Goal: Task Accomplishment & Management: Manage account settings

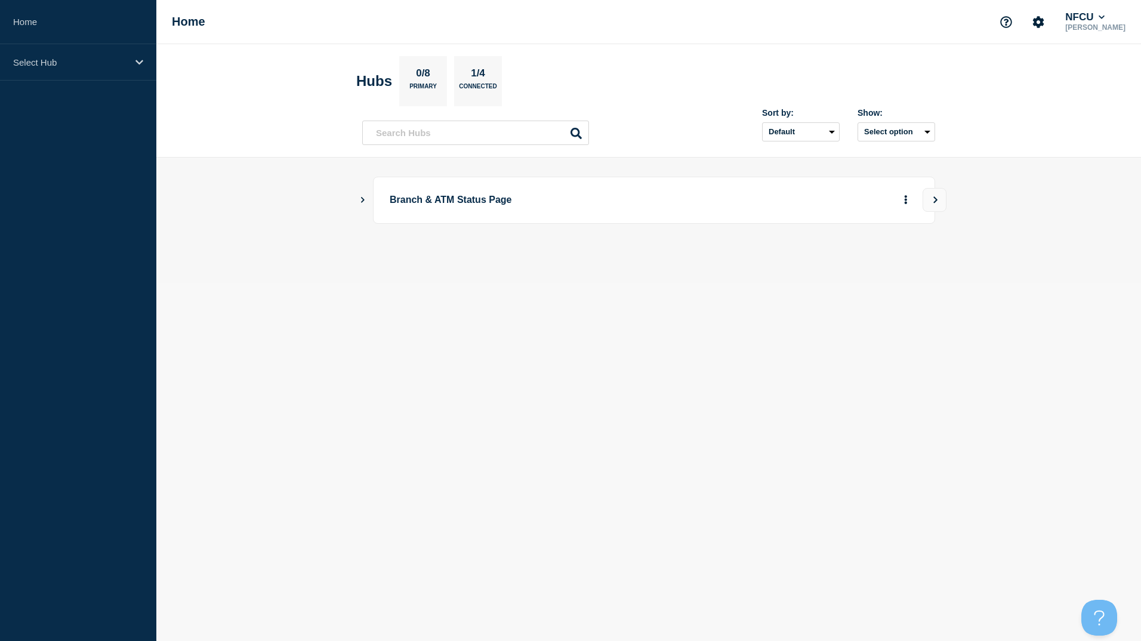
click at [360, 202] on icon "Show Connected Hubs" at bounding box center [363, 199] width 8 height 6
click at [365, 202] on icon "Show Connected Hubs" at bounding box center [363, 200] width 6 height 8
click at [362, 197] on icon "Show Connected Hubs" at bounding box center [363, 200] width 4 height 6
click at [866, 262] on button "See overview" at bounding box center [863, 260] width 63 height 24
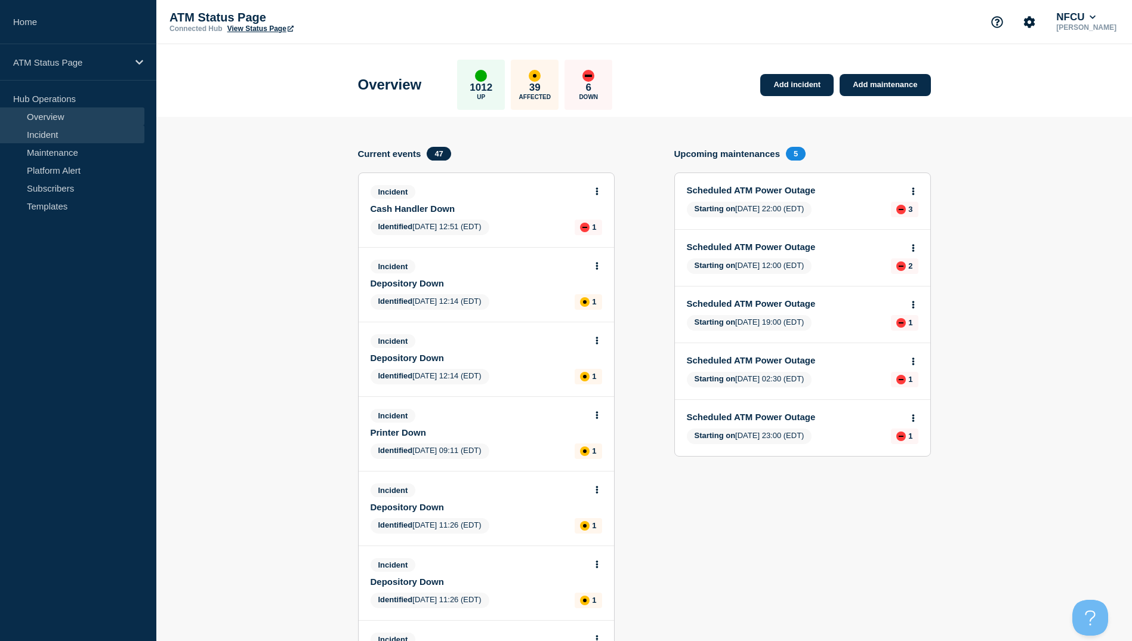
click at [63, 135] on link "Incident" at bounding box center [72, 134] width 144 height 18
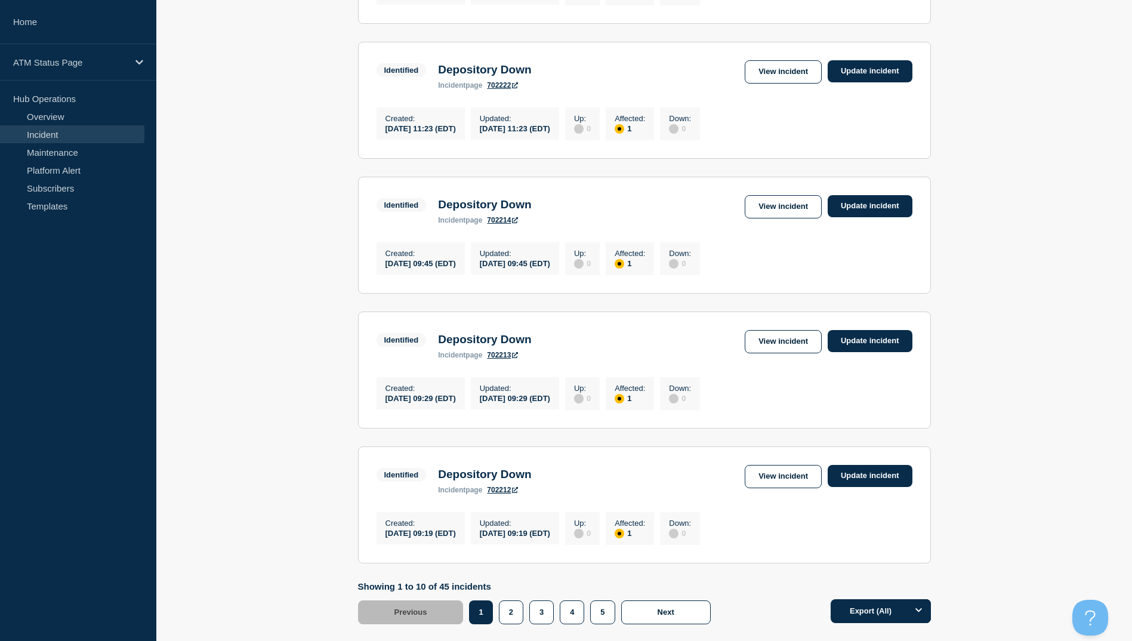
scroll to position [1147, 0]
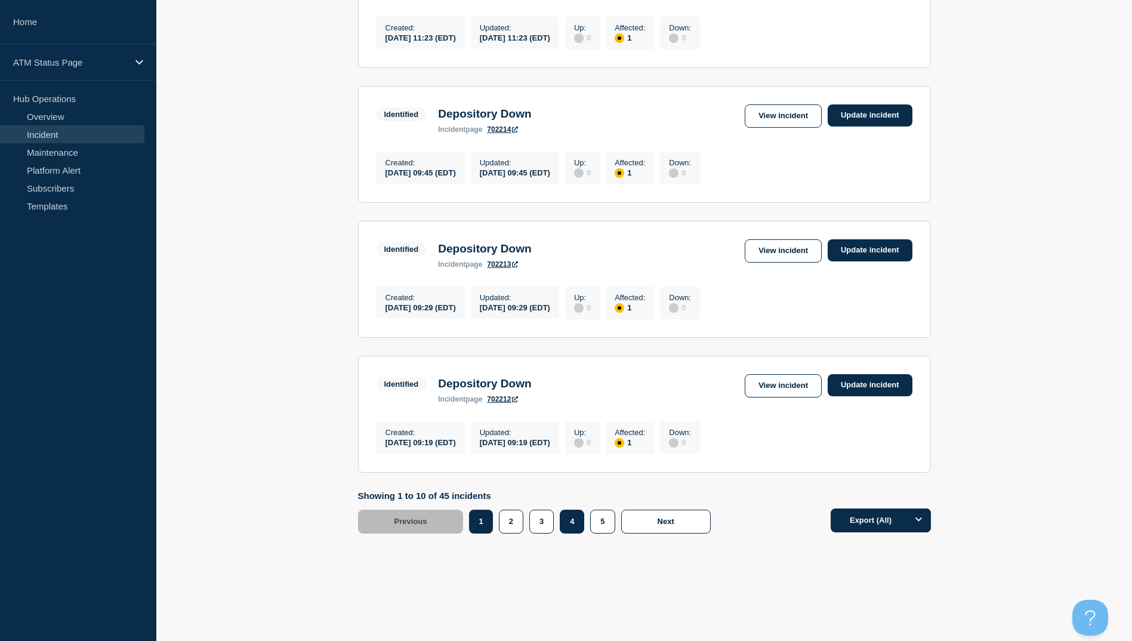
click at [575, 524] on button "4" at bounding box center [572, 522] width 24 height 24
click at [758, 247] on link "View incident" at bounding box center [783, 250] width 77 height 23
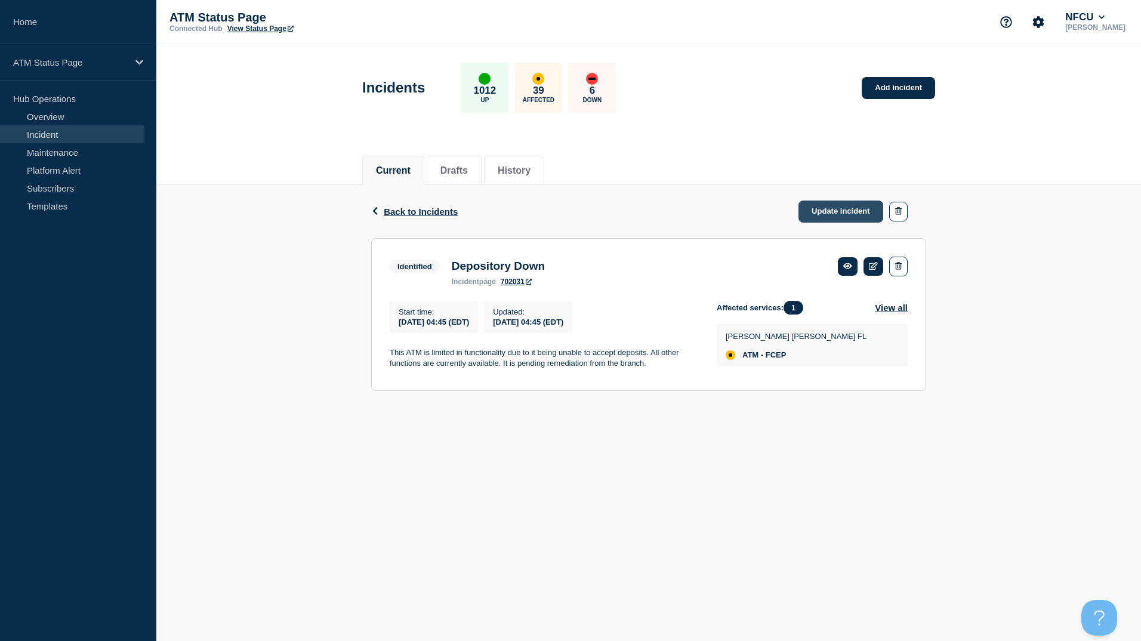
click at [841, 208] on link "Update incident" at bounding box center [840, 211] width 85 height 22
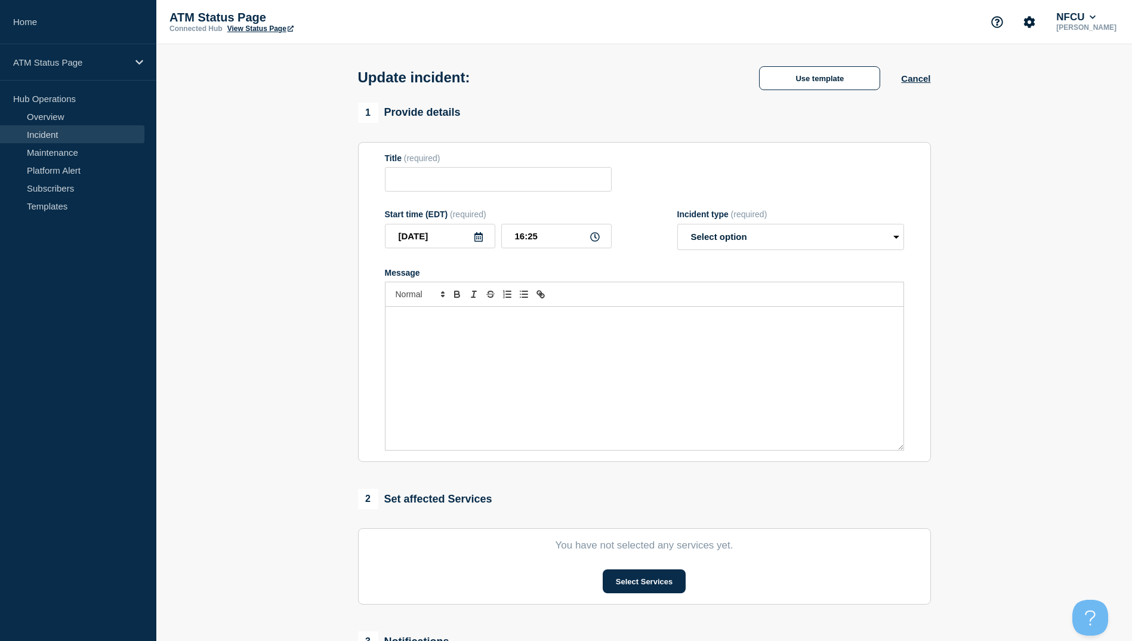
type input "Depository Down"
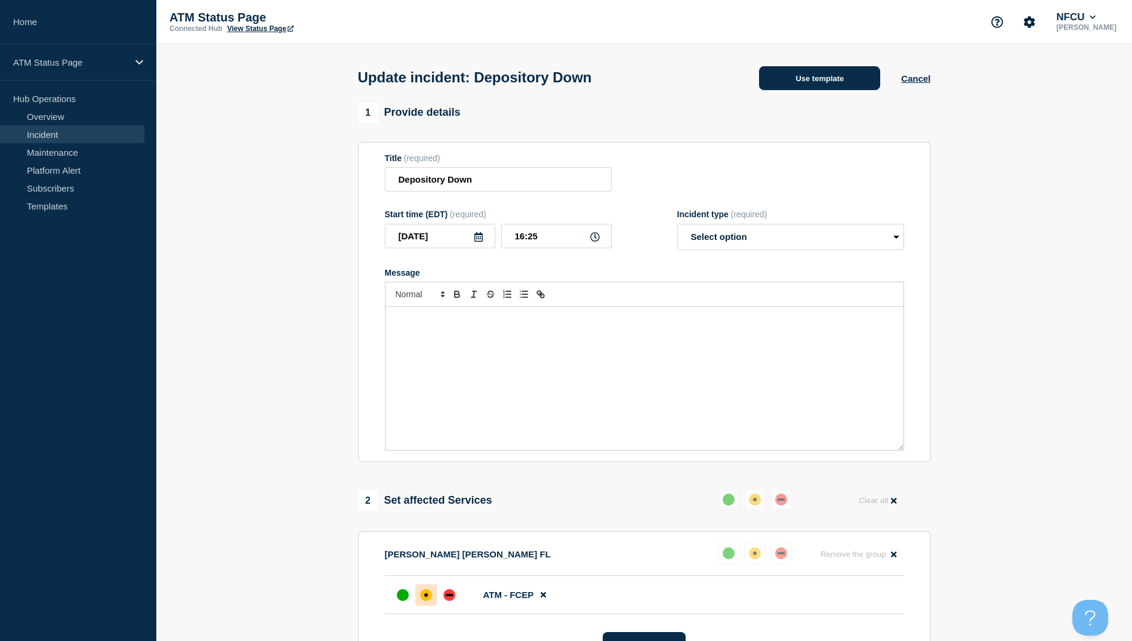
click at [863, 70] on button "Use template" at bounding box center [819, 78] width 121 height 24
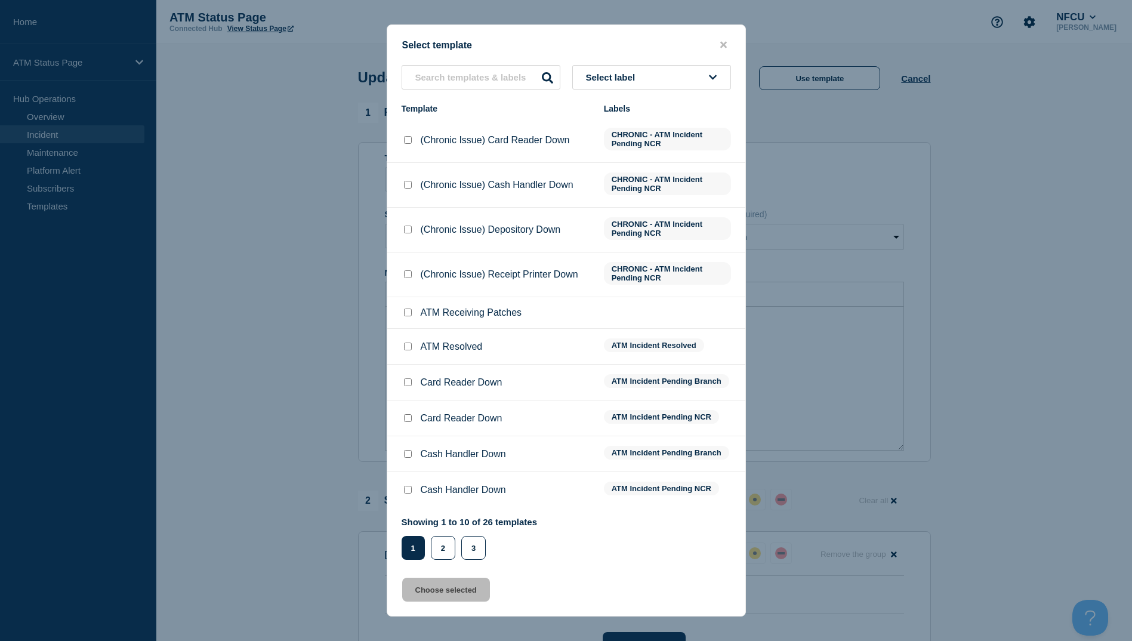
click at [411, 348] on input "ATM Resolved checkbox" at bounding box center [408, 346] width 8 height 8
checkbox input "true"
click at [475, 590] on button "Choose selected" at bounding box center [446, 590] width 88 height 24
select select "resolved"
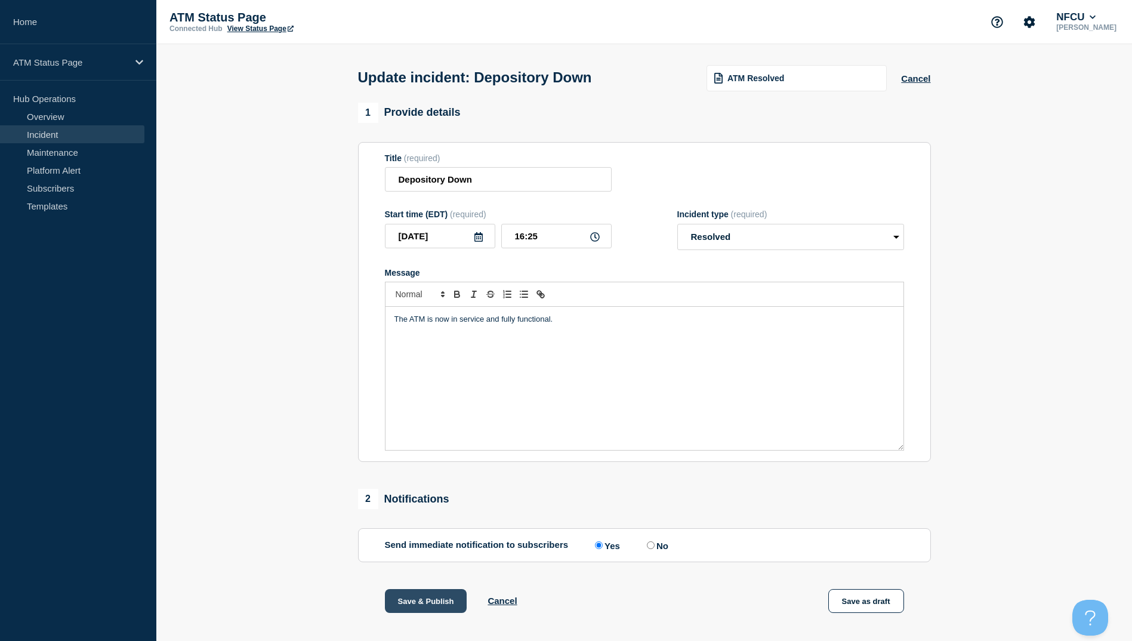
click at [403, 600] on button "Save & Publish" at bounding box center [426, 601] width 82 height 24
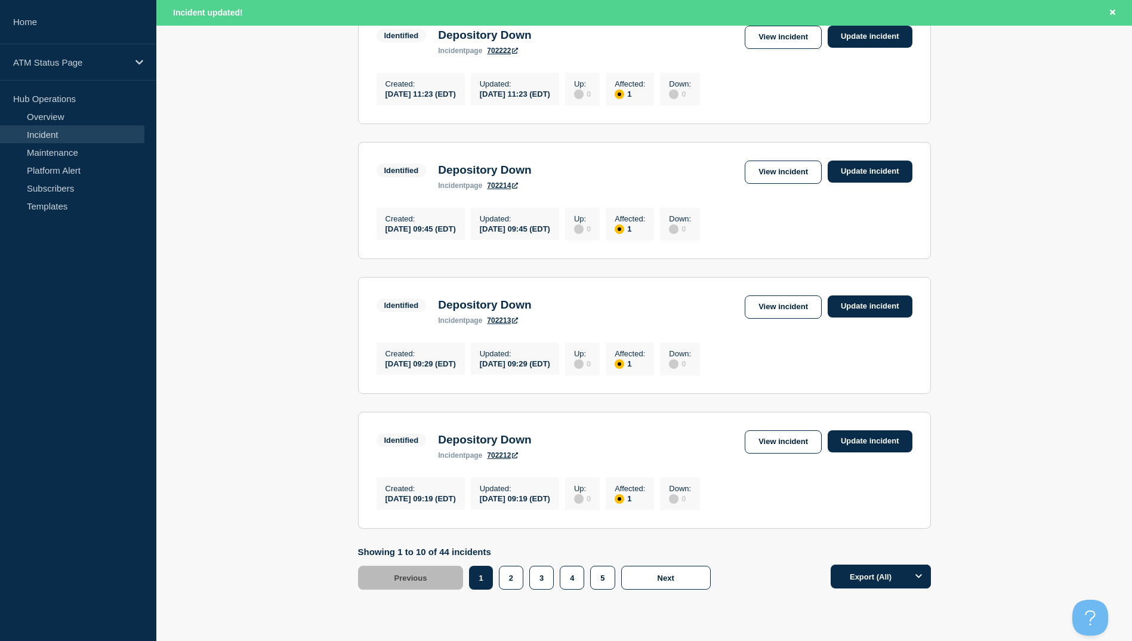
scroll to position [1172, 0]
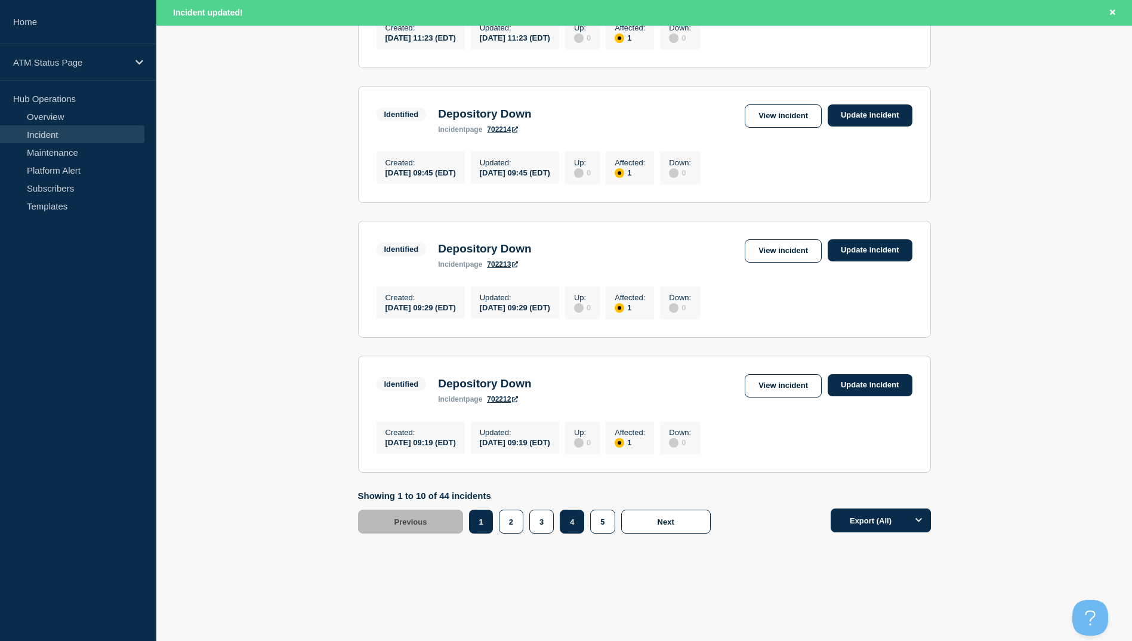
click at [573, 524] on button "4" at bounding box center [572, 522] width 24 height 24
click at [771, 383] on link "View incident" at bounding box center [783, 385] width 77 height 23
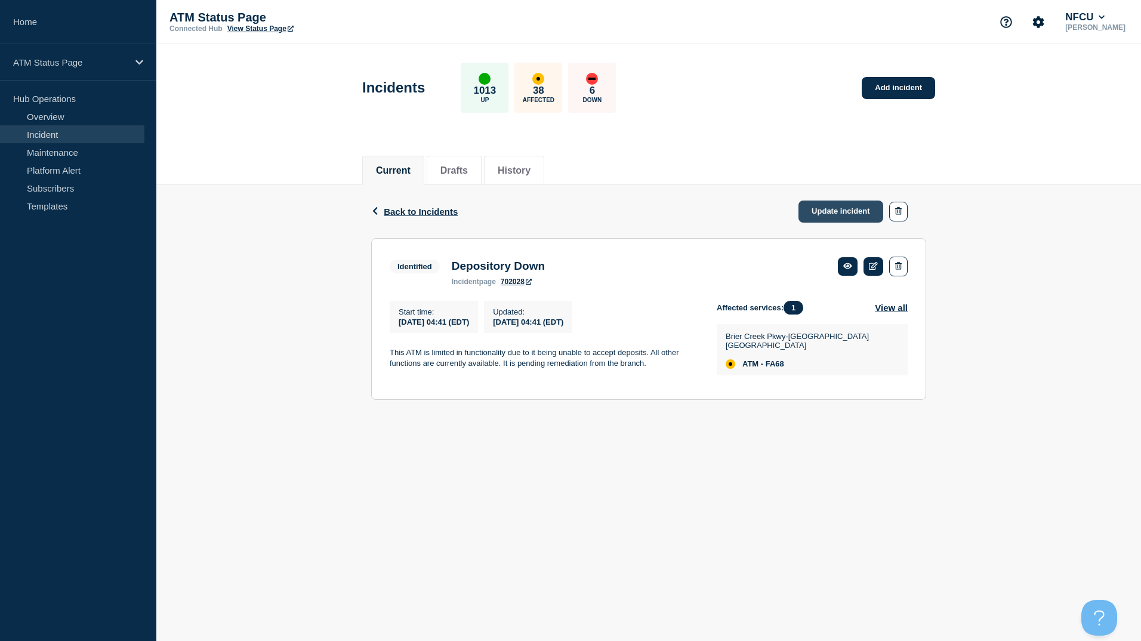
click at [832, 208] on link "Update incident" at bounding box center [840, 211] width 85 height 22
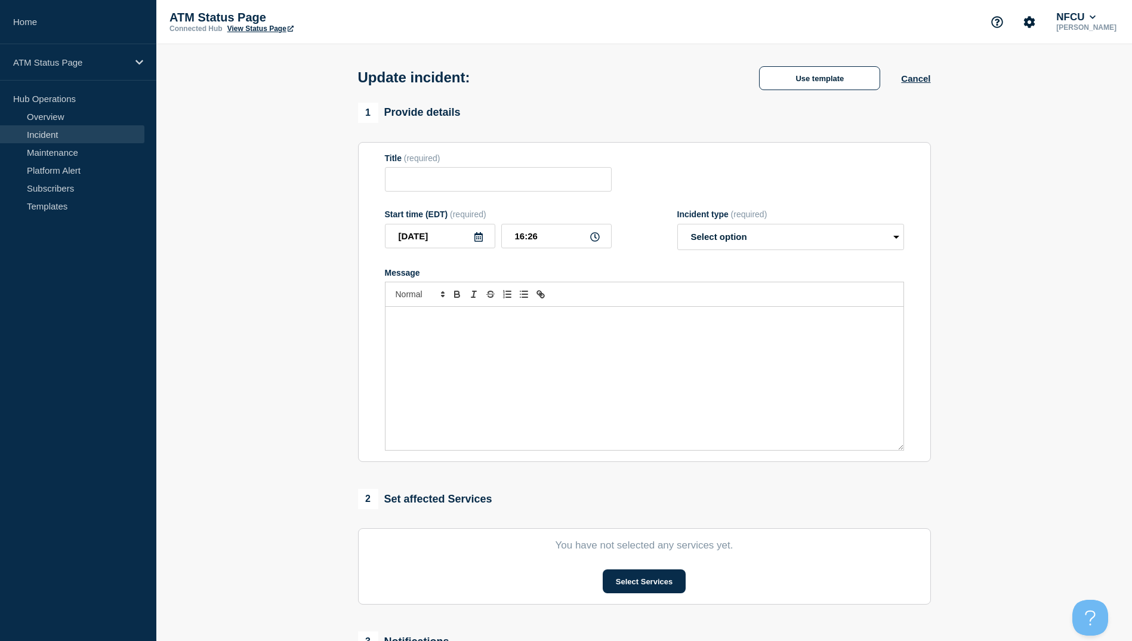
type input "Depository Down"
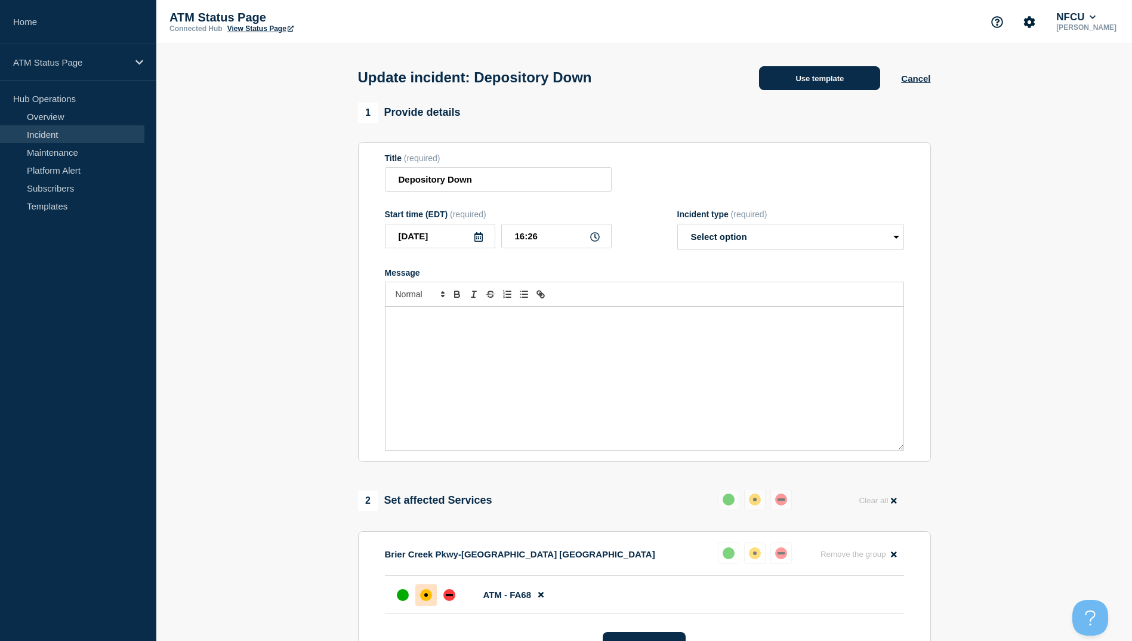
click at [837, 84] on button "Use template" at bounding box center [819, 78] width 121 height 24
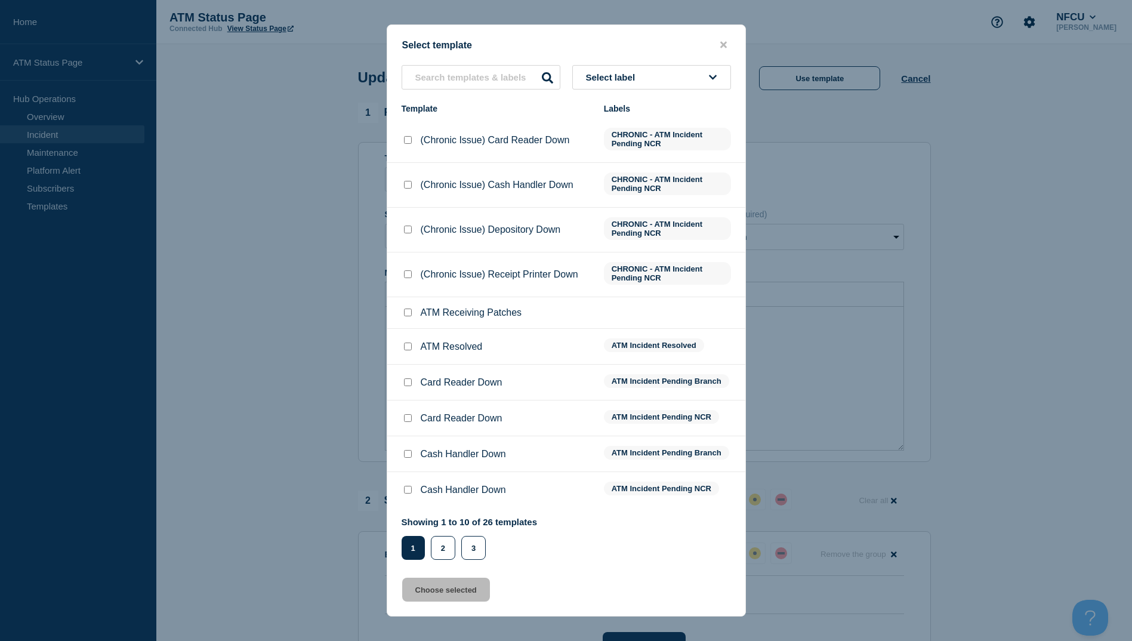
click at [408, 348] on input "ATM Resolved checkbox" at bounding box center [408, 346] width 8 height 8
checkbox input "true"
click at [456, 590] on button "Choose selected" at bounding box center [446, 590] width 88 height 24
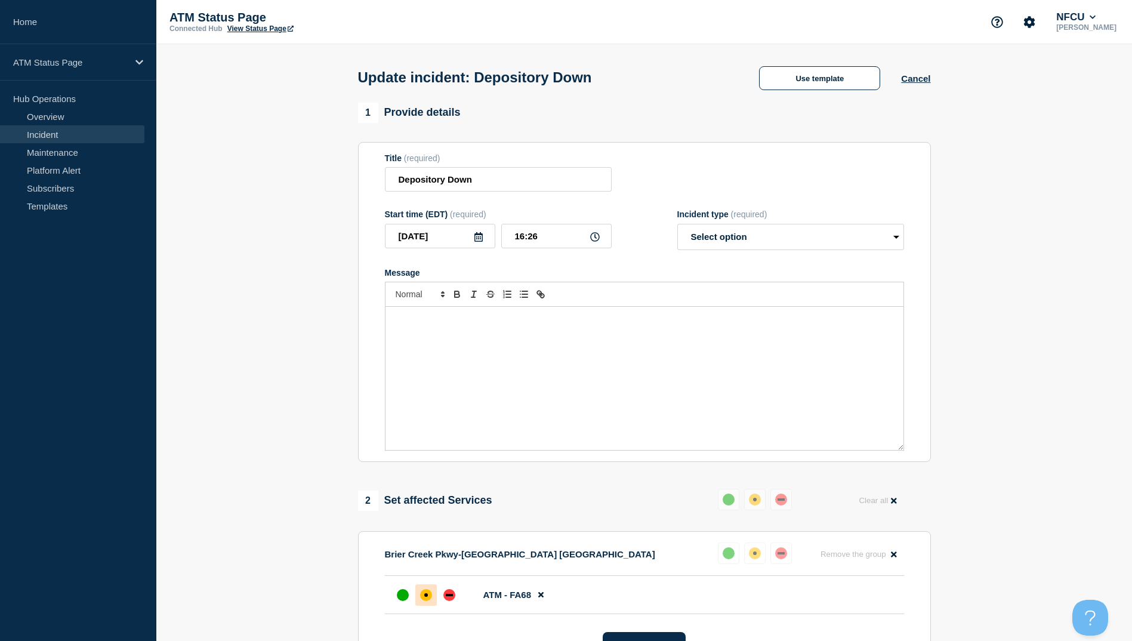
select select "resolved"
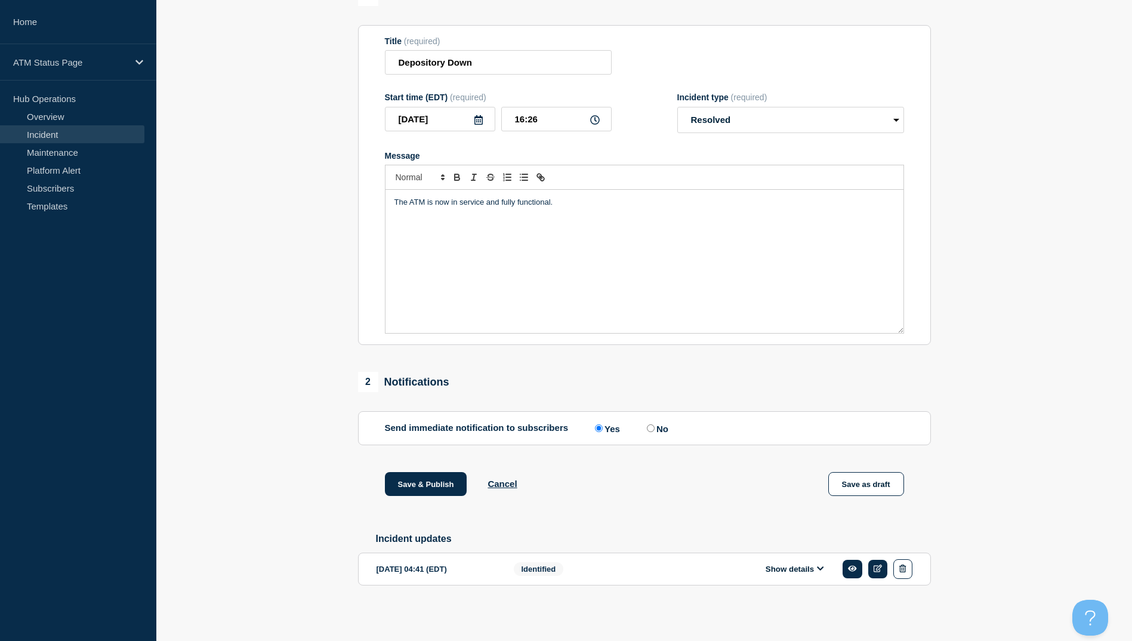
scroll to position [60, 0]
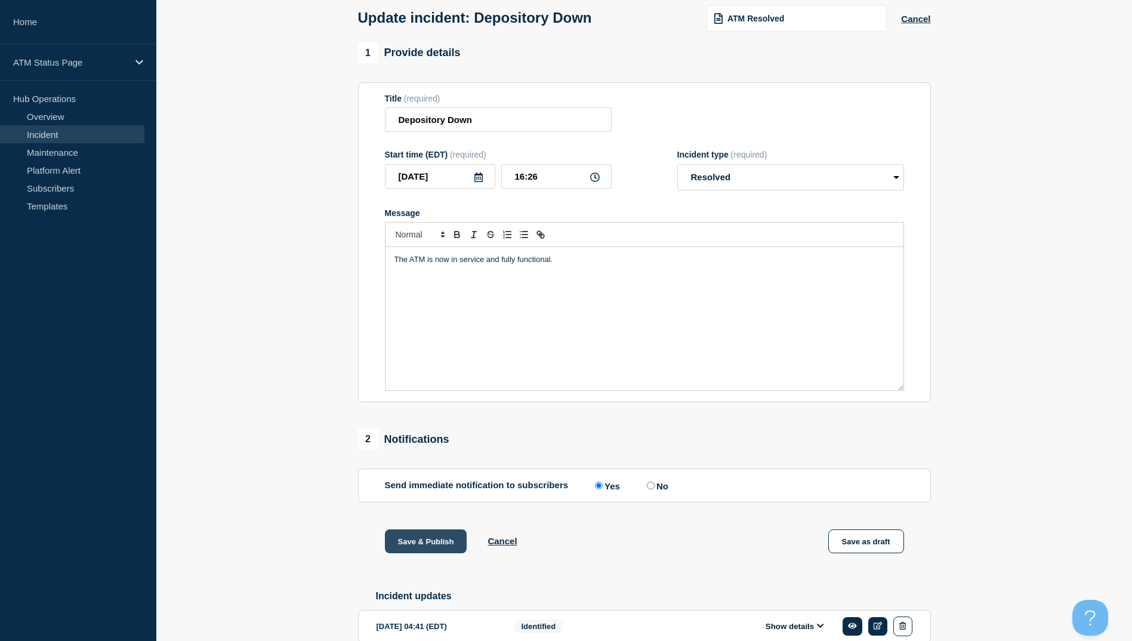
click at [432, 539] on button "Save & Publish" at bounding box center [426, 541] width 82 height 24
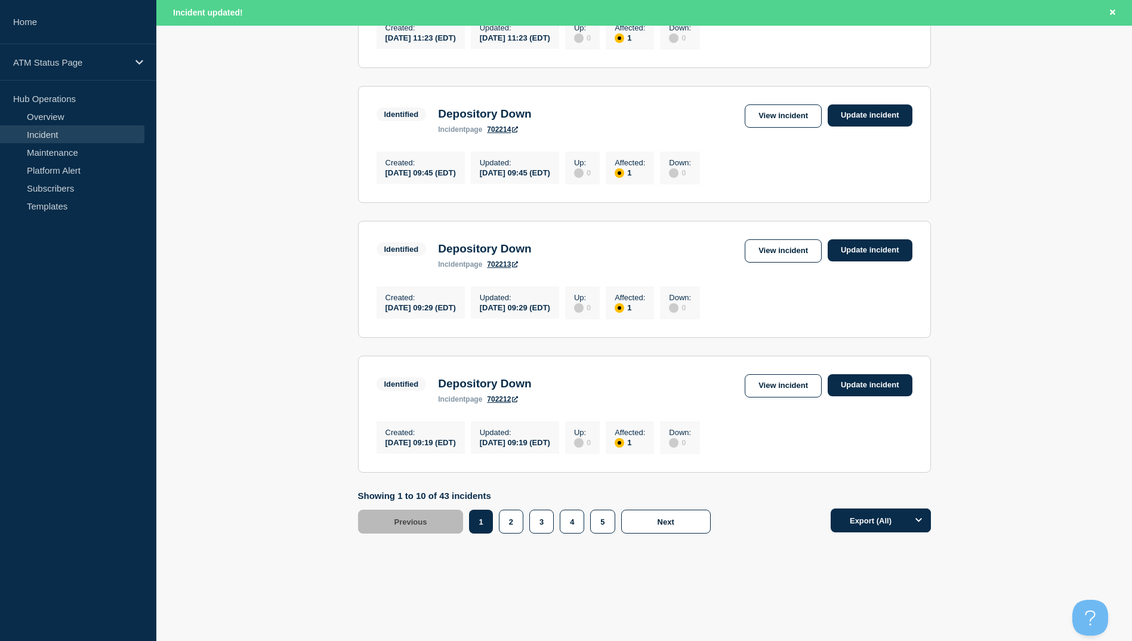
scroll to position [1172, 0]
click at [564, 524] on button "4" at bounding box center [572, 522] width 24 height 24
click at [795, 374] on link "View incident" at bounding box center [783, 385] width 77 height 23
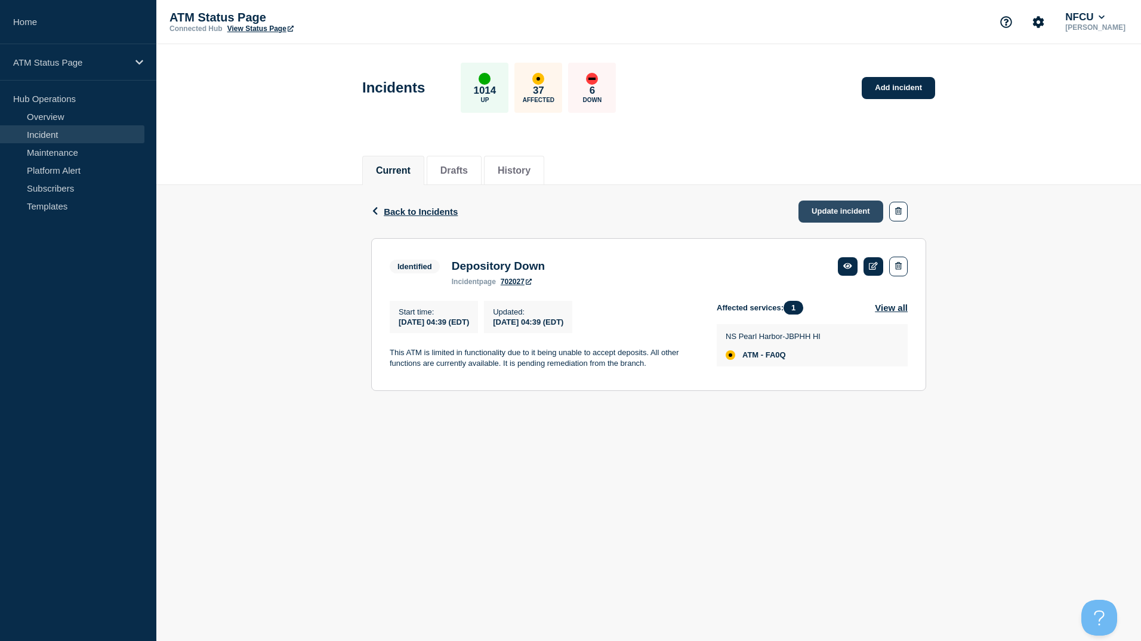
click at [829, 215] on link "Update incident" at bounding box center [840, 211] width 85 height 22
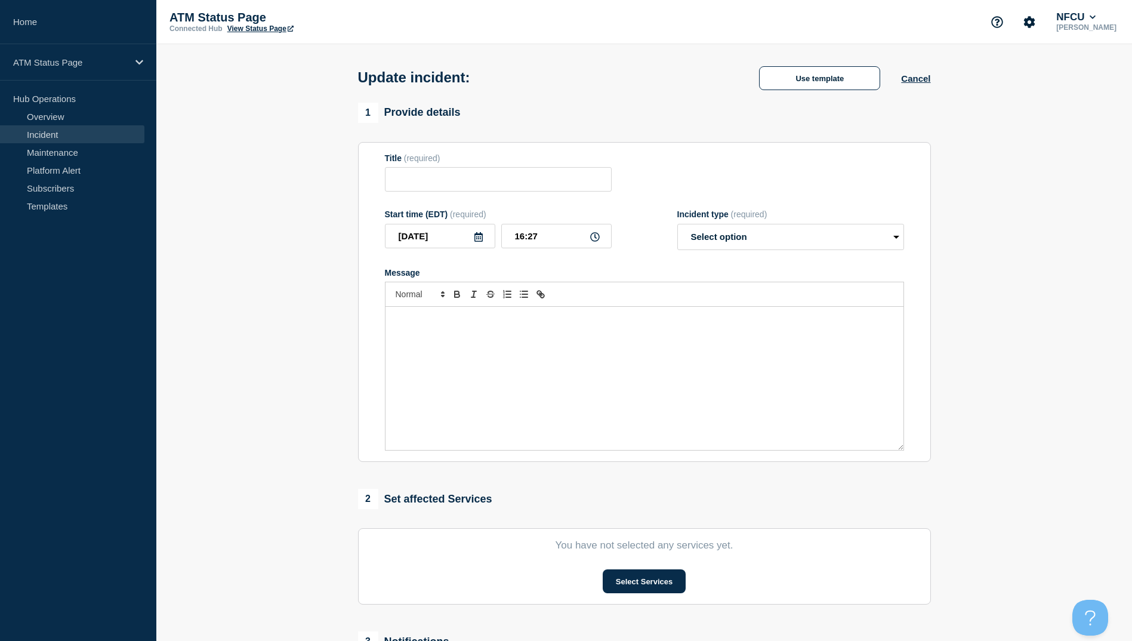
type input "Depository Down"
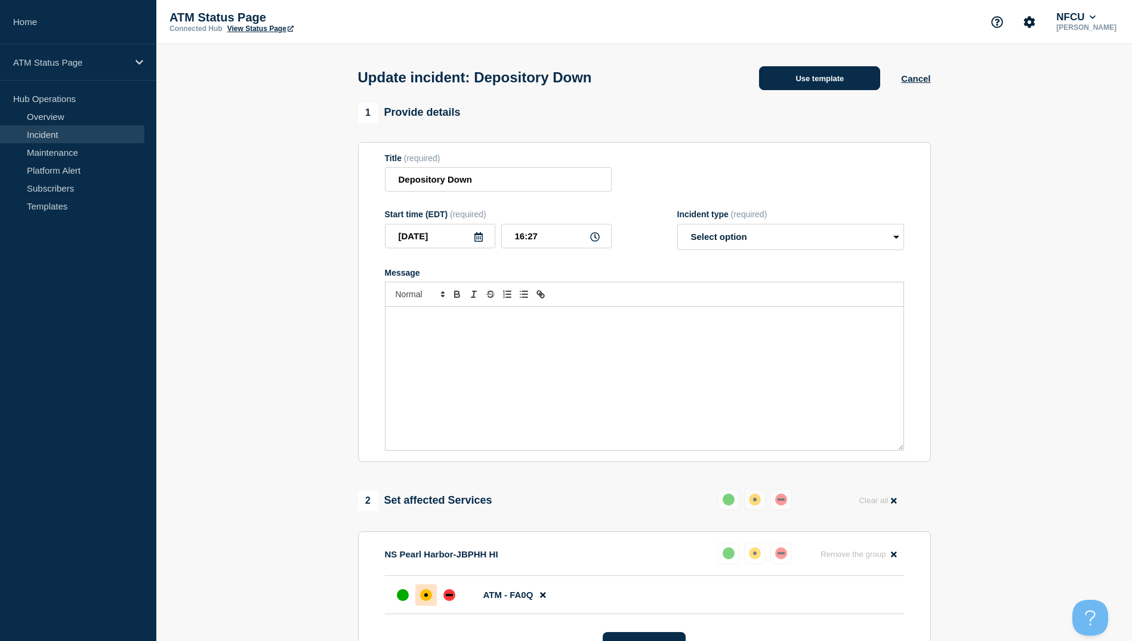
click at [828, 89] on button "Use template" at bounding box center [819, 78] width 121 height 24
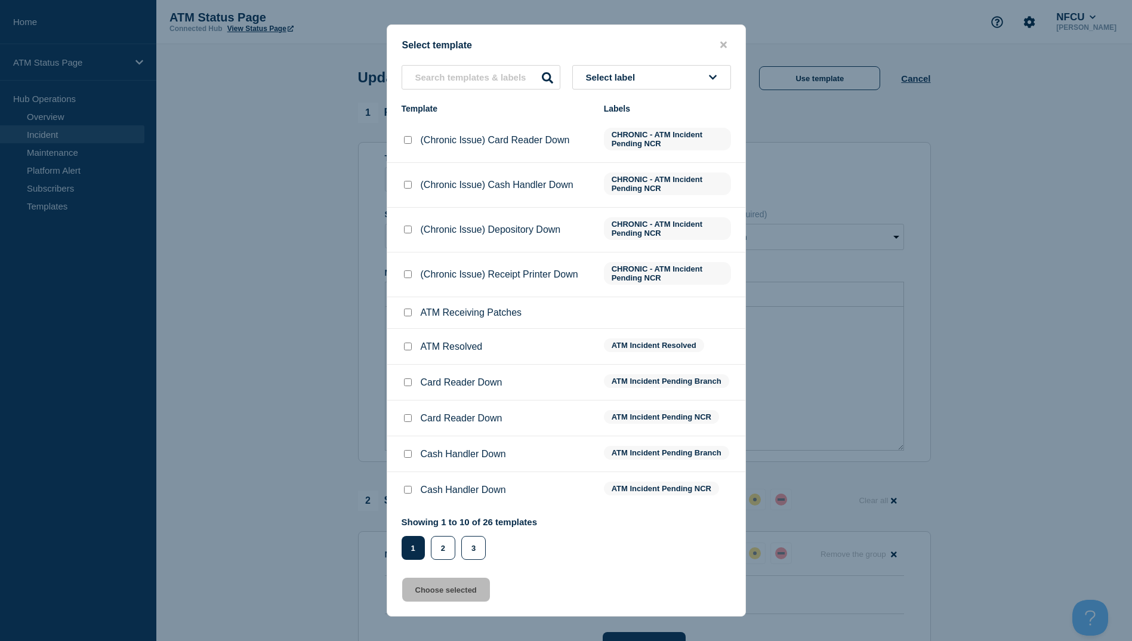
click at [407, 348] on input "ATM Resolved checkbox" at bounding box center [408, 346] width 8 height 8
checkbox input "true"
click at [462, 595] on button "Choose selected" at bounding box center [446, 590] width 88 height 24
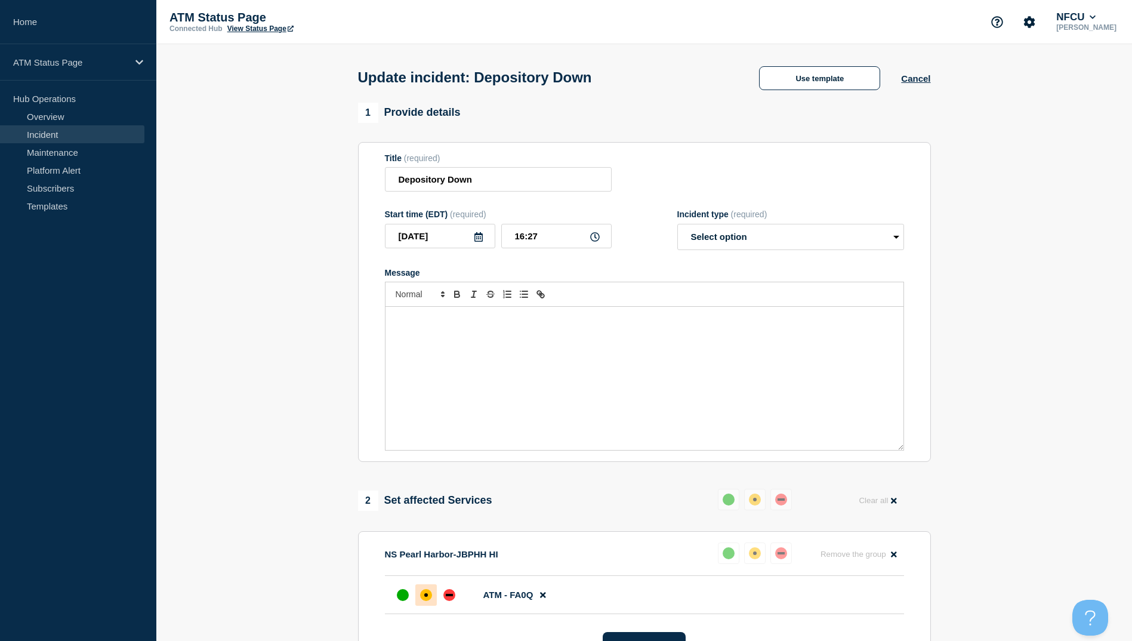
select select "resolved"
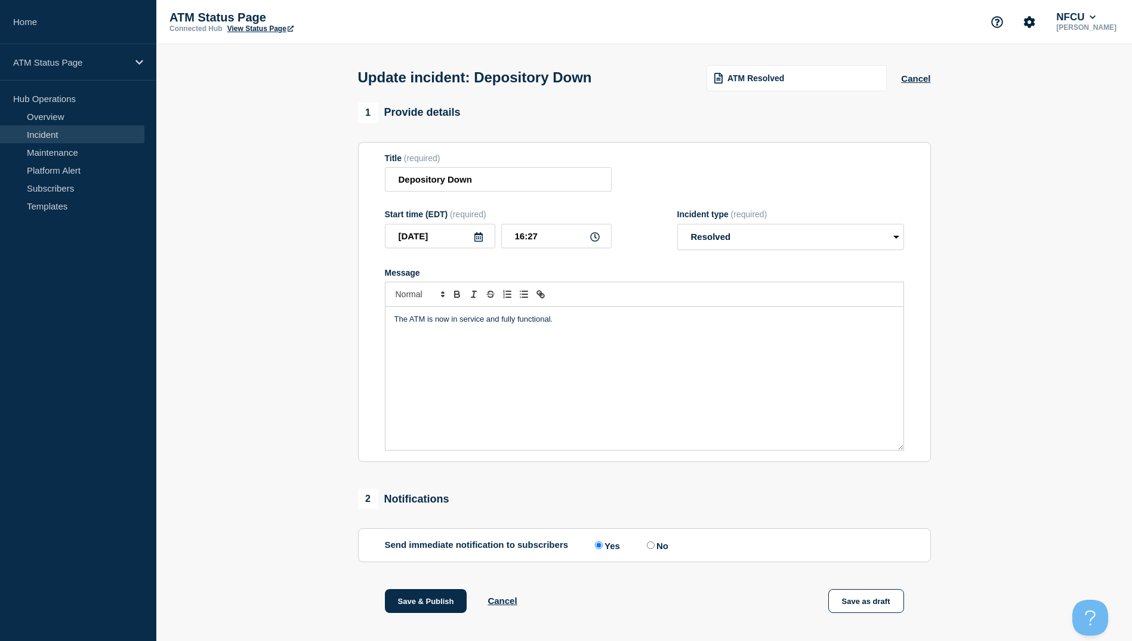
scroll to position [119, 0]
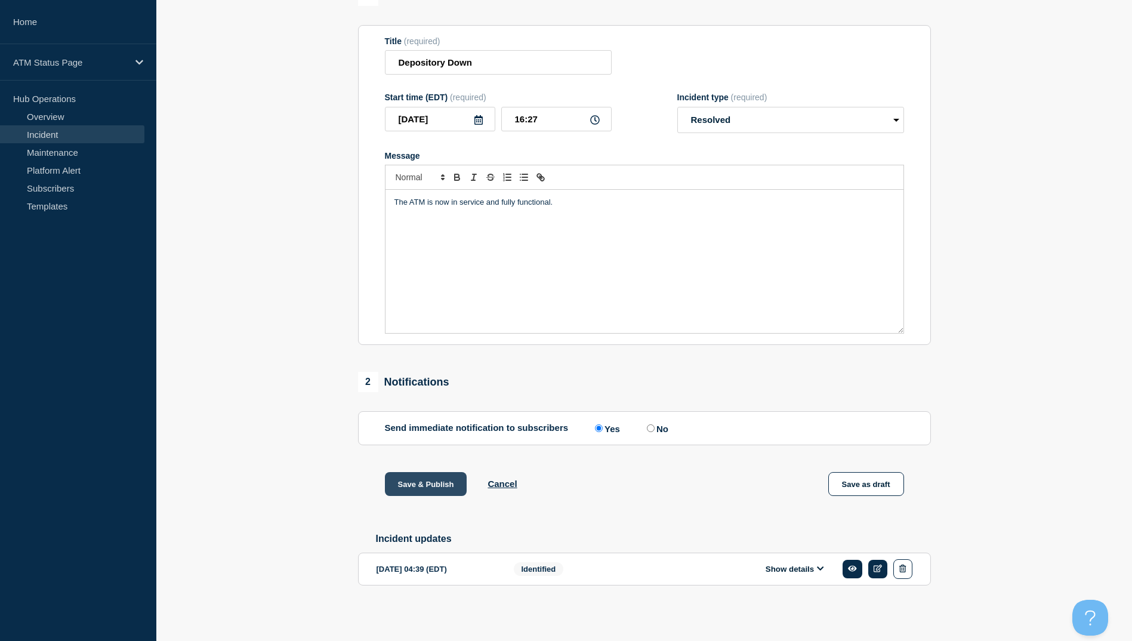
click at [420, 487] on button "Save & Publish" at bounding box center [426, 484] width 82 height 24
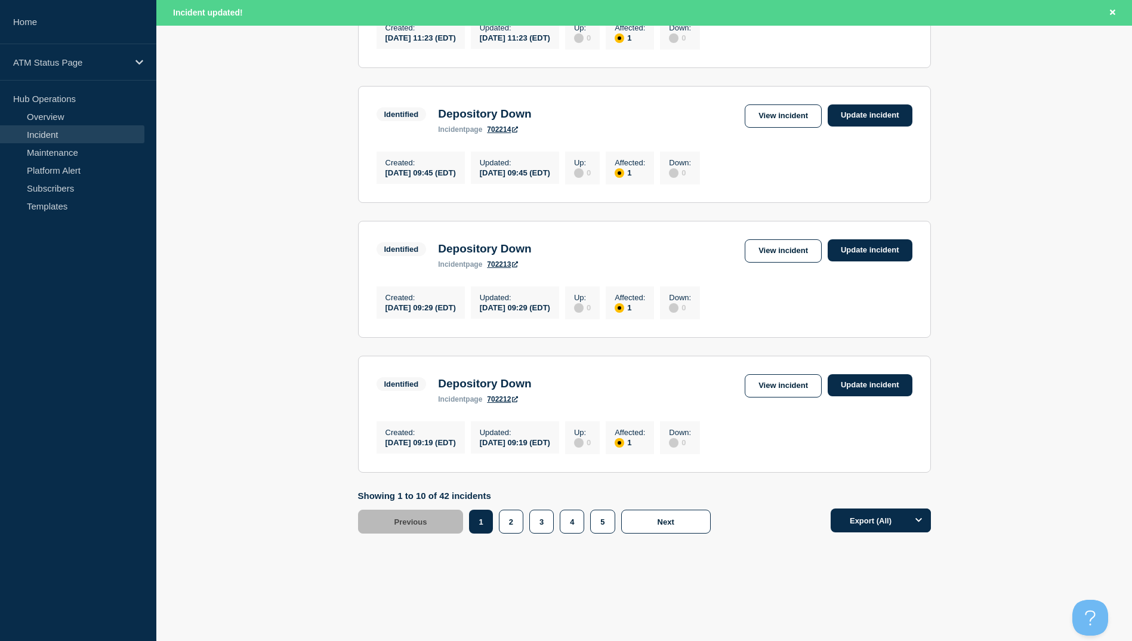
scroll to position [1172, 0]
click at [572, 519] on button "4" at bounding box center [572, 522] width 24 height 24
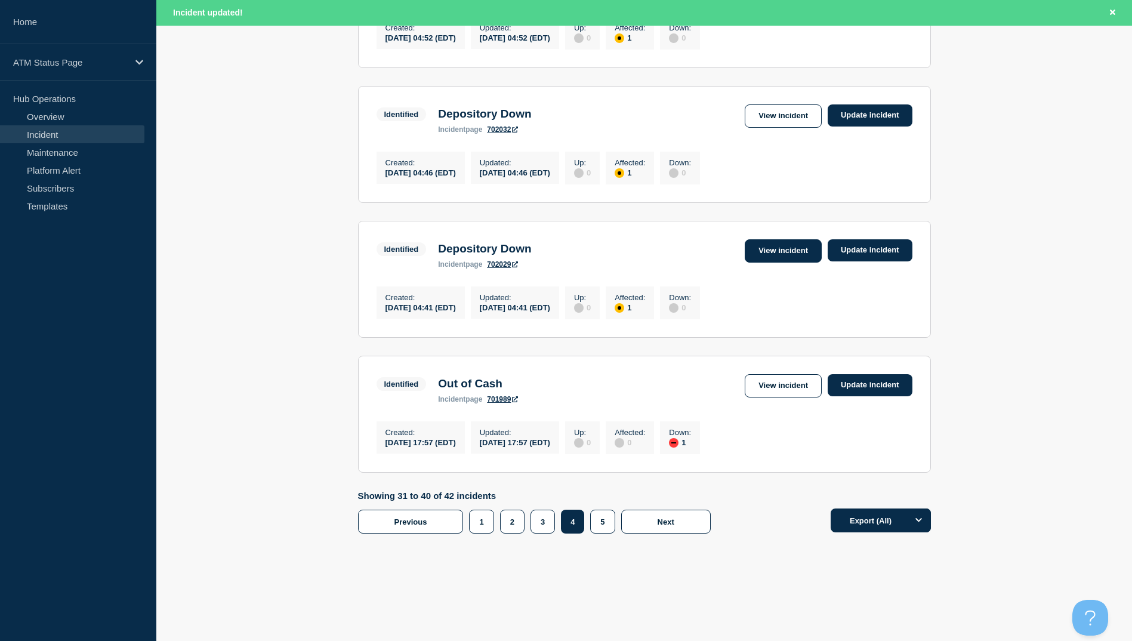
click at [773, 246] on link "View incident" at bounding box center [783, 250] width 77 height 23
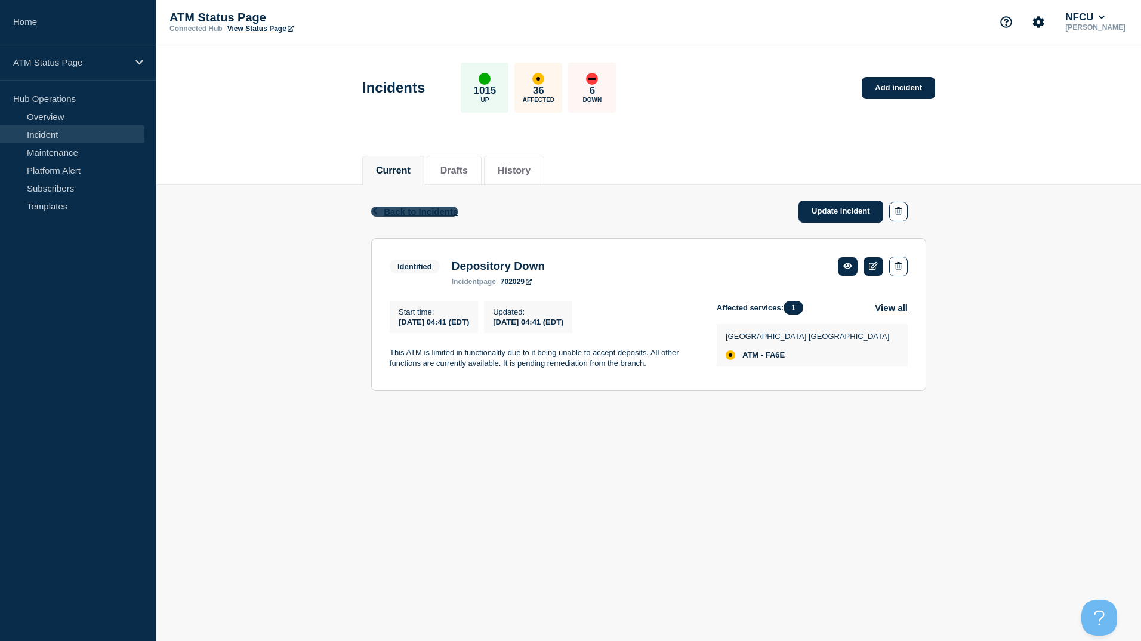
click at [425, 213] on span "Back to Incidents" at bounding box center [421, 211] width 74 height 10
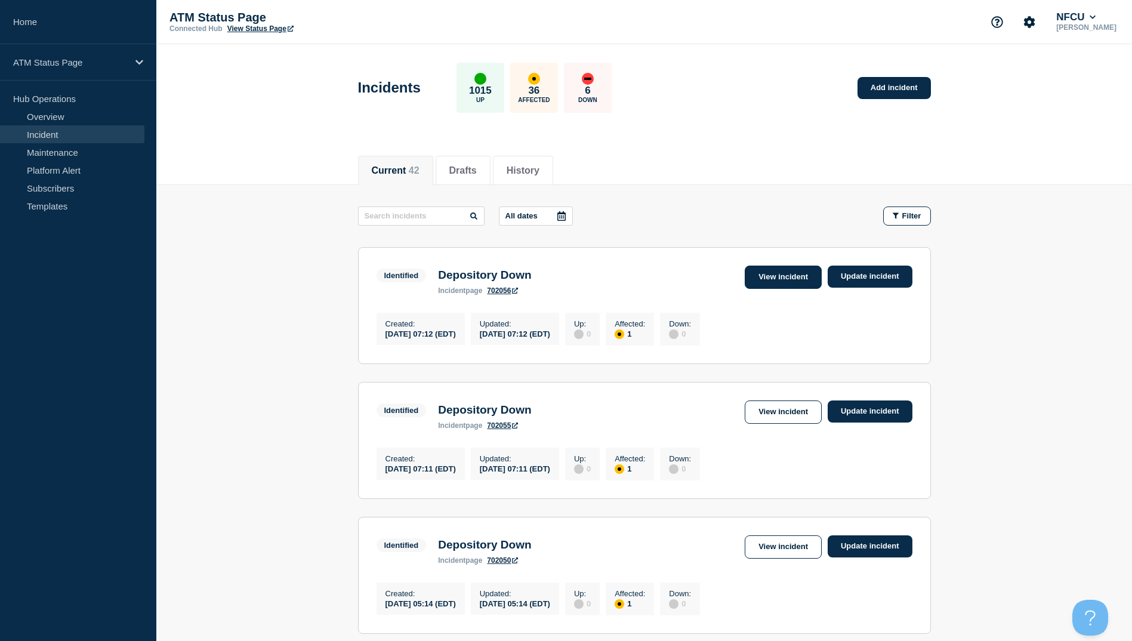
click at [782, 280] on link "View incident" at bounding box center [783, 277] width 77 height 23
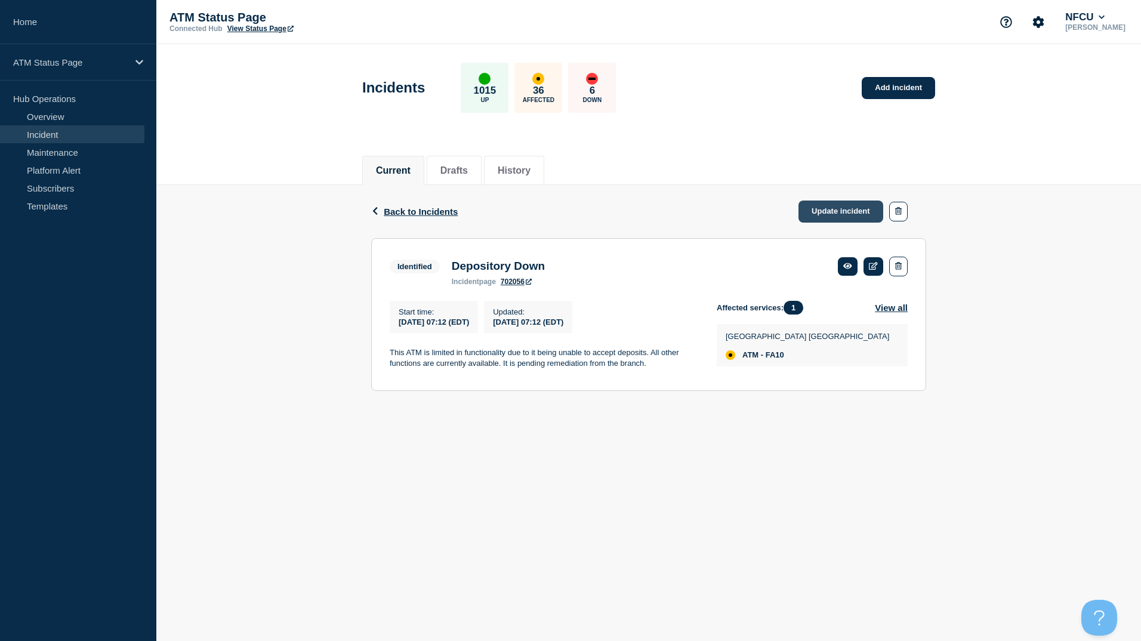
click at [830, 207] on link "Update incident" at bounding box center [840, 211] width 85 height 22
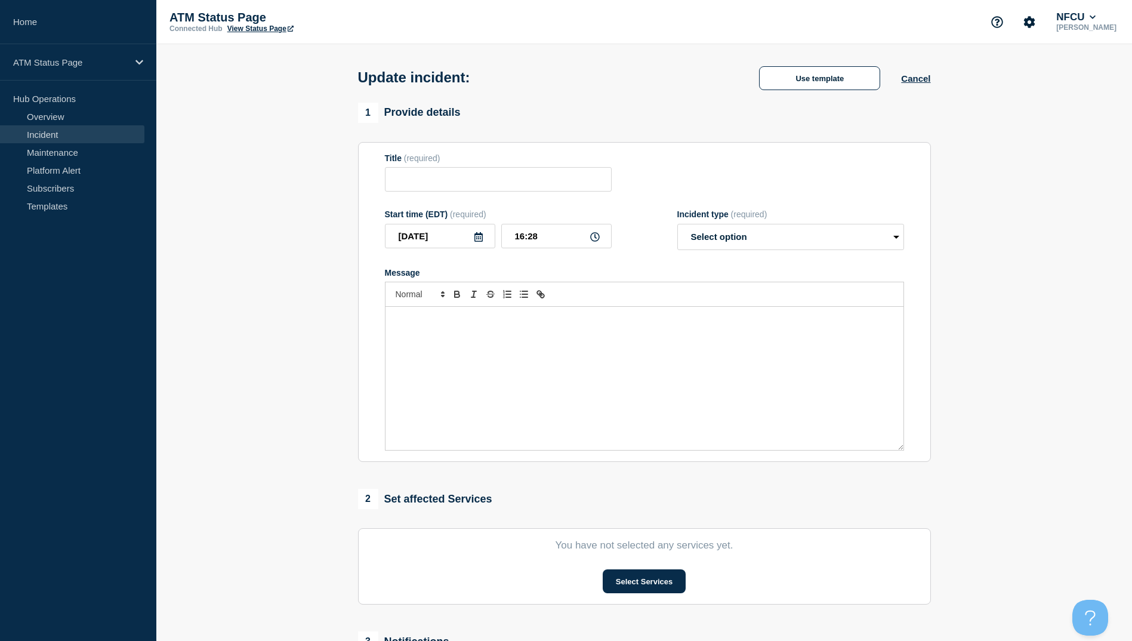
type input "Depository Down"
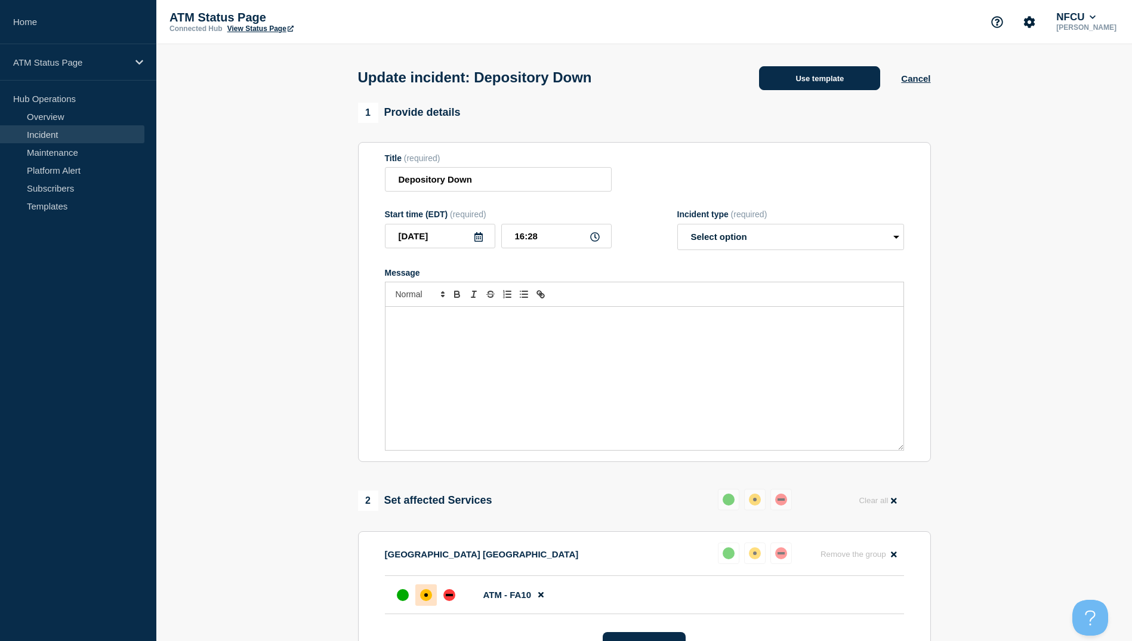
click at [820, 79] on button "Use template" at bounding box center [819, 78] width 121 height 24
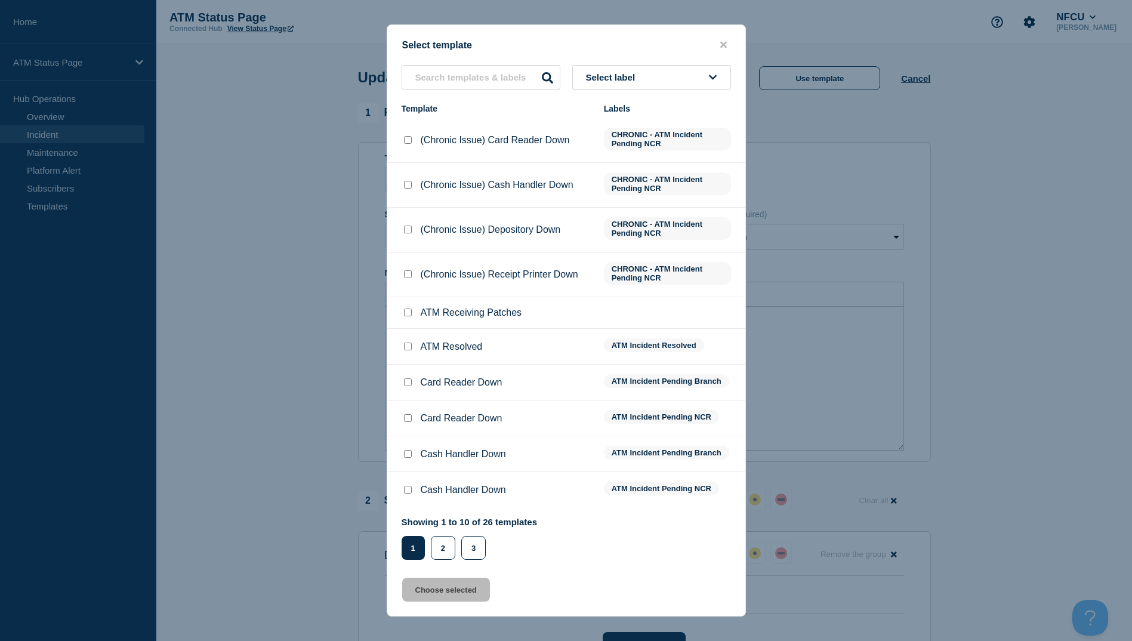
click at [406, 350] on input "ATM Resolved checkbox" at bounding box center [408, 346] width 8 height 8
checkbox input "true"
click at [450, 595] on button "Choose selected" at bounding box center [446, 590] width 88 height 24
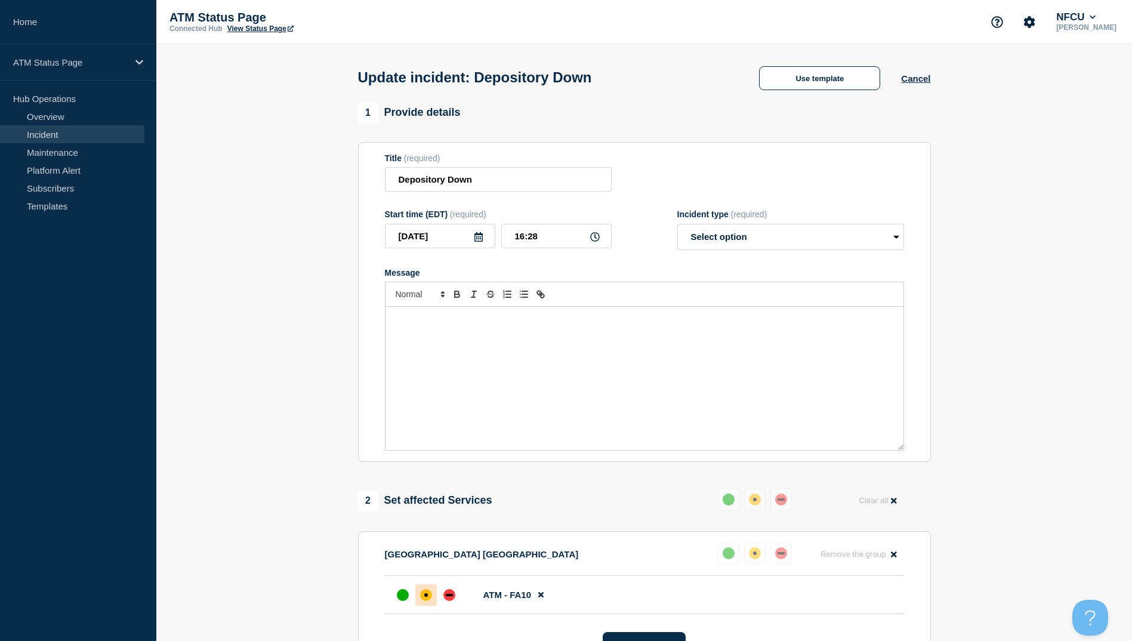
select select "resolved"
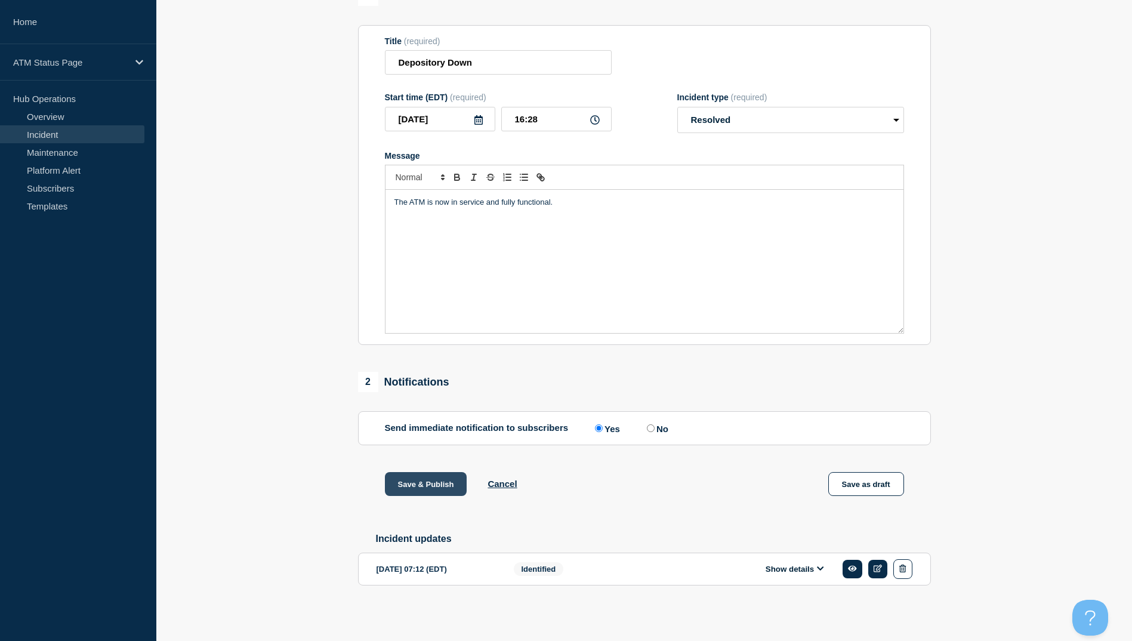
scroll to position [123, 0]
click at [421, 486] on button "Save & Publish" at bounding box center [426, 484] width 82 height 24
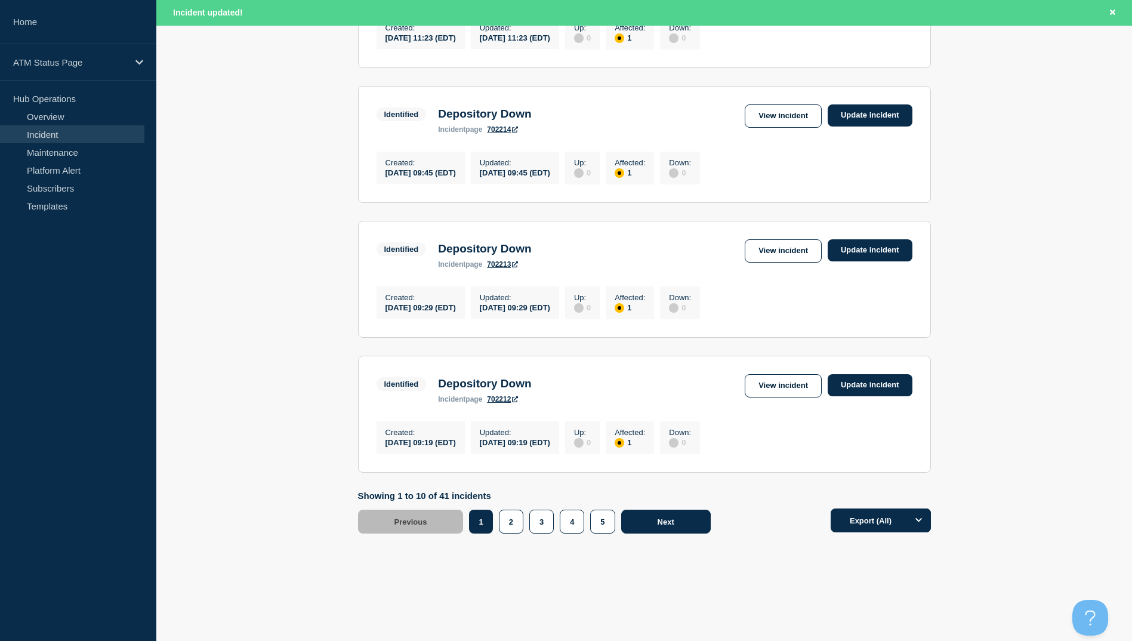
scroll to position [1172, 0]
click at [574, 521] on button "4" at bounding box center [572, 522] width 24 height 24
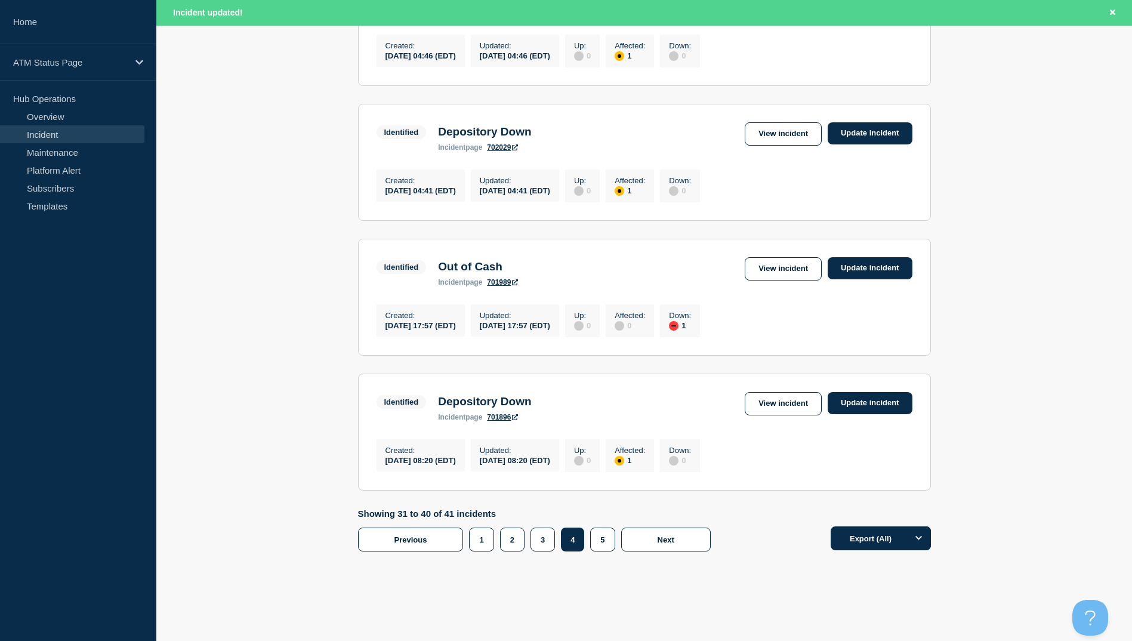
scroll to position [993, 0]
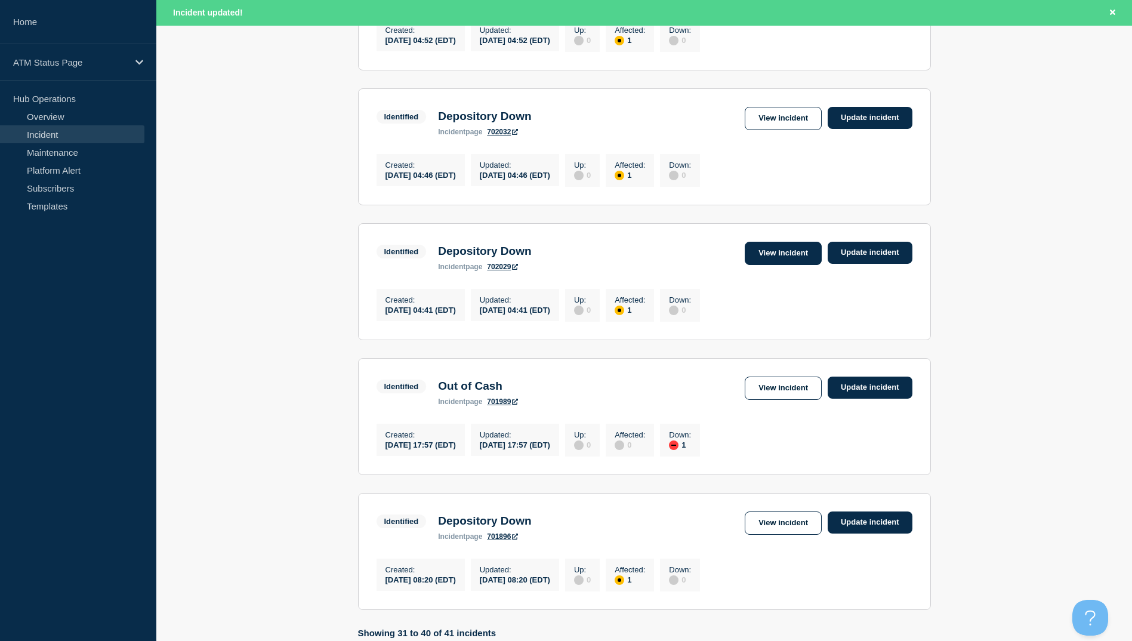
click at [758, 265] on link "View incident" at bounding box center [783, 253] width 77 height 23
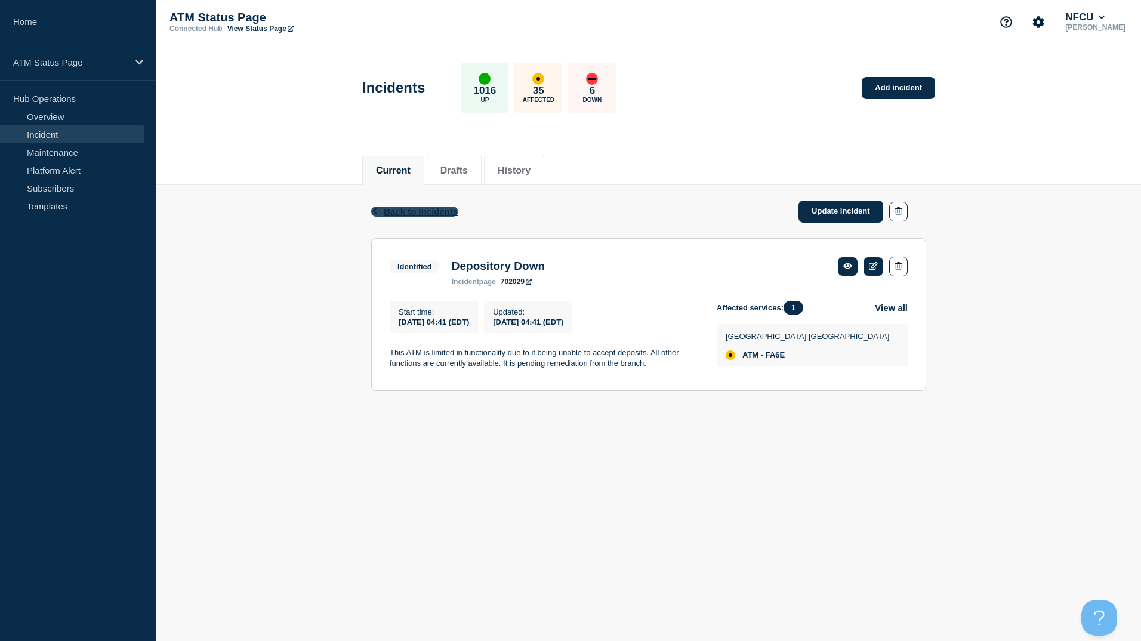
click at [374, 207] on icon "button" at bounding box center [375, 211] width 9 height 8
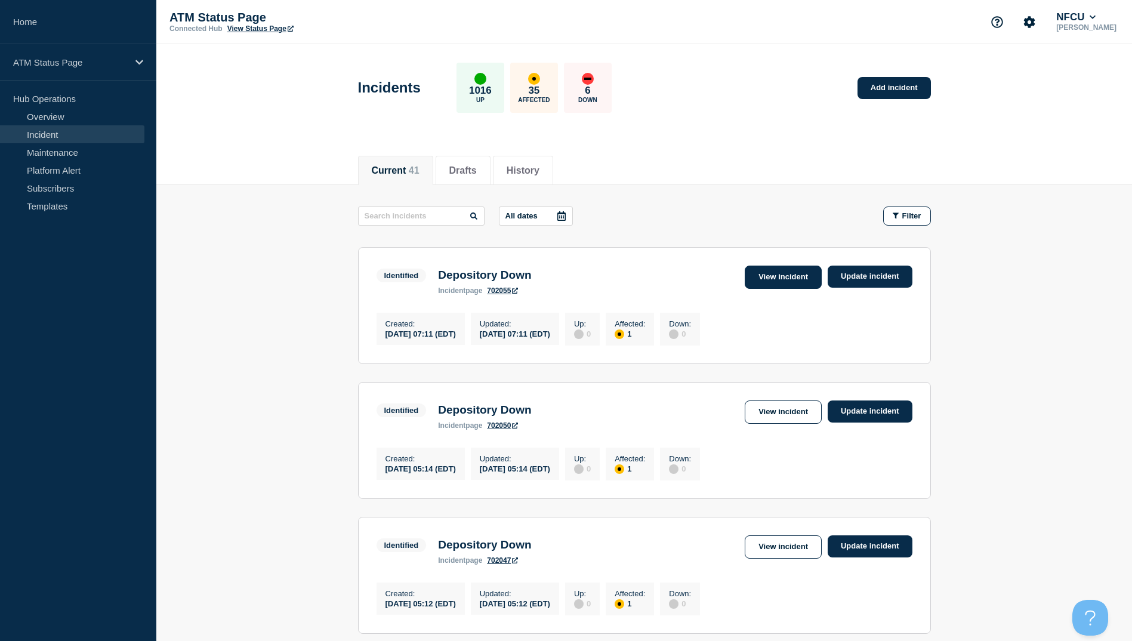
click at [792, 269] on link "View incident" at bounding box center [783, 277] width 77 height 23
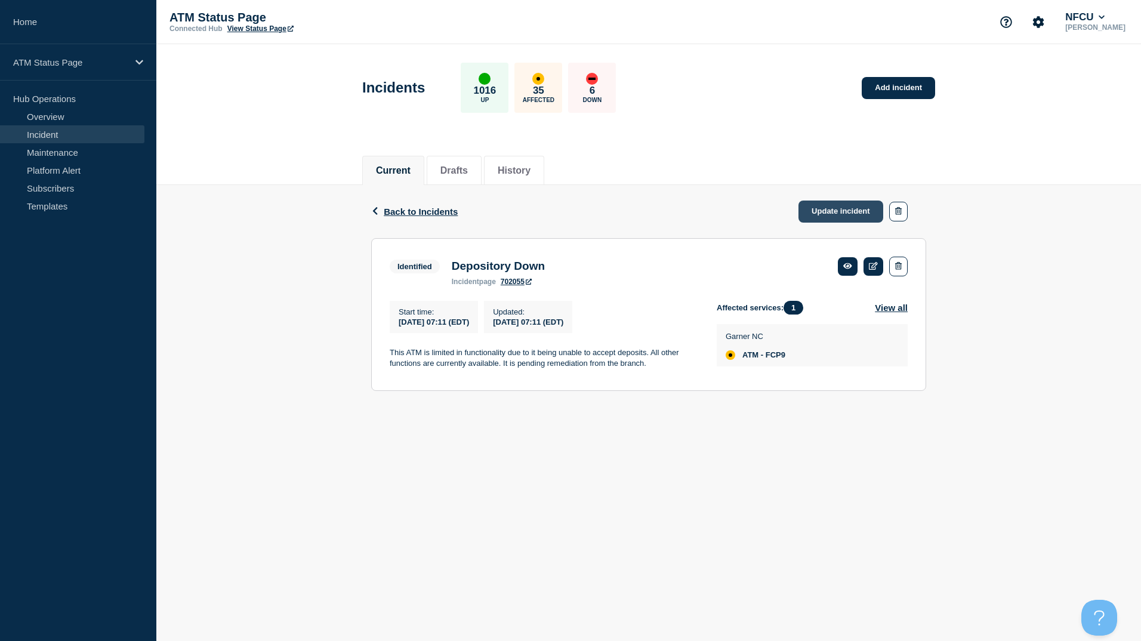
click at [868, 210] on link "Update incident" at bounding box center [840, 211] width 85 height 22
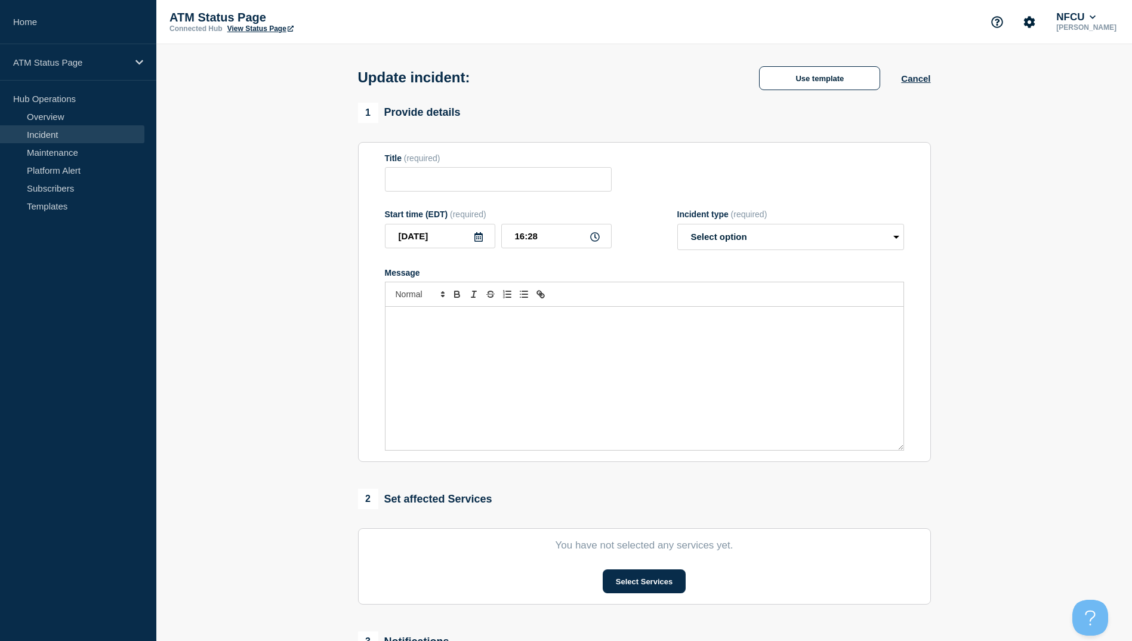
type input "Depository Down"
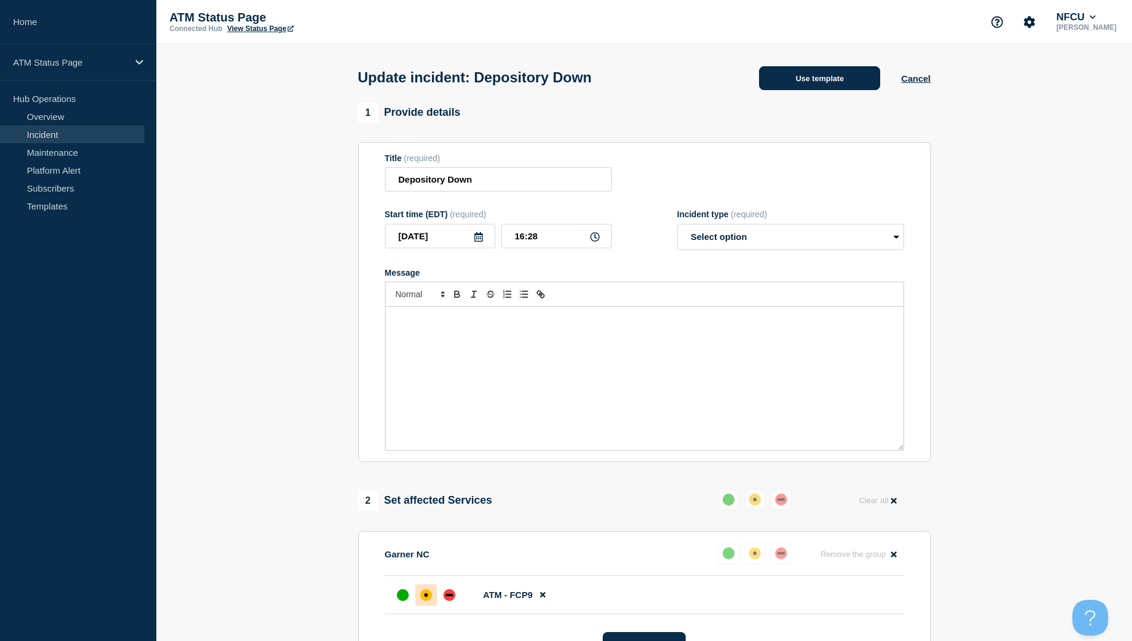
click at [835, 82] on button "Use template" at bounding box center [819, 78] width 121 height 24
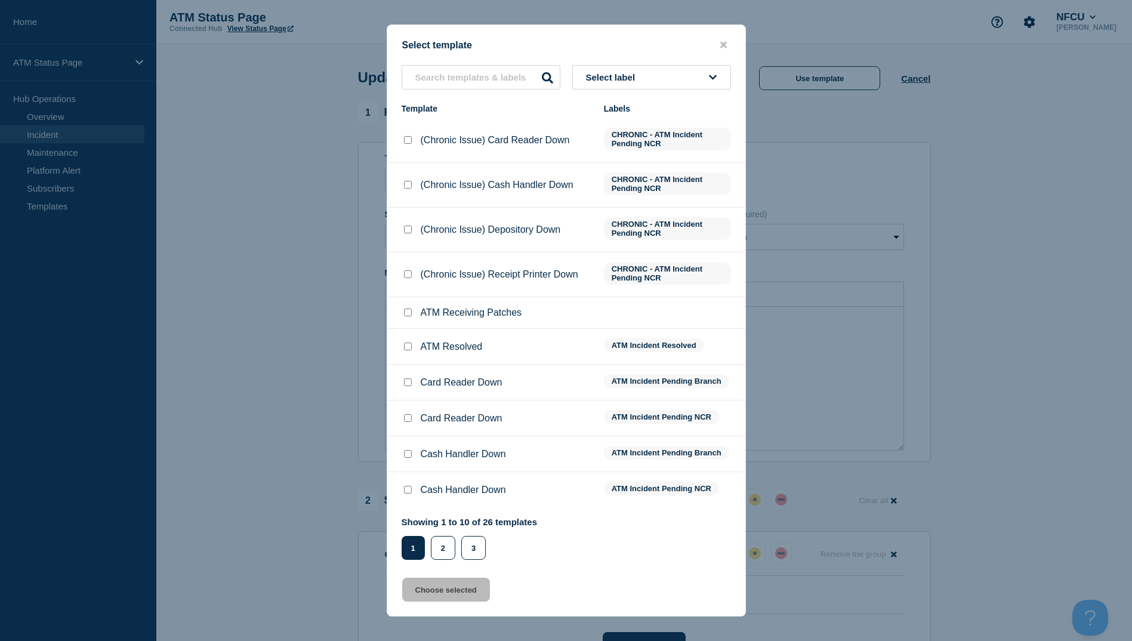
click at [407, 346] on input "ATM Resolved checkbox" at bounding box center [408, 346] width 8 height 8
checkbox input "true"
click at [455, 589] on button "Choose selected" at bounding box center [446, 590] width 88 height 24
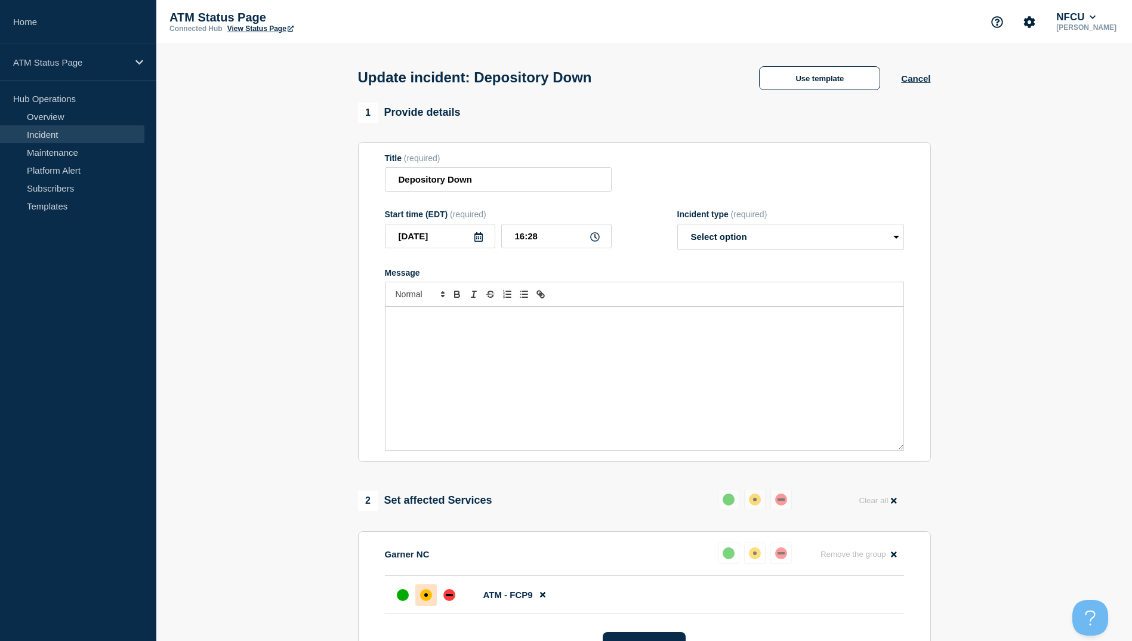
select select "resolved"
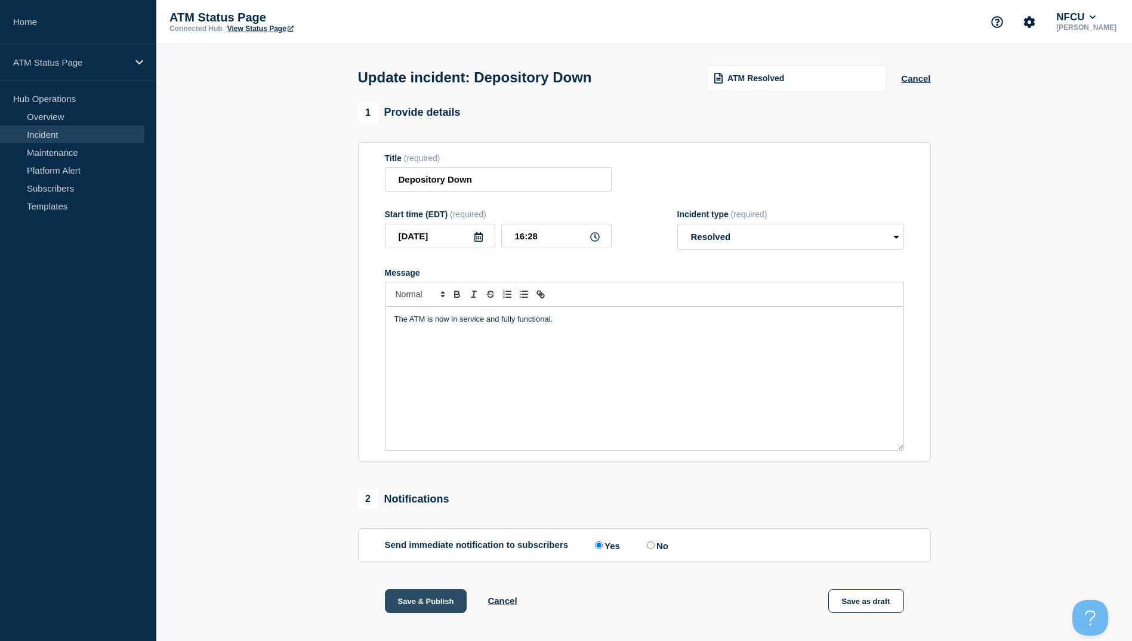
click at [428, 602] on button "Save & Publish" at bounding box center [426, 601] width 82 height 24
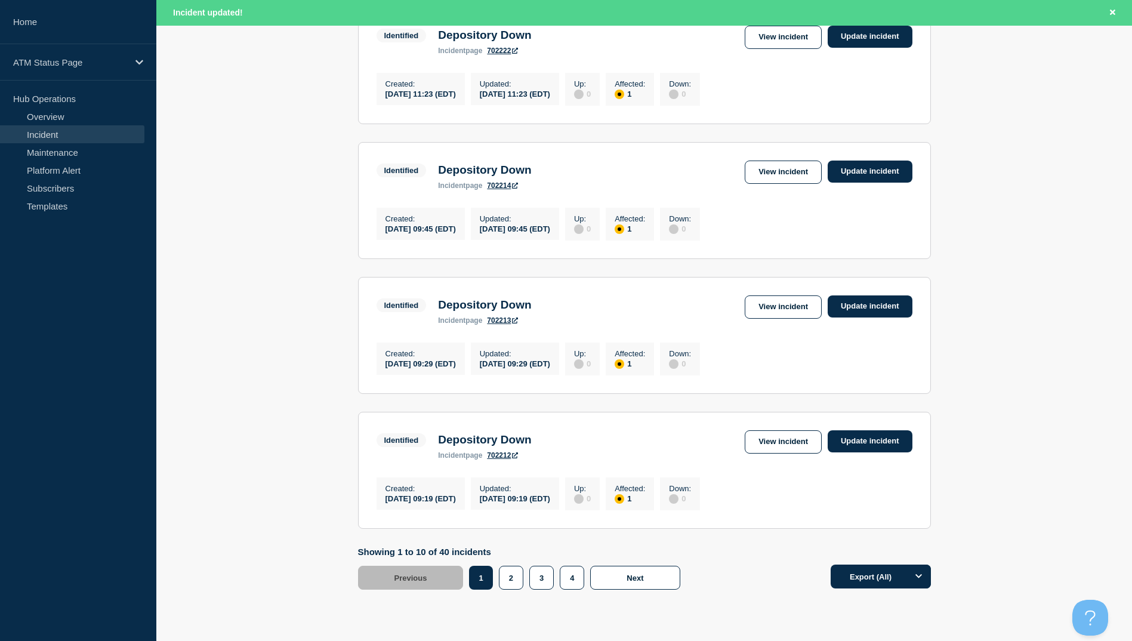
scroll to position [1172, 0]
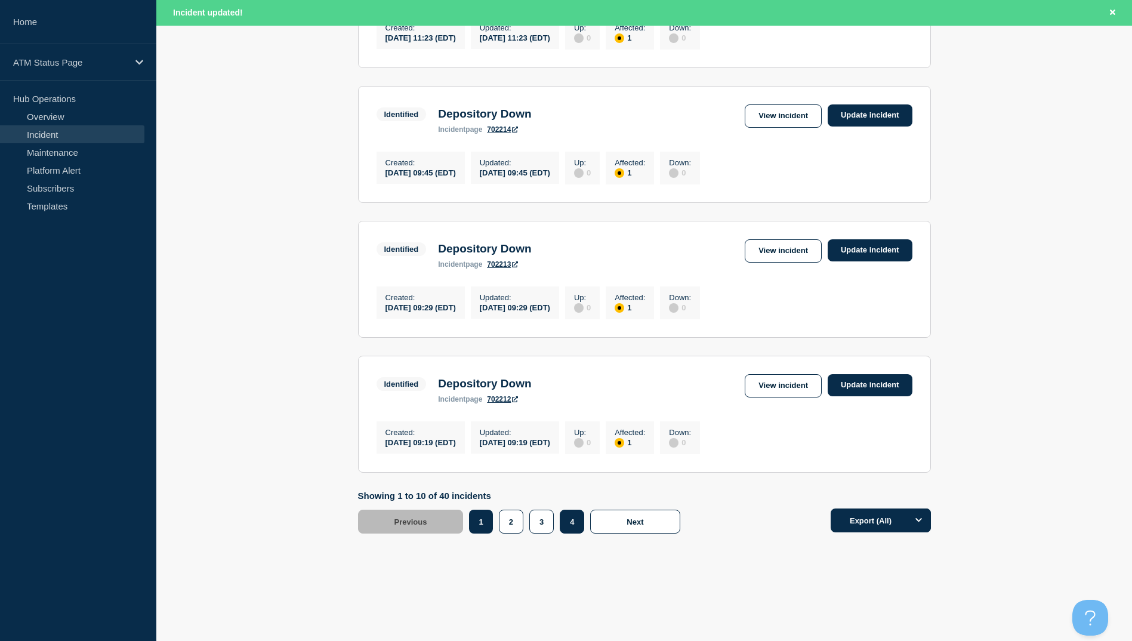
click at [576, 526] on button "4" at bounding box center [572, 522] width 24 height 24
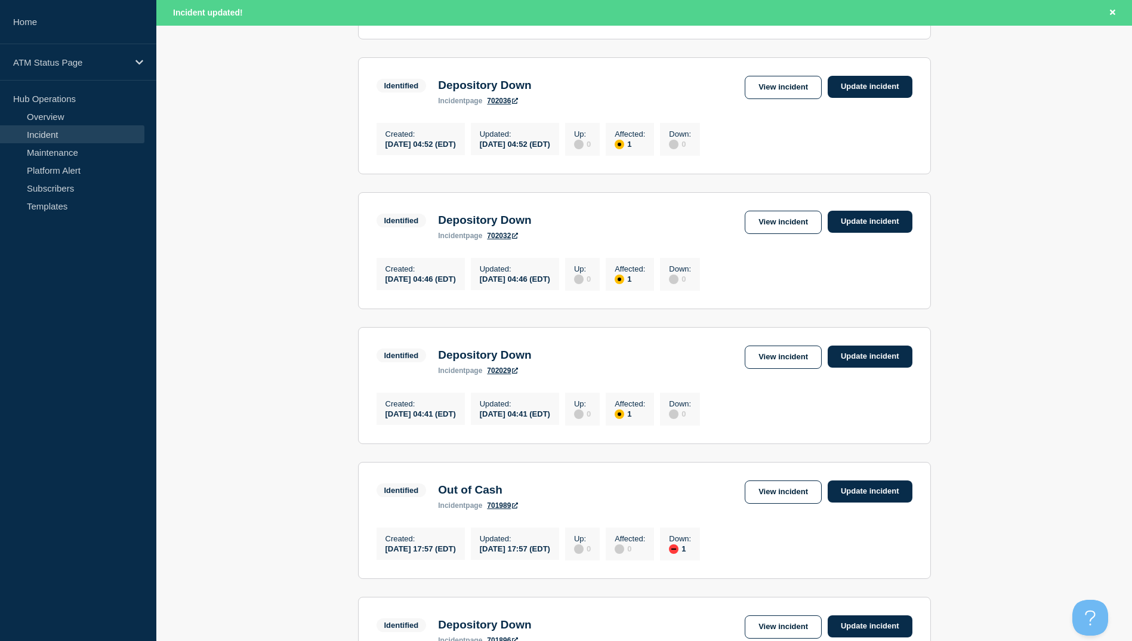
scroll to position [396, 0]
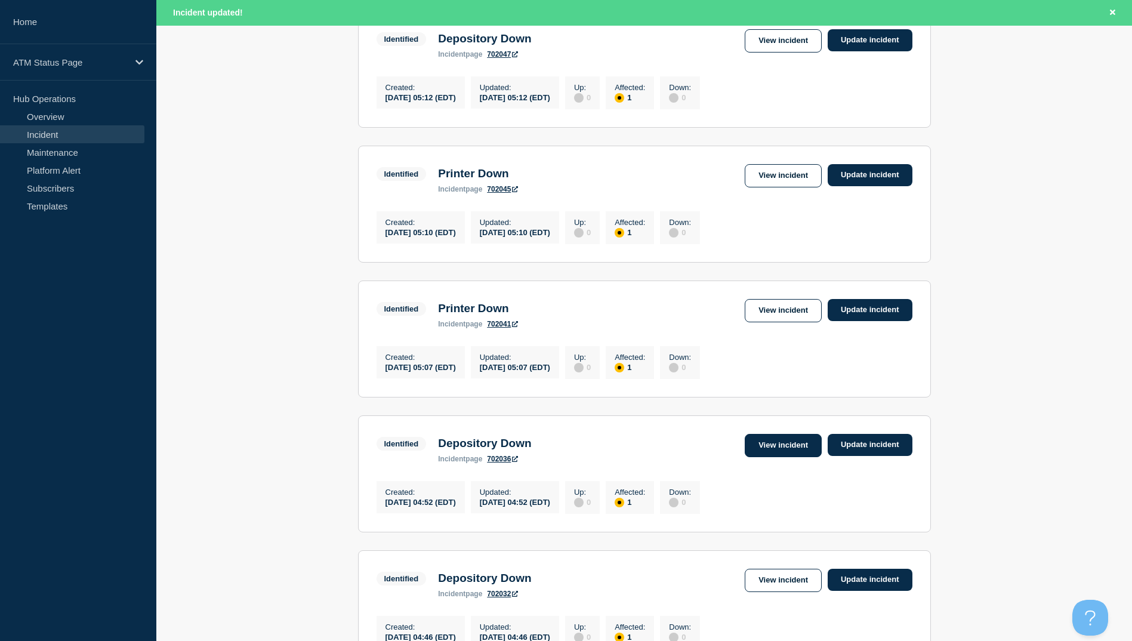
click at [771, 456] on link "View incident" at bounding box center [783, 445] width 77 height 23
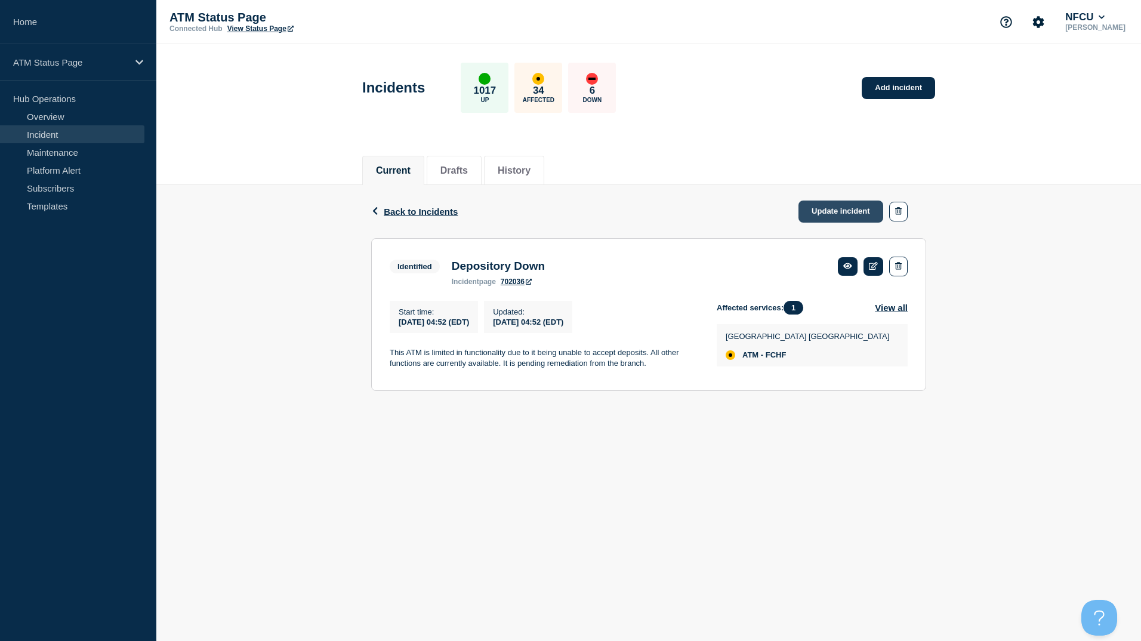
click at [832, 204] on link "Update incident" at bounding box center [840, 211] width 85 height 22
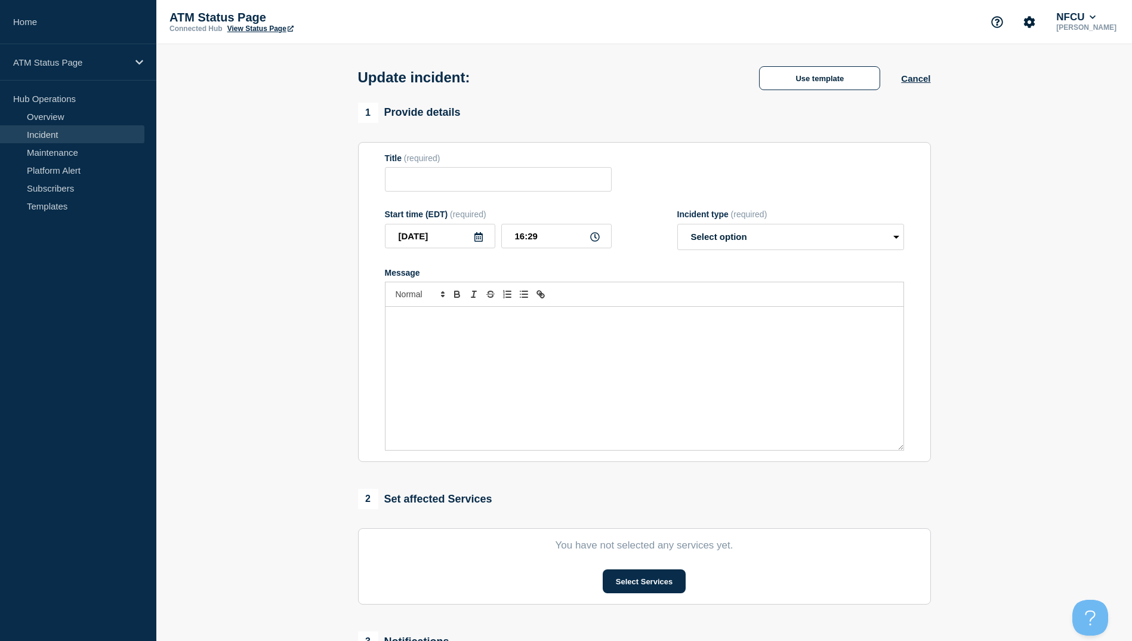
type input "Depository Down"
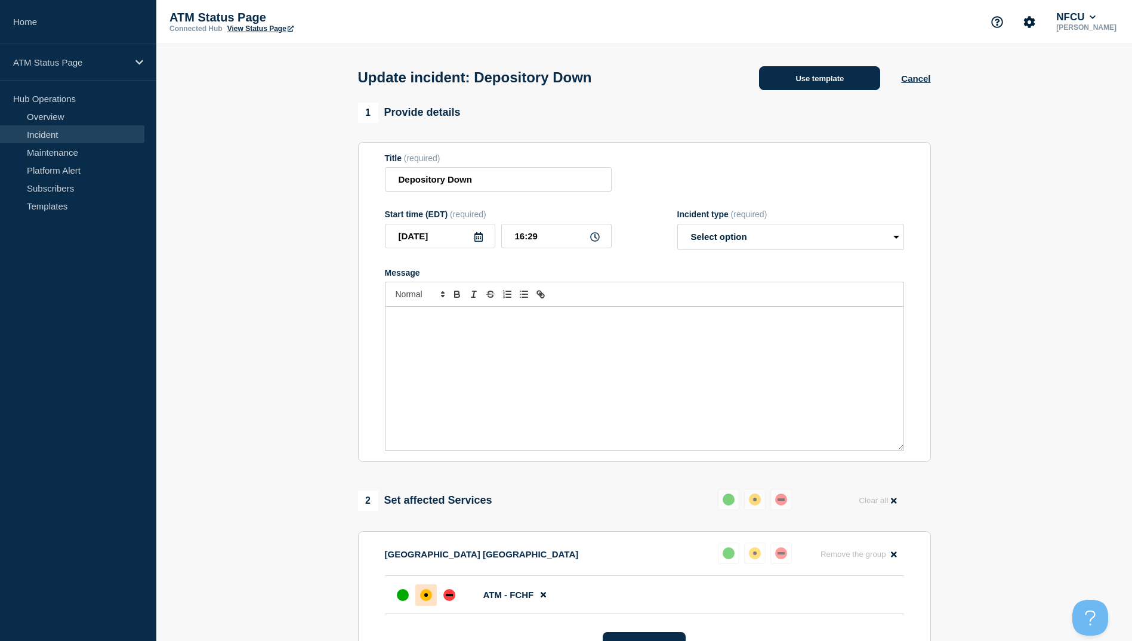
click at [830, 88] on button "Use template" at bounding box center [819, 78] width 121 height 24
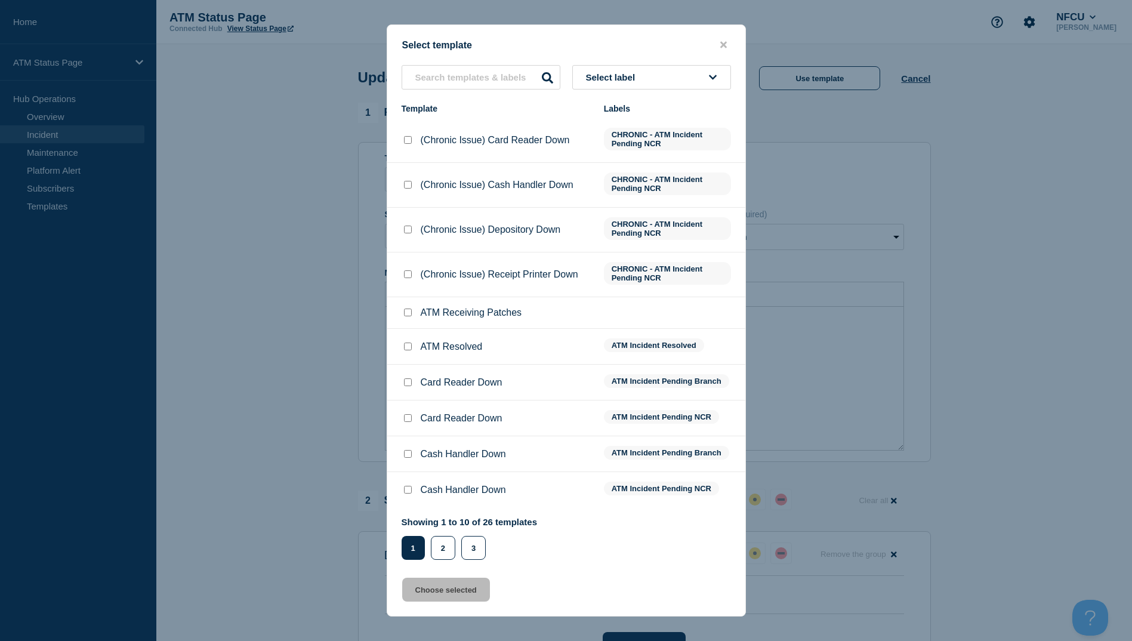
drag, startPoint x: 405, startPoint y: 348, endPoint x: 409, endPoint y: 360, distance: 12.1
click at [405, 348] on input "ATM Resolved checkbox" at bounding box center [408, 346] width 8 height 8
checkbox input "true"
click at [447, 600] on button "Choose selected" at bounding box center [446, 590] width 88 height 24
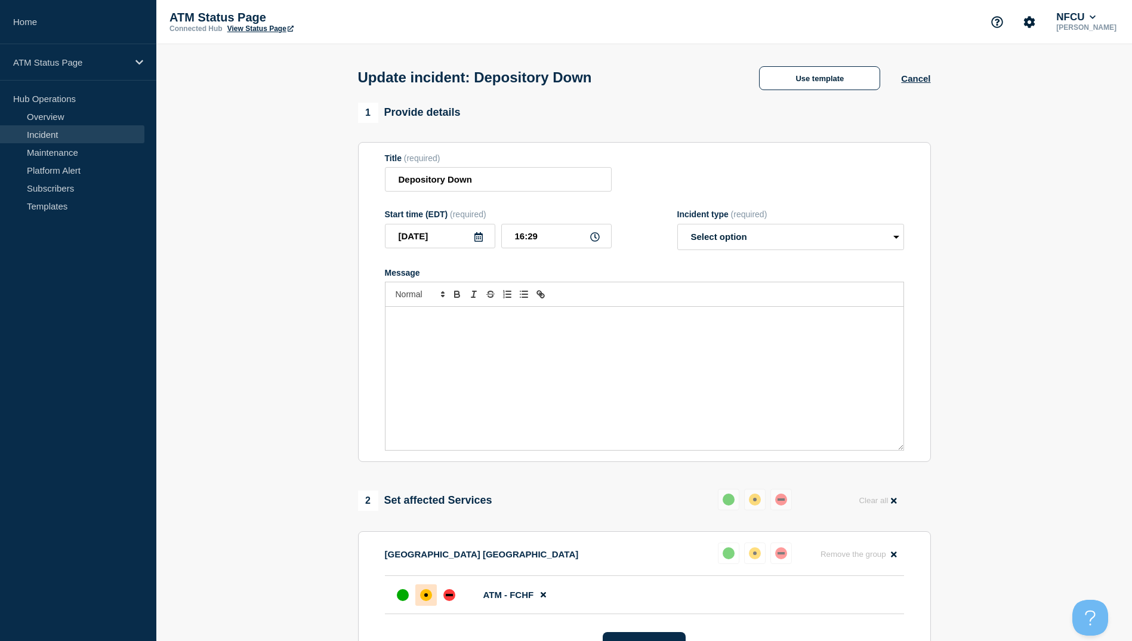
select select "resolved"
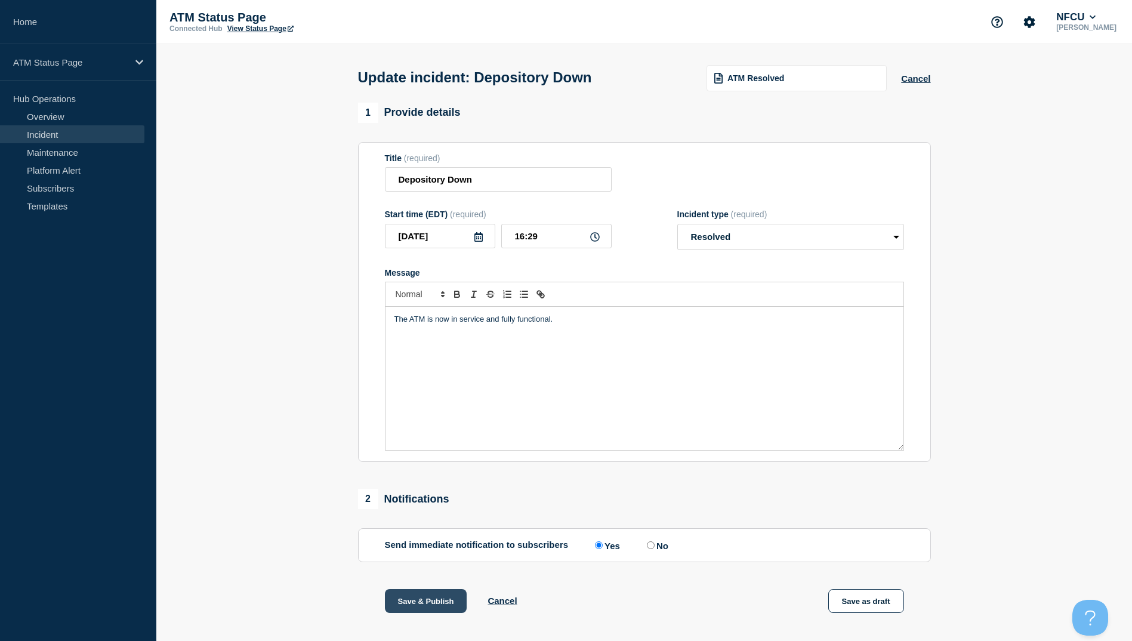
click at [422, 603] on button "Save & Publish" at bounding box center [426, 601] width 82 height 24
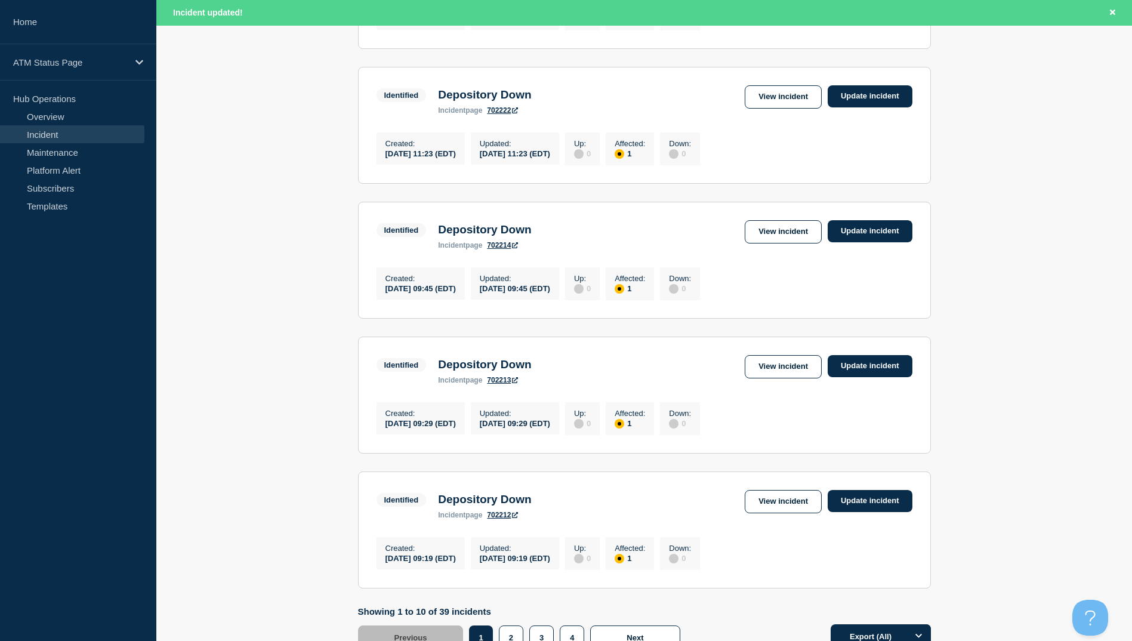
scroll to position [1172, 0]
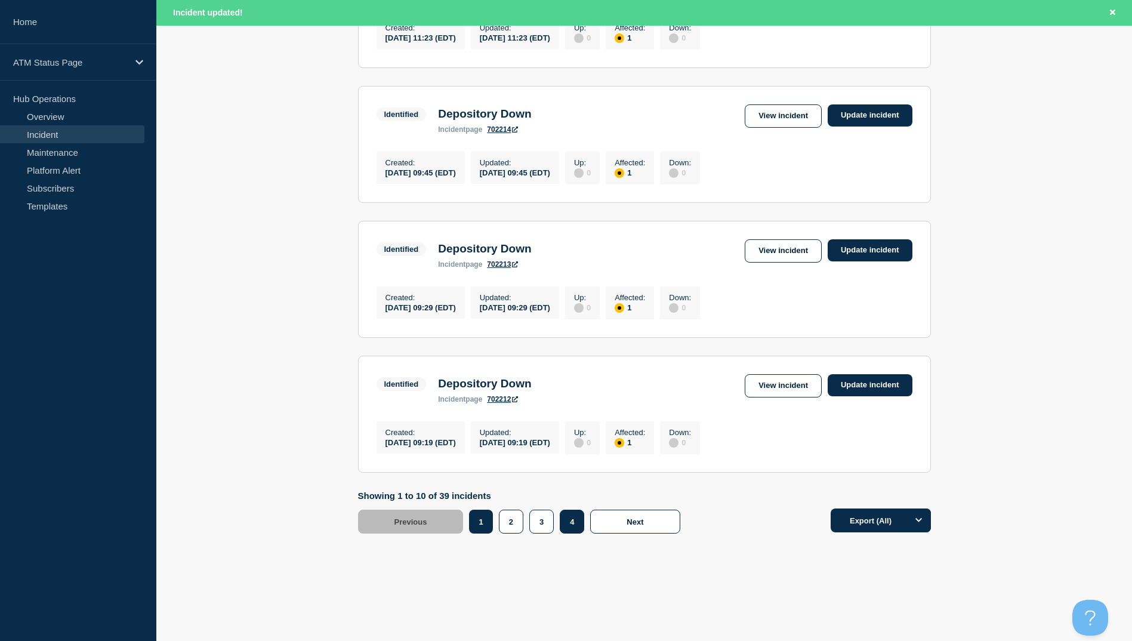
click at [576, 520] on button "4" at bounding box center [572, 522] width 24 height 24
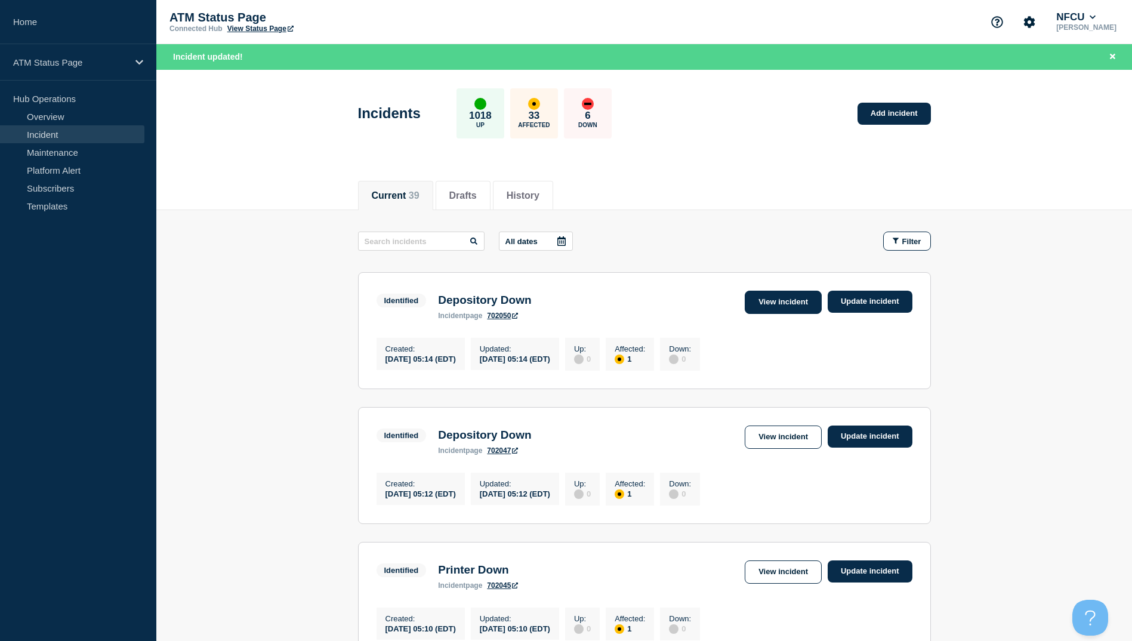
click at [785, 300] on link "View incident" at bounding box center [783, 302] width 77 height 23
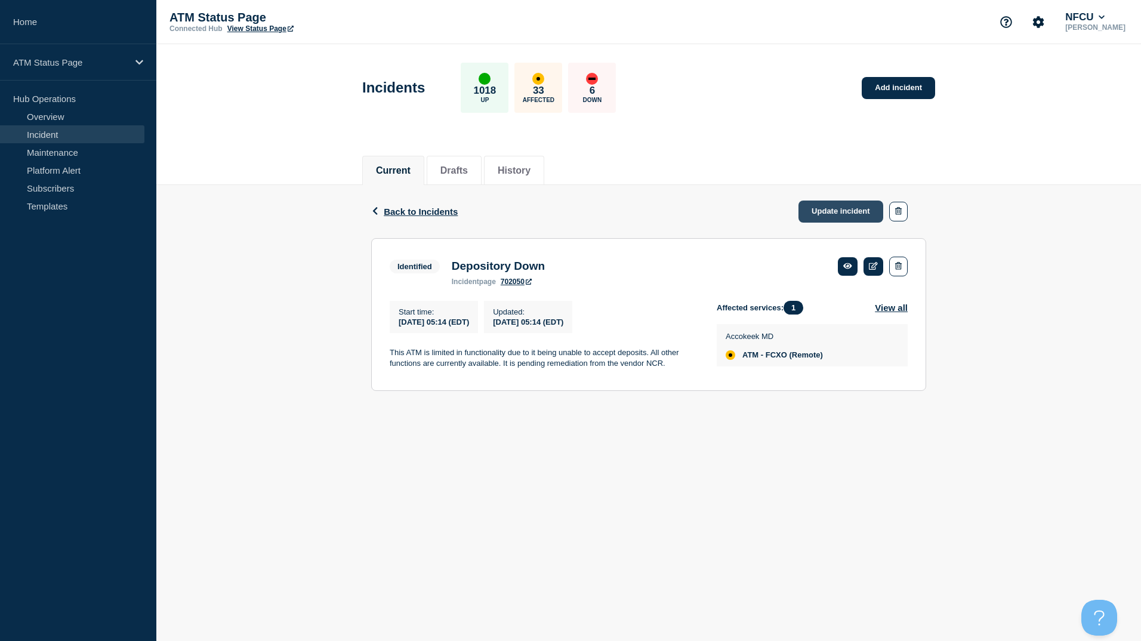
click at [850, 217] on link "Update incident" at bounding box center [840, 211] width 85 height 22
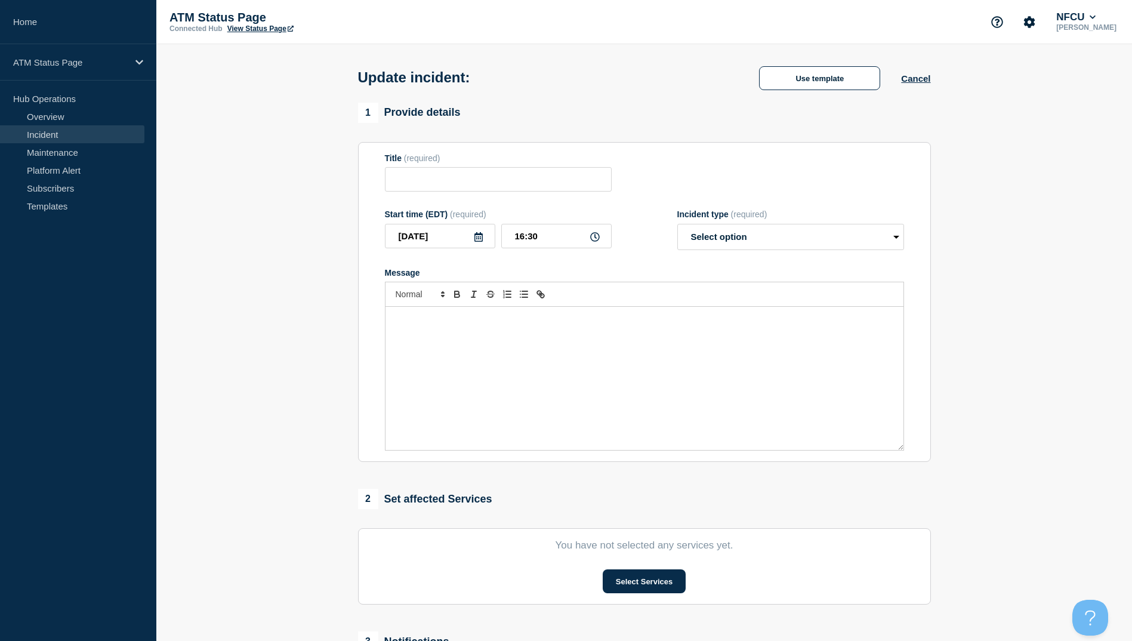
type input "Depository Down"
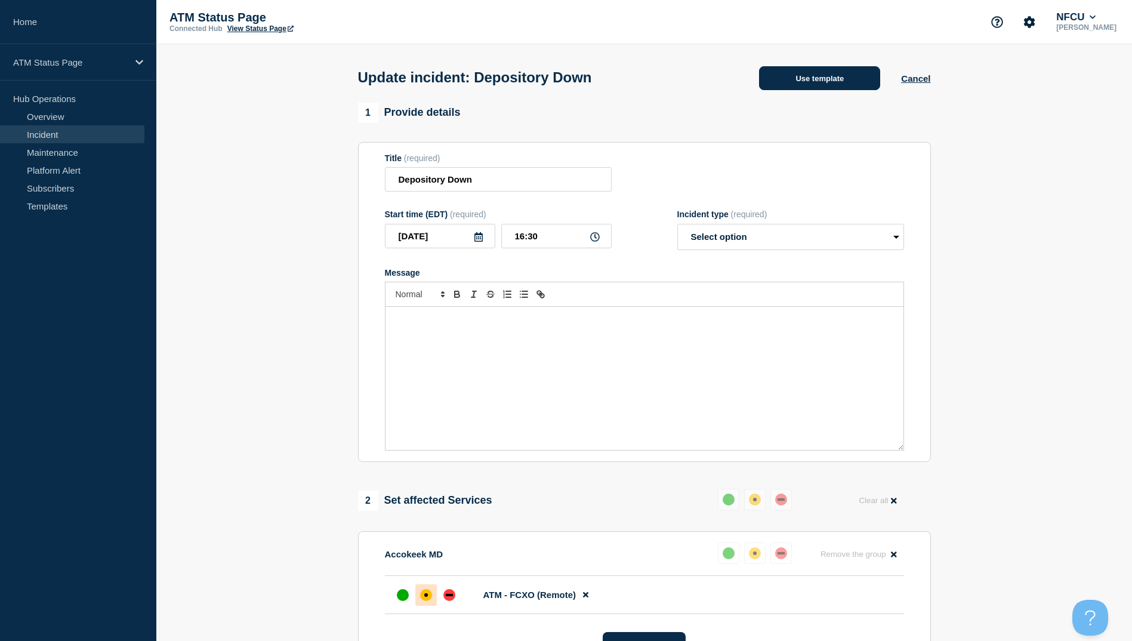
click at [810, 82] on button "Use template" at bounding box center [819, 78] width 121 height 24
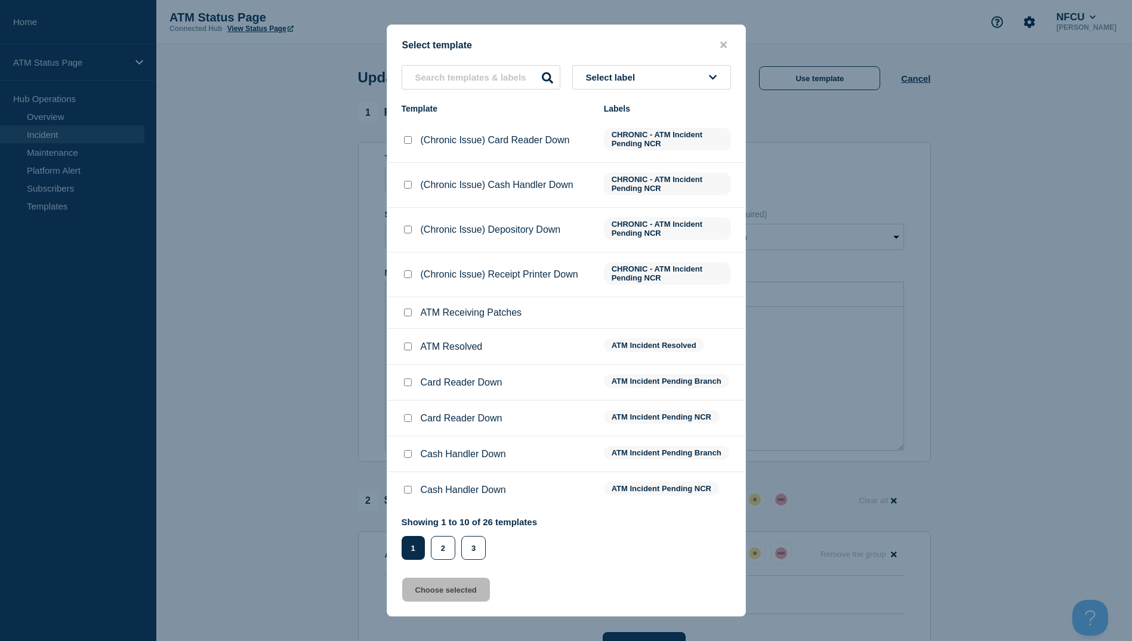
click at [409, 348] on input "ATM Resolved checkbox" at bounding box center [408, 346] width 8 height 8
checkbox input "true"
click at [456, 588] on button "Choose selected" at bounding box center [446, 590] width 88 height 24
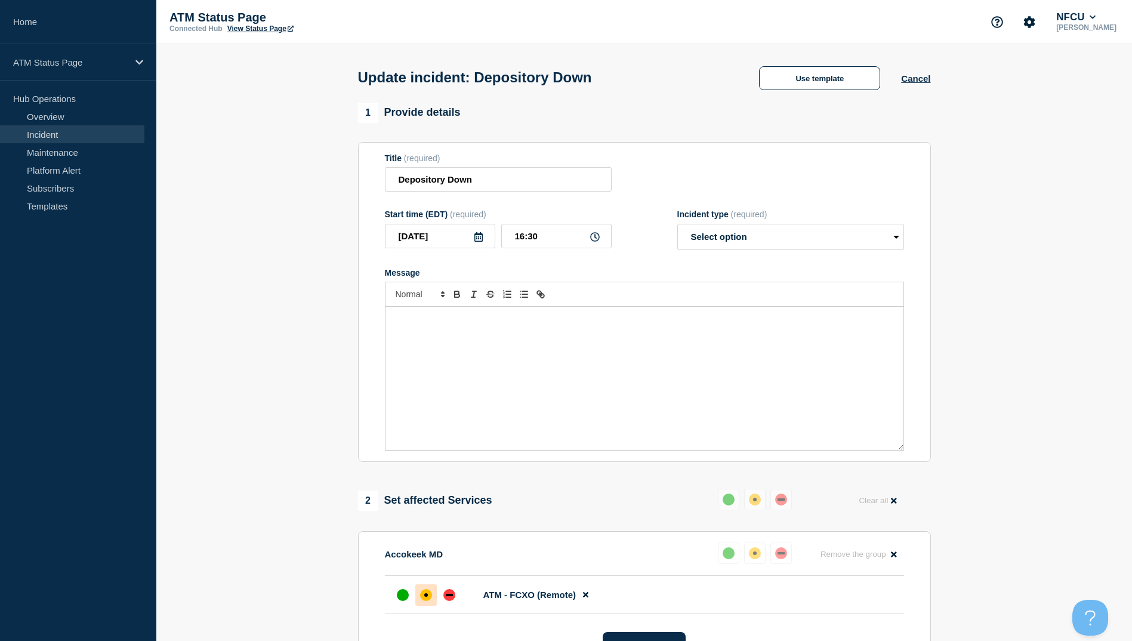
select select "resolved"
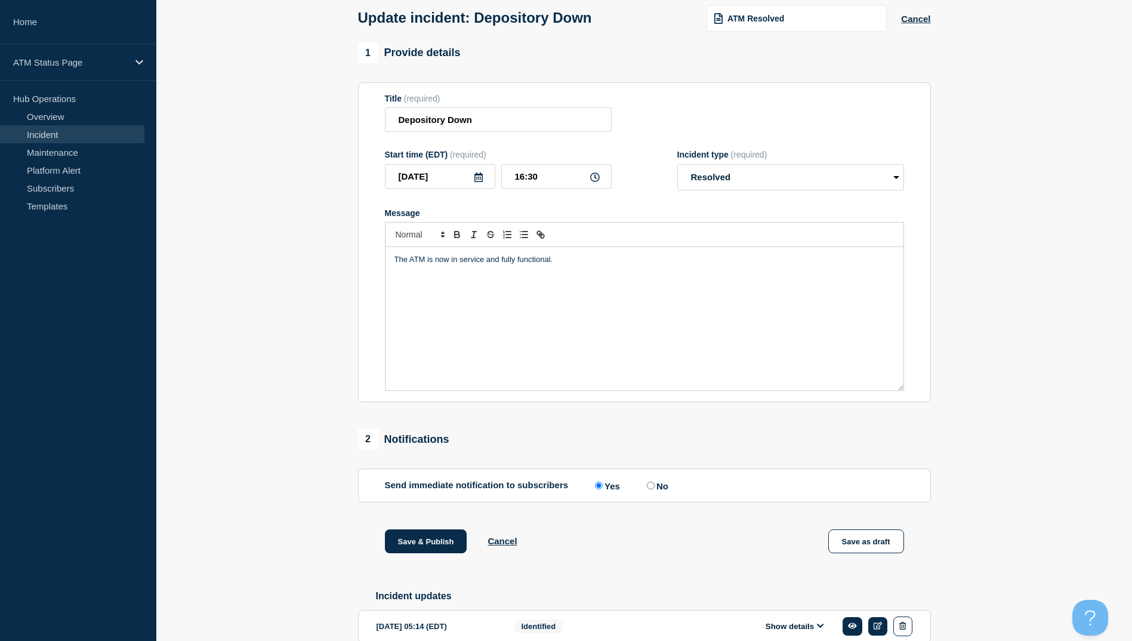
scroll to position [119, 0]
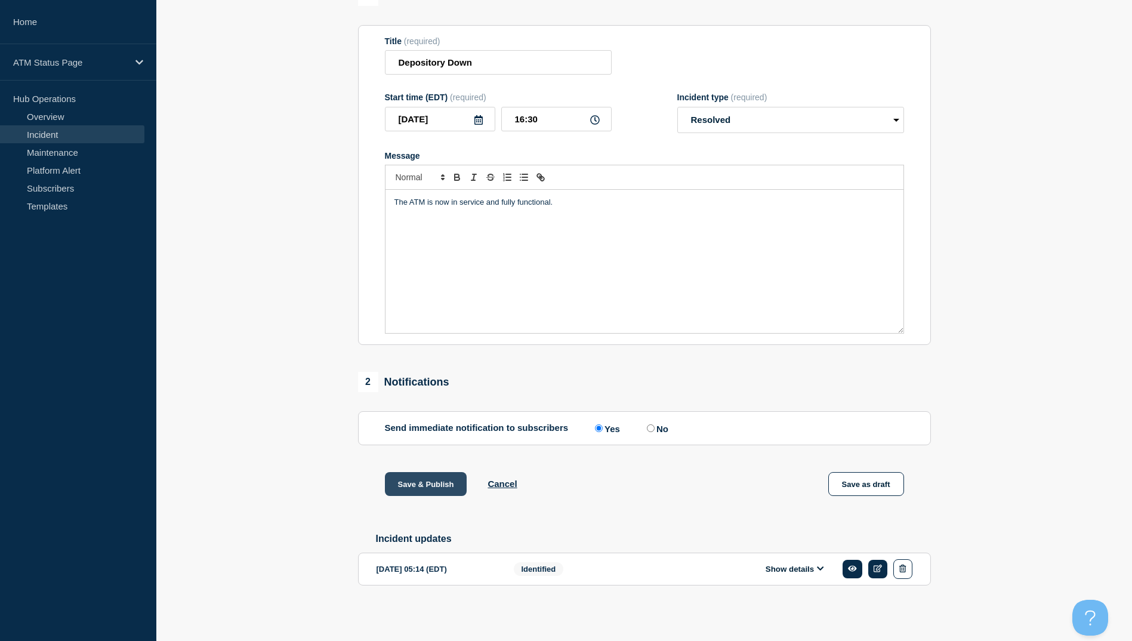
click at [424, 484] on button "Save & Publish" at bounding box center [426, 484] width 82 height 24
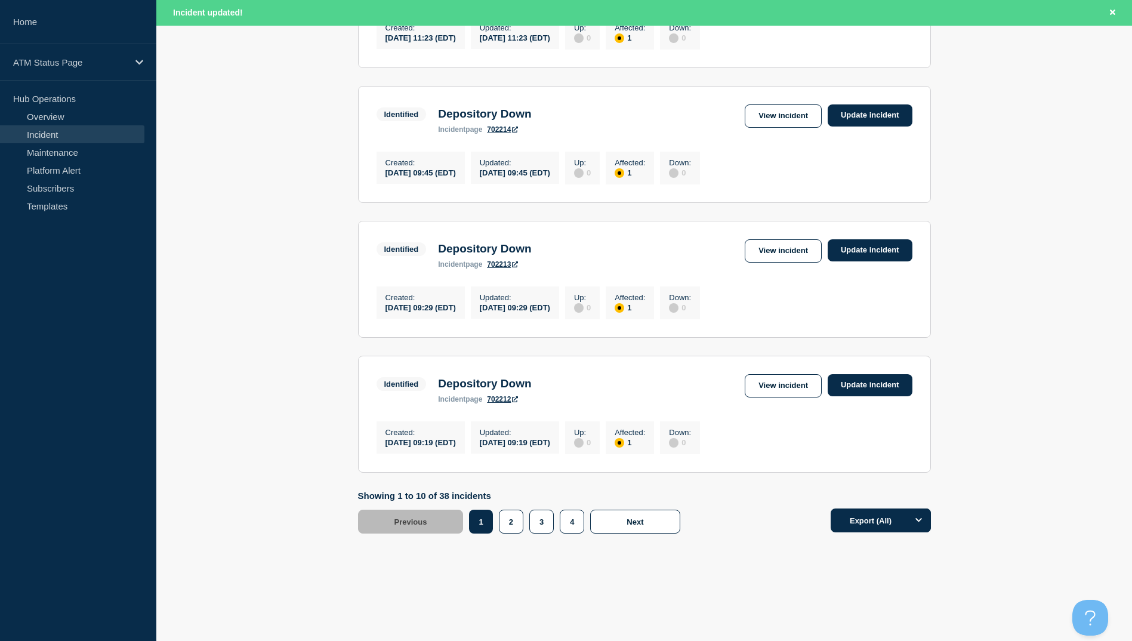
scroll to position [1172, 0]
click at [569, 521] on button "4" at bounding box center [572, 522] width 24 height 24
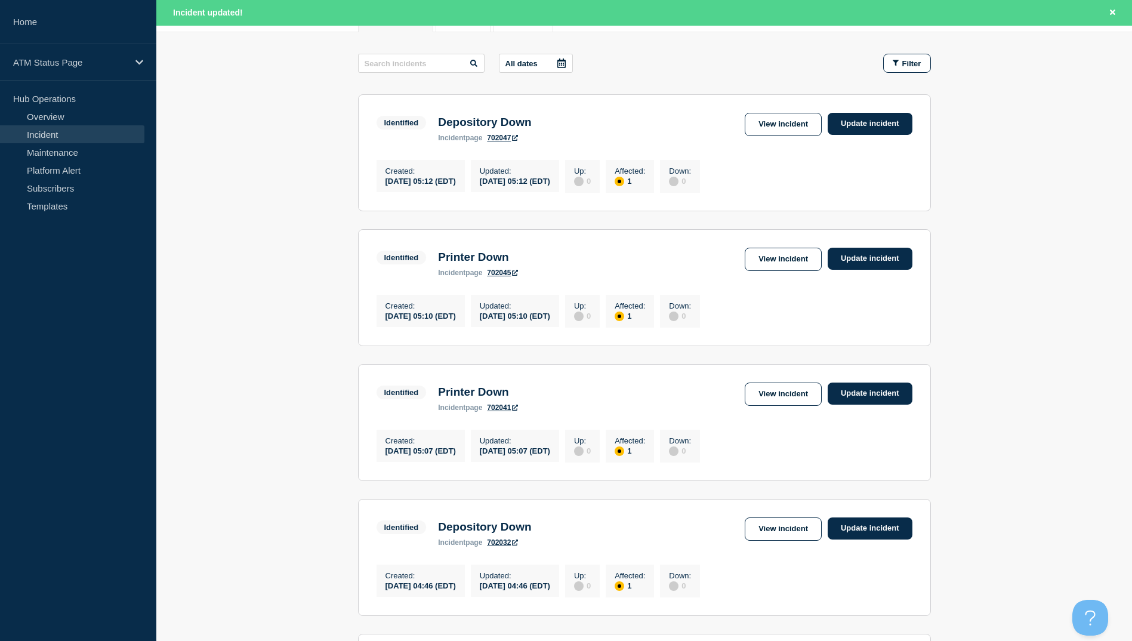
scroll to position [58, 0]
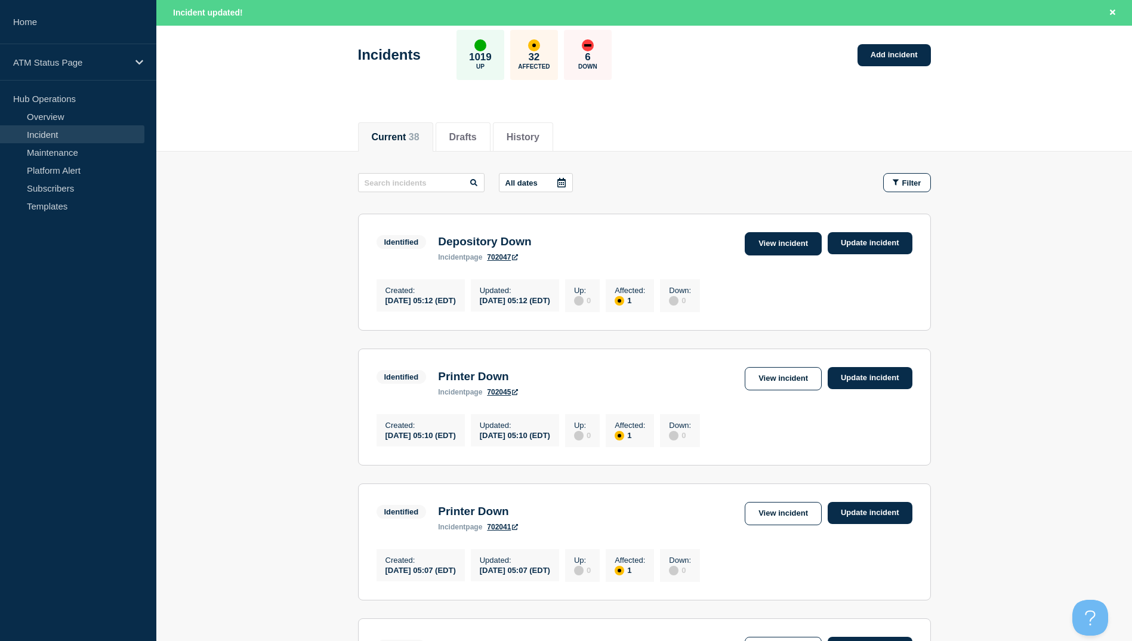
click at [756, 242] on link "View incident" at bounding box center [783, 243] width 77 height 23
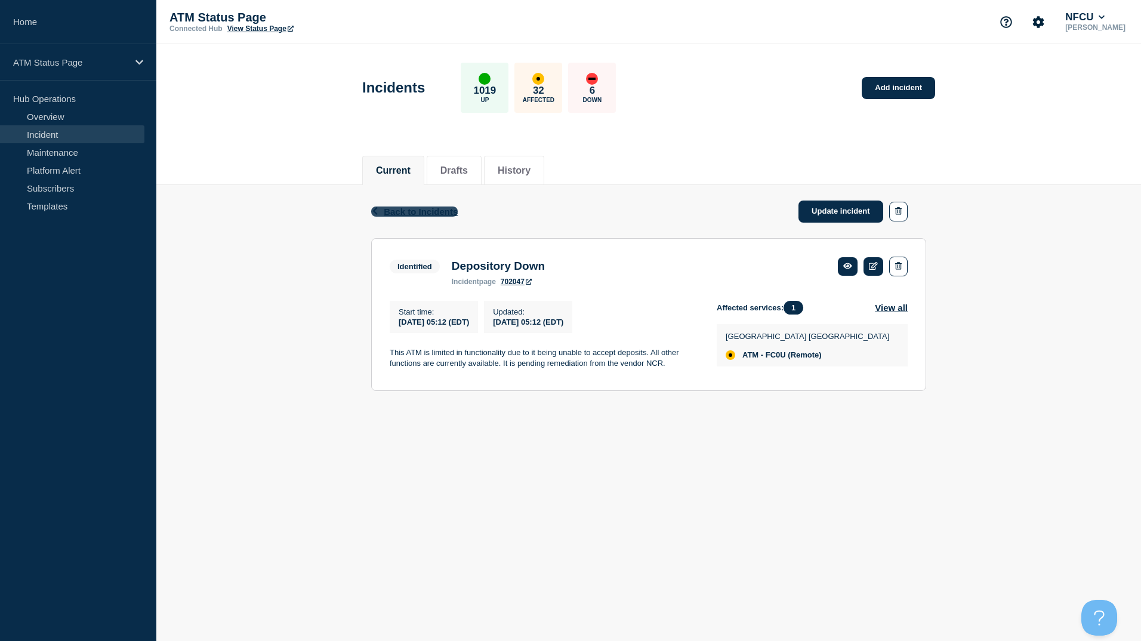
click at [445, 215] on span "Back to Incidents" at bounding box center [421, 211] width 74 height 10
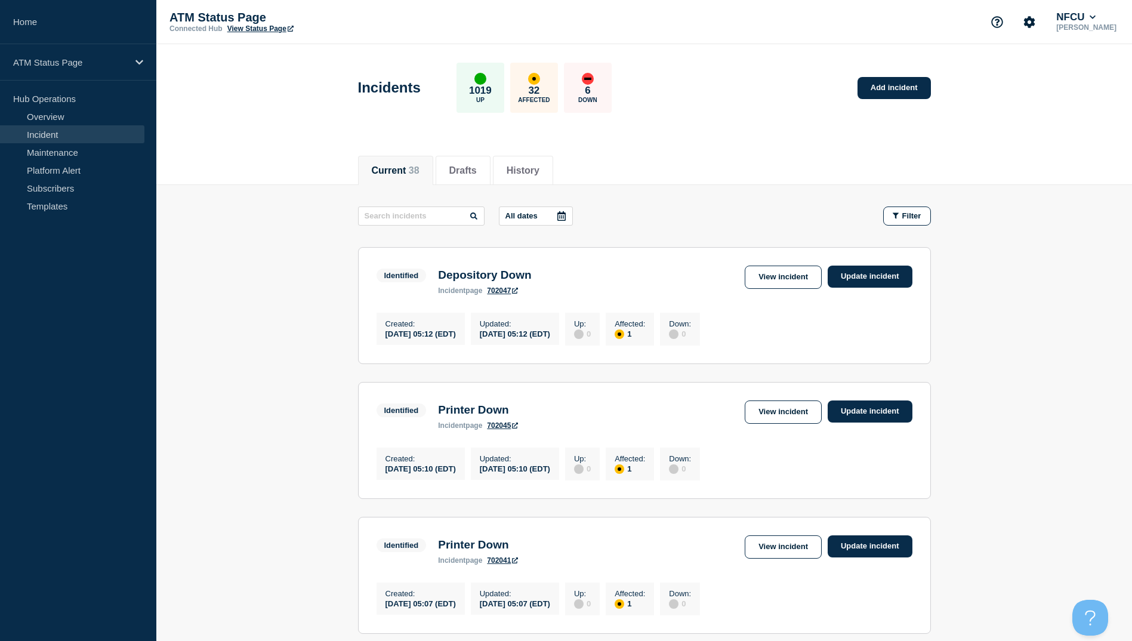
click at [763, 415] on link "View incident" at bounding box center [783, 411] width 77 height 23
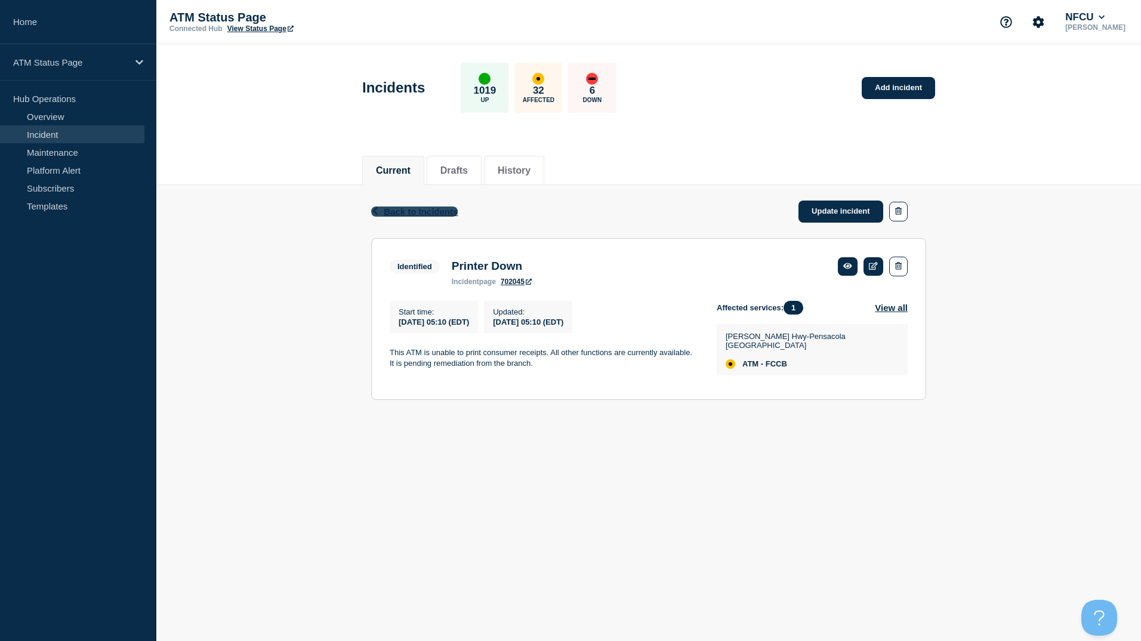
click at [419, 215] on span "Back to Incidents" at bounding box center [421, 211] width 74 height 10
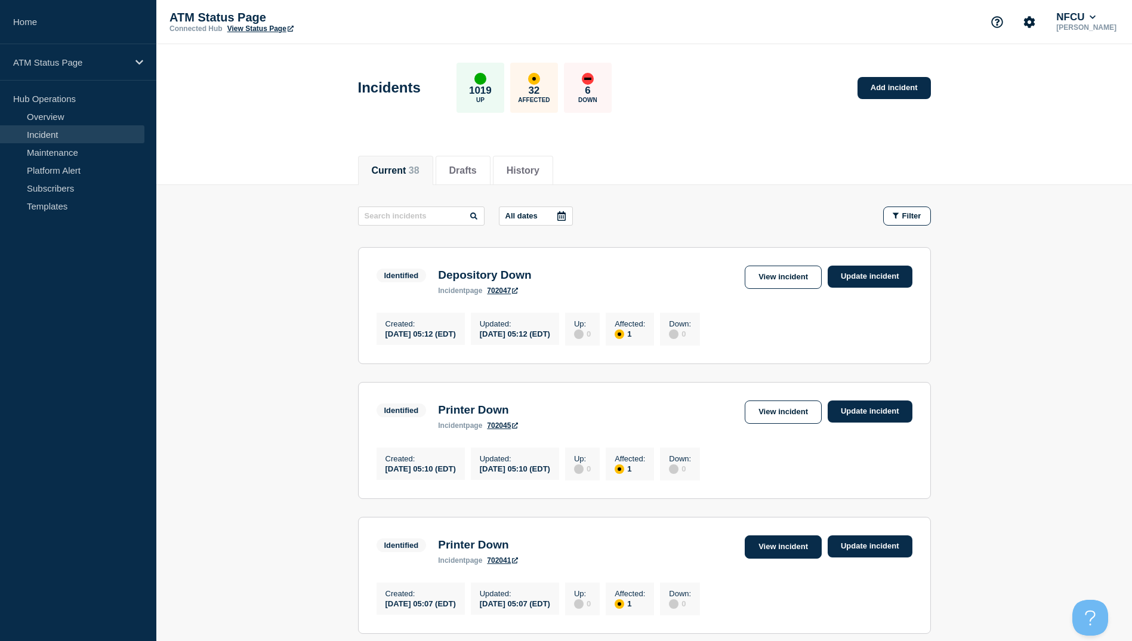
click at [781, 558] on link "View incident" at bounding box center [783, 546] width 77 height 23
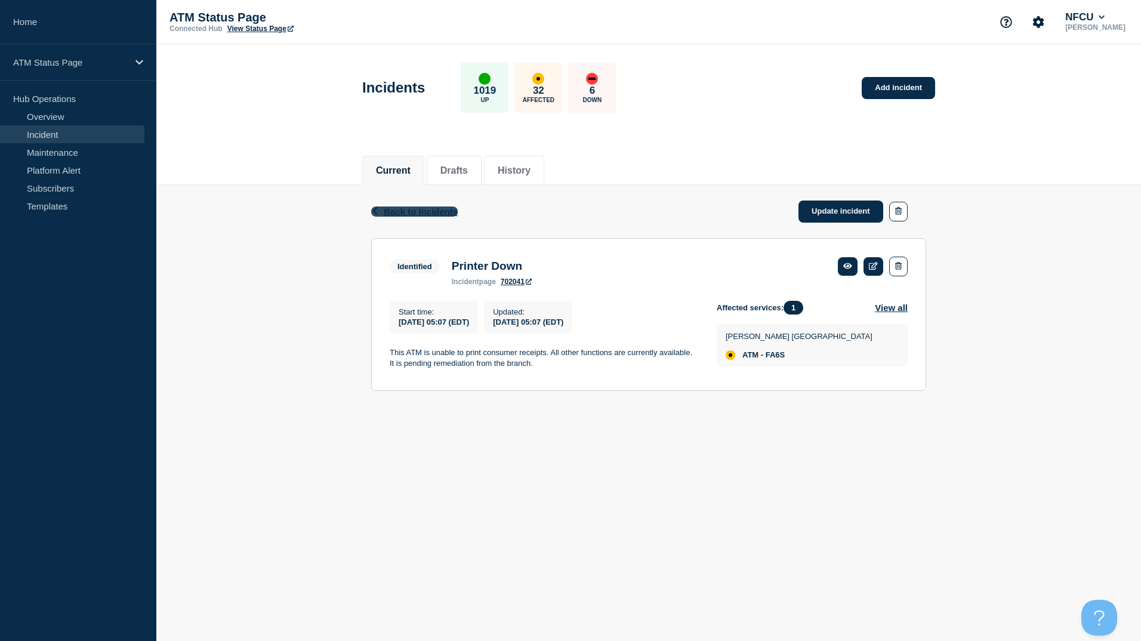
click at [420, 209] on span "Back to Incidents" at bounding box center [421, 211] width 74 height 10
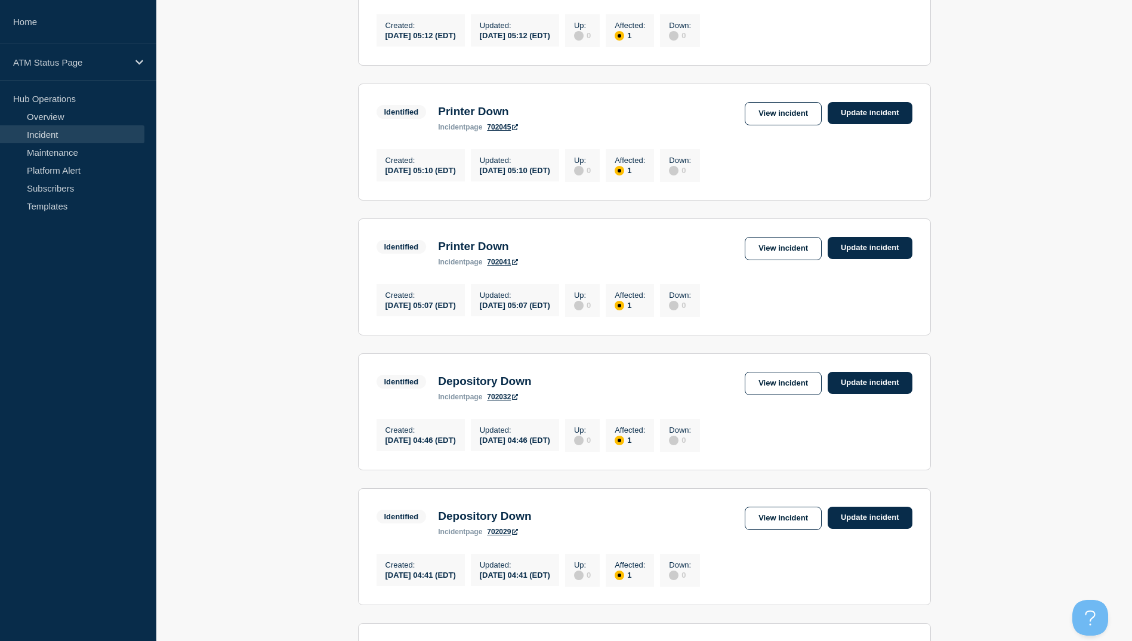
scroll to position [358, 0]
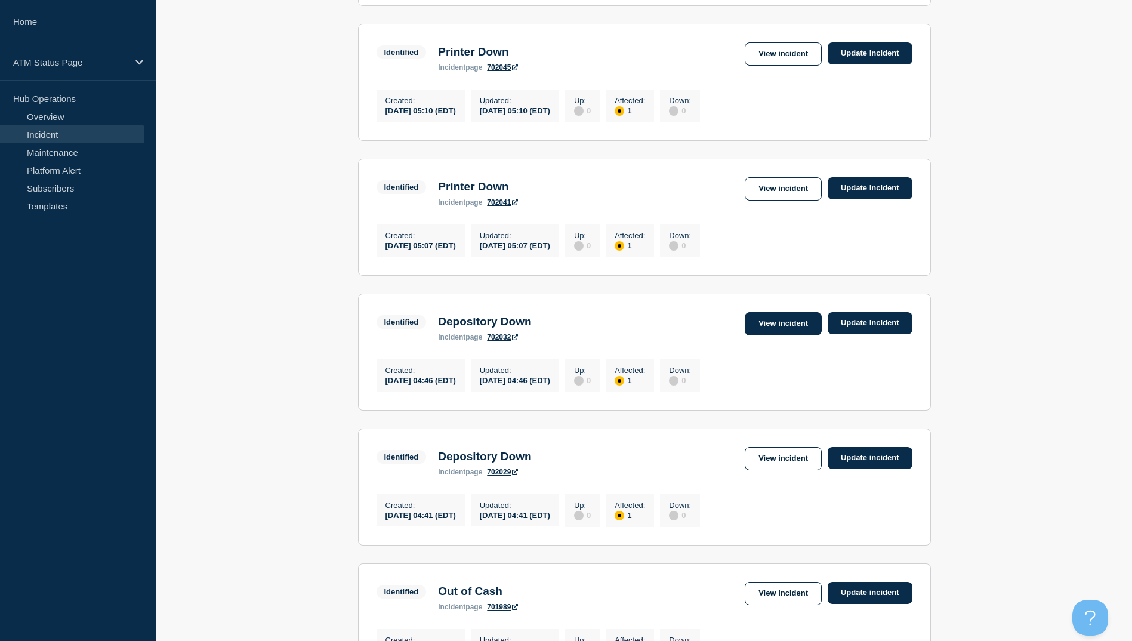
click at [758, 335] on link "View incident" at bounding box center [783, 323] width 77 height 23
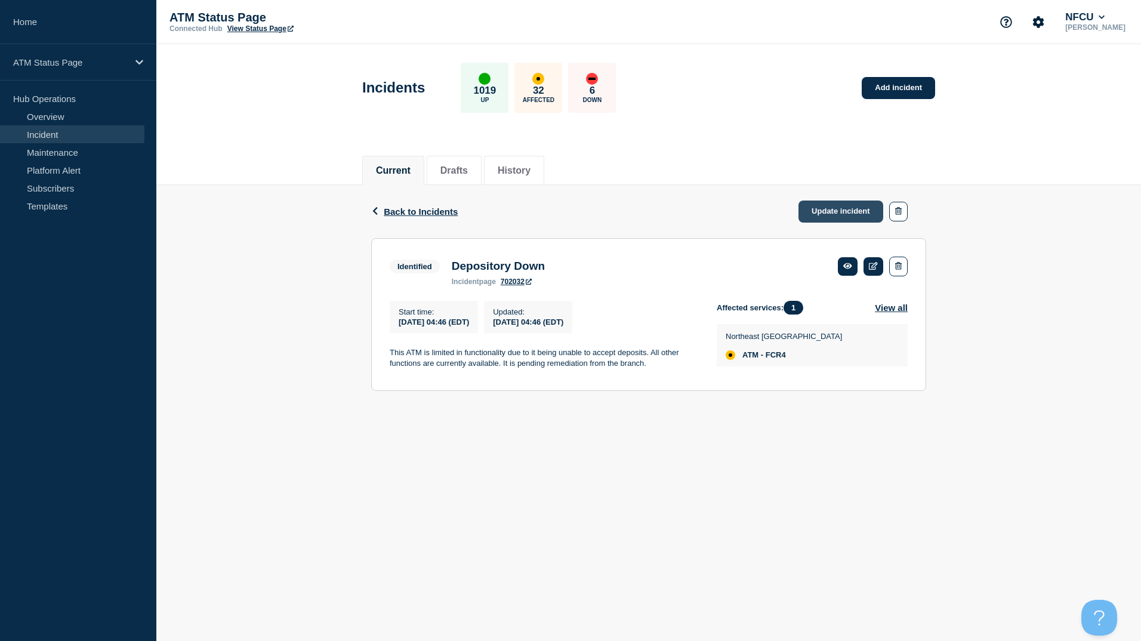
click at [831, 214] on link "Update incident" at bounding box center [840, 211] width 85 height 22
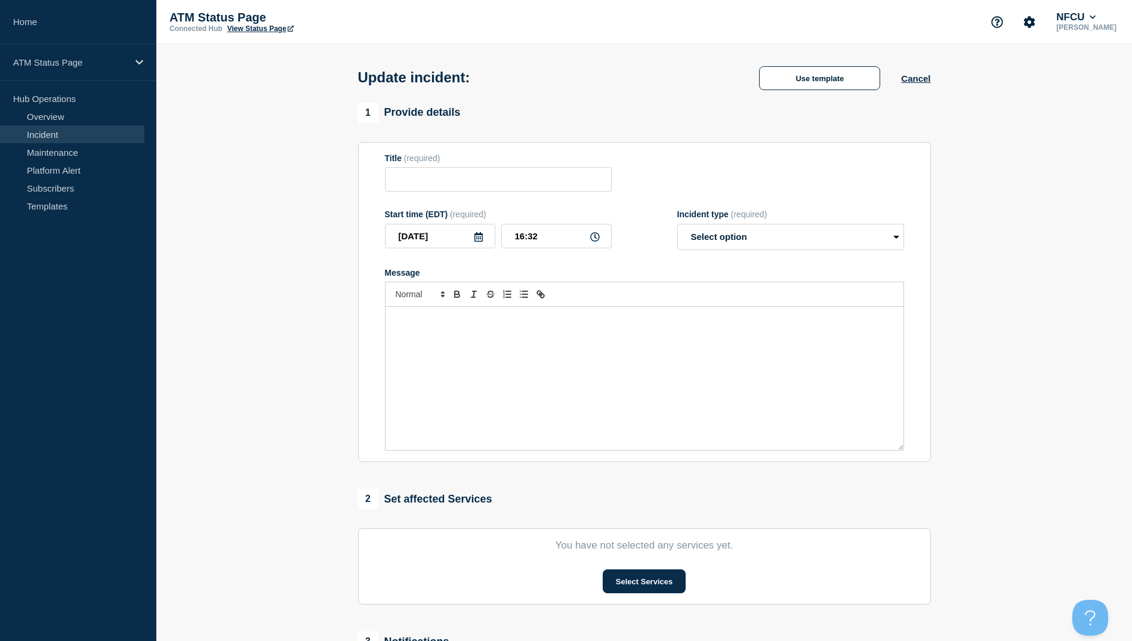
type input "Depository Down"
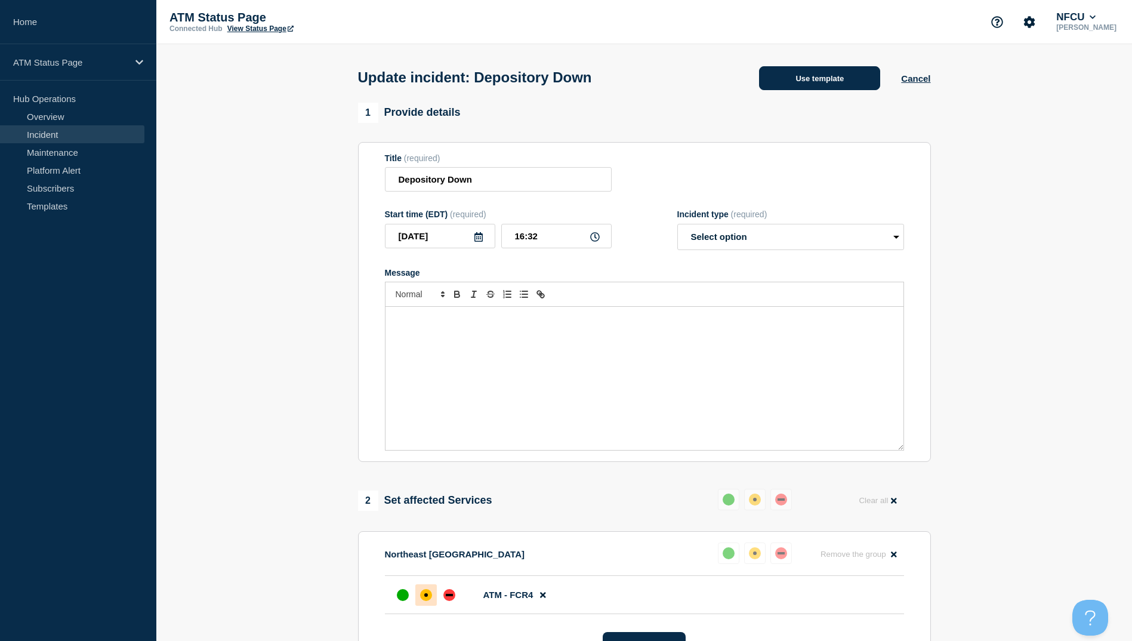
click at [810, 75] on button "Use template" at bounding box center [819, 78] width 121 height 24
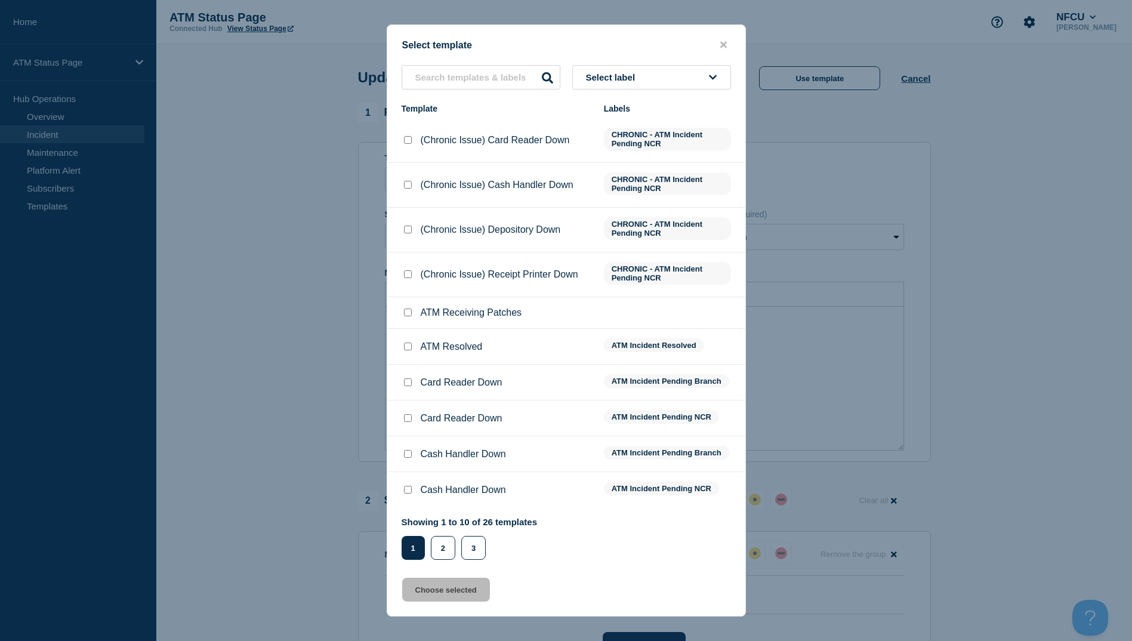
click at [410, 345] on input "ATM Resolved checkbox" at bounding box center [408, 346] width 8 height 8
checkbox input "true"
click at [478, 591] on button "Choose selected" at bounding box center [446, 590] width 88 height 24
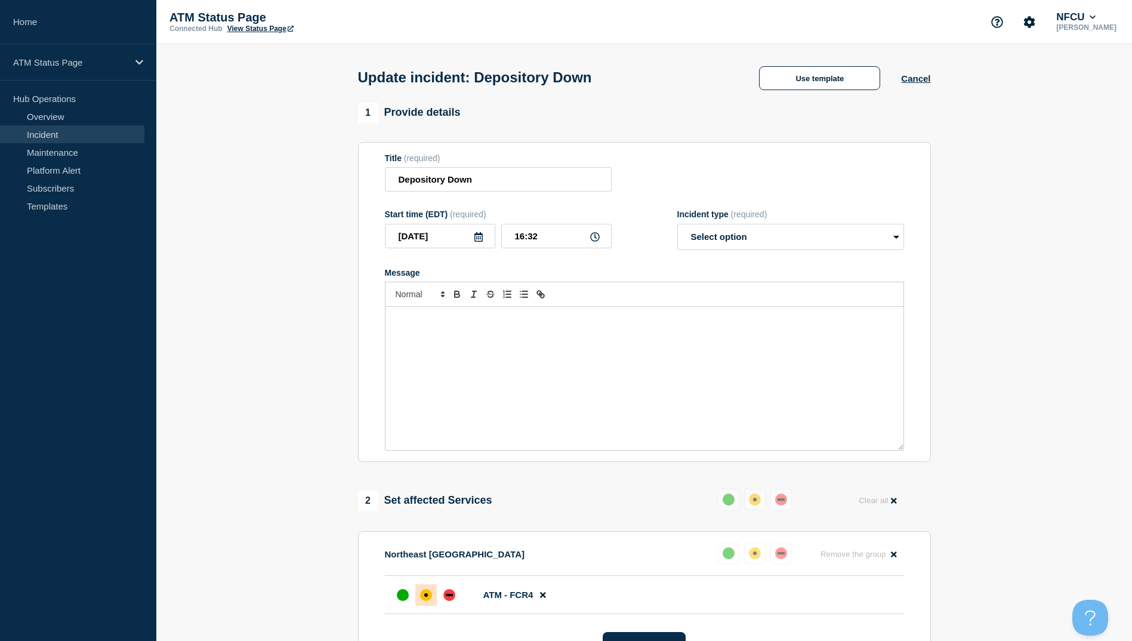
select select "resolved"
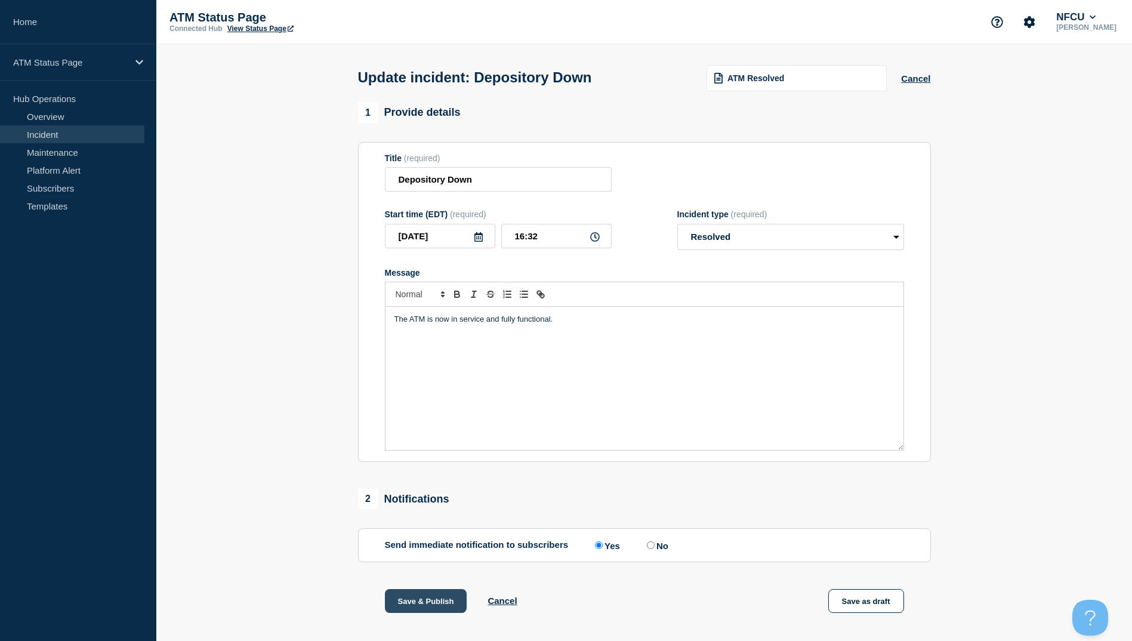
click at [445, 604] on button "Save & Publish" at bounding box center [426, 601] width 82 height 24
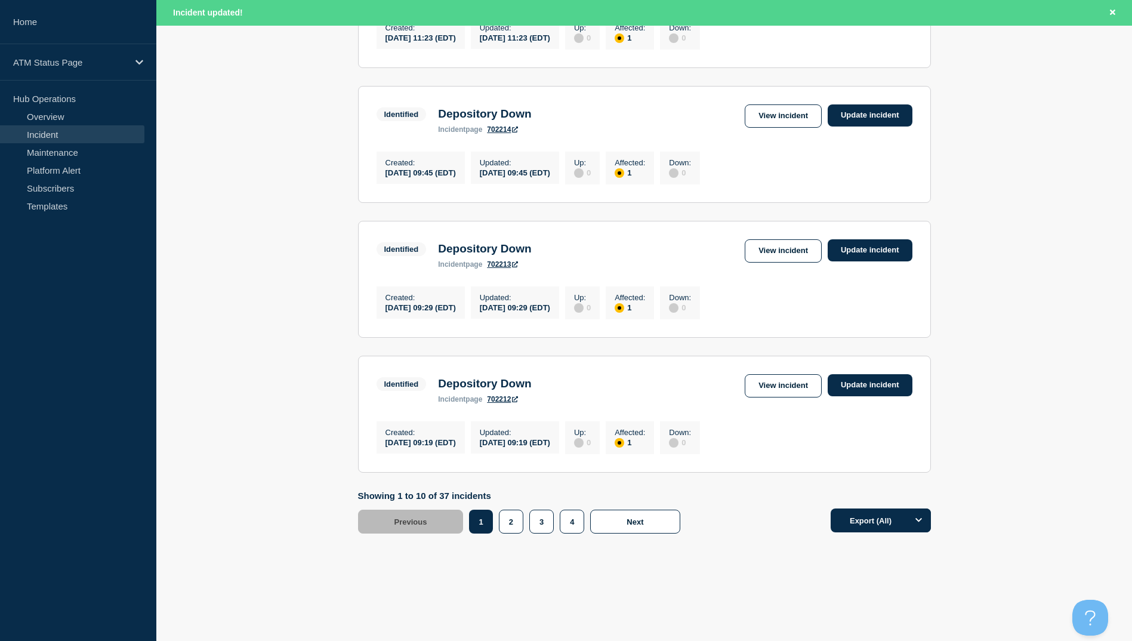
scroll to position [1172, 0]
click at [576, 522] on button "4" at bounding box center [572, 522] width 24 height 24
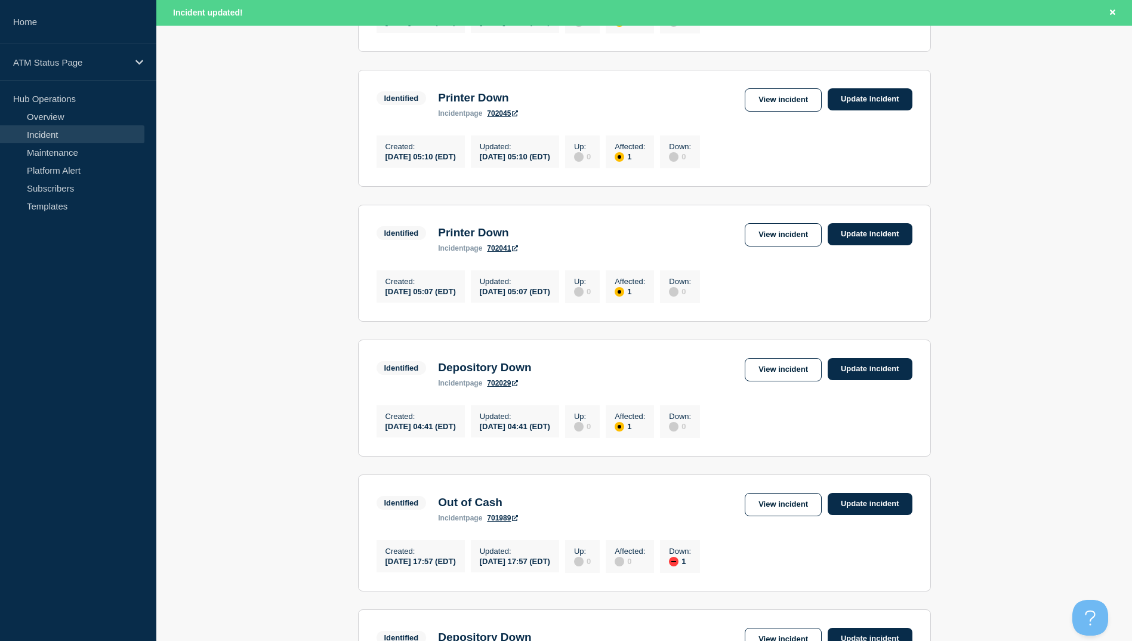
scroll to position [397, 0]
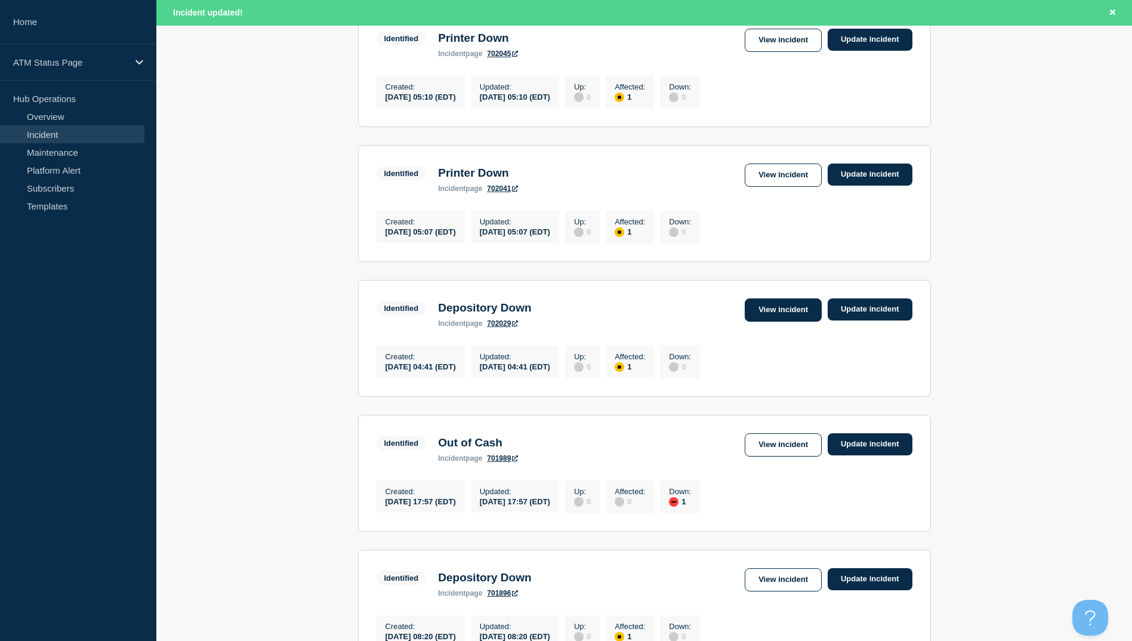
click at [802, 322] on link "View incident" at bounding box center [783, 309] width 77 height 23
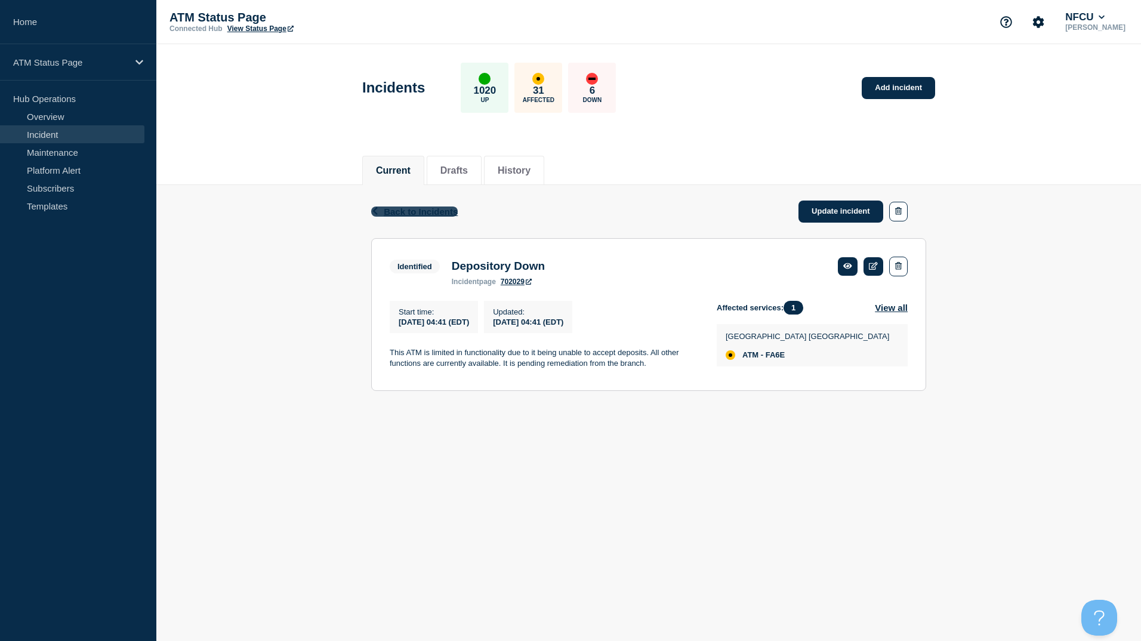
click at [452, 208] on span "Back to Incidents" at bounding box center [421, 211] width 74 height 10
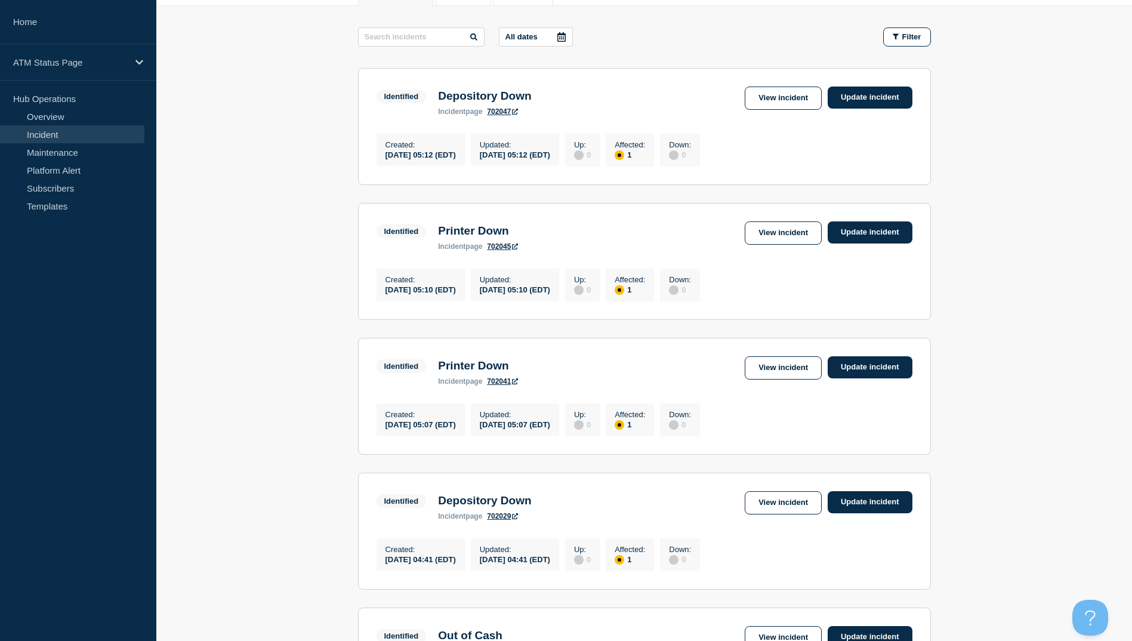
scroll to position [418, 0]
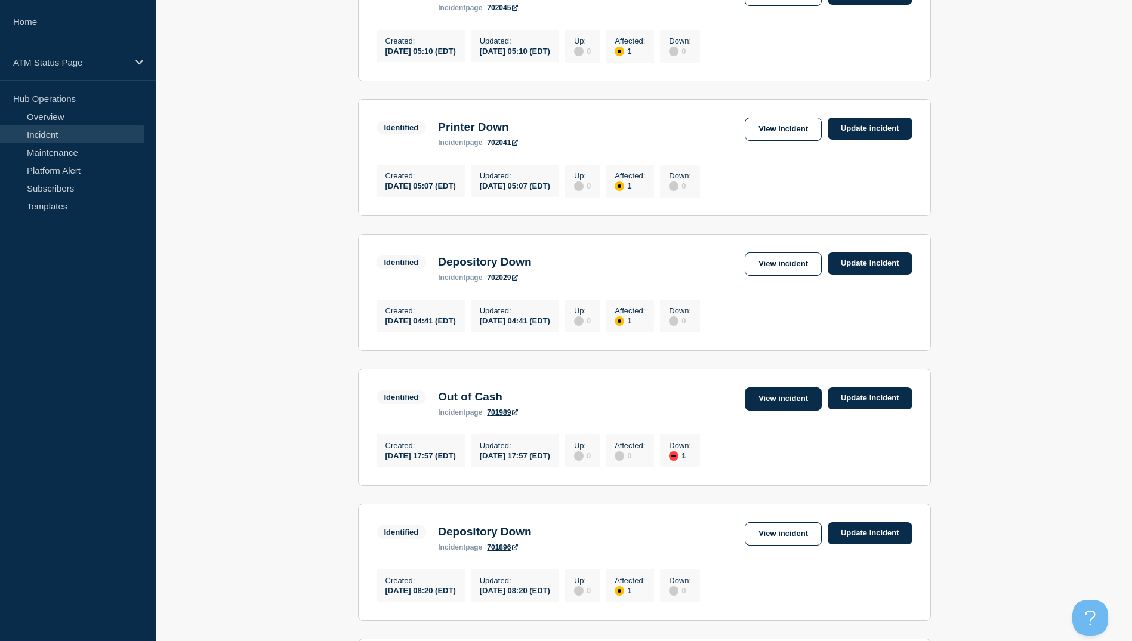
click at [766, 411] on link "View incident" at bounding box center [783, 398] width 77 height 23
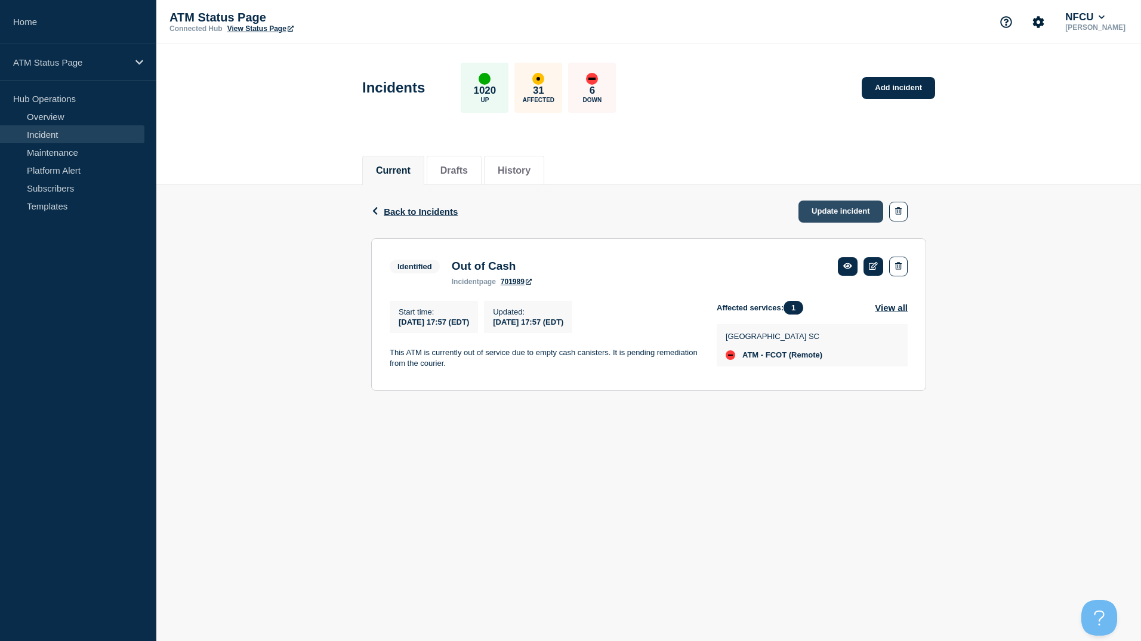
click at [825, 209] on link "Update incident" at bounding box center [840, 211] width 85 height 22
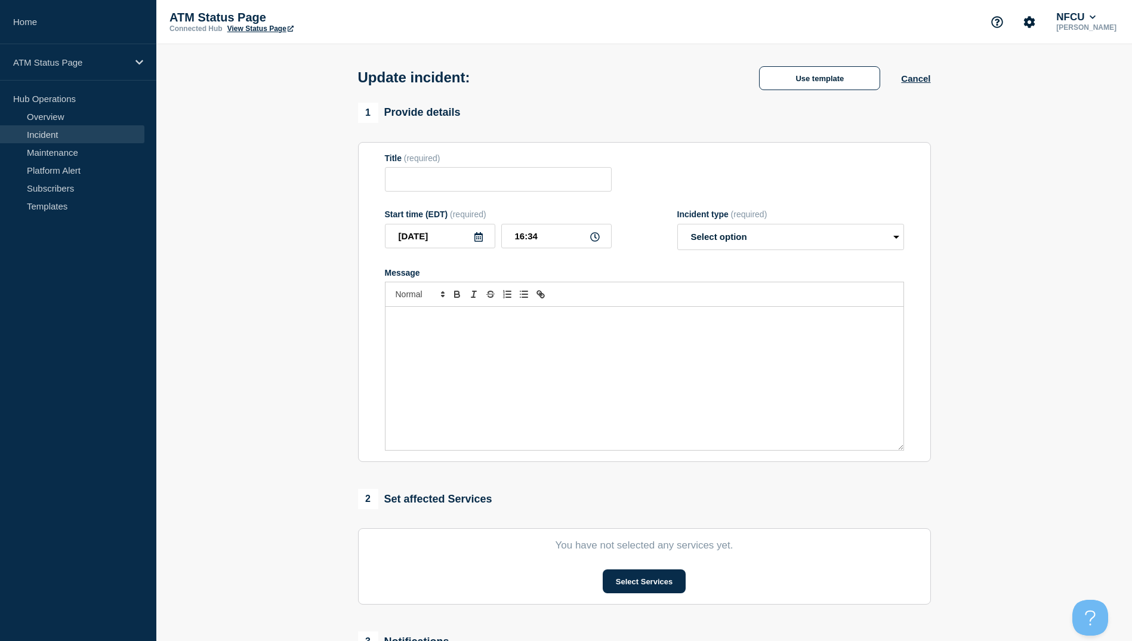
type input "Out of Cash"
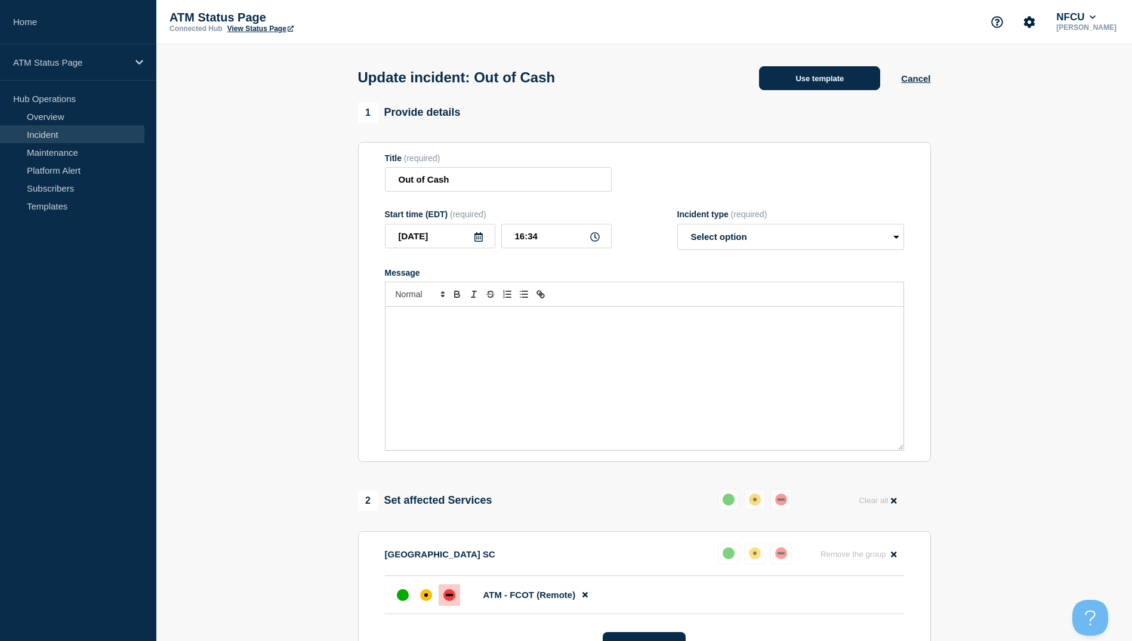
click at [844, 84] on button "Use template" at bounding box center [819, 78] width 121 height 24
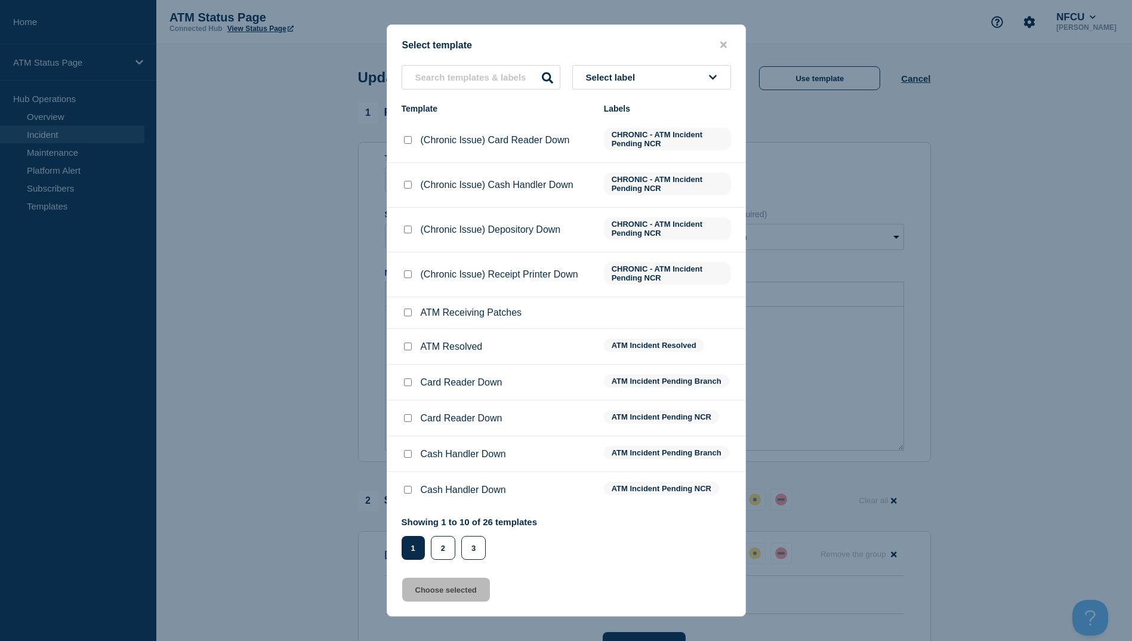
click at [409, 347] on input "ATM Resolved checkbox" at bounding box center [408, 346] width 8 height 8
checkbox input "true"
click at [452, 591] on button "Choose selected" at bounding box center [446, 590] width 88 height 24
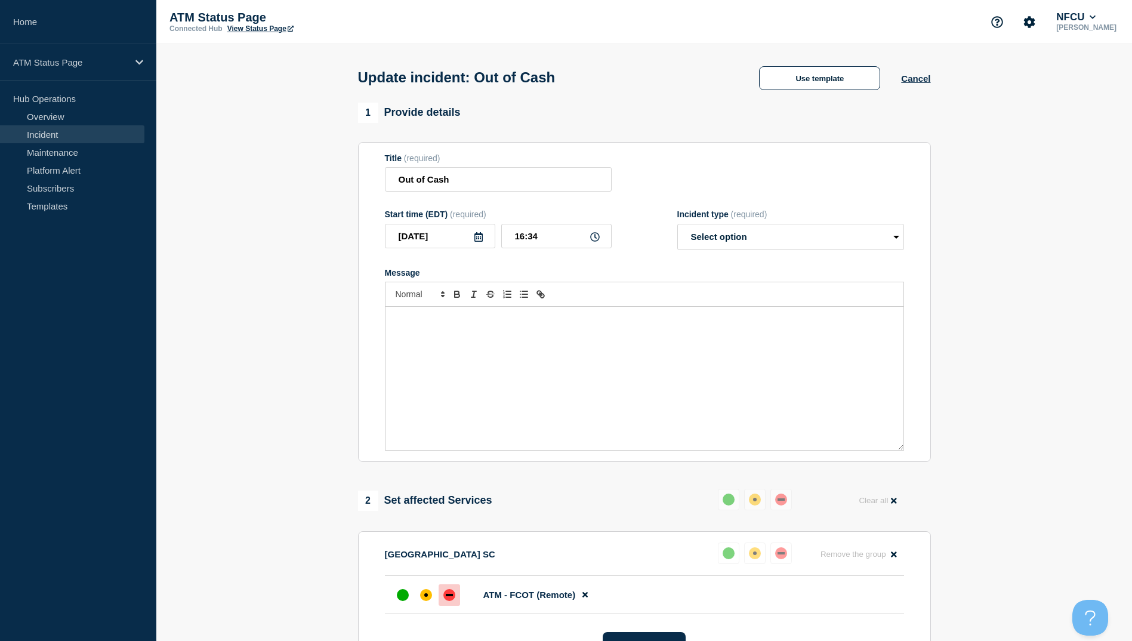
select select "resolved"
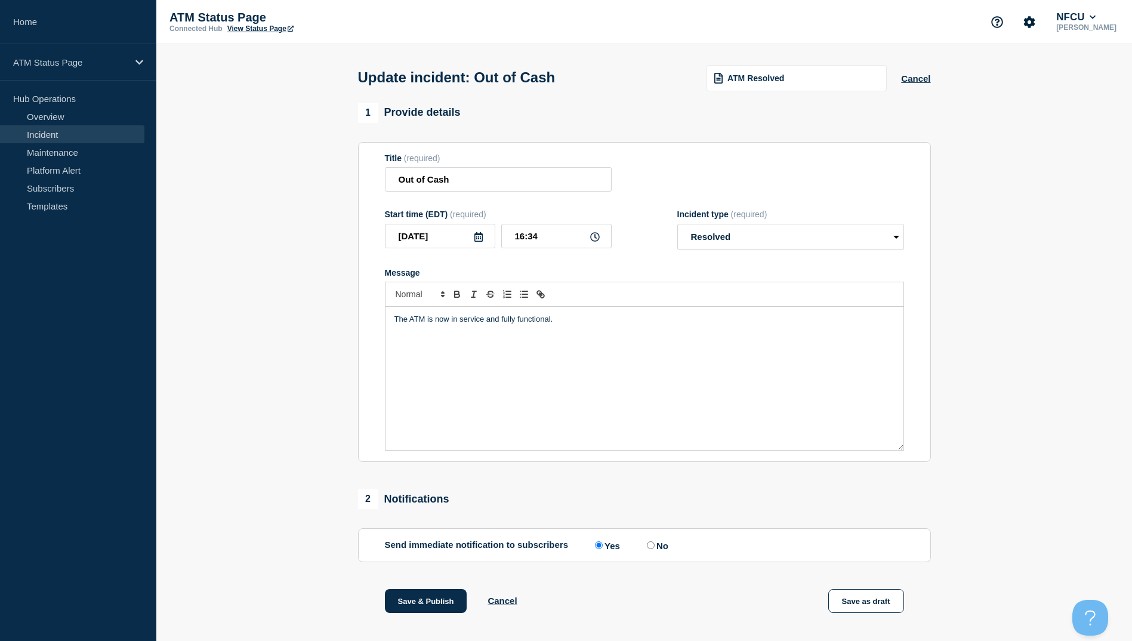
scroll to position [119, 0]
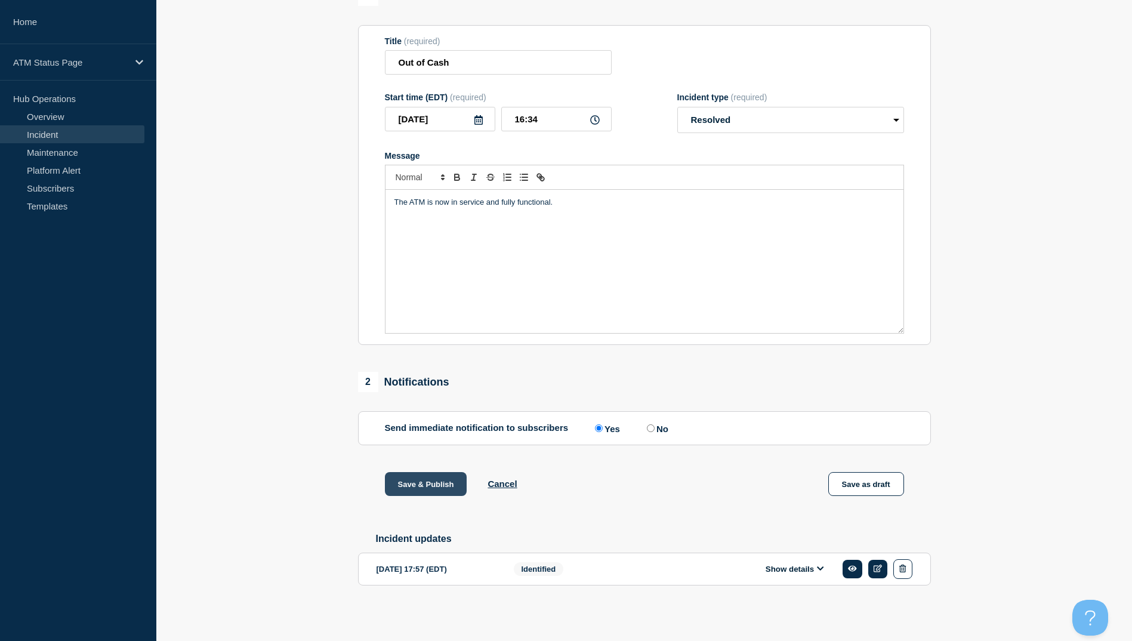
click at [427, 484] on button "Save & Publish" at bounding box center [426, 484] width 82 height 24
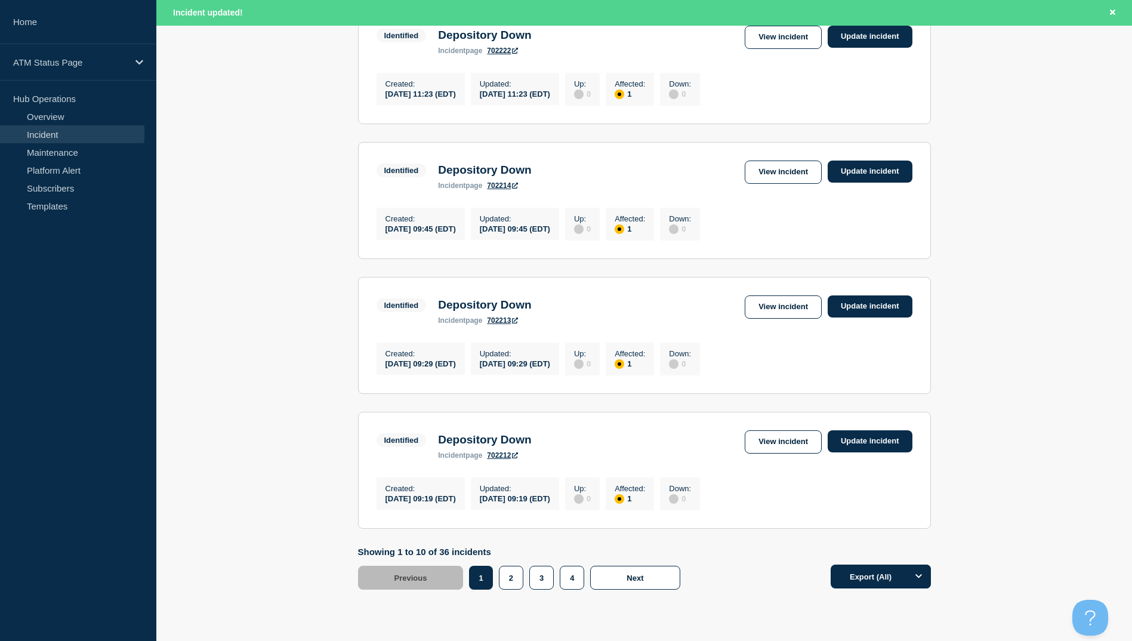
scroll to position [1172, 0]
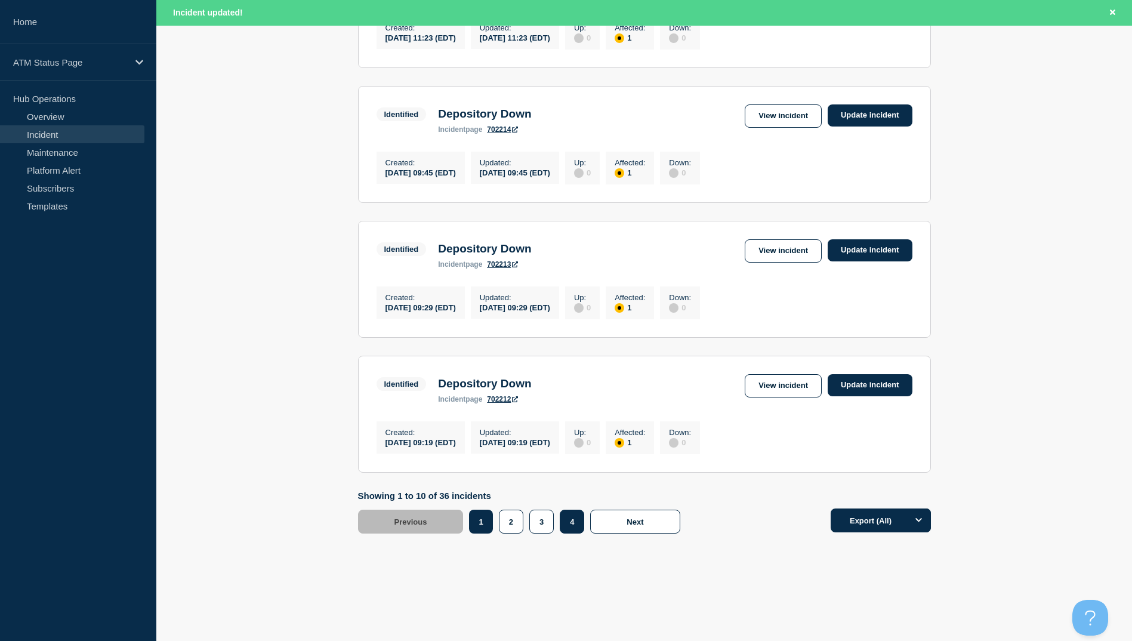
click at [575, 522] on button "4" at bounding box center [572, 522] width 24 height 24
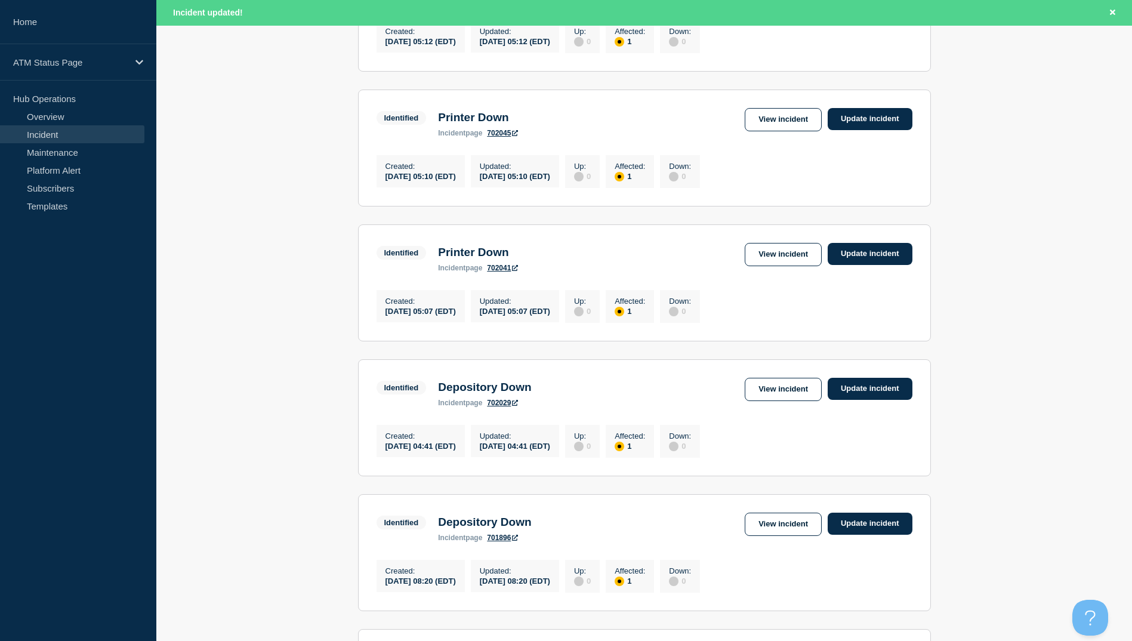
scroll to position [377, 0]
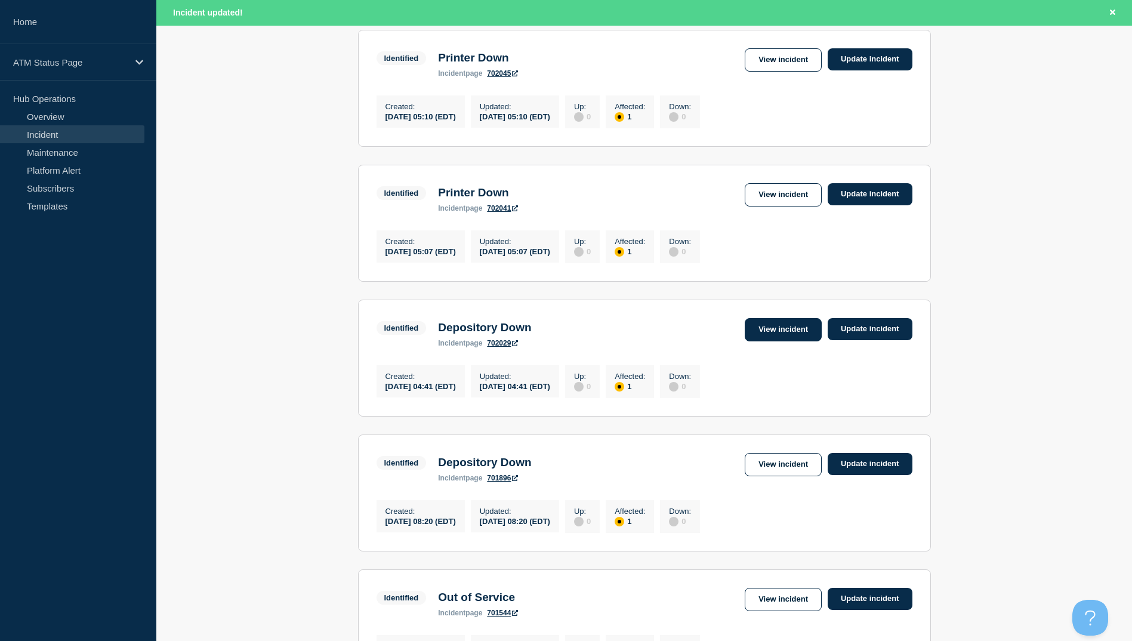
click at [770, 341] on link "View incident" at bounding box center [783, 329] width 77 height 23
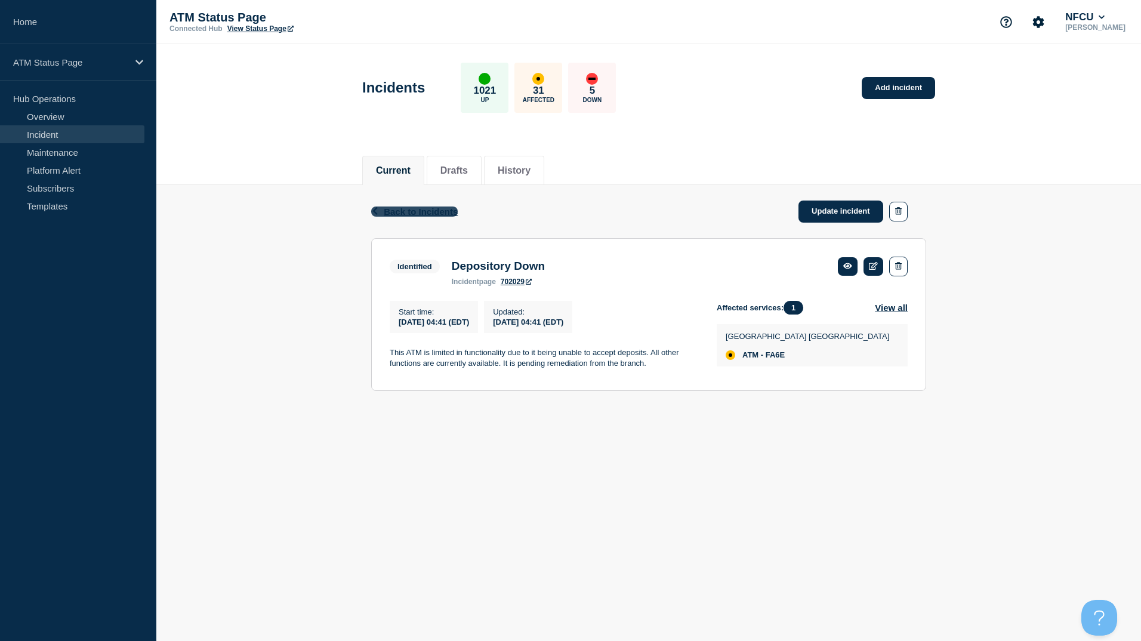
click at [440, 214] on span "Back to Incidents" at bounding box center [421, 211] width 74 height 10
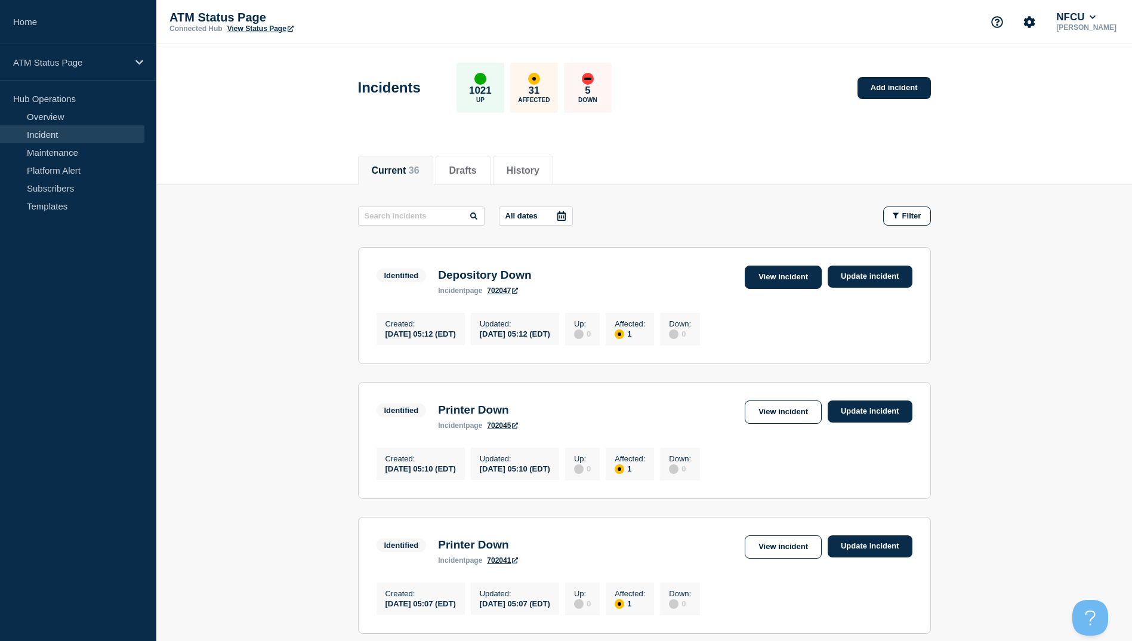
click at [803, 280] on link "View incident" at bounding box center [783, 277] width 77 height 23
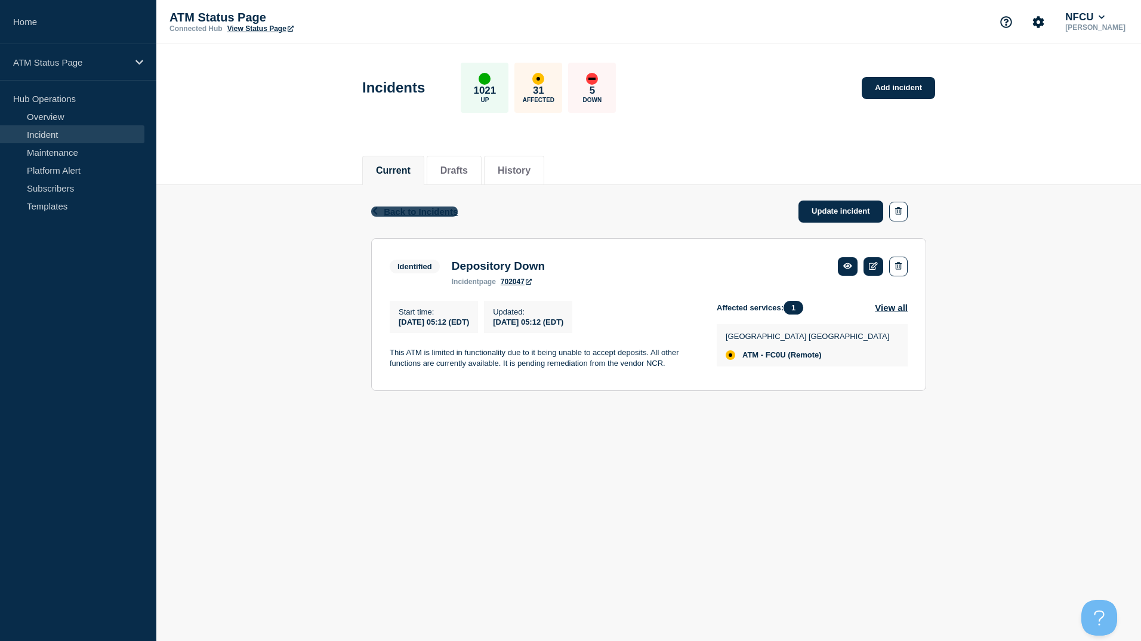
click at [409, 212] on span "Back to Incidents" at bounding box center [421, 211] width 74 height 10
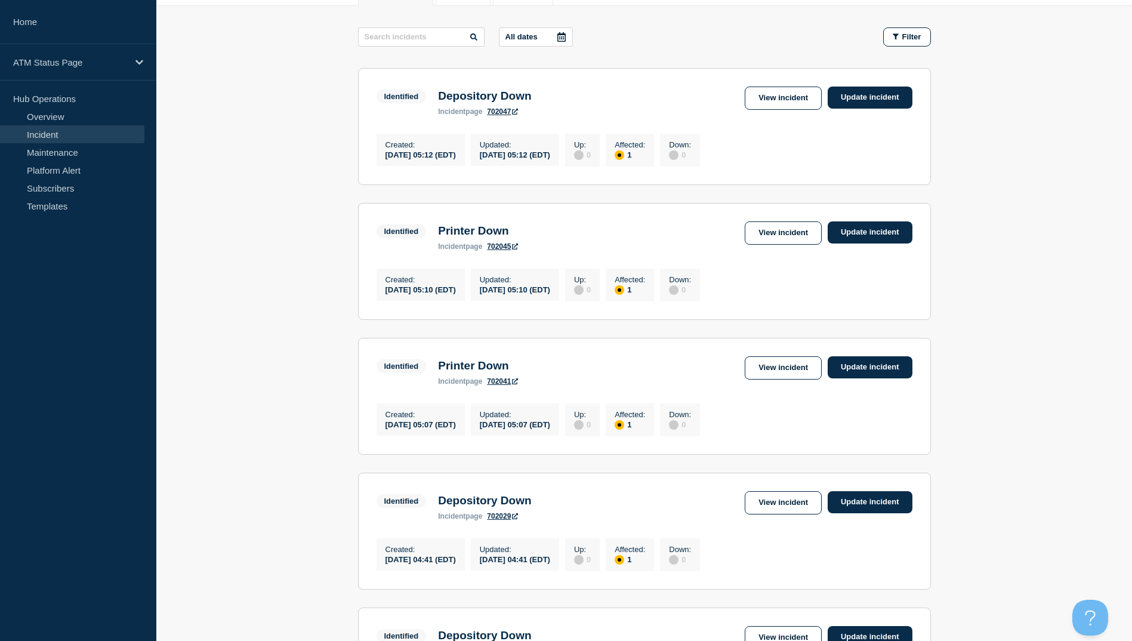
scroll to position [358, 0]
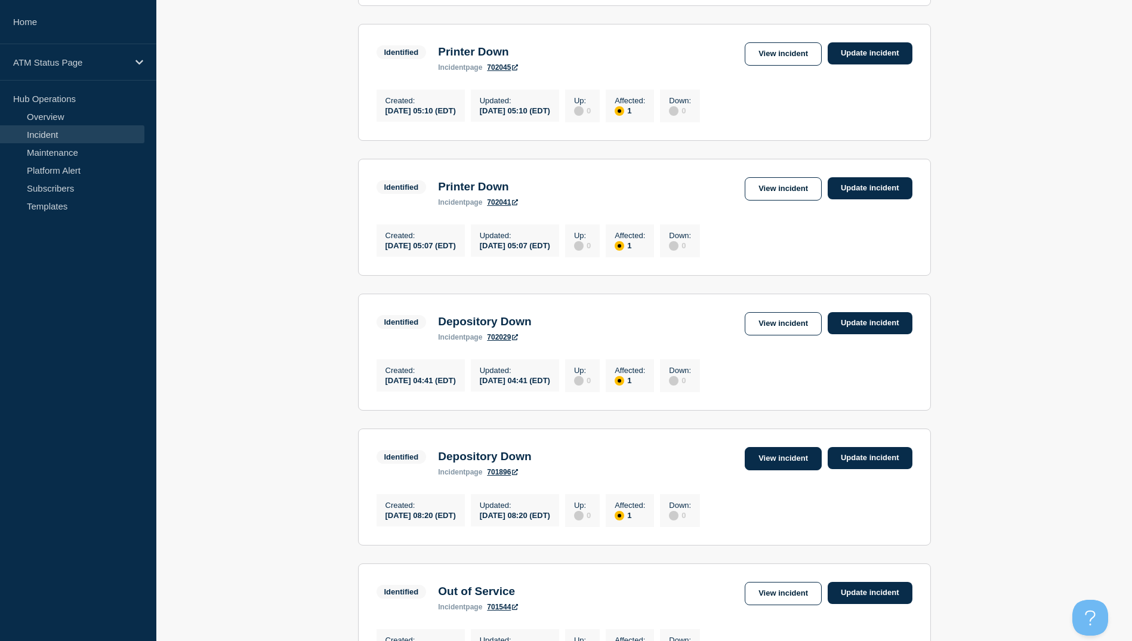
click at [760, 465] on link "View incident" at bounding box center [783, 458] width 77 height 23
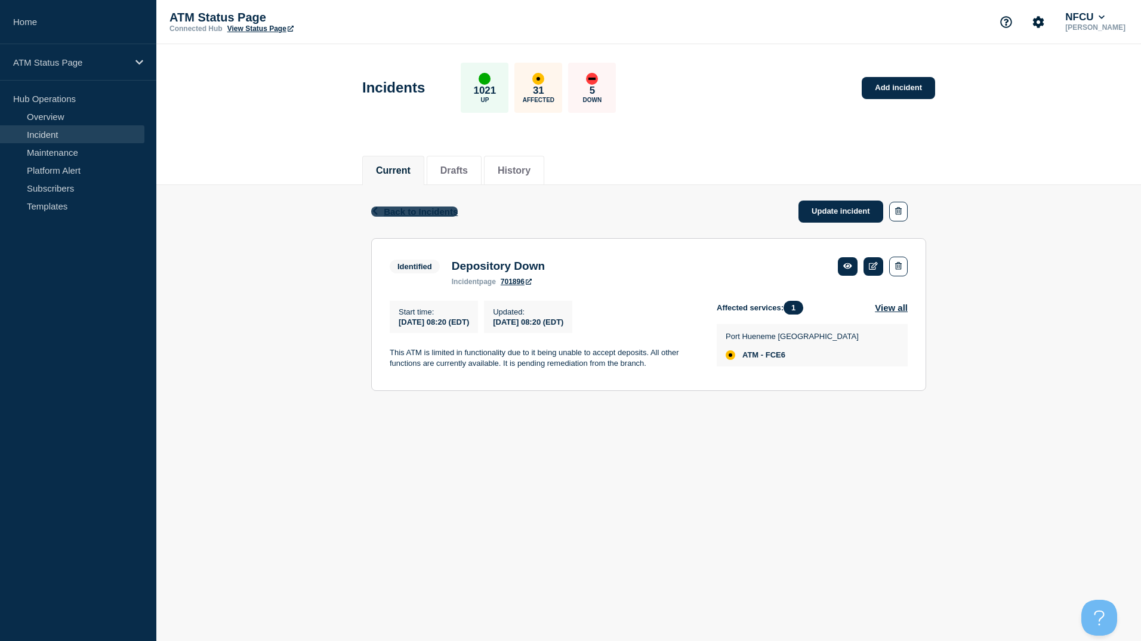
click at [407, 214] on span "Back to Incidents" at bounding box center [421, 211] width 74 height 10
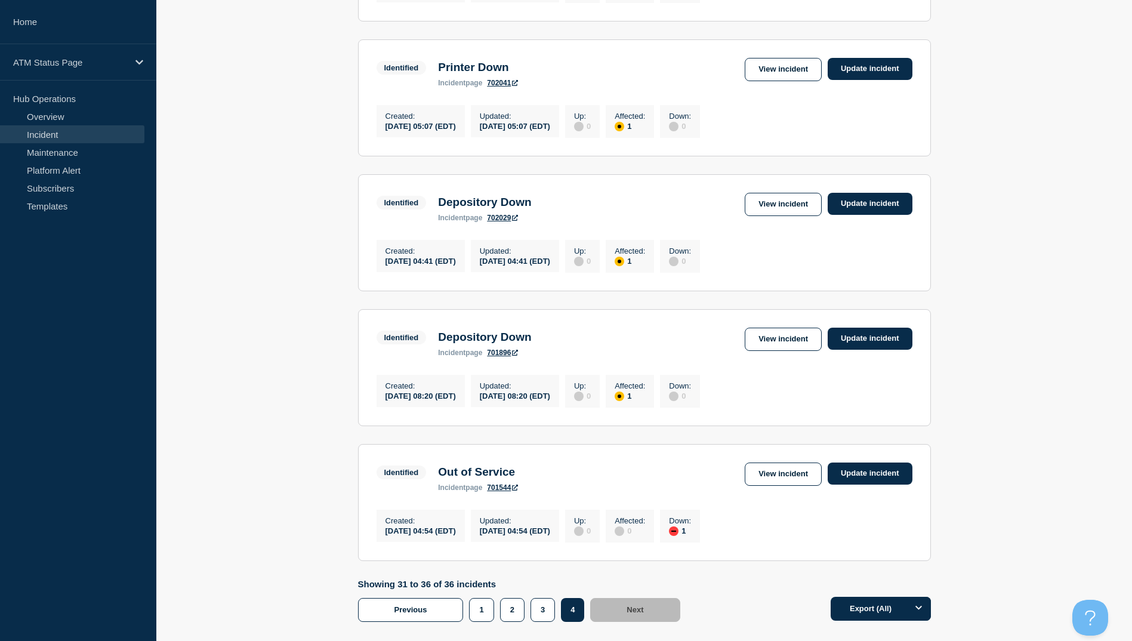
scroll to position [591, 0]
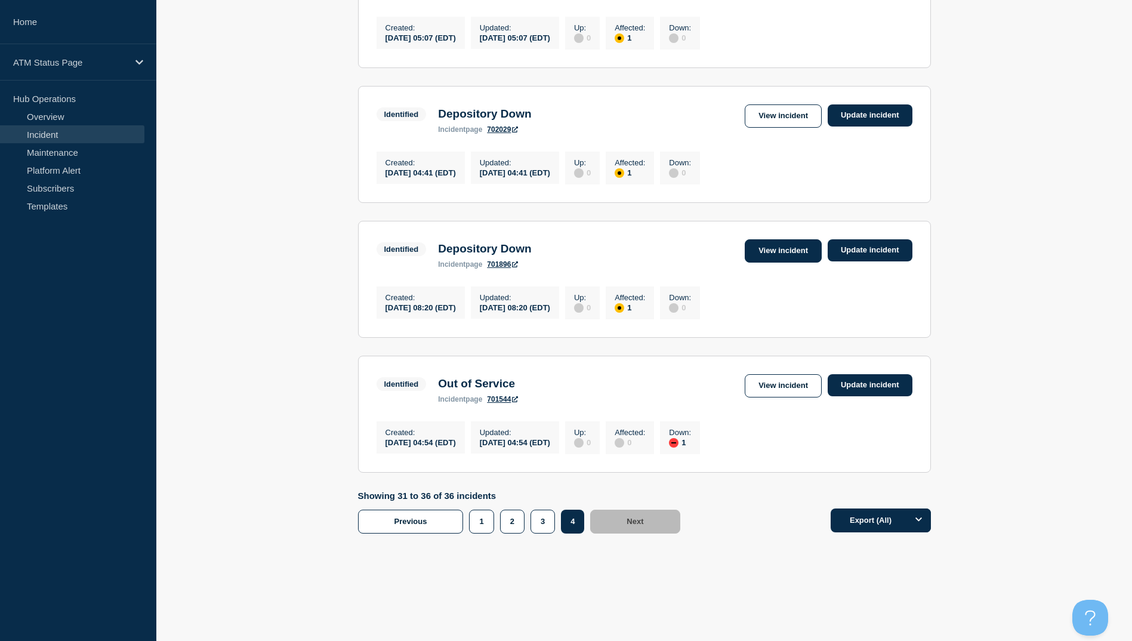
click at [786, 242] on link "View incident" at bounding box center [783, 250] width 77 height 23
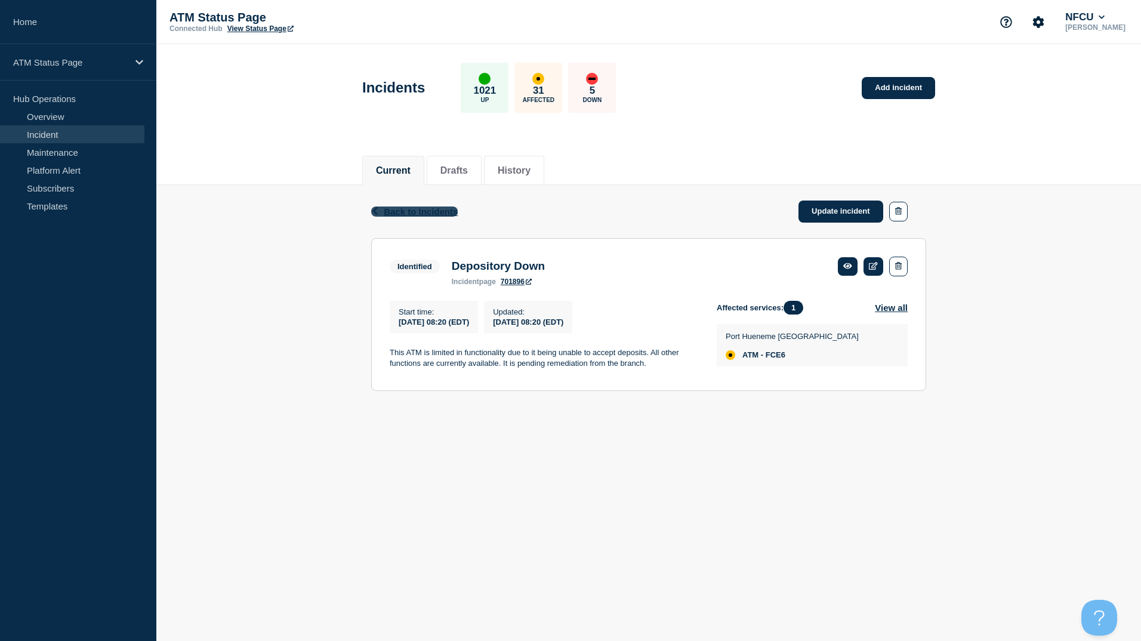
click at [447, 214] on span "Back to Incidents" at bounding box center [421, 211] width 74 height 10
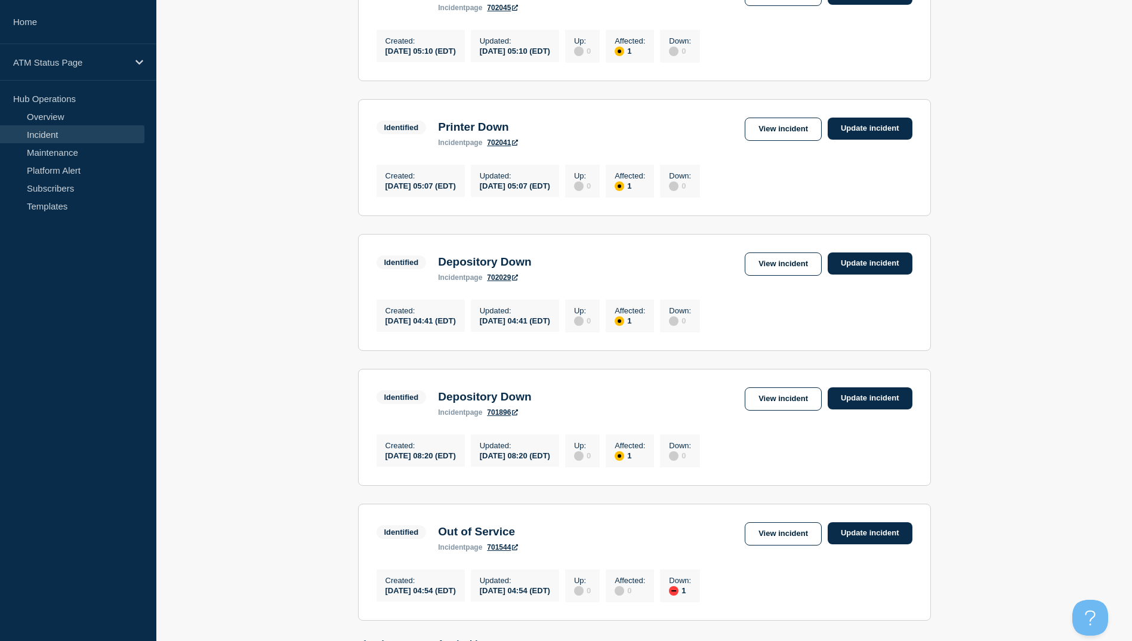
scroll to position [591, 0]
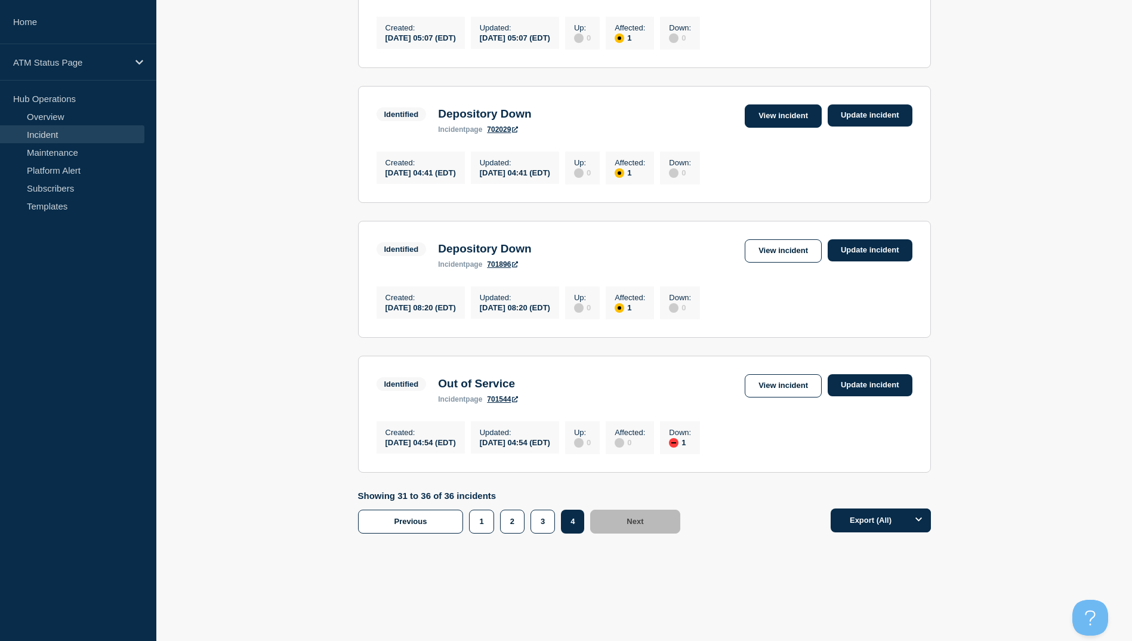
click at [773, 109] on link "View incident" at bounding box center [783, 115] width 77 height 23
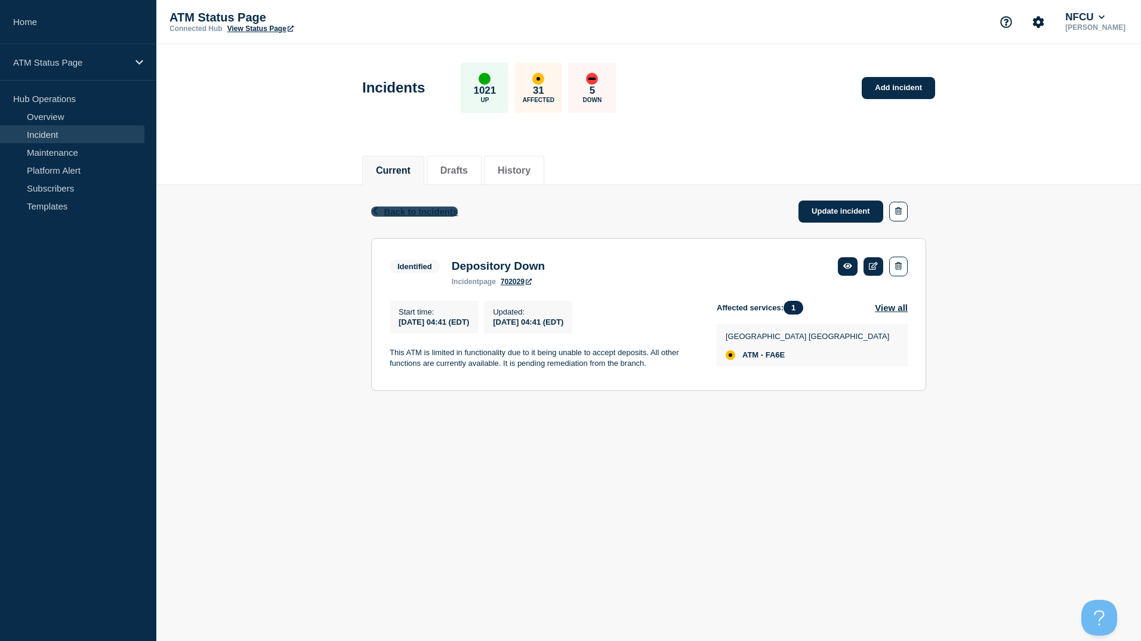
click at [425, 209] on span "Back to Incidents" at bounding box center [421, 211] width 74 height 10
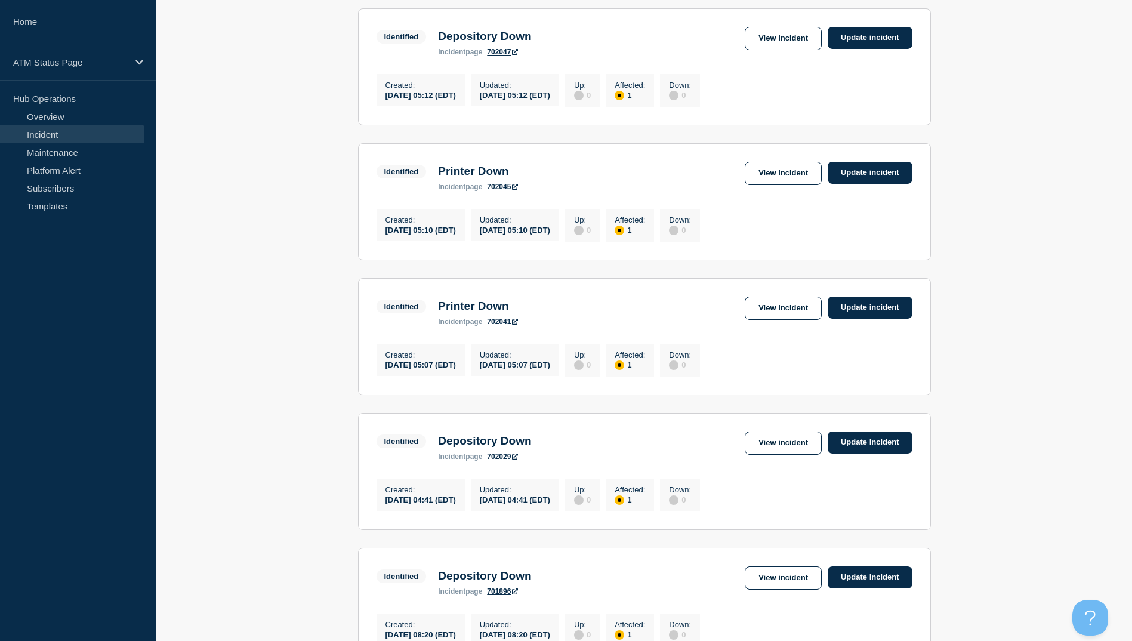
scroll to position [477, 0]
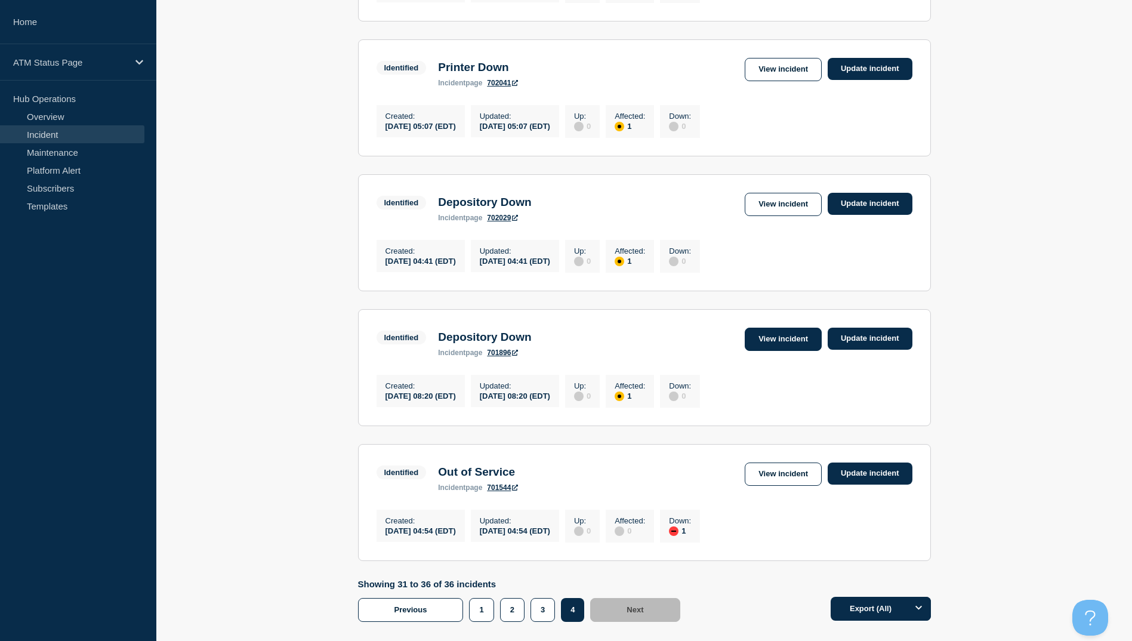
click at [781, 351] on link "View incident" at bounding box center [783, 339] width 77 height 23
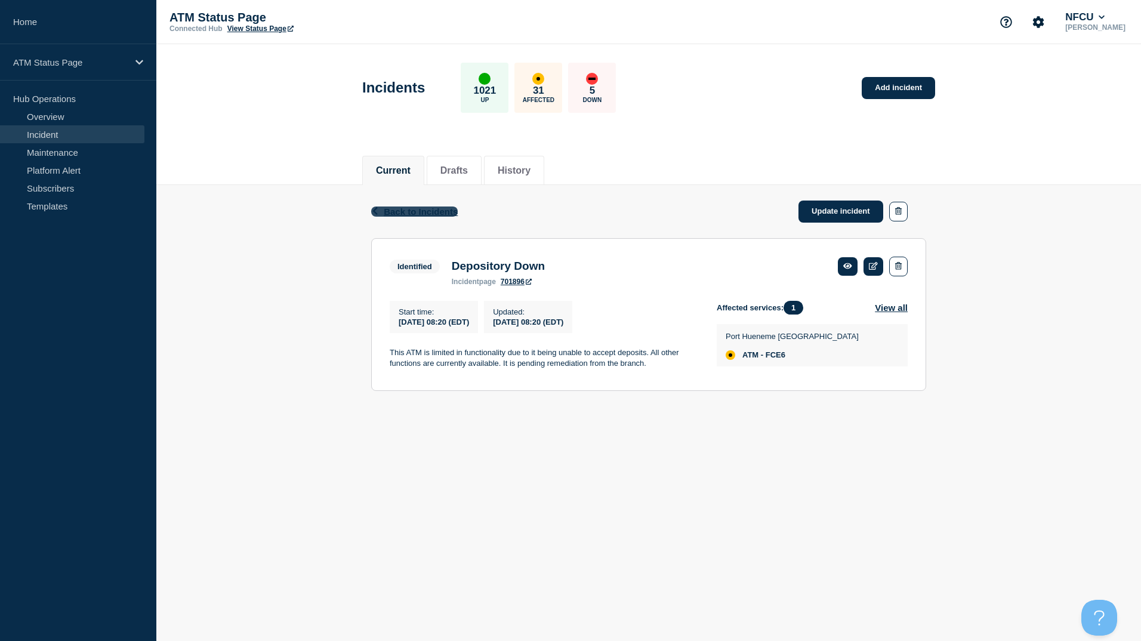
click at [388, 211] on span "Back to Incidents" at bounding box center [421, 211] width 74 height 10
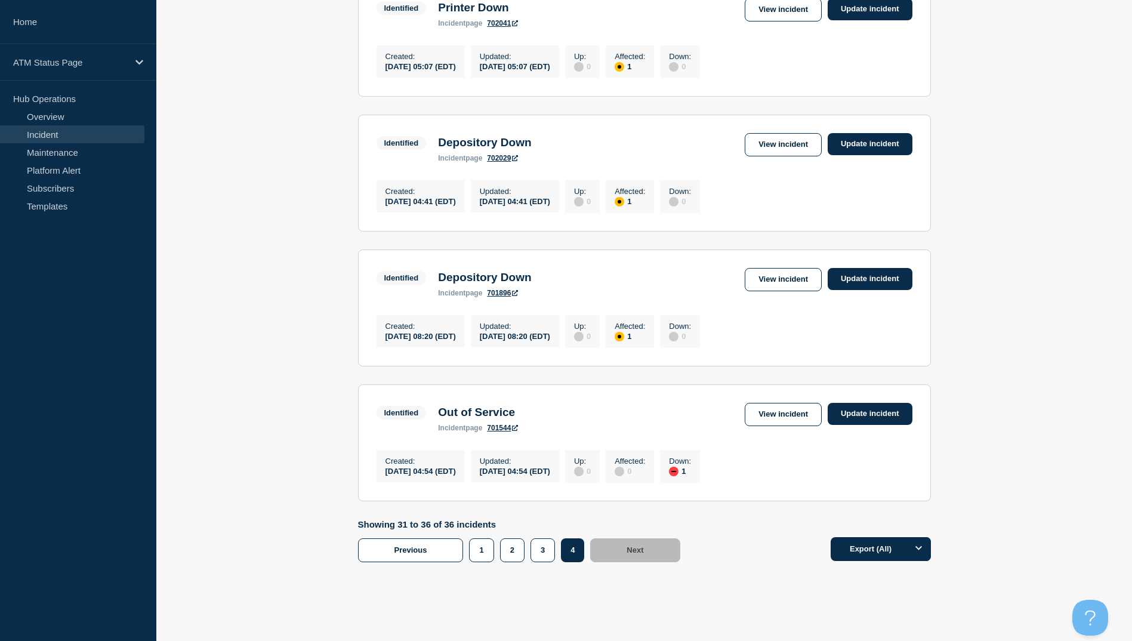
scroll to position [591, 0]
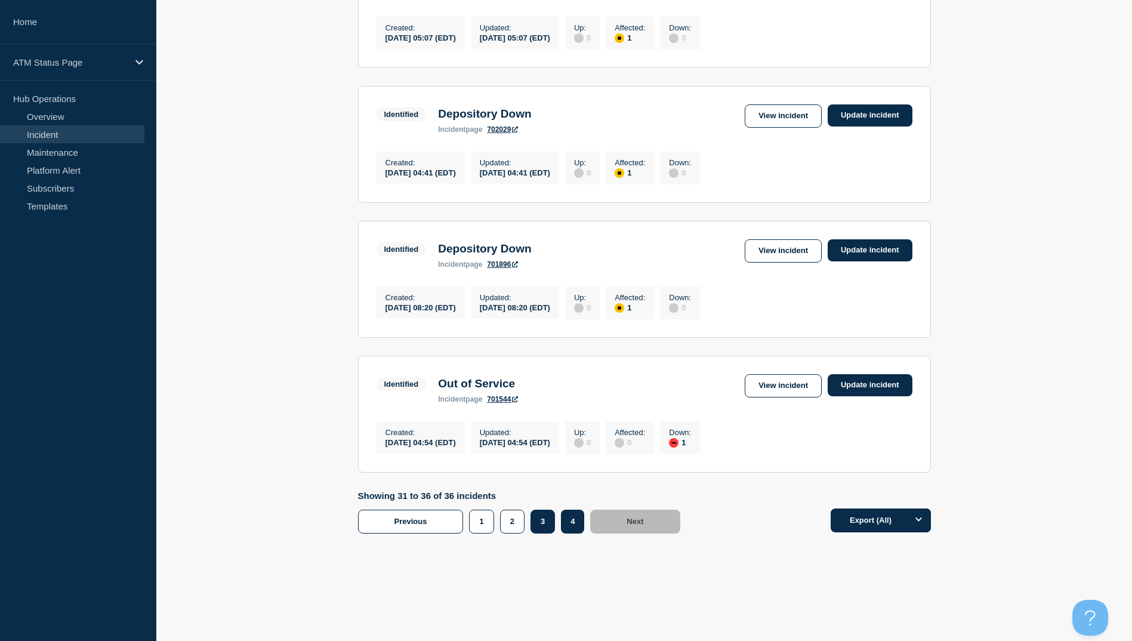
click at [537, 519] on button "3" at bounding box center [542, 522] width 24 height 24
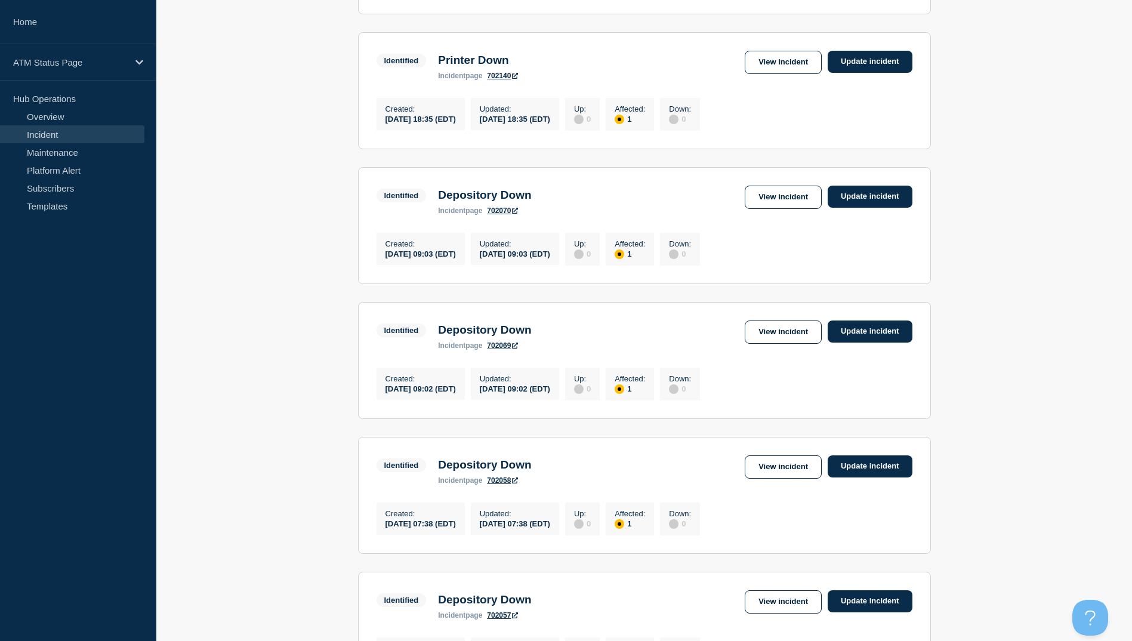
scroll to position [1147, 0]
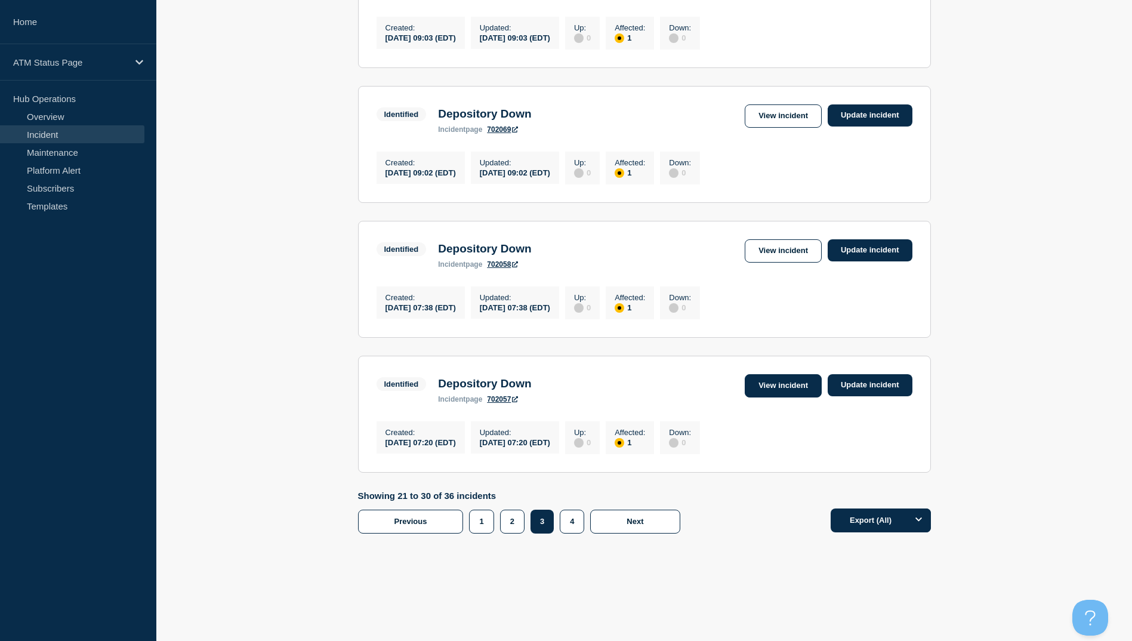
click at [781, 382] on link "View incident" at bounding box center [783, 385] width 77 height 23
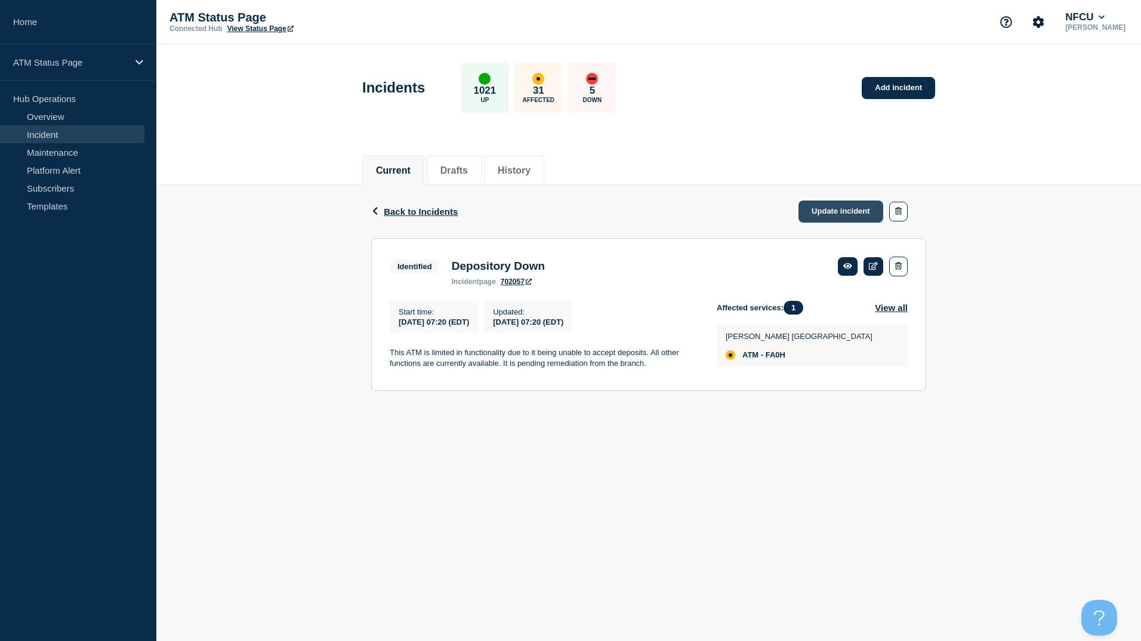
click at [827, 212] on link "Update incident" at bounding box center [840, 211] width 85 height 22
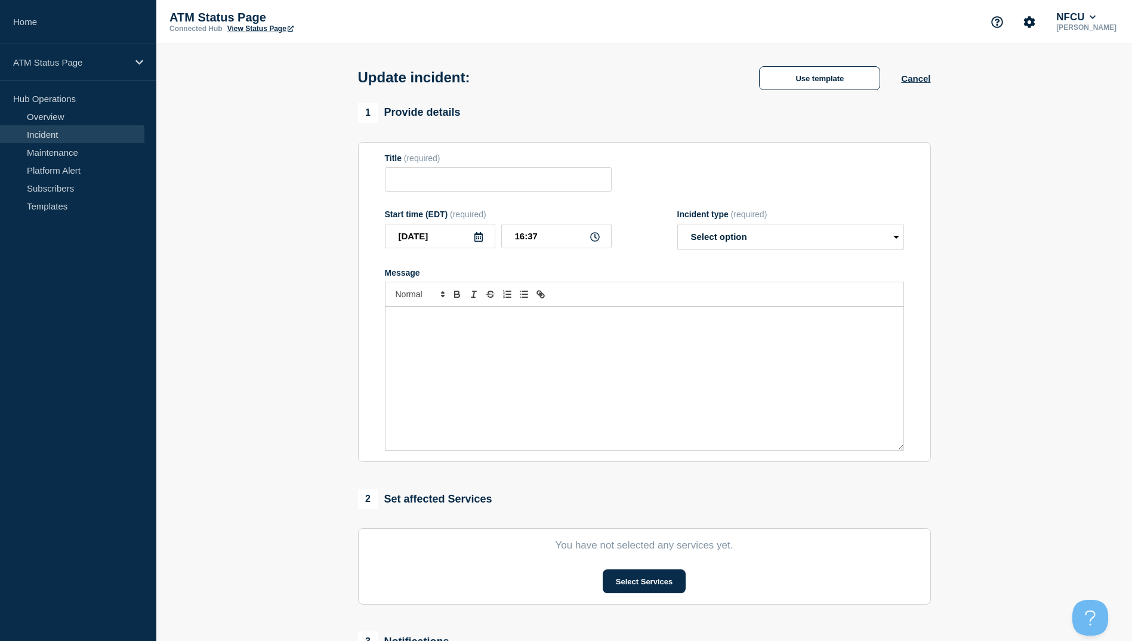
type input "Depository Down"
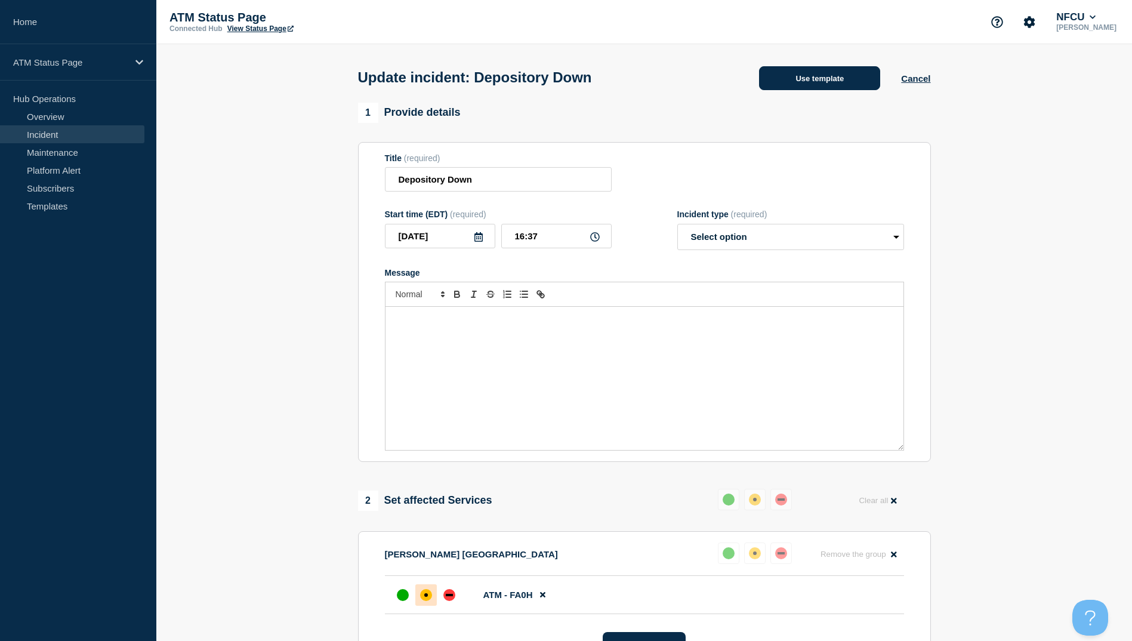
click at [840, 84] on button "Use template" at bounding box center [819, 78] width 121 height 24
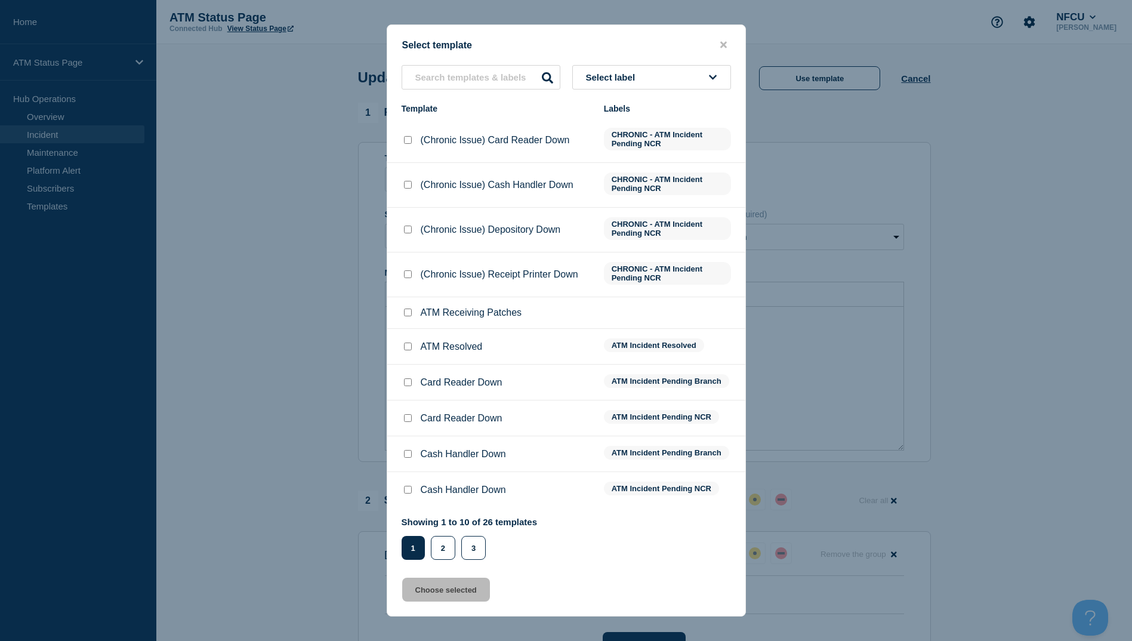
click at [409, 350] on input "ATM Resolved checkbox" at bounding box center [408, 346] width 8 height 8
checkbox input "true"
click at [458, 598] on button "Choose selected" at bounding box center [446, 590] width 88 height 24
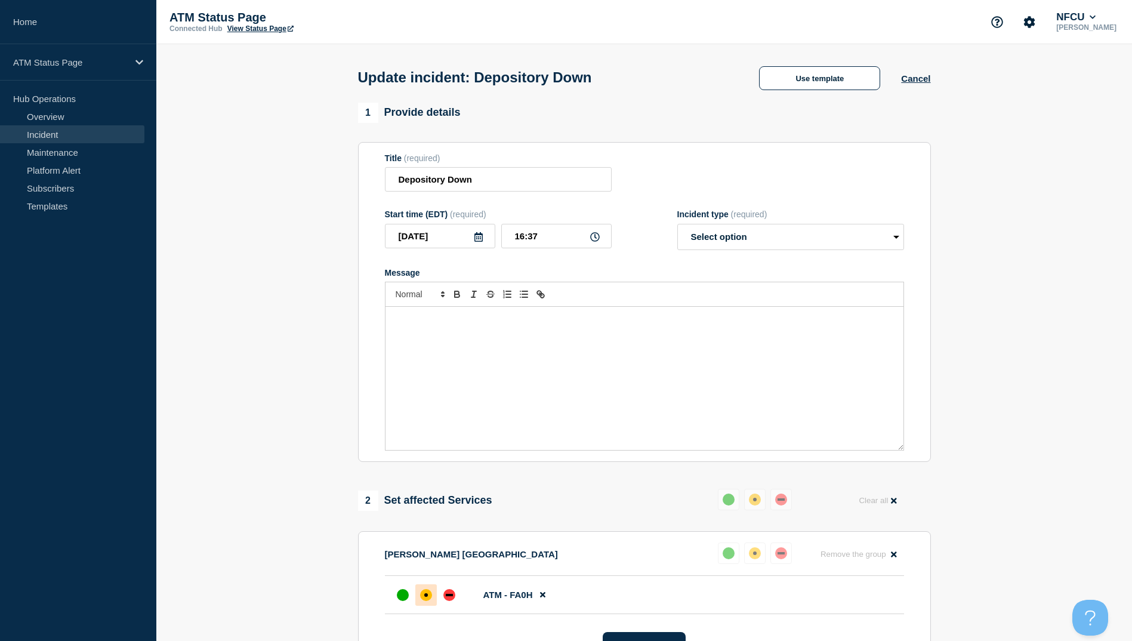
select select "resolved"
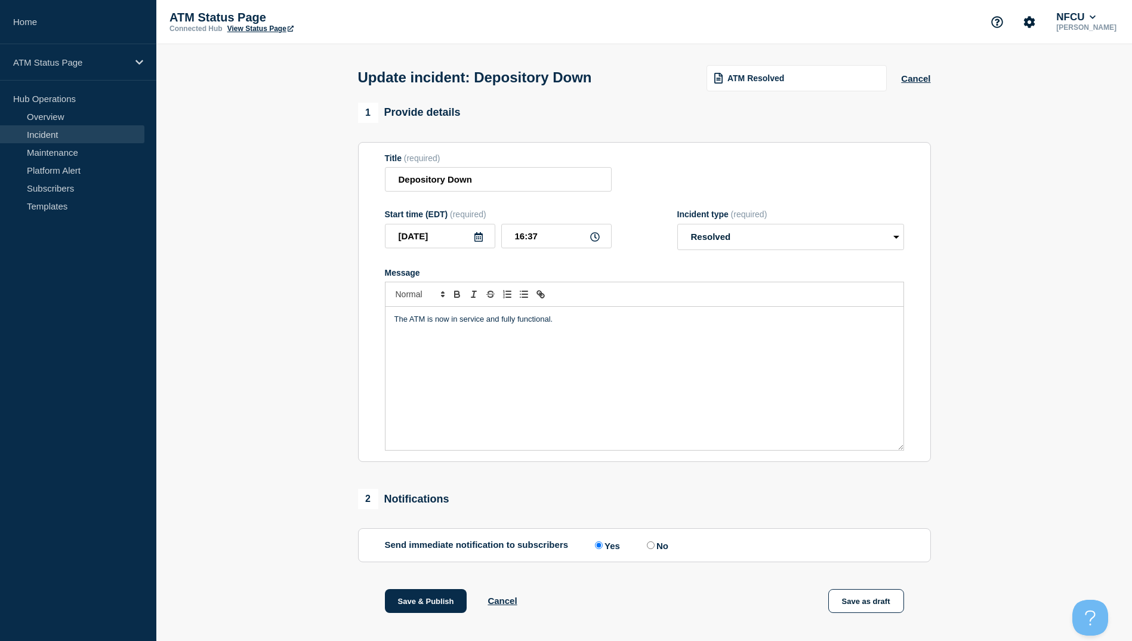
scroll to position [119, 0]
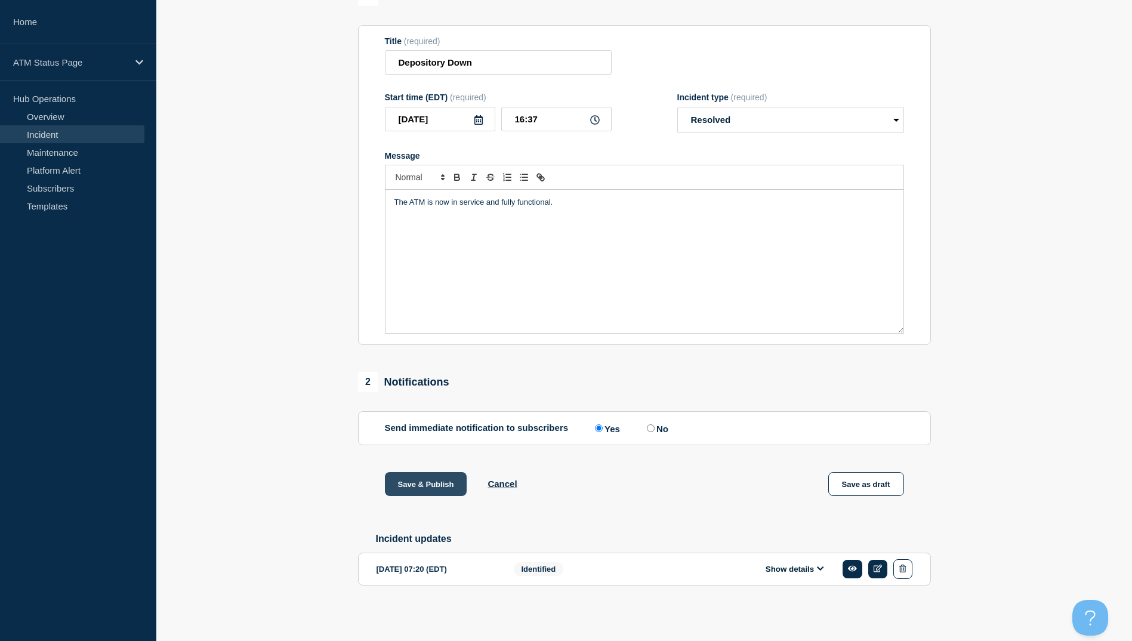
click at [433, 491] on button "Save & Publish" at bounding box center [426, 484] width 82 height 24
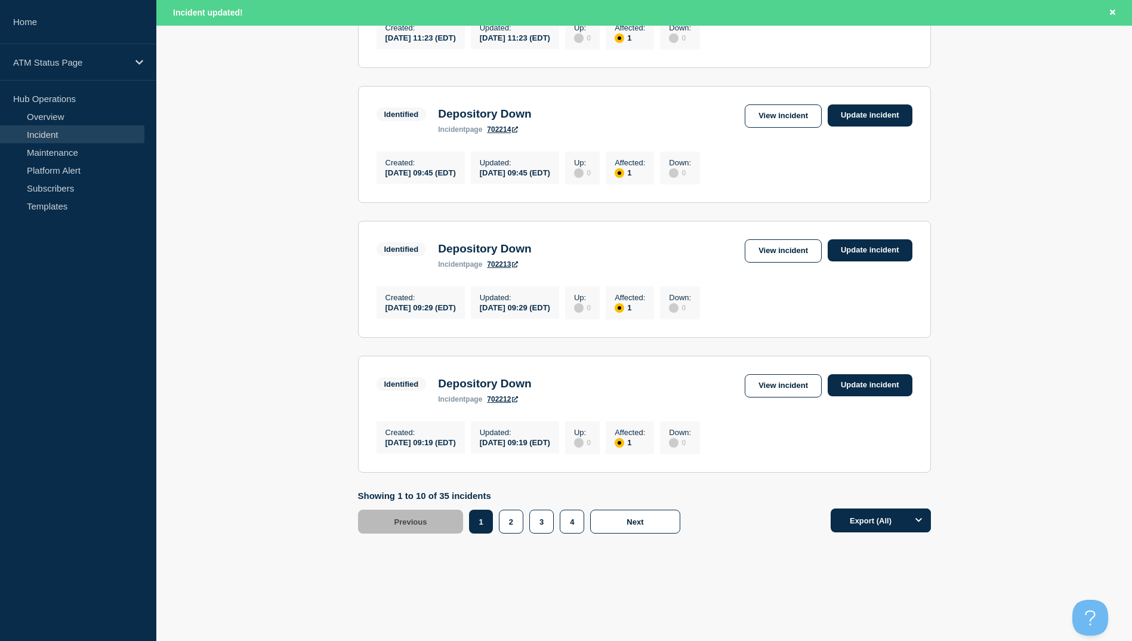
scroll to position [1112, 0]
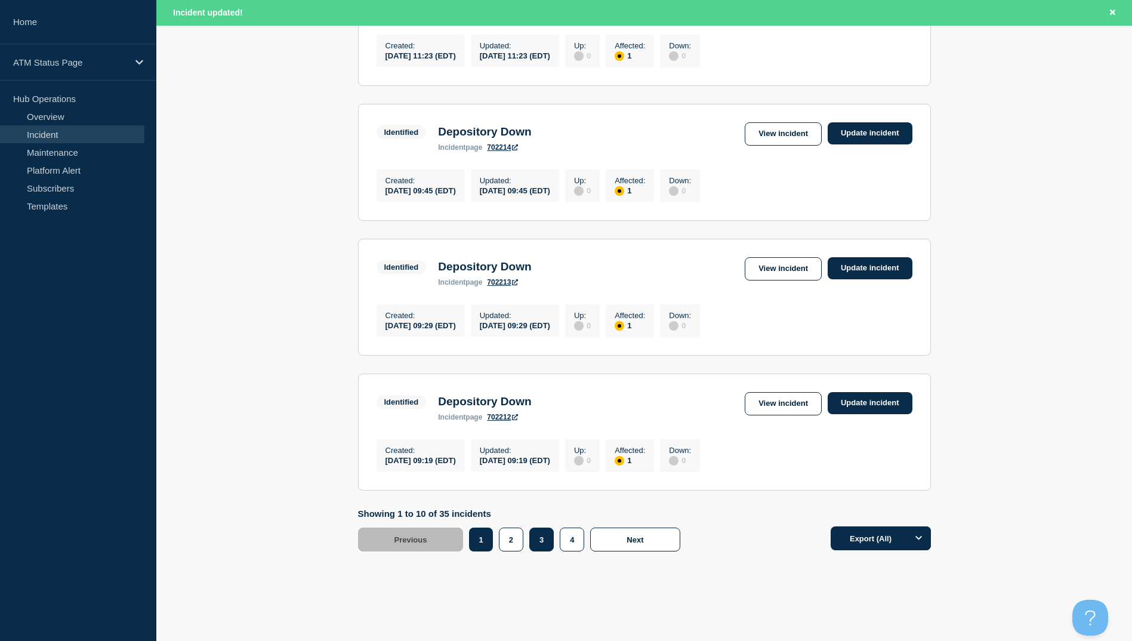
click at [543, 551] on button "3" at bounding box center [541, 539] width 24 height 24
click at [774, 415] on link "View incident" at bounding box center [783, 403] width 77 height 23
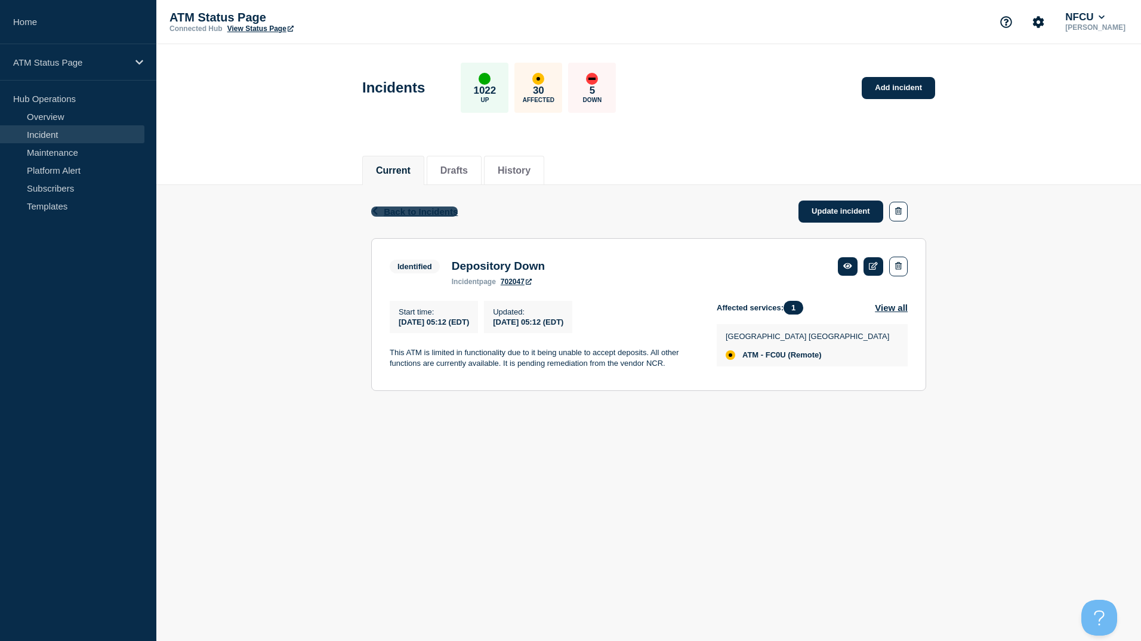
click at [433, 213] on span "Back to Incidents" at bounding box center [421, 211] width 74 height 10
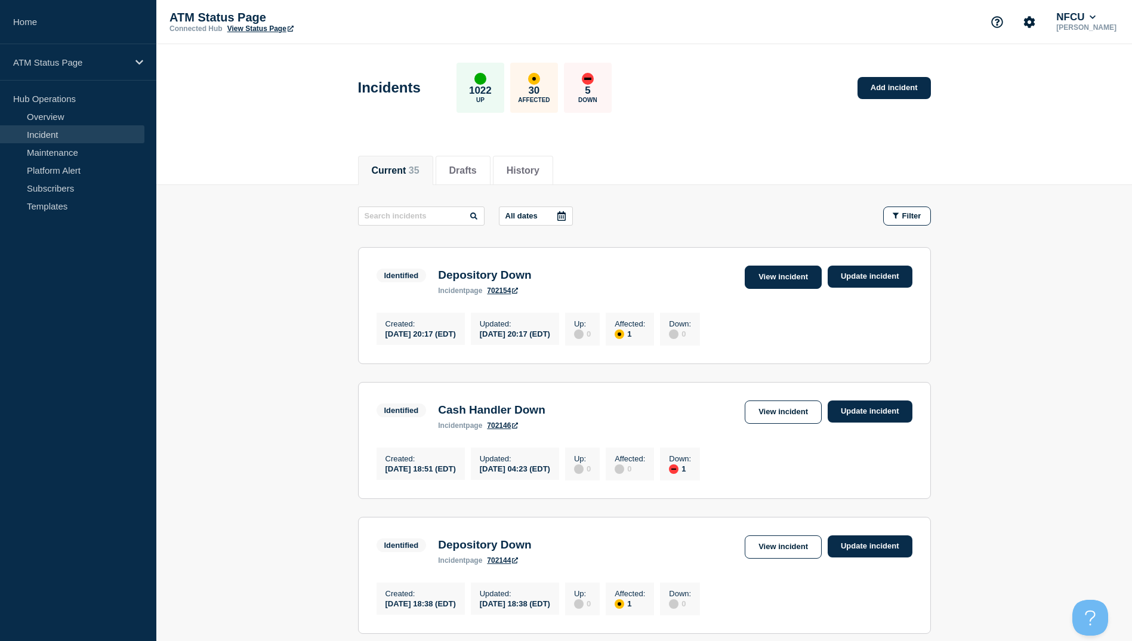
click at [803, 277] on link "View incident" at bounding box center [783, 277] width 77 height 23
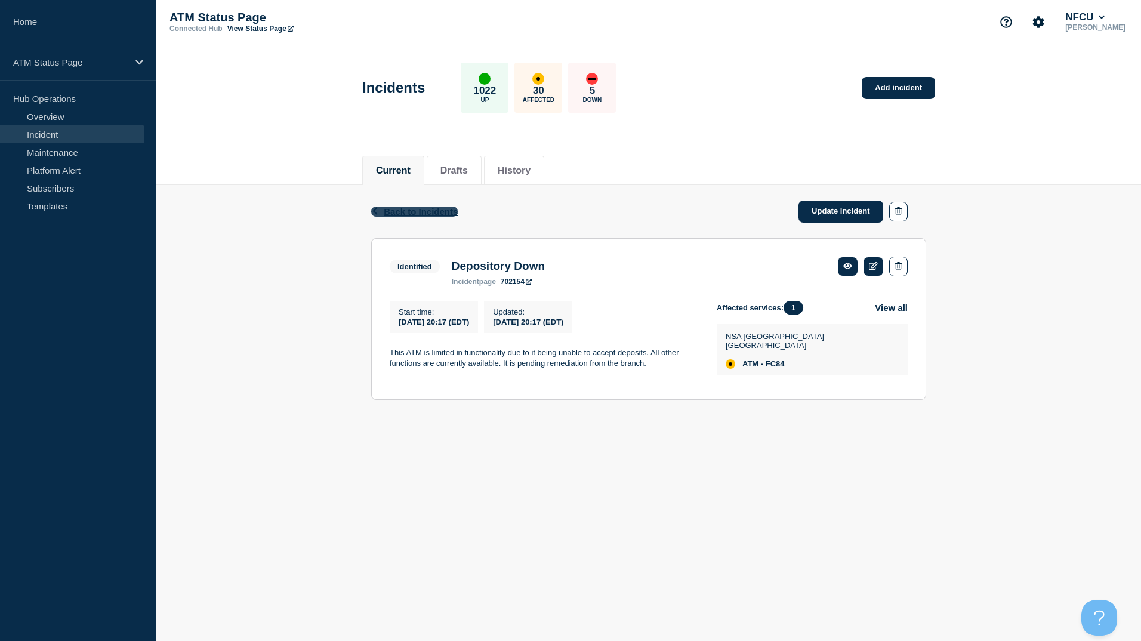
click at [439, 212] on span "Back to Incidents" at bounding box center [421, 211] width 74 height 10
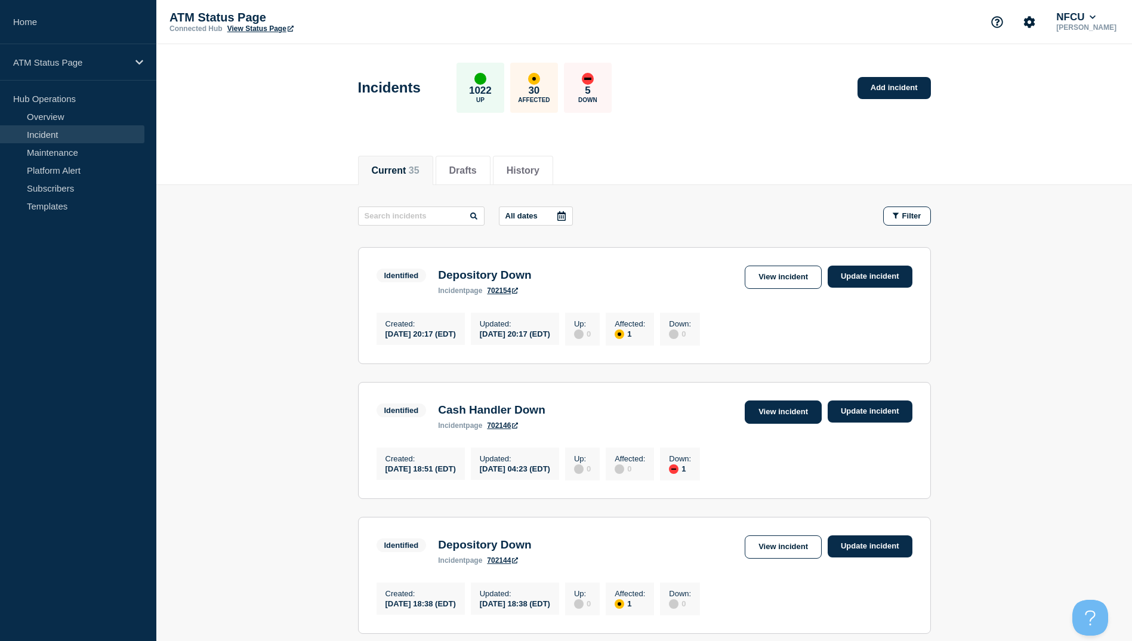
scroll to position [119, 0]
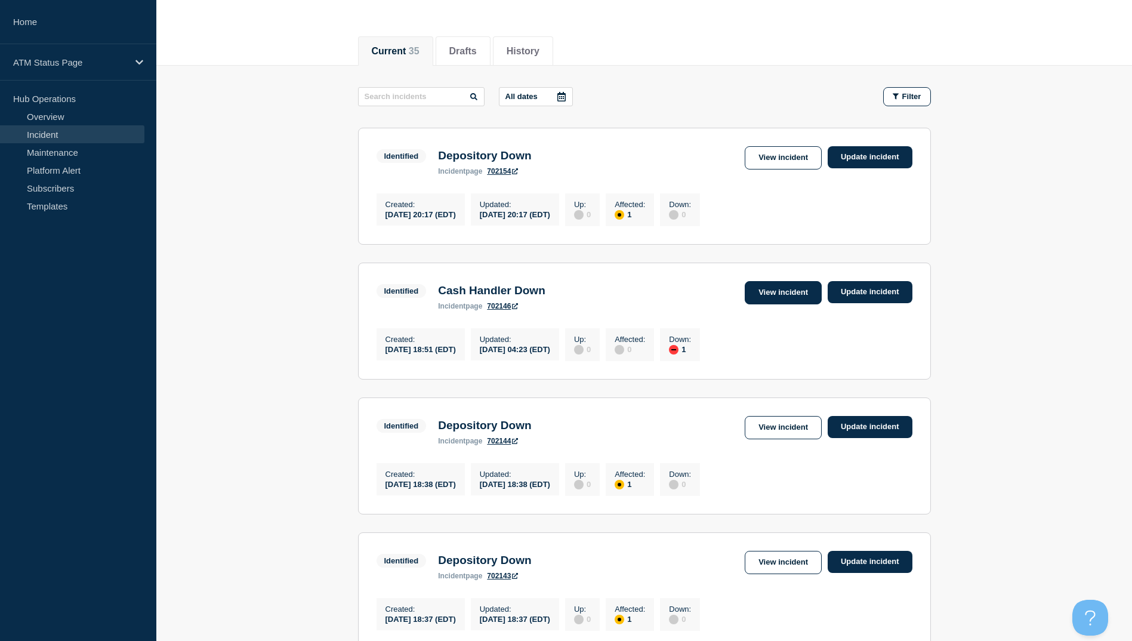
click at [781, 299] on link "View incident" at bounding box center [783, 292] width 77 height 23
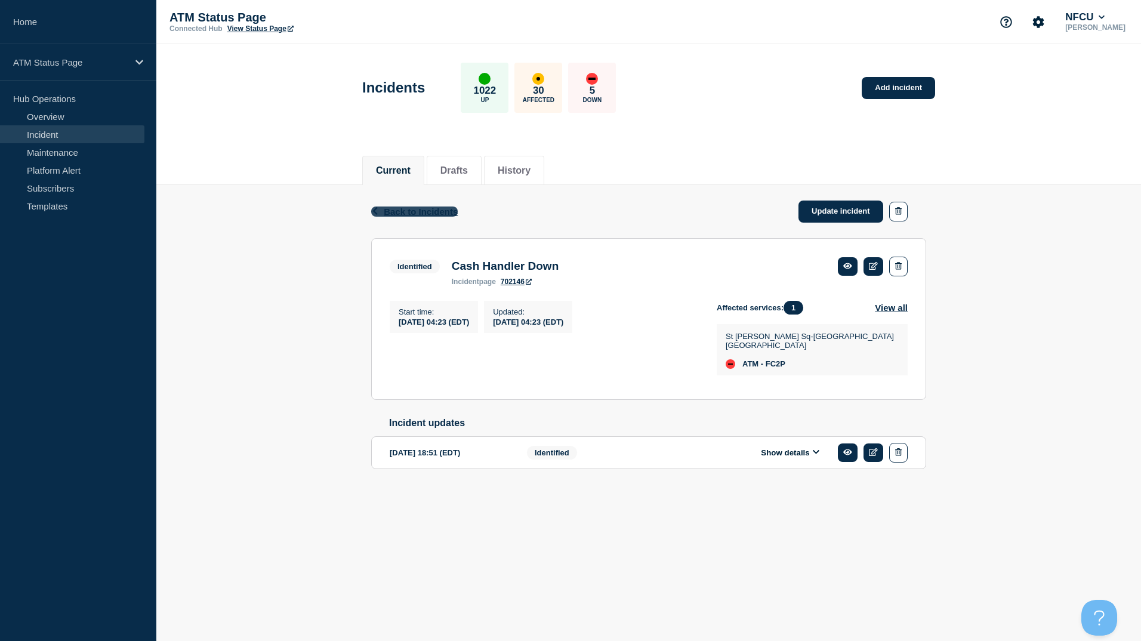
click at [440, 209] on span "Back to Incidents" at bounding box center [421, 211] width 74 height 10
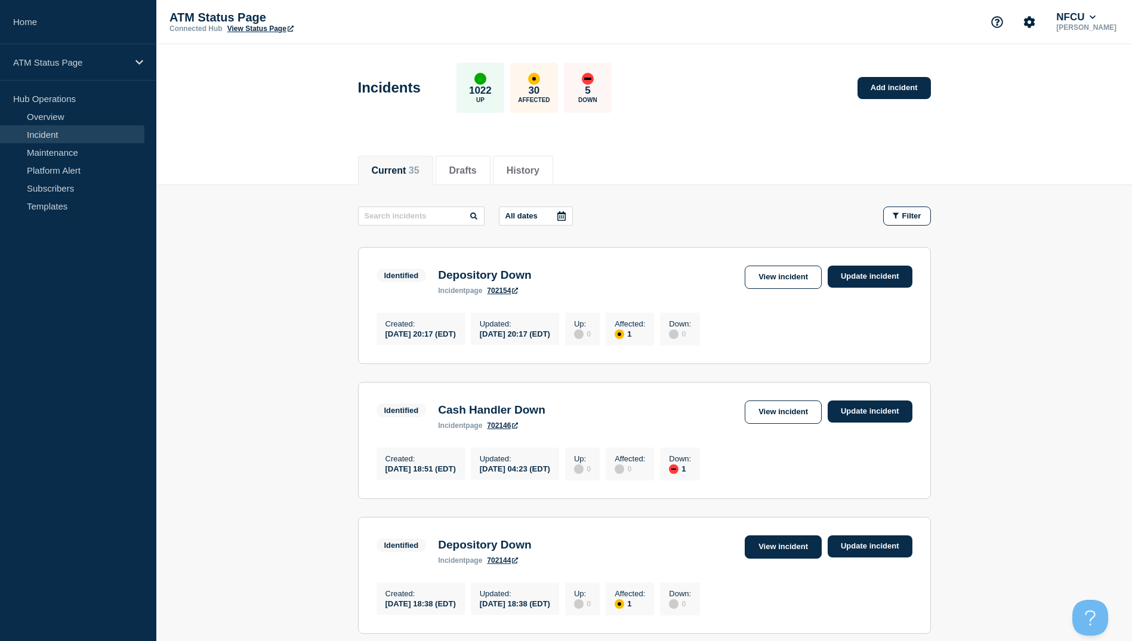
click at [783, 558] on link "View incident" at bounding box center [783, 546] width 77 height 23
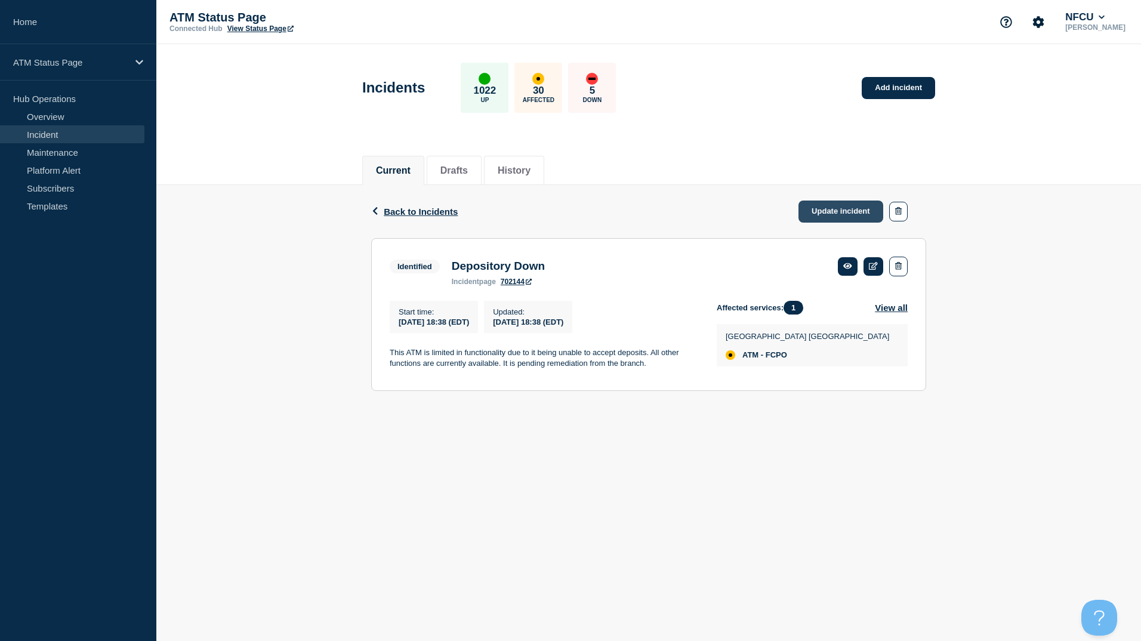
click at [841, 217] on link "Update incident" at bounding box center [840, 211] width 85 height 22
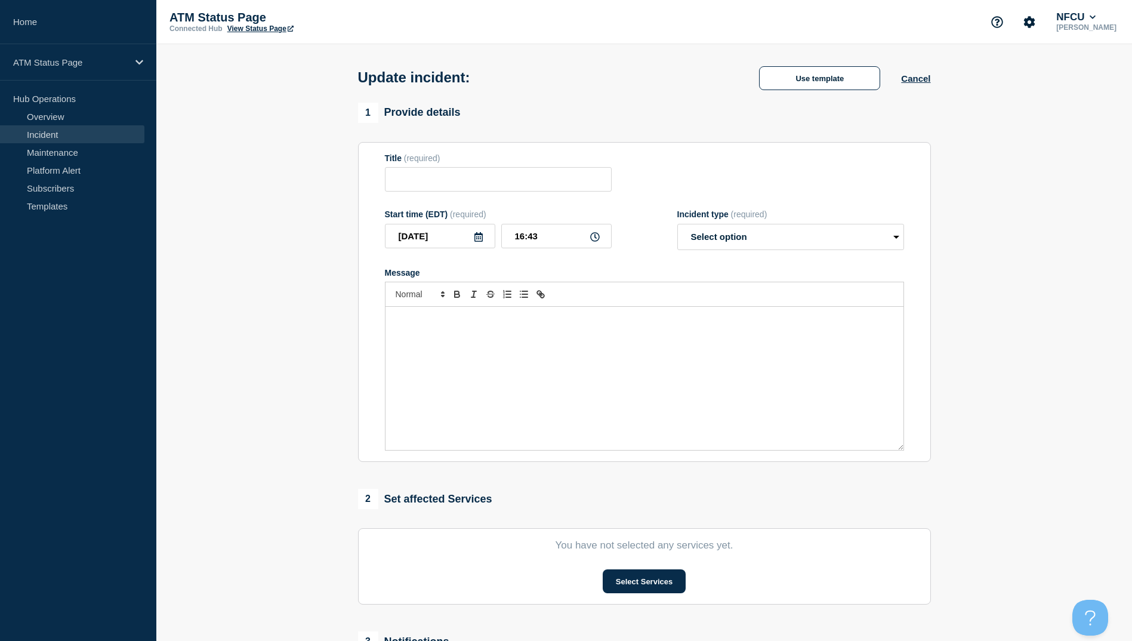
type input "Depository Down"
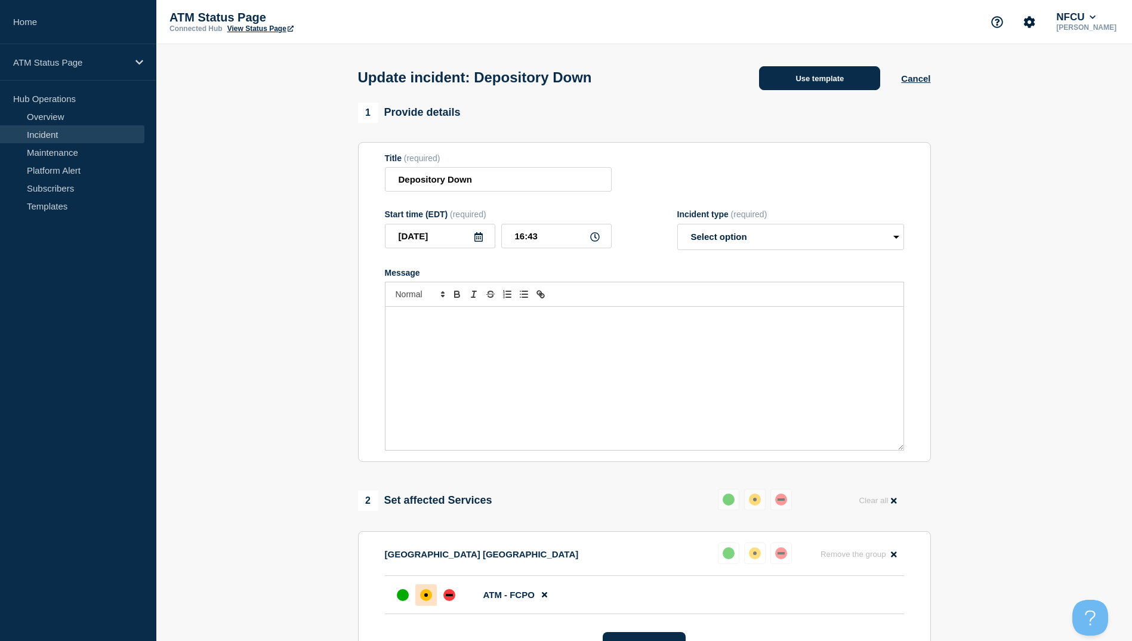
click at [814, 80] on button "Use template" at bounding box center [819, 78] width 121 height 24
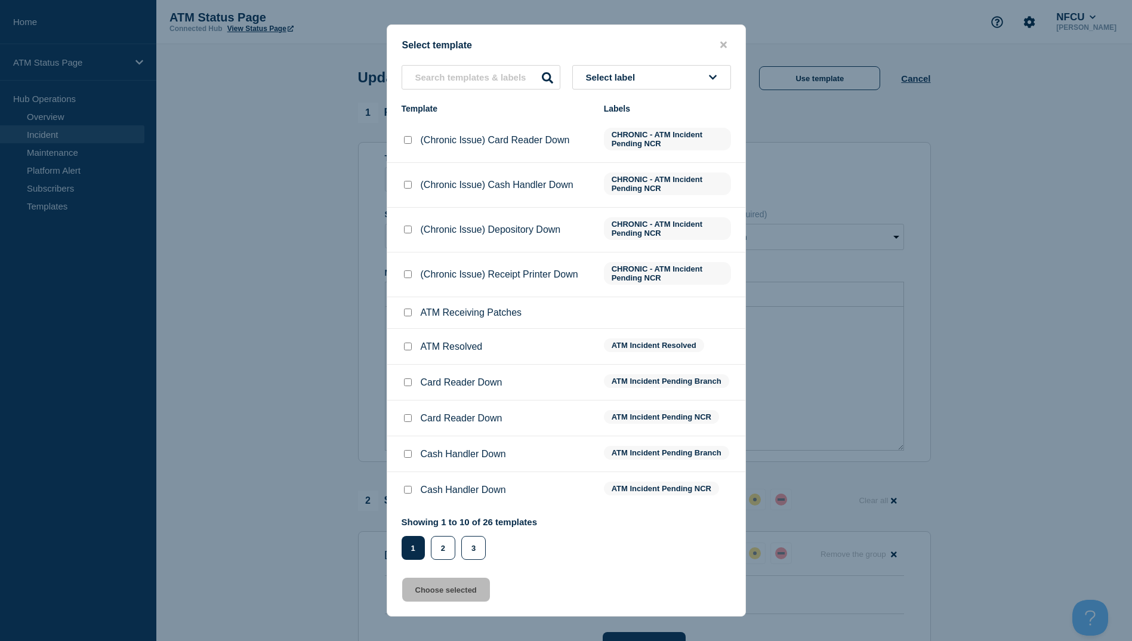
click at [408, 348] on input "ATM Resolved checkbox" at bounding box center [408, 346] width 8 height 8
checkbox input "true"
click at [452, 593] on button "Choose selected" at bounding box center [446, 590] width 88 height 24
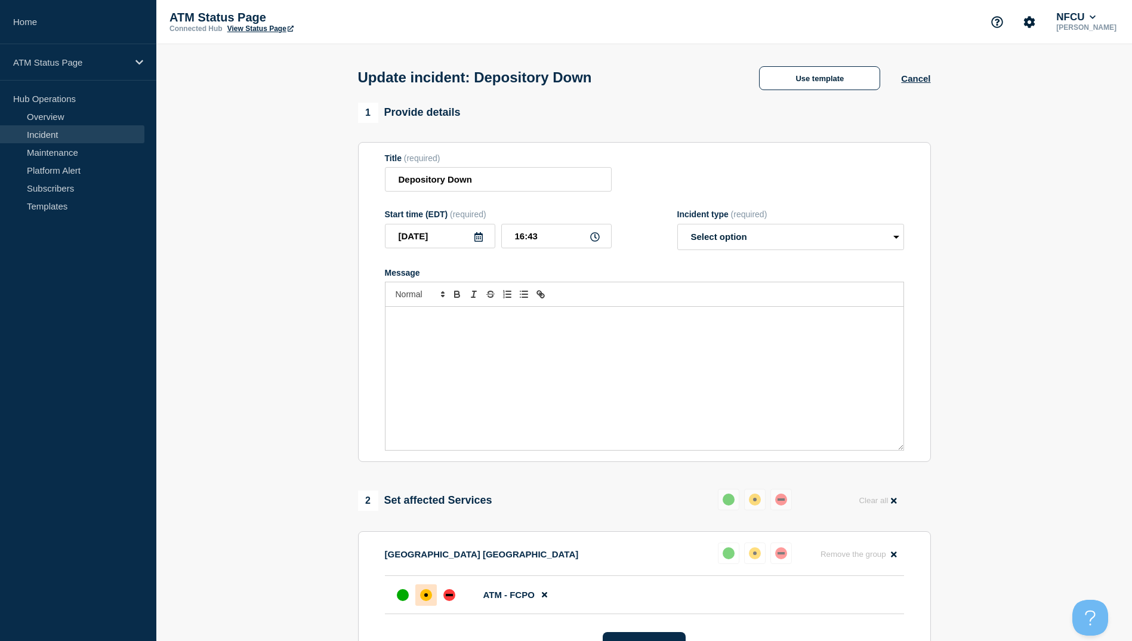
select select "resolved"
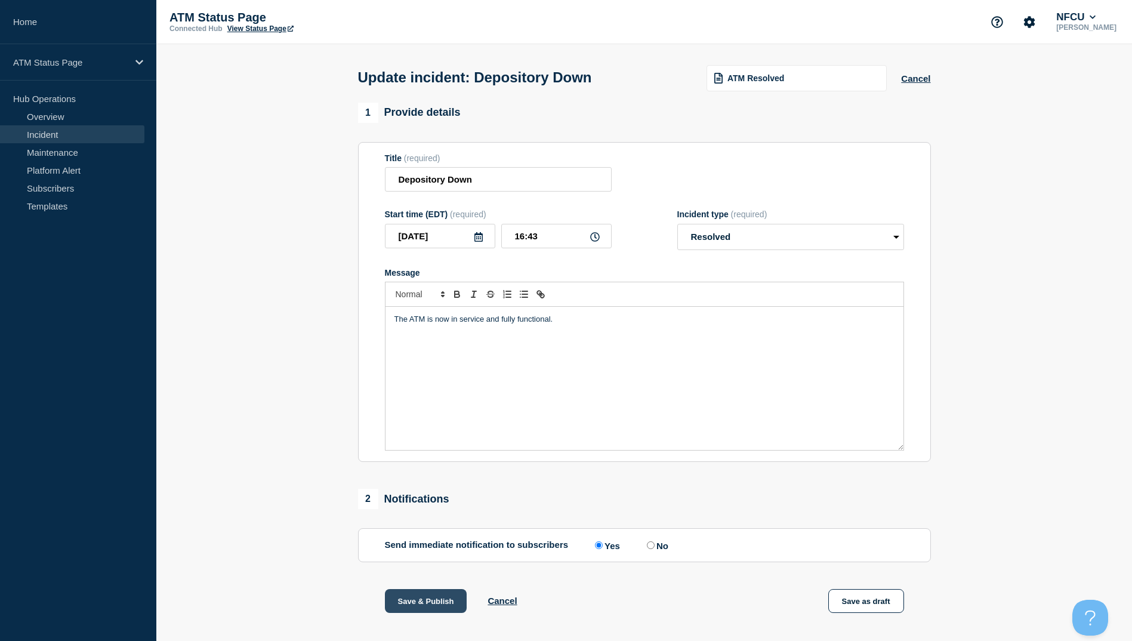
click at [419, 603] on button "Save & Publish" at bounding box center [426, 601] width 82 height 24
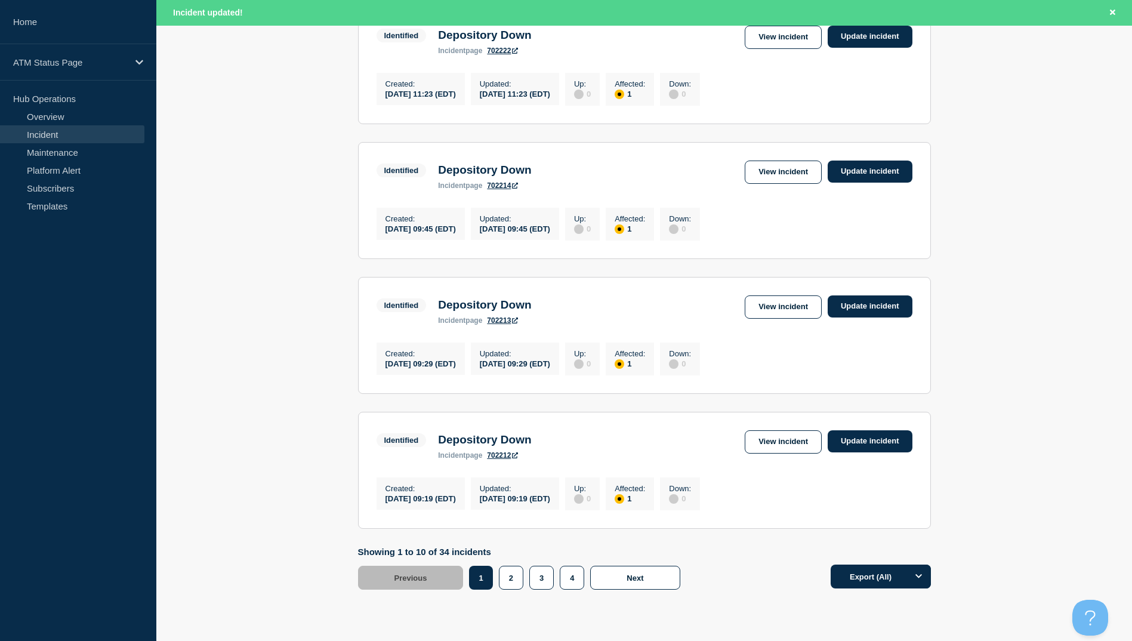
scroll to position [1172, 0]
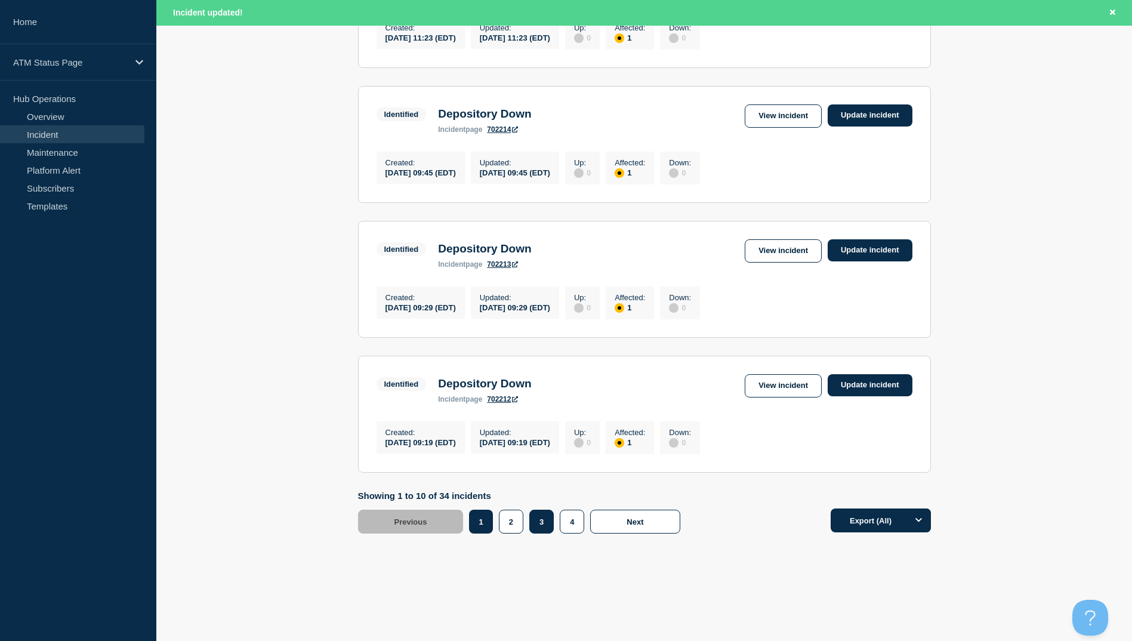
click at [546, 530] on button "3" at bounding box center [541, 522] width 24 height 24
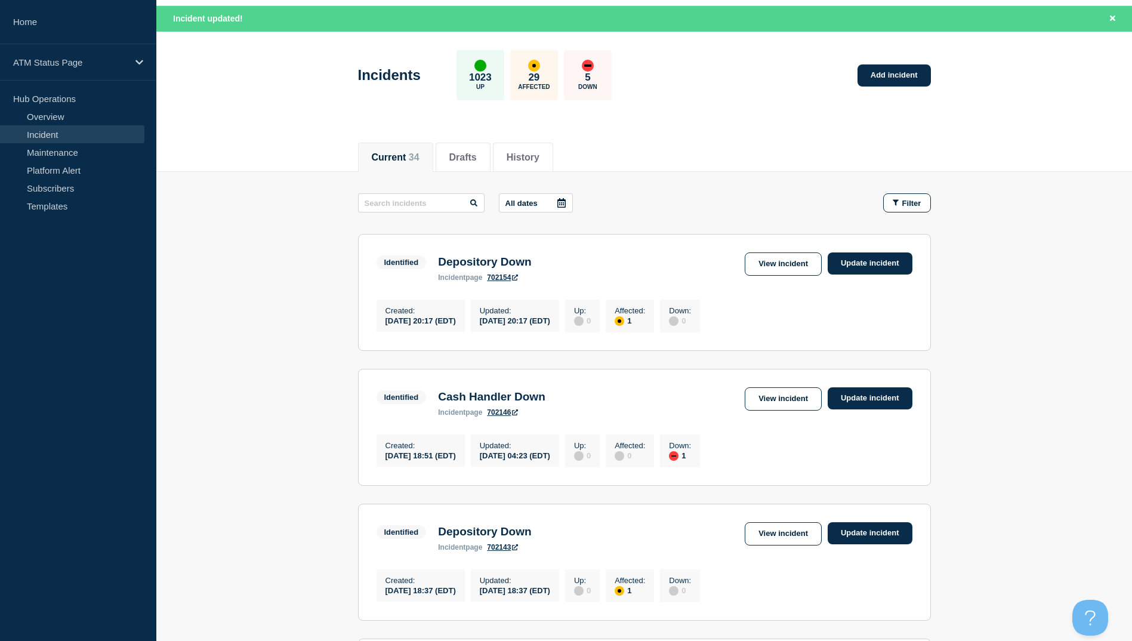
scroll to position [217, 0]
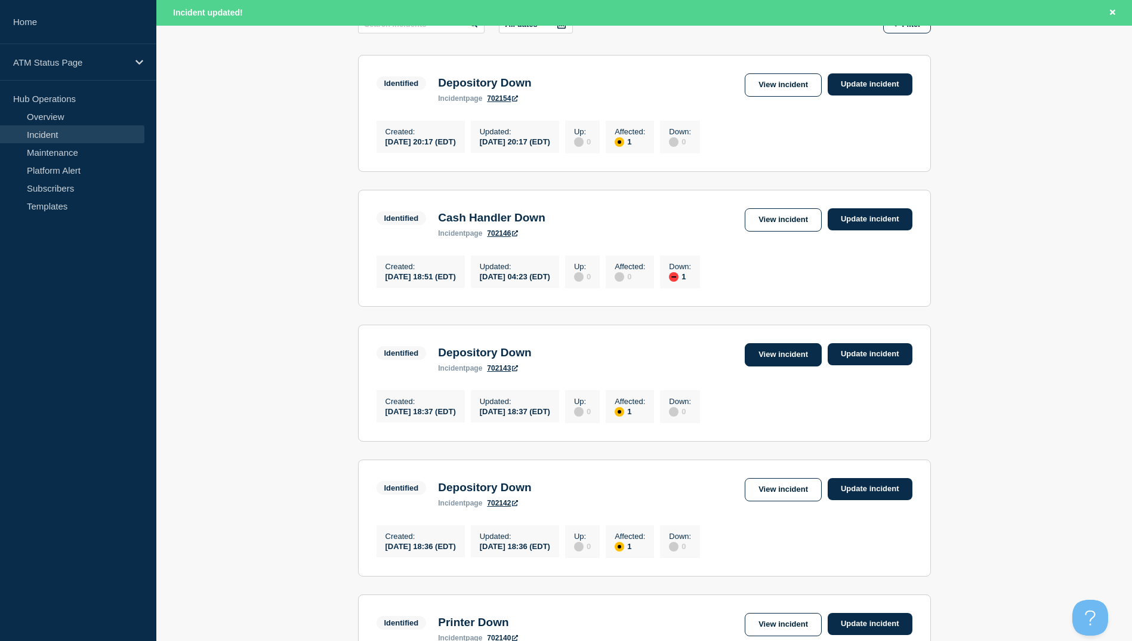
click at [788, 359] on link "View incident" at bounding box center [783, 354] width 77 height 23
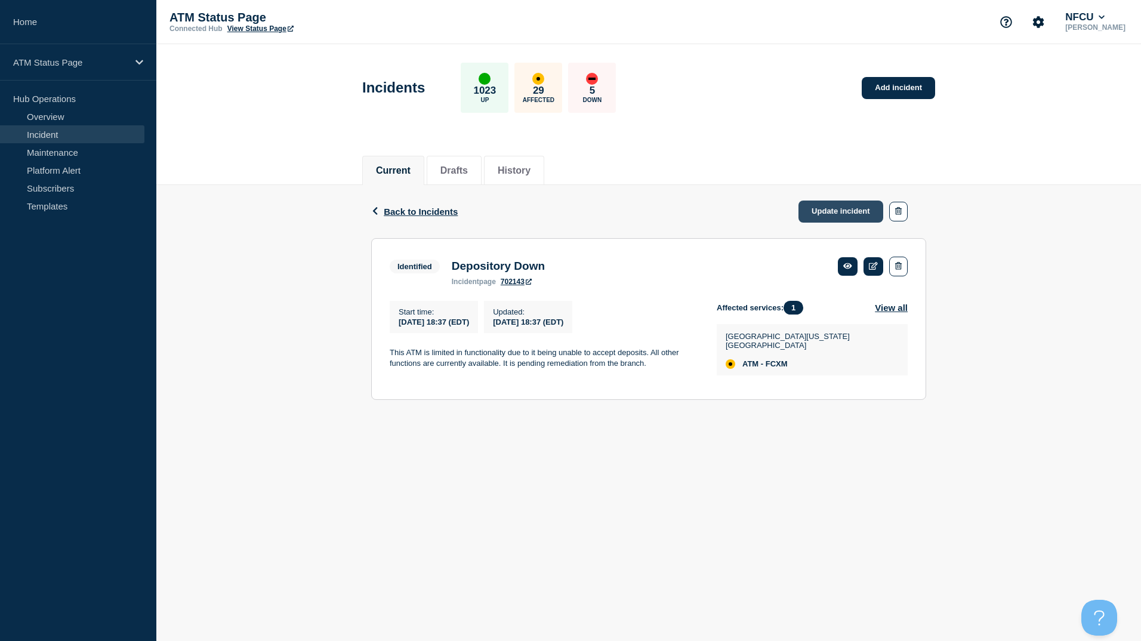
click at [849, 214] on link "Update incident" at bounding box center [840, 211] width 85 height 22
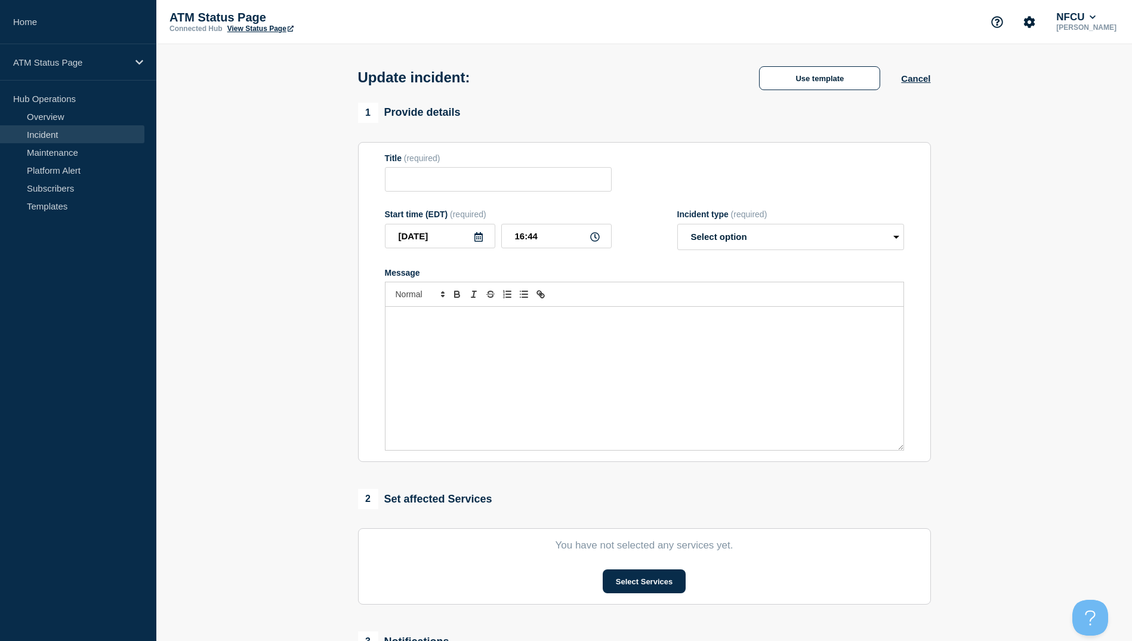
type input "Depository Down"
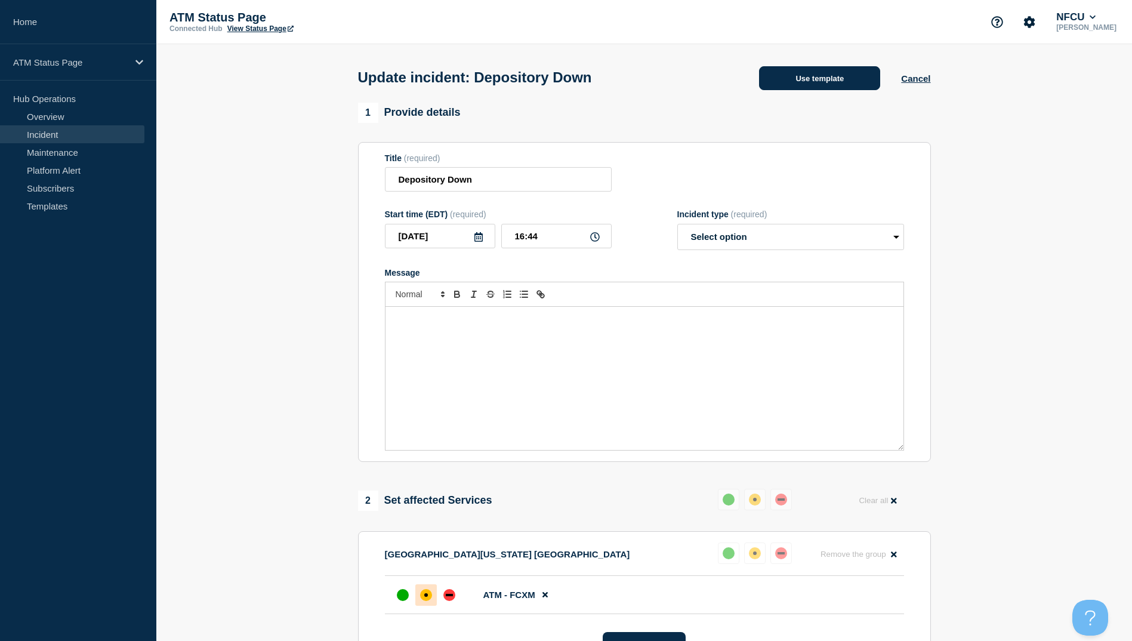
click at [820, 85] on button "Use template" at bounding box center [819, 78] width 121 height 24
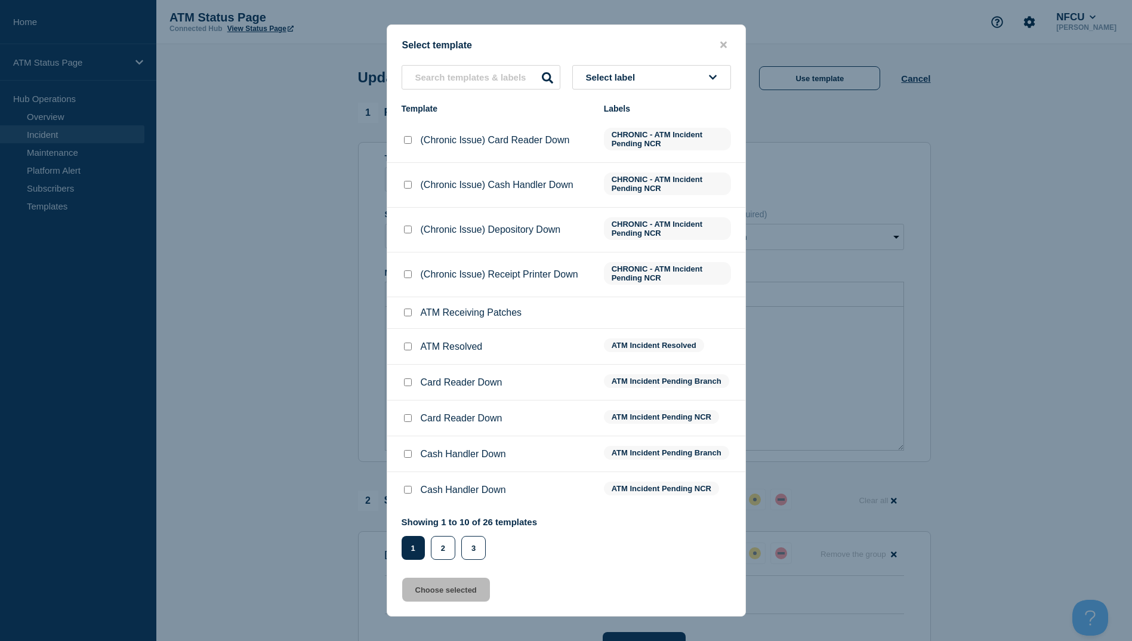
click at [404, 347] on input "ATM Resolved checkbox" at bounding box center [408, 346] width 8 height 8
checkbox input "true"
click at [452, 595] on button "Choose selected" at bounding box center [446, 590] width 88 height 24
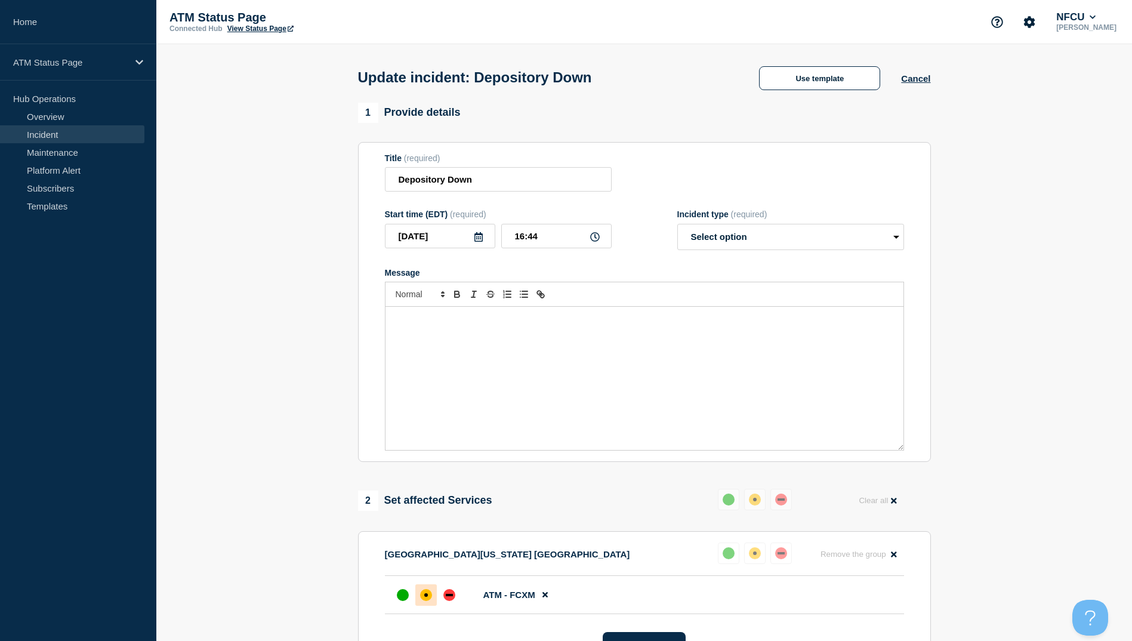
select select "resolved"
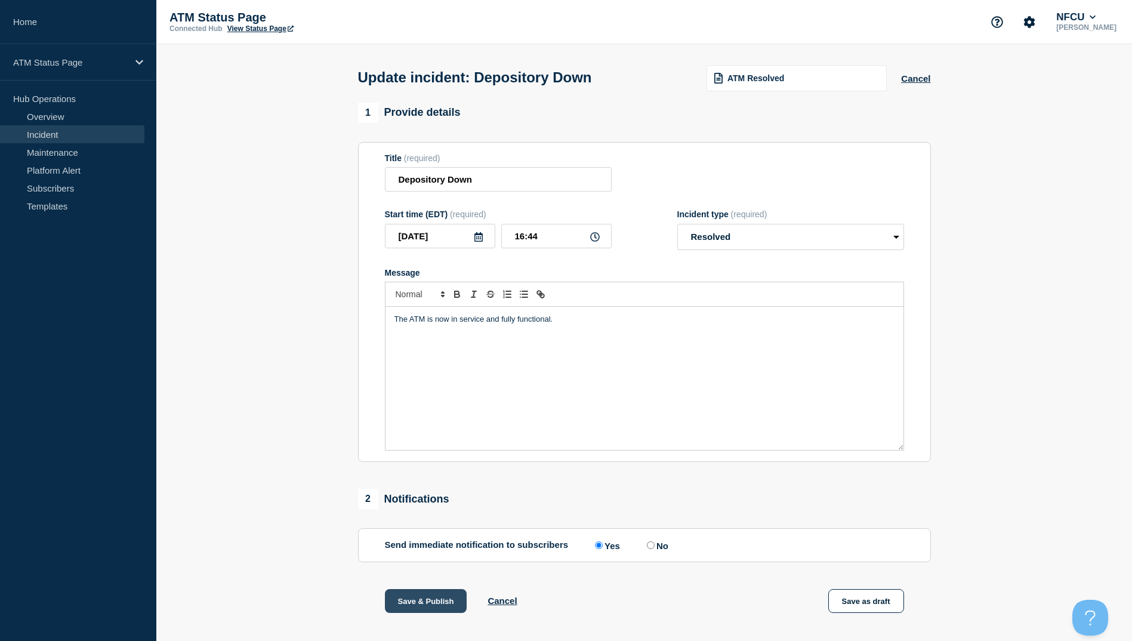
click at [414, 606] on button "Save & Publish" at bounding box center [426, 601] width 82 height 24
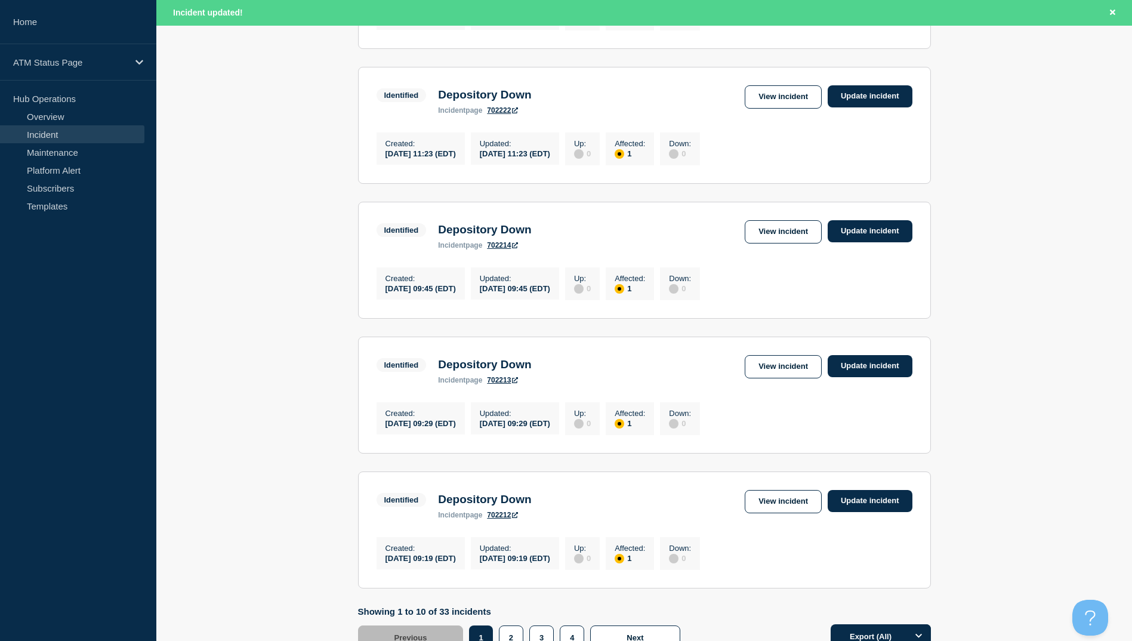
scroll to position [1134, 0]
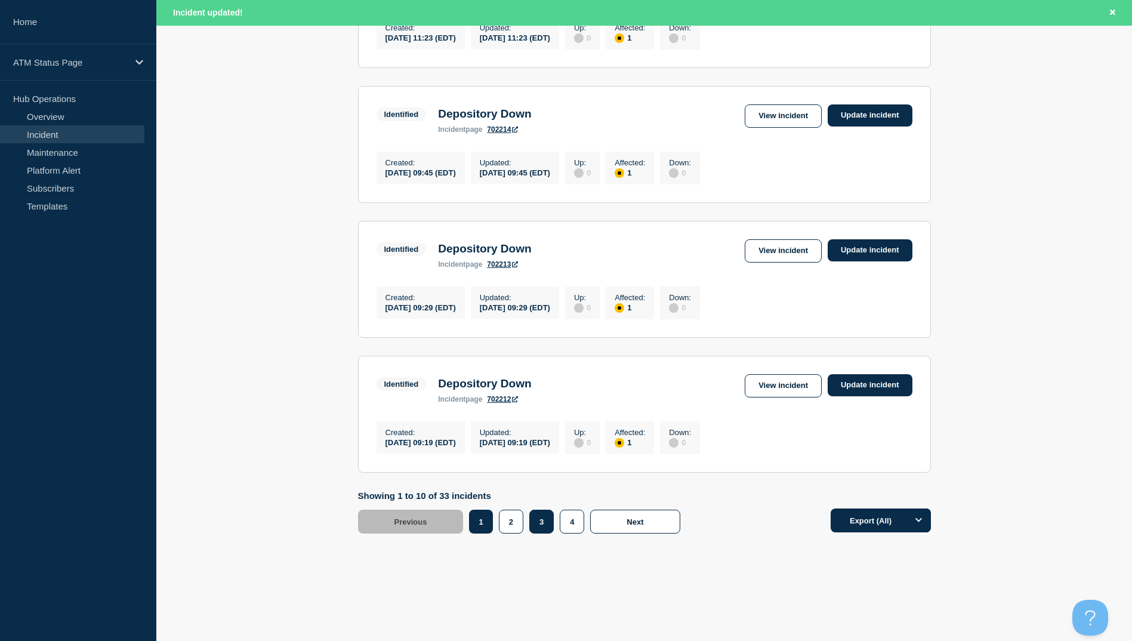
click at [538, 533] on button "3" at bounding box center [541, 522] width 24 height 24
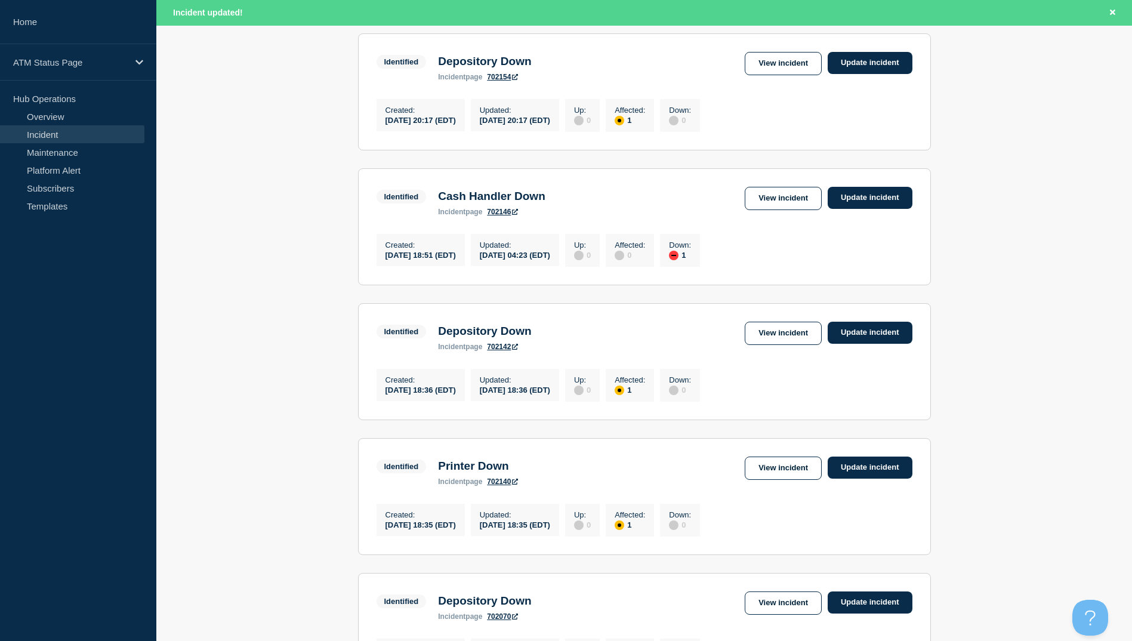
scroll to position [298, 0]
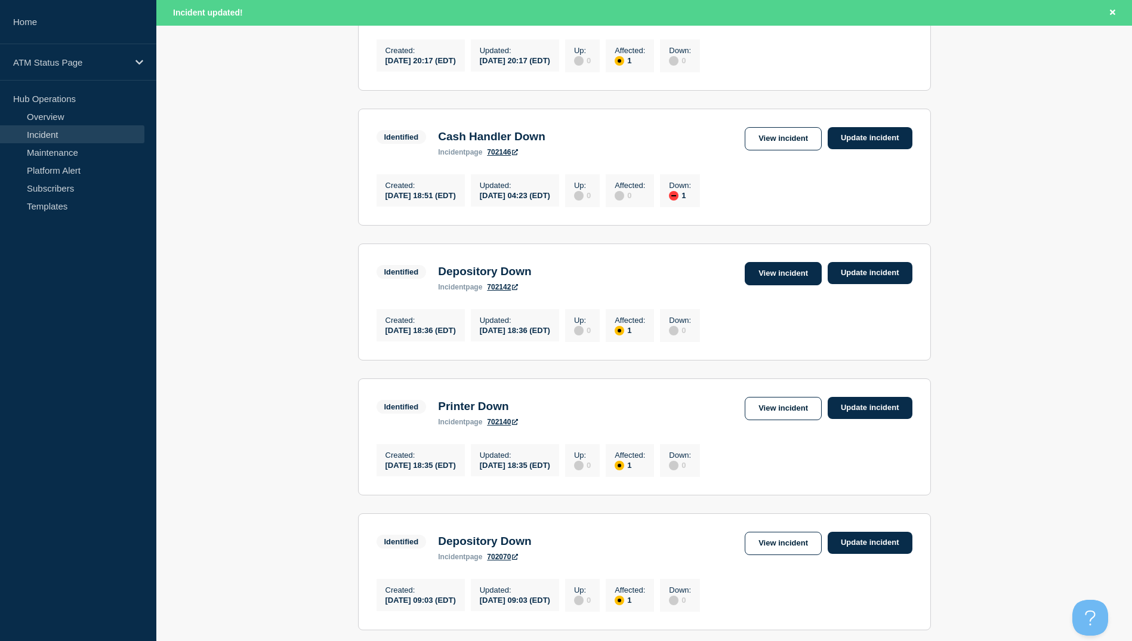
click at [776, 279] on link "View incident" at bounding box center [783, 273] width 77 height 23
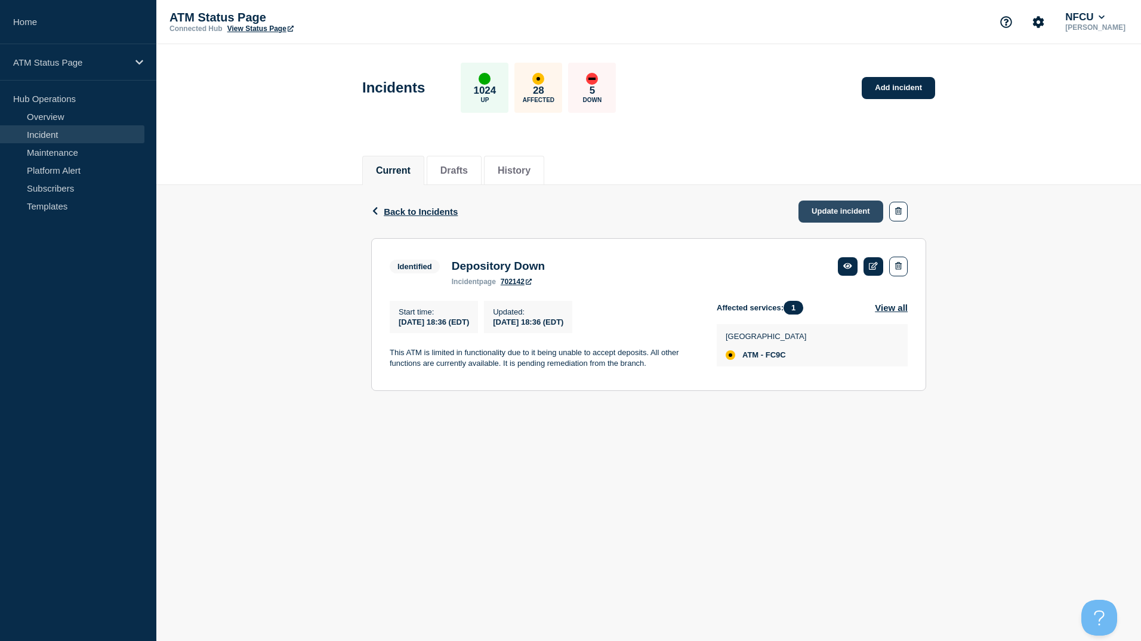
click at [839, 206] on link "Update incident" at bounding box center [840, 211] width 85 height 22
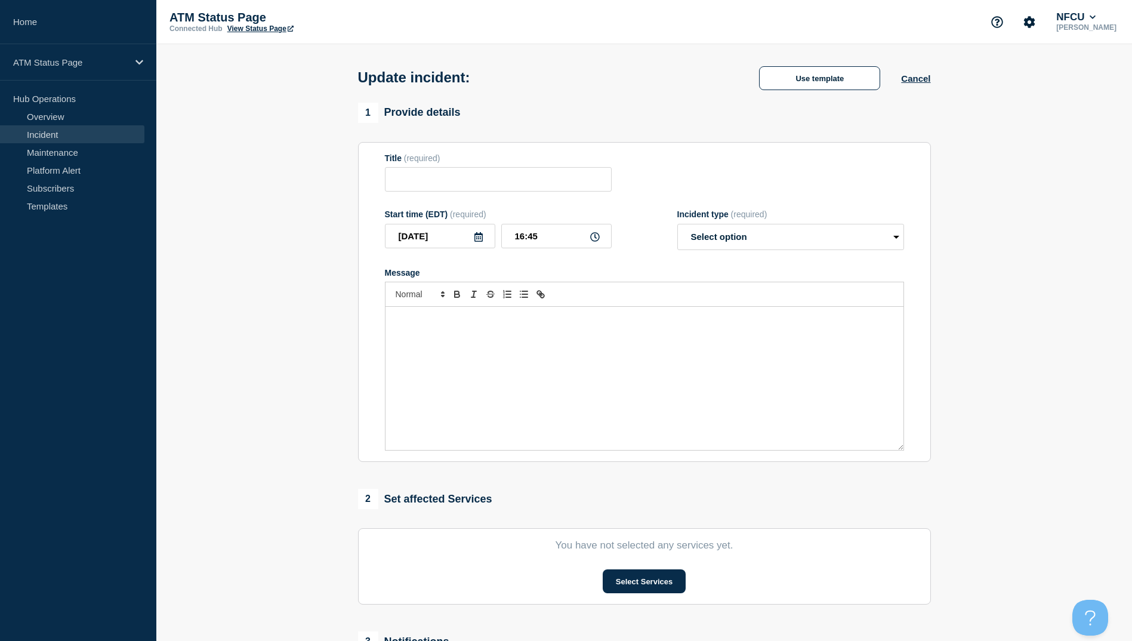
type input "Depository Down"
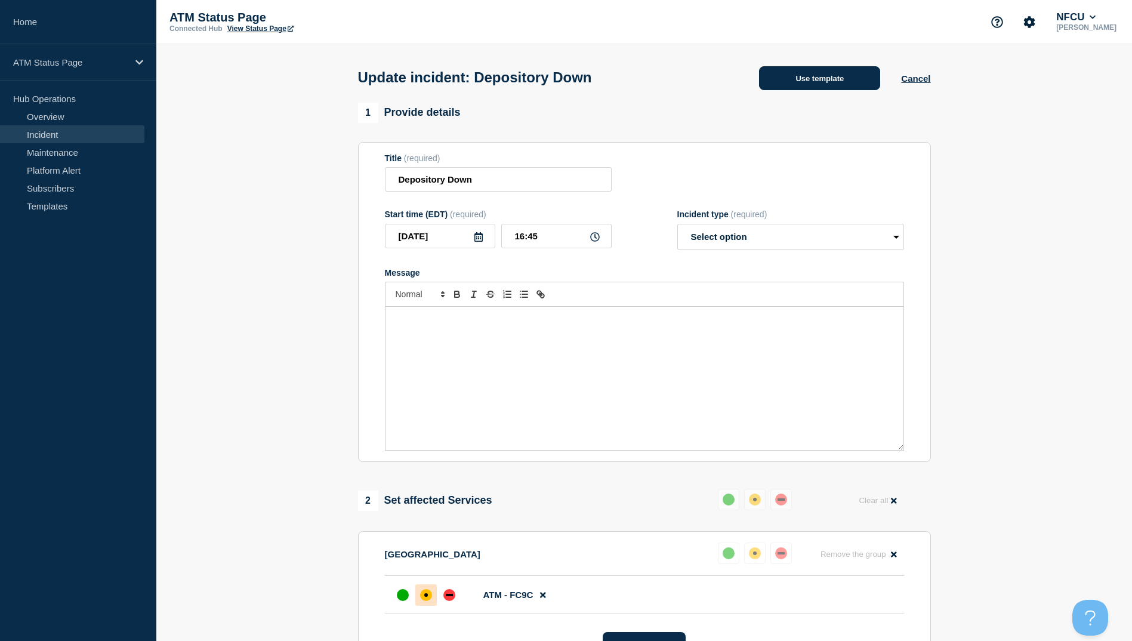
click at [819, 78] on button "Use template" at bounding box center [819, 78] width 121 height 24
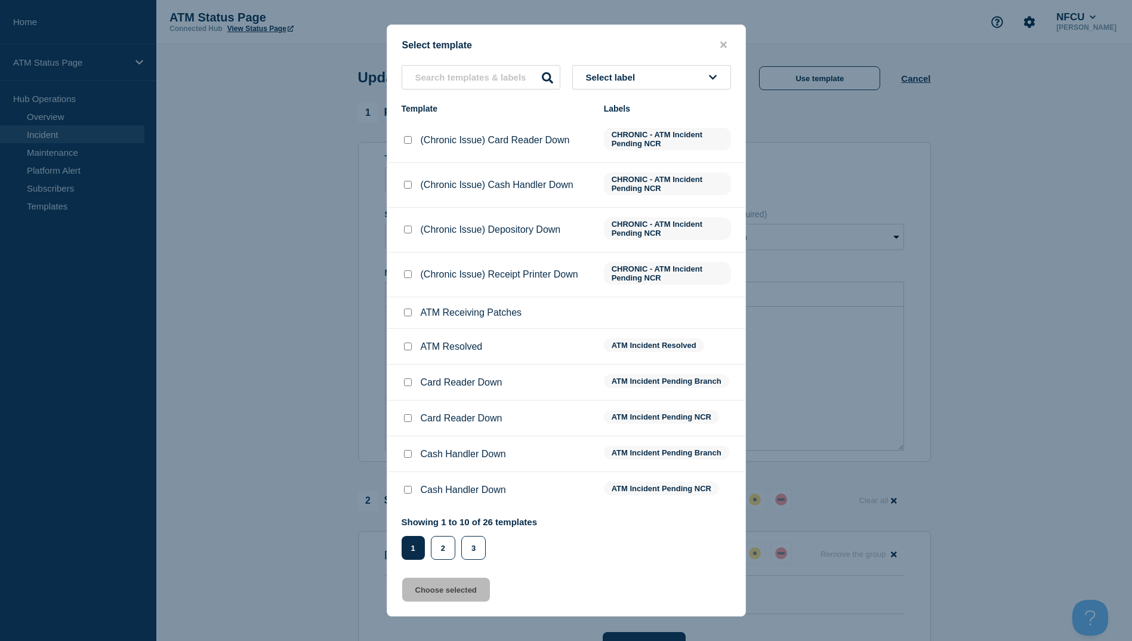
click at [409, 345] on input "ATM Resolved checkbox" at bounding box center [408, 346] width 8 height 8
checkbox input "true"
click at [457, 588] on button "Choose selected" at bounding box center [446, 590] width 88 height 24
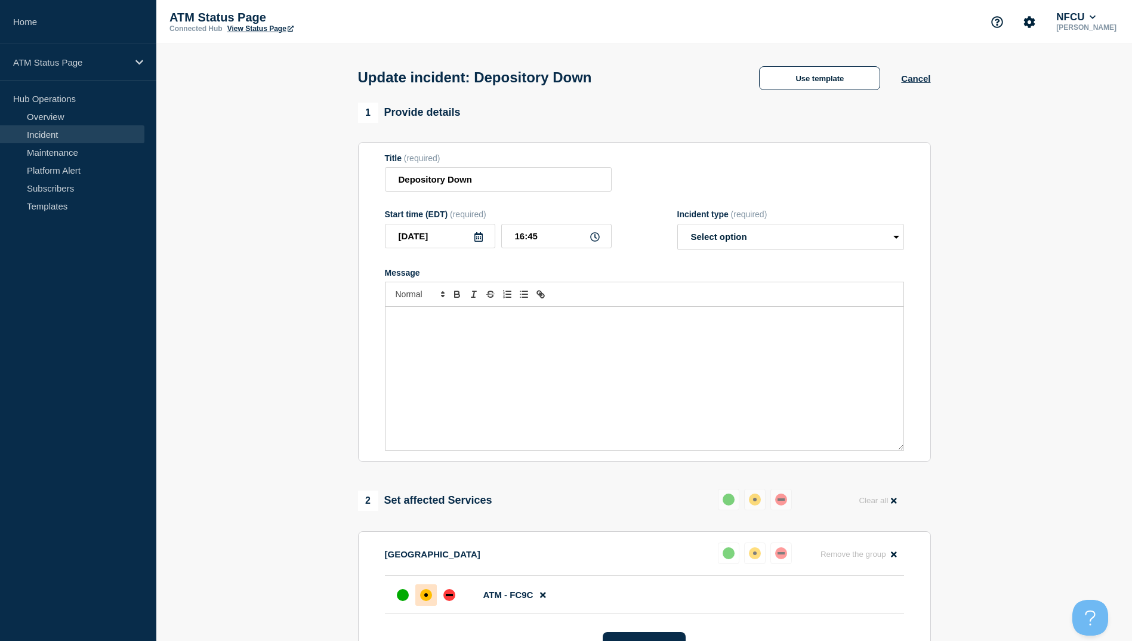
select select "resolved"
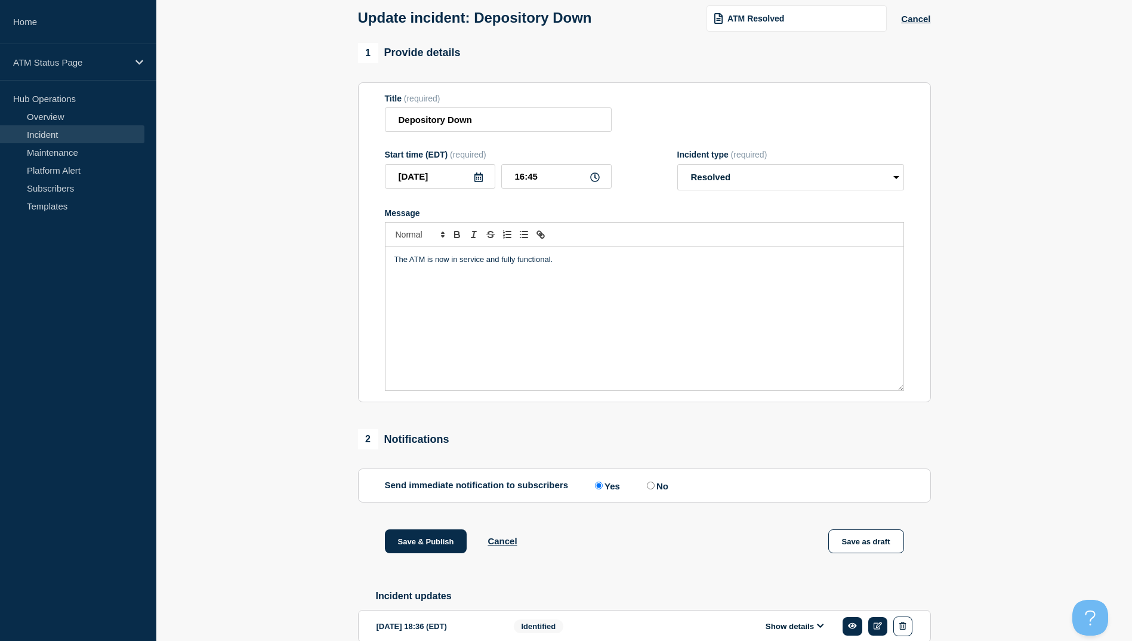
scroll to position [123, 0]
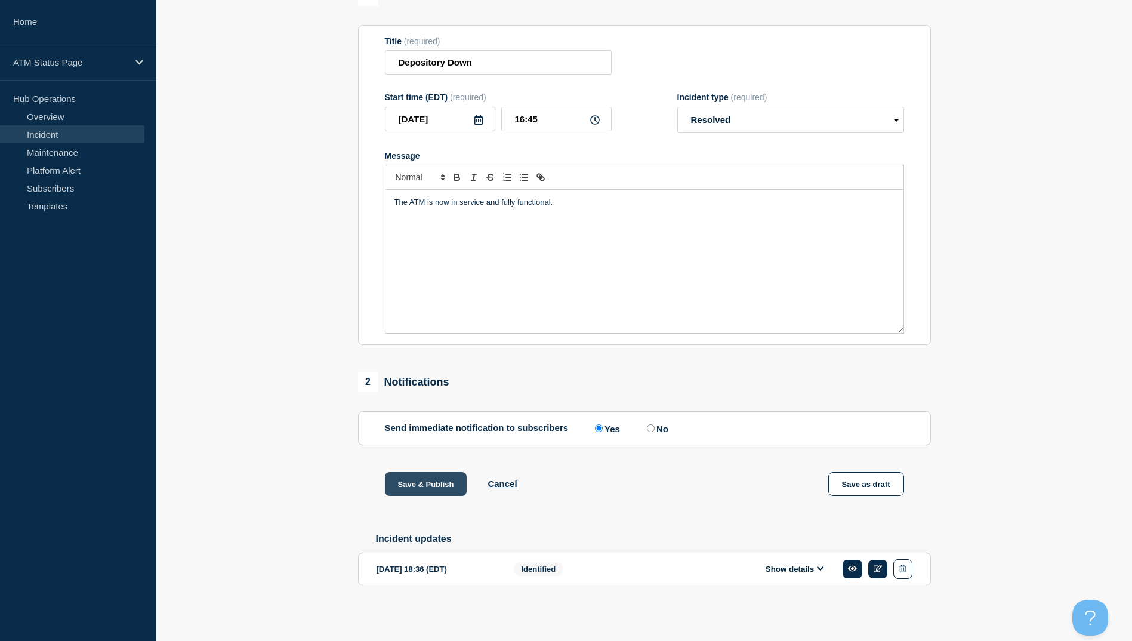
click at [435, 487] on button "Save & Publish" at bounding box center [426, 484] width 82 height 24
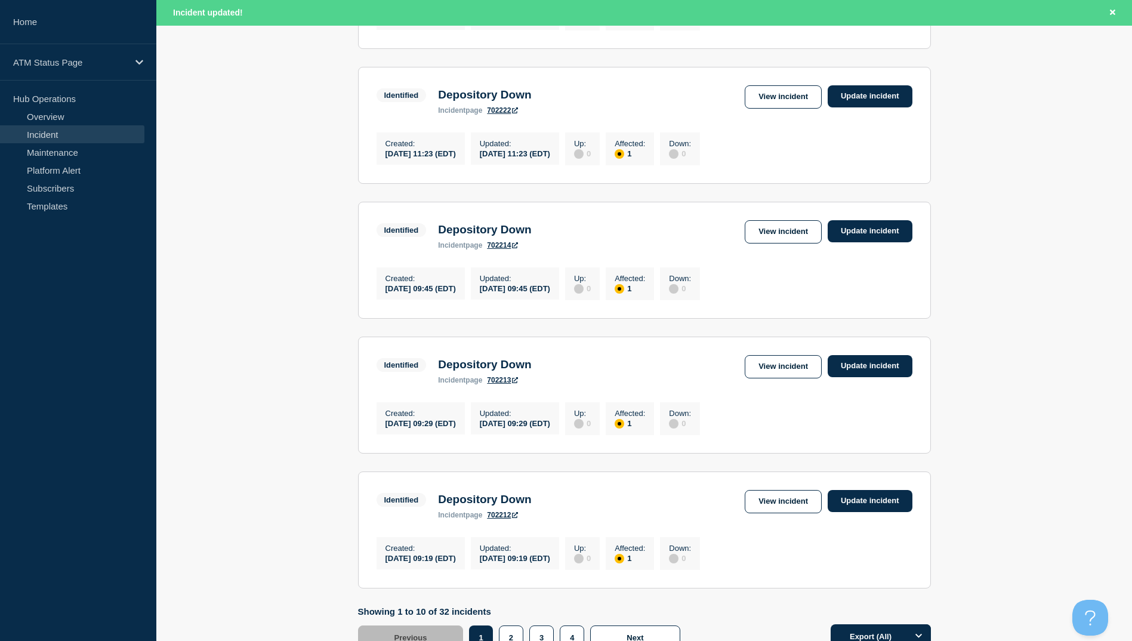
scroll to position [1172, 0]
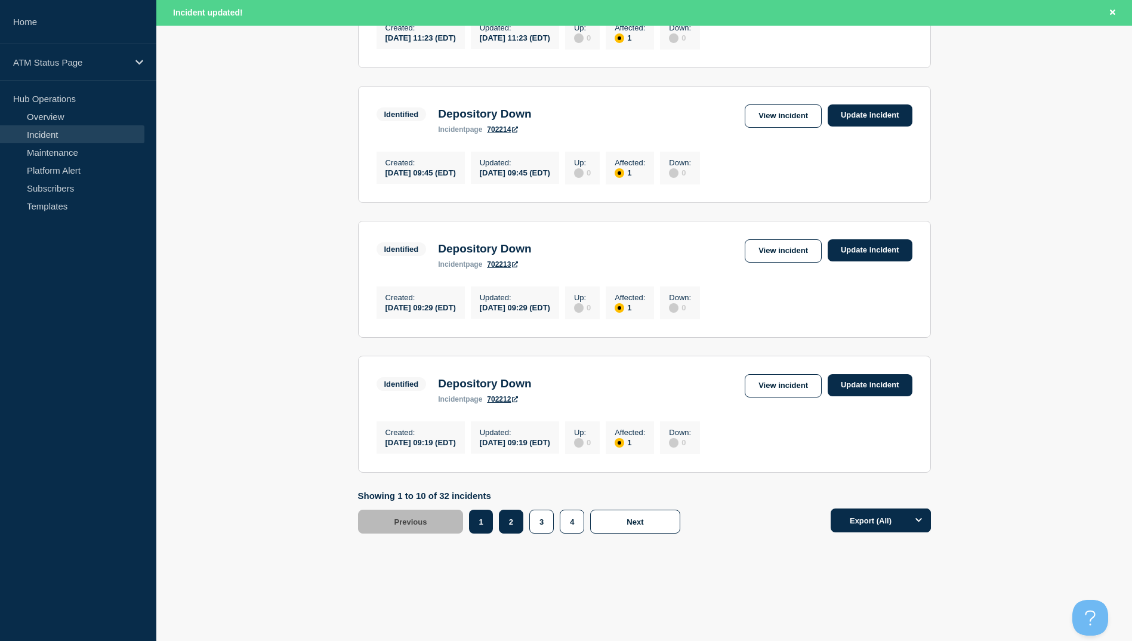
click at [517, 525] on button "2" at bounding box center [511, 522] width 24 height 24
click at [792, 384] on link "View incident" at bounding box center [783, 385] width 77 height 23
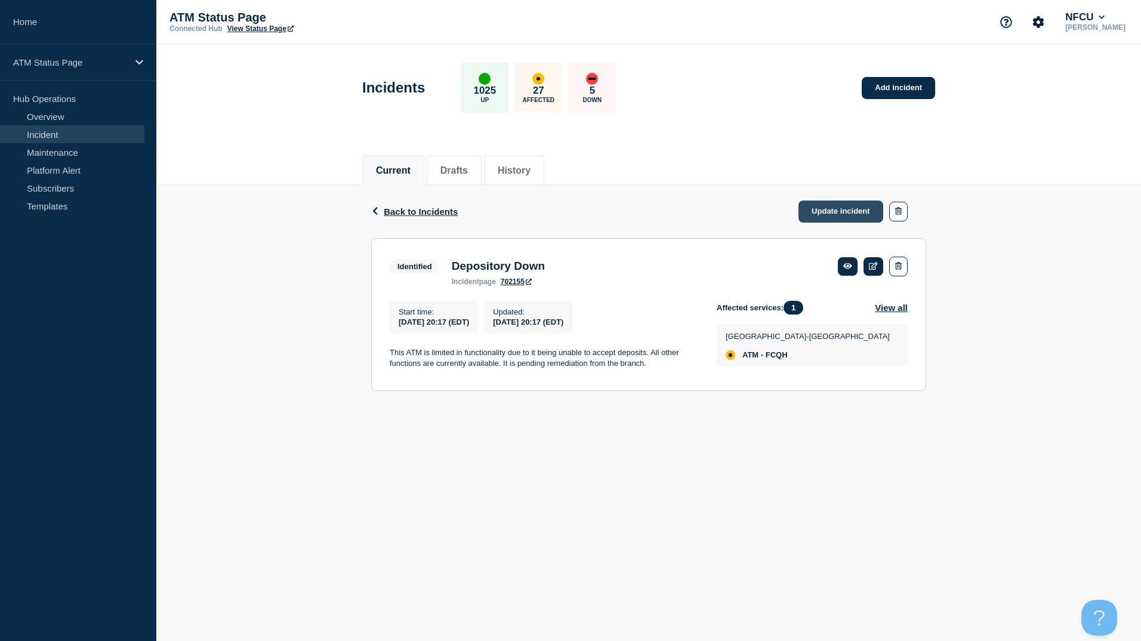
click at [840, 215] on link "Update incident" at bounding box center [840, 211] width 85 height 22
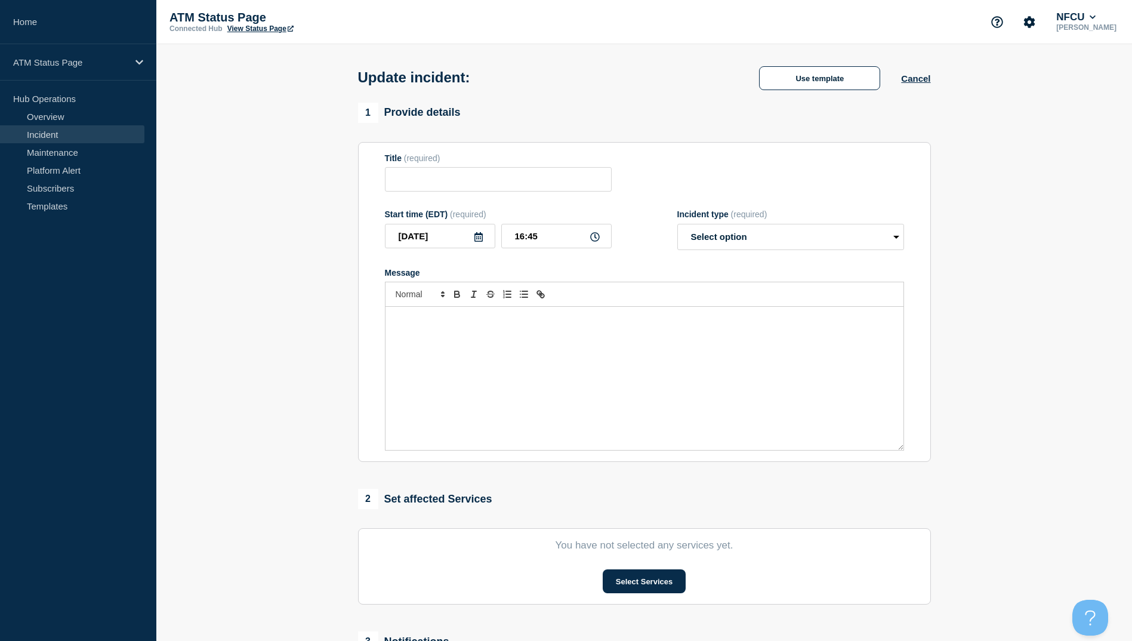
type input "Depository Down"
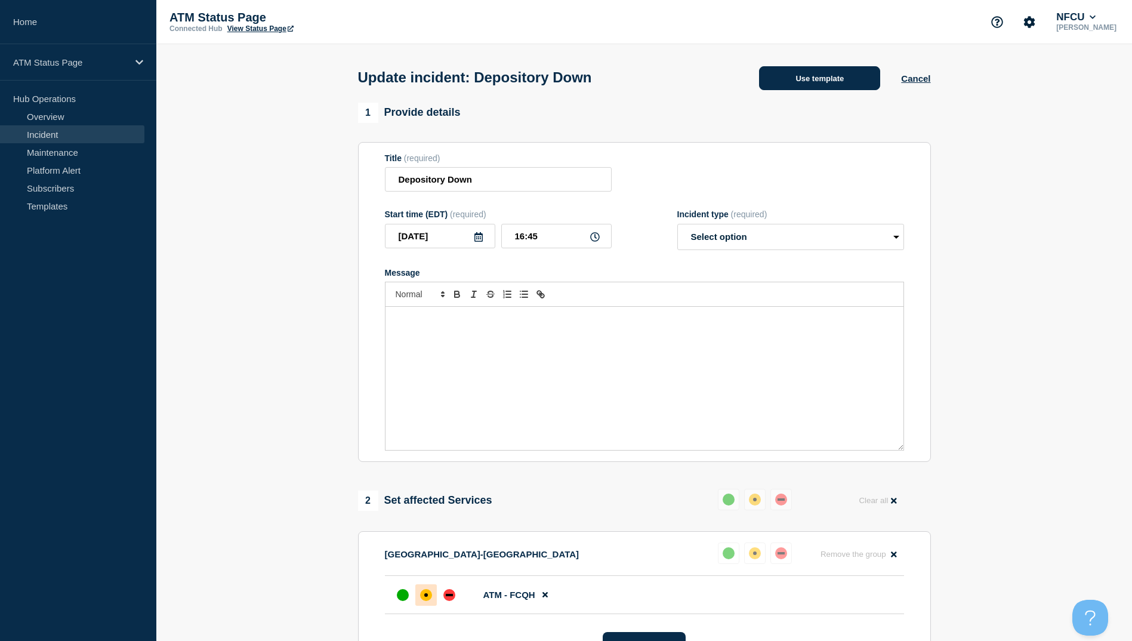
click at [830, 79] on button "Use template" at bounding box center [819, 78] width 121 height 24
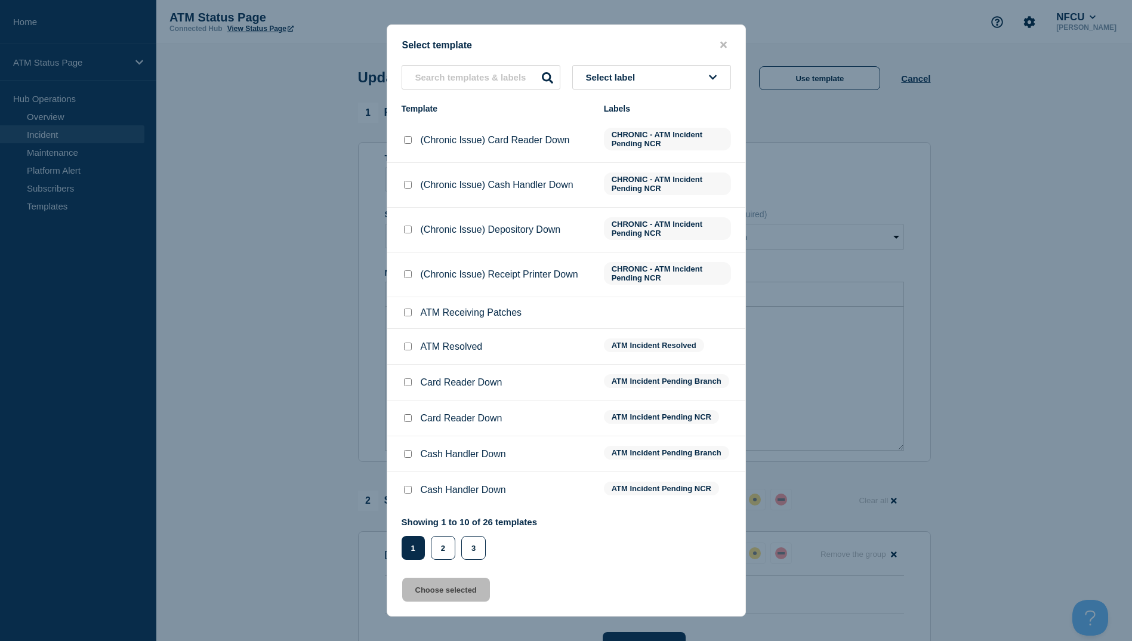
click at [405, 348] on input "ATM Resolved checkbox" at bounding box center [408, 346] width 8 height 8
checkbox input "true"
click at [469, 597] on button "Choose selected" at bounding box center [446, 590] width 88 height 24
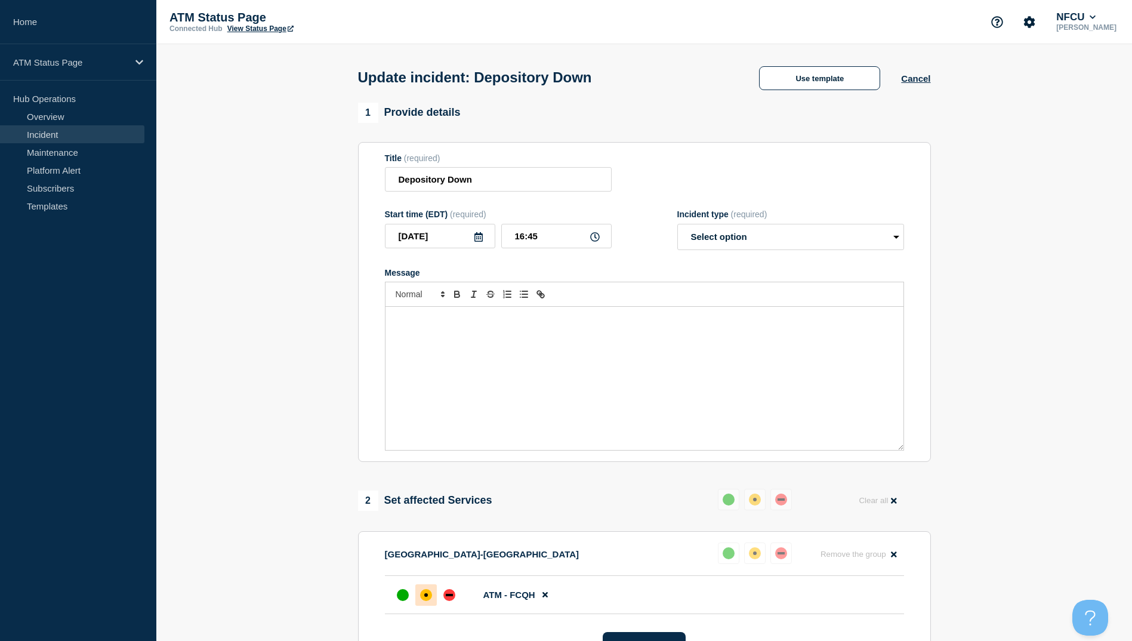
select select "resolved"
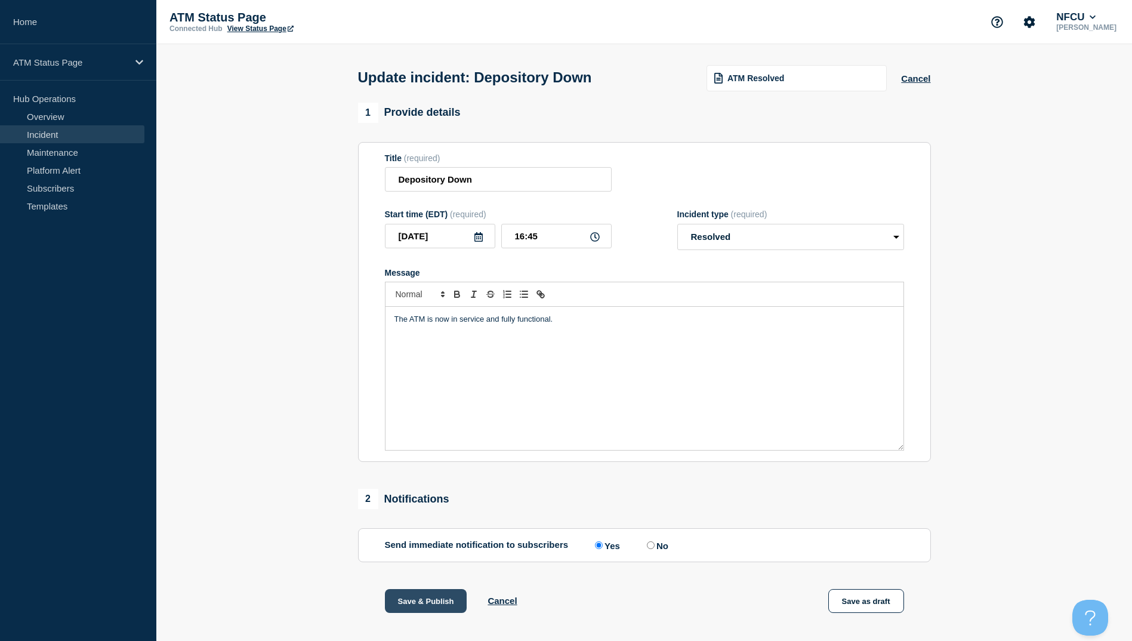
click at [433, 601] on button "Save & Publish" at bounding box center [426, 601] width 82 height 24
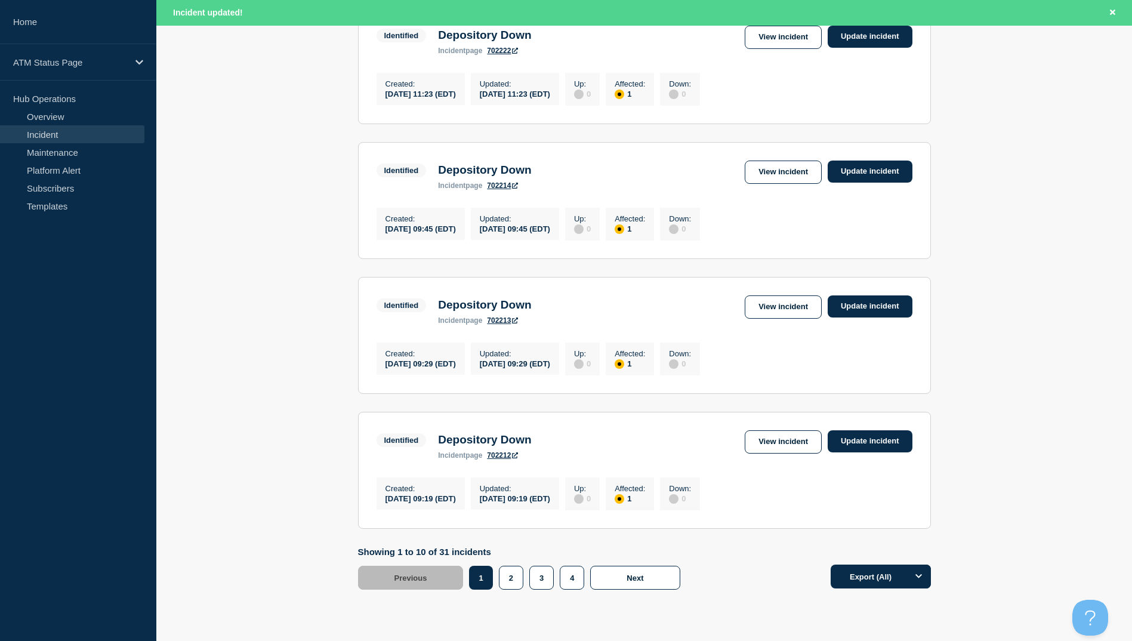
scroll to position [1172, 0]
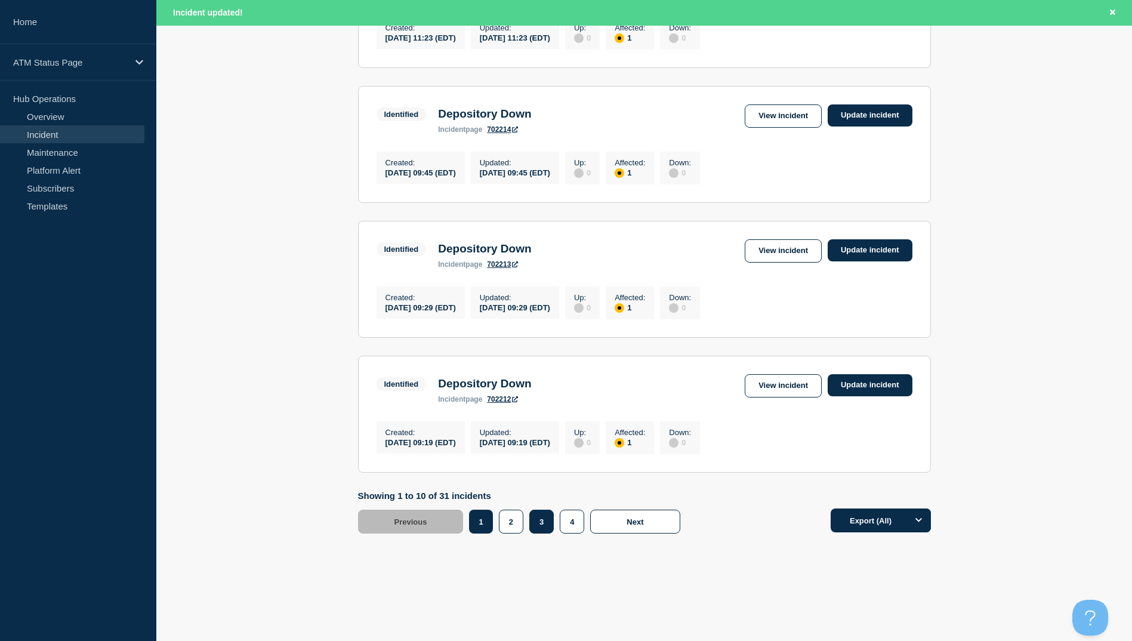
click at [546, 520] on button "3" at bounding box center [541, 522] width 24 height 24
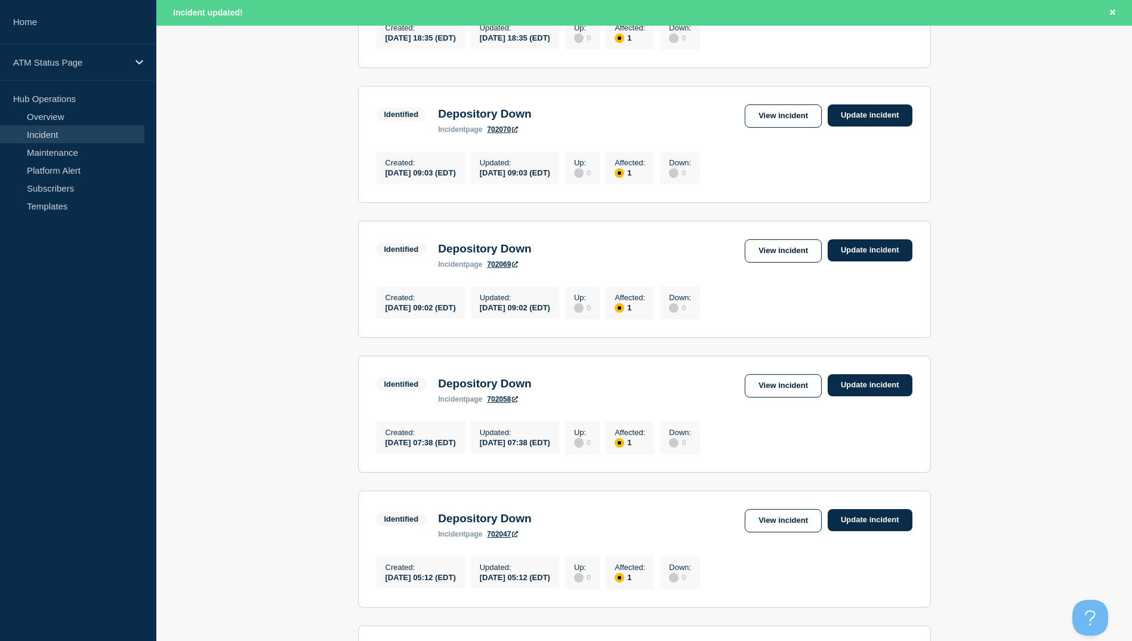
scroll to position [516, 0]
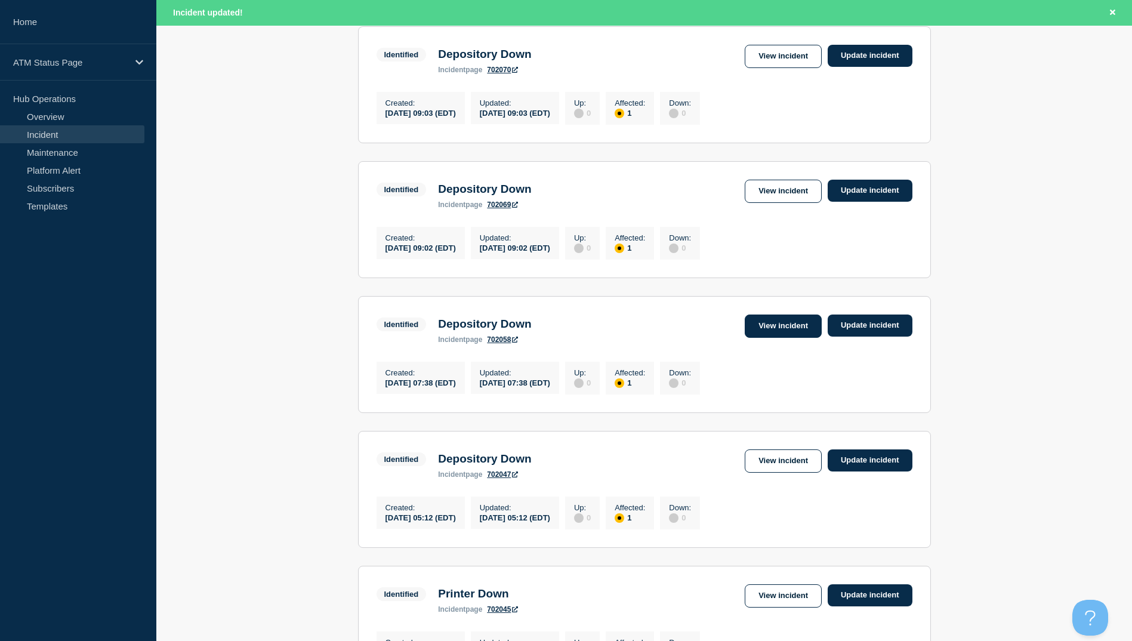
click at [754, 338] on link "View incident" at bounding box center [783, 325] width 77 height 23
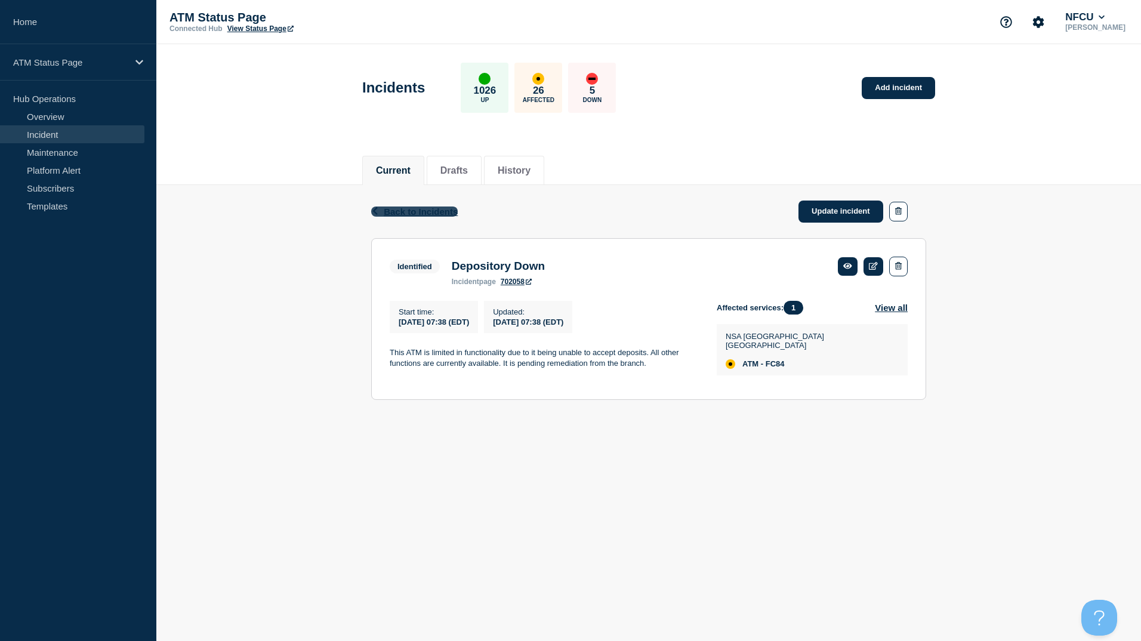
click at [412, 206] on span "Back to Incidents" at bounding box center [421, 211] width 74 height 10
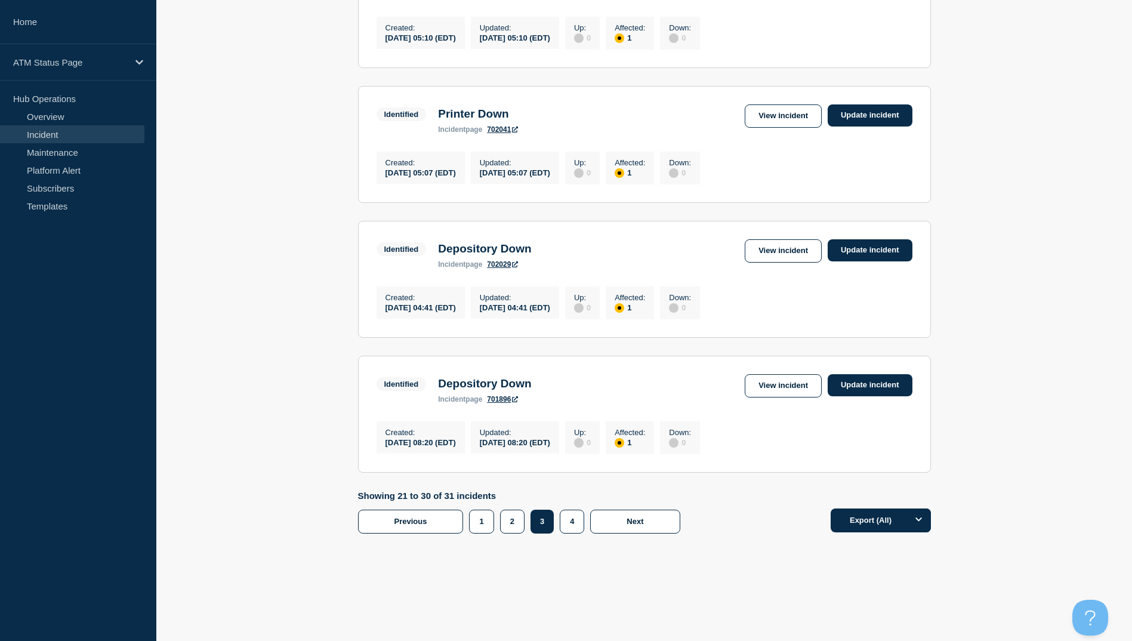
scroll to position [1147, 0]
click at [516, 525] on button "2" at bounding box center [512, 522] width 24 height 24
click at [774, 378] on link "View incident" at bounding box center [783, 385] width 77 height 23
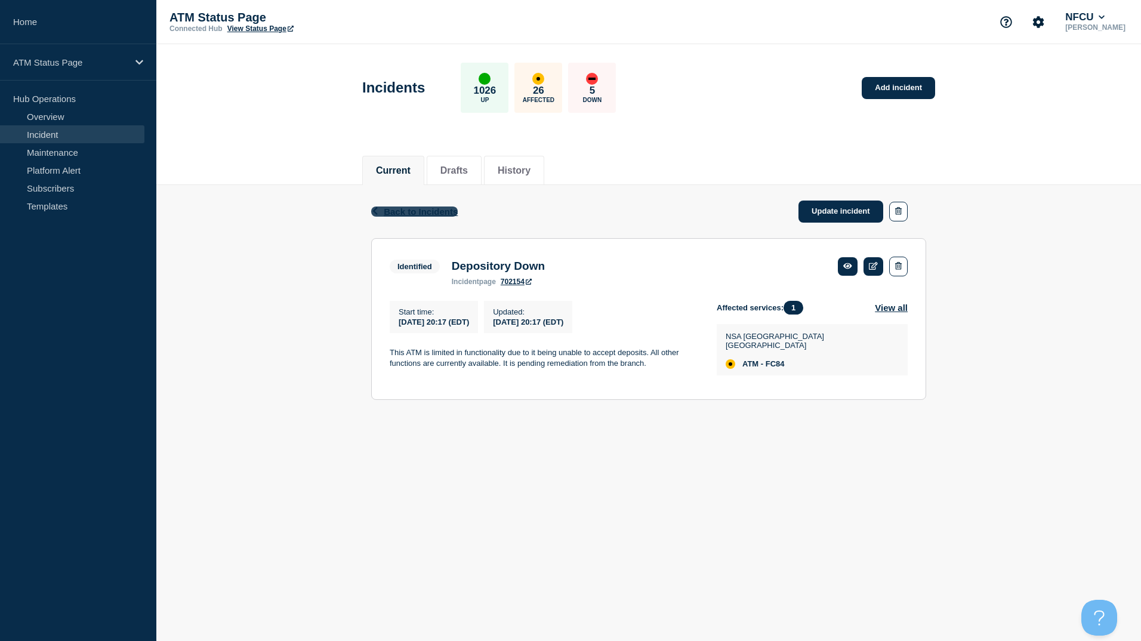
click at [431, 212] on span "Back to Incidents" at bounding box center [421, 211] width 74 height 10
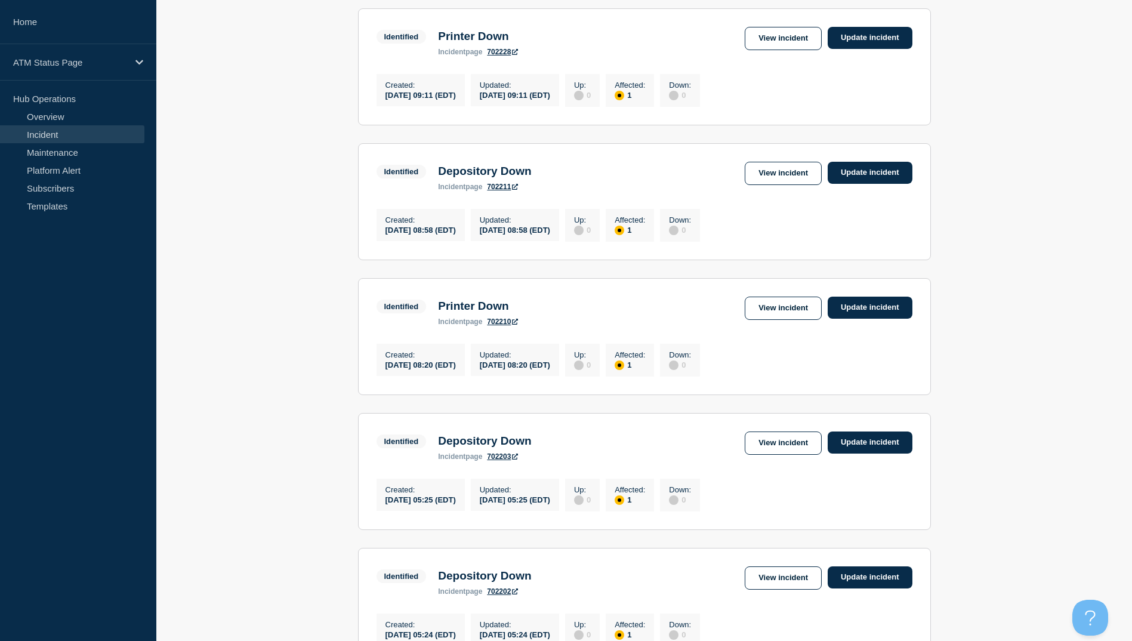
scroll to position [60, 0]
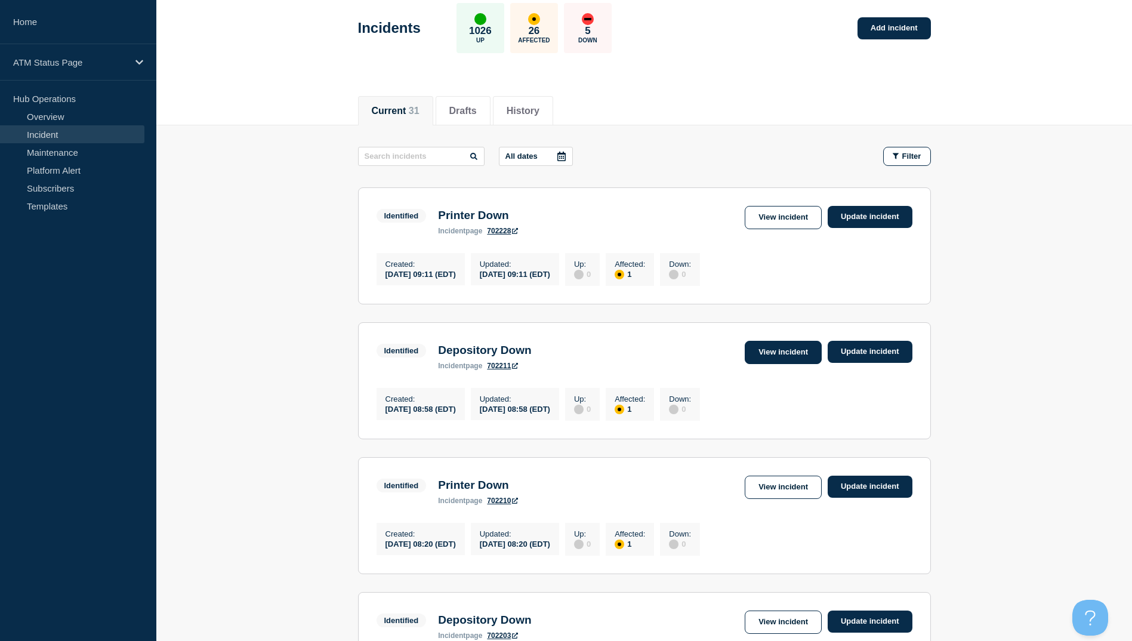
click at [773, 361] on link "View incident" at bounding box center [783, 352] width 77 height 23
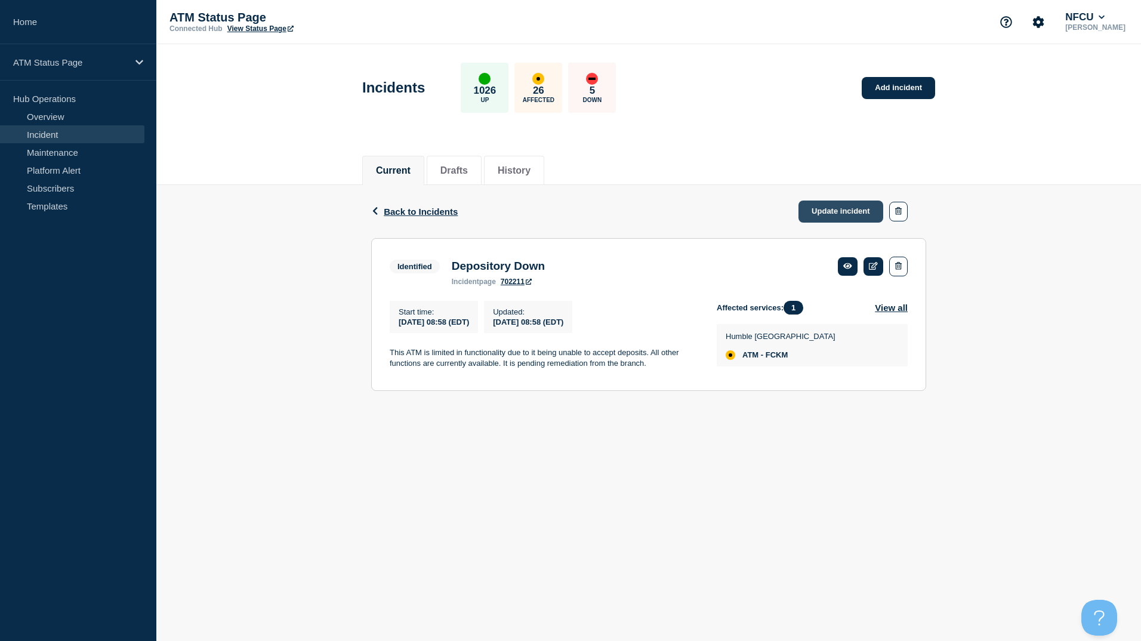
click at [845, 210] on link "Update incident" at bounding box center [840, 211] width 85 height 22
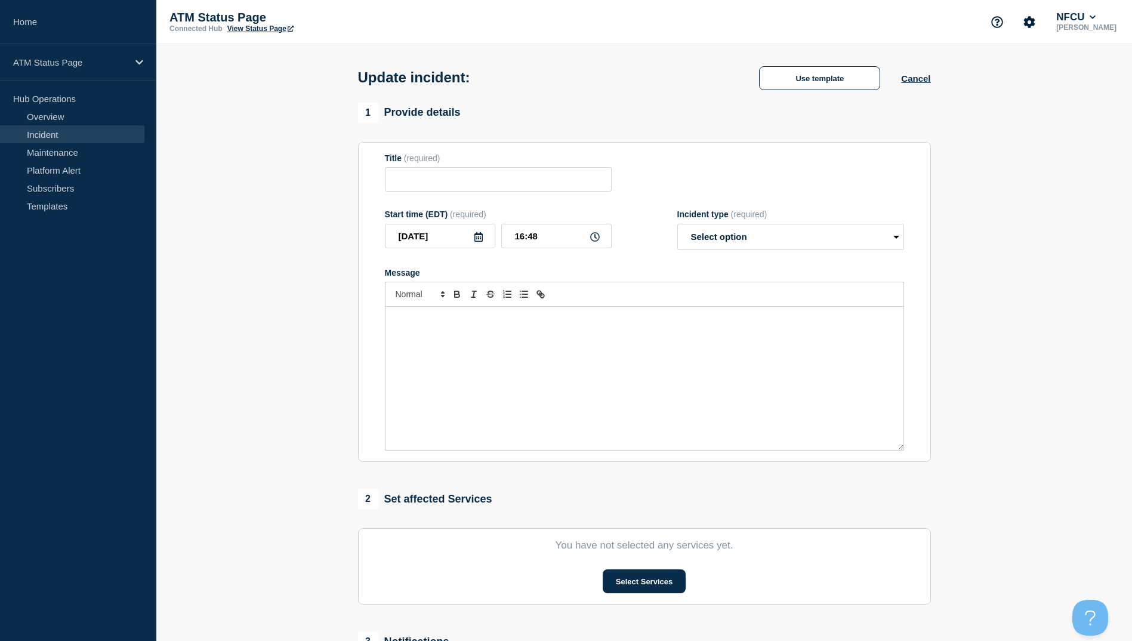
type input "Depository Down"
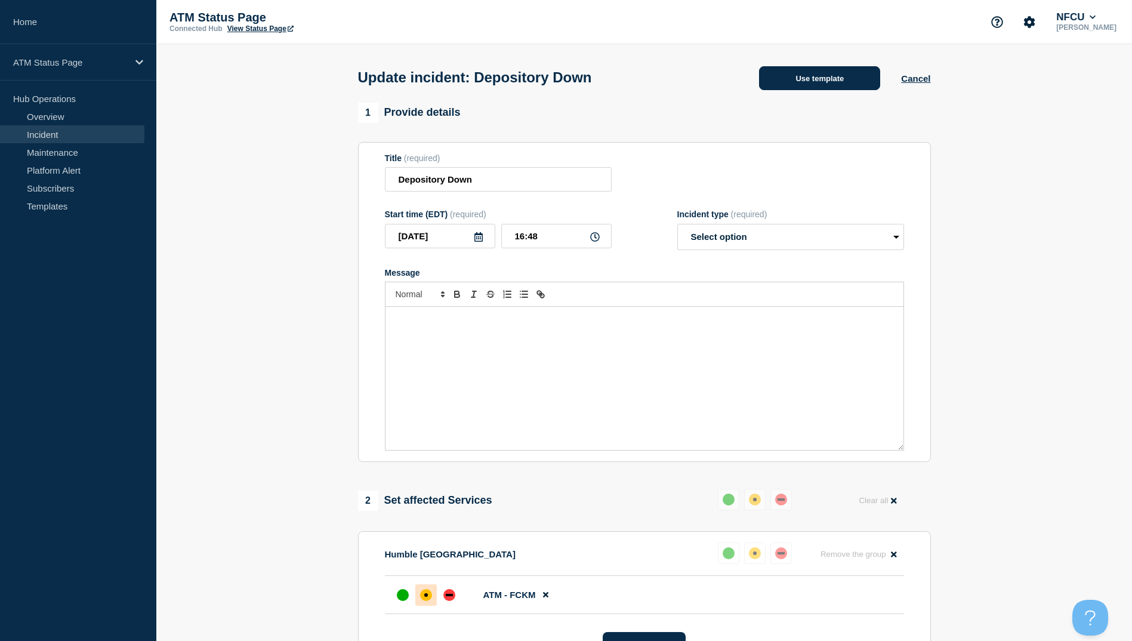
click at [834, 84] on button "Use template" at bounding box center [819, 78] width 121 height 24
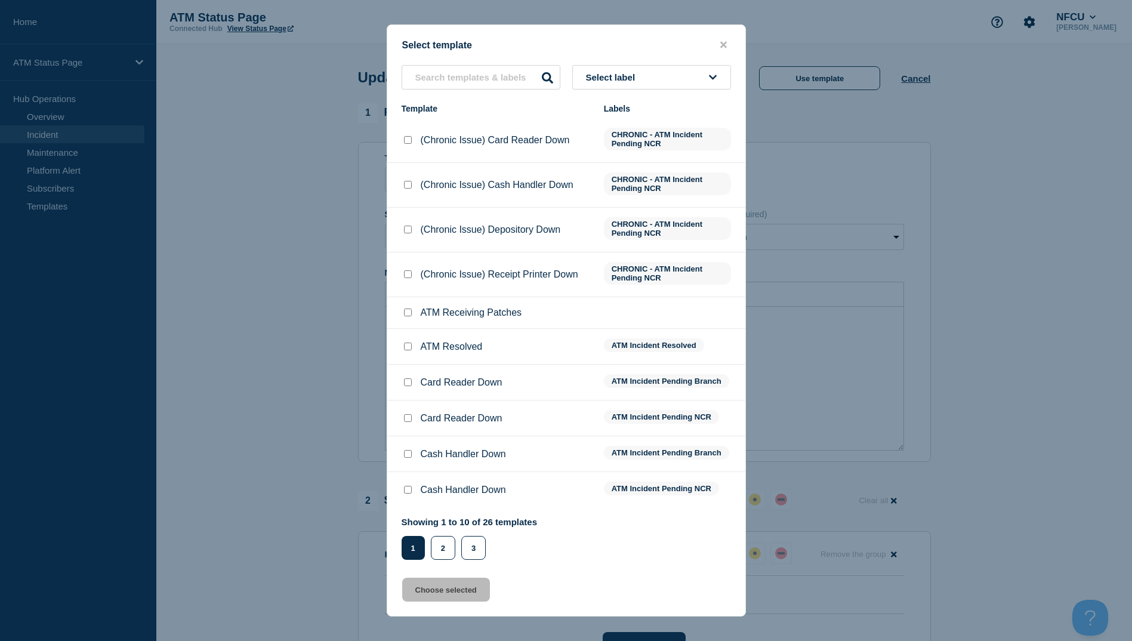
click at [405, 348] on input "ATM Resolved checkbox" at bounding box center [408, 346] width 8 height 8
checkbox input "true"
click at [467, 589] on button "Choose selected" at bounding box center [446, 590] width 88 height 24
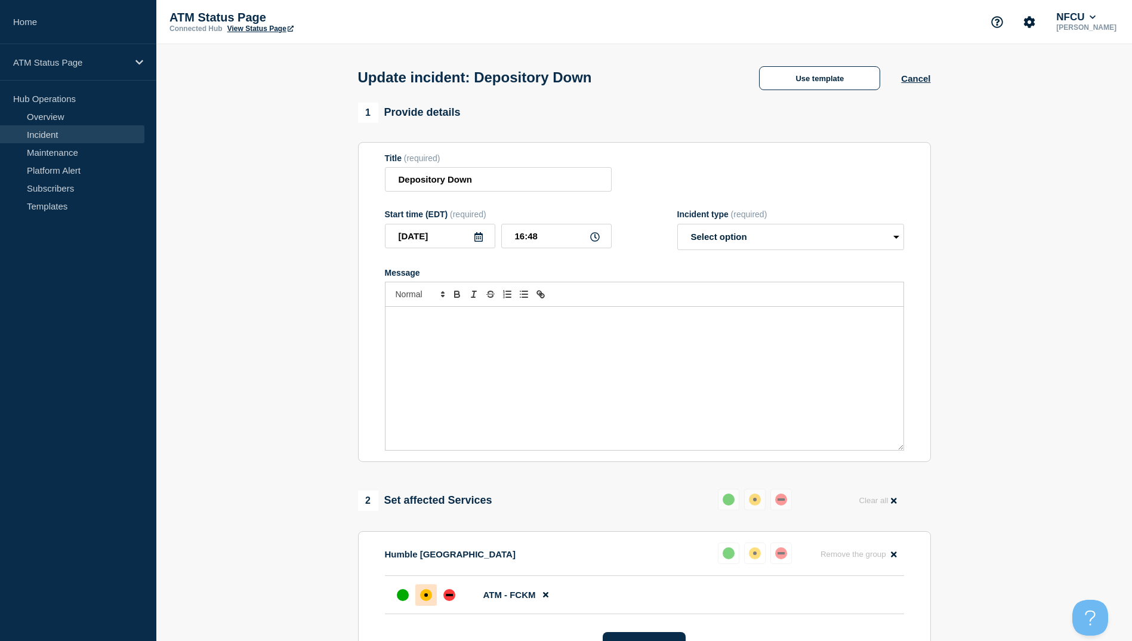
select select "resolved"
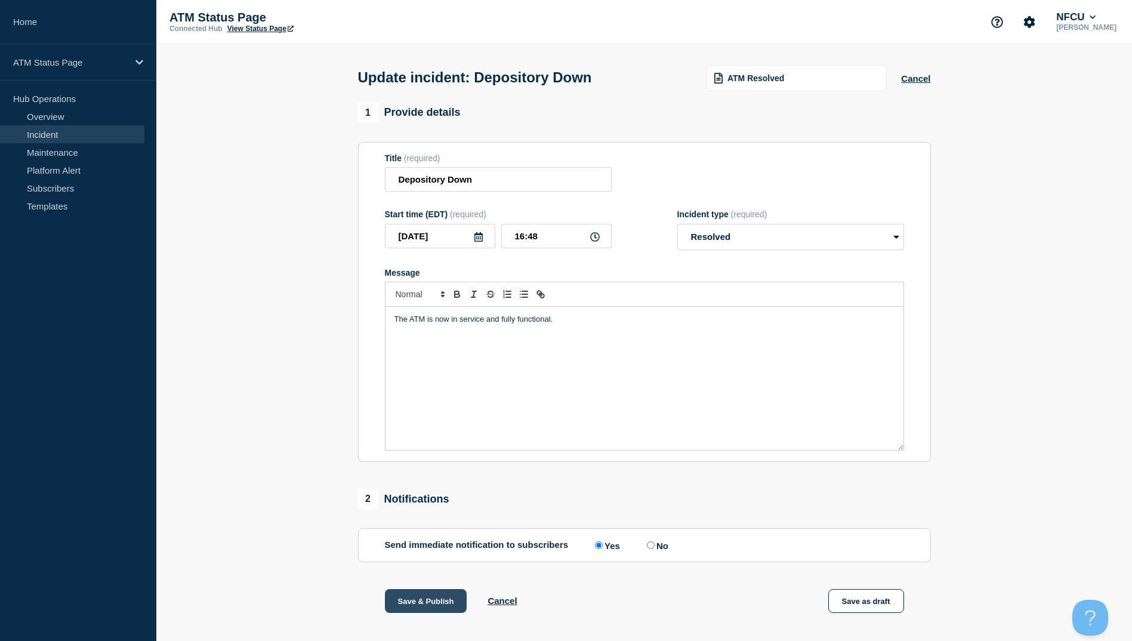
click at [446, 601] on button "Save & Publish" at bounding box center [426, 601] width 82 height 24
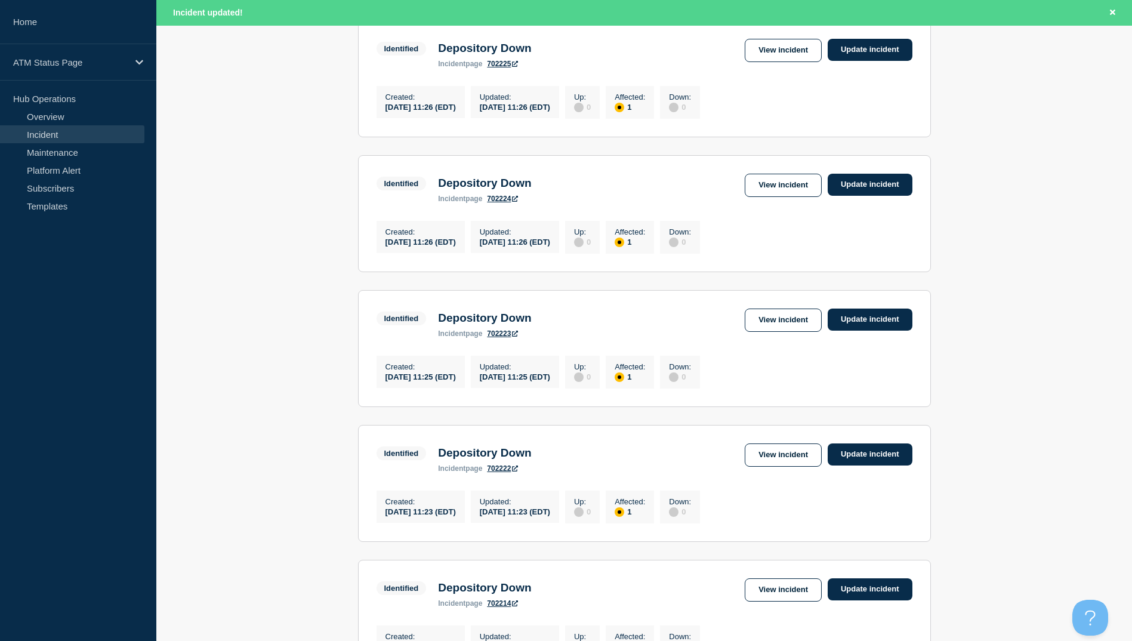
scroll to position [1074, 0]
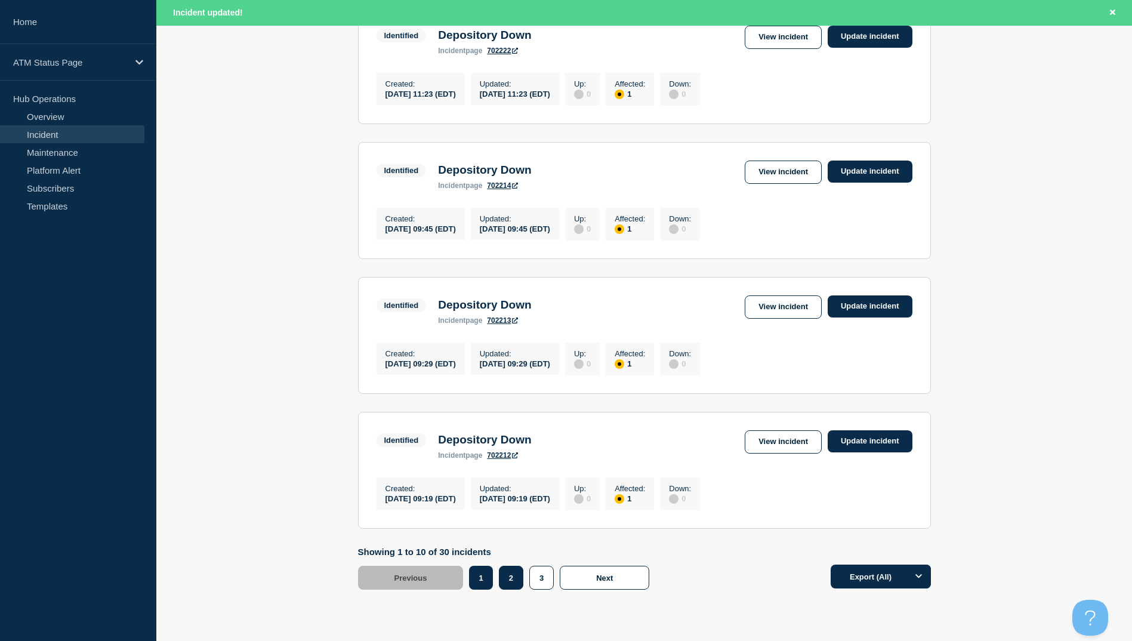
click at [516, 590] on button "2" at bounding box center [511, 578] width 24 height 24
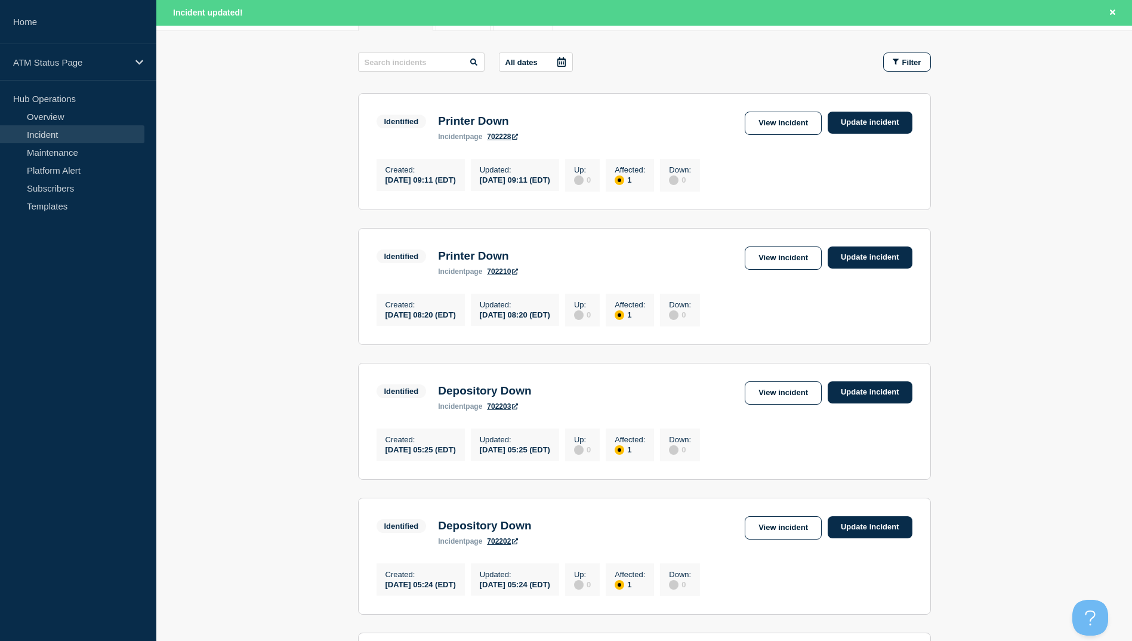
scroll to position [298, 0]
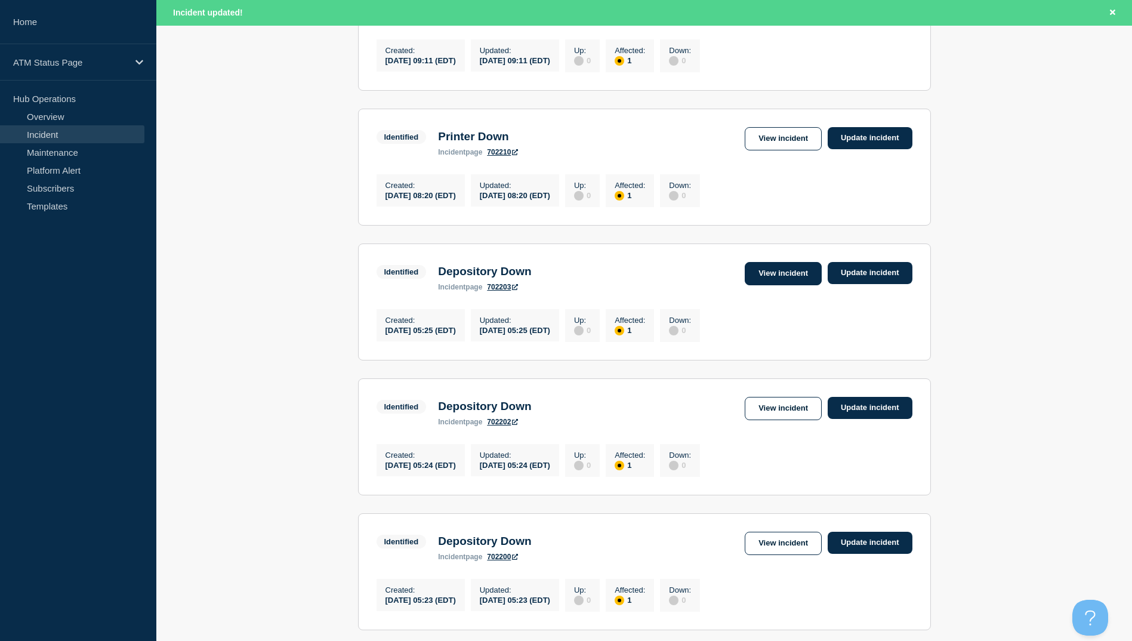
click at [783, 285] on link "View incident" at bounding box center [783, 273] width 77 height 23
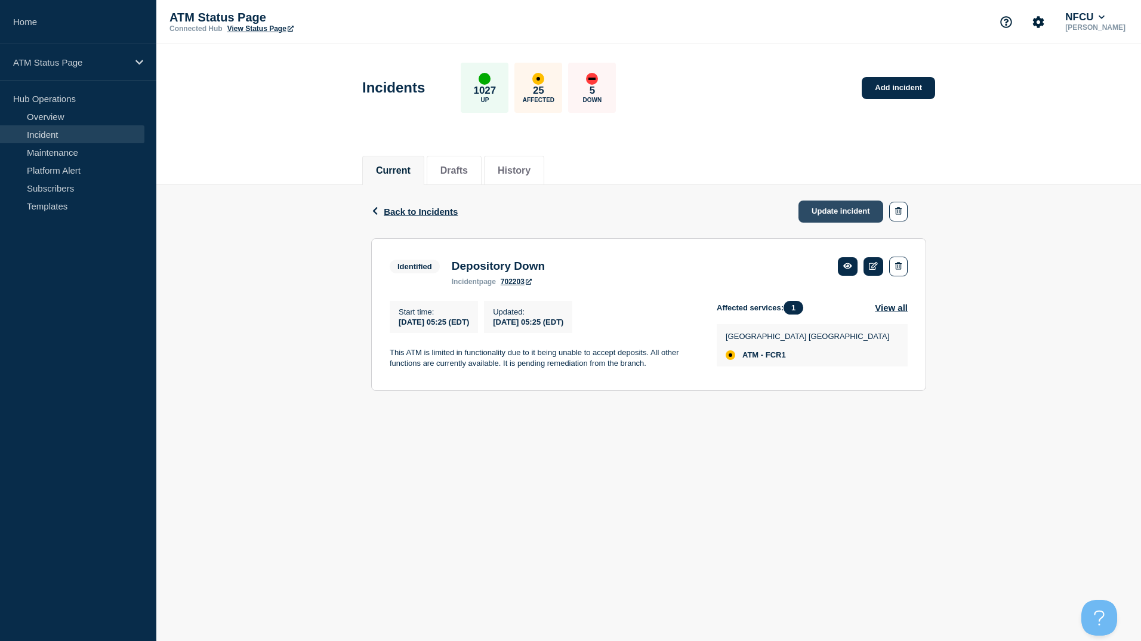
click at [820, 215] on link "Update incident" at bounding box center [840, 211] width 85 height 22
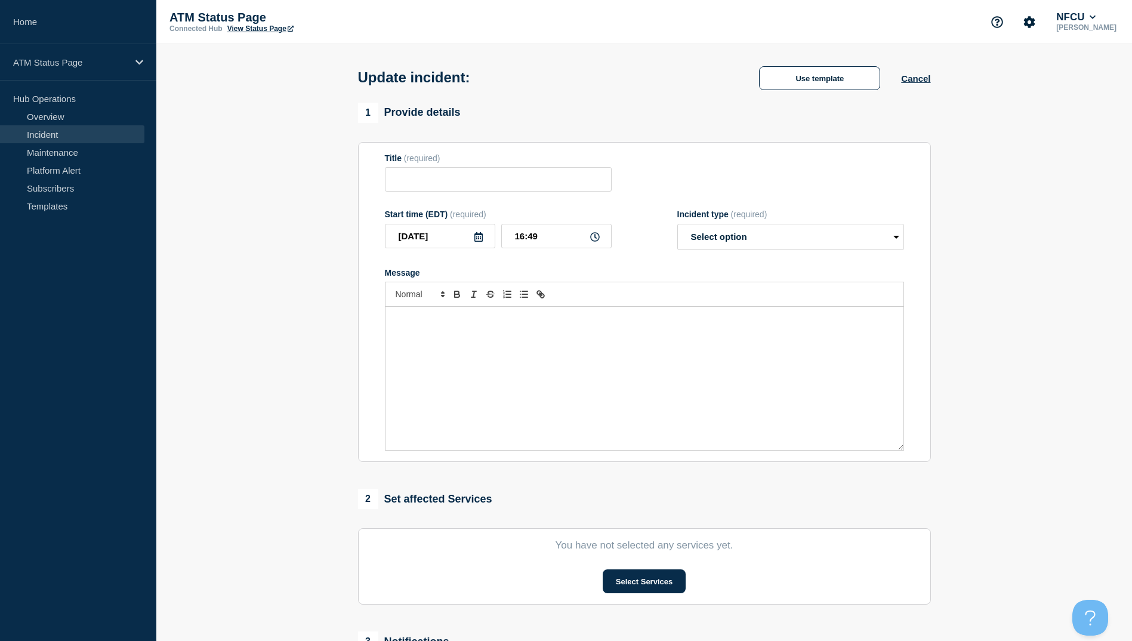
type input "Depository Down"
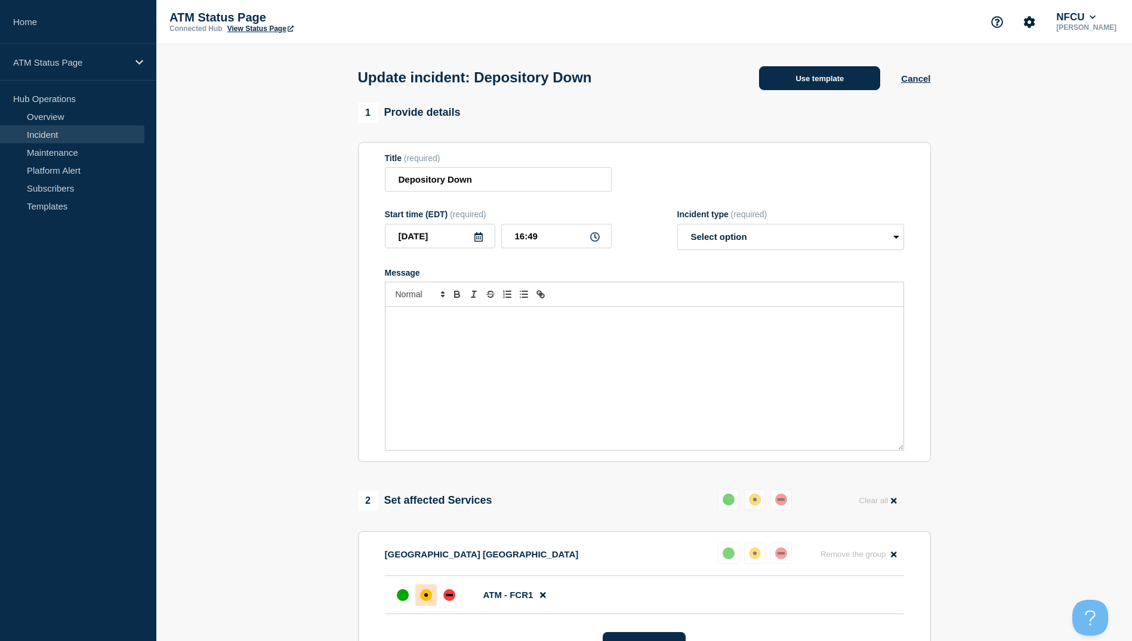
click at [798, 86] on button "Use template" at bounding box center [819, 78] width 121 height 24
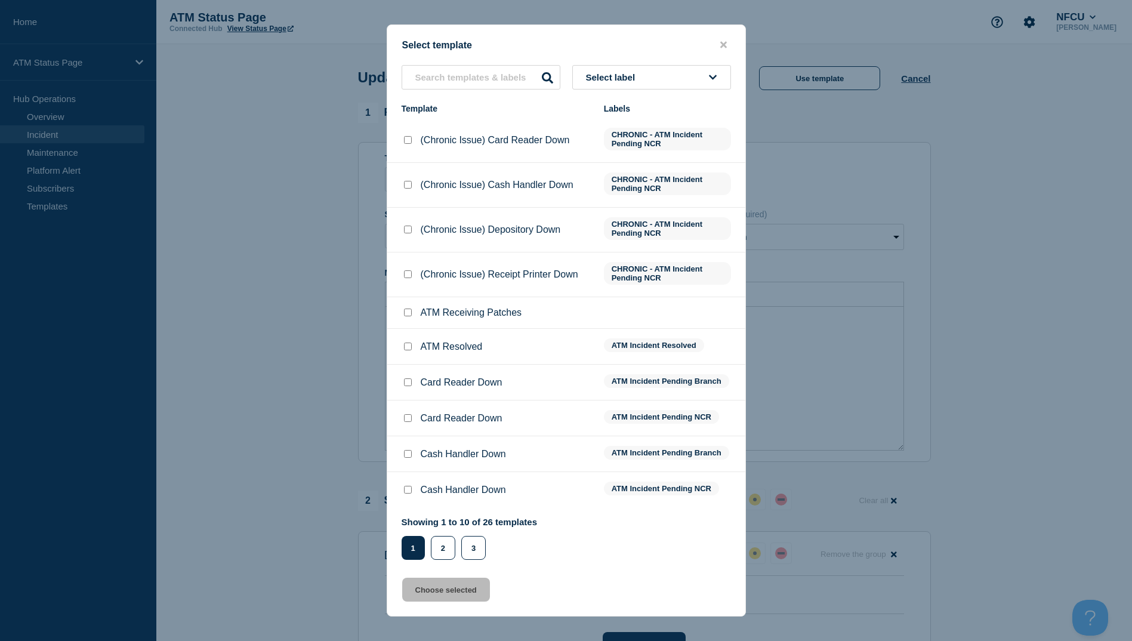
click at [410, 346] on input "ATM Resolved checkbox" at bounding box center [408, 346] width 8 height 8
checkbox input "true"
click at [470, 590] on button "Choose selected" at bounding box center [446, 590] width 88 height 24
select select "resolved"
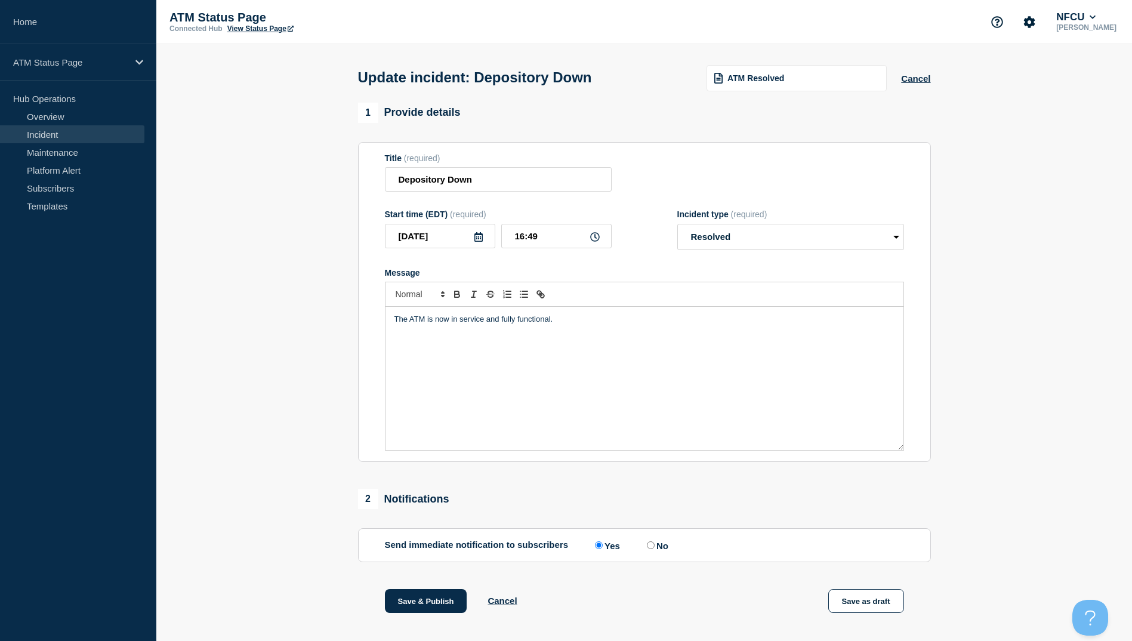
scroll to position [119, 0]
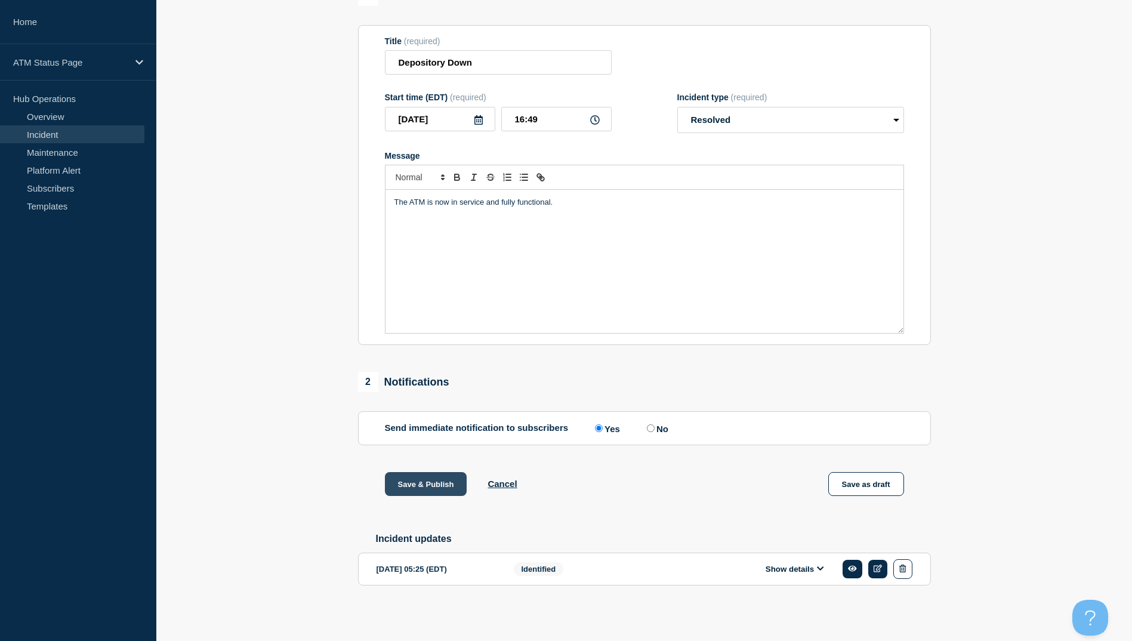
click at [428, 489] on button "Save & Publish" at bounding box center [426, 484] width 82 height 24
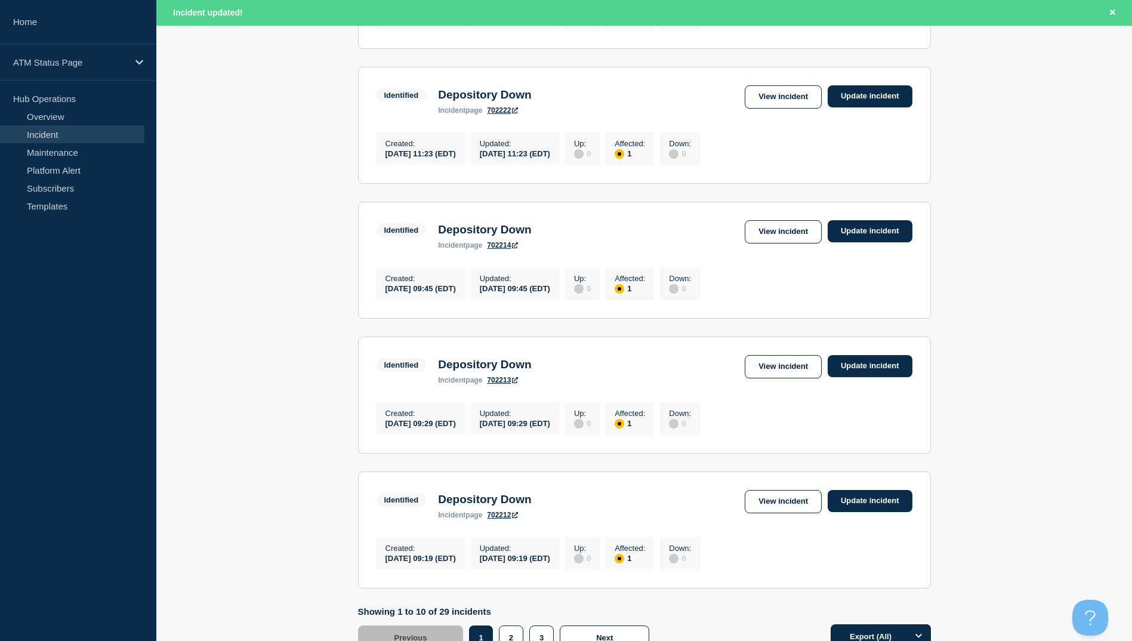
scroll to position [1134, 0]
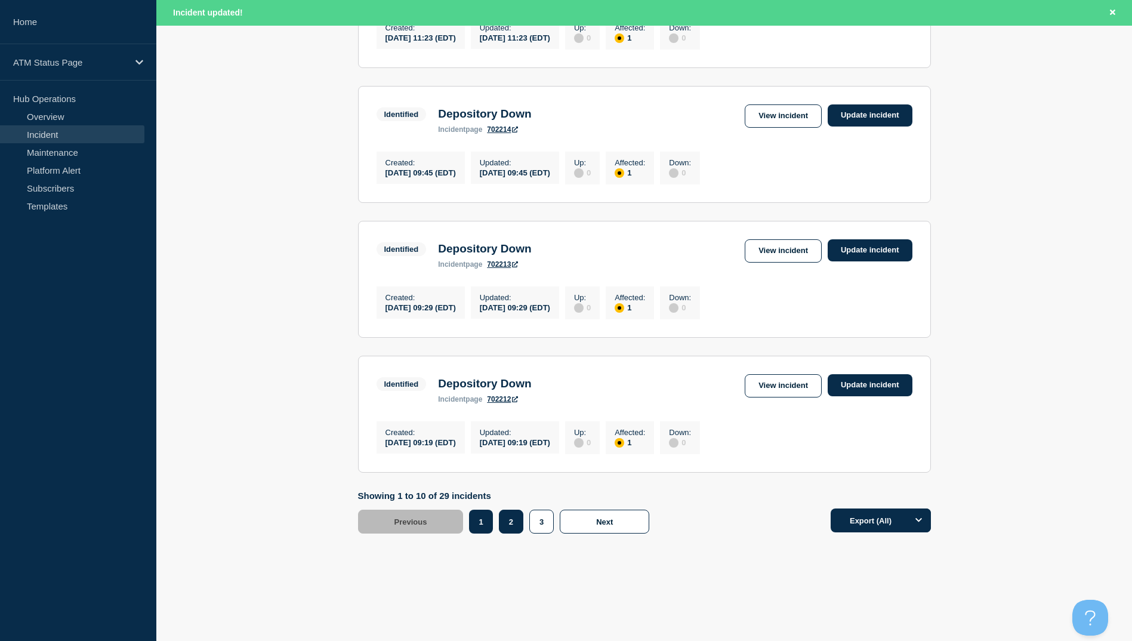
click at [511, 533] on button "2" at bounding box center [511, 522] width 24 height 24
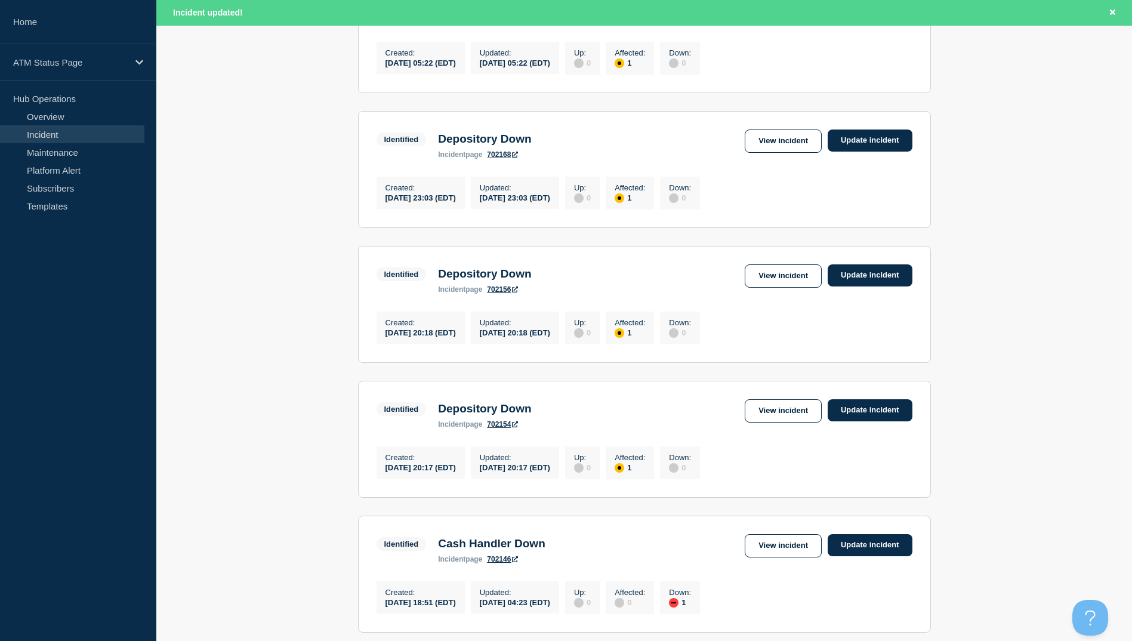
scroll to position [776, 0]
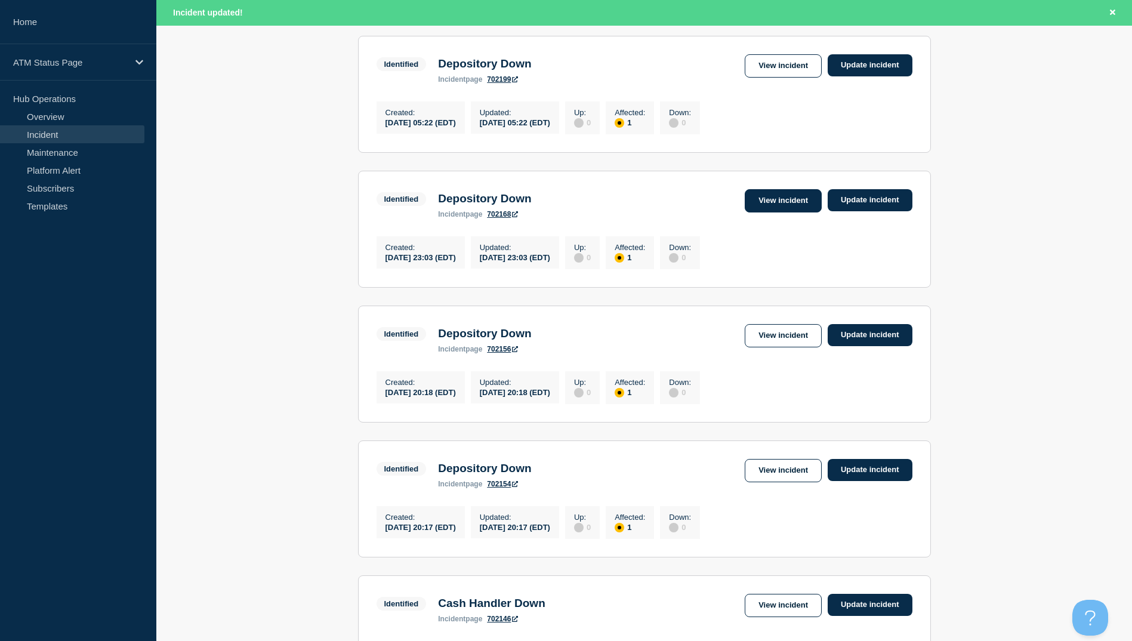
click at [774, 212] on link "View incident" at bounding box center [783, 200] width 77 height 23
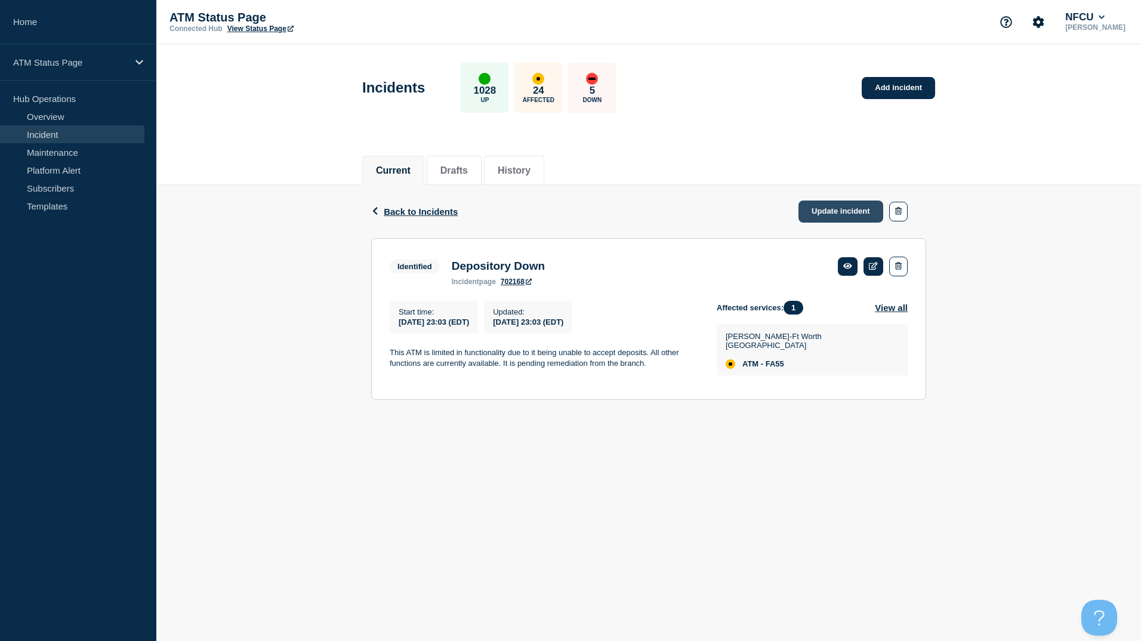
click at [837, 215] on link "Update incident" at bounding box center [840, 211] width 85 height 22
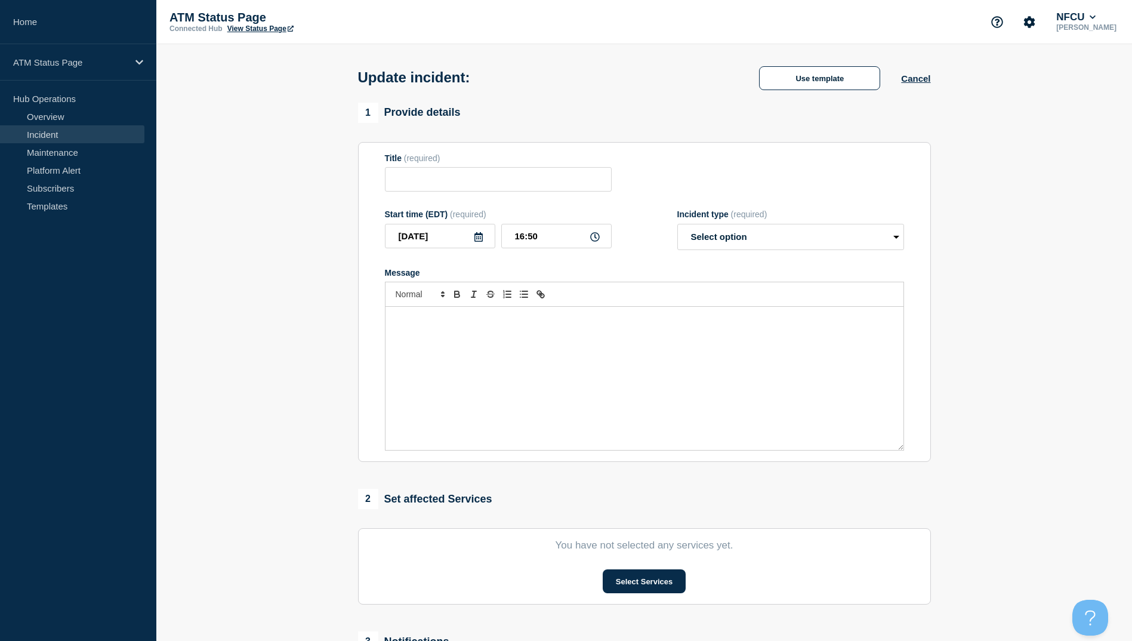
type input "Depository Down"
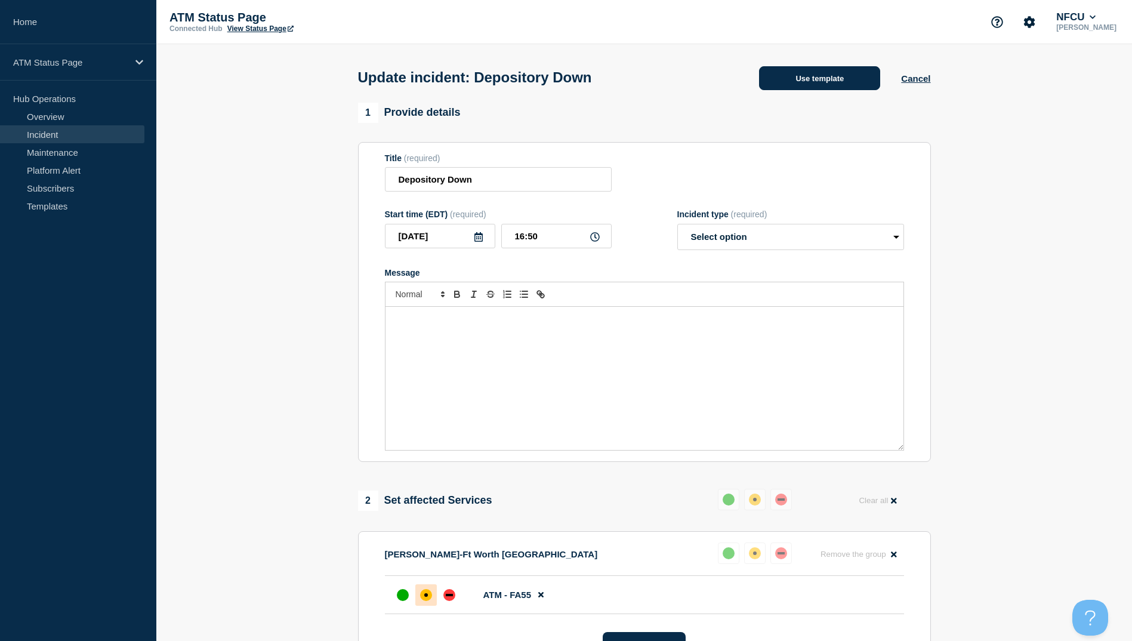
click at [798, 83] on button "Use template" at bounding box center [819, 78] width 121 height 24
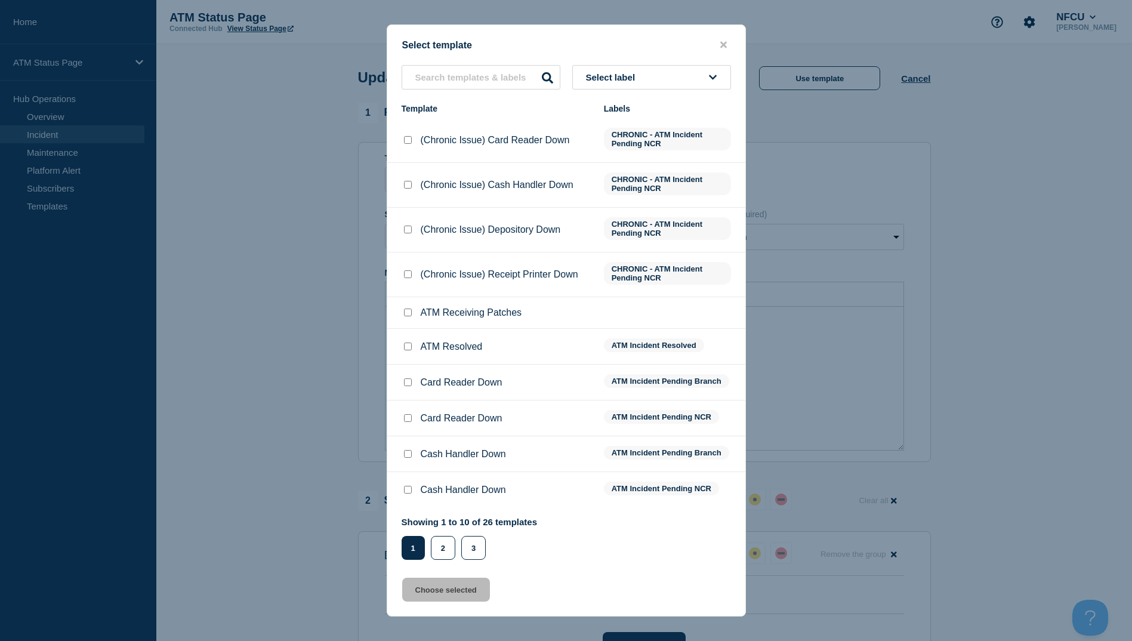
click at [408, 344] on input "ATM Resolved checkbox" at bounding box center [408, 346] width 8 height 8
checkbox input "true"
click at [452, 590] on button "Choose selected" at bounding box center [446, 590] width 88 height 24
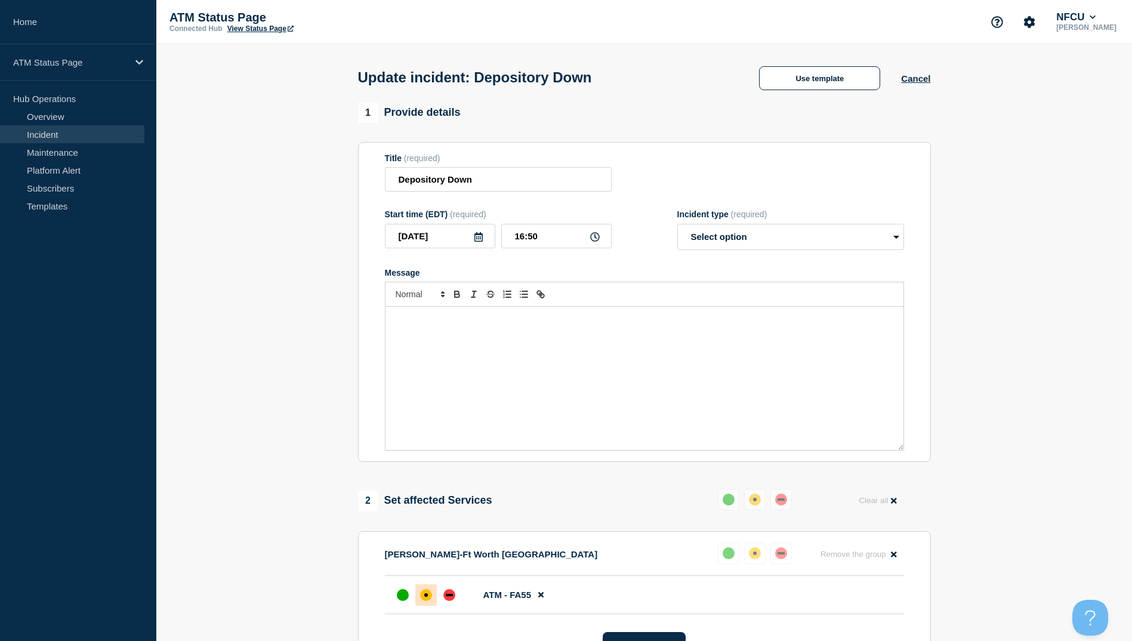
select select "resolved"
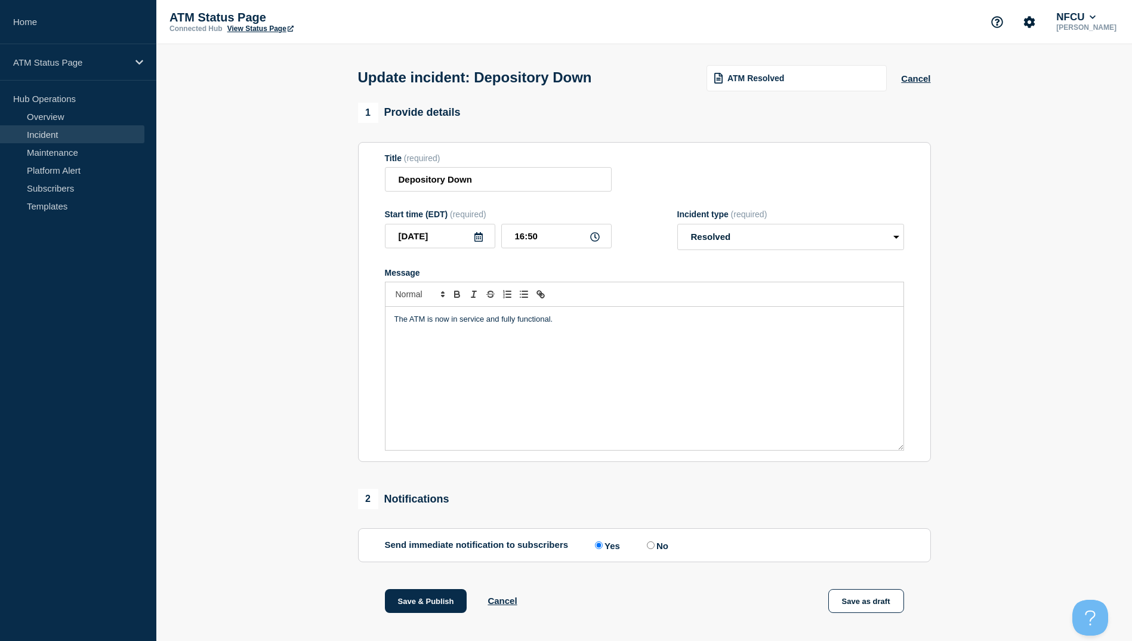
scroll to position [60, 0]
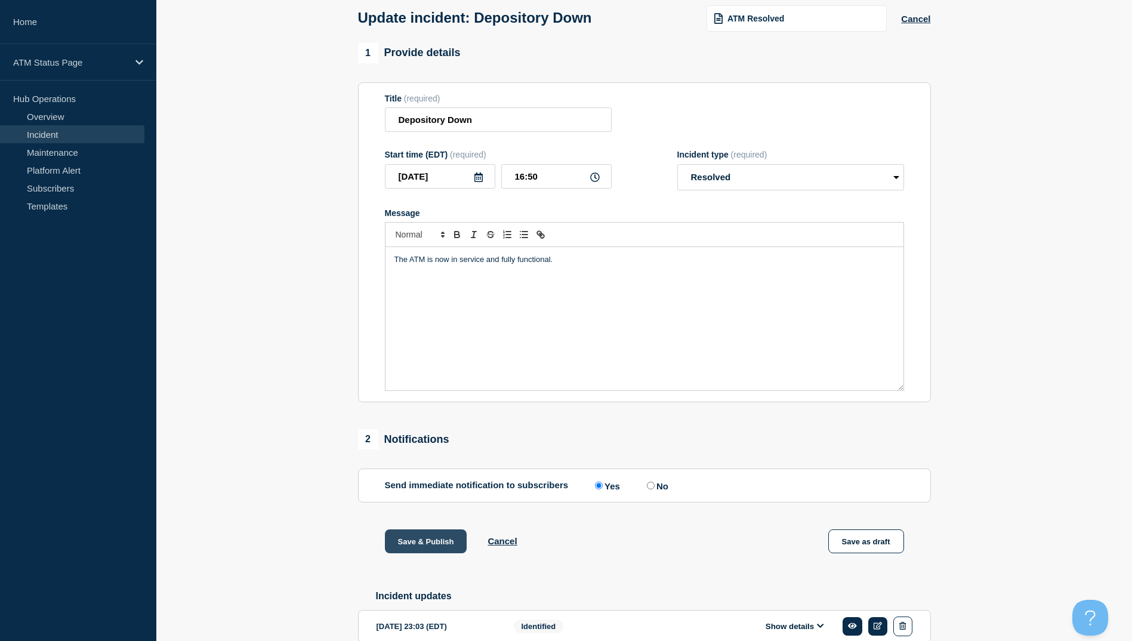
click at [425, 545] on button "Save & Publish" at bounding box center [426, 541] width 82 height 24
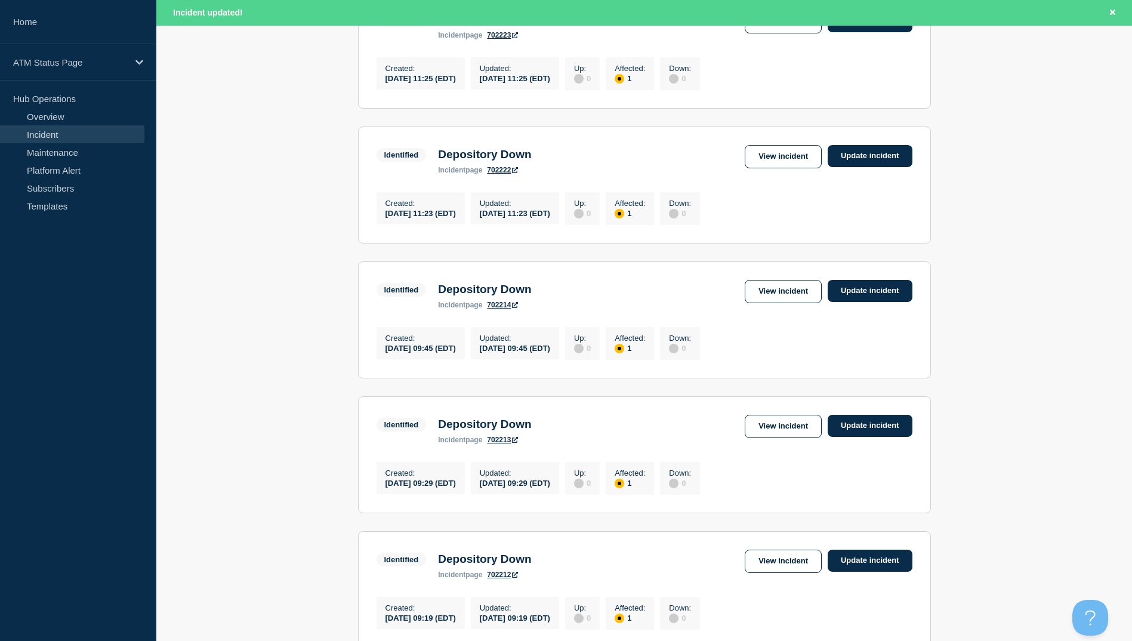
scroll to position [1172, 0]
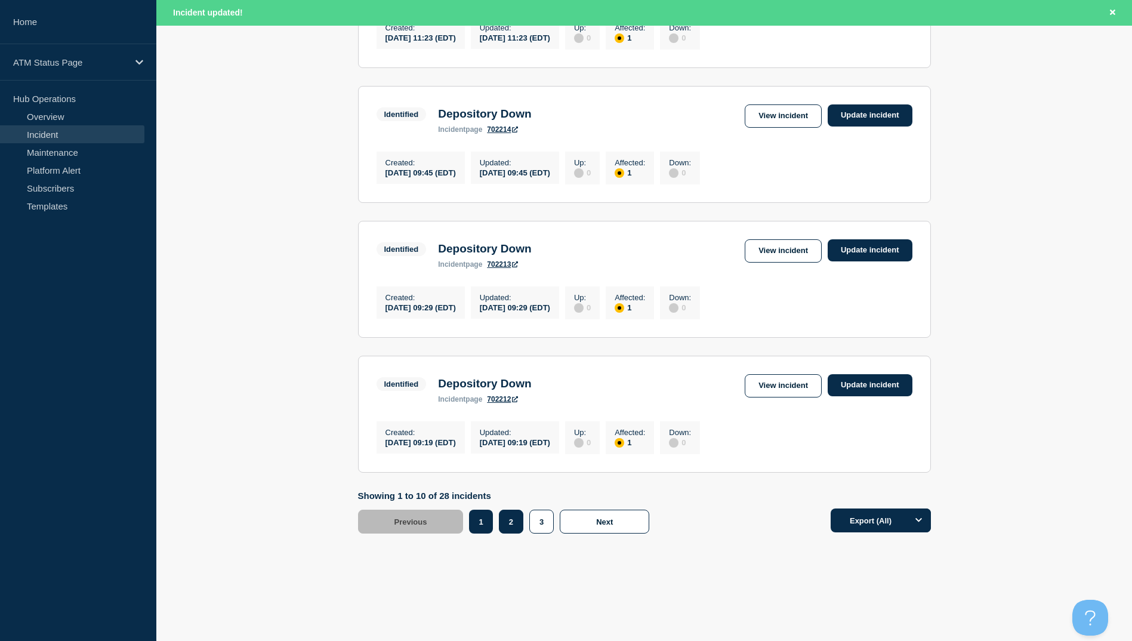
click at [517, 527] on button "2" at bounding box center [511, 522] width 24 height 24
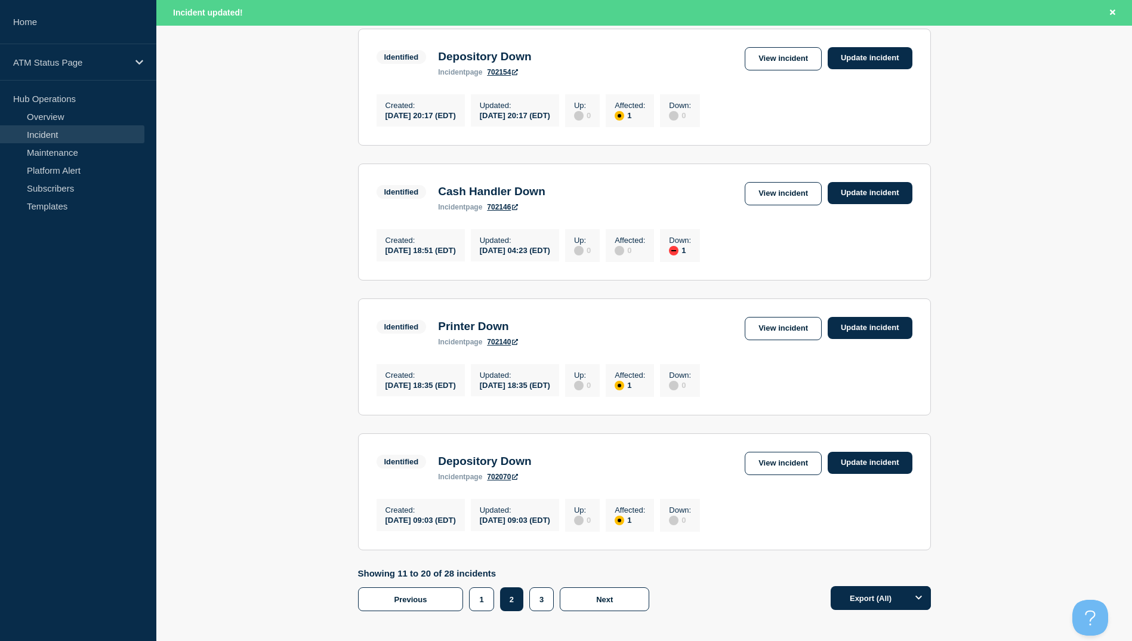
scroll to position [874, 0]
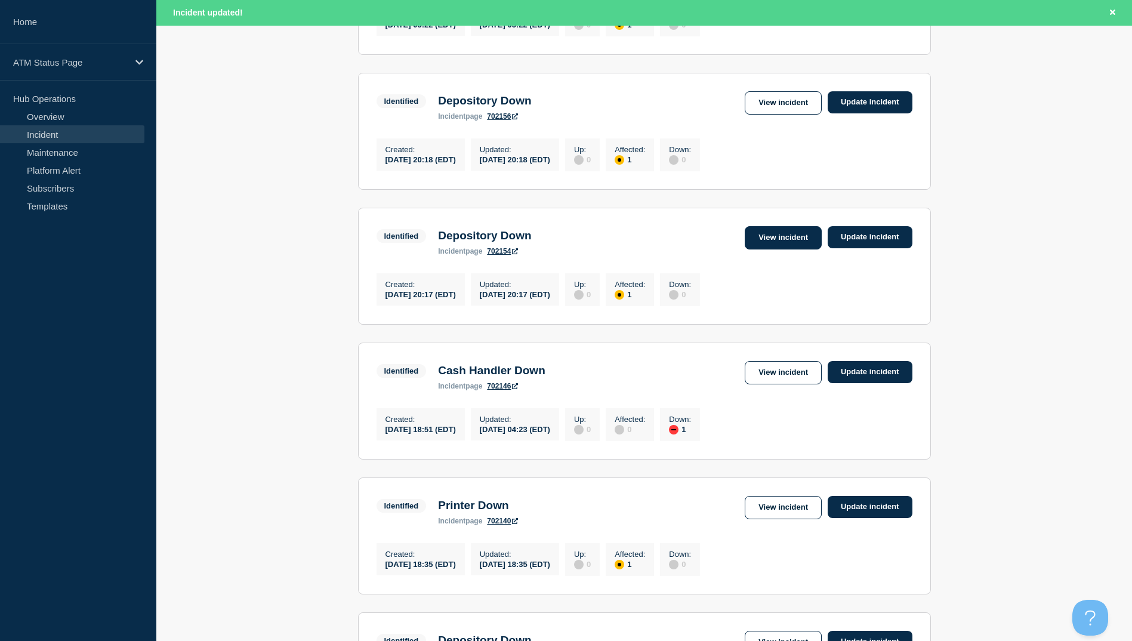
click at [783, 249] on link "View incident" at bounding box center [783, 237] width 77 height 23
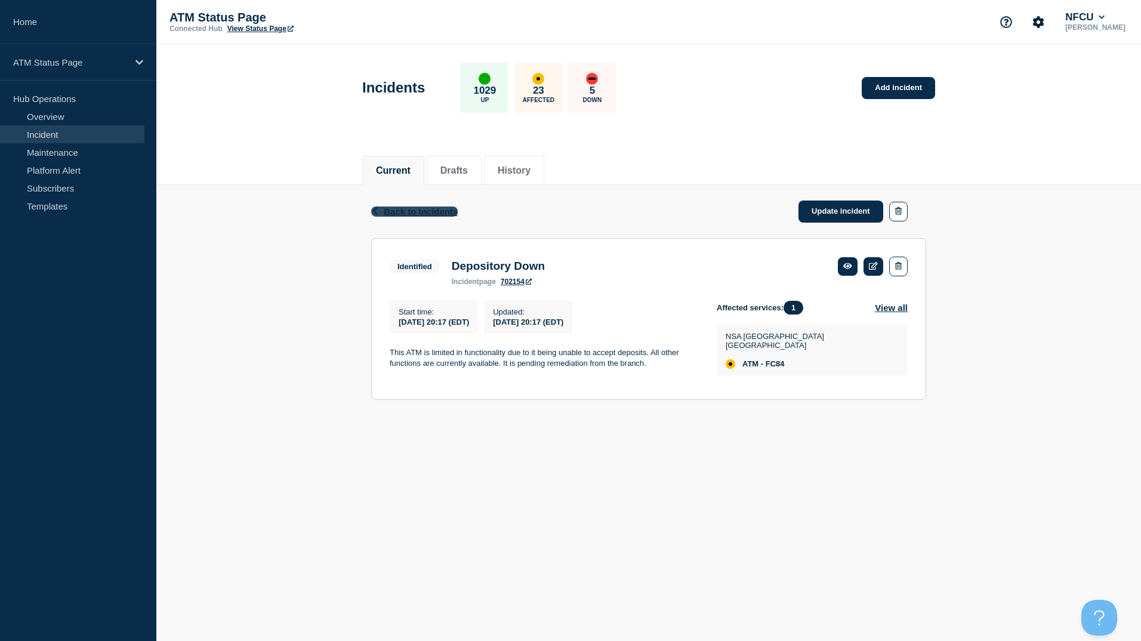
click at [408, 209] on span "Back to Incidents" at bounding box center [421, 211] width 74 height 10
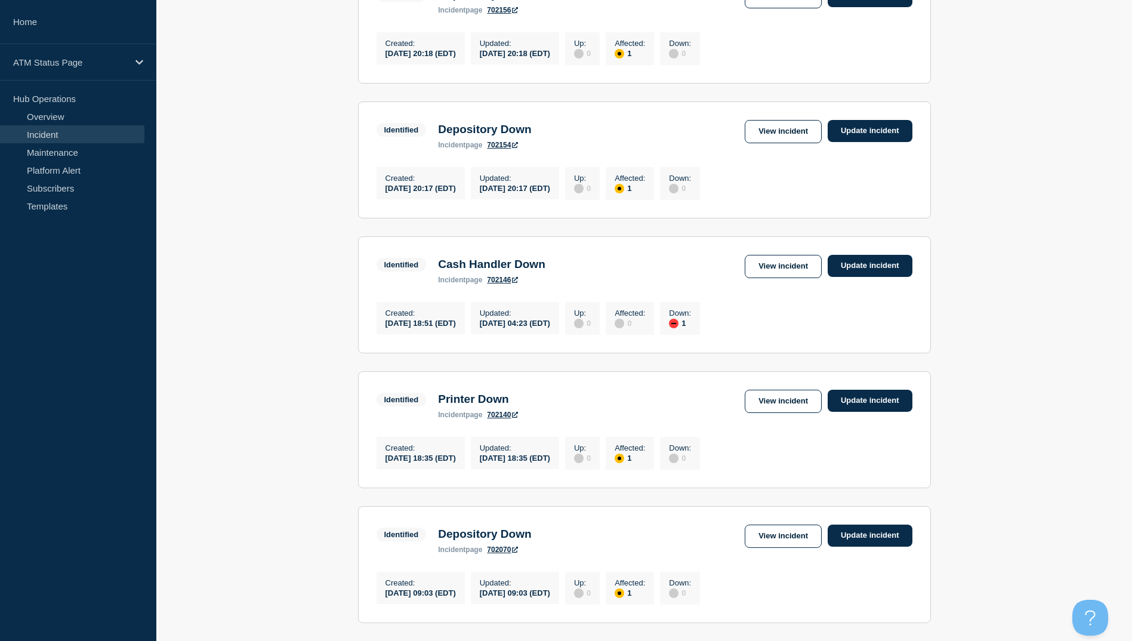
scroll to position [1134, 0]
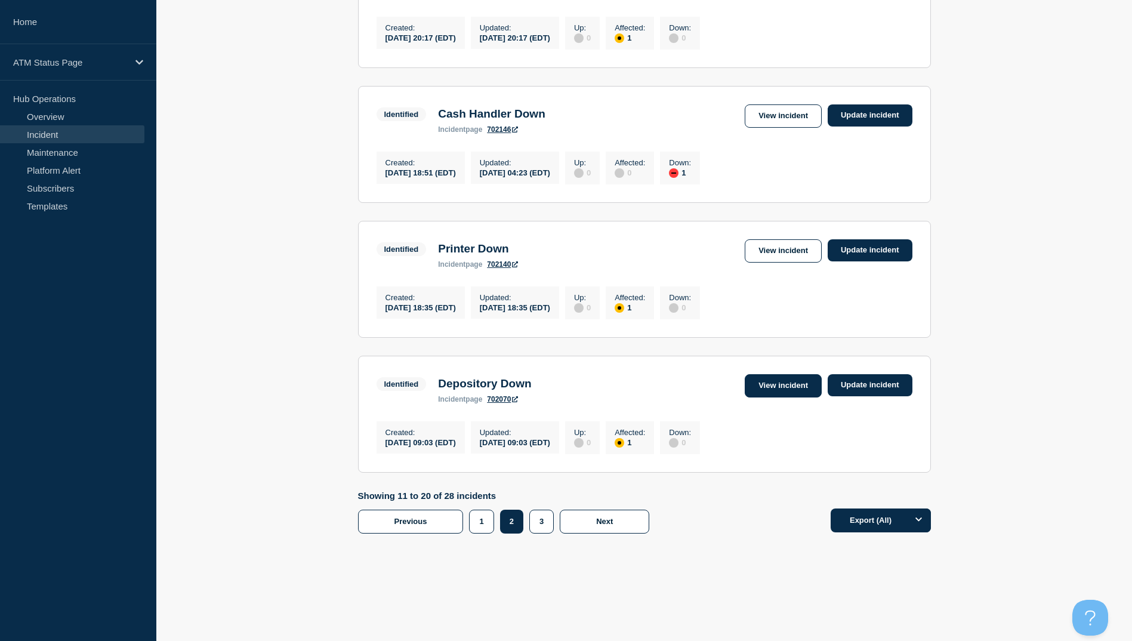
click at [766, 392] on link "View incident" at bounding box center [783, 385] width 77 height 23
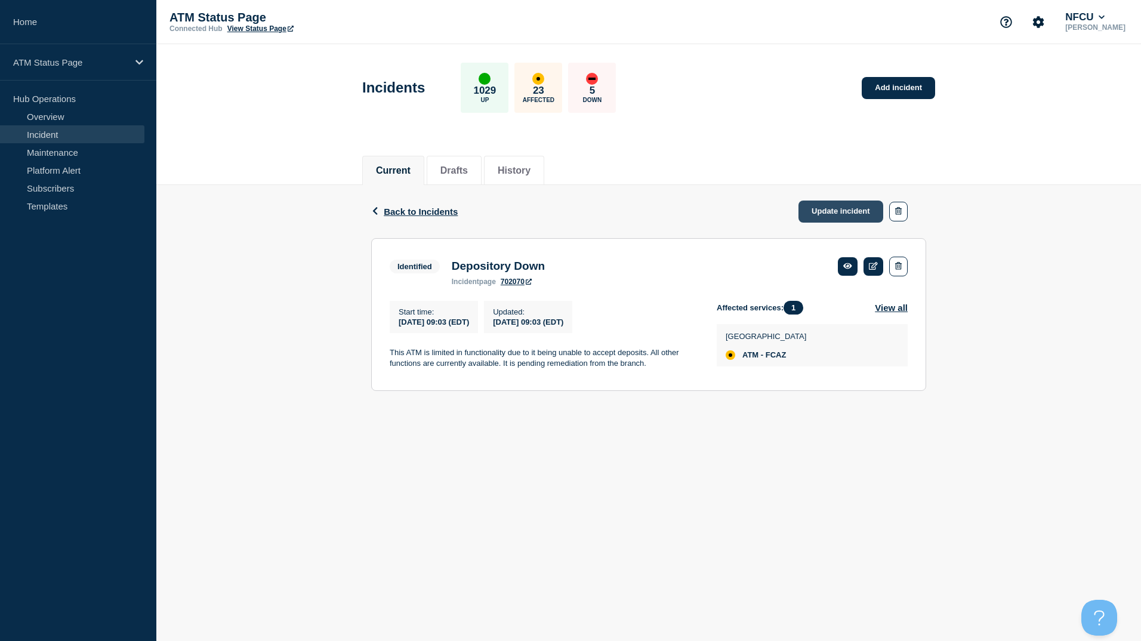
click at [826, 215] on link "Update incident" at bounding box center [840, 211] width 85 height 22
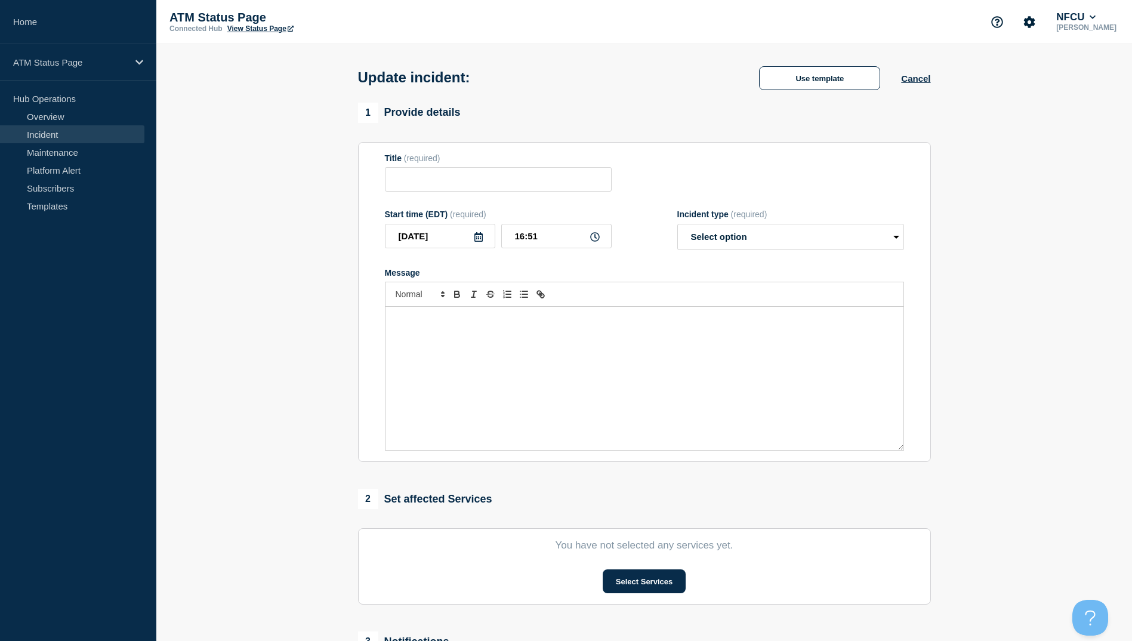
type input "Depository Down"
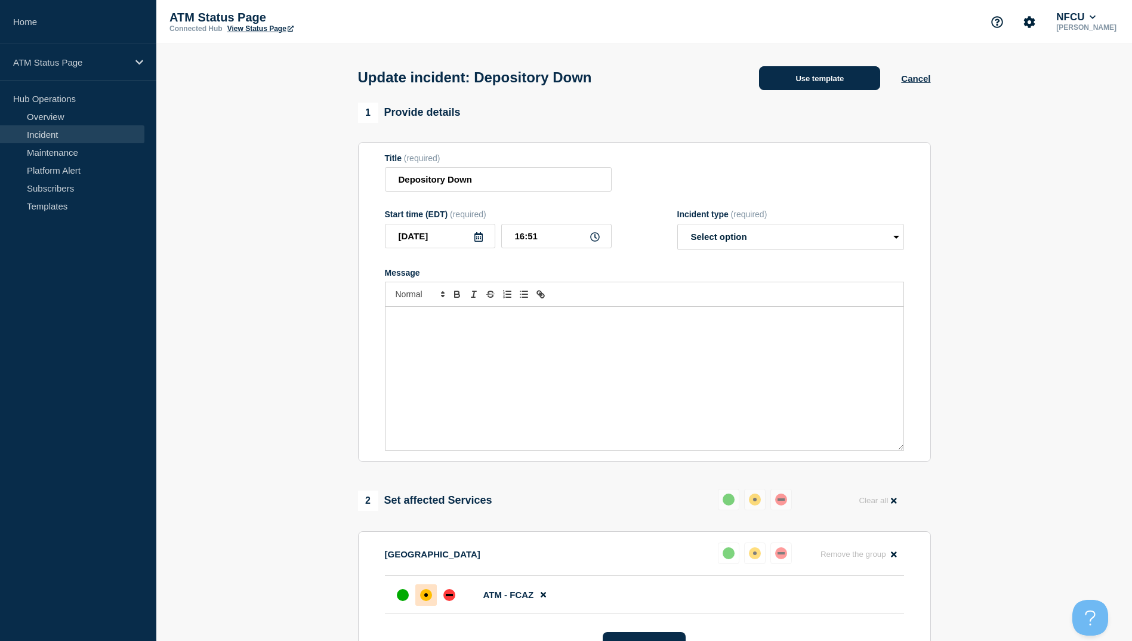
click at [844, 85] on button "Use template" at bounding box center [819, 78] width 121 height 24
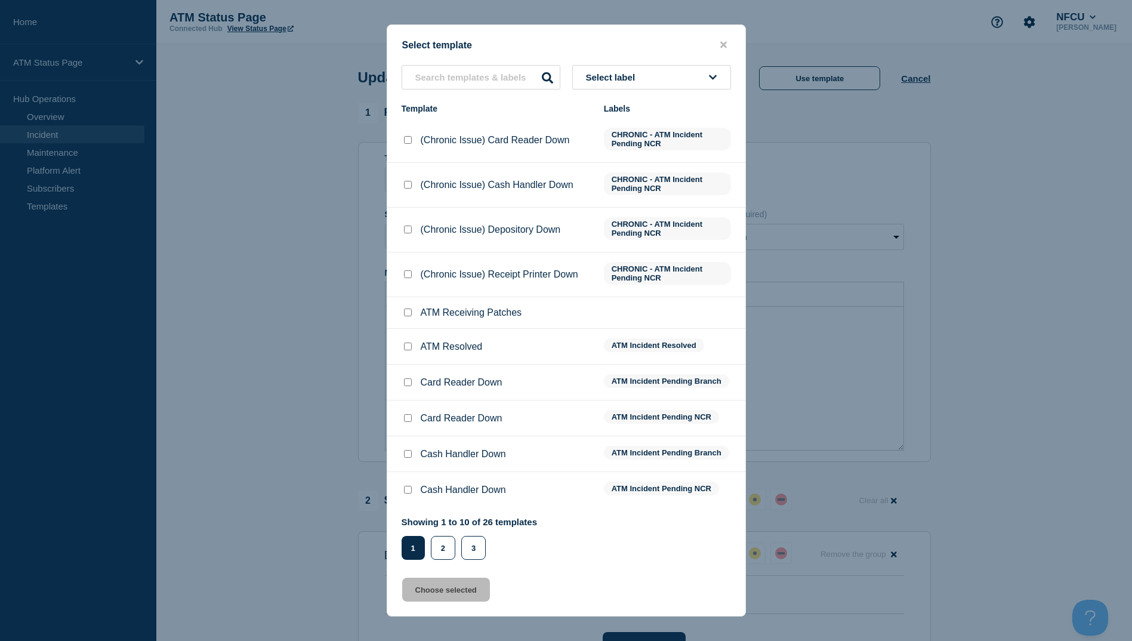
drag, startPoint x: 407, startPoint y: 348, endPoint x: 412, endPoint y: 359, distance: 11.8
click at [407, 346] on input "ATM Resolved checkbox" at bounding box center [408, 346] width 8 height 8
checkbox input "true"
click at [473, 594] on button "Choose selected" at bounding box center [446, 590] width 88 height 24
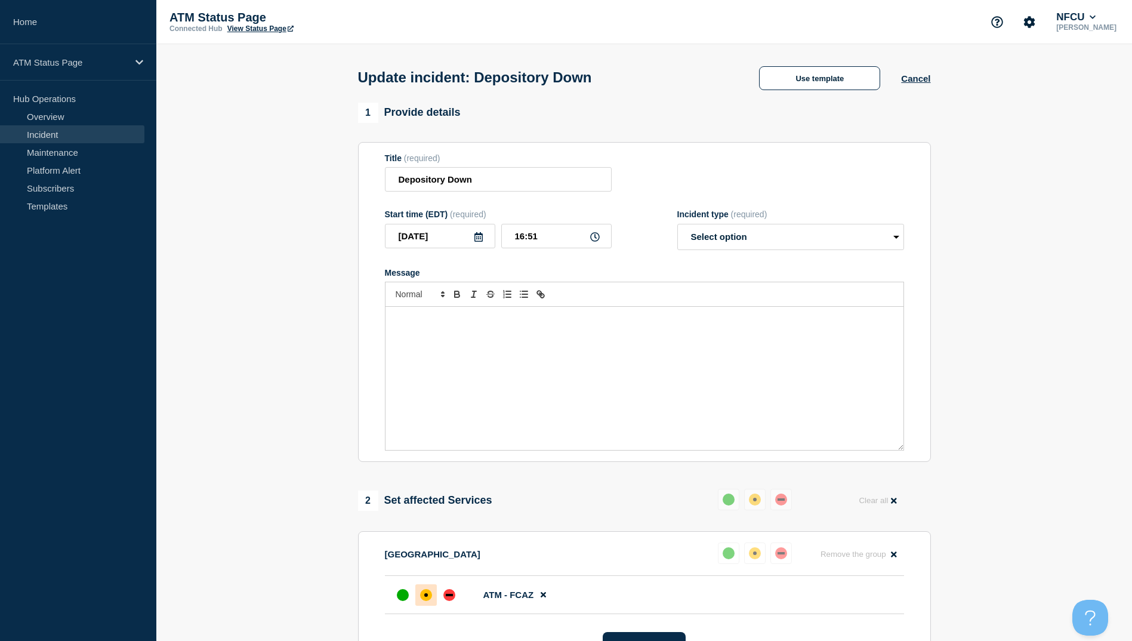
select select "resolved"
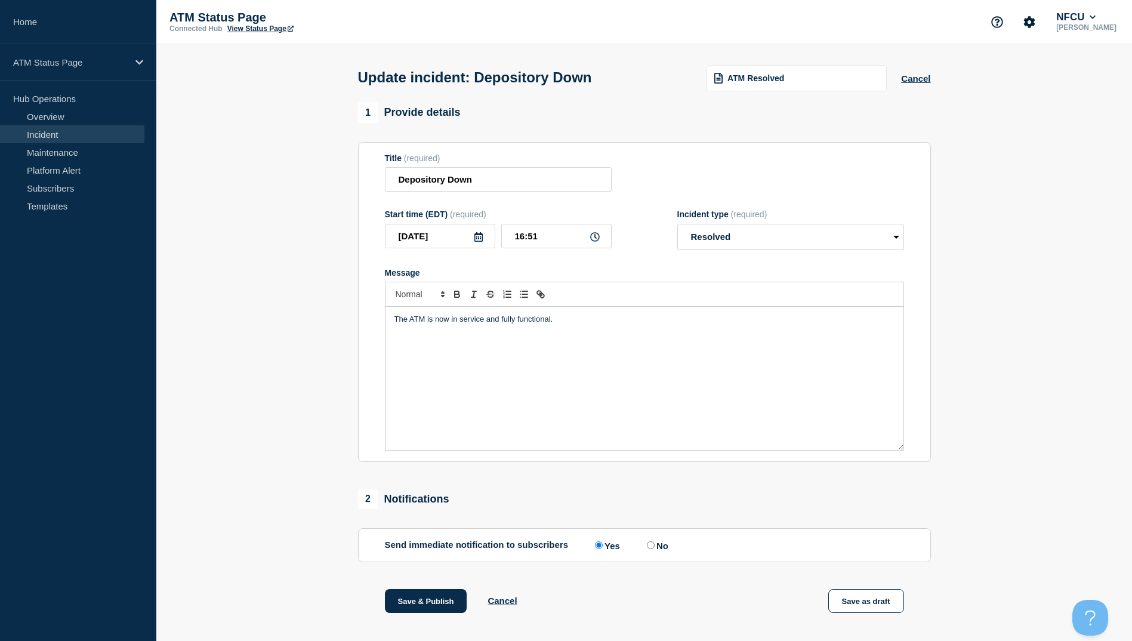
scroll to position [123, 0]
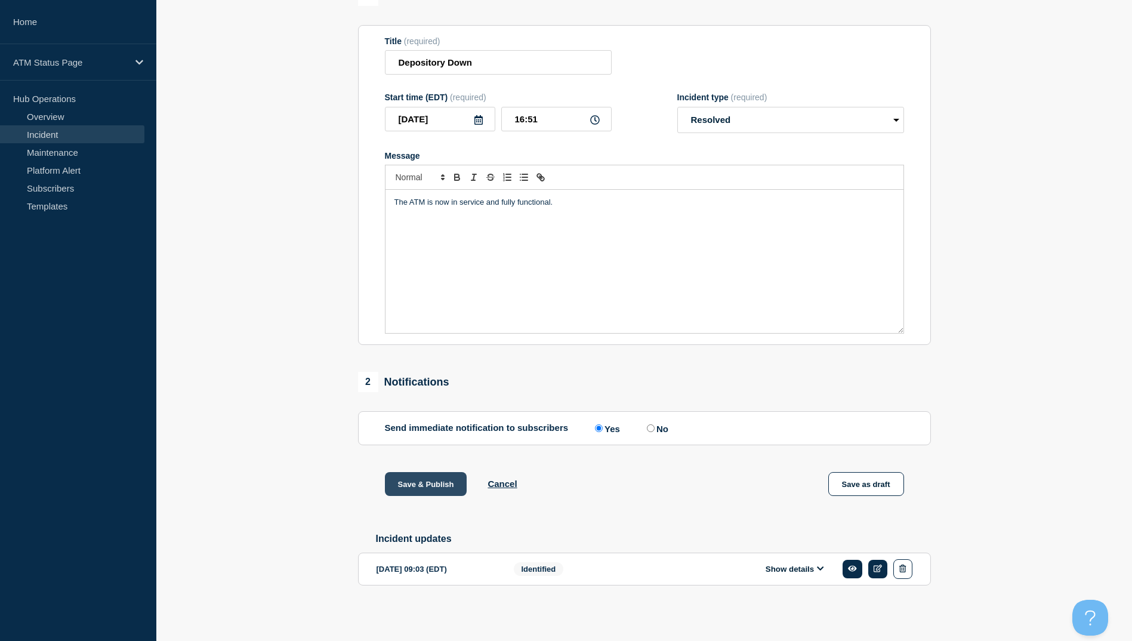
click at [426, 478] on button "Save & Publish" at bounding box center [426, 484] width 82 height 24
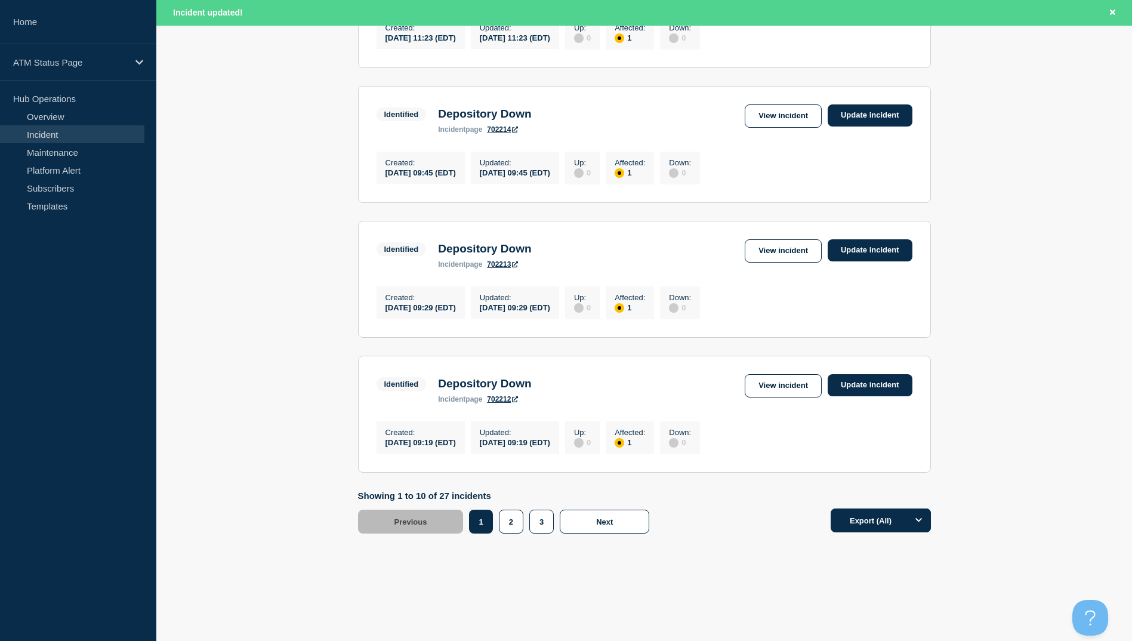
scroll to position [1172, 0]
click at [514, 526] on button "2" at bounding box center [511, 522] width 24 height 24
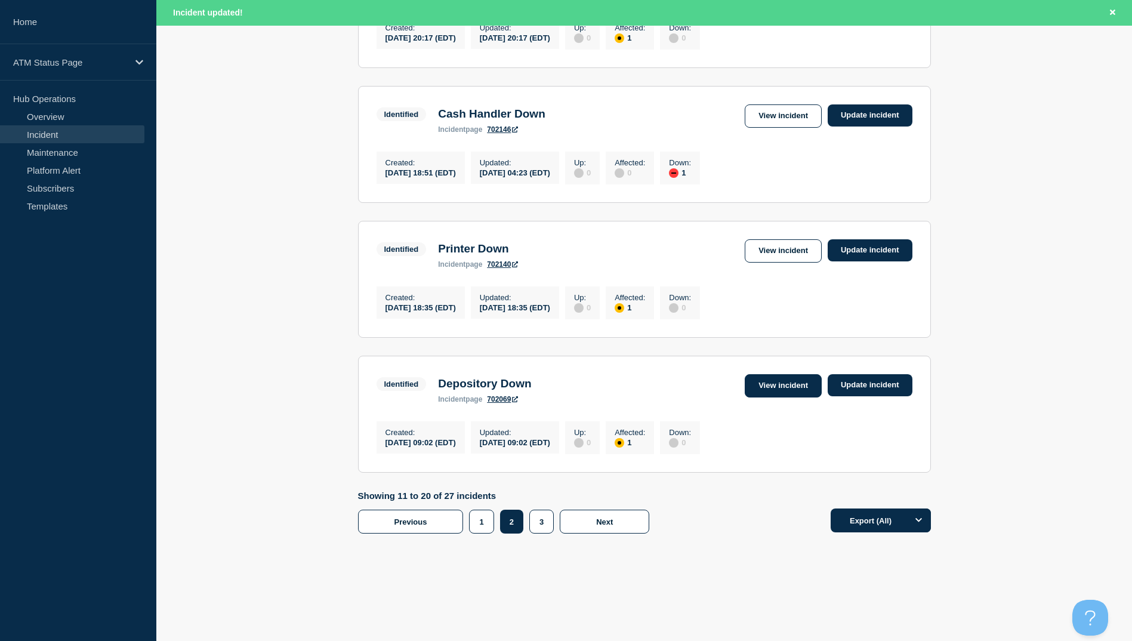
click at [768, 386] on link "View incident" at bounding box center [783, 385] width 77 height 23
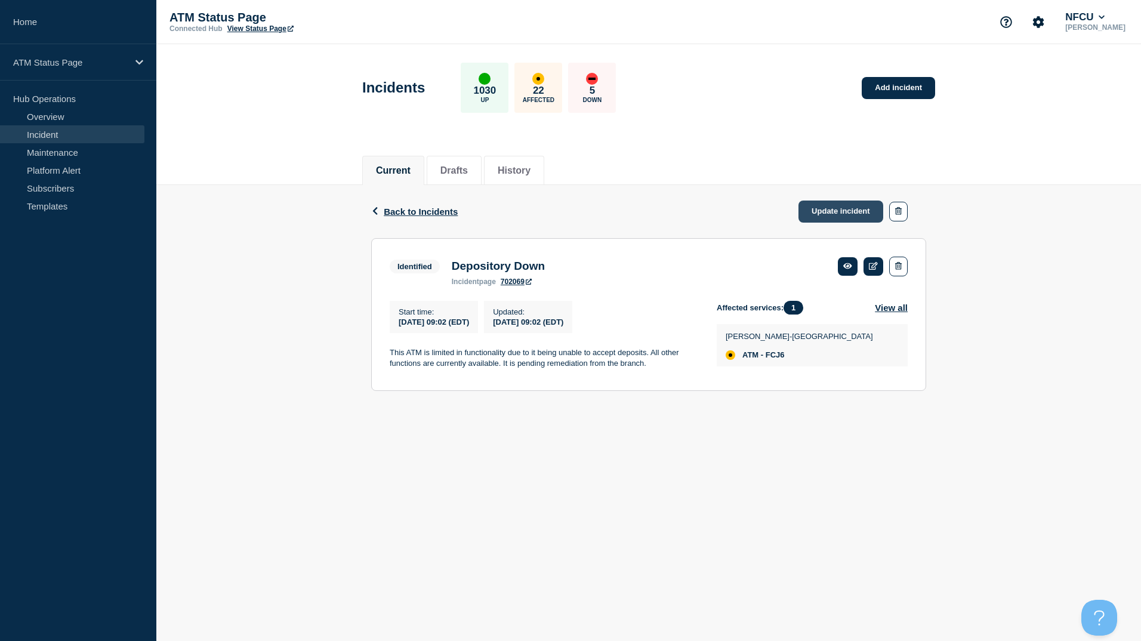
click at [847, 214] on link "Update incident" at bounding box center [840, 211] width 85 height 22
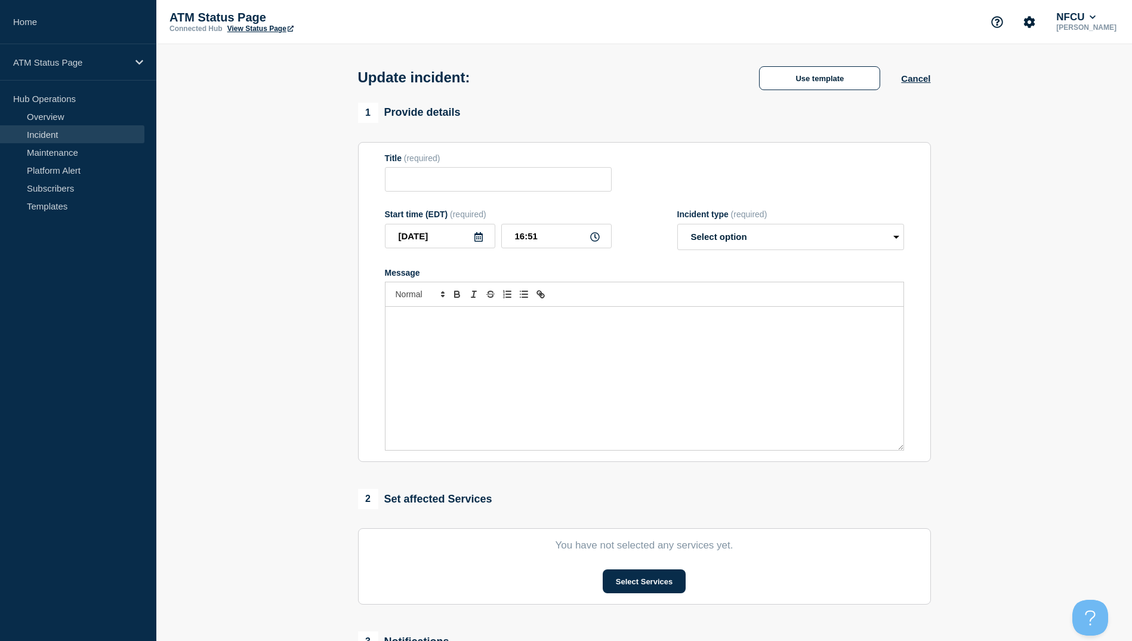
type input "Depository Down"
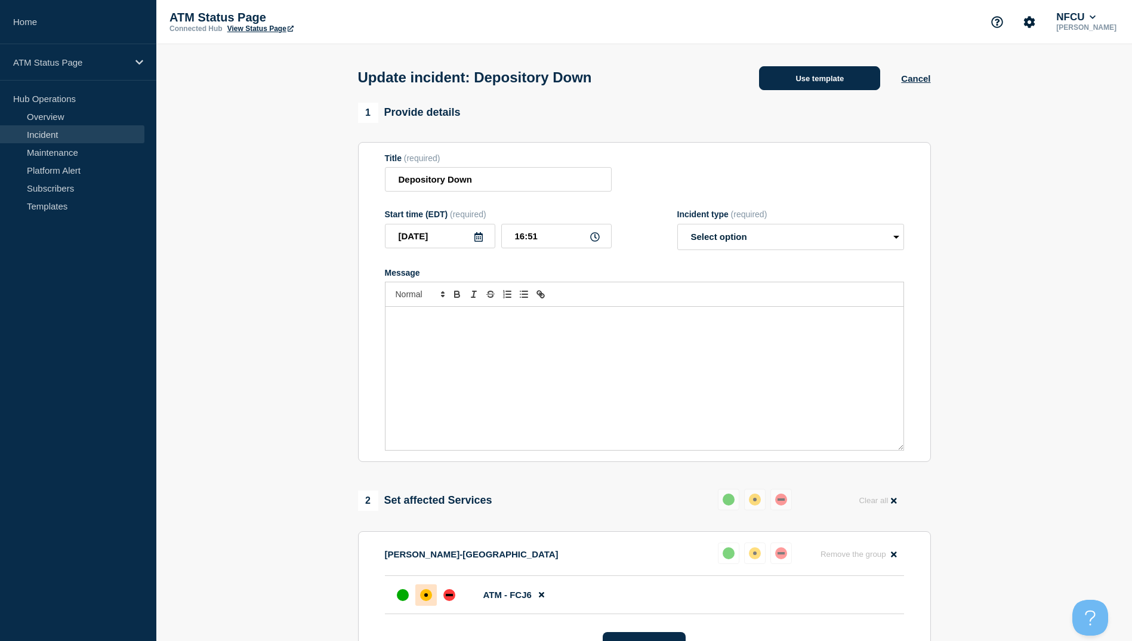
click at [824, 84] on button "Use template" at bounding box center [819, 78] width 121 height 24
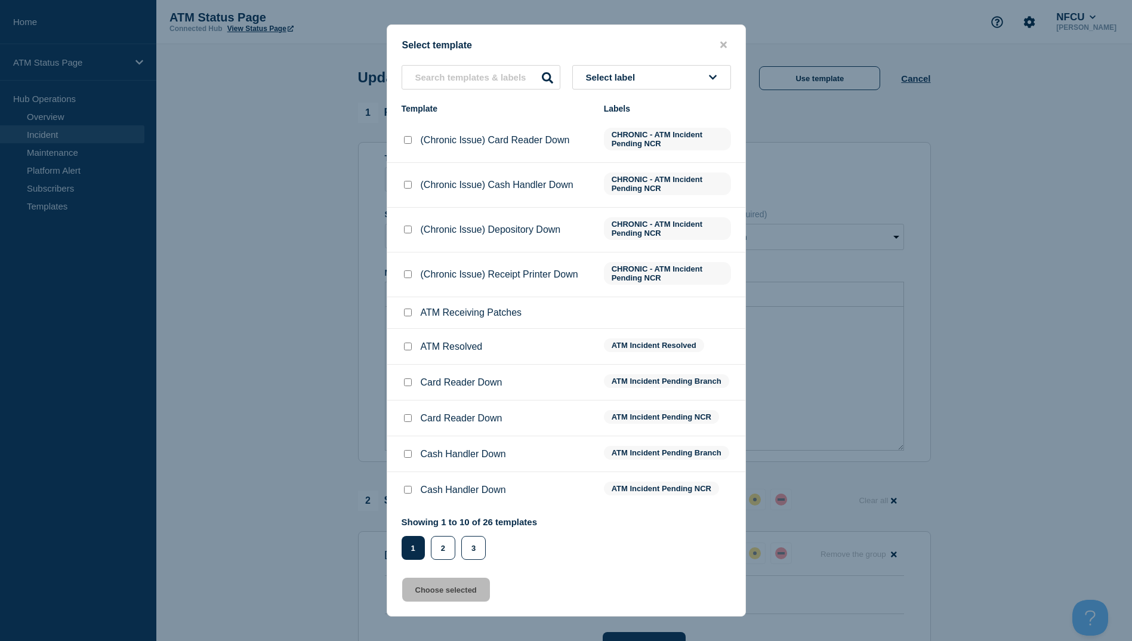
click at [409, 350] on input "ATM Resolved checkbox" at bounding box center [408, 346] width 8 height 8
checkbox input "true"
click at [445, 591] on button "Choose selected" at bounding box center [446, 590] width 88 height 24
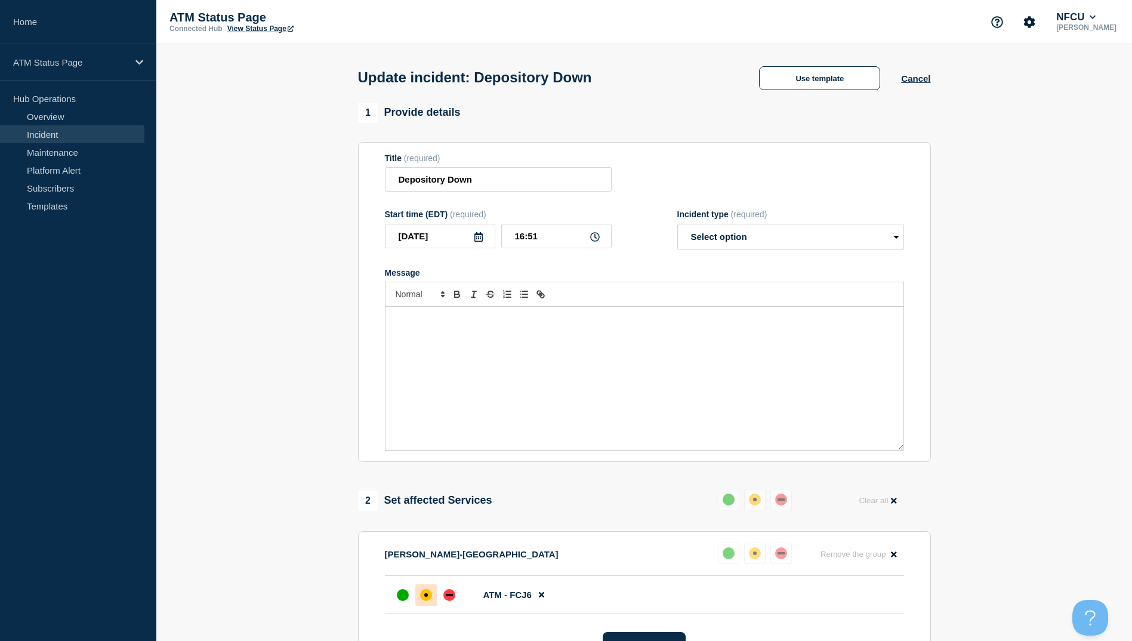
select select "resolved"
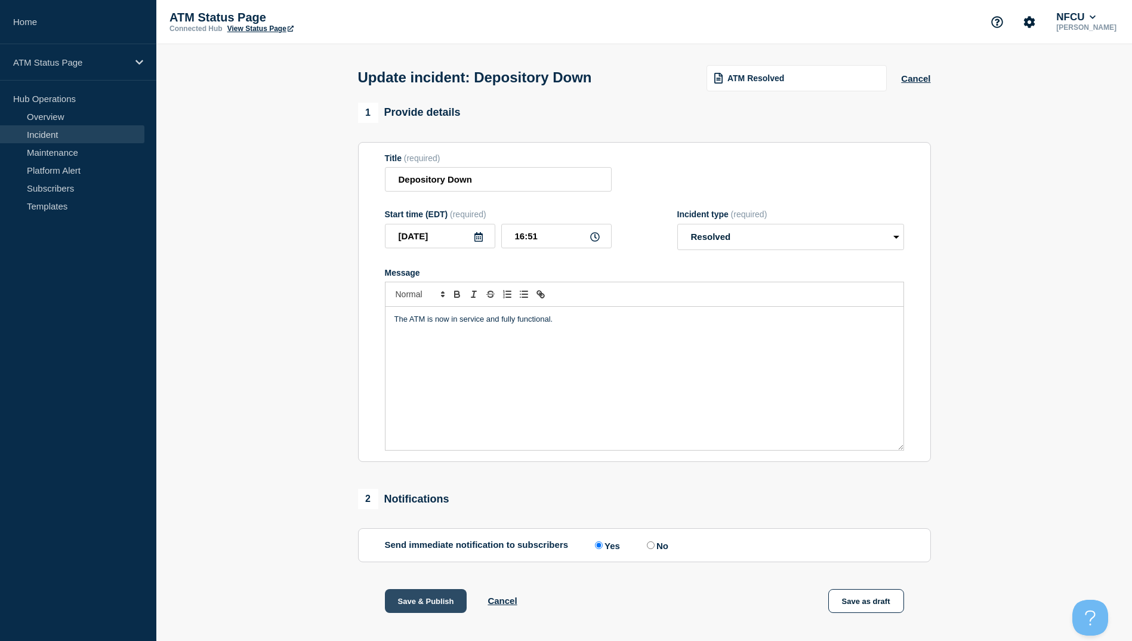
click at [444, 604] on button "Save & Publish" at bounding box center [426, 601] width 82 height 24
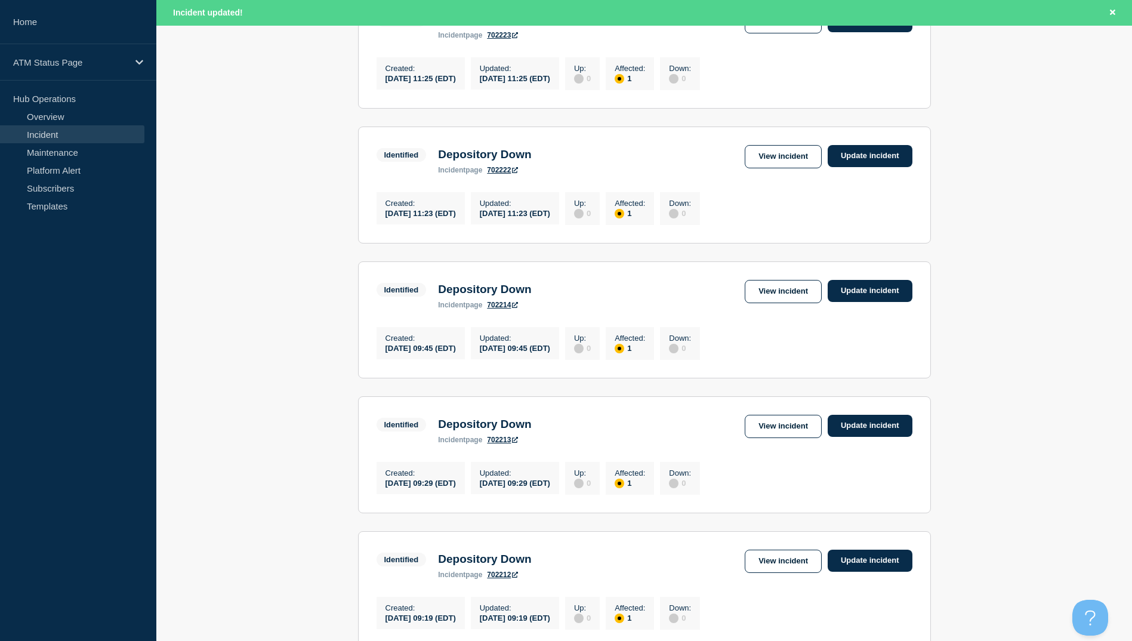
scroll to position [1172, 0]
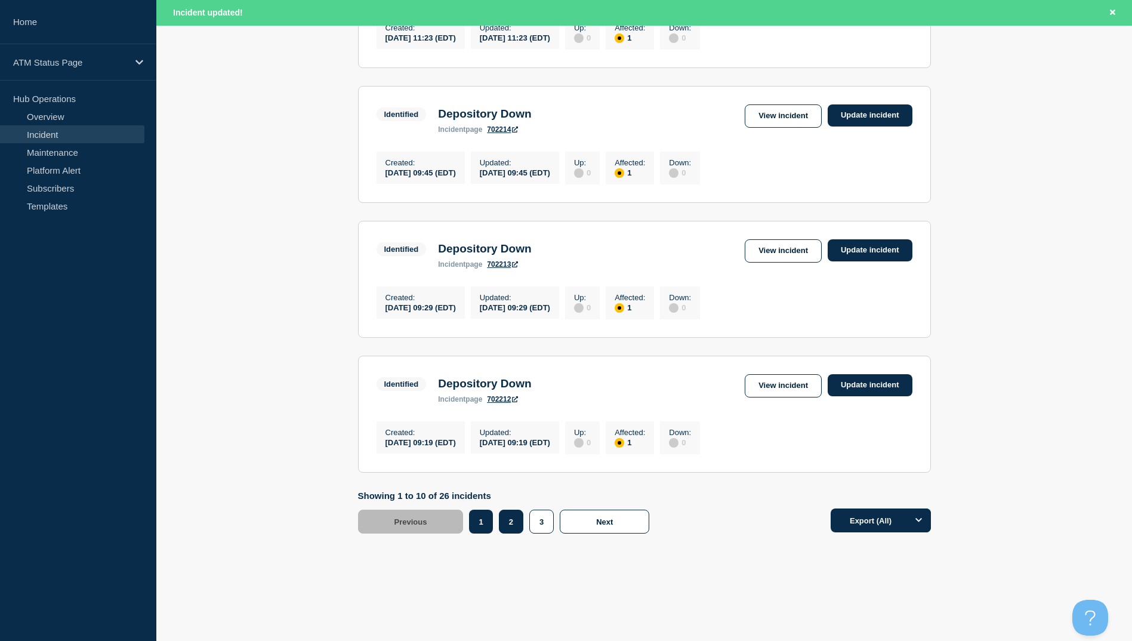
click at [519, 531] on button "2" at bounding box center [511, 522] width 24 height 24
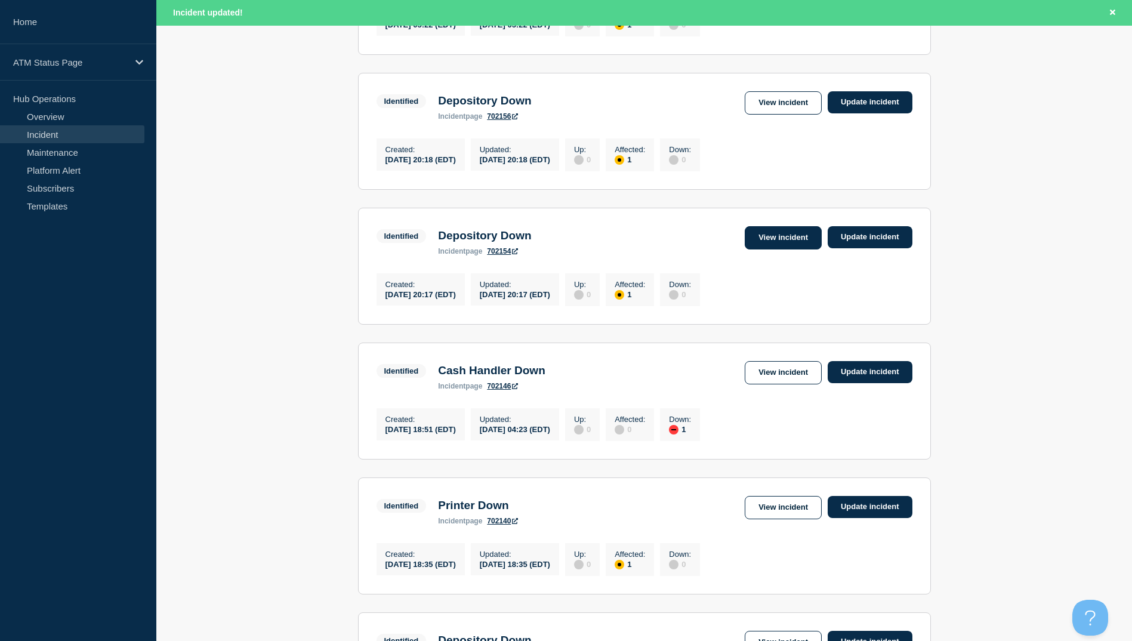
click at [761, 249] on link "View incident" at bounding box center [783, 237] width 77 height 23
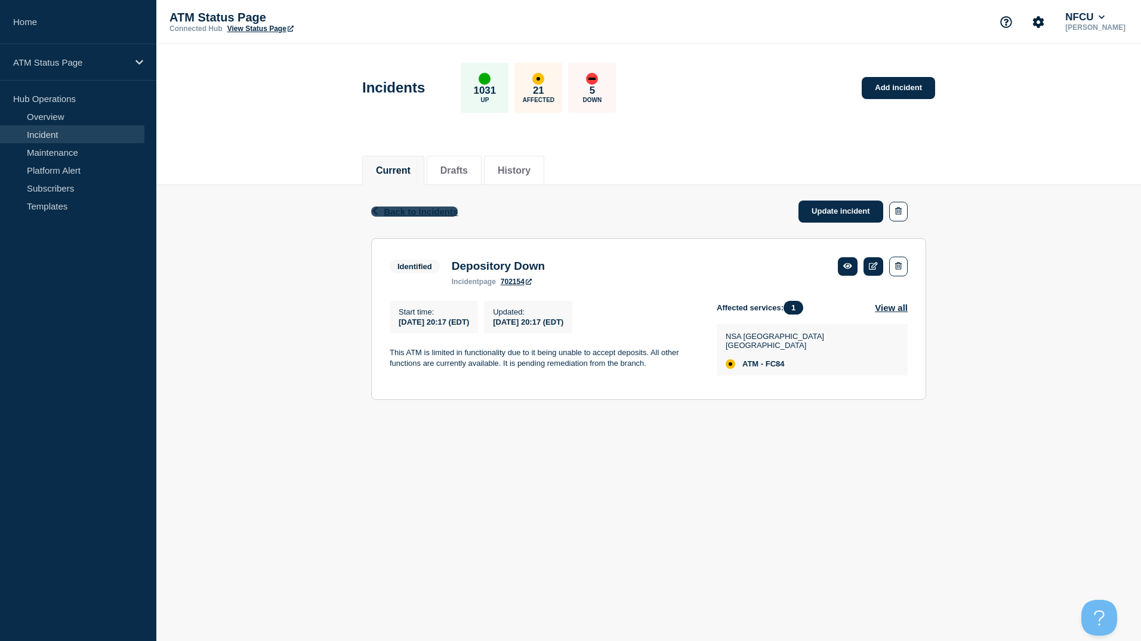
click at [438, 214] on span "Back to Incidents" at bounding box center [421, 211] width 74 height 10
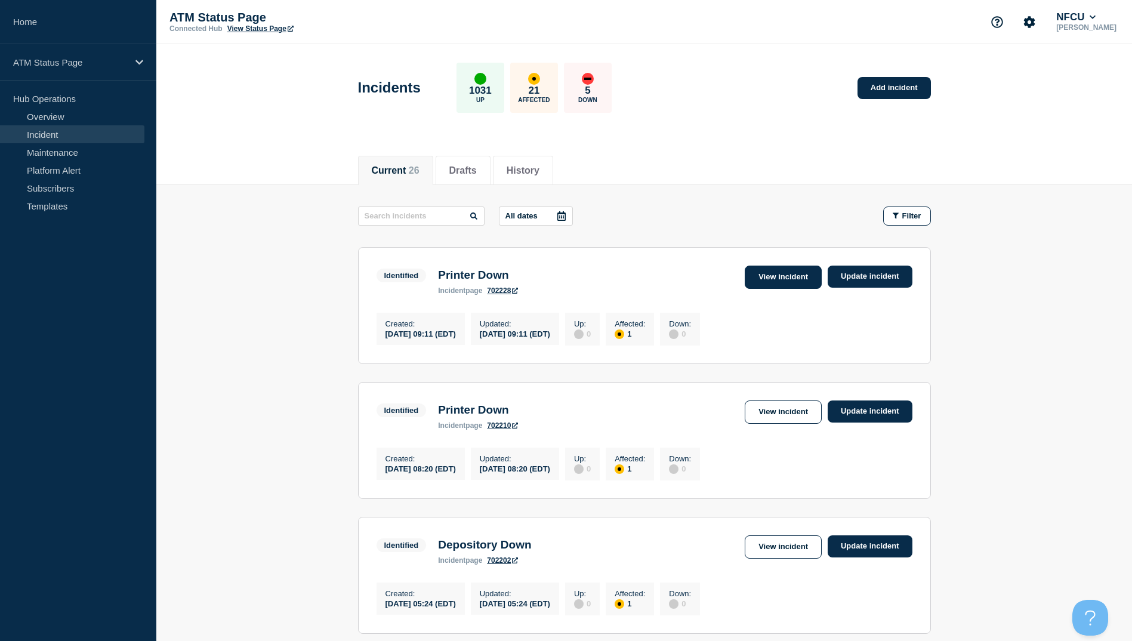
click at [780, 280] on link "View incident" at bounding box center [783, 277] width 77 height 23
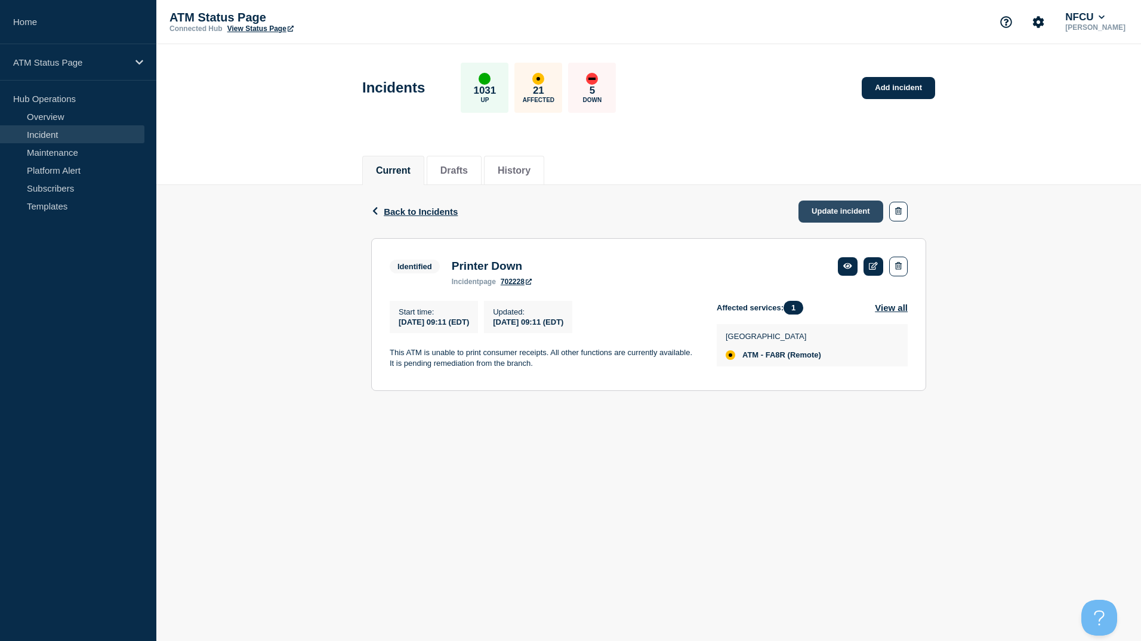
click at [807, 208] on link "Update incident" at bounding box center [840, 211] width 85 height 22
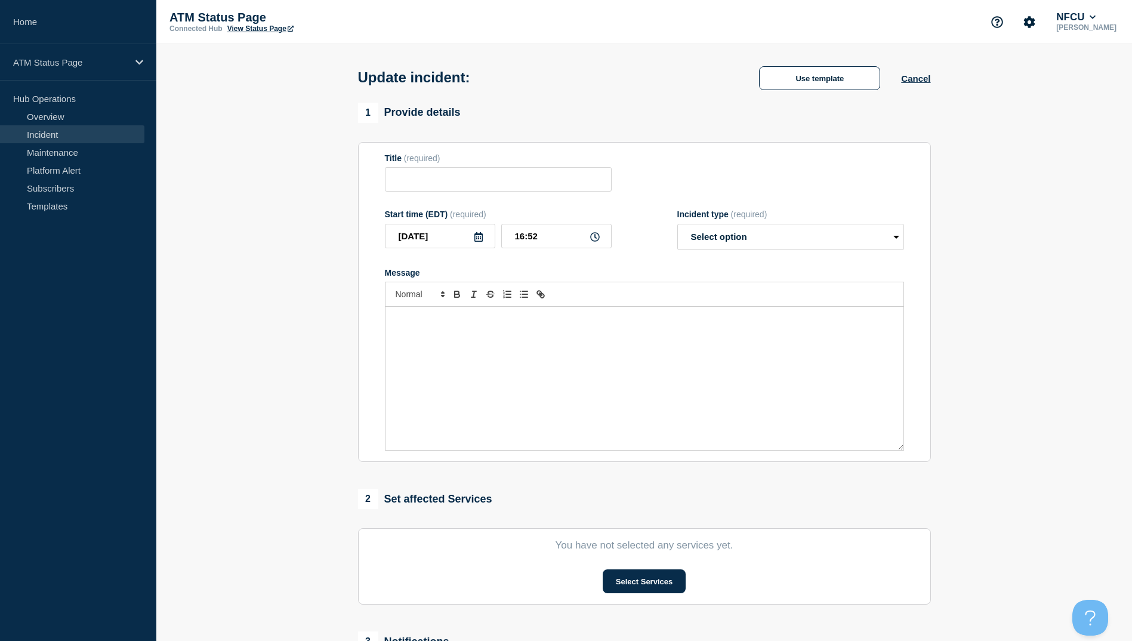
type input "Printer Down"
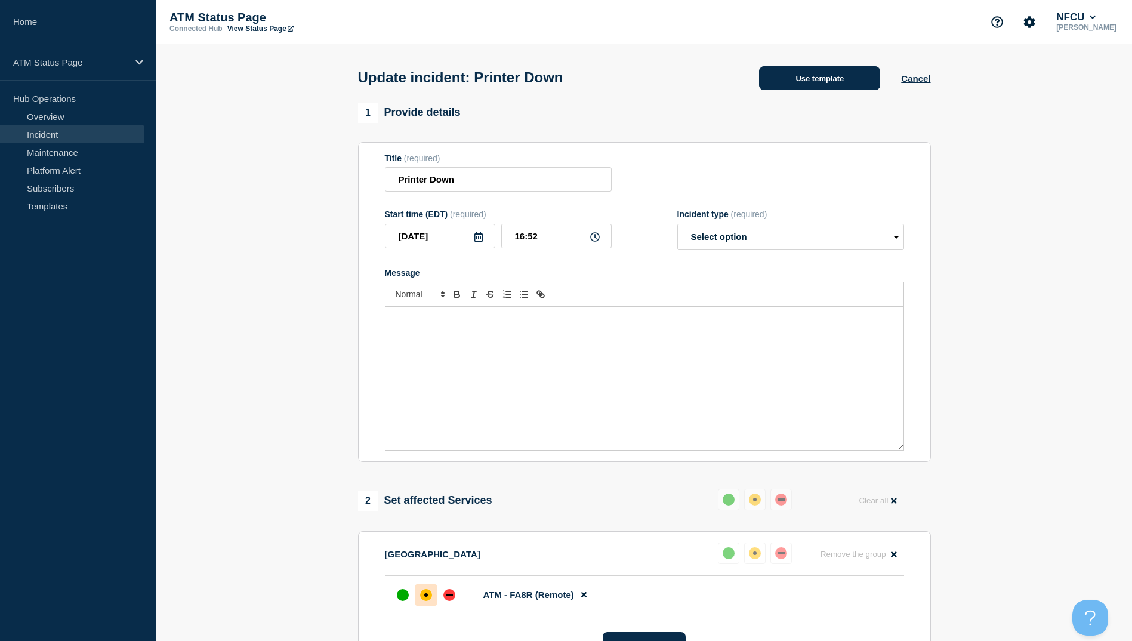
click at [829, 79] on button "Use template" at bounding box center [819, 78] width 121 height 24
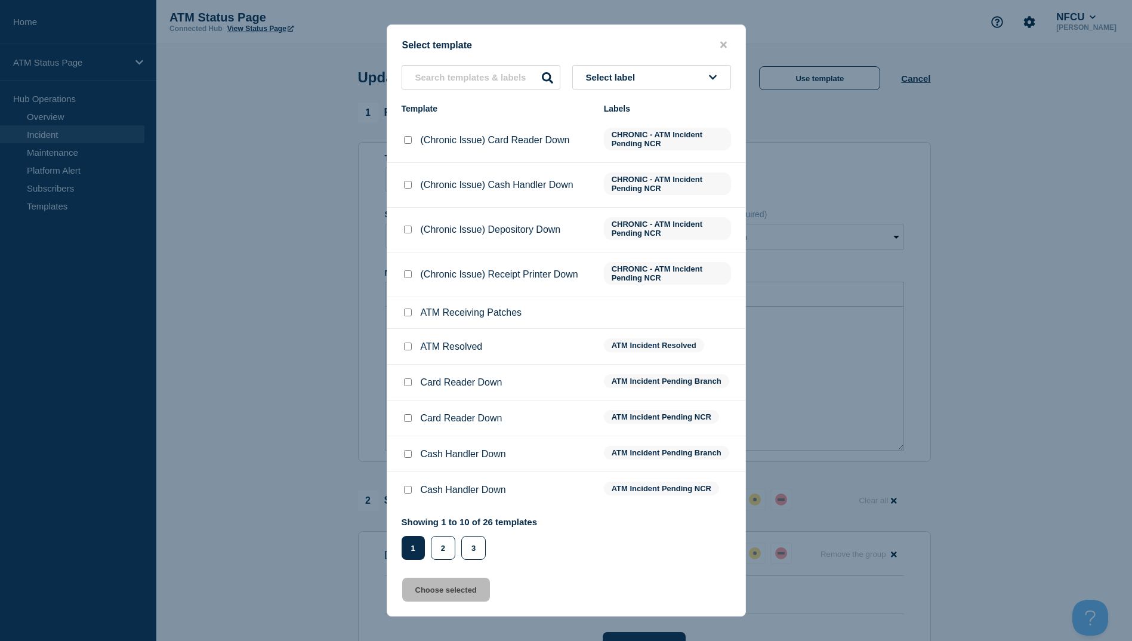
click at [412, 348] on div at bounding box center [408, 347] width 12 height 12
click at [405, 346] on input "ATM Resolved checkbox" at bounding box center [408, 346] width 8 height 8
checkbox input "true"
click at [446, 590] on button "Choose selected" at bounding box center [446, 590] width 88 height 24
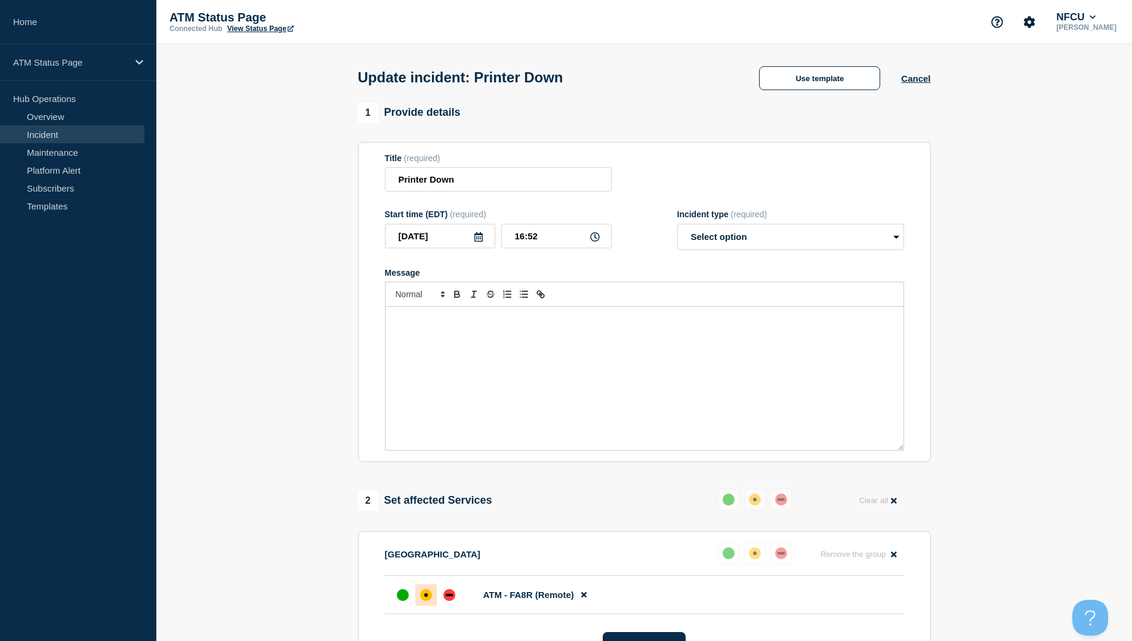
select select "resolved"
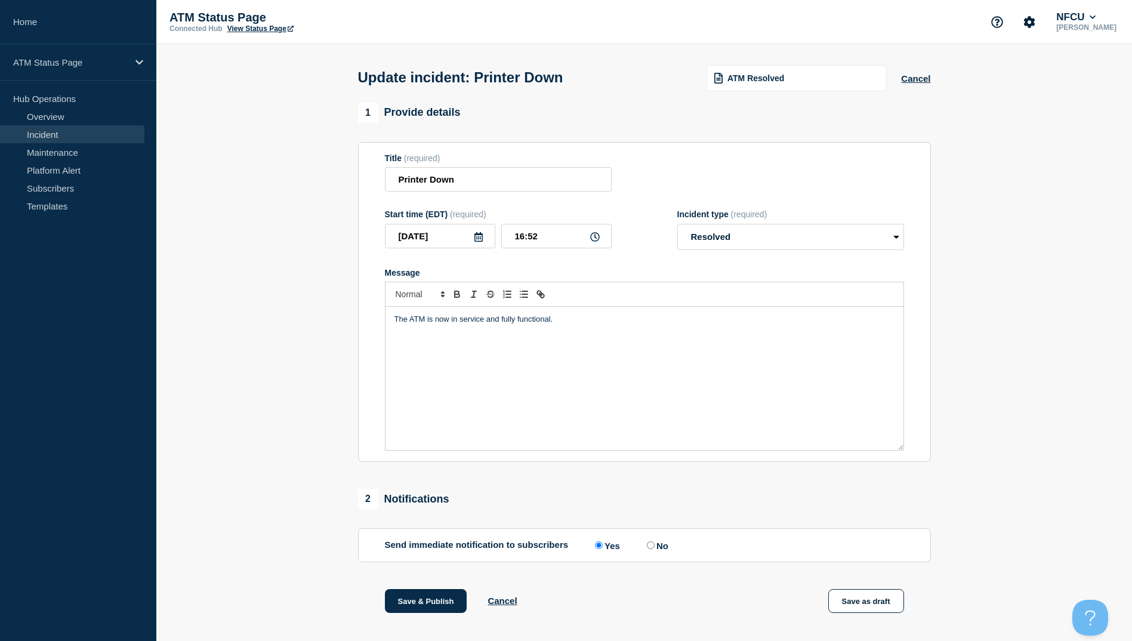
scroll to position [119, 0]
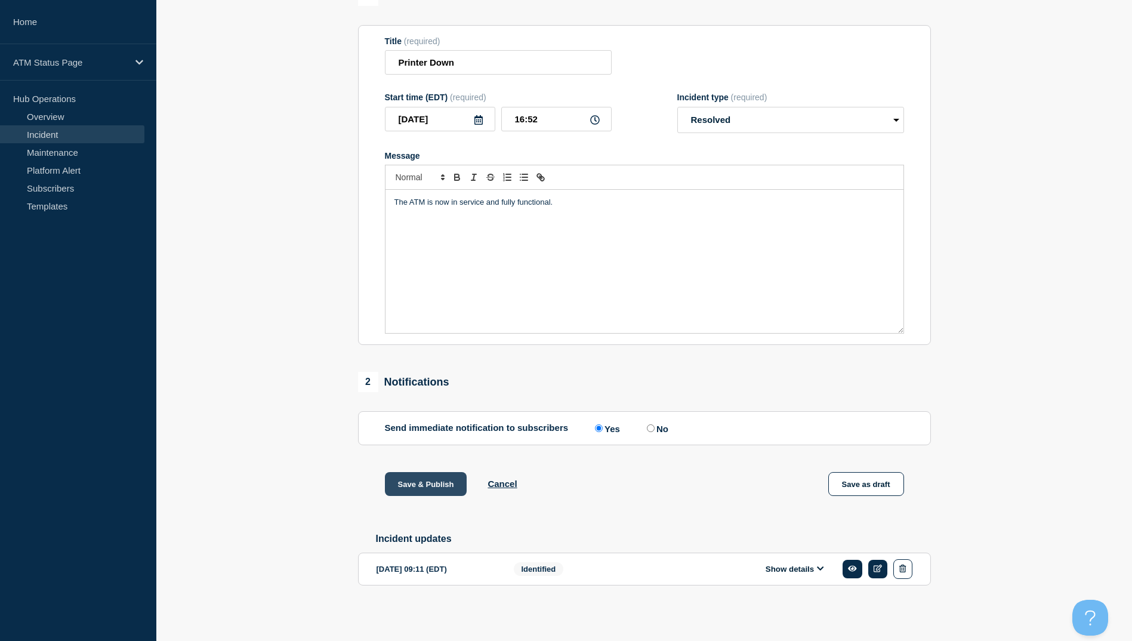
click at [438, 488] on button "Save & Publish" at bounding box center [426, 484] width 82 height 24
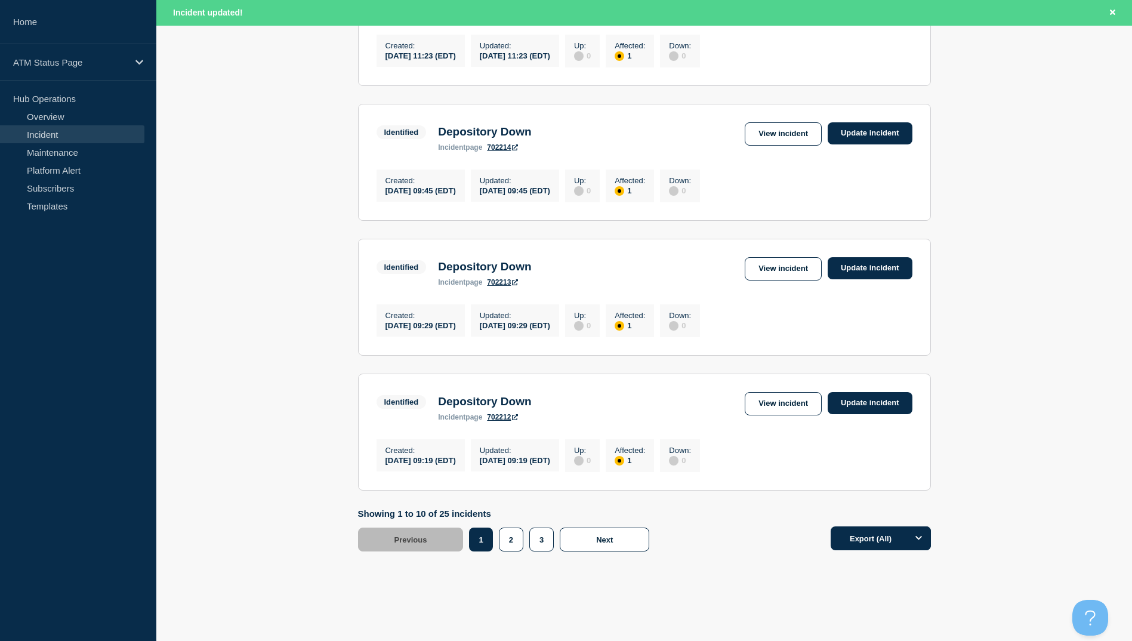
scroll to position [1172, 0]
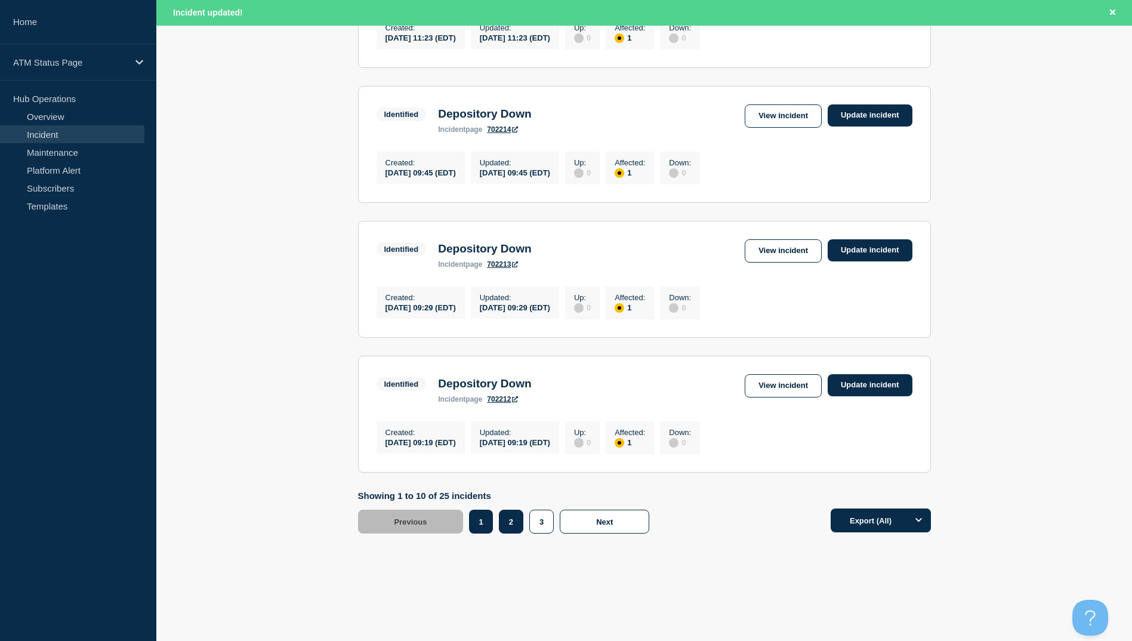
click at [512, 521] on button "2" at bounding box center [511, 522] width 24 height 24
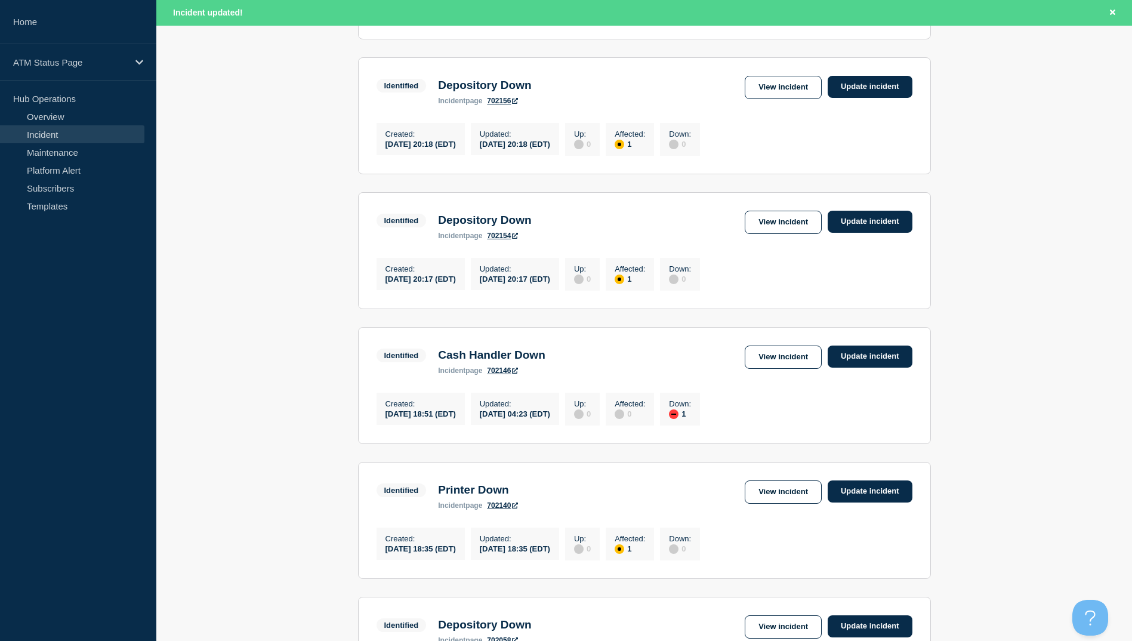
scroll to position [695, 0]
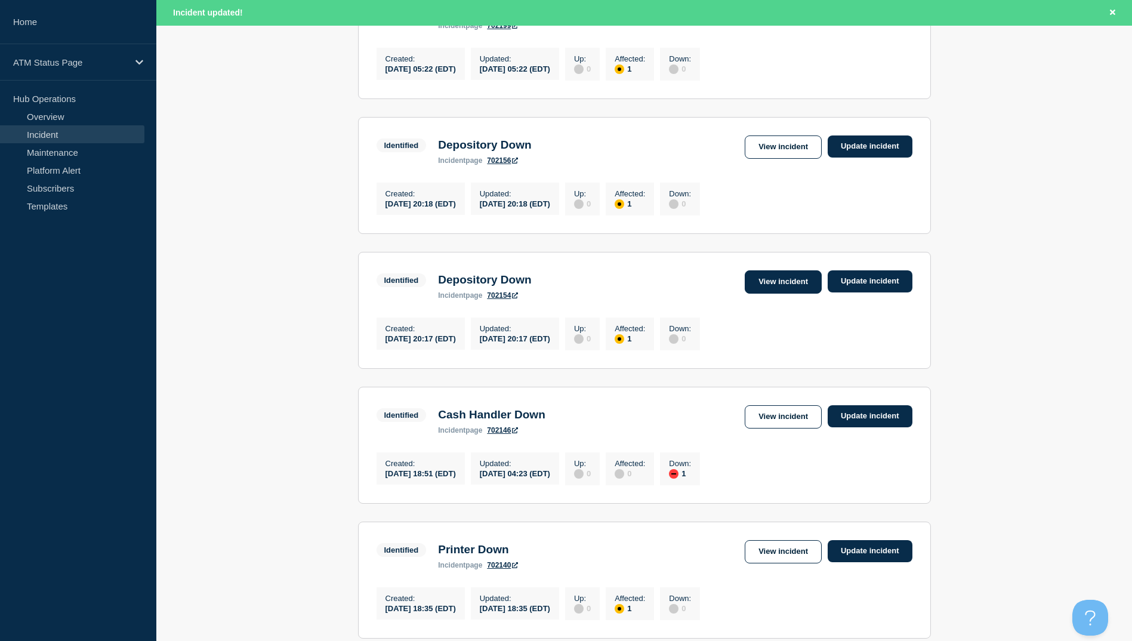
click at [766, 294] on link "View incident" at bounding box center [783, 281] width 77 height 23
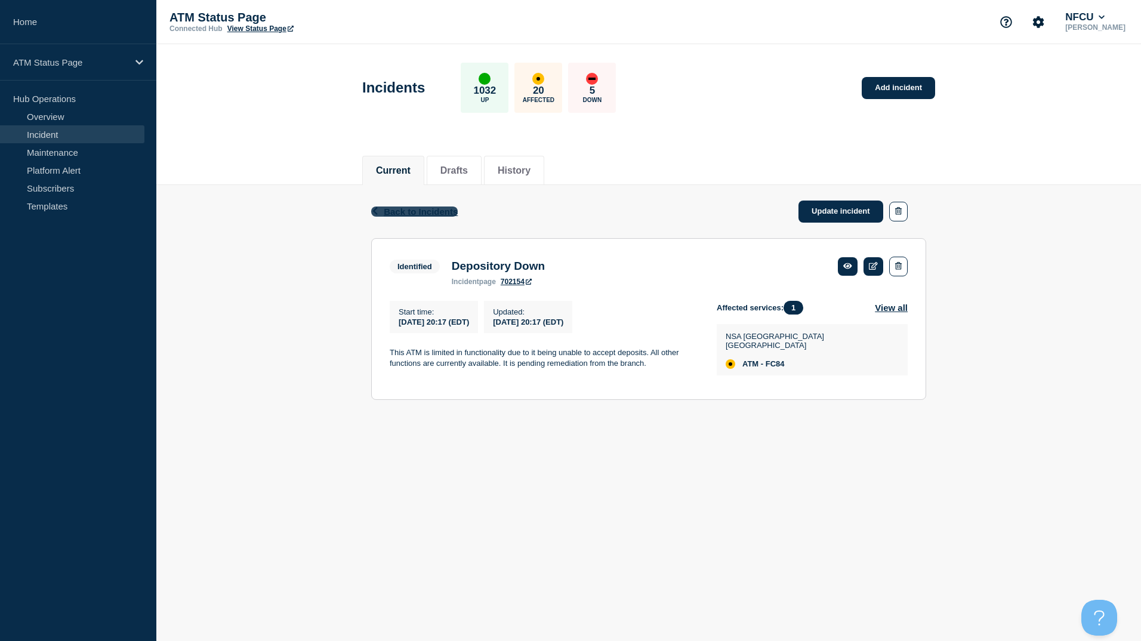
click at [434, 214] on span "Back to Incidents" at bounding box center [421, 211] width 74 height 10
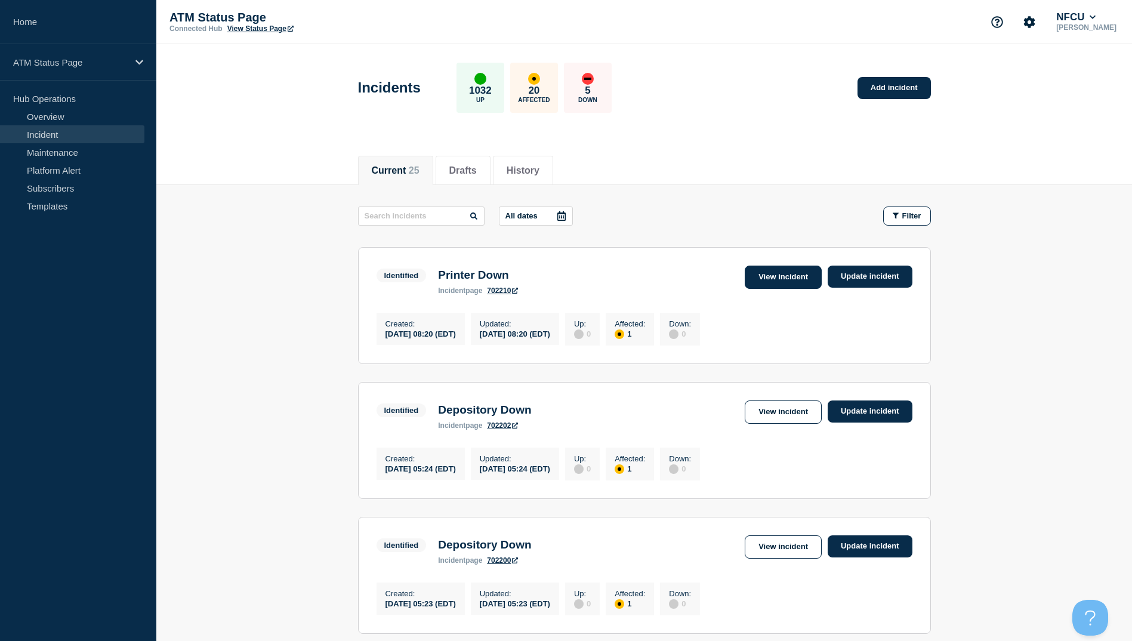
click at [762, 281] on link "View incident" at bounding box center [783, 277] width 77 height 23
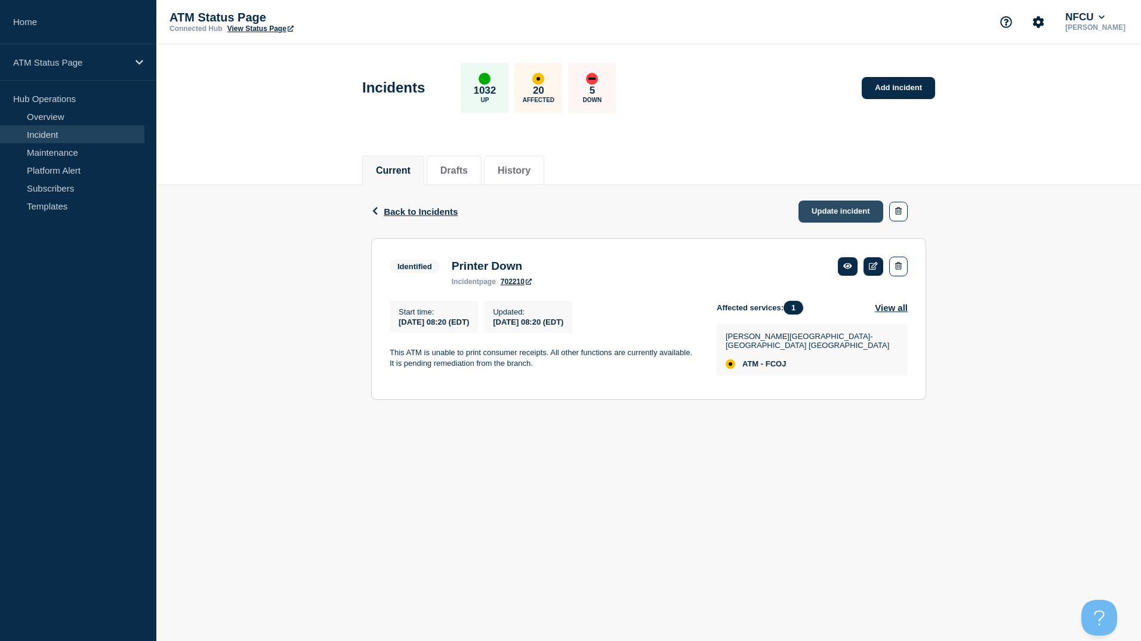
click at [844, 214] on link "Update incident" at bounding box center [840, 211] width 85 height 22
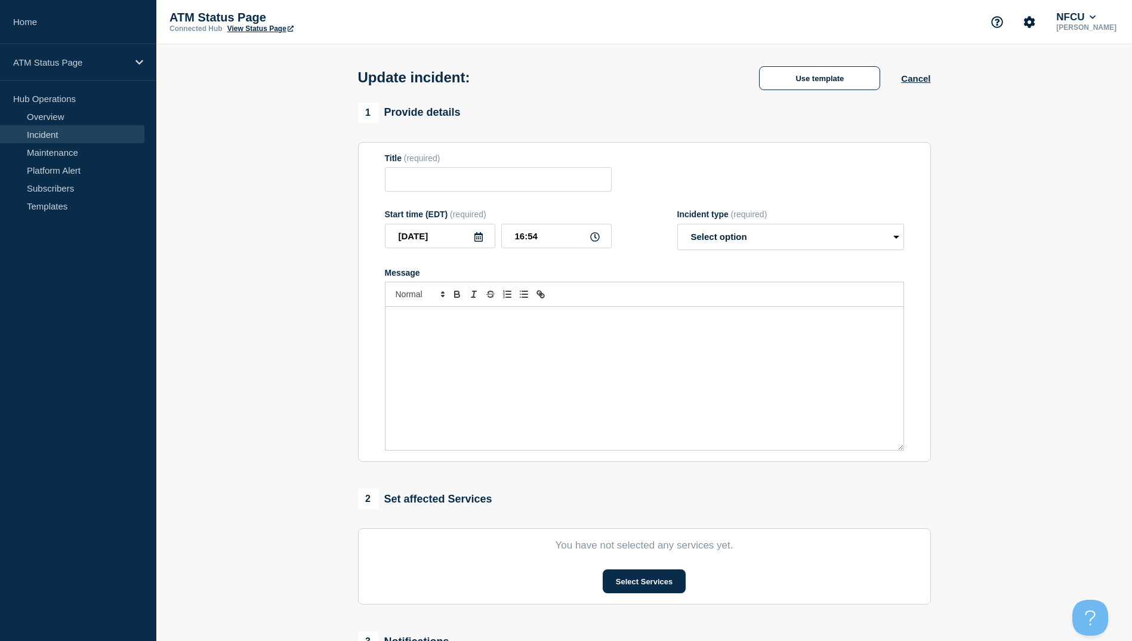
type input "Printer Down"
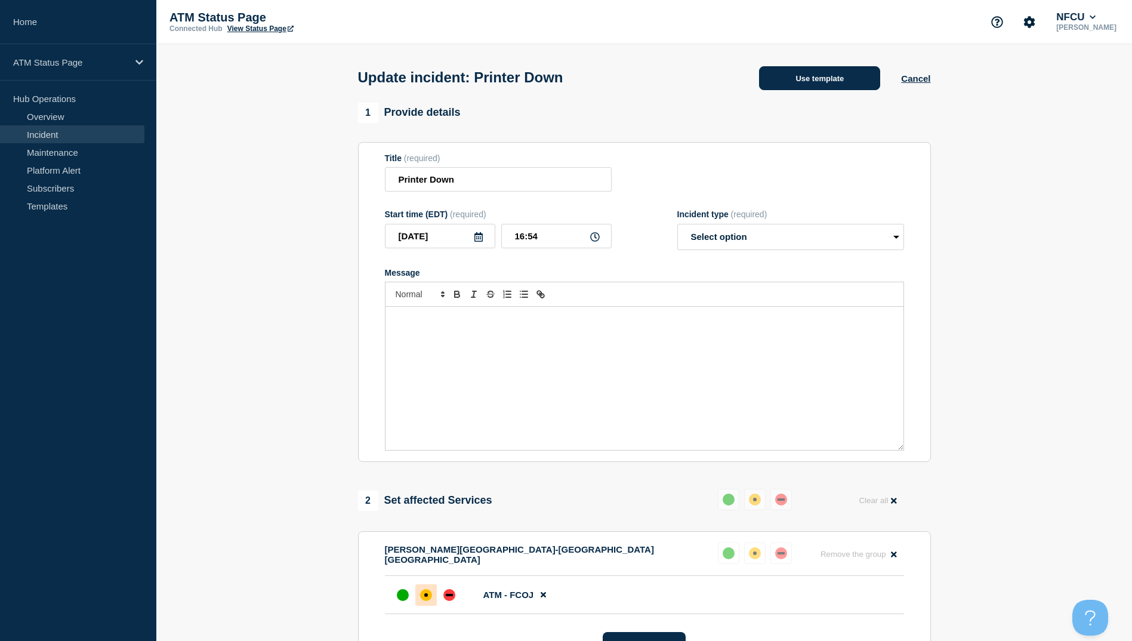
click at [817, 81] on button "Use template" at bounding box center [819, 78] width 121 height 24
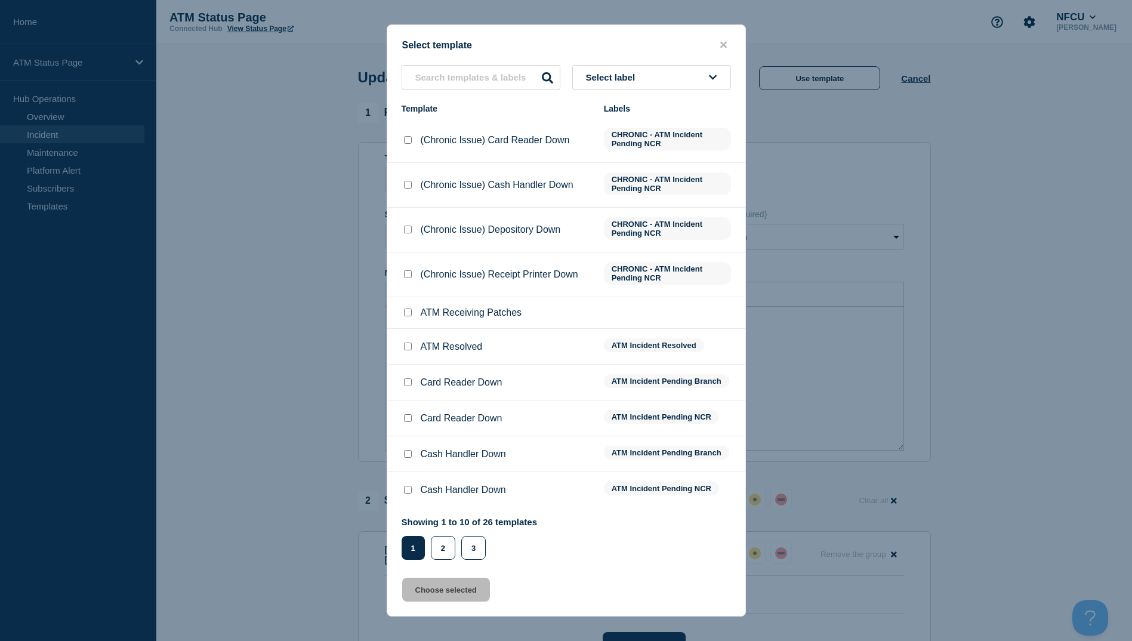
click at [406, 345] on input "ATM Resolved checkbox" at bounding box center [408, 346] width 8 height 8
checkbox input "true"
click at [459, 596] on button "Choose selected" at bounding box center [446, 590] width 88 height 24
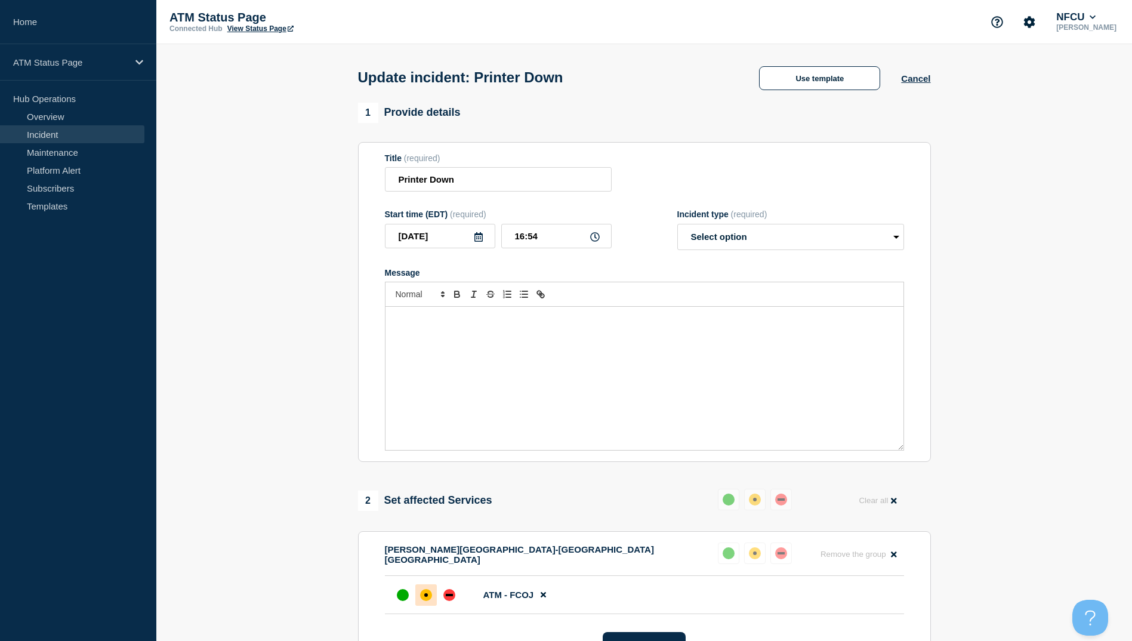
select select "resolved"
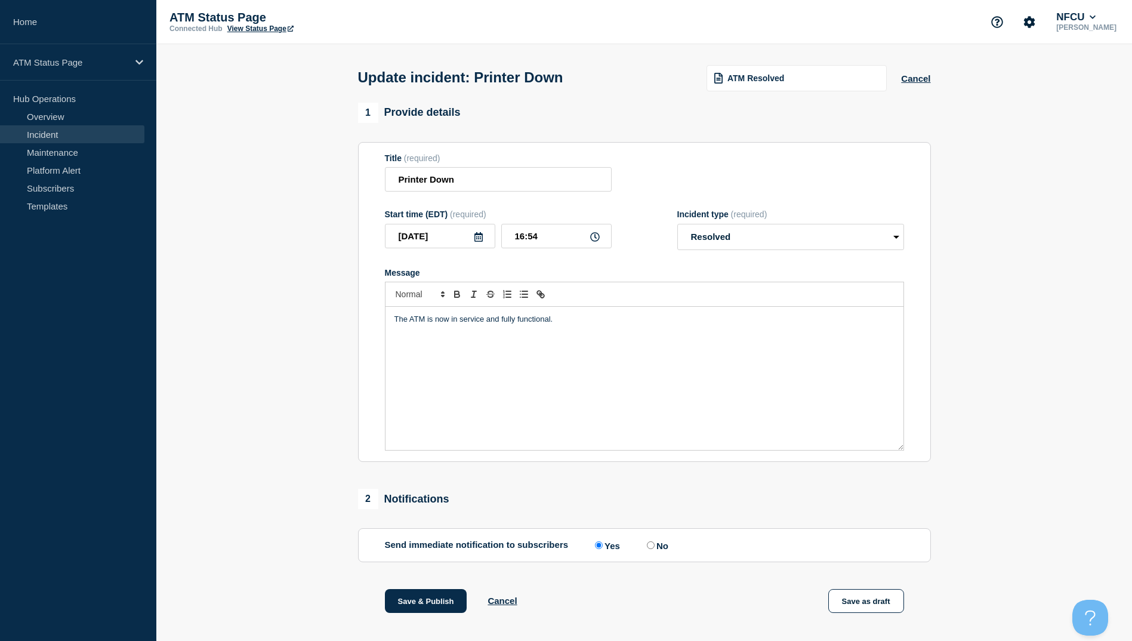
scroll to position [123, 0]
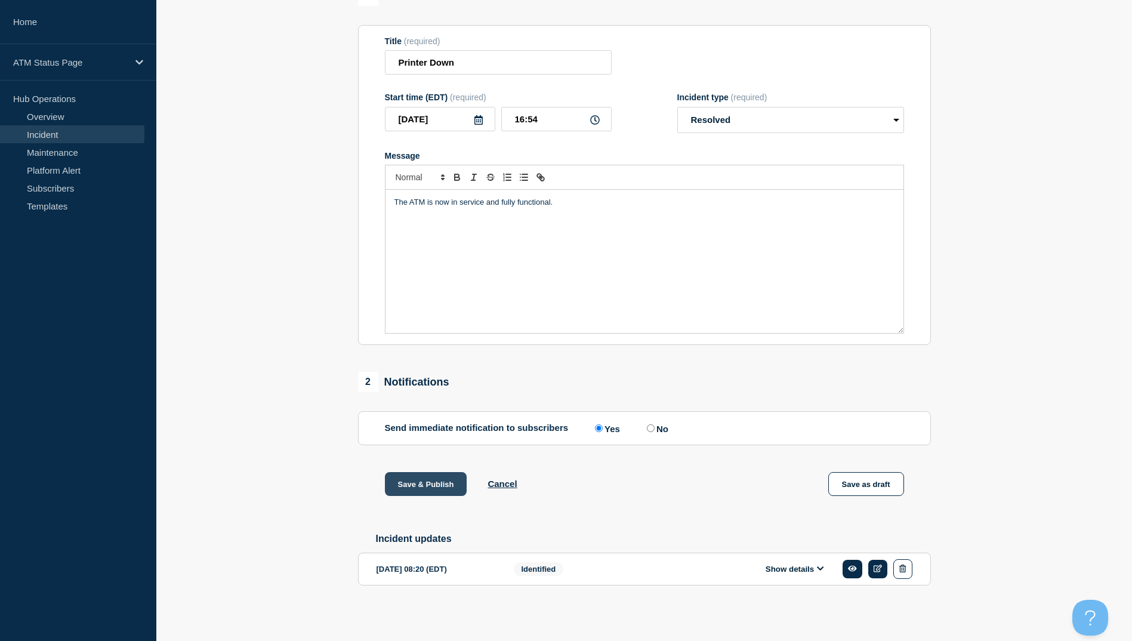
click at [422, 479] on button "Save & Publish" at bounding box center [426, 484] width 82 height 24
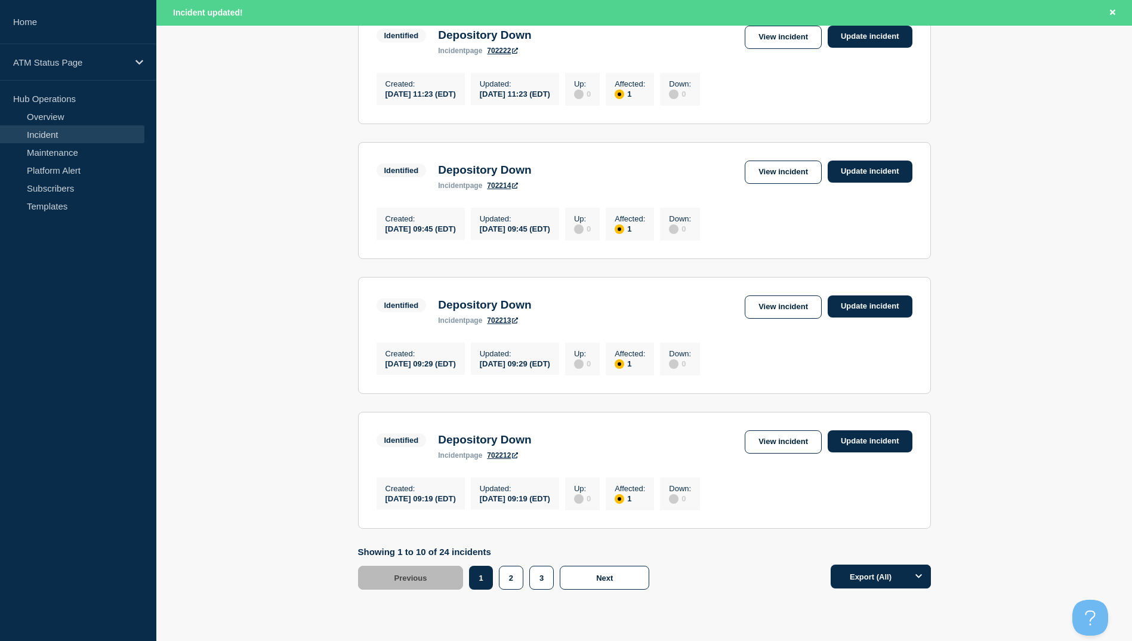
scroll to position [1172, 0]
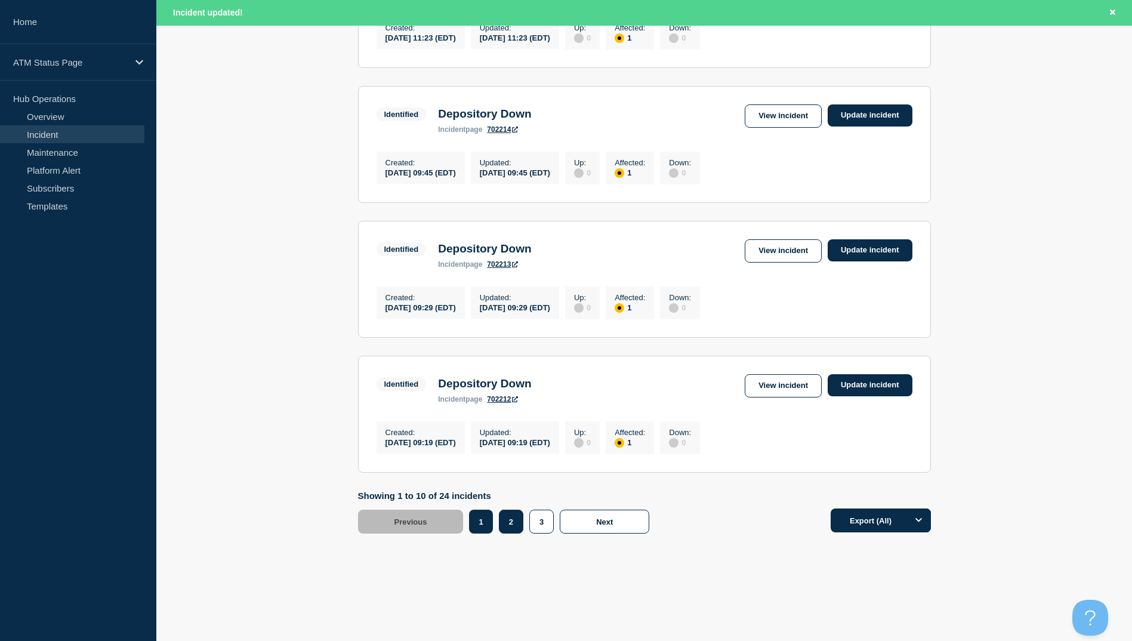
click at [510, 520] on button "2" at bounding box center [511, 522] width 24 height 24
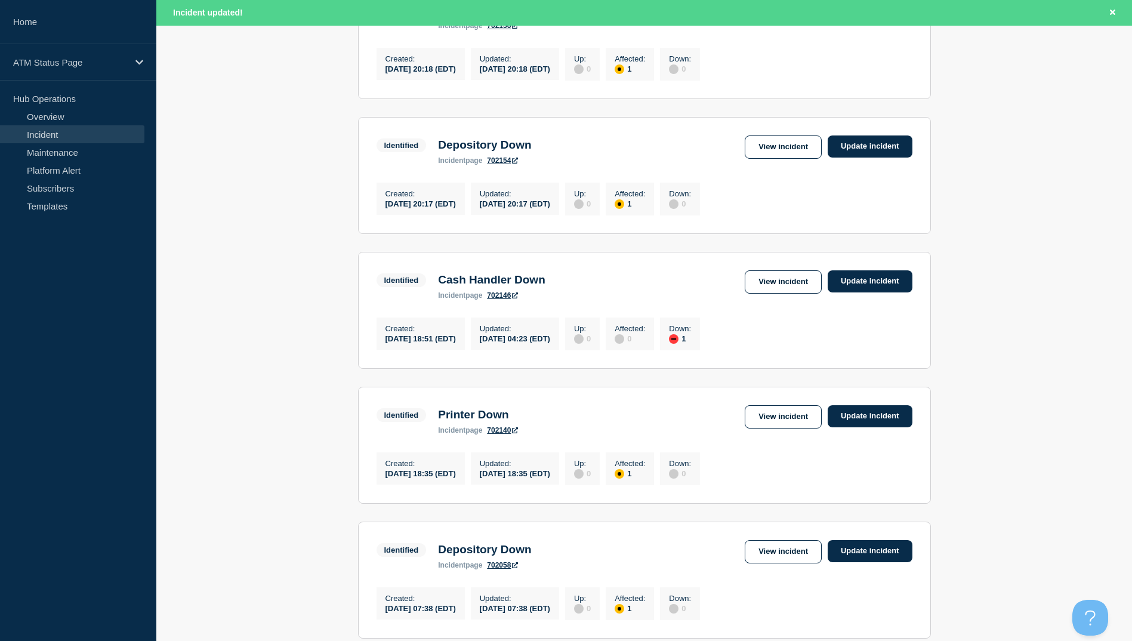
scroll to position [635, 0]
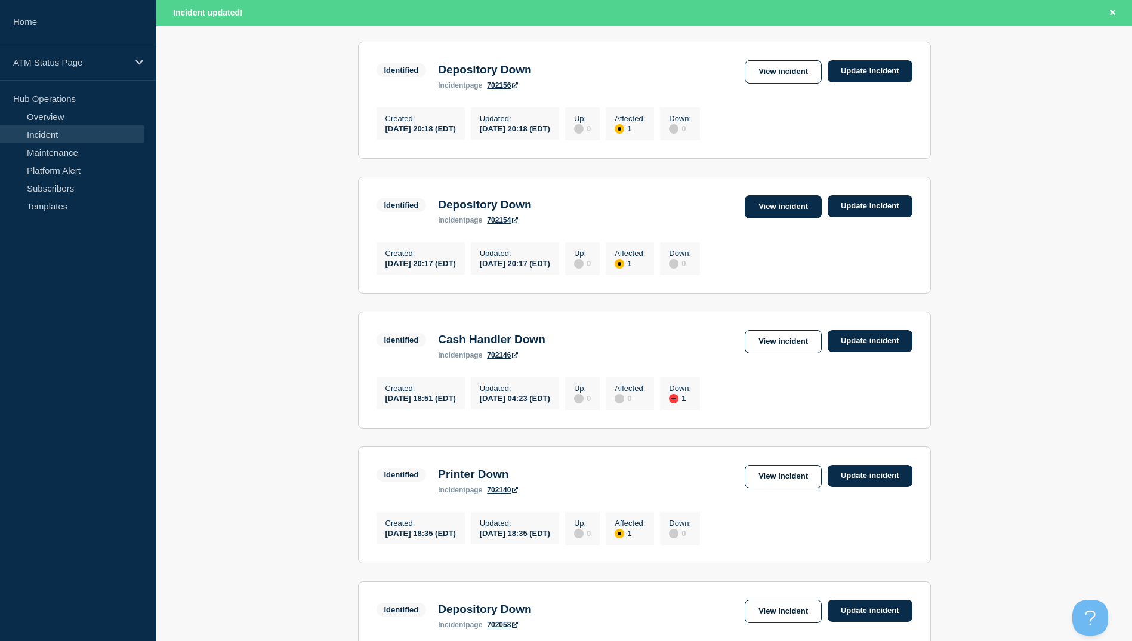
click at [792, 218] on link "View incident" at bounding box center [783, 206] width 77 height 23
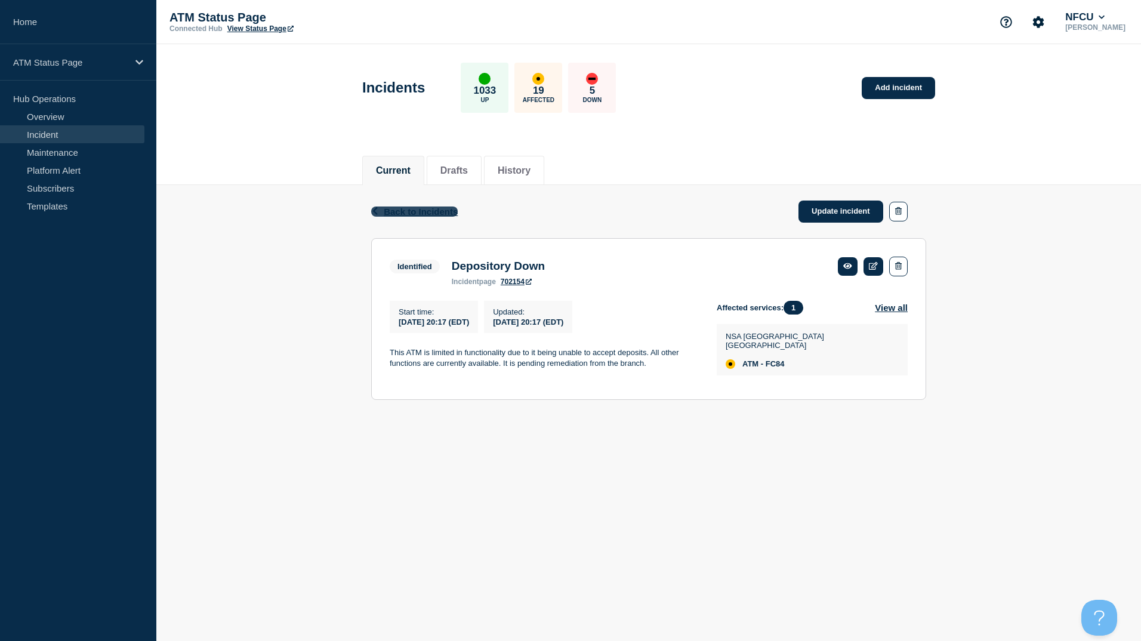
click at [434, 212] on span "Back to Incidents" at bounding box center [421, 211] width 74 height 10
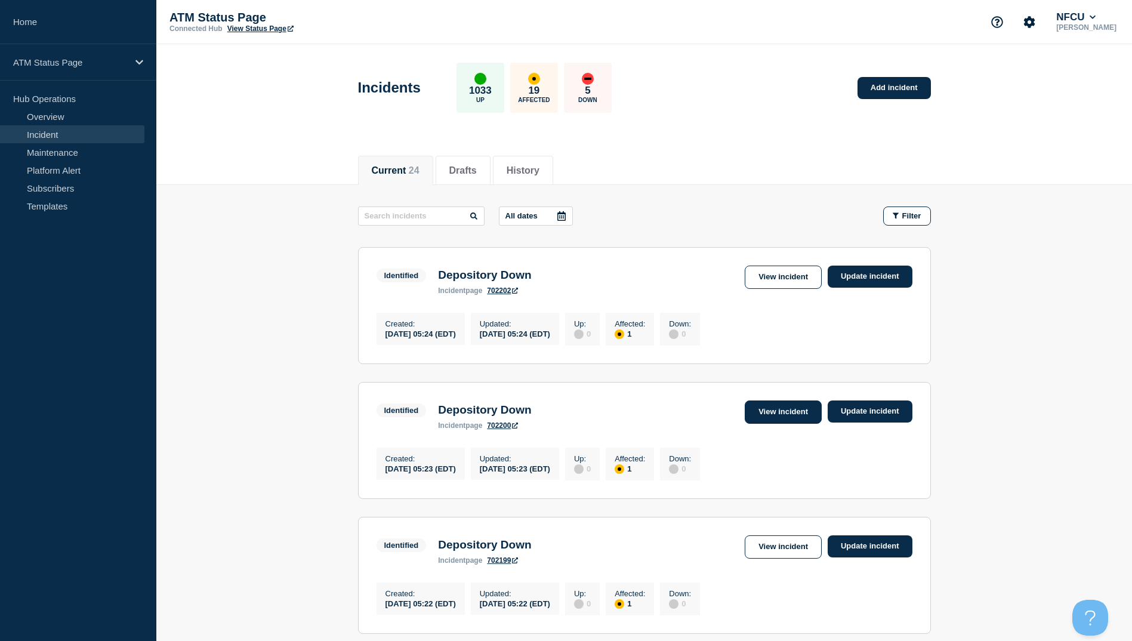
click at [786, 418] on link "View incident" at bounding box center [783, 411] width 77 height 23
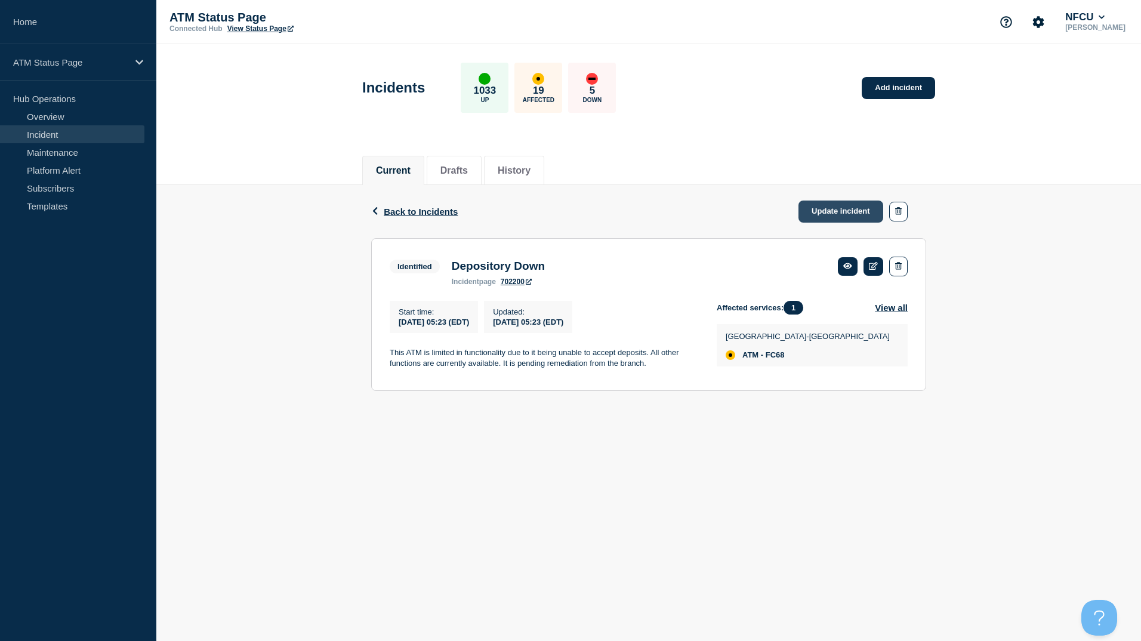
click at [821, 214] on link "Update incident" at bounding box center [840, 211] width 85 height 22
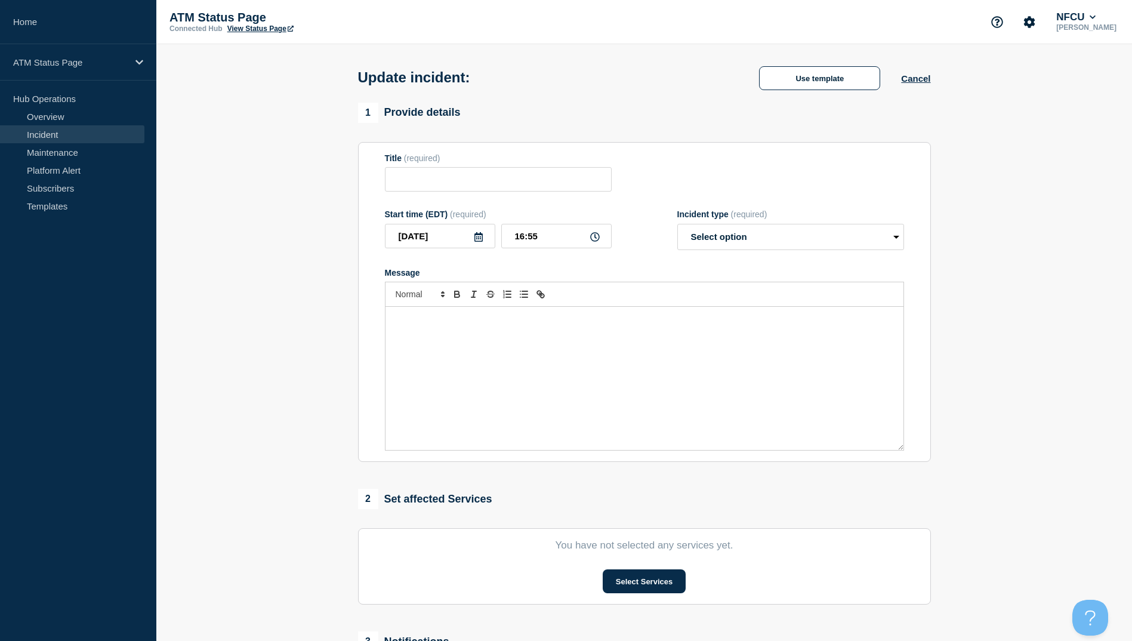
type input "Depository Down"
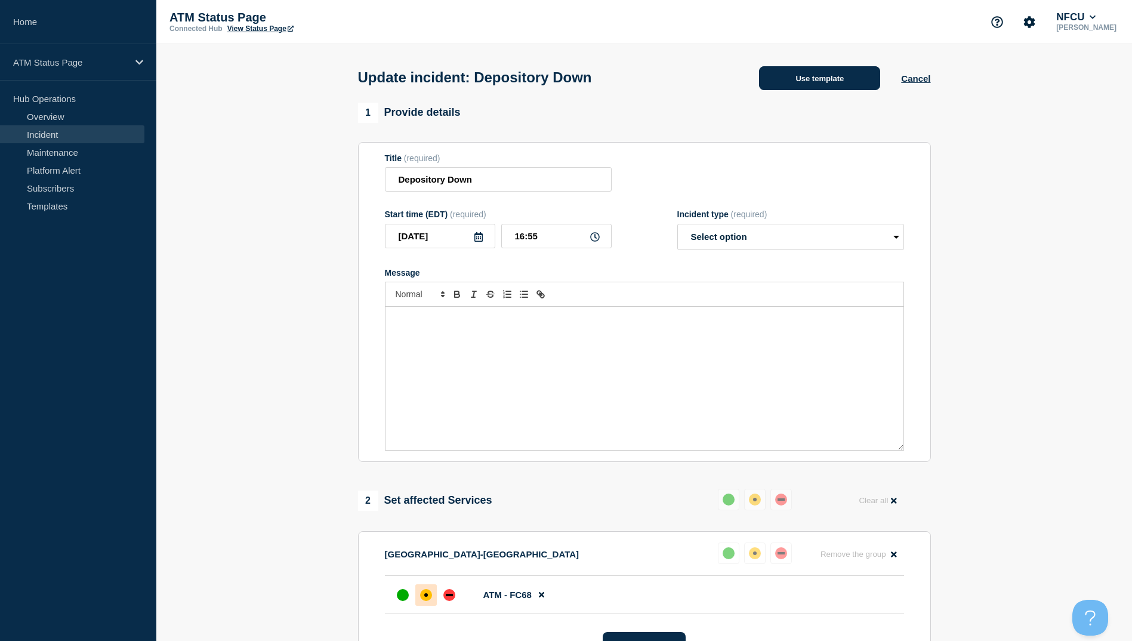
click at [828, 83] on button "Use template" at bounding box center [819, 78] width 121 height 24
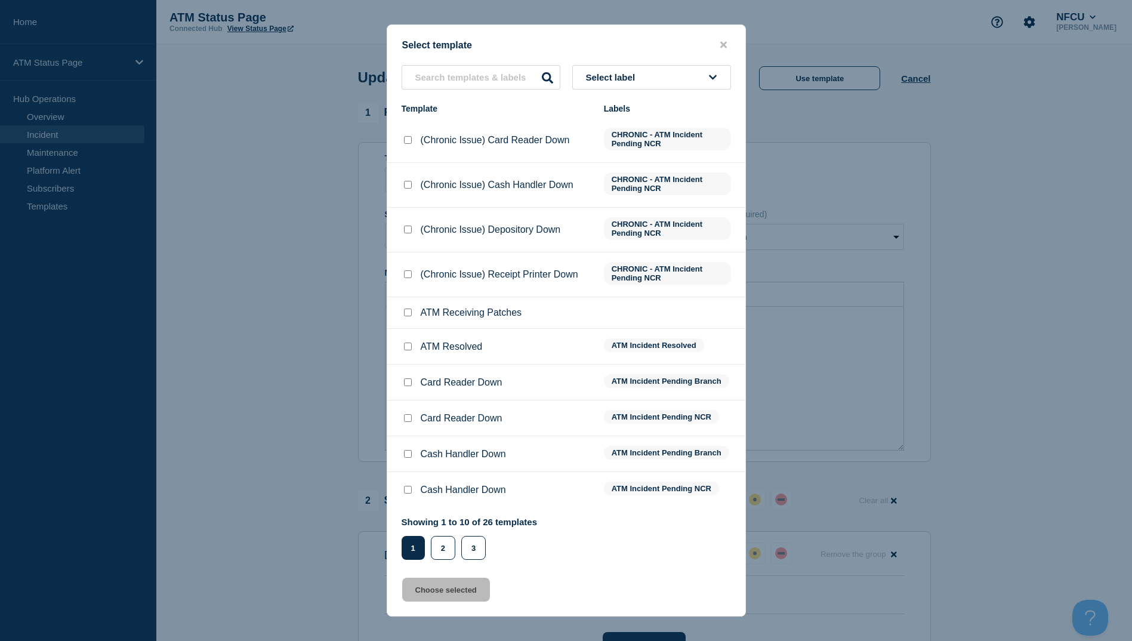
click at [408, 344] on input "ATM Resolved checkbox" at bounding box center [408, 346] width 8 height 8
checkbox input "true"
click at [465, 589] on button "Choose selected" at bounding box center [446, 590] width 88 height 24
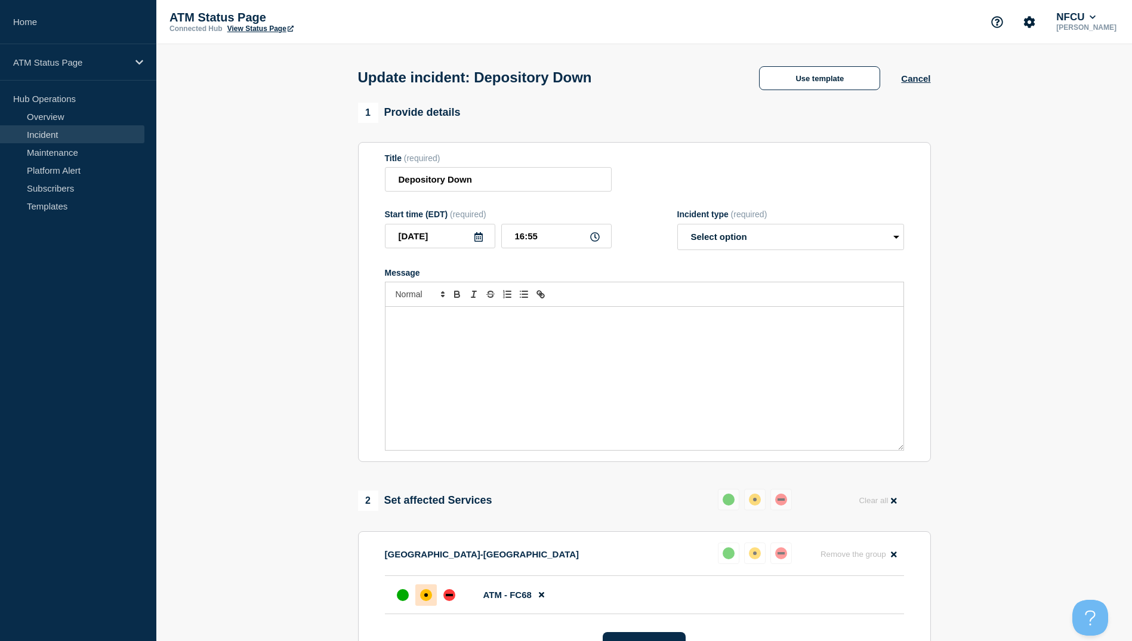
select select "resolved"
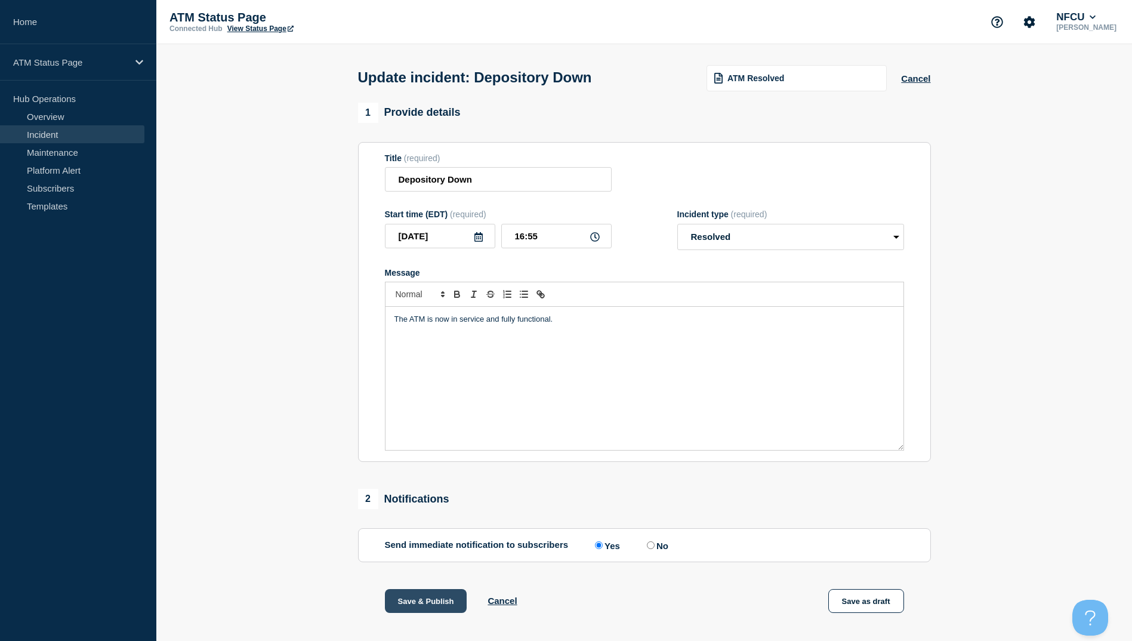
click at [413, 600] on button "Save & Publish" at bounding box center [426, 601] width 82 height 24
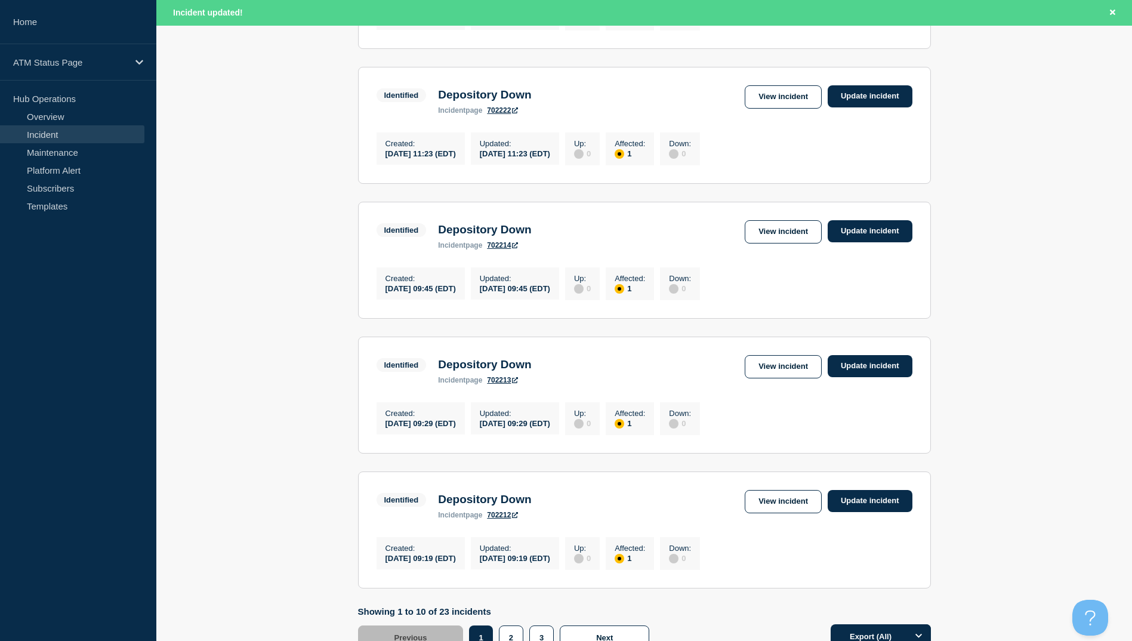
scroll to position [1112, 0]
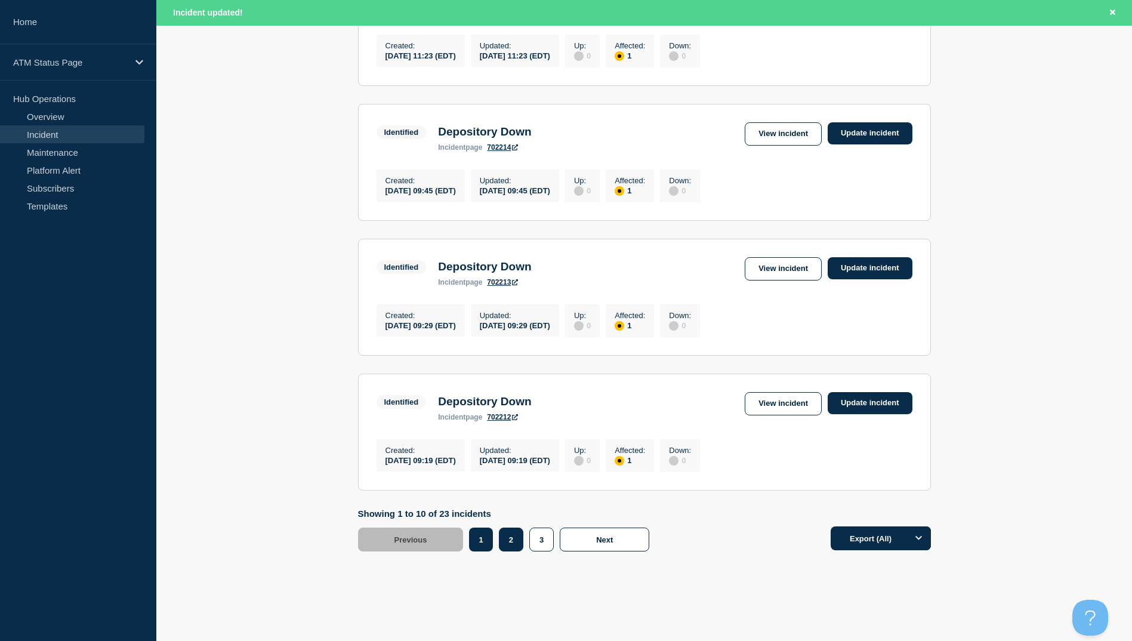
click at [511, 551] on button "2" at bounding box center [511, 539] width 24 height 24
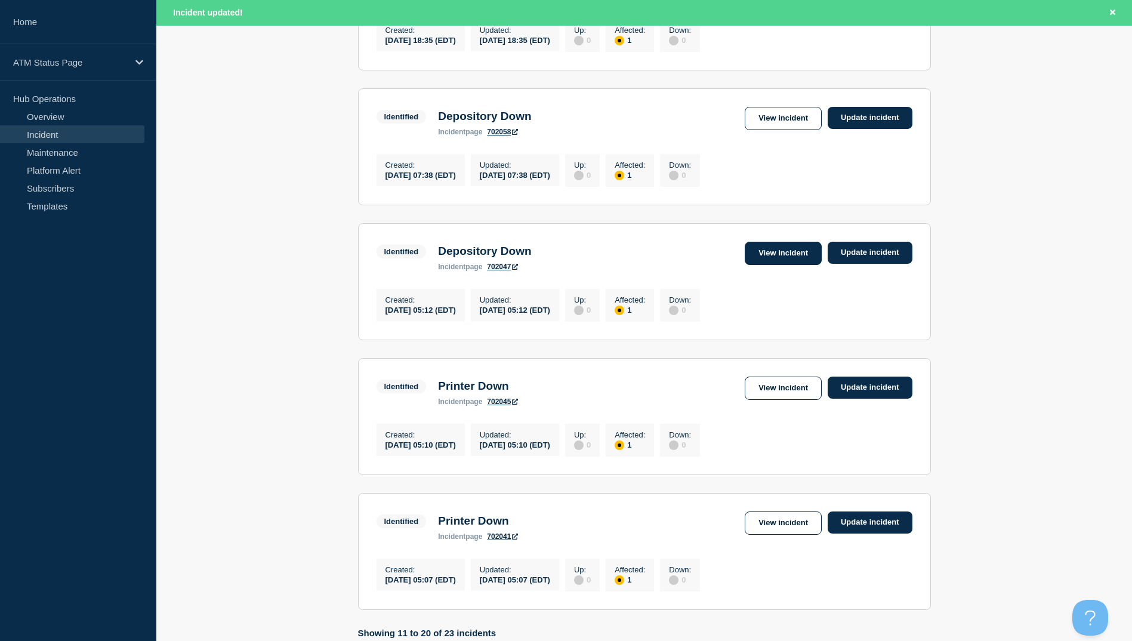
click at [780, 265] on link "View incident" at bounding box center [783, 253] width 77 height 23
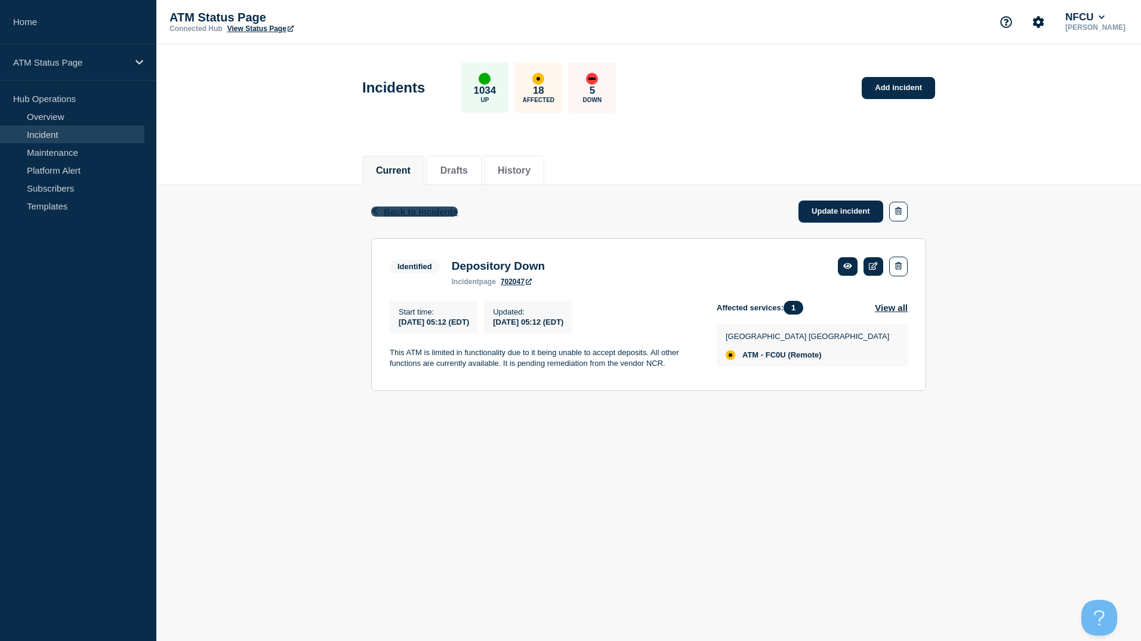
click at [385, 214] on span "Back to Incidents" at bounding box center [421, 211] width 74 height 10
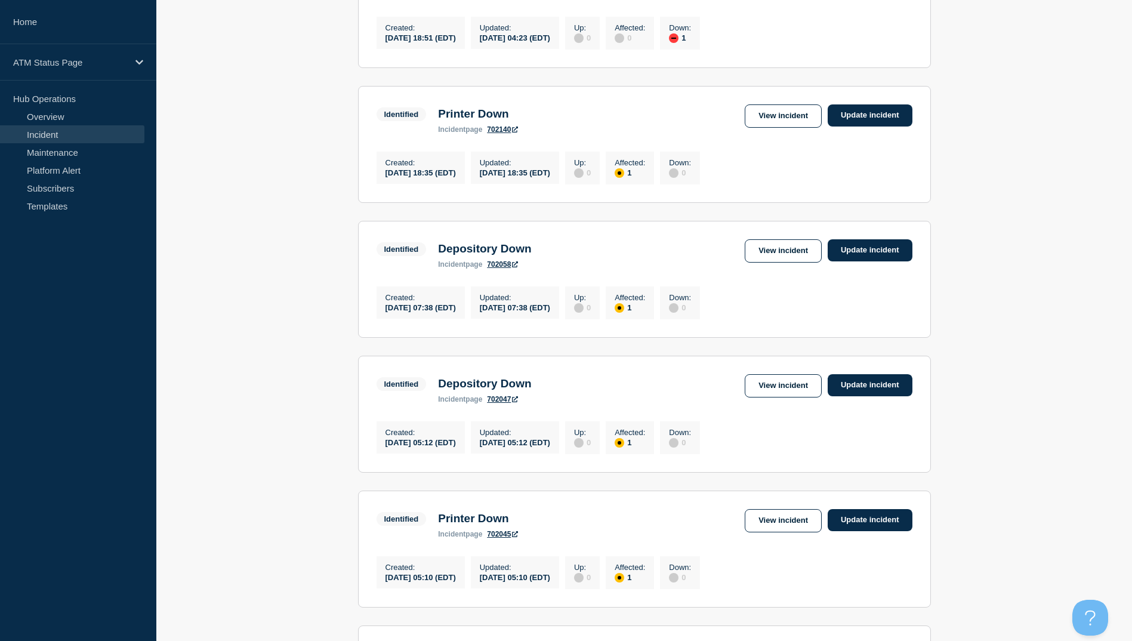
scroll to position [1147, 0]
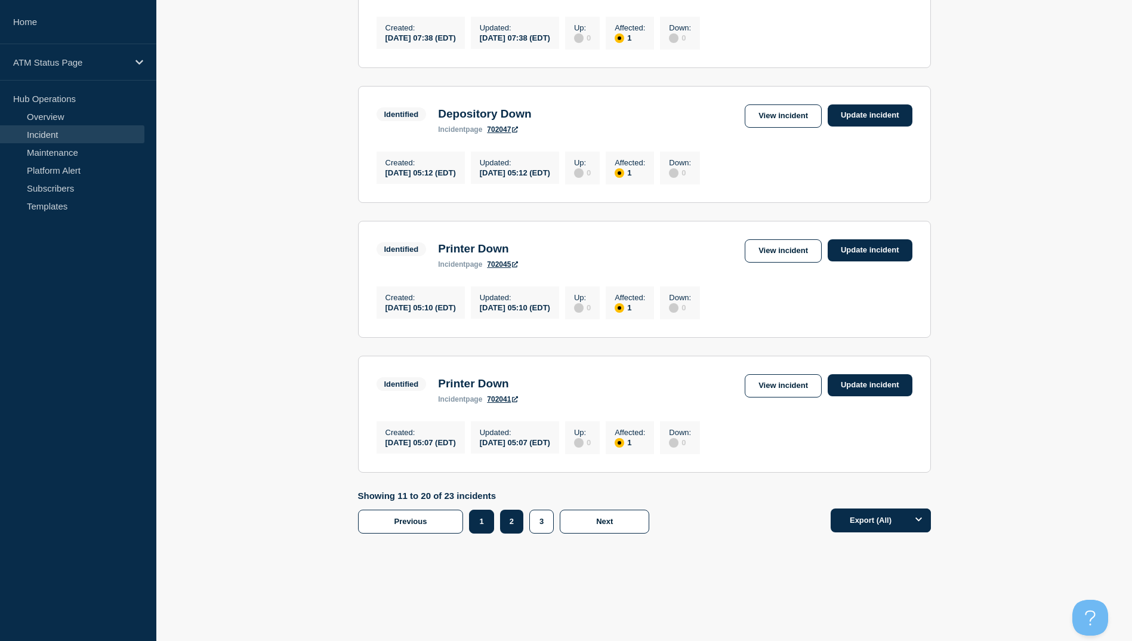
click at [477, 524] on button "1" at bounding box center [481, 522] width 24 height 24
click at [768, 391] on link "View incident" at bounding box center [783, 385] width 77 height 23
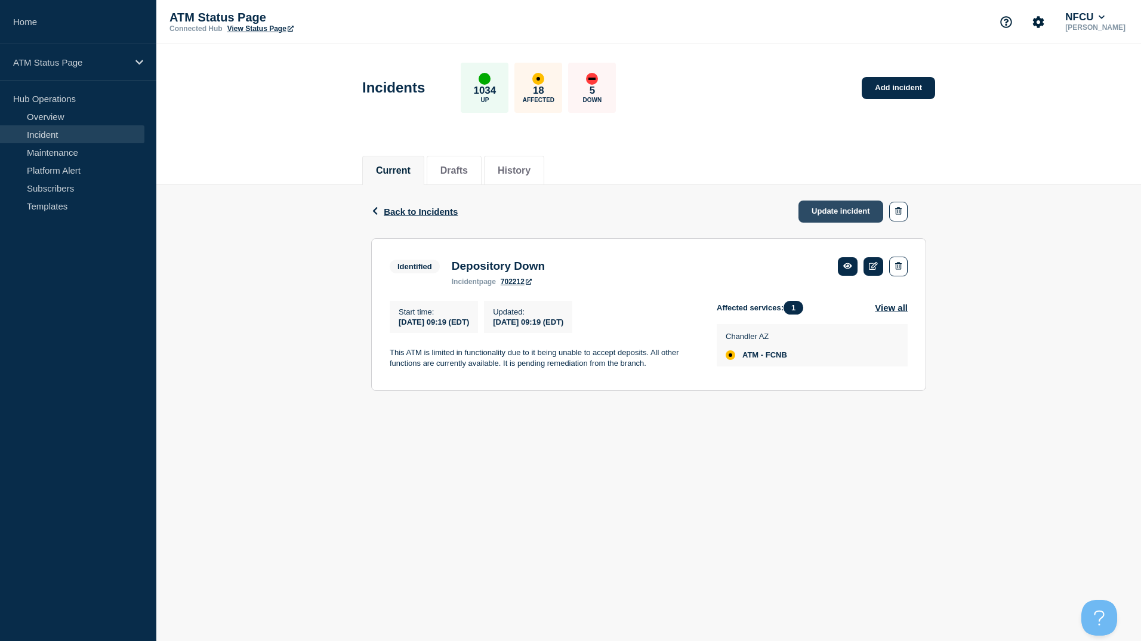
click at [845, 214] on link "Update incident" at bounding box center [840, 211] width 85 height 22
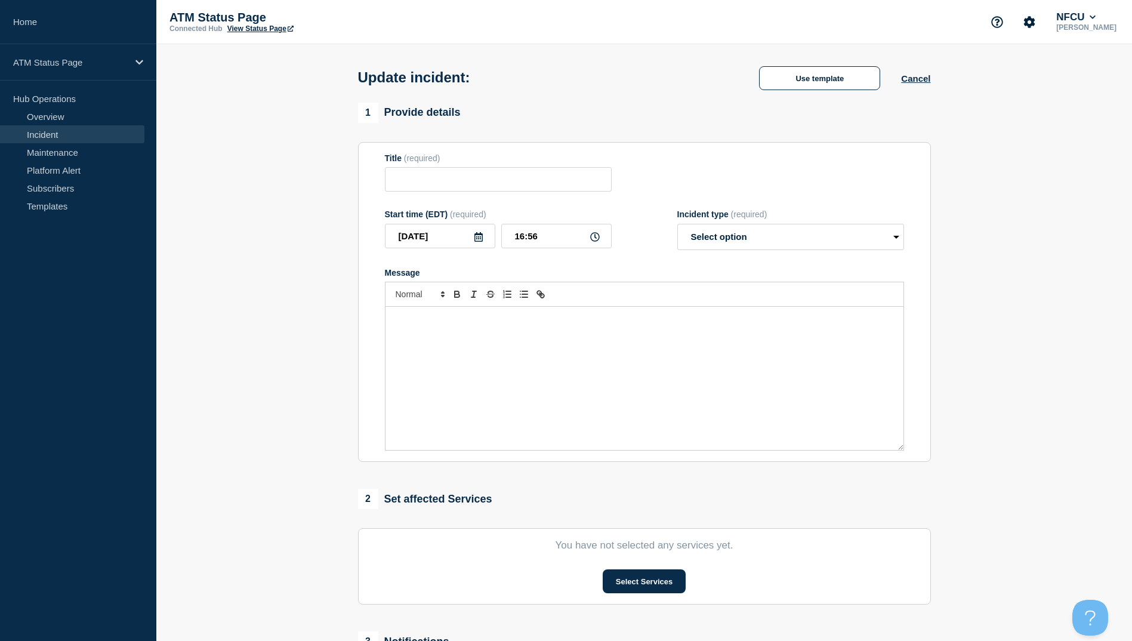
type input "Depository Down"
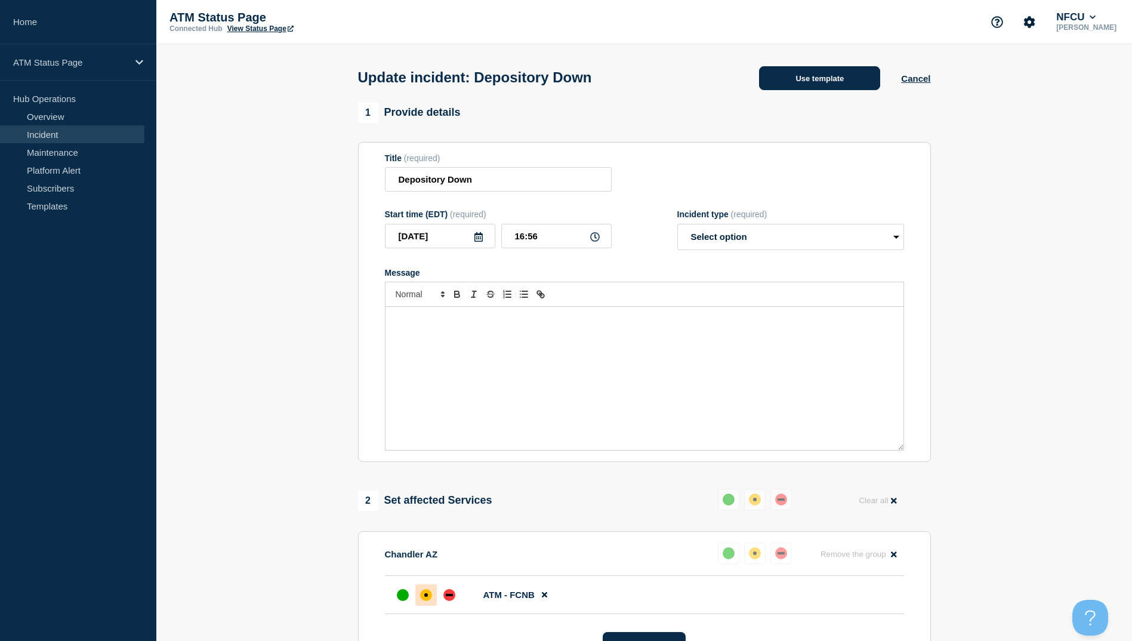
click at [835, 83] on button "Use template" at bounding box center [819, 78] width 121 height 24
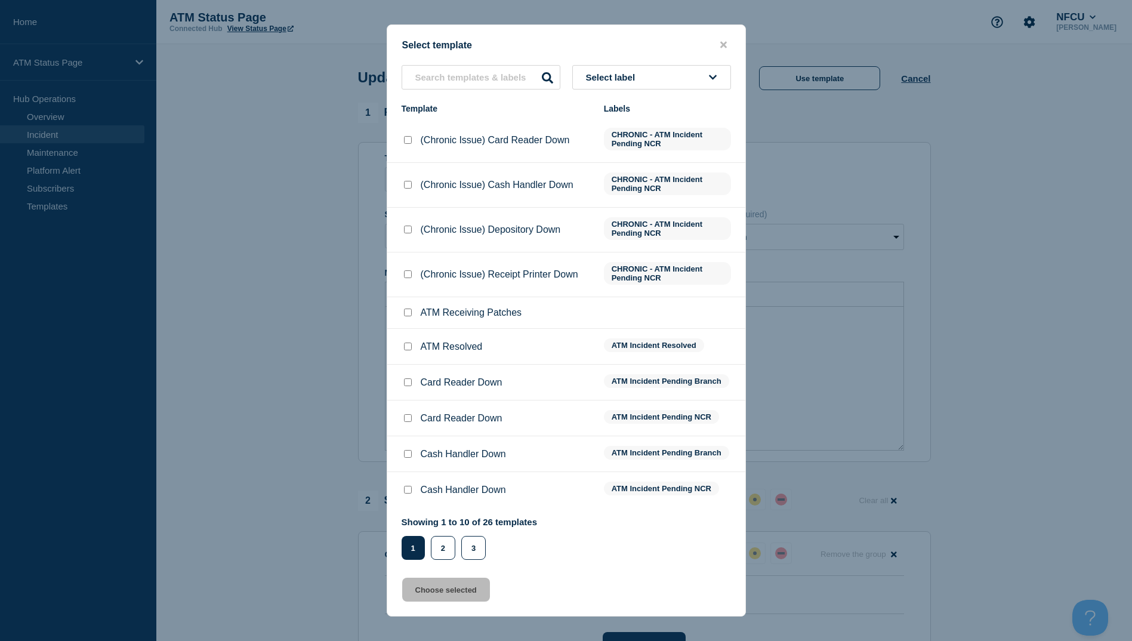
click at [410, 346] on input "ATM Resolved checkbox" at bounding box center [408, 346] width 8 height 8
checkbox input "true"
click at [445, 587] on button "Choose selected" at bounding box center [446, 590] width 88 height 24
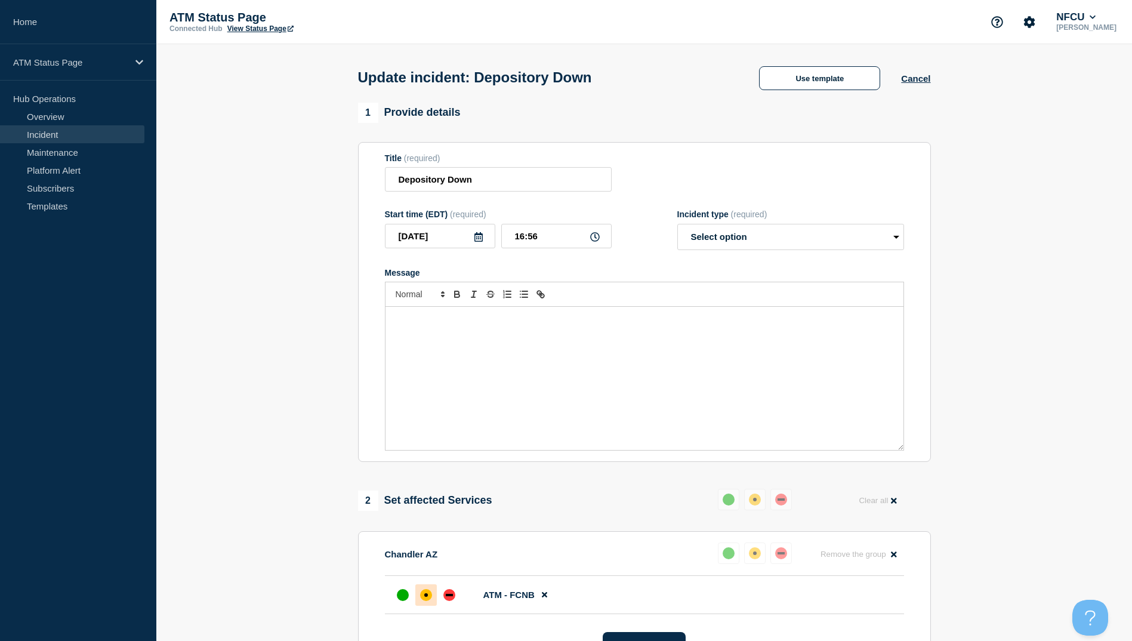
select select "resolved"
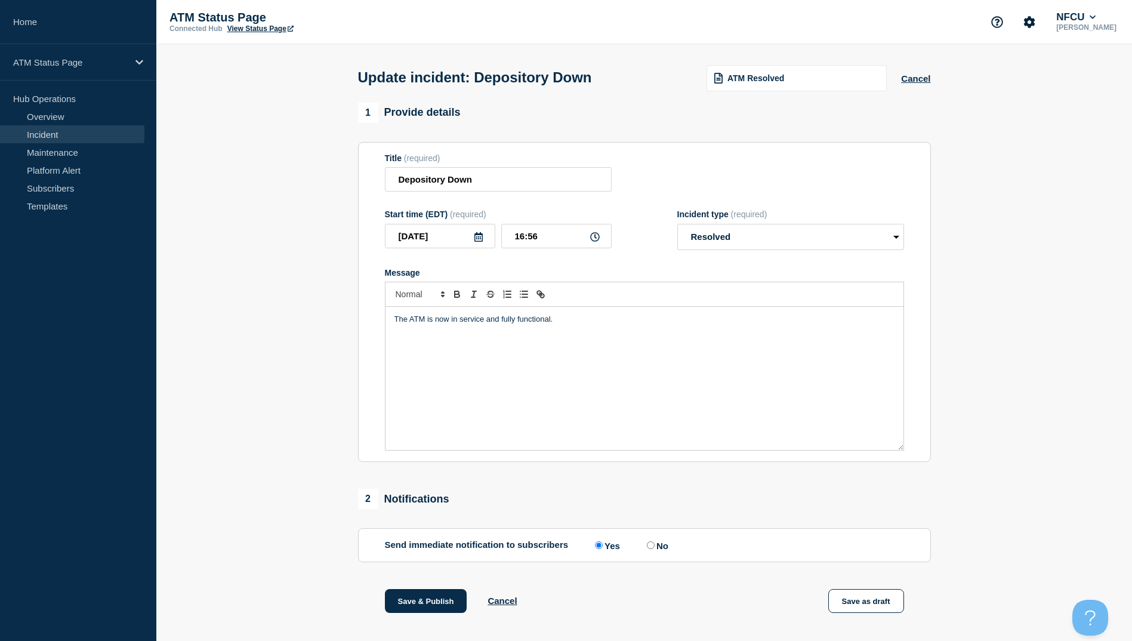
scroll to position [123, 0]
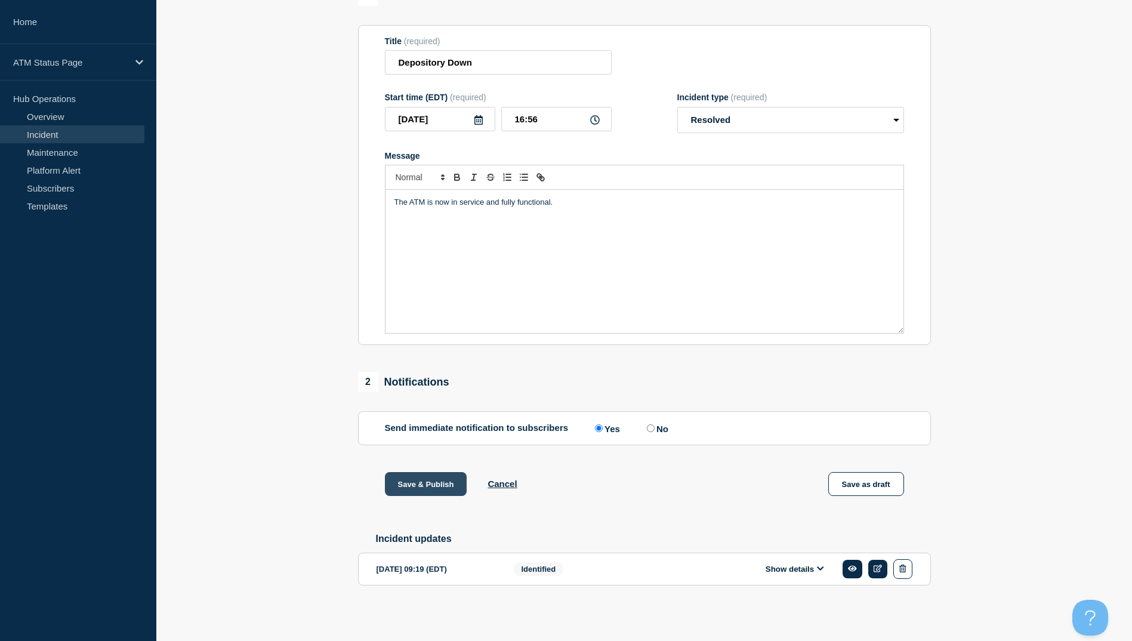
click at [437, 480] on button "Save & Publish" at bounding box center [426, 484] width 82 height 24
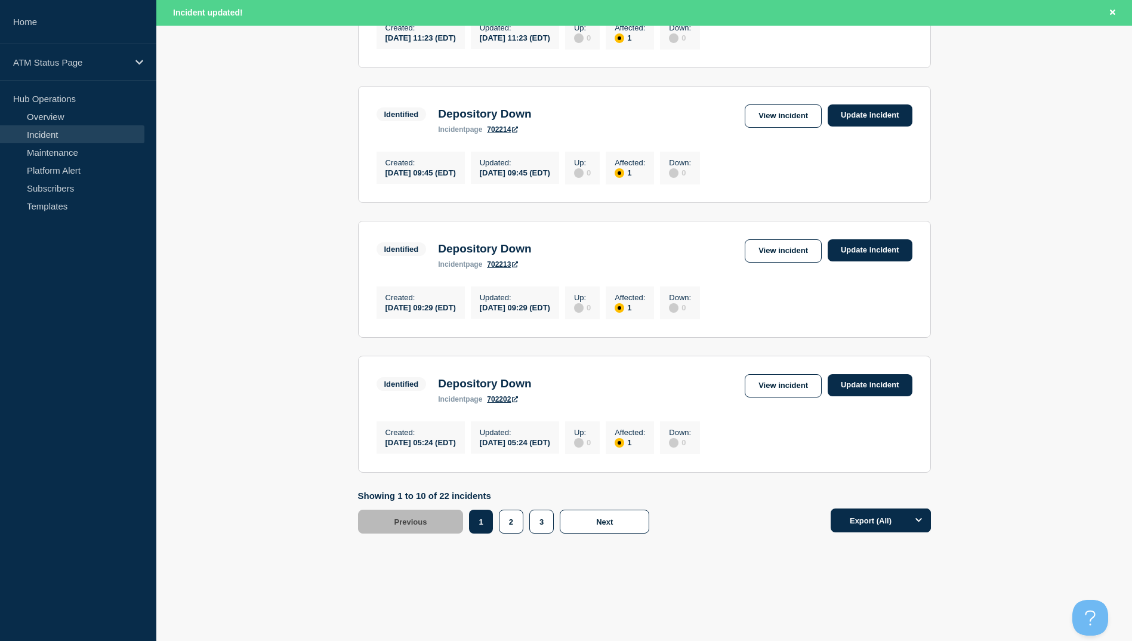
scroll to position [1172, 0]
click at [776, 389] on link "View incident" at bounding box center [783, 385] width 77 height 23
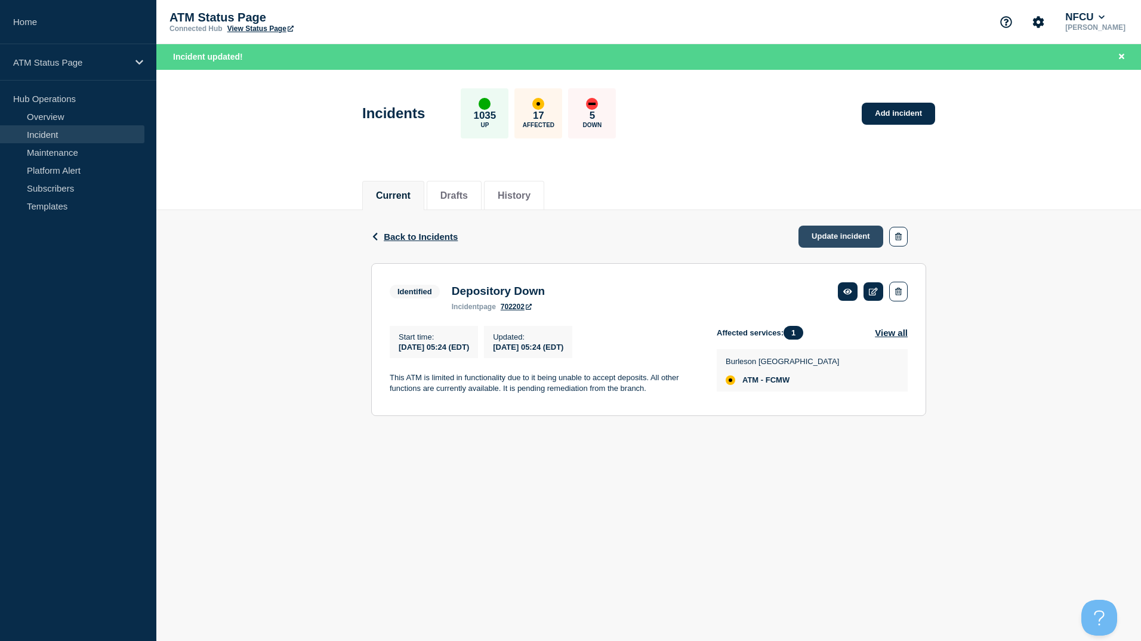
click at [843, 239] on link "Update incident" at bounding box center [840, 237] width 85 height 22
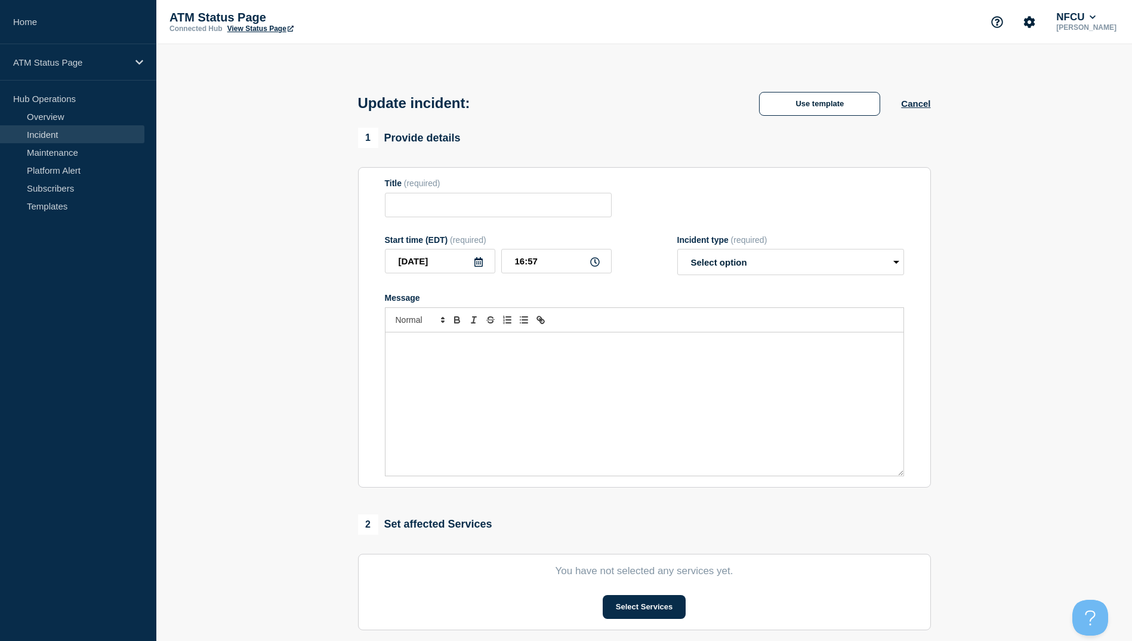
type input "Depository Down"
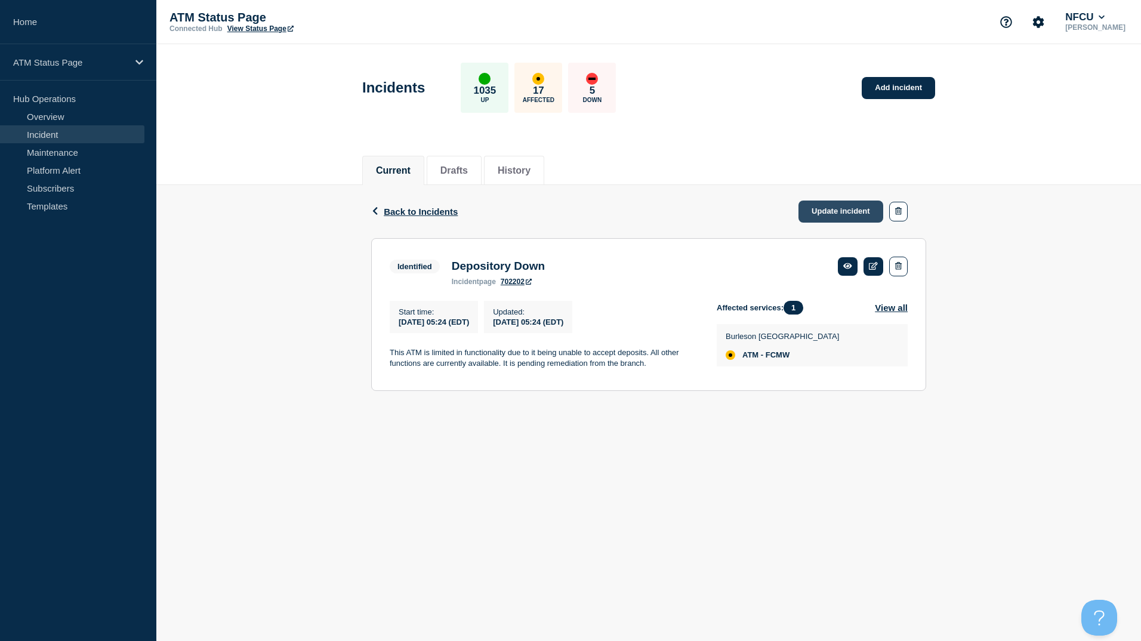
click at [842, 211] on link "Update incident" at bounding box center [840, 211] width 85 height 22
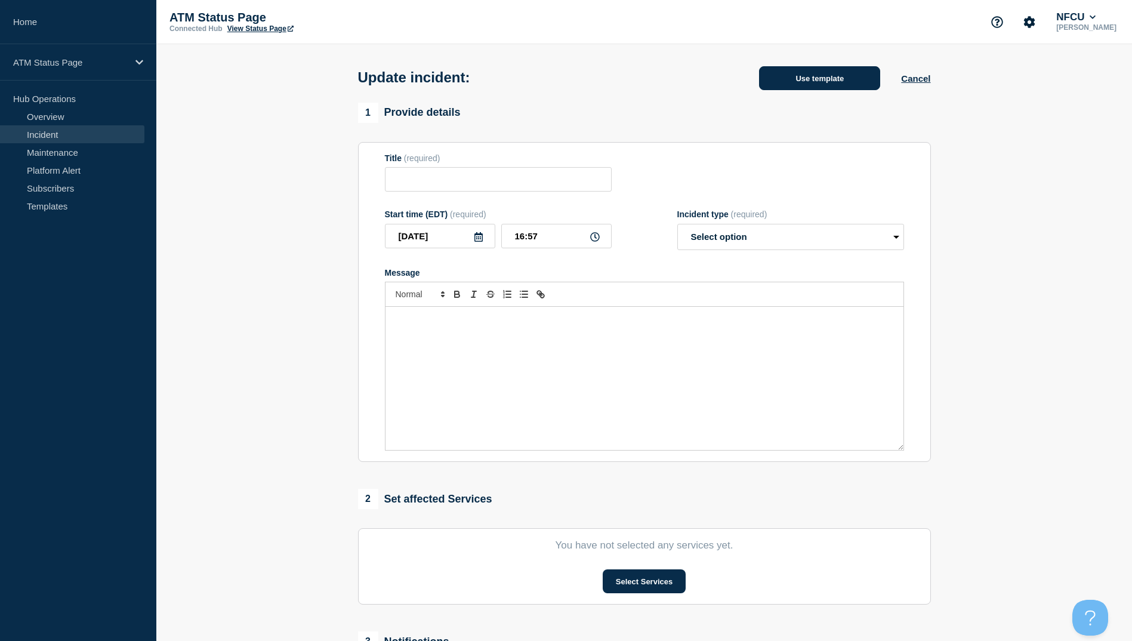
type input "Depository Down"
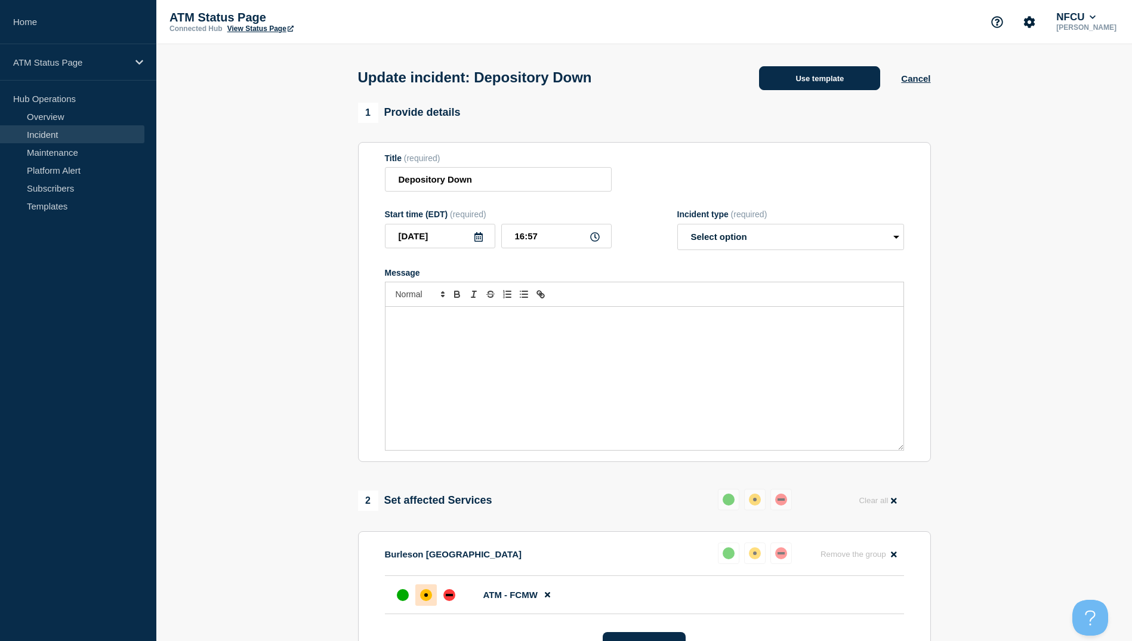
click at [828, 81] on button "Use template" at bounding box center [819, 78] width 121 height 24
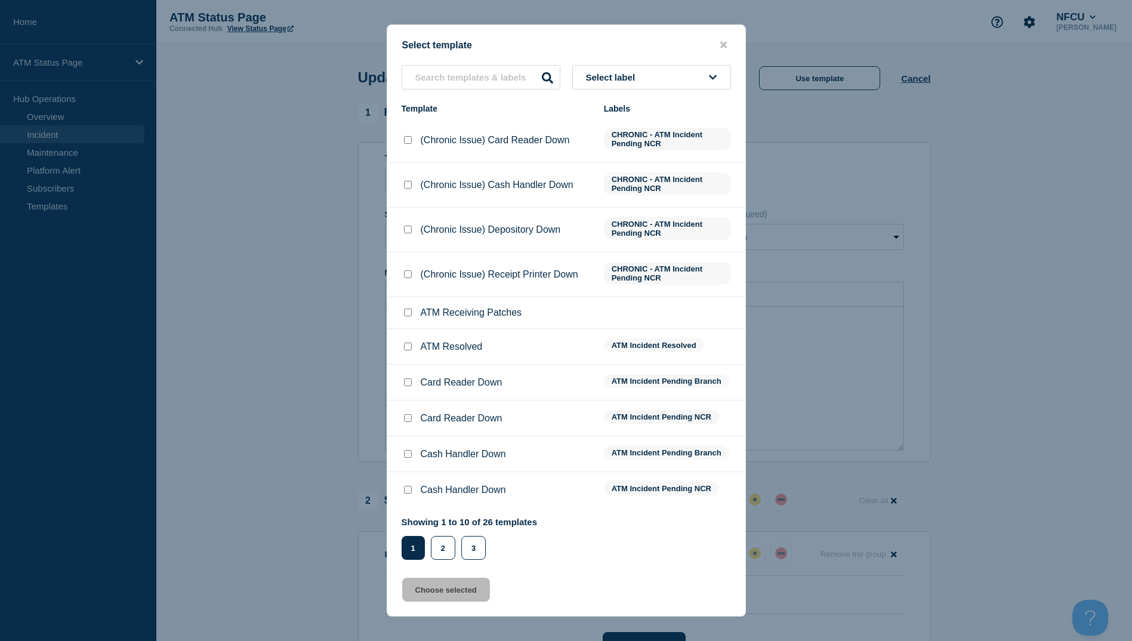
click at [411, 348] on input "ATM Resolved checkbox" at bounding box center [408, 346] width 8 height 8
checkbox input "true"
click at [465, 594] on button "Choose selected" at bounding box center [446, 590] width 88 height 24
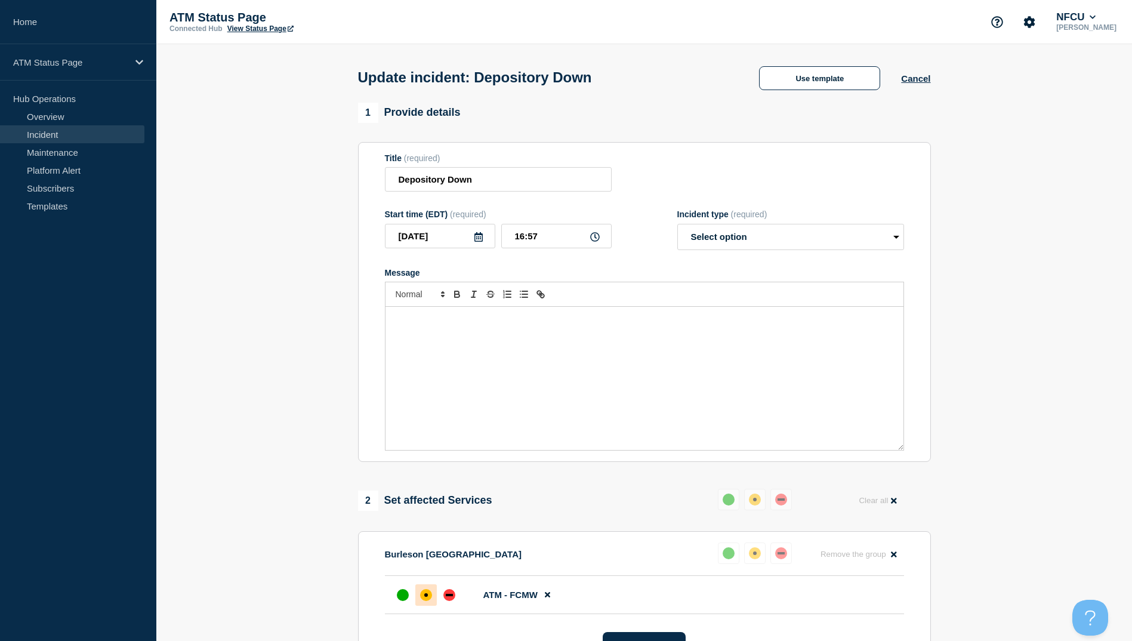
select select "resolved"
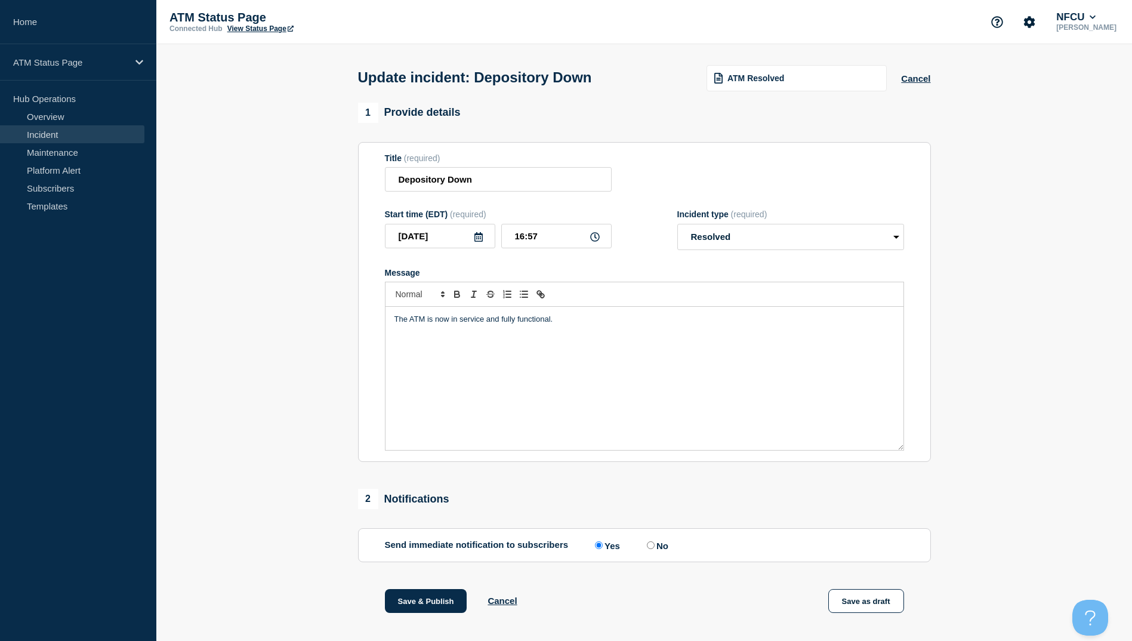
scroll to position [119, 0]
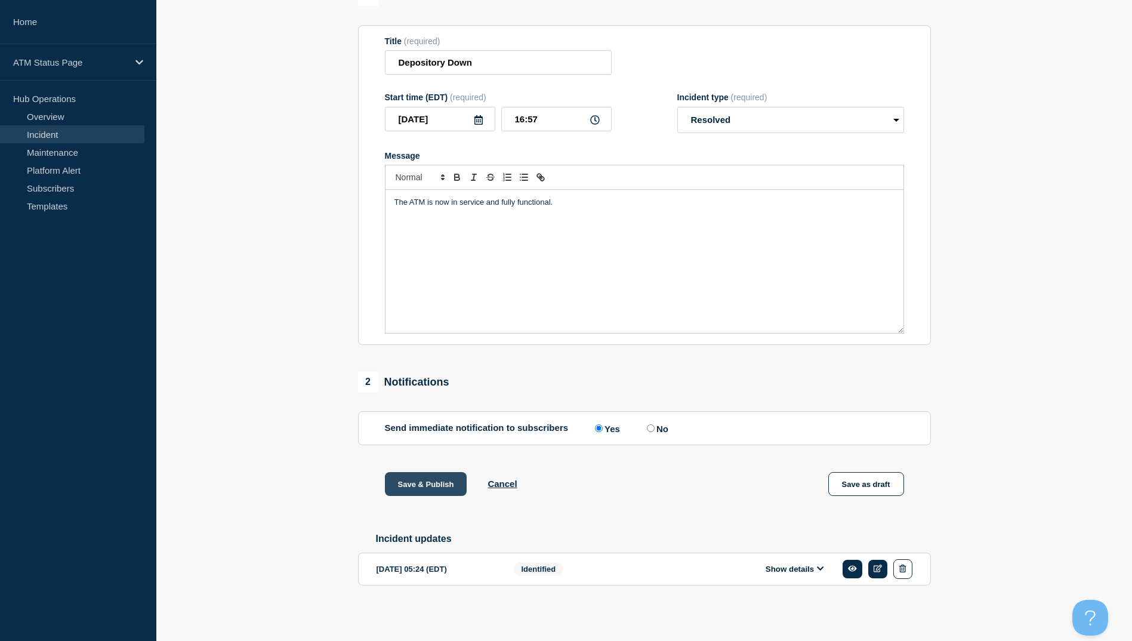
click at [433, 491] on button "Save & Publish" at bounding box center [426, 484] width 82 height 24
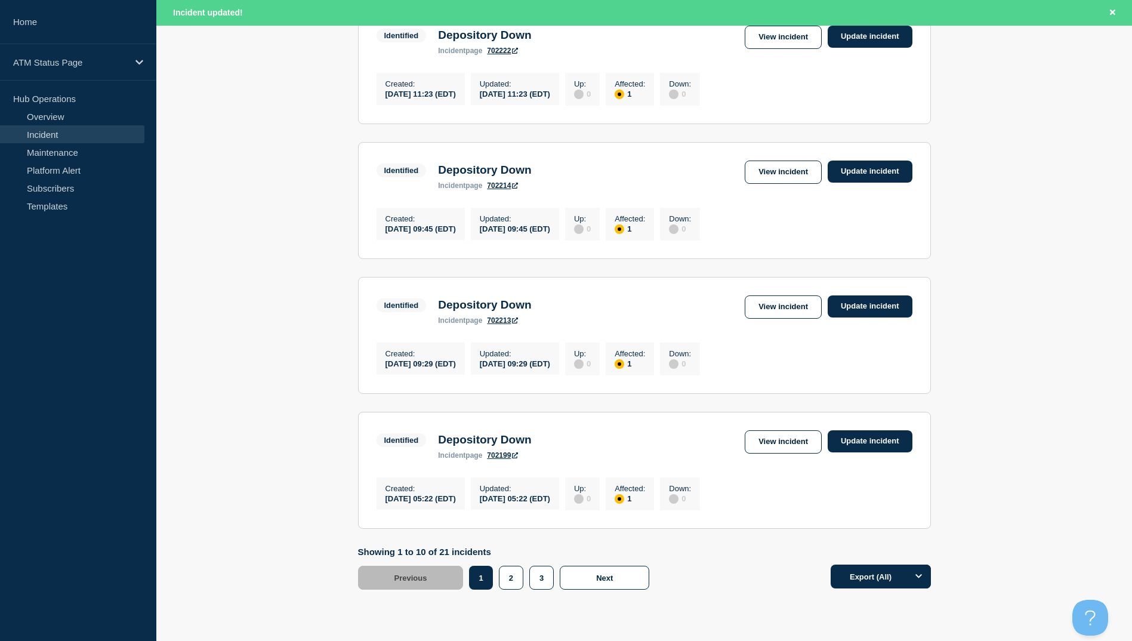
scroll to position [1134, 0]
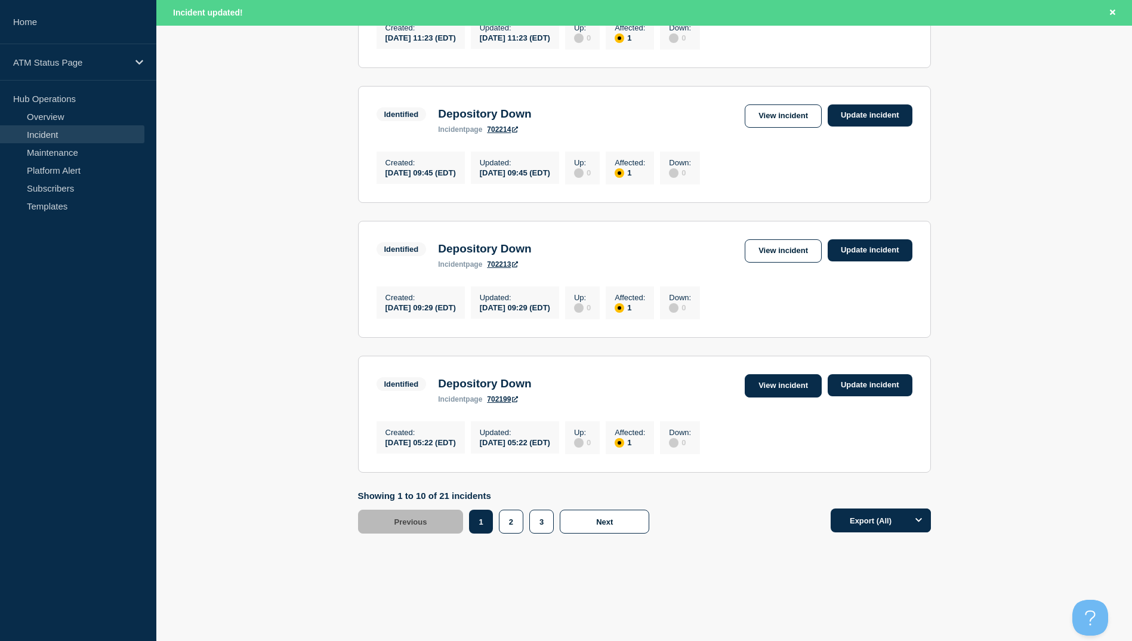
click at [776, 397] on link "View incident" at bounding box center [783, 385] width 77 height 23
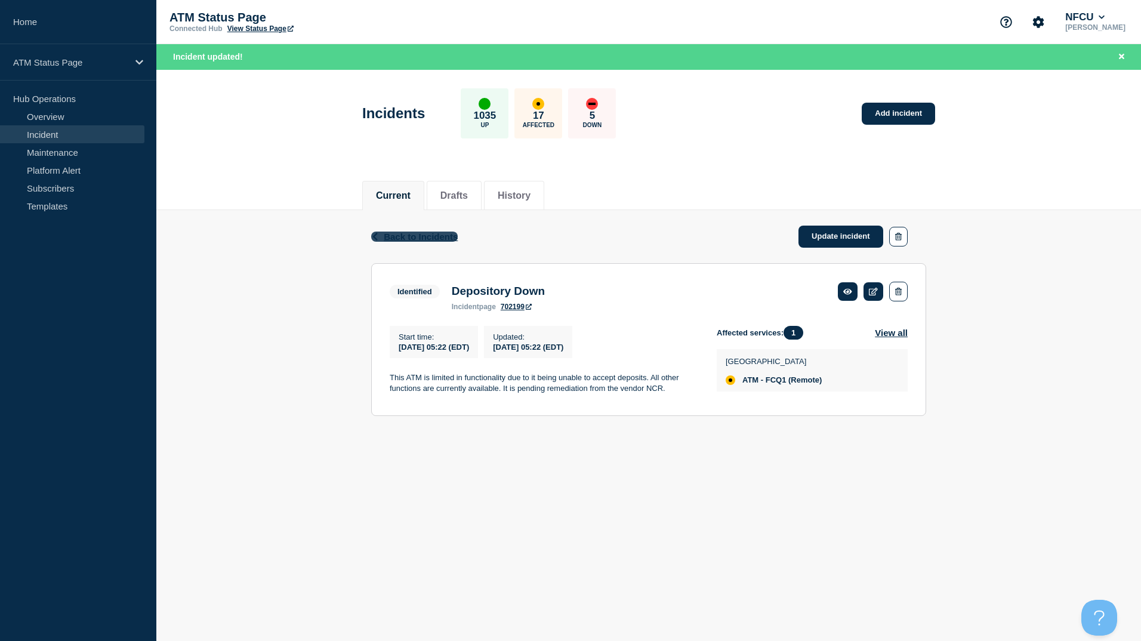
click at [417, 240] on span "Back to Incidents" at bounding box center [421, 237] width 74 height 10
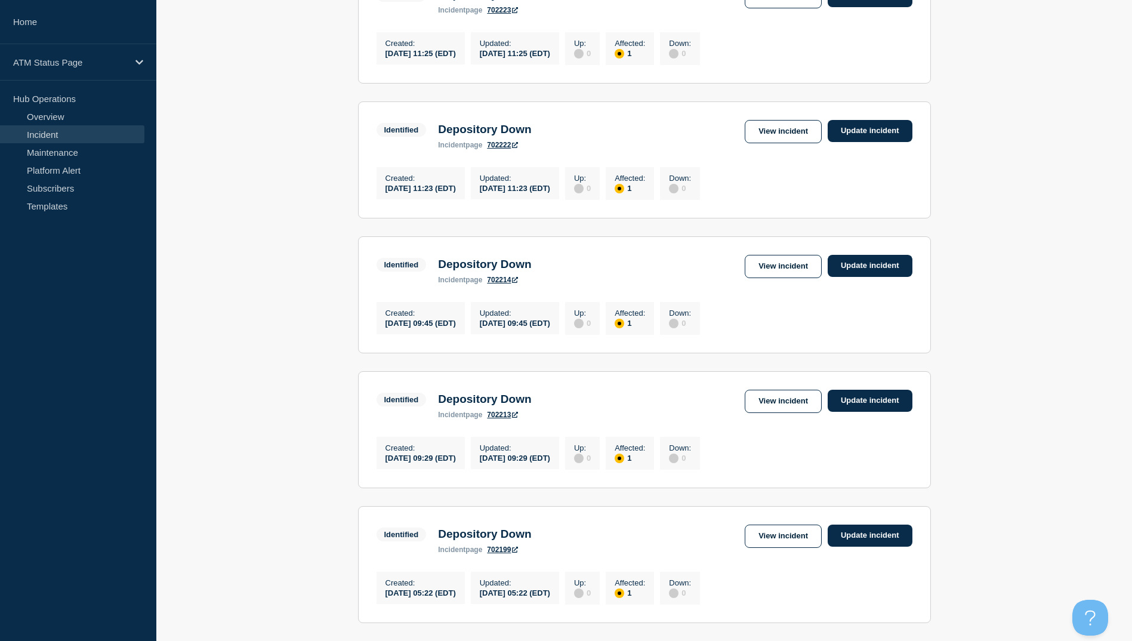
scroll to position [1147, 0]
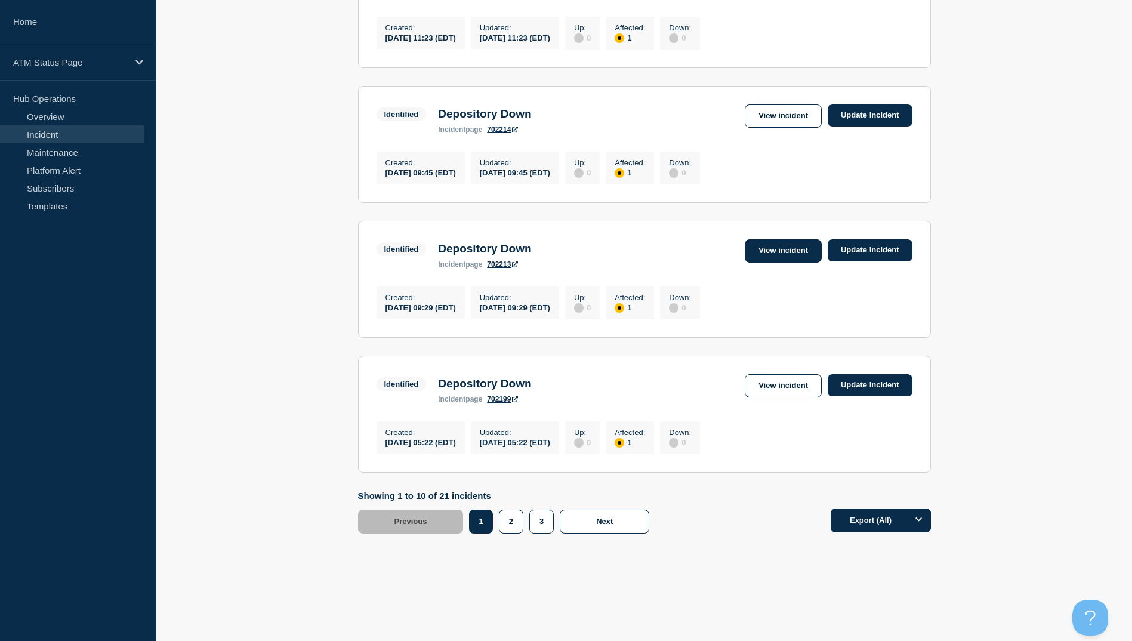
click at [767, 246] on link "View incident" at bounding box center [783, 250] width 77 height 23
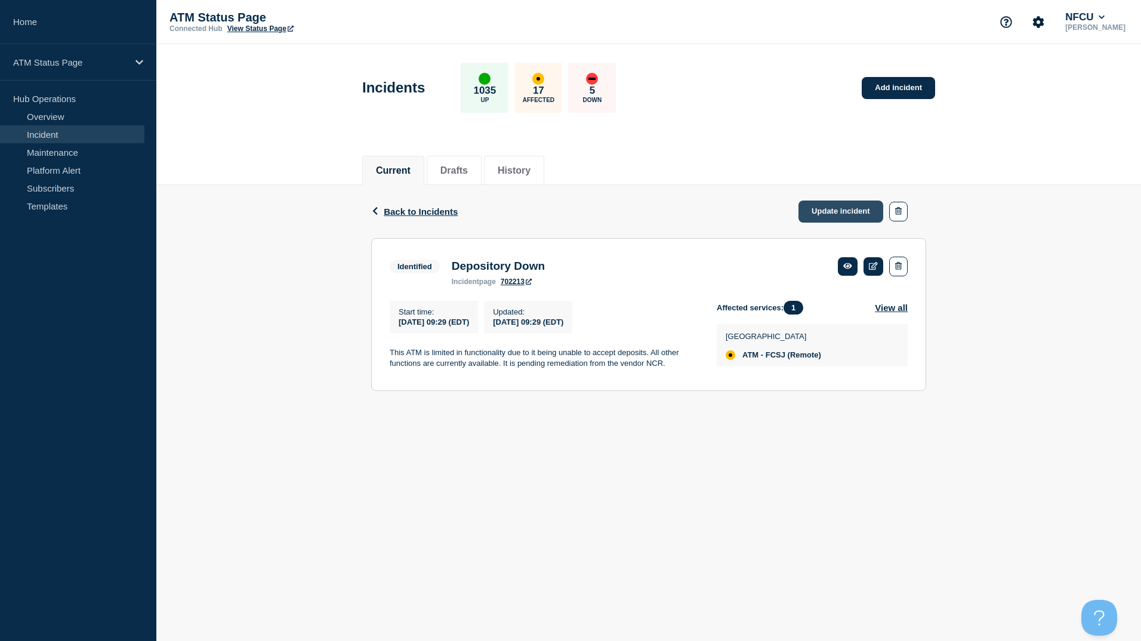
click at [843, 215] on link "Update incident" at bounding box center [840, 211] width 85 height 22
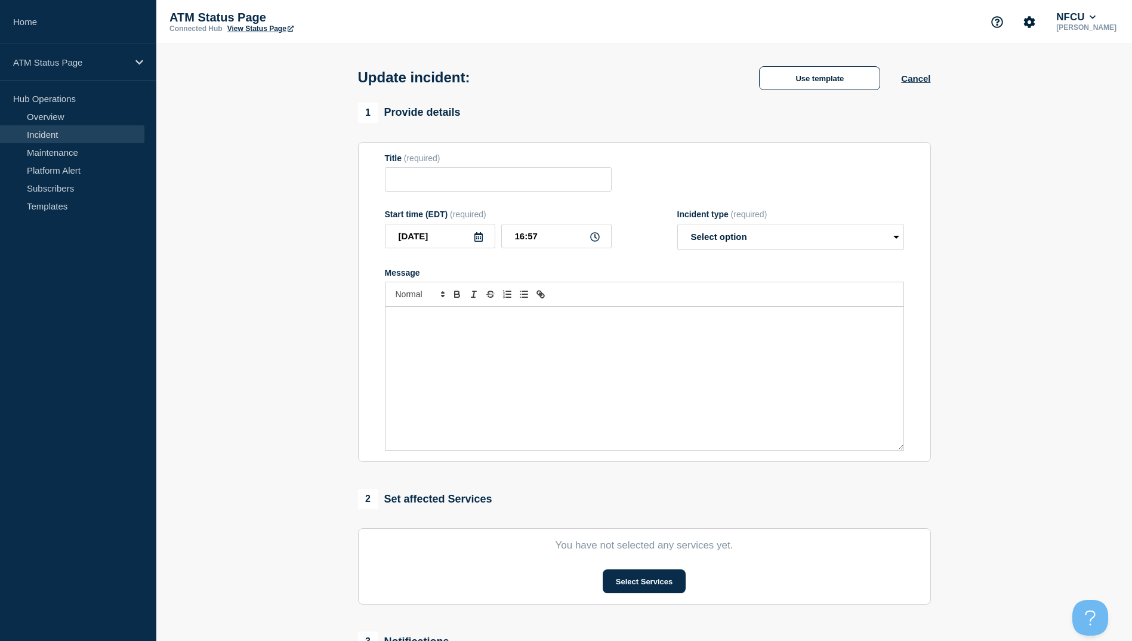
type input "Depository Down"
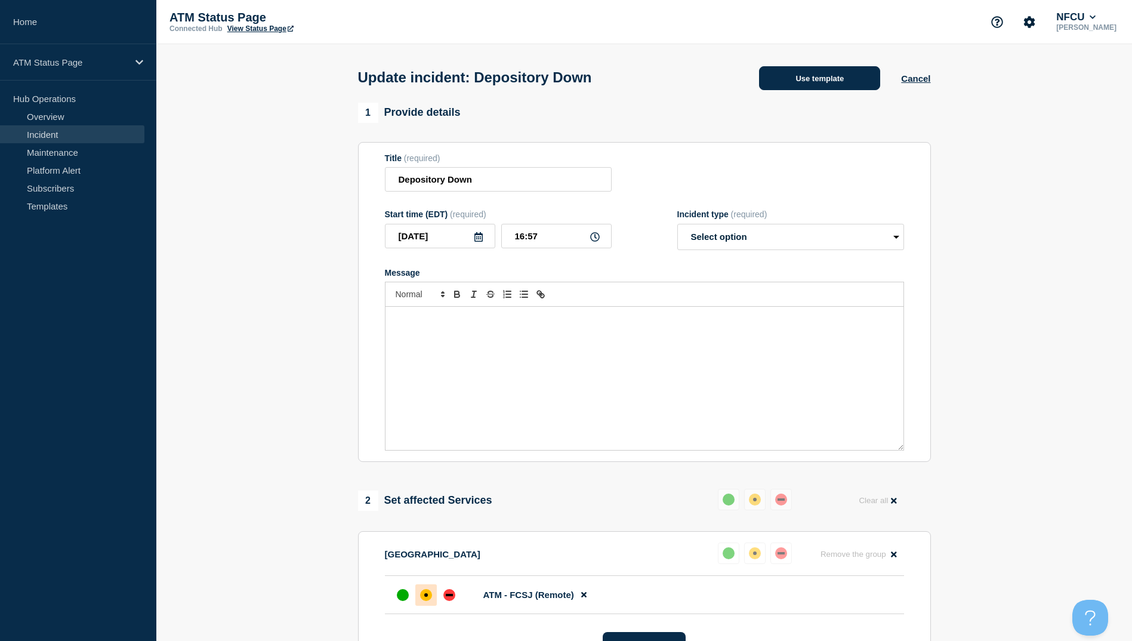
click at [810, 84] on button "Use template" at bounding box center [819, 78] width 121 height 24
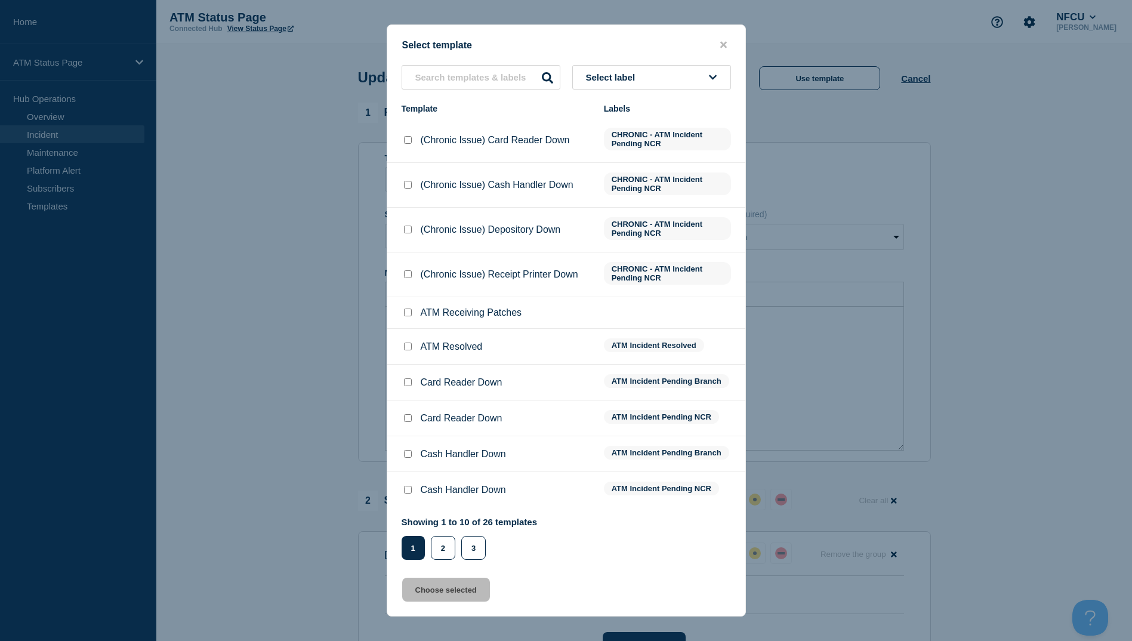
click at [411, 350] on input "ATM Resolved checkbox" at bounding box center [408, 346] width 8 height 8
checkbox input "true"
click at [464, 600] on button "Choose selected" at bounding box center [446, 590] width 88 height 24
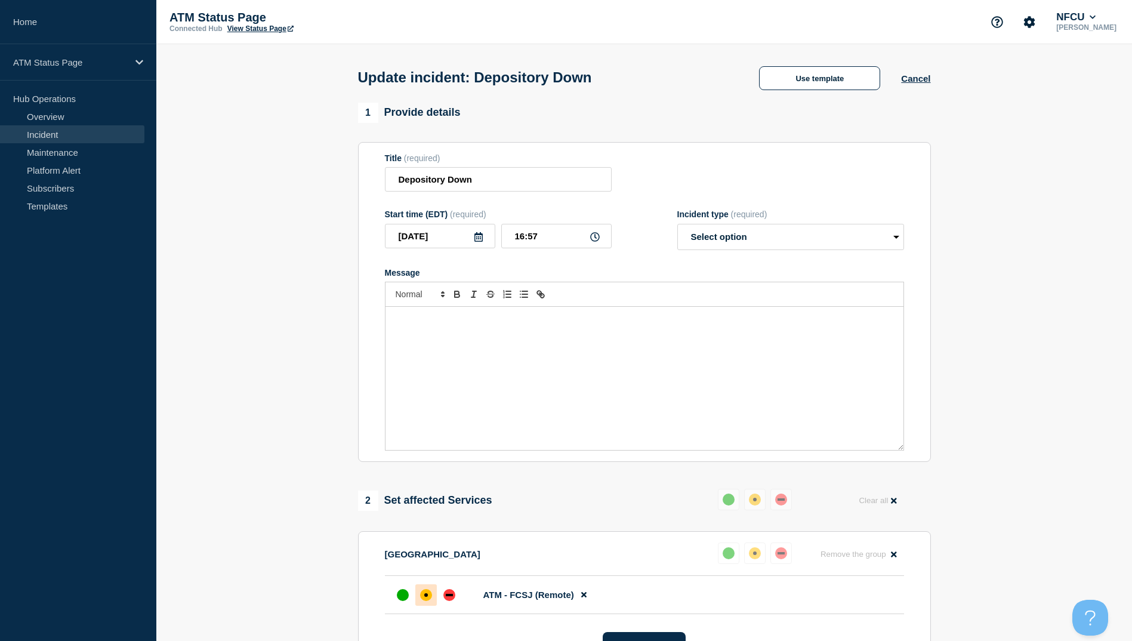
select select "resolved"
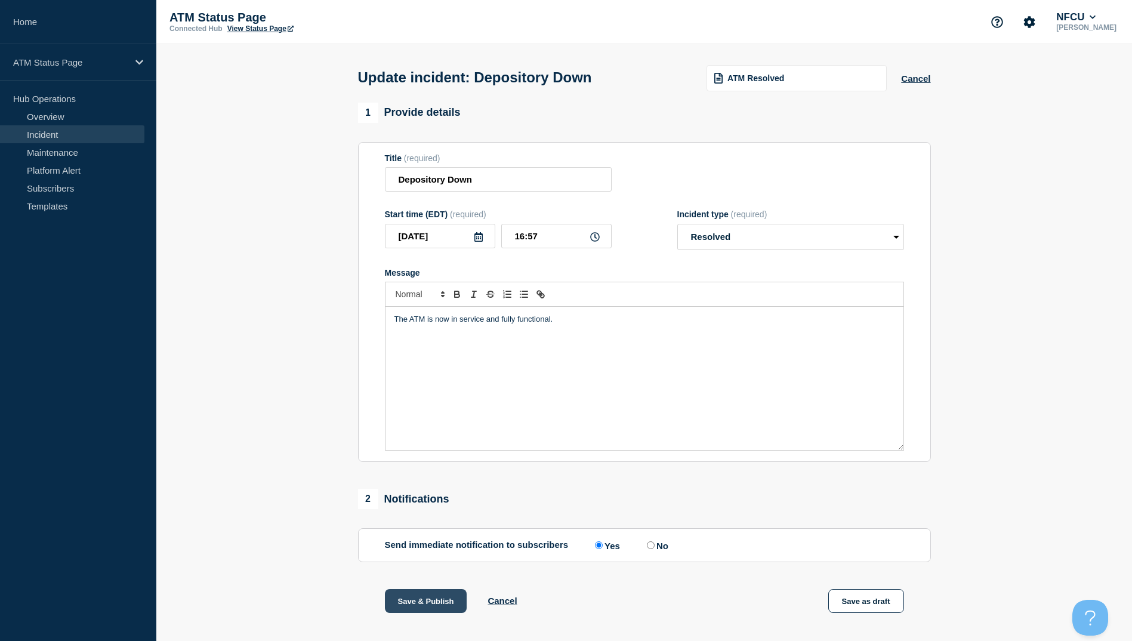
click at [418, 603] on button "Save & Publish" at bounding box center [426, 601] width 82 height 24
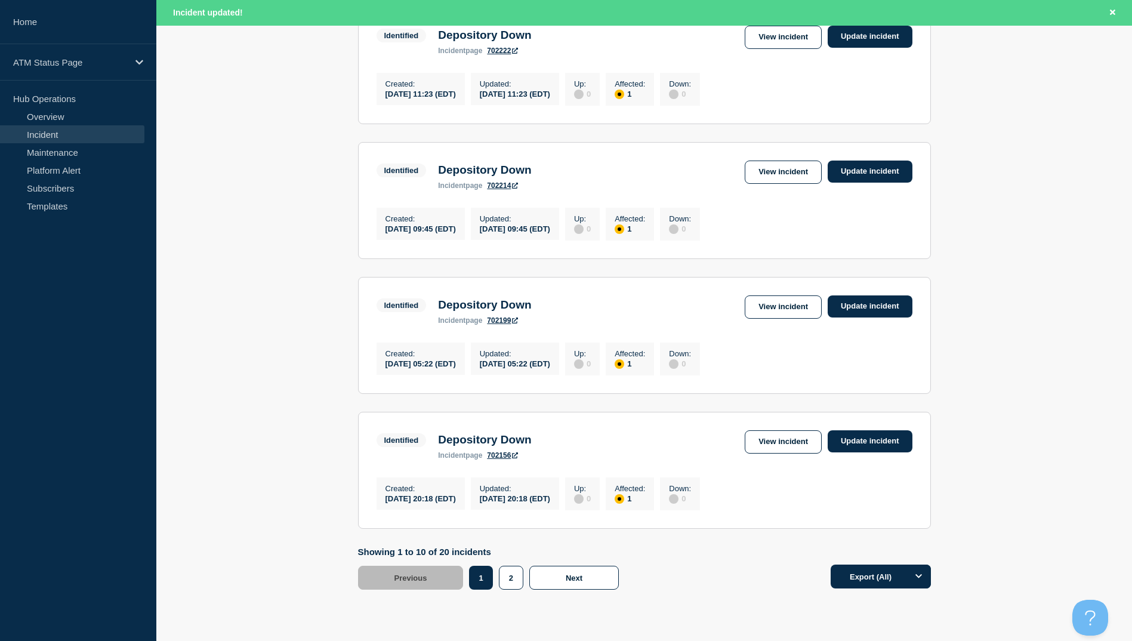
scroll to position [1172, 0]
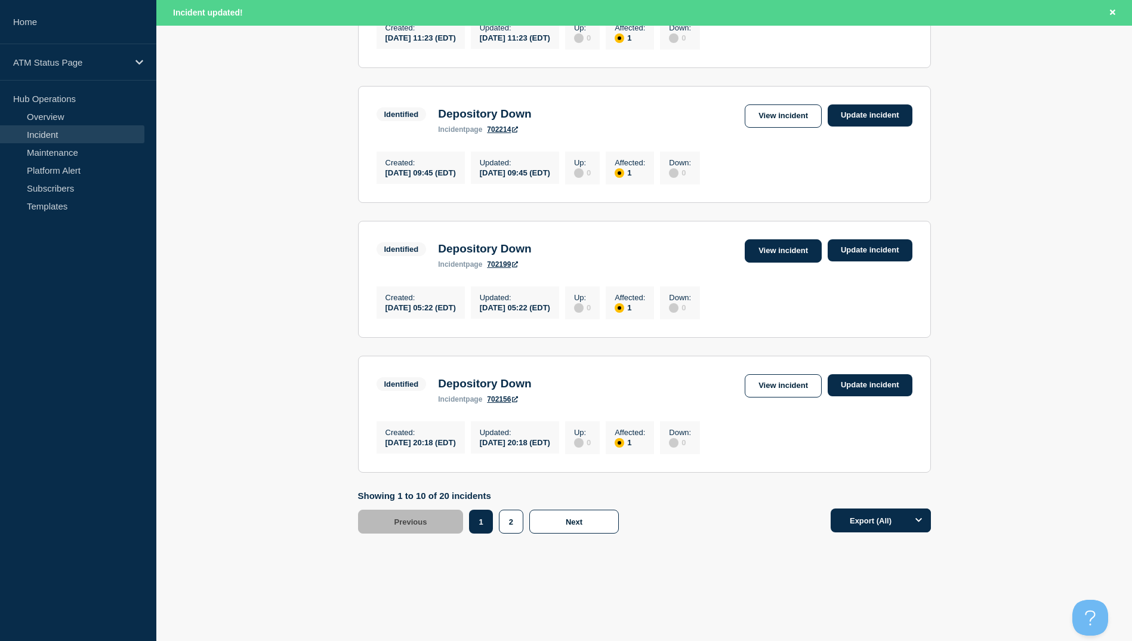
click at [792, 242] on link "View incident" at bounding box center [783, 250] width 77 height 23
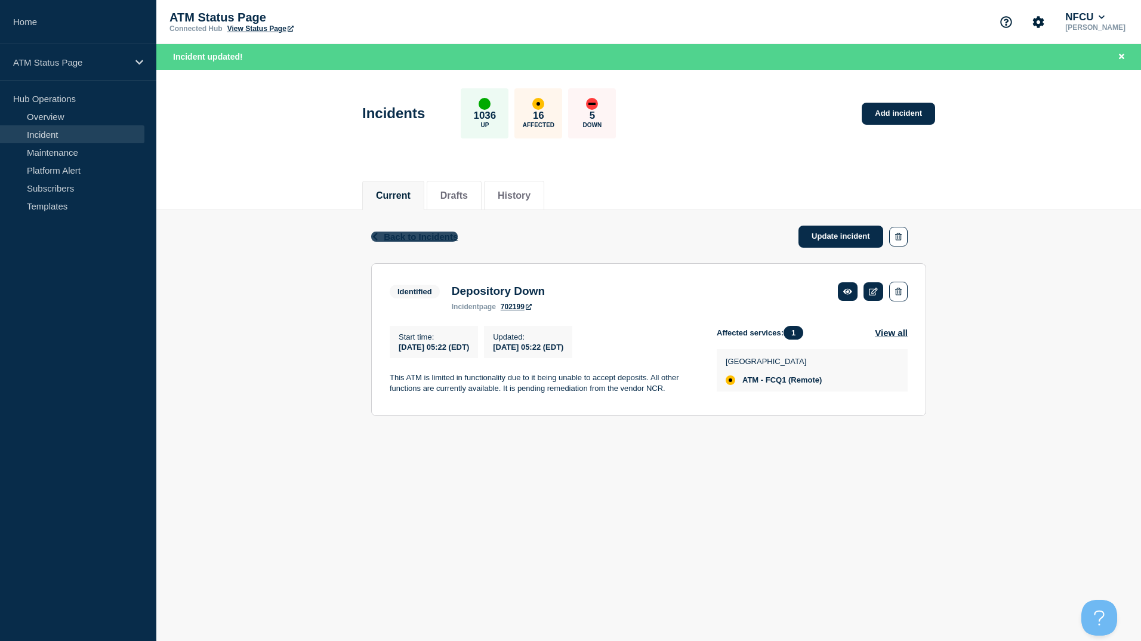
click at [390, 238] on span "Back to Incidents" at bounding box center [421, 237] width 74 height 10
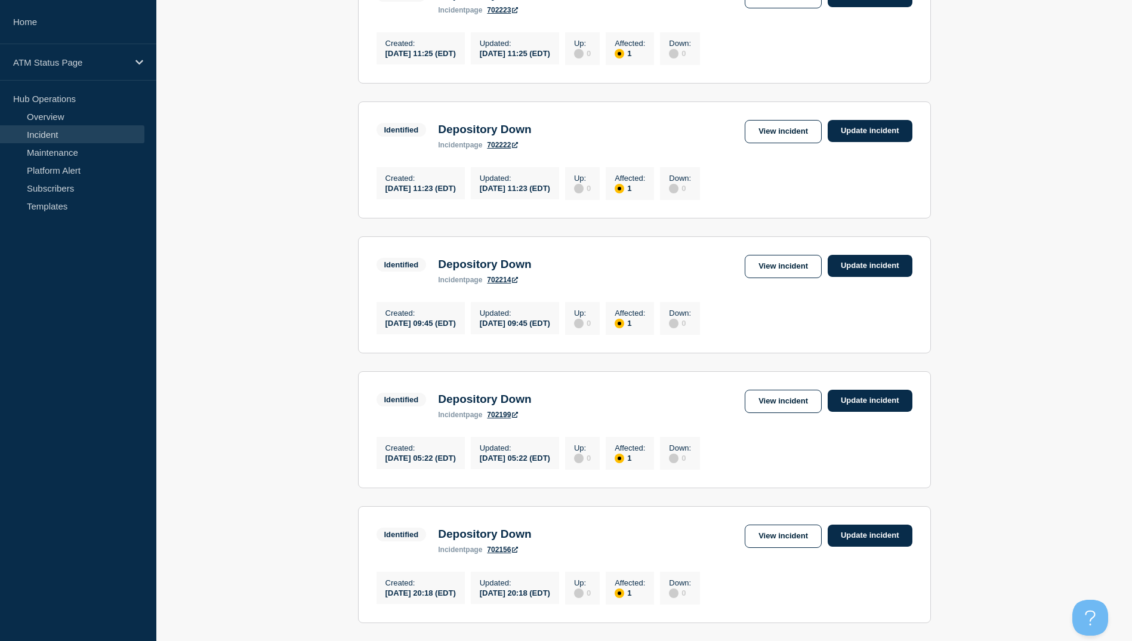
scroll to position [1147, 0]
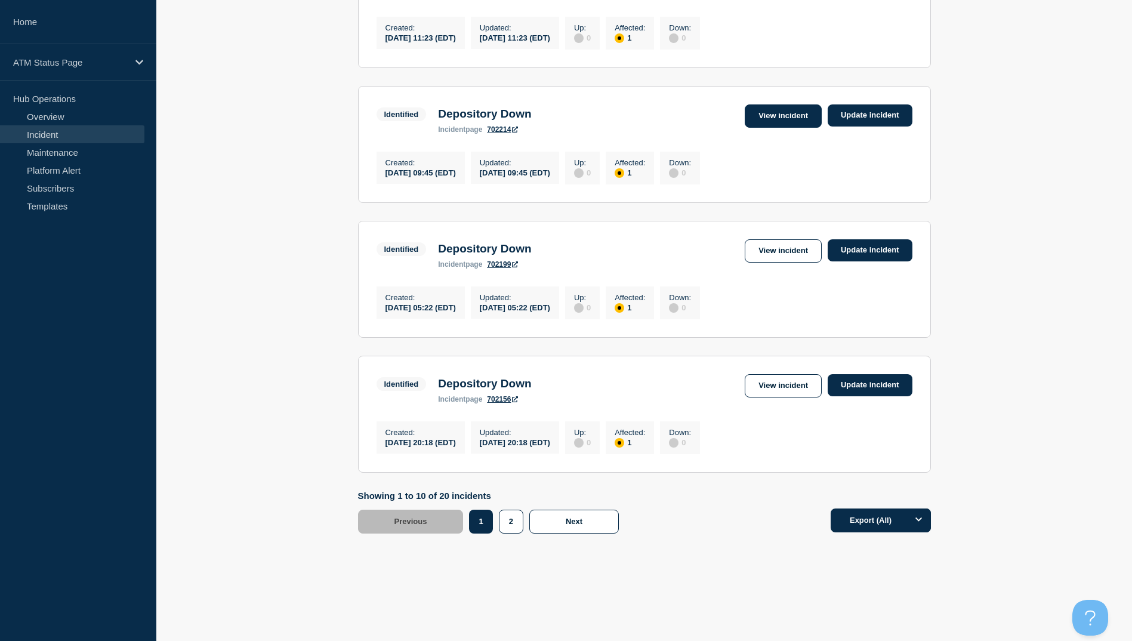
click at [785, 104] on link "View incident" at bounding box center [783, 115] width 77 height 23
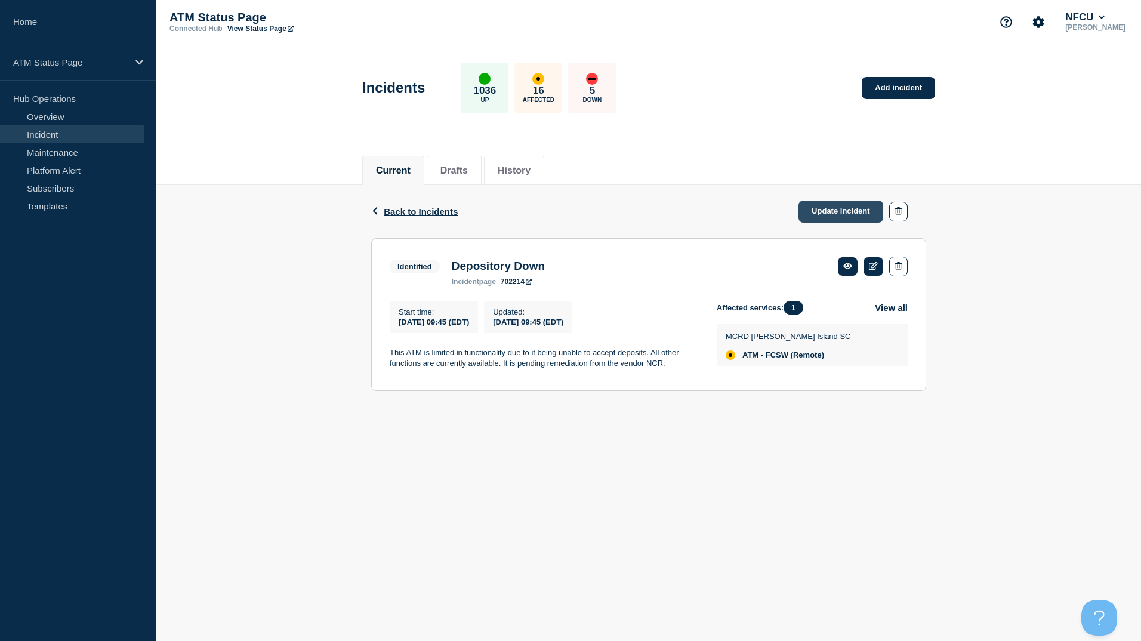
click at [834, 212] on link "Update incident" at bounding box center [840, 211] width 85 height 22
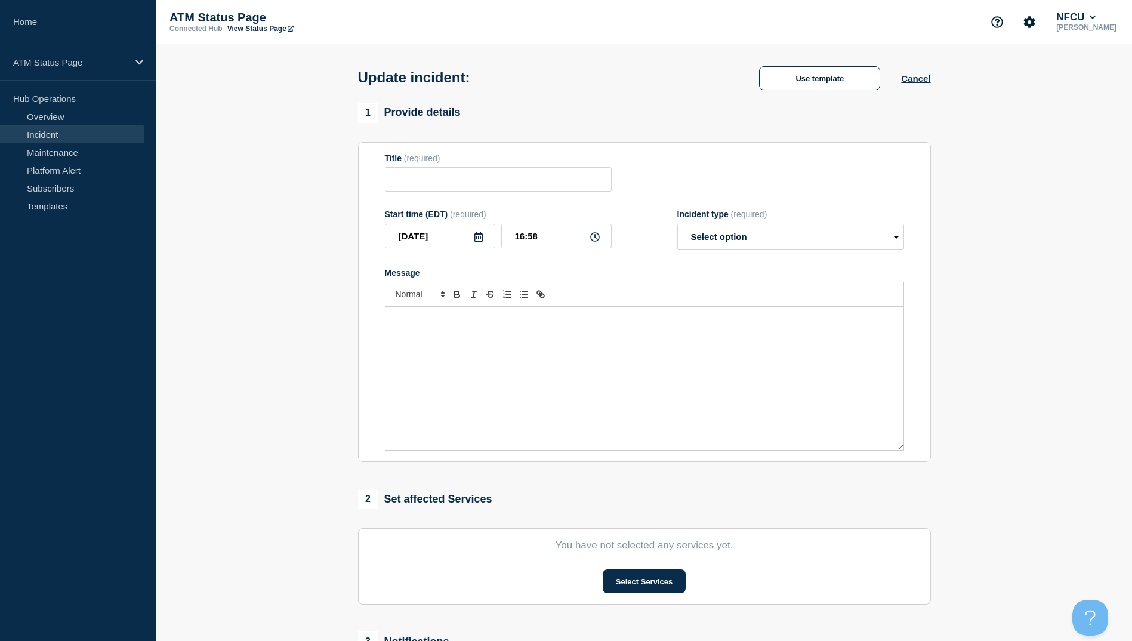
type input "Depository Down"
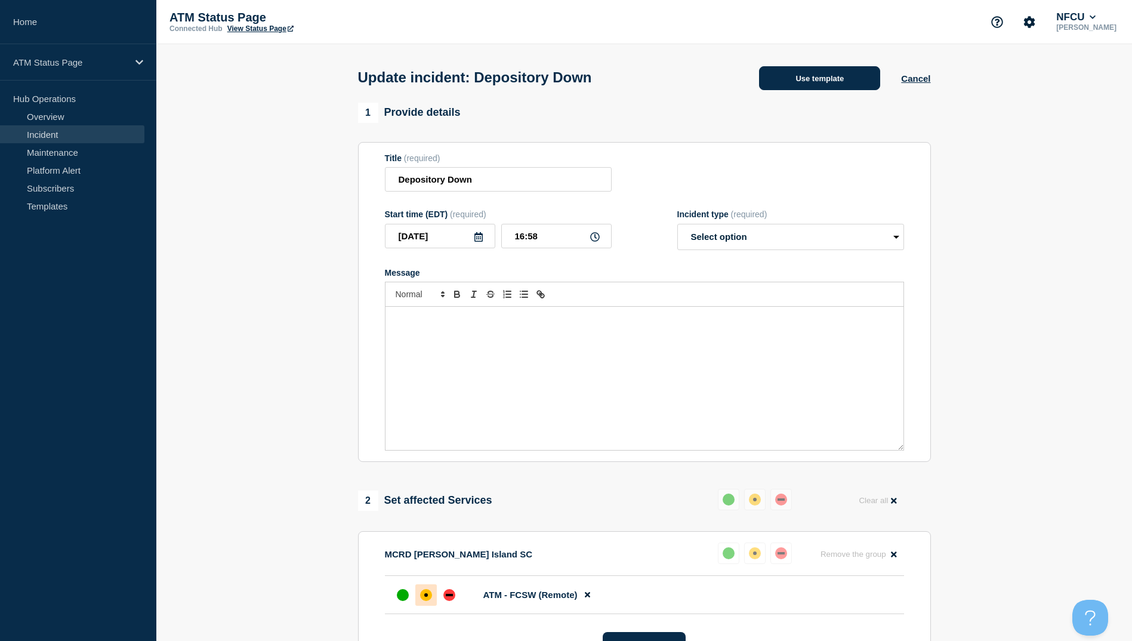
click at [832, 73] on button "Use template" at bounding box center [819, 78] width 121 height 24
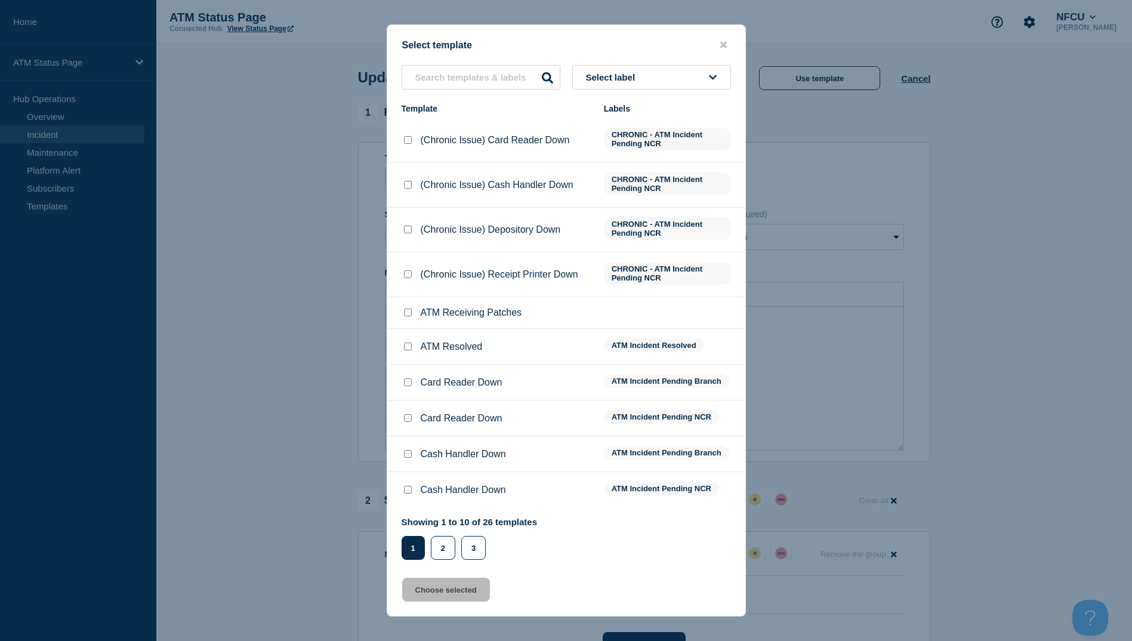
click at [409, 348] on input "ATM Resolved checkbox" at bounding box center [408, 346] width 8 height 8
checkbox input "true"
click at [455, 594] on button "Choose selected" at bounding box center [446, 590] width 88 height 24
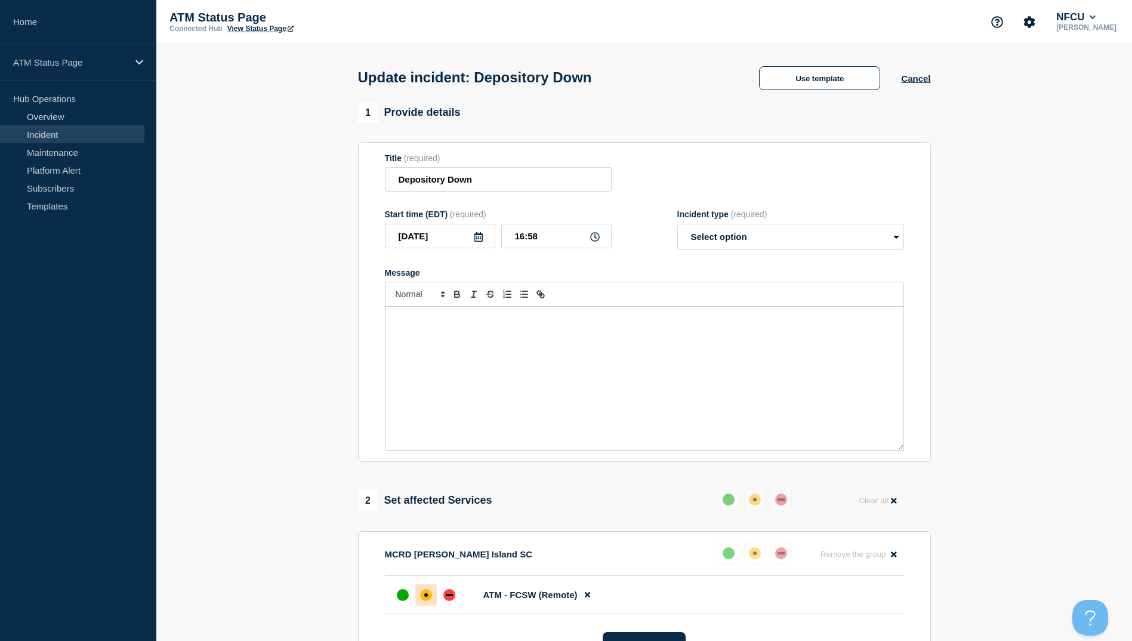
select select "resolved"
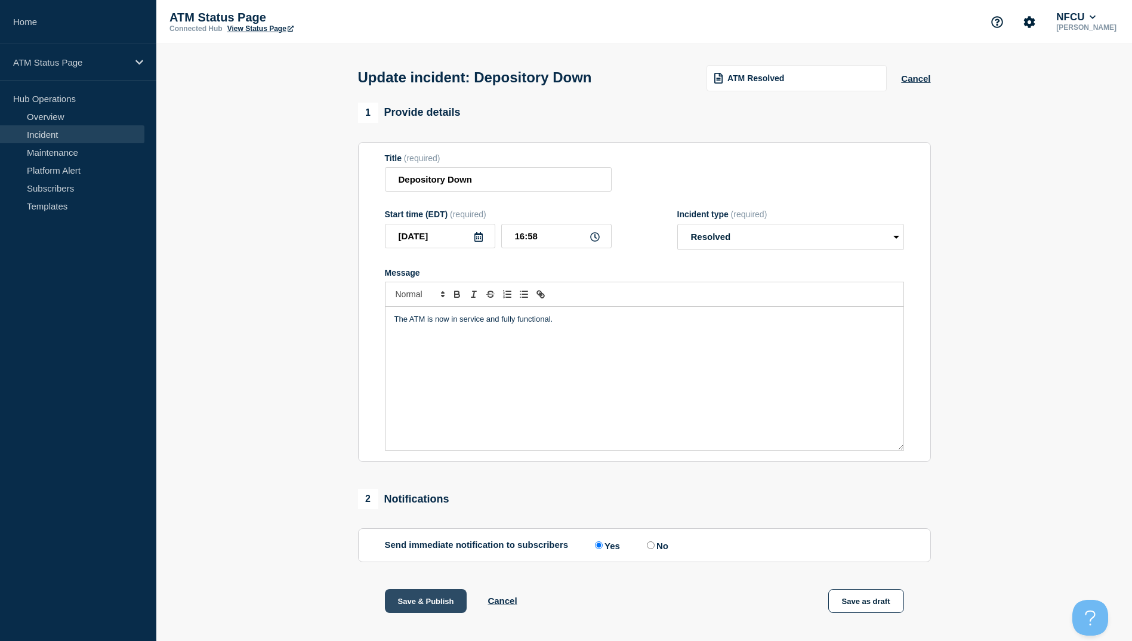
click at [427, 602] on button "Save & Publish" at bounding box center [426, 601] width 82 height 24
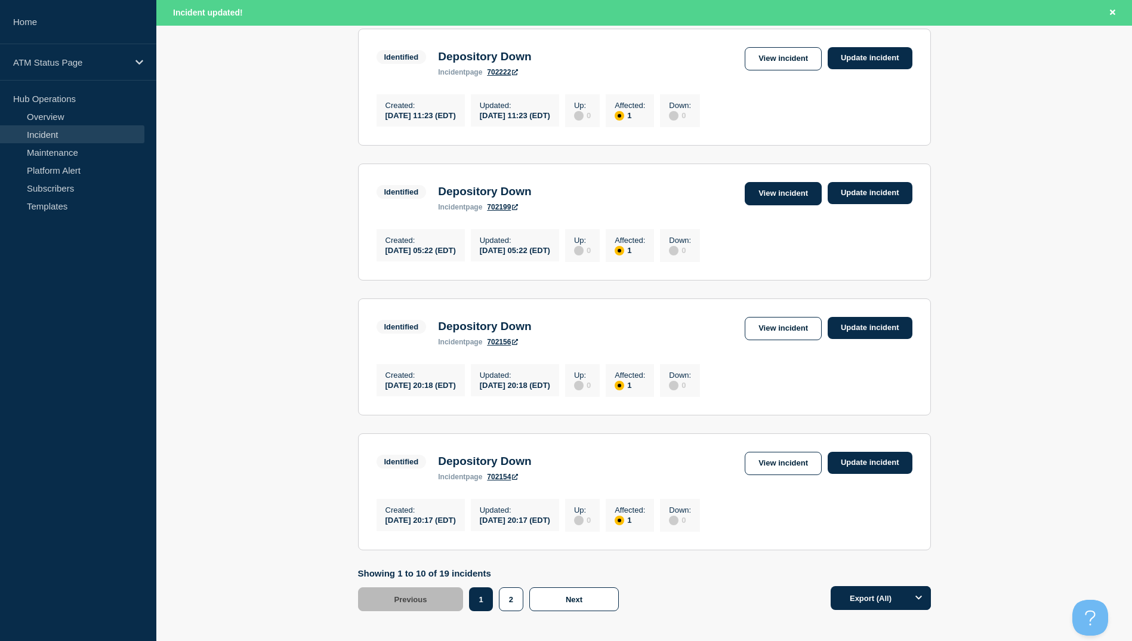
scroll to position [993, 0]
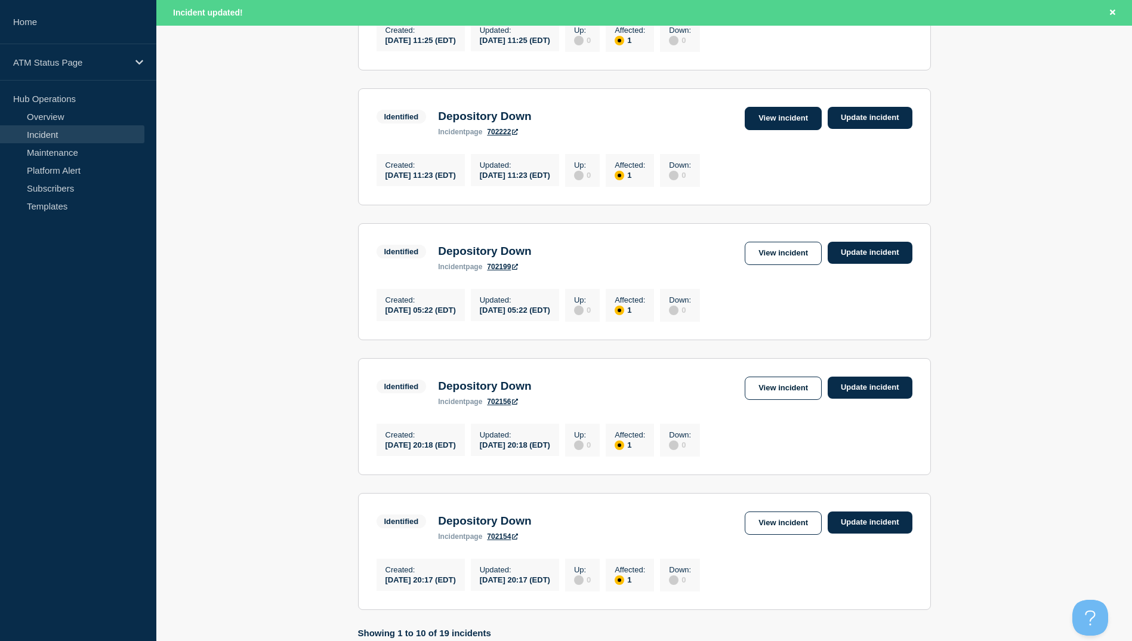
click at [781, 130] on link "View incident" at bounding box center [783, 118] width 77 height 23
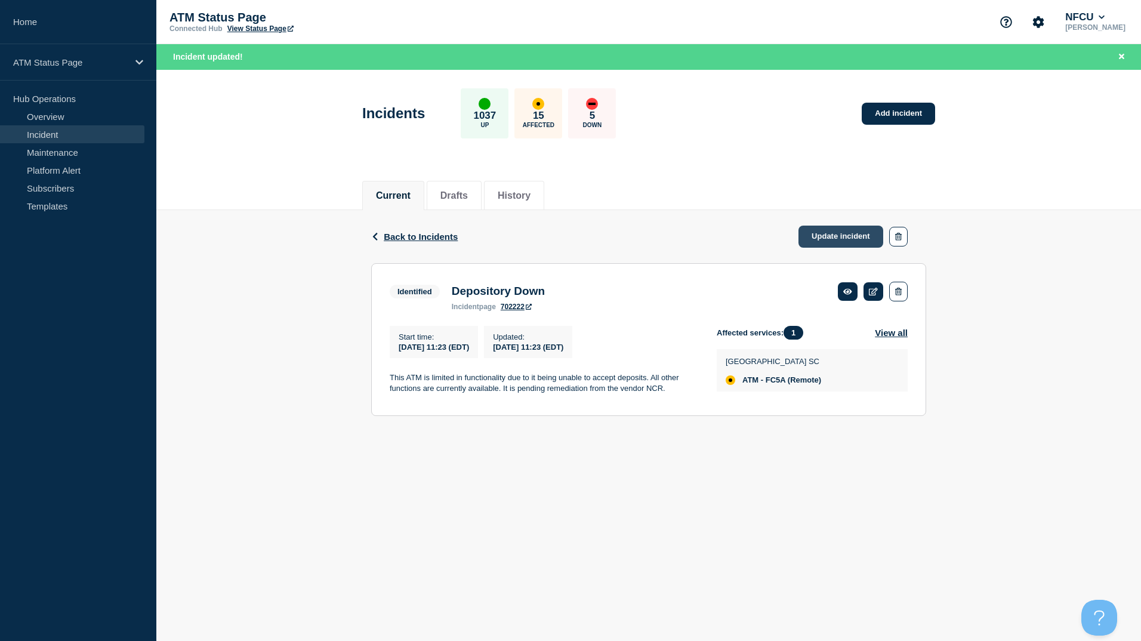
click at [825, 233] on link "Update incident" at bounding box center [840, 237] width 85 height 22
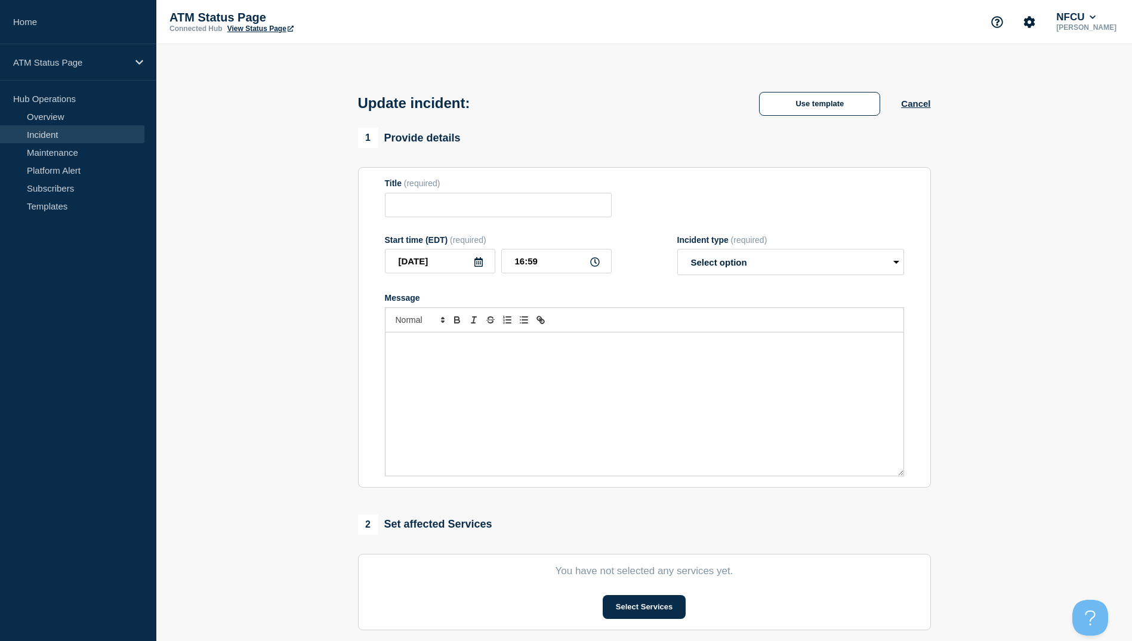
type input "Depository Down"
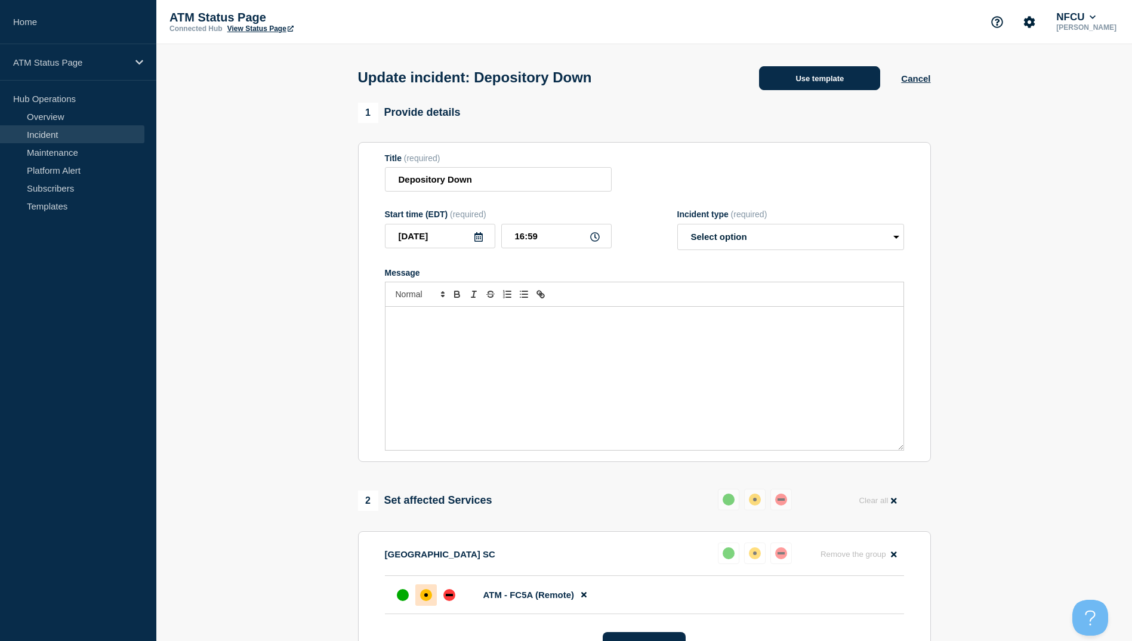
click at [823, 78] on button "Use template" at bounding box center [819, 78] width 121 height 24
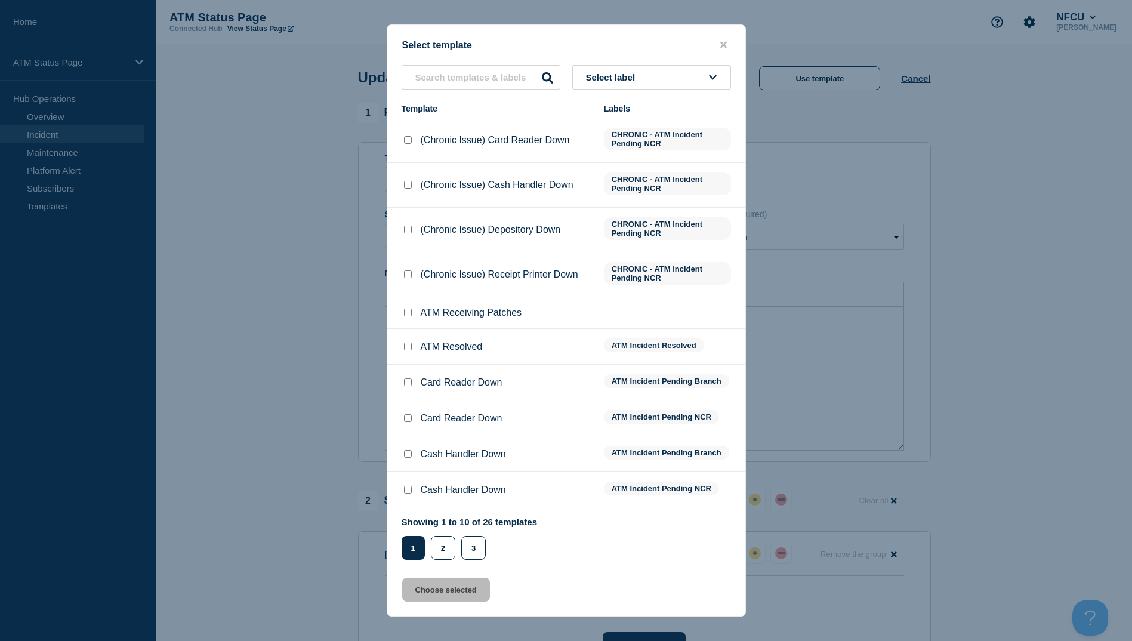
click at [408, 346] on input "ATM Resolved checkbox" at bounding box center [408, 346] width 8 height 8
checkbox input "true"
click at [445, 599] on button "Choose selected" at bounding box center [446, 590] width 88 height 24
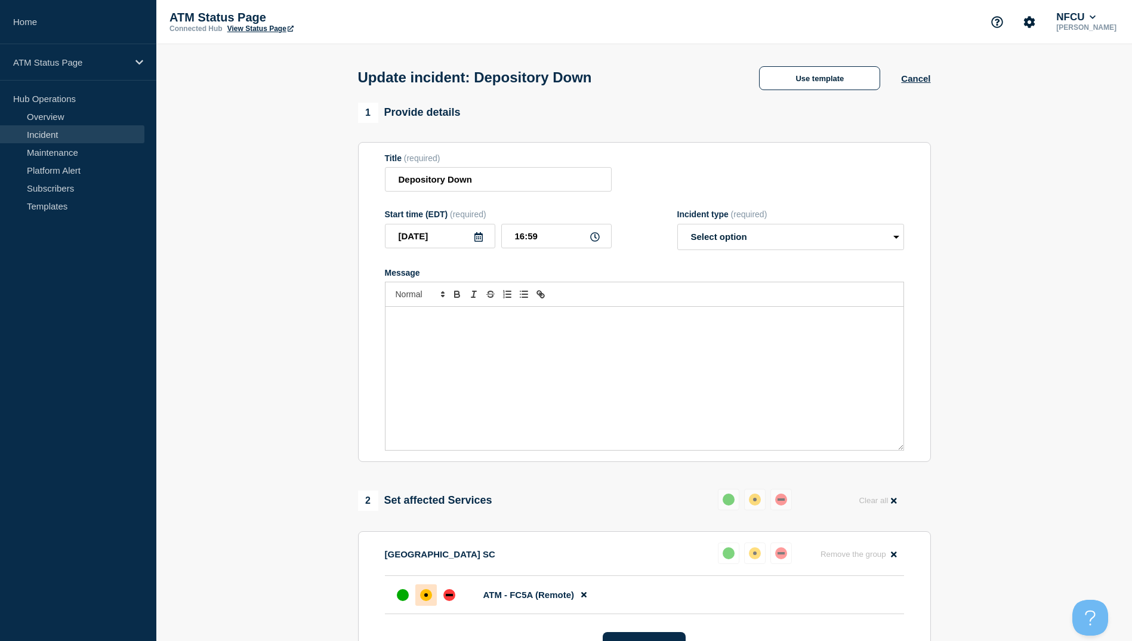
select select "resolved"
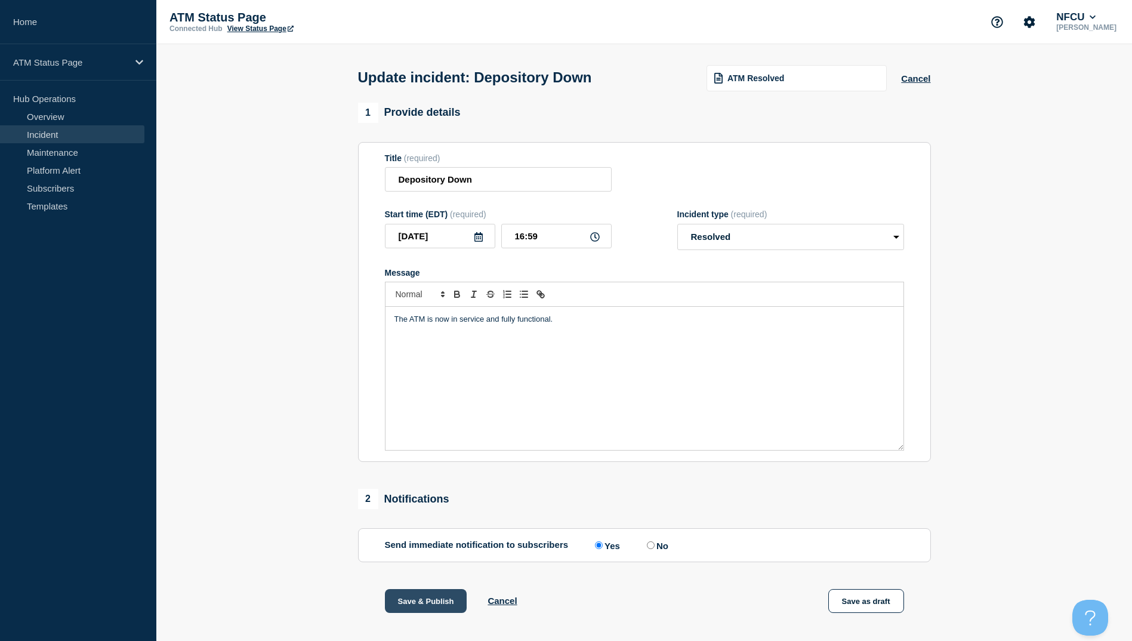
click at [428, 603] on button "Save & Publish" at bounding box center [426, 601] width 82 height 24
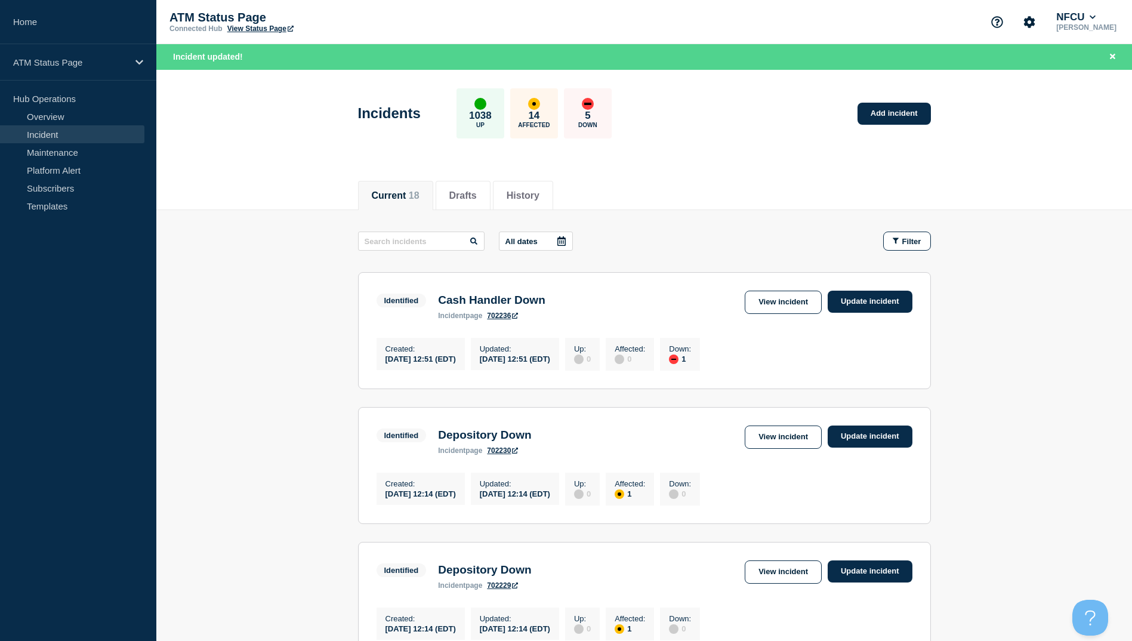
scroll to position [119, 0]
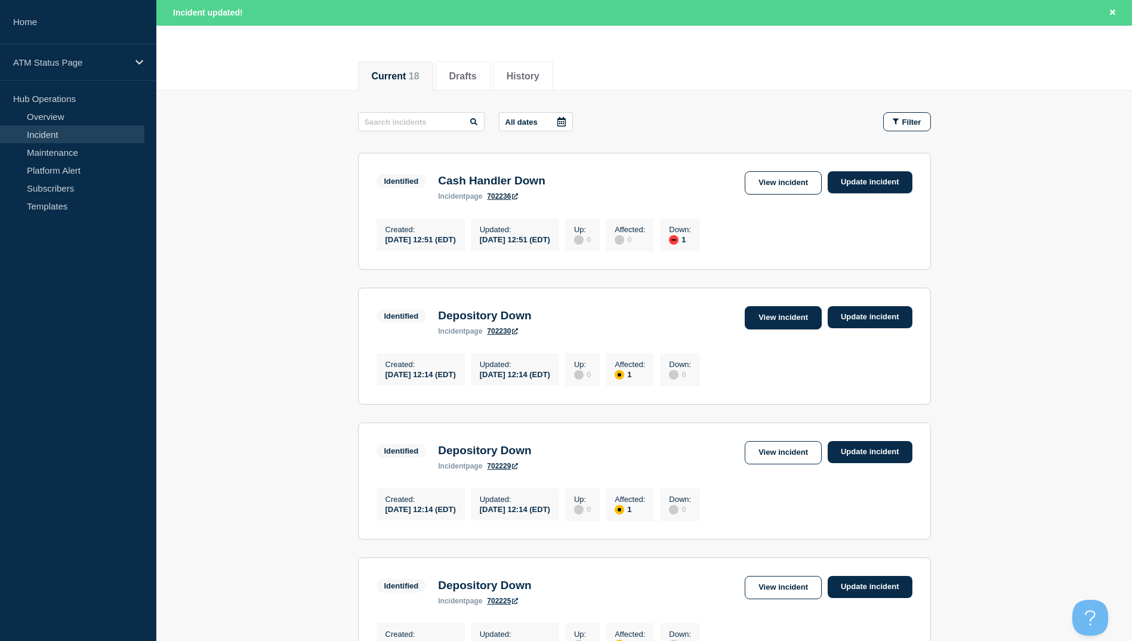
click at [771, 314] on link "View incident" at bounding box center [783, 317] width 77 height 23
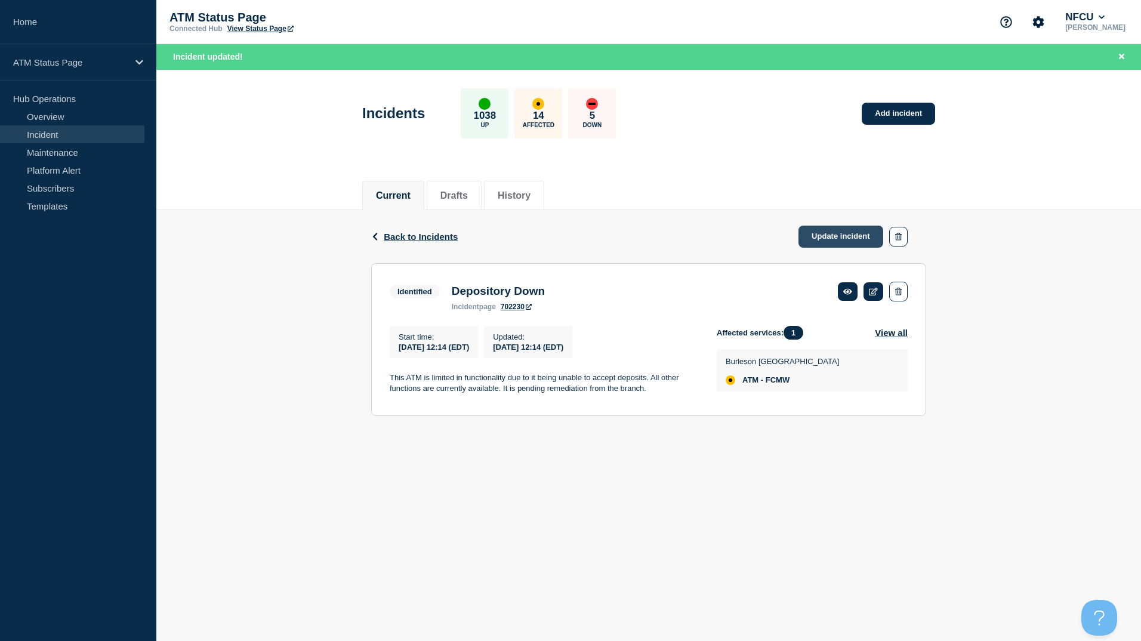
click at [825, 242] on link "Update incident" at bounding box center [840, 237] width 85 height 22
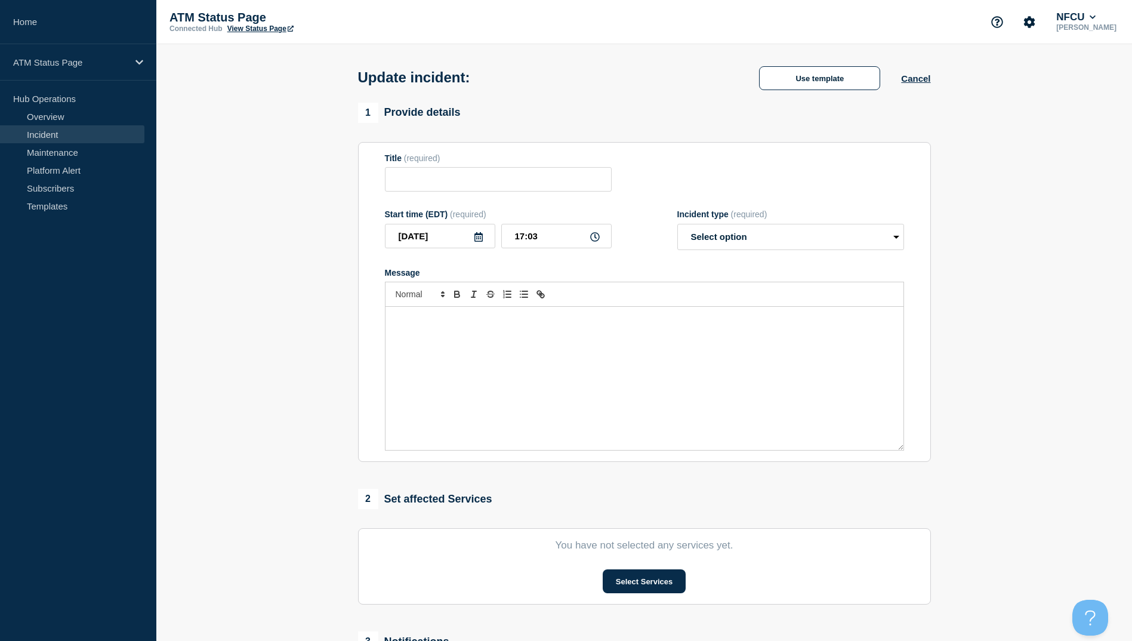
type input "Depository Down"
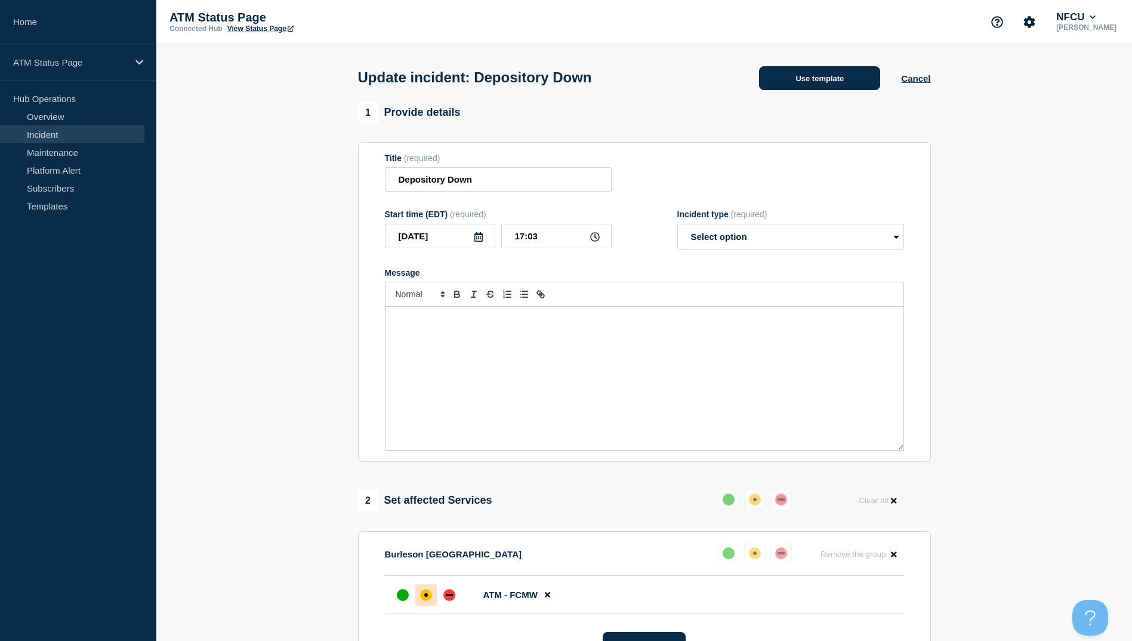
click at [820, 76] on button "Use template" at bounding box center [819, 78] width 121 height 24
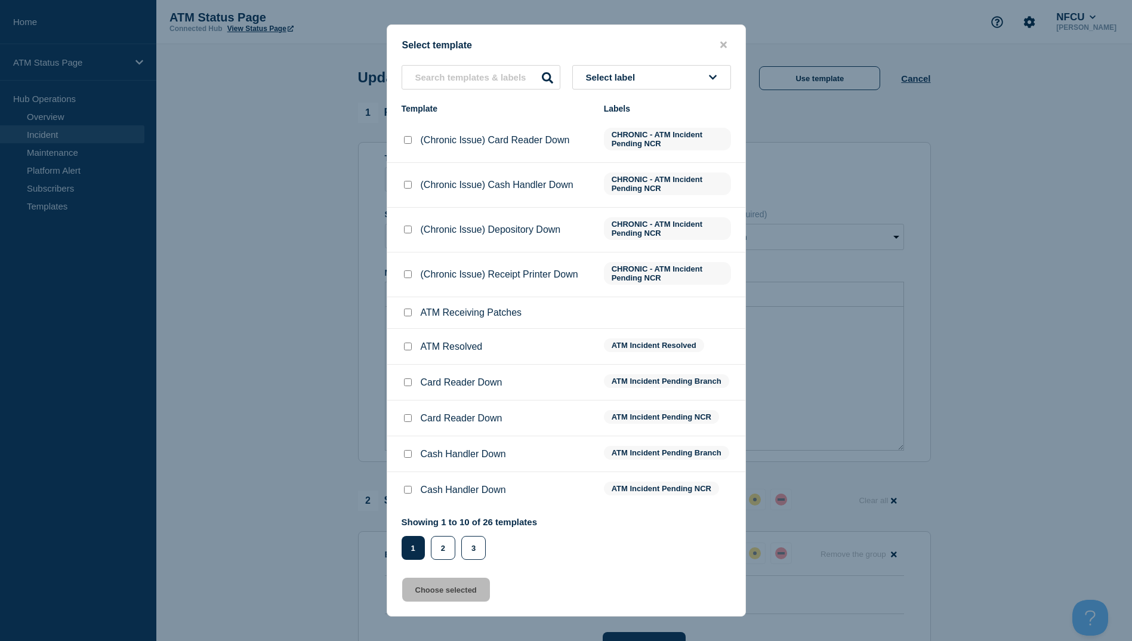
click at [407, 348] on input "ATM Resolved checkbox" at bounding box center [408, 346] width 8 height 8
checkbox input "true"
click at [464, 590] on button "Choose selected" at bounding box center [446, 590] width 88 height 24
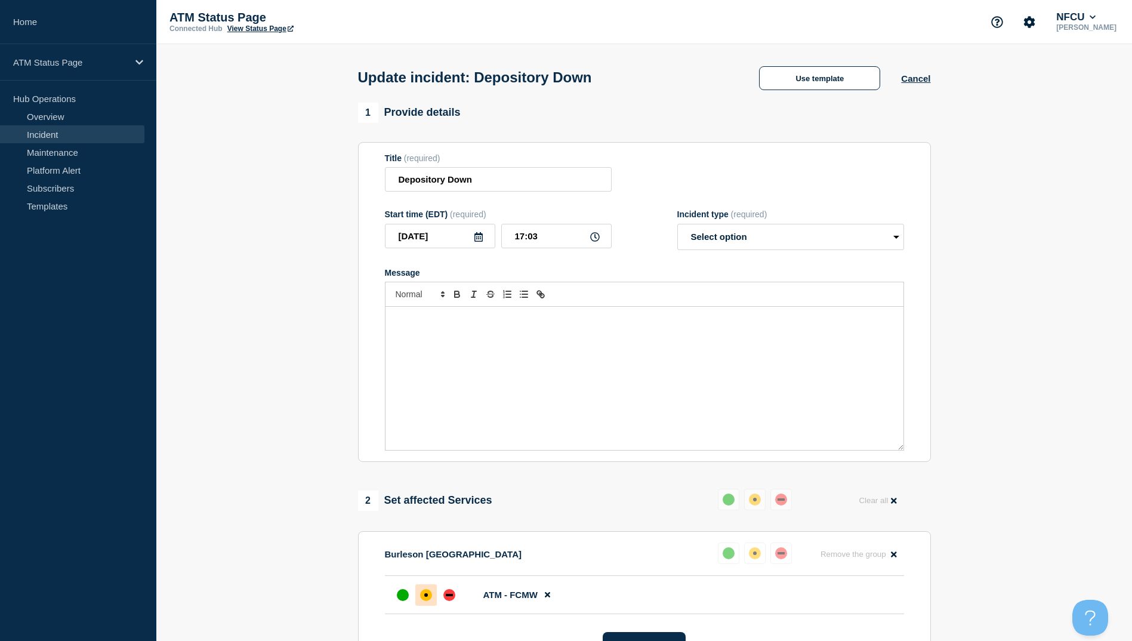
select select "resolved"
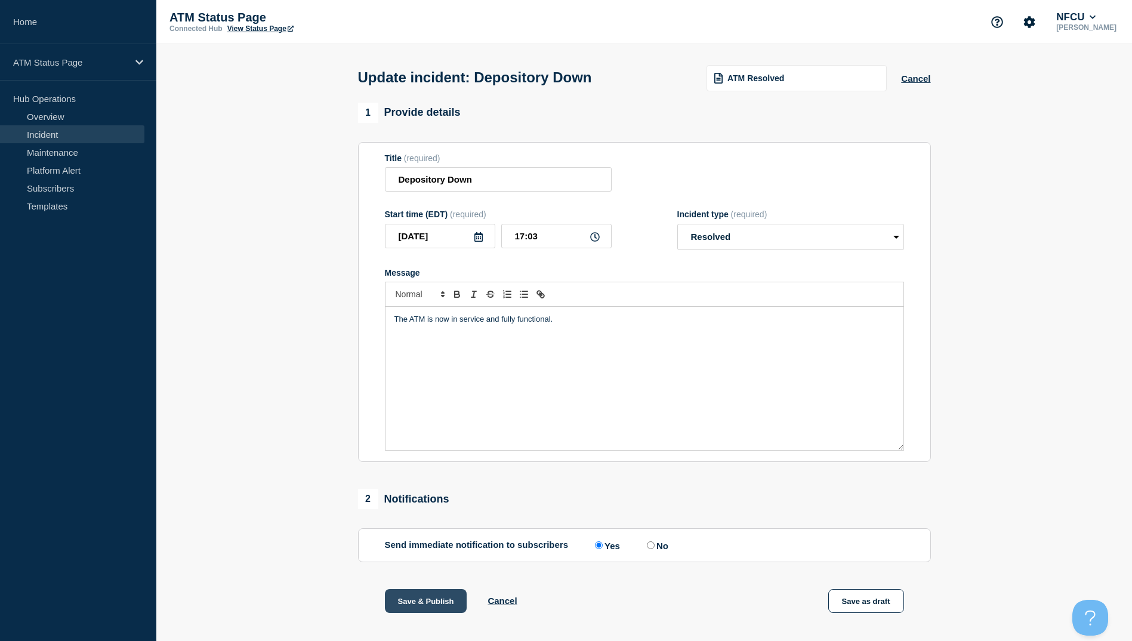
click at [439, 611] on button "Save & Publish" at bounding box center [426, 601] width 82 height 24
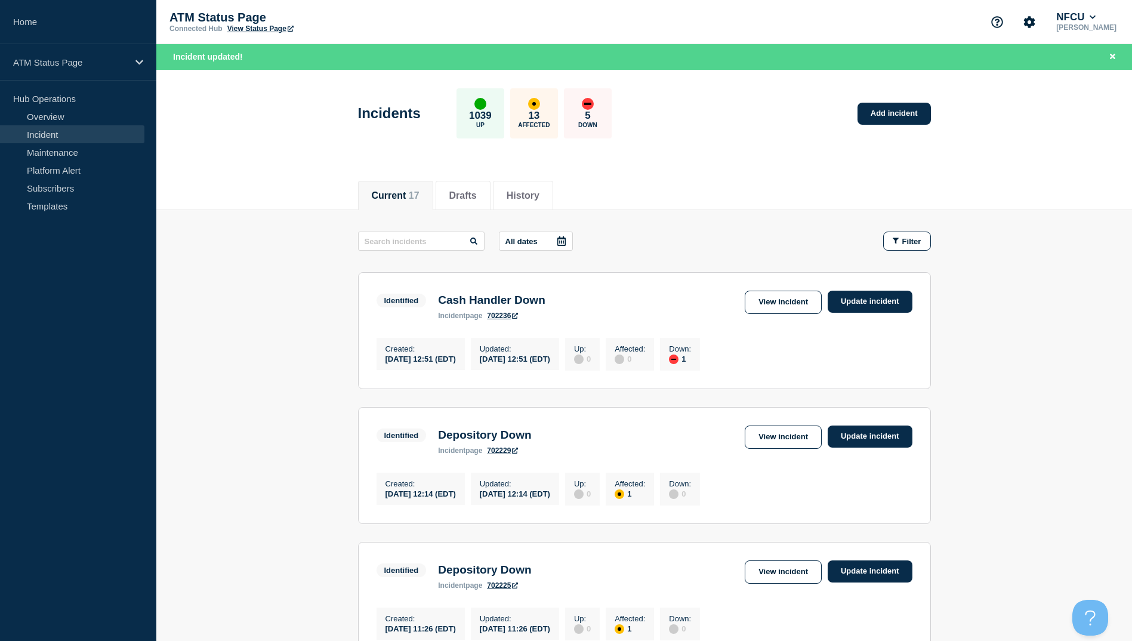
scroll to position [179, 0]
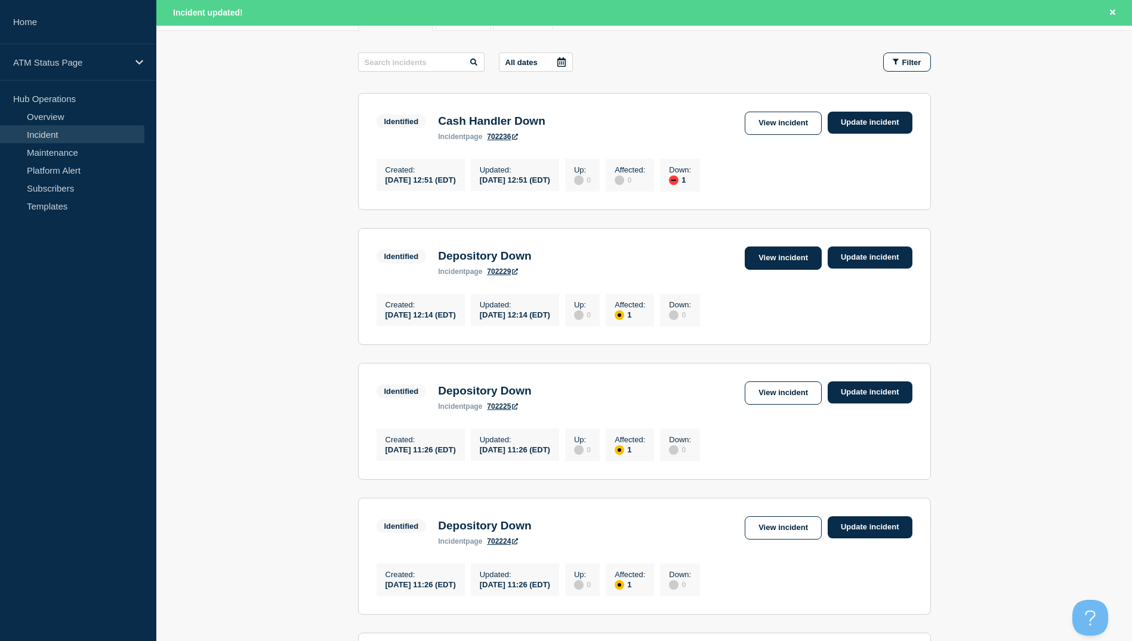
click at [777, 265] on link "View incident" at bounding box center [783, 257] width 77 height 23
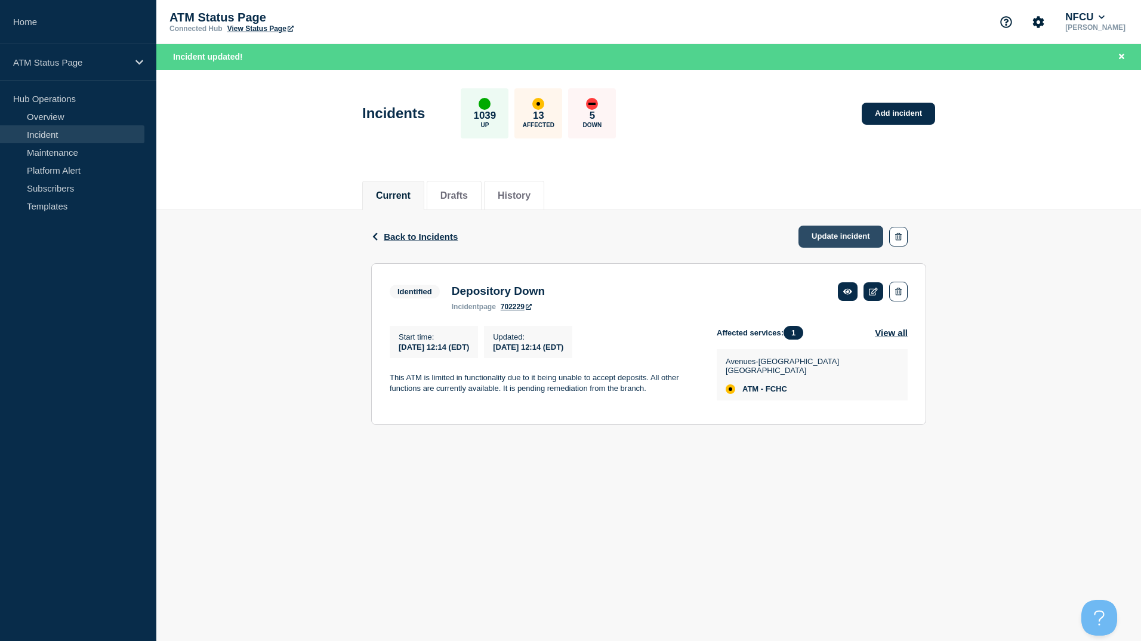
click at [841, 238] on link "Update incident" at bounding box center [840, 237] width 85 height 22
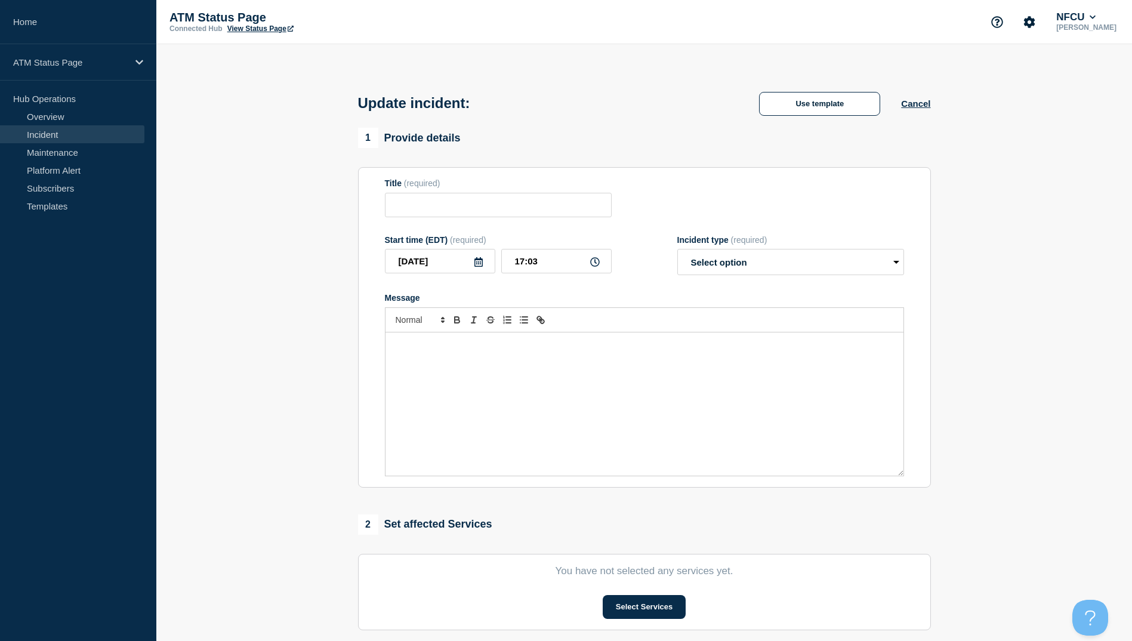
type input "Depository Down"
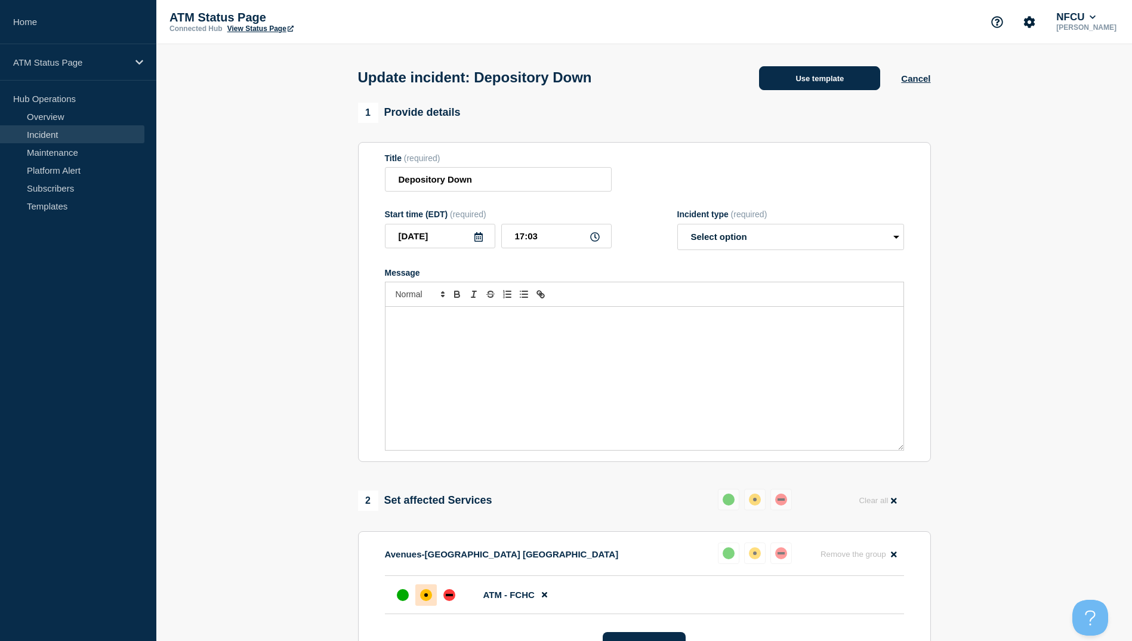
click at [816, 82] on button "Use template" at bounding box center [819, 78] width 121 height 24
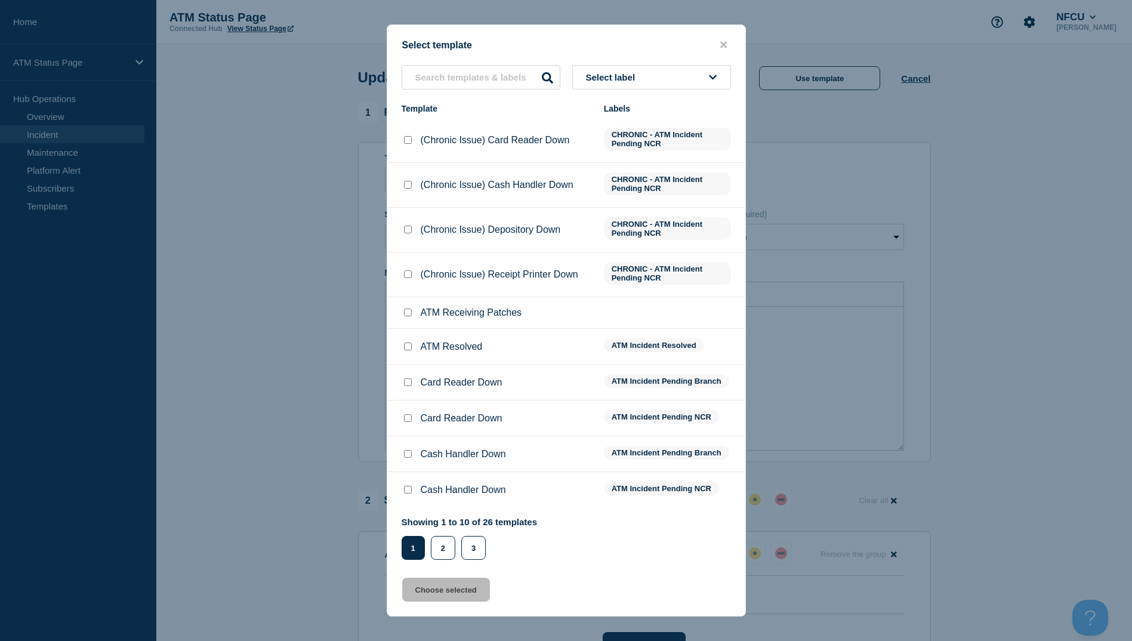
click at [409, 346] on input "ATM Resolved checkbox" at bounding box center [408, 346] width 8 height 8
checkbox input "true"
click at [466, 598] on button "Choose selected" at bounding box center [446, 590] width 88 height 24
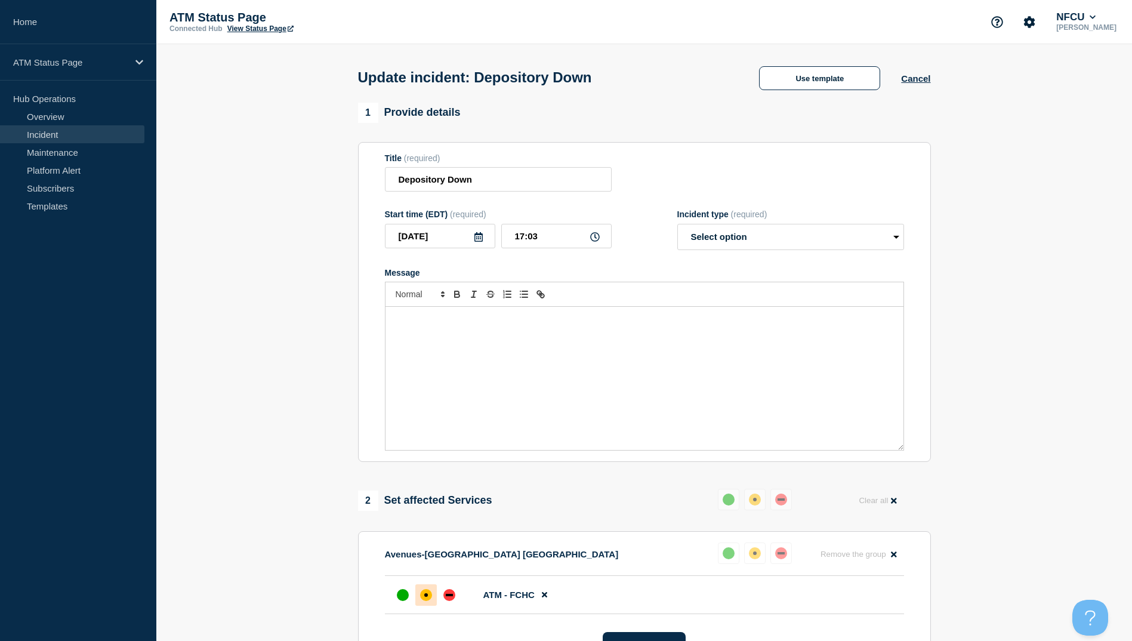
select select "resolved"
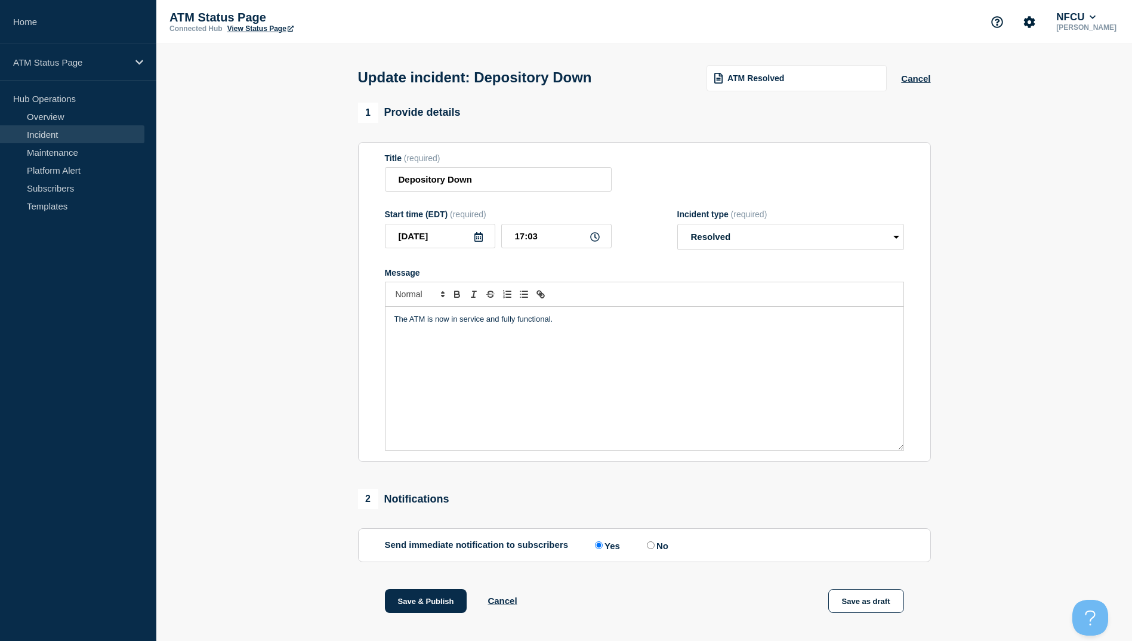
scroll to position [123, 0]
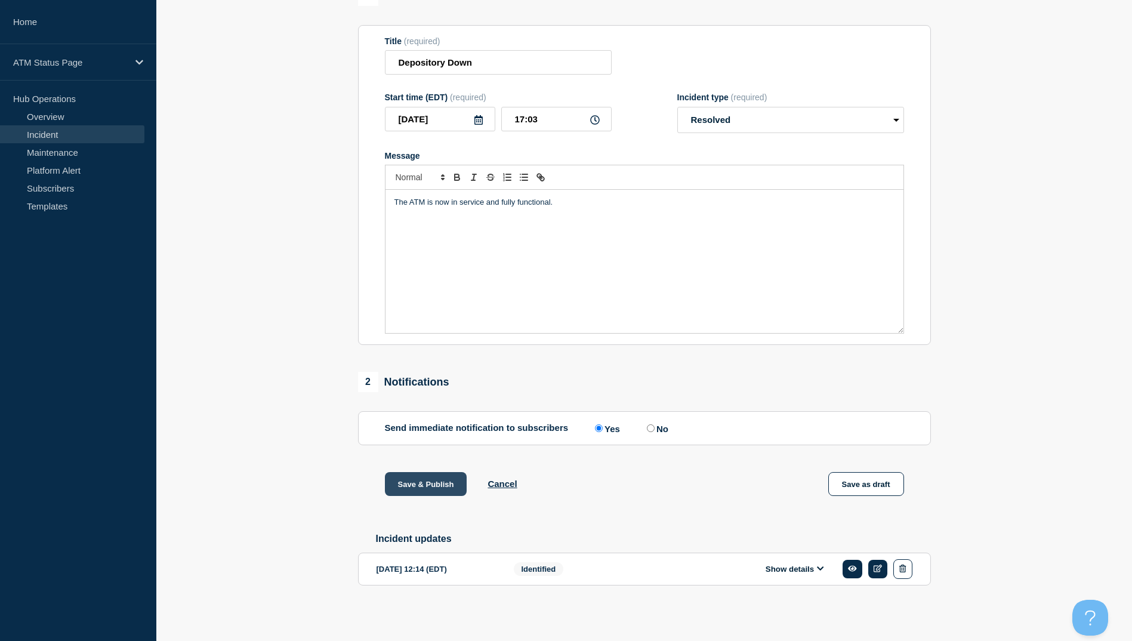
click at [421, 479] on button "Save & Publish" at bounding box center [426, 484] width 82 height 24
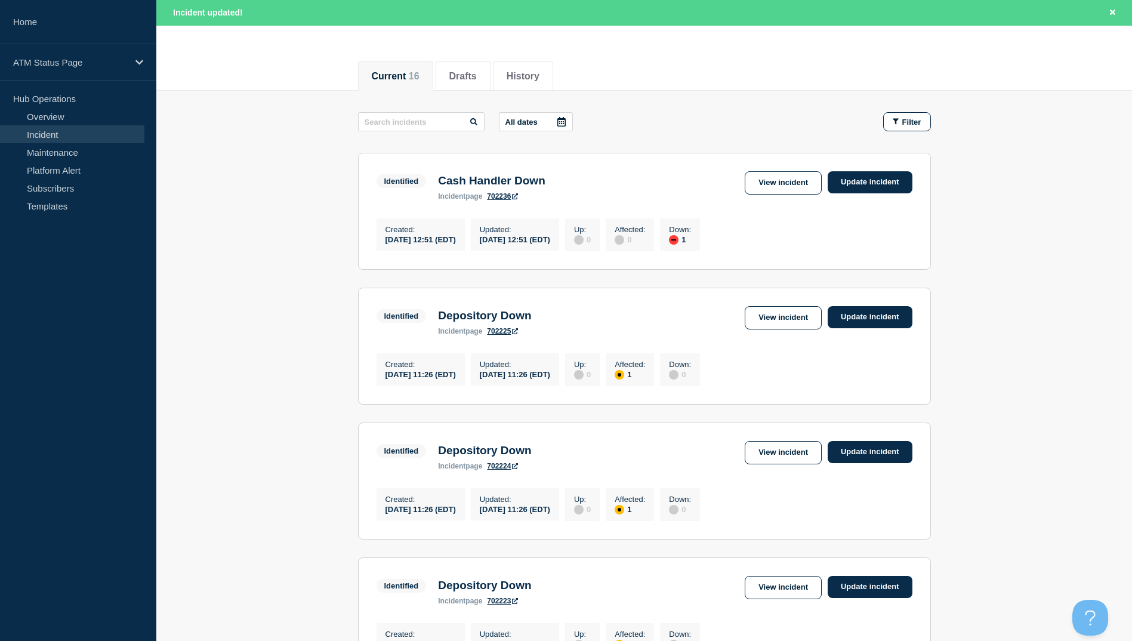
scroll to position [239, 0]
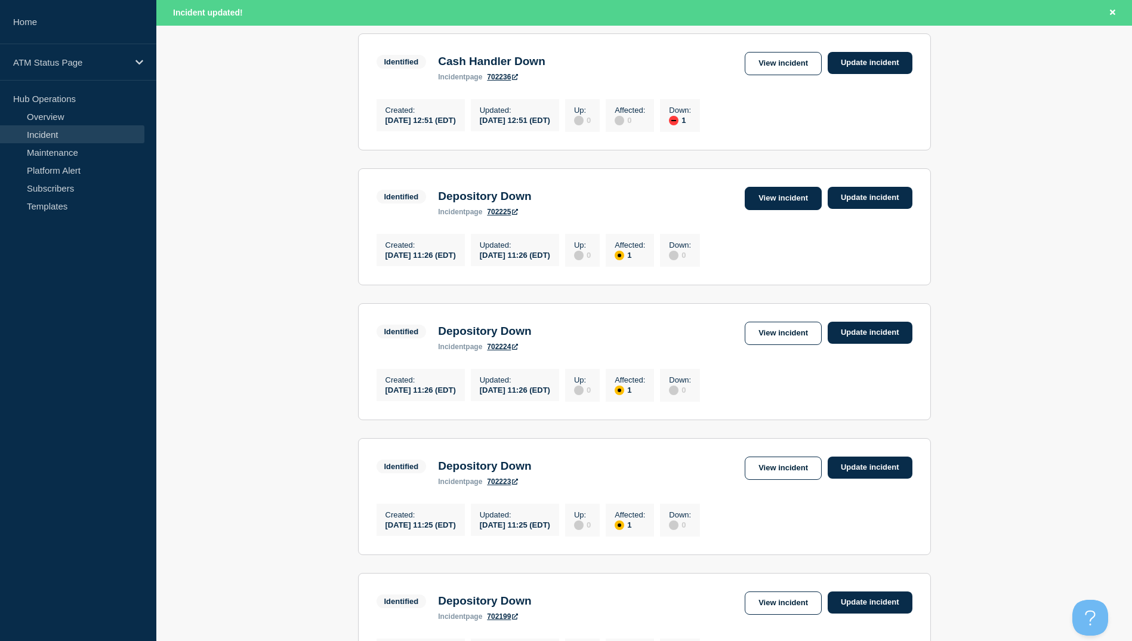
click at [770, 210] on link "View incident" at bounding box center [783, 198] width 77 height 23
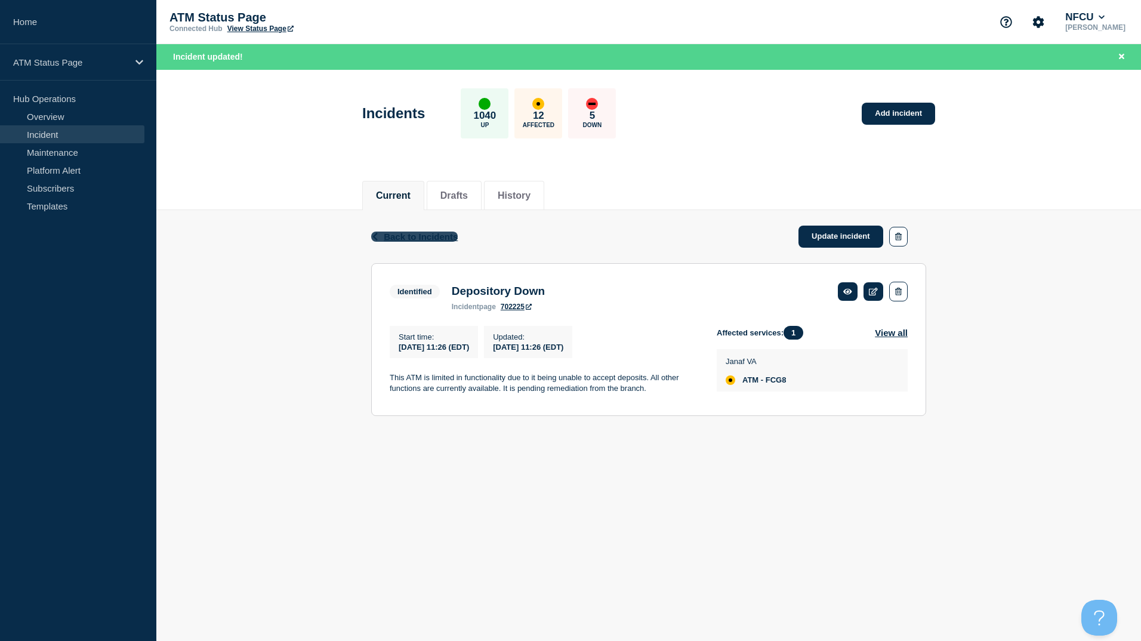
click at [433, 236] on span "Back to Incidents" at bounding box center [421, 237] width 74 height 10
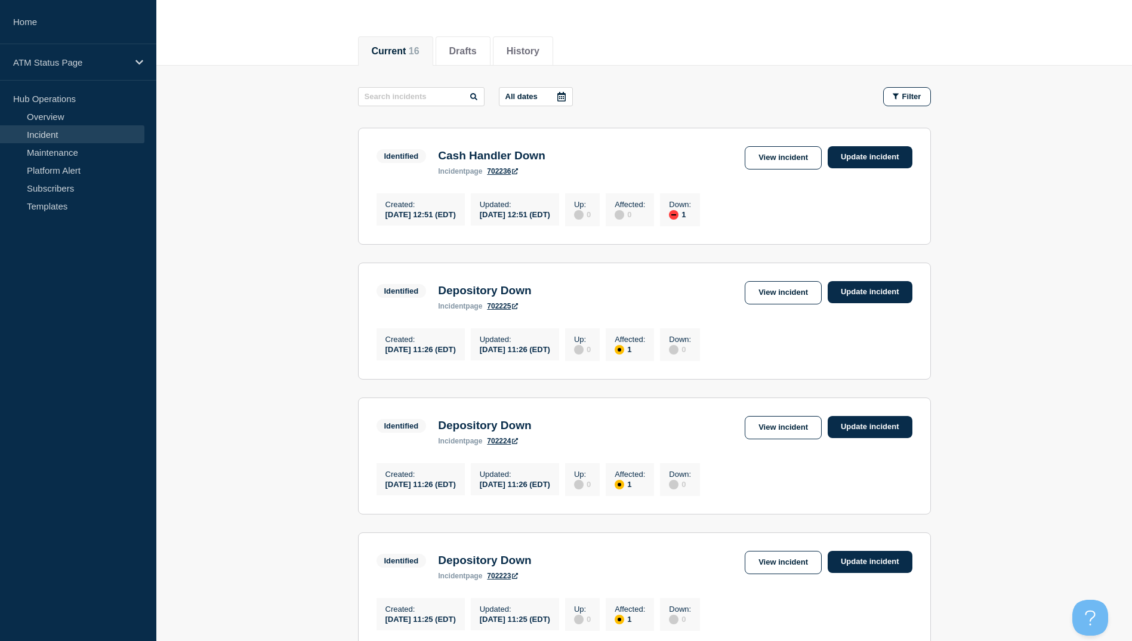
scroll to position [179, 0]
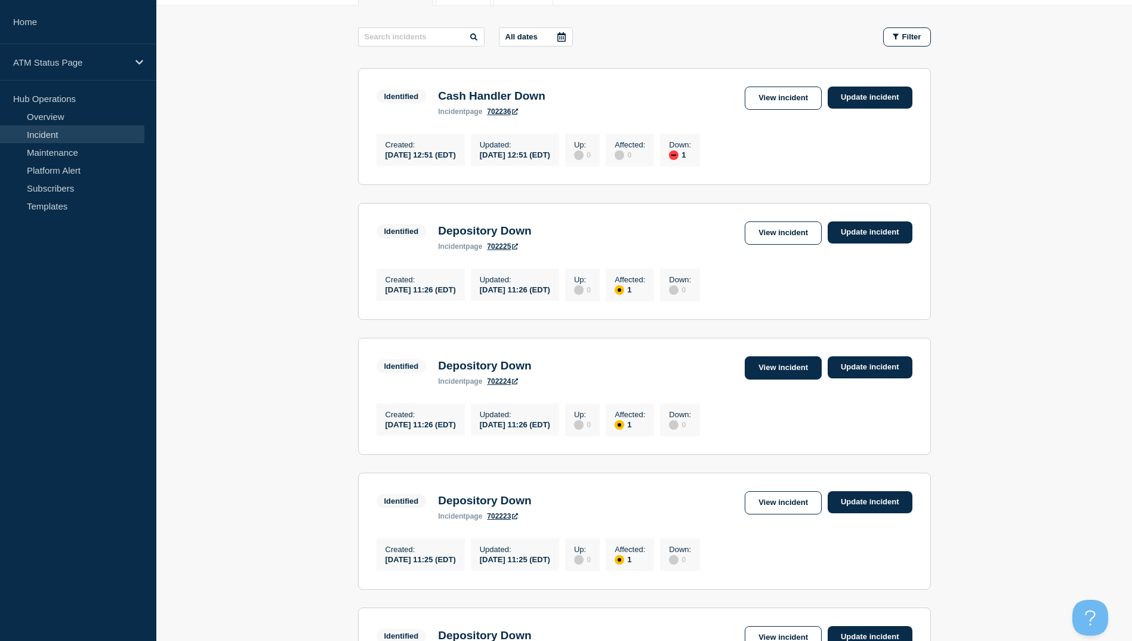
click at [792, 375] on link "View incident" at bounding box center [783, 367] width 77 height 23
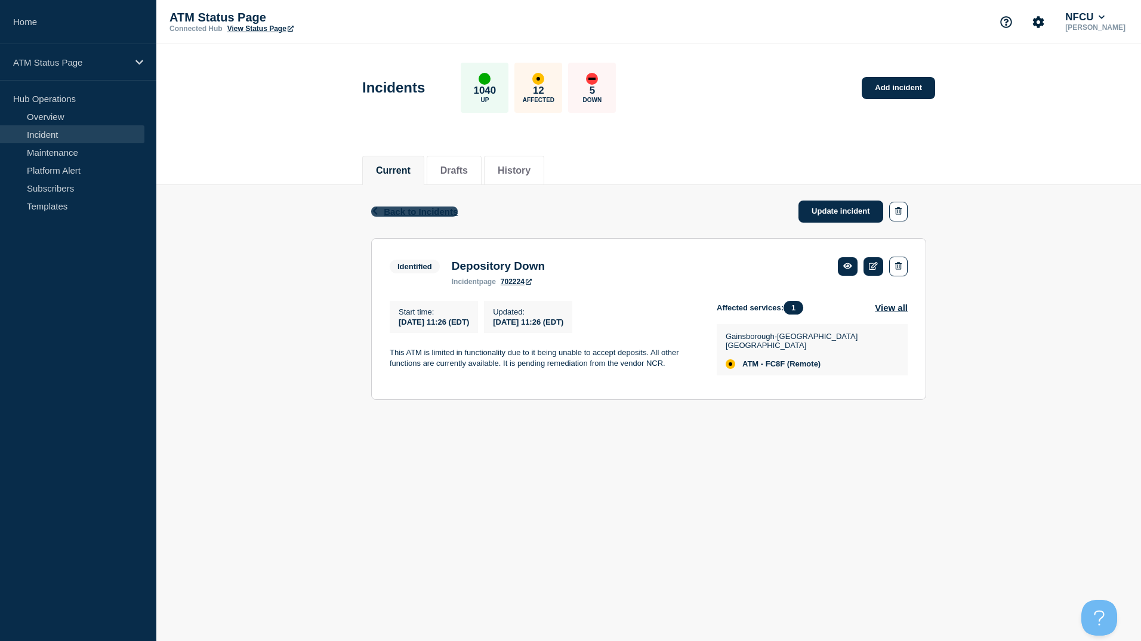
click at [434, 210] on span "Back to Incidents" at bounding box center [421, 211] width 74 height 10
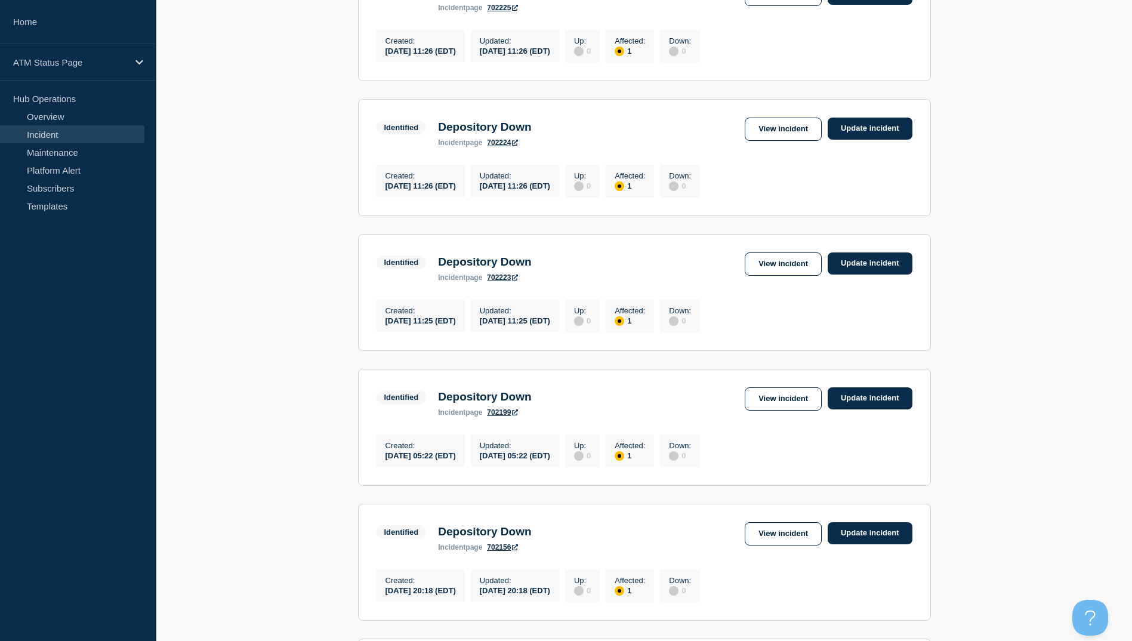
scroll to position [537, 0]
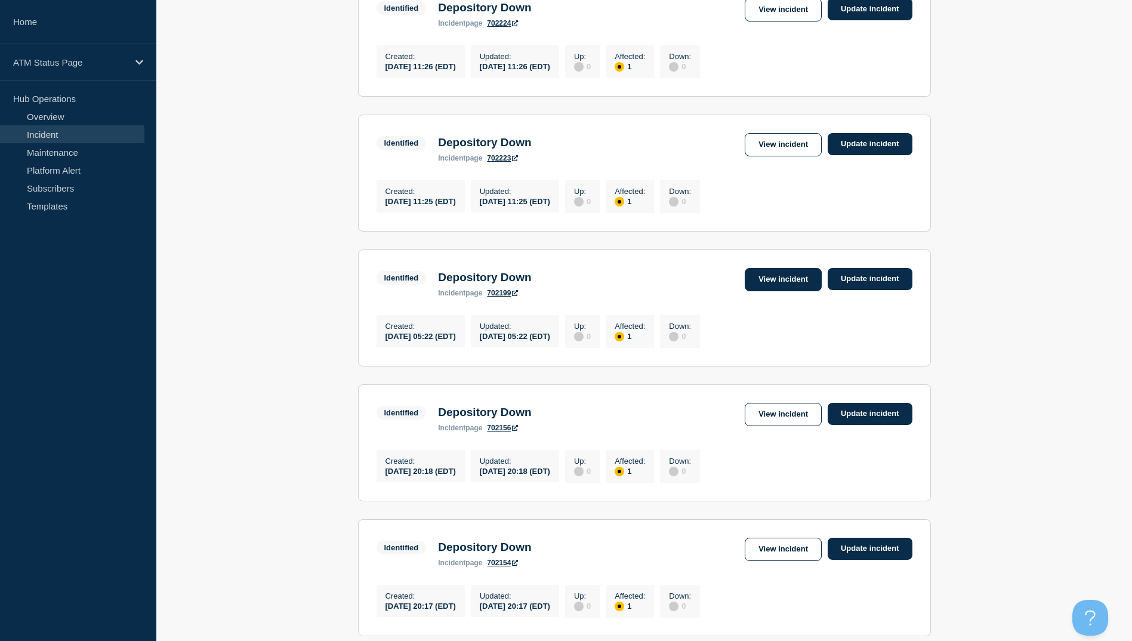
click at [757, 291] on link "View incident" at bounding box center [783, 279] width 77 height 23
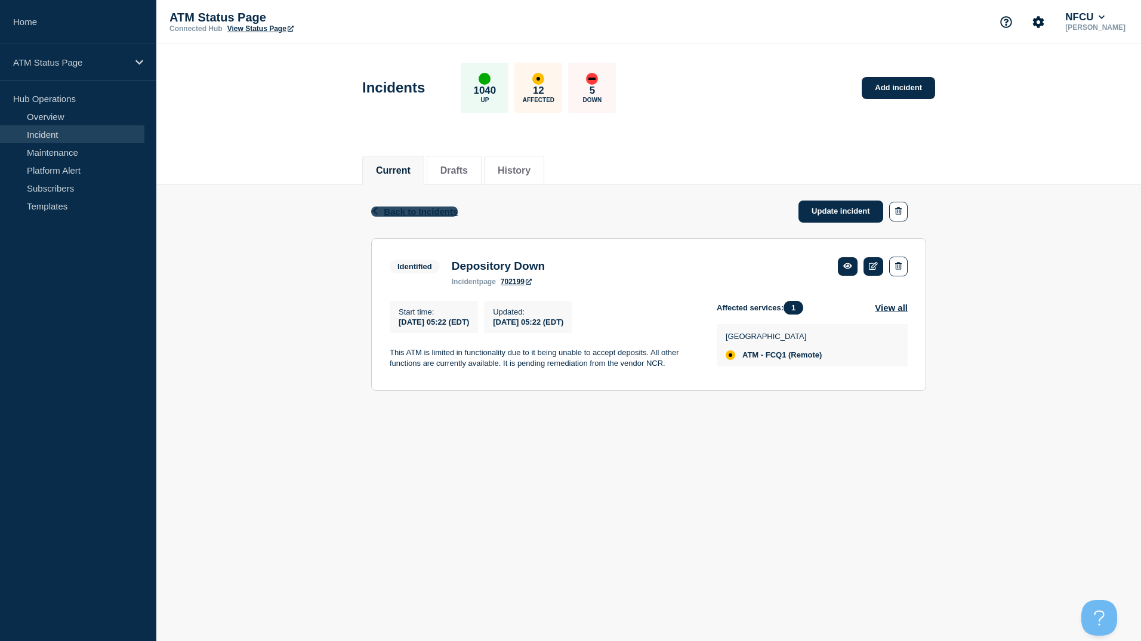
click at [439, 212] on span "Back to Incidents" at bounding box center [421, 211] width 74 height 10
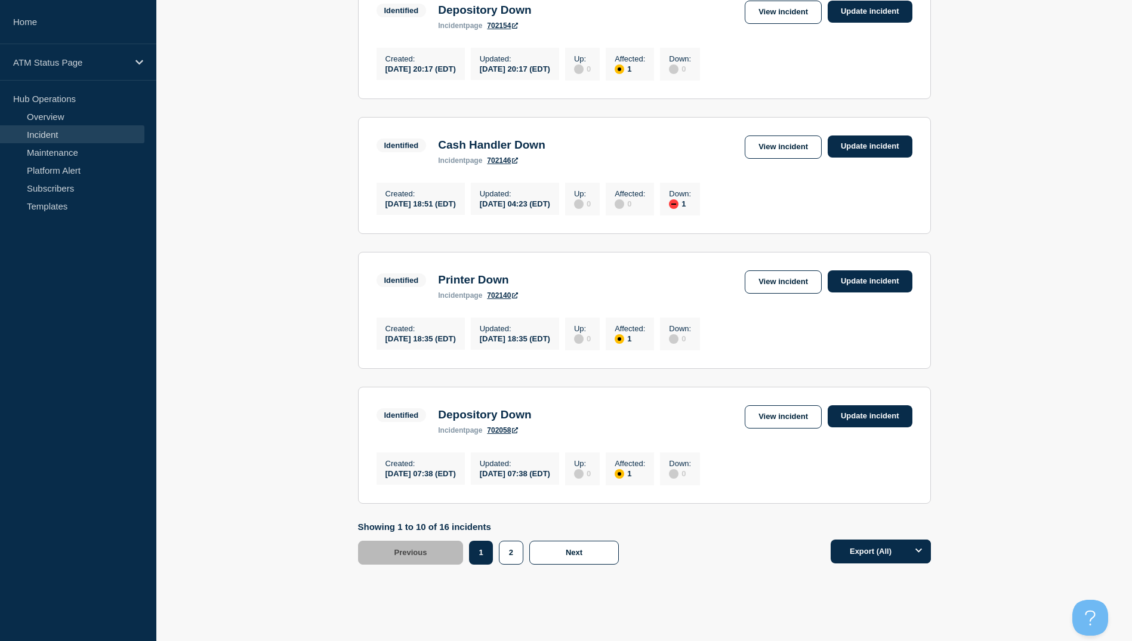
scroll to position [1134, 0]
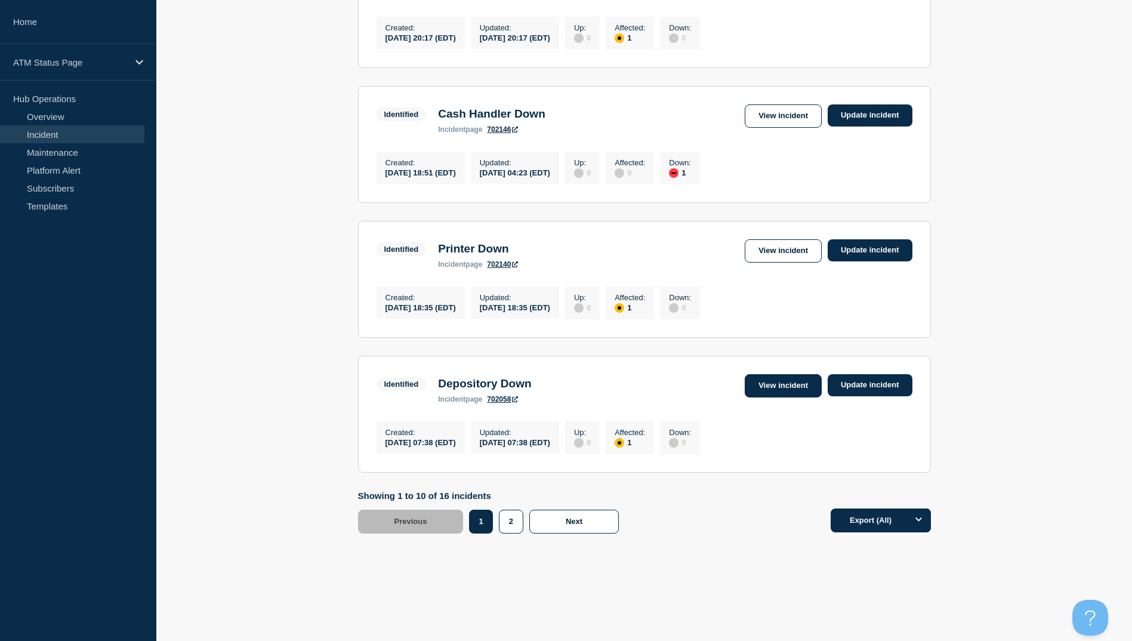
click at [798, 394] on link "View incident" at bounding box center [783, 385] width 77 height 23
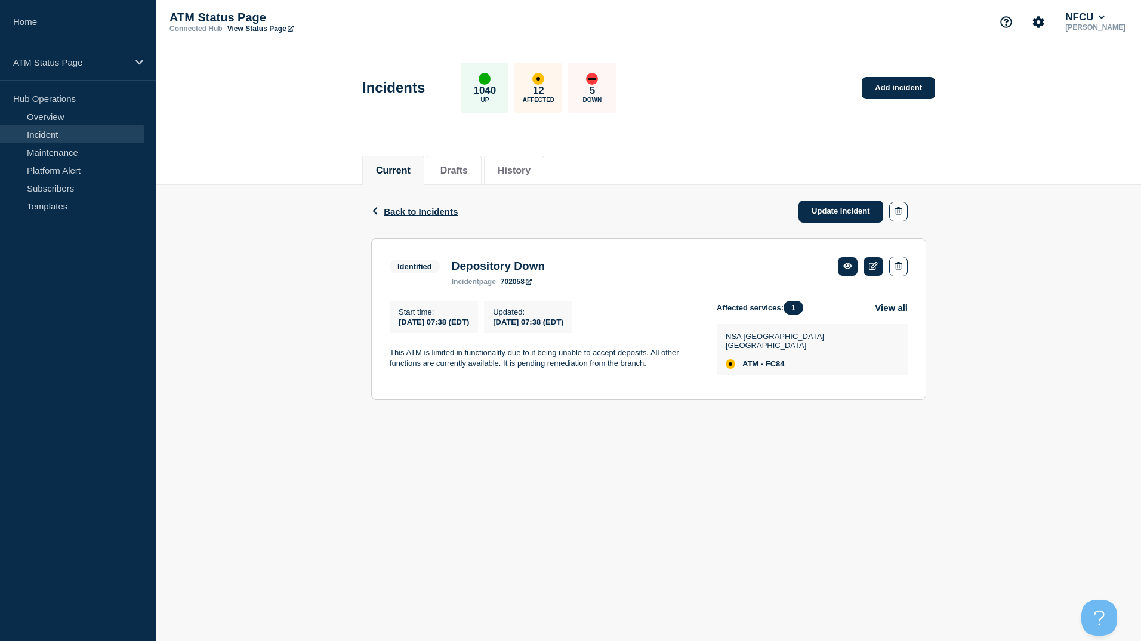
click at [389, 208] on span "Back to Incidents" at bounding box center [421, 211] width 74 height 10
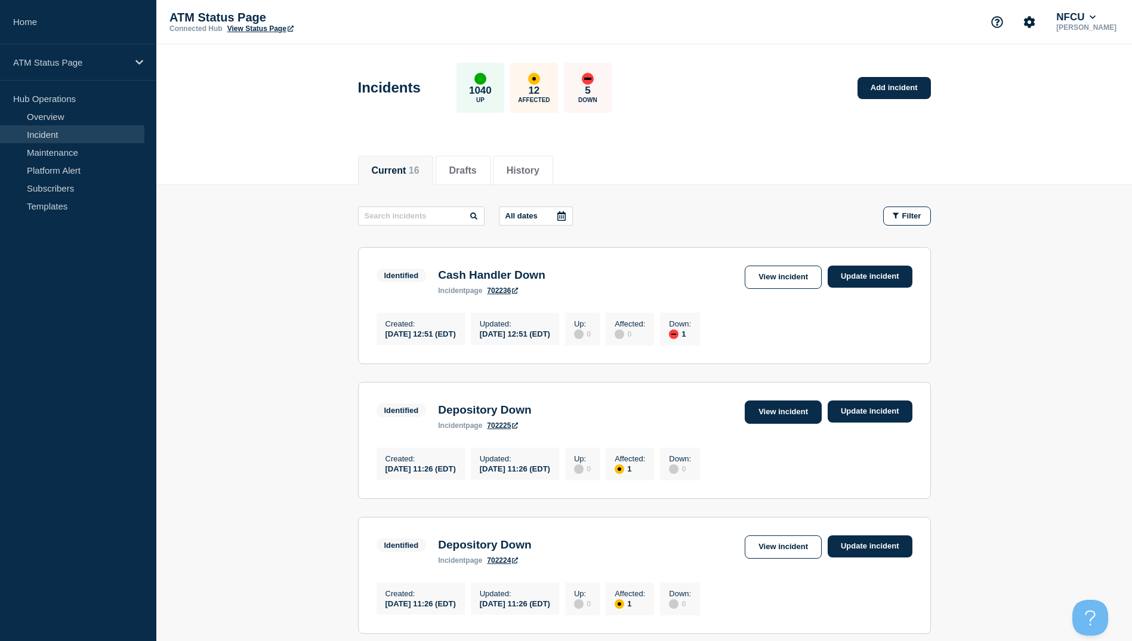
click at [780, 415] on link "View incident" at bounding box center [783, 411] width 77 height 23
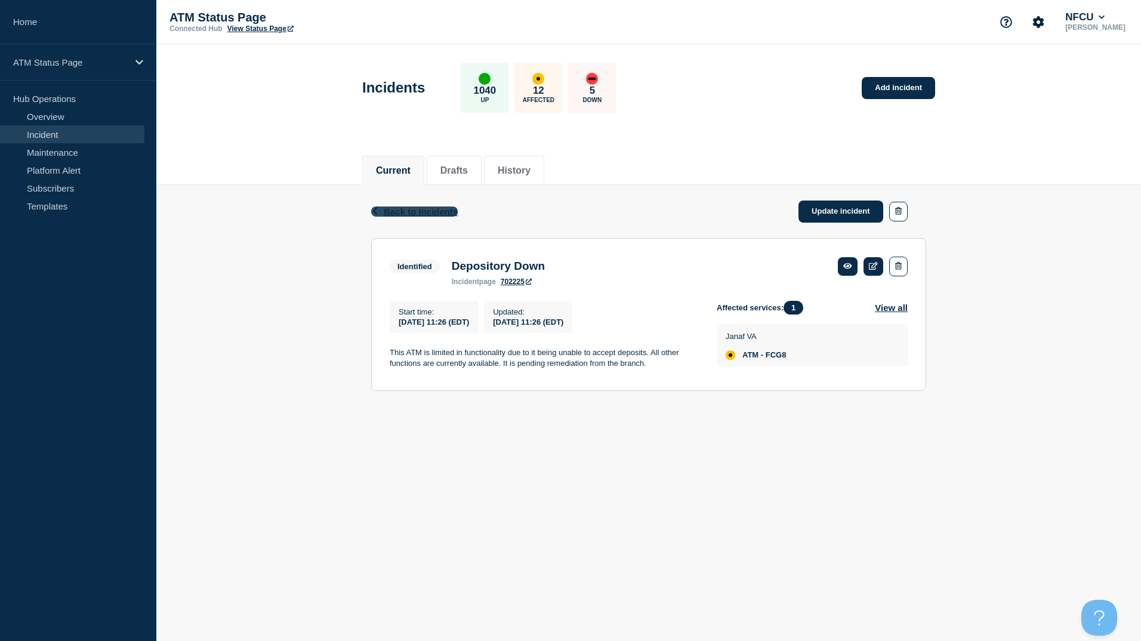
click at [420, 210] on span "Back to Incidents" at bounding box center [421, 211] width 74 height 10
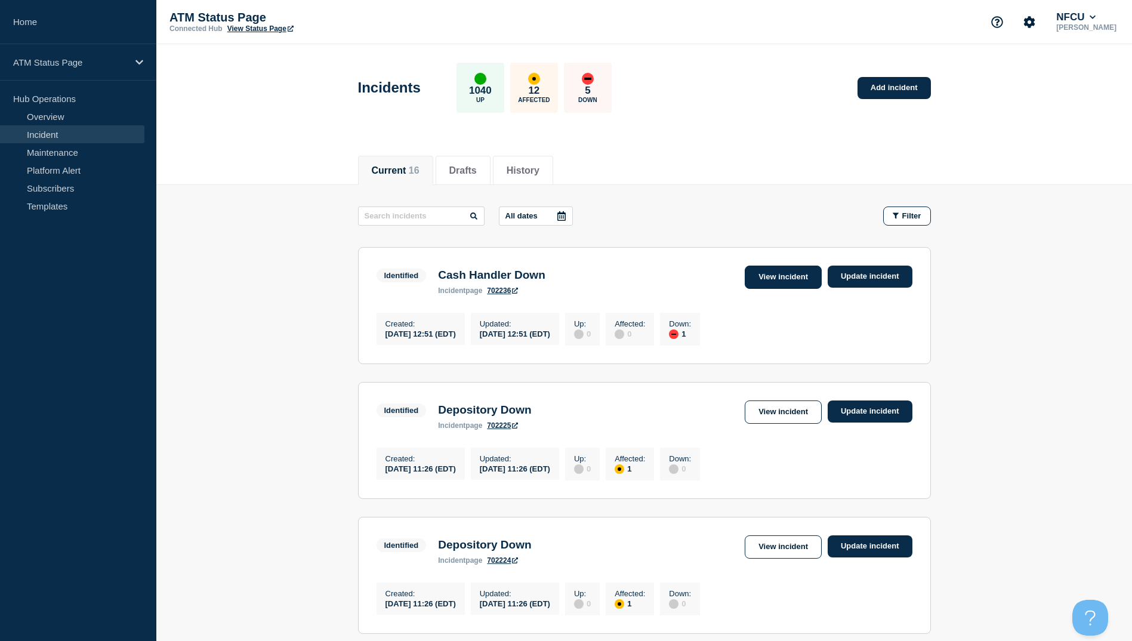
click at [754, 279] on link "View incident" at bounding box center [783, 277] width 77 height 23
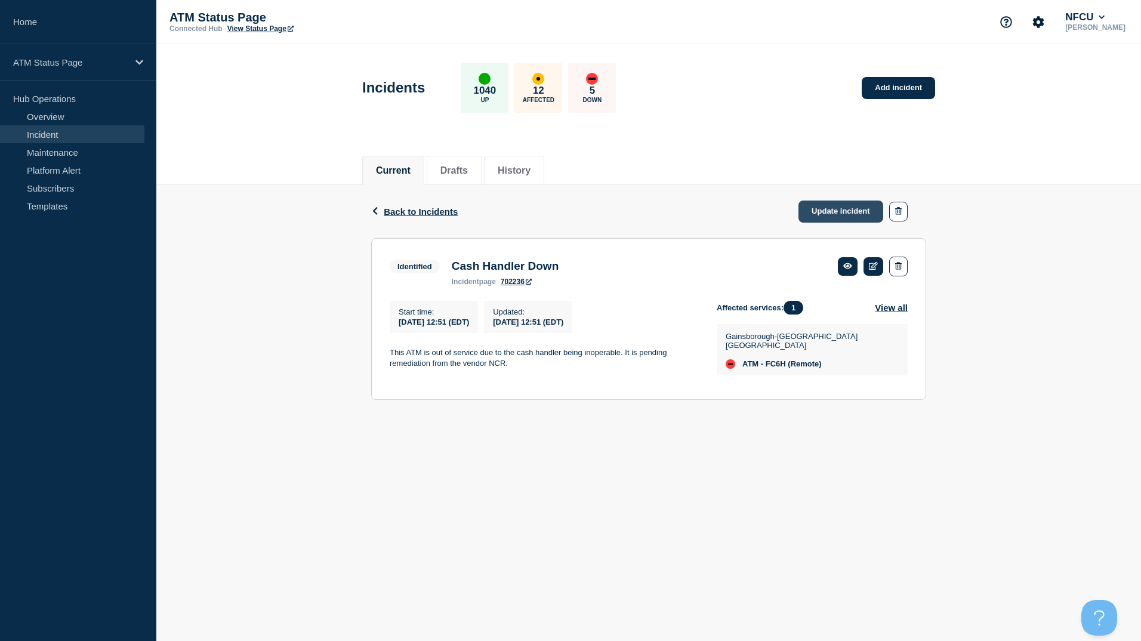
click at [823, 213] on link "Update incident" at bounding box center [840, 211] width 85 height 22
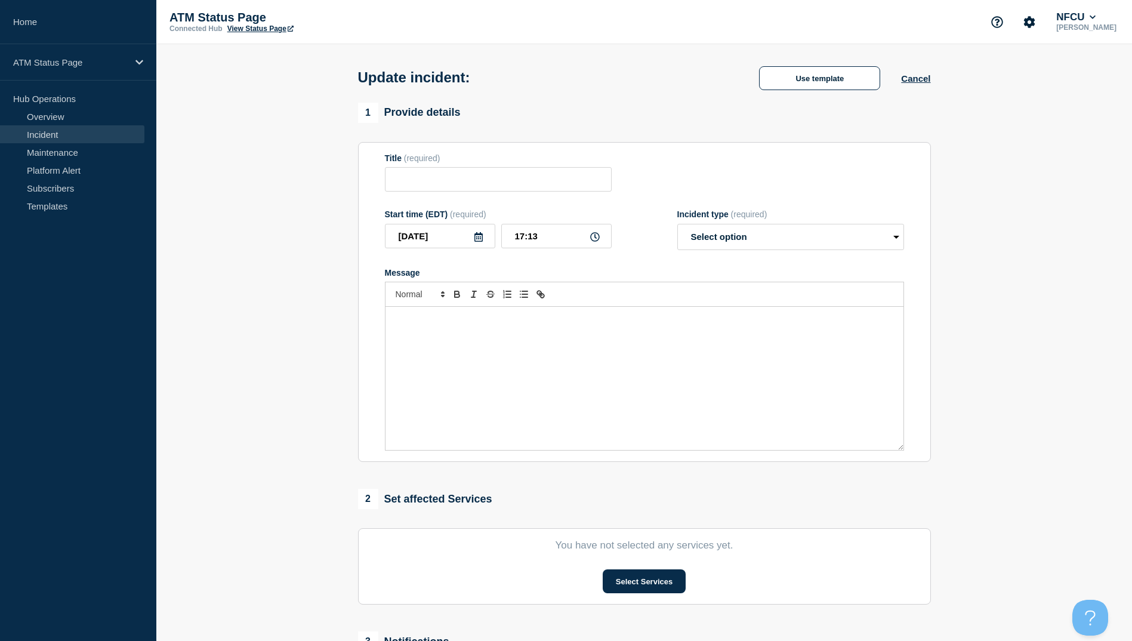
type input "Cash Handler Down"
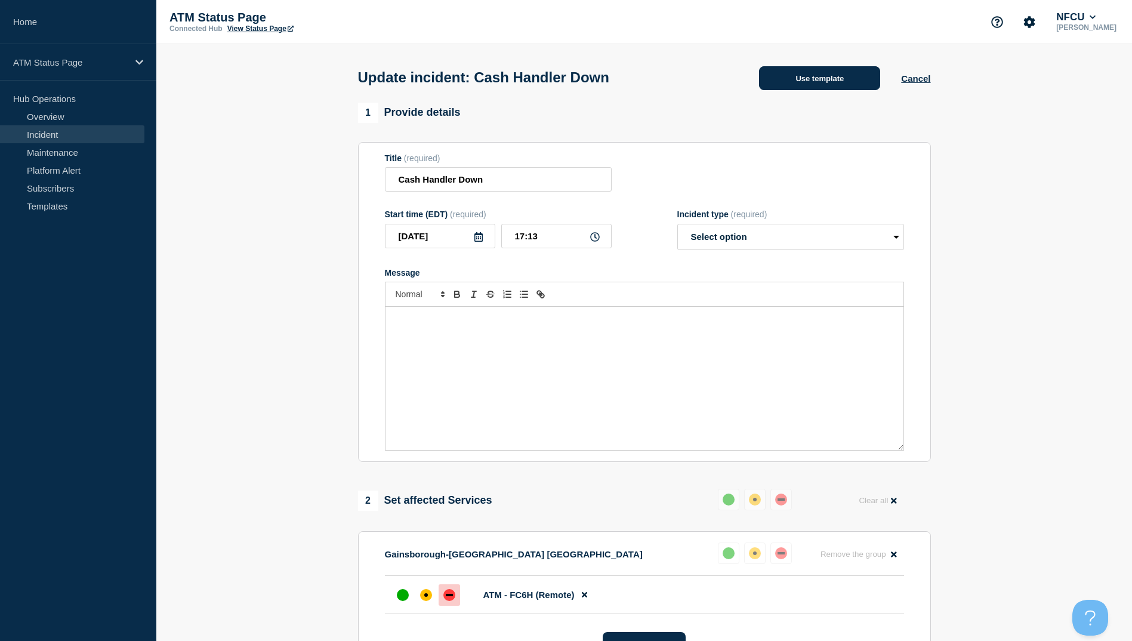
click at [807, 75] on button "Use template" at bounding box center [819, 78] width 121 height 24
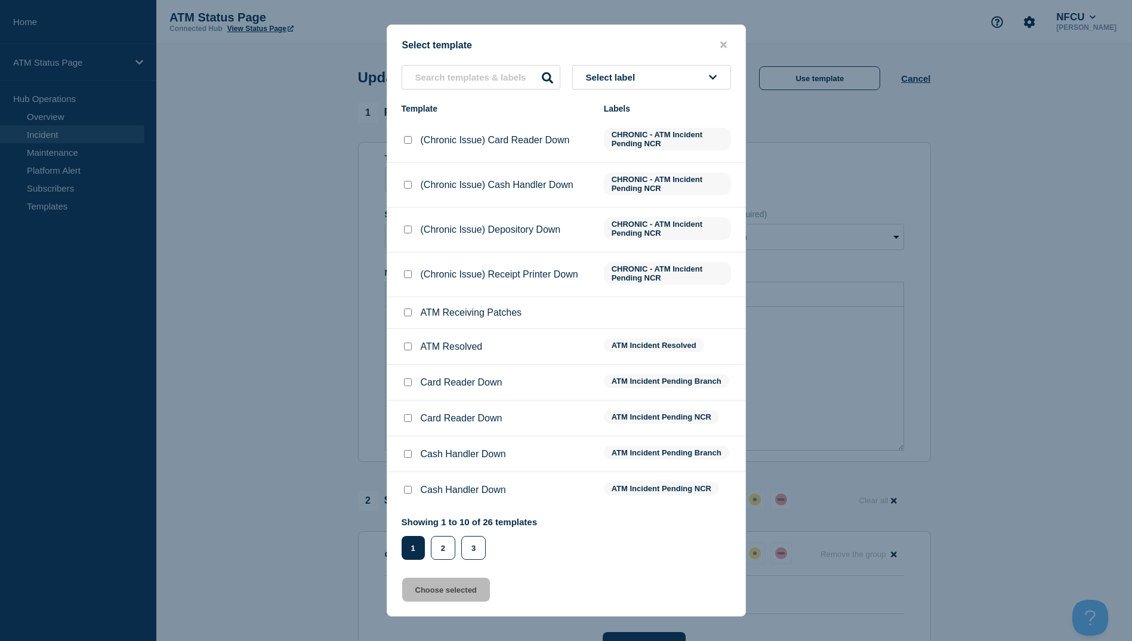
click at [408, 348] on input "ATM Resolved checkbox" at bounding box center [408, 346] width 8 height 8
checkbox input "true"
click at [458, 594] on button "Choose selected" at bounding box center [446, 590] width 88 height 24
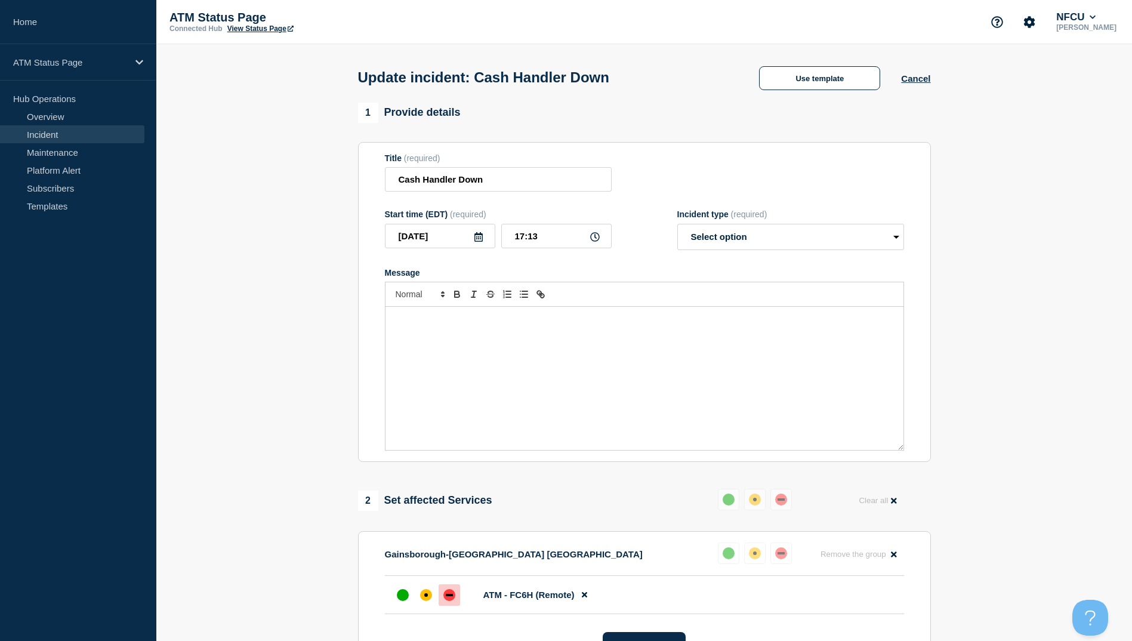
select select "resolved"
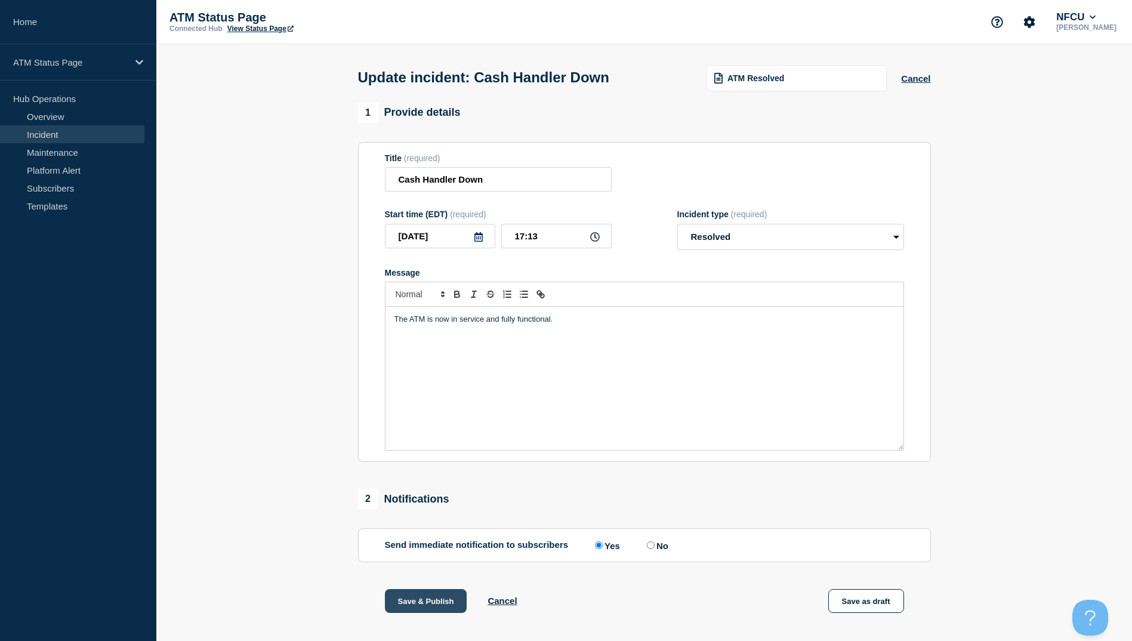
click at [405, 610] on button "Save & Publish" at bounding box center [426, 601] width 82 height 24
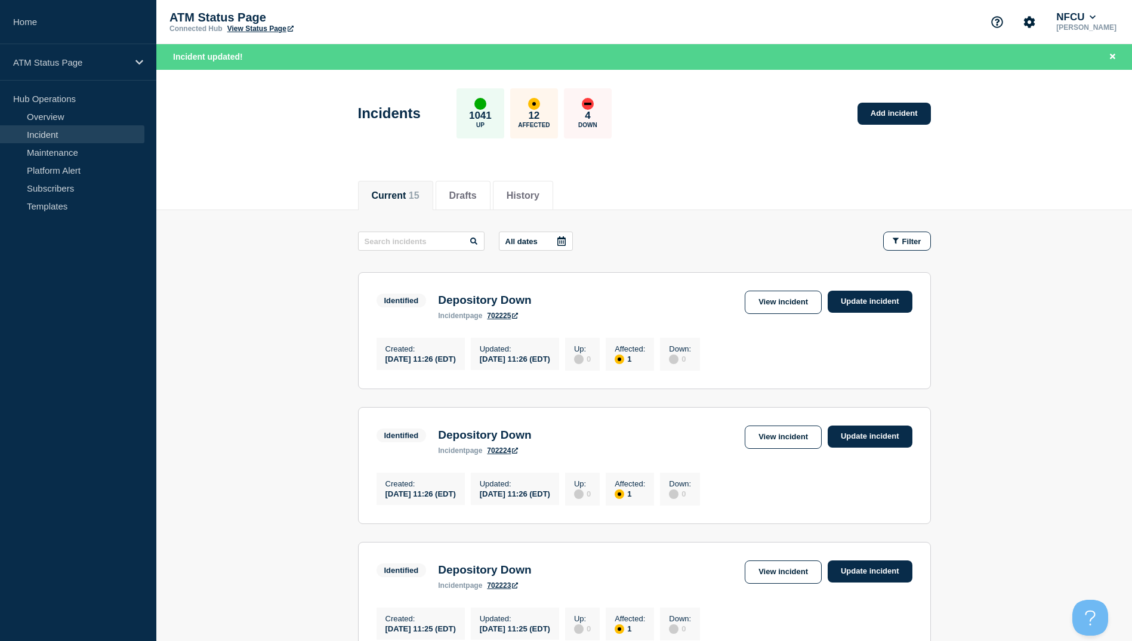
scroll to position [119, 0]
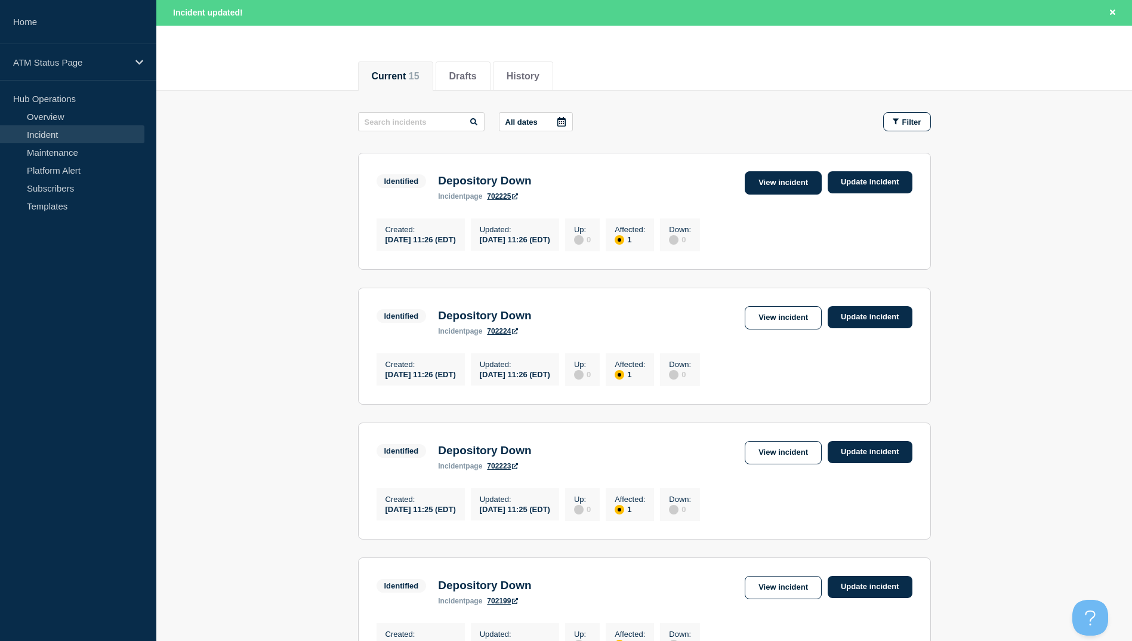
click at [778, 185] on link "View incident" at bounding box center [783, 182] width 77 height 23
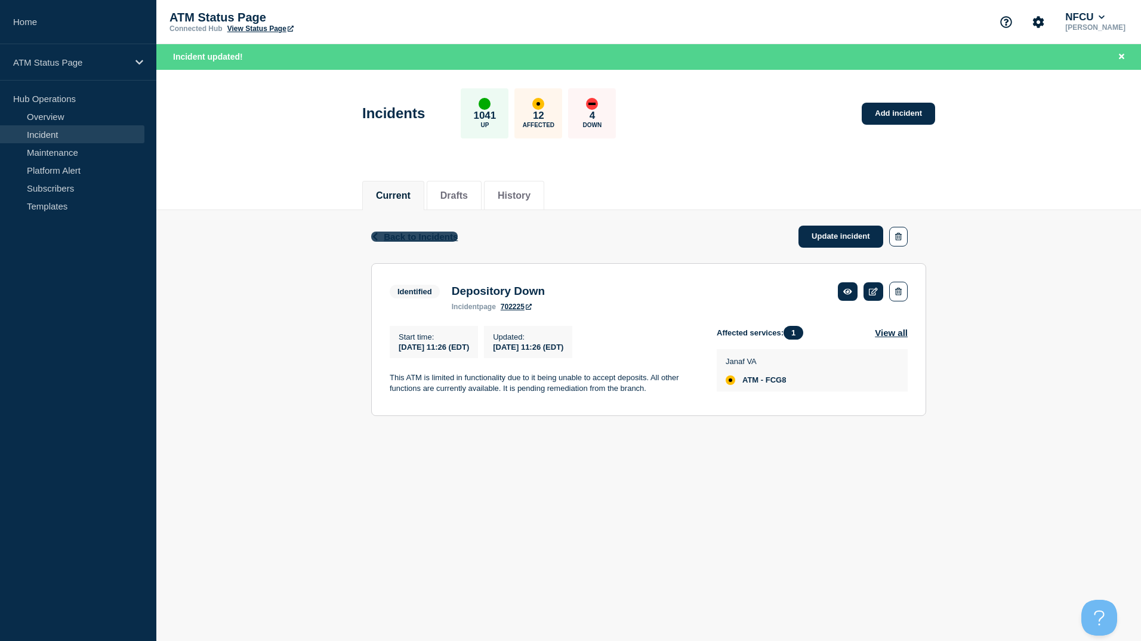
click at [405, 240] on span "Back to Incidents" at bounding box center [421, 237] width 74 height 10
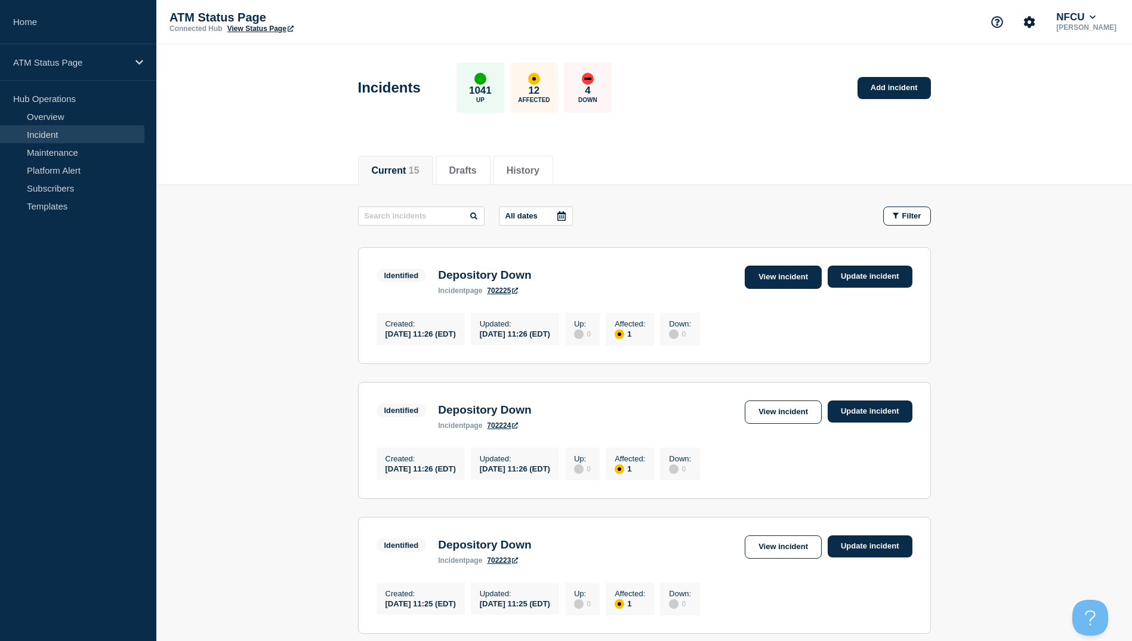
click at [760, 276] on link "View incident" at bounding box center [783, 277] width 77 height 23
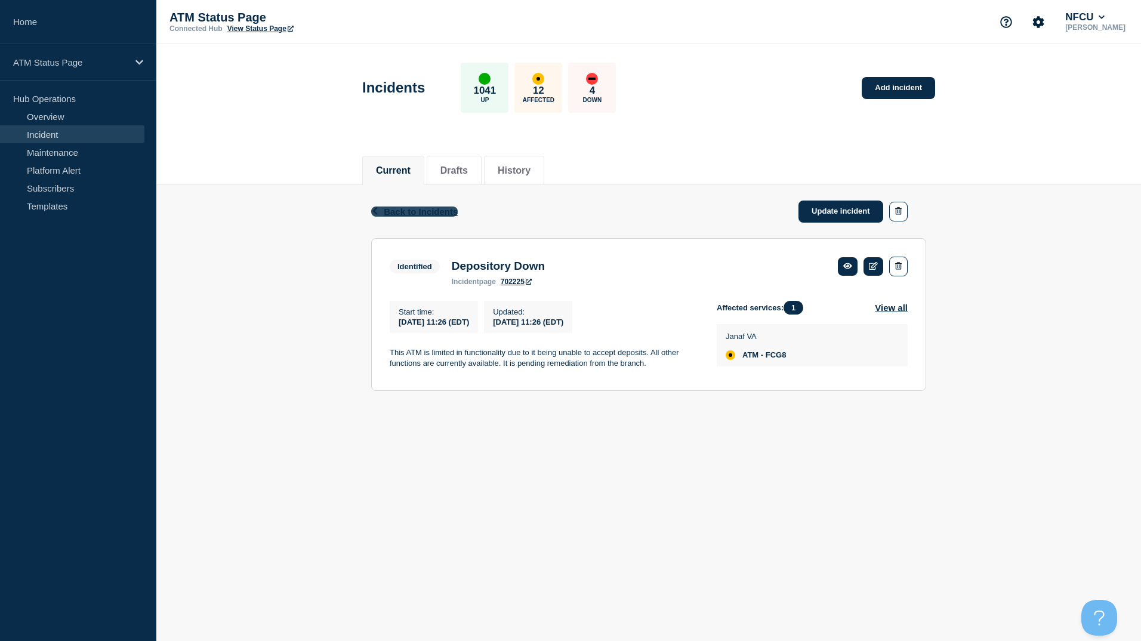
click at [439, 211] on span "Back to Incidents" at bounding box center [421, 211] width 74 height 10
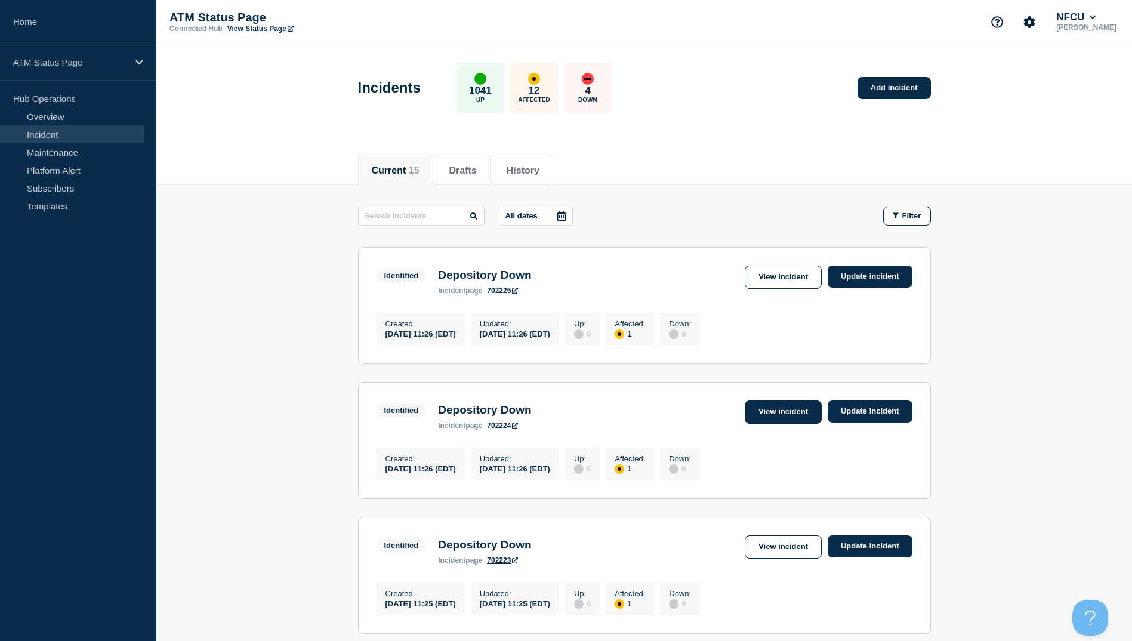
click at [795, 410] on link "View incident" at bounding box center [783, 411] width 77 height 23
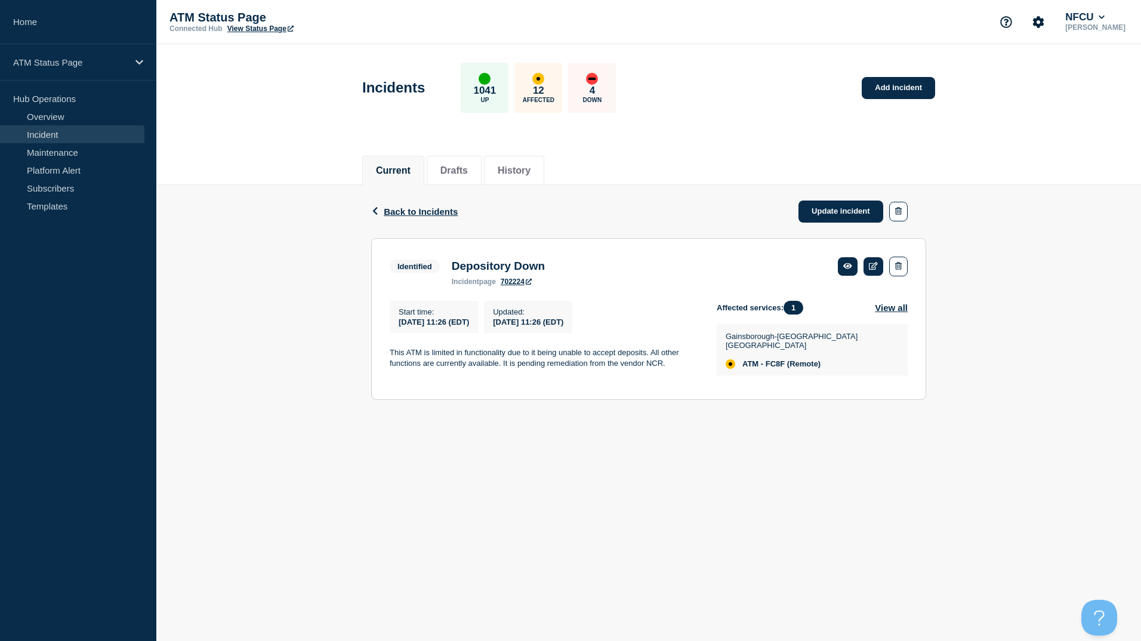
drag, startPoint x: 418, startPoint y: 212, endPoint x: 362, endPoint y: 201, distance: 57.7
click at [418, 212] on span "Back to Incidents" at bounding box center [421, 211] width 74 height 10
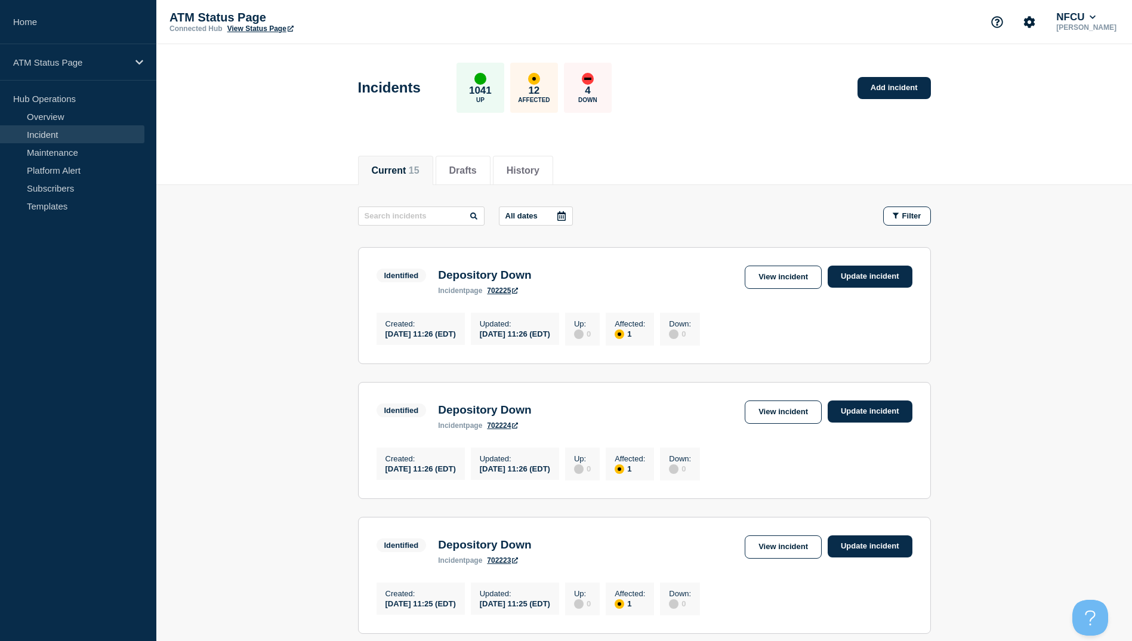
scroll to position [119, 0]
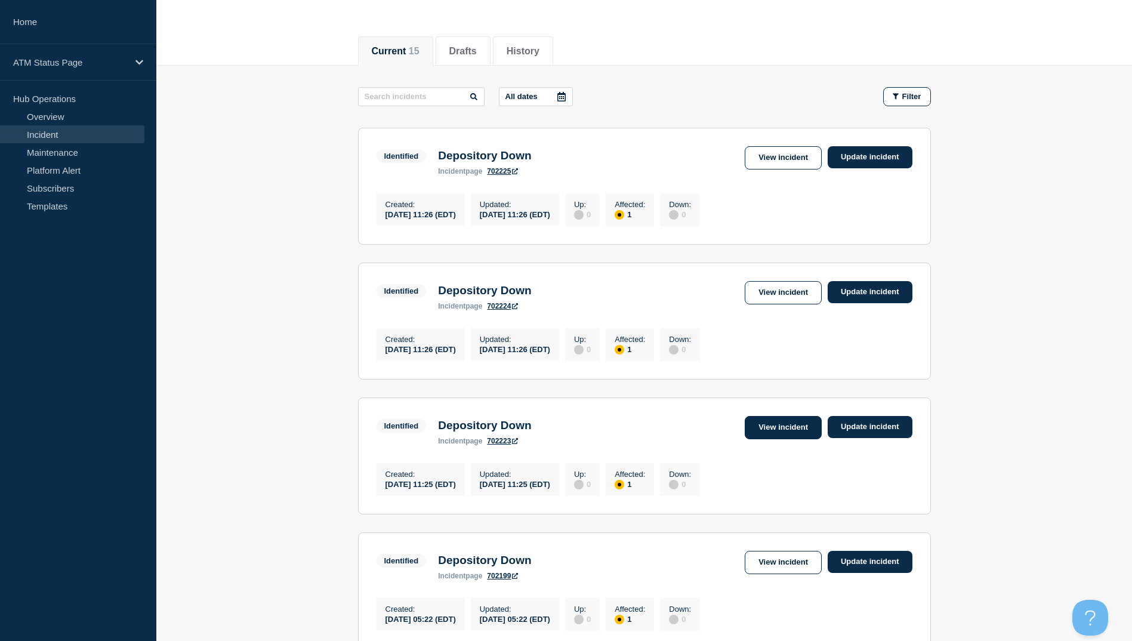
click at [785, 436] on link "View incident" at bounding box center [783, 427] width 77 height 23
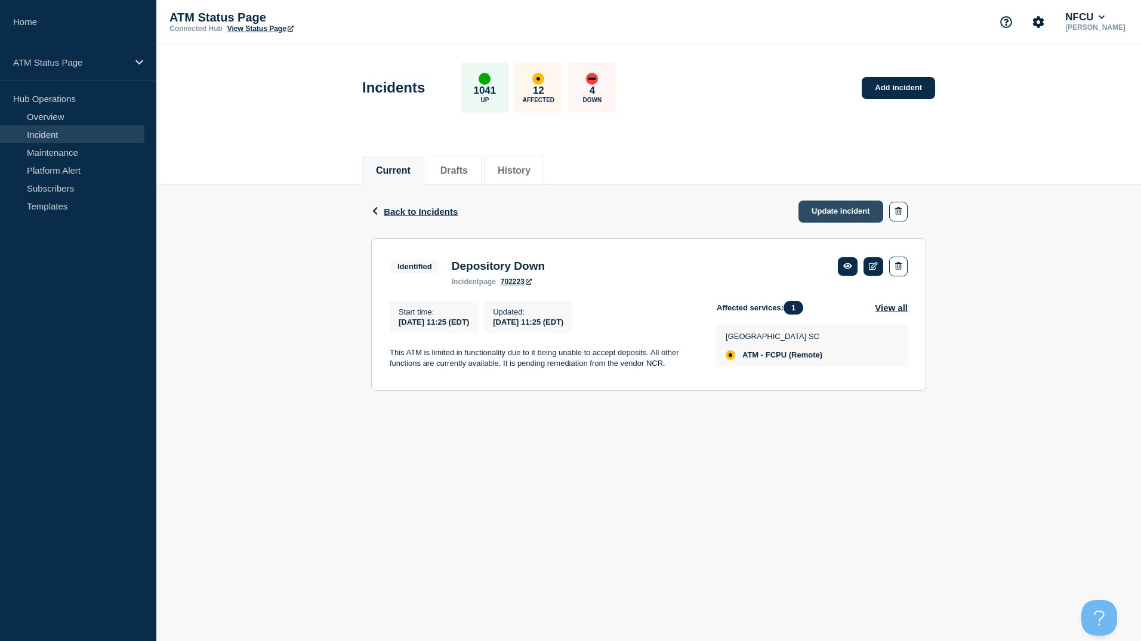
click at [840, 206] on link "Update incident" at bounding box center [840, 211] width 85 height 22
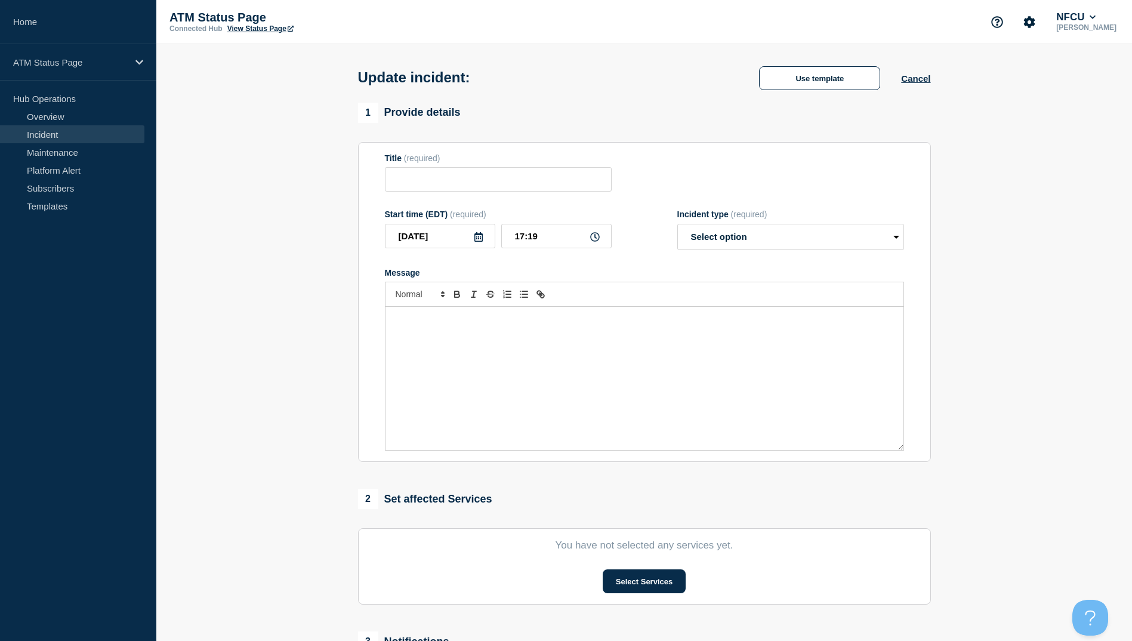
type input "Depository Down"
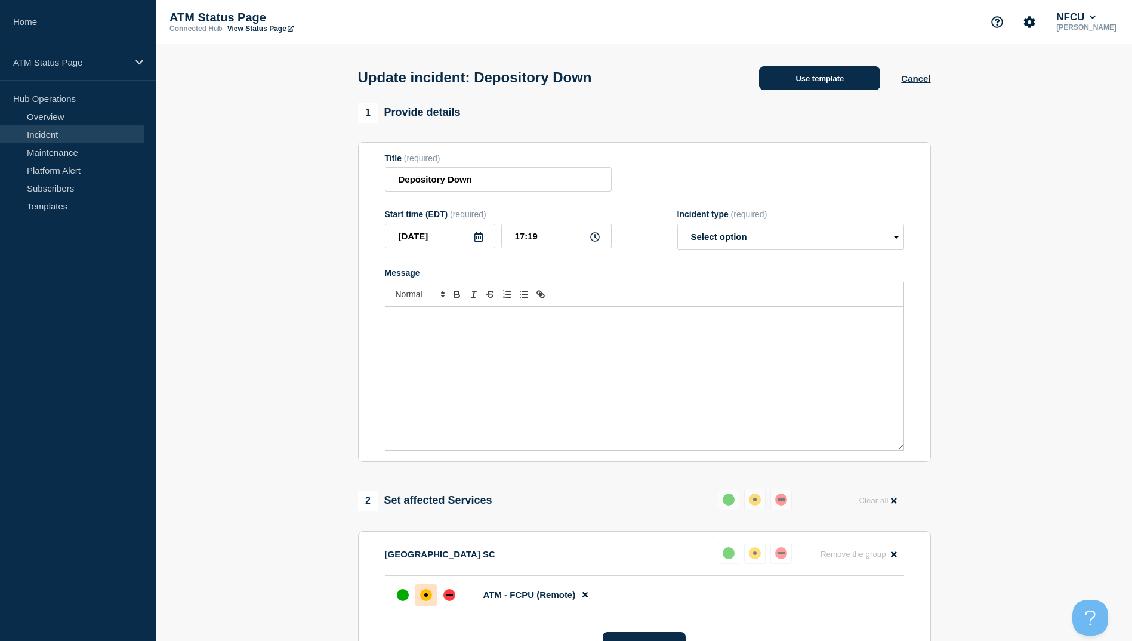
click at [821, 76] on button "Use template" at bounding box center [819, 78] width 121 height 24
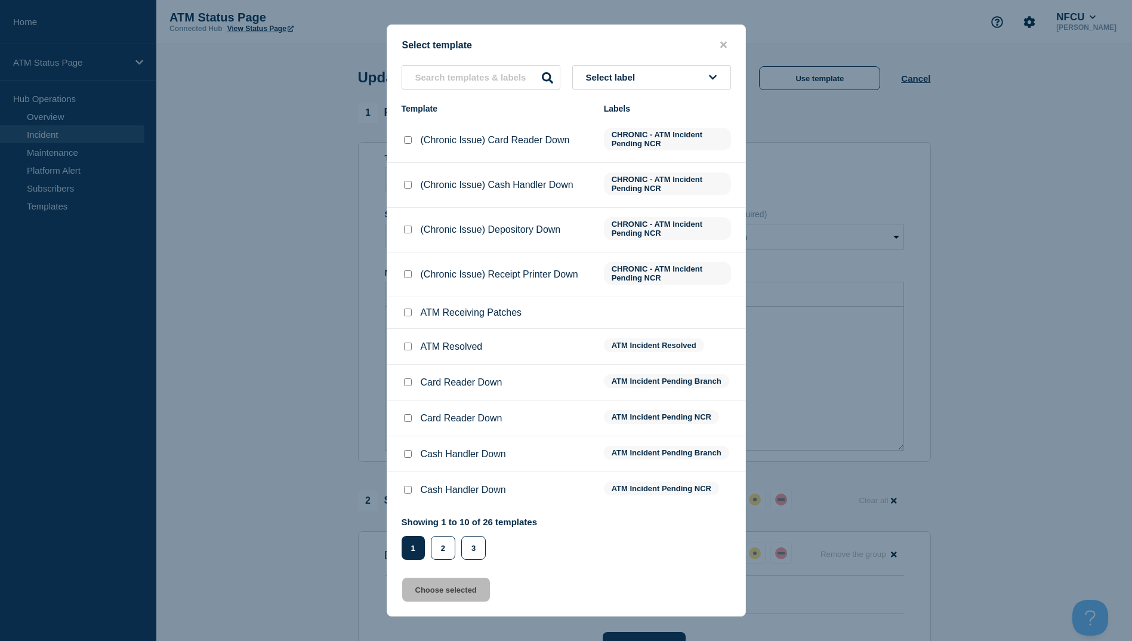
click at [410, 348] on input "ATM Resolved checkbox" at bounding box center [408, 346] width 8 height 8
checkbox input "true"
click at [464, 593] on button "Choose selected" at bounding box center [446, 590] width 88 height 24
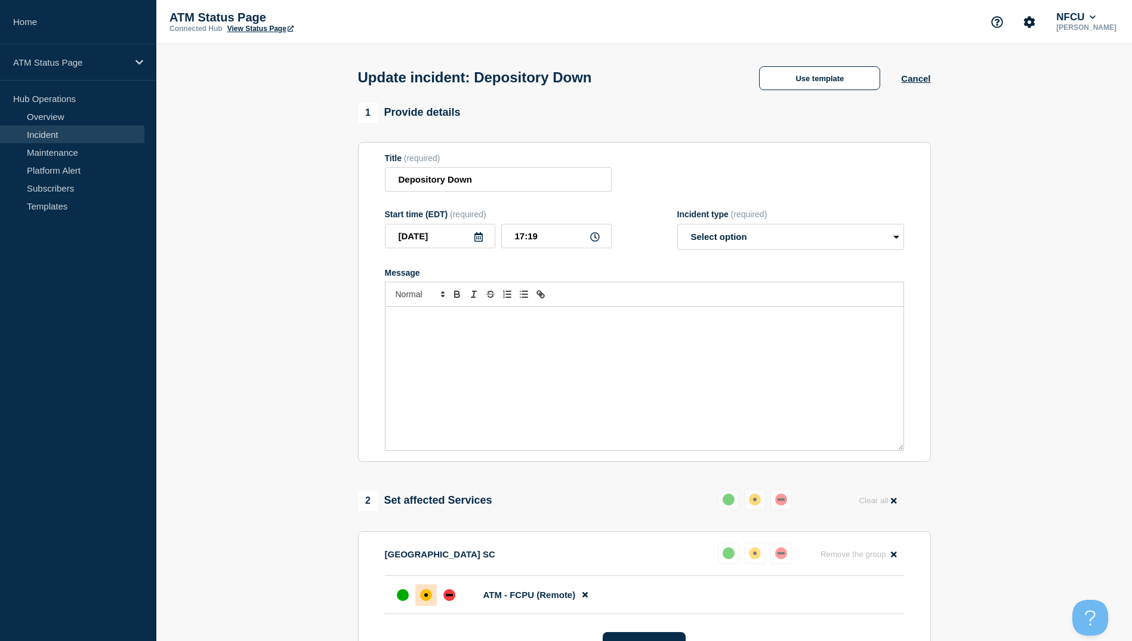
select select "resolved"
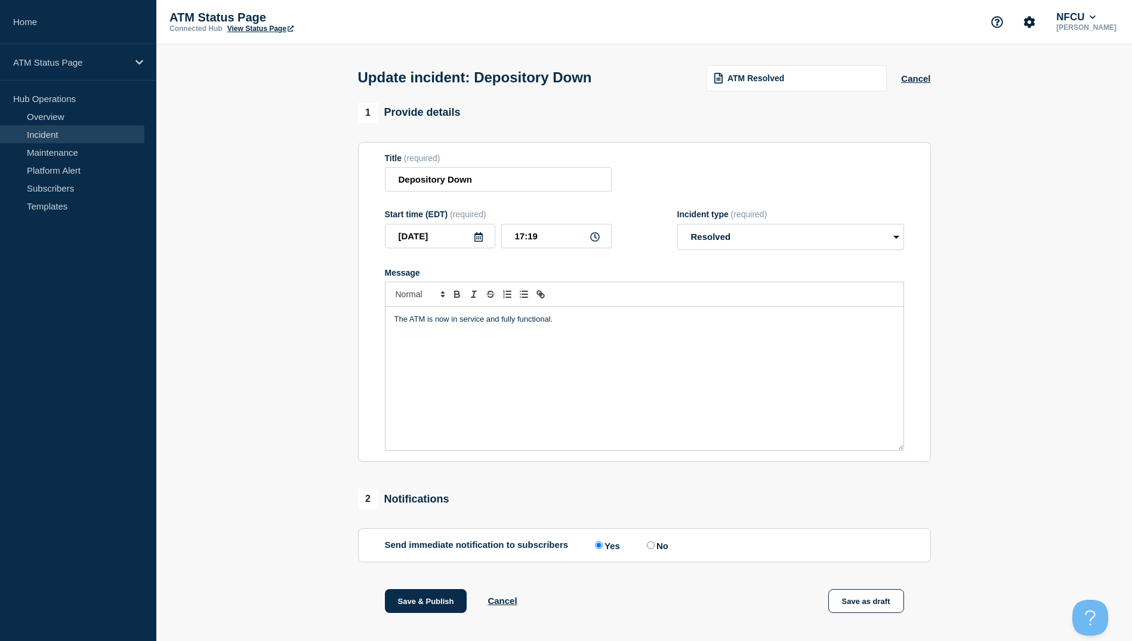
scroll to position [123, 0]
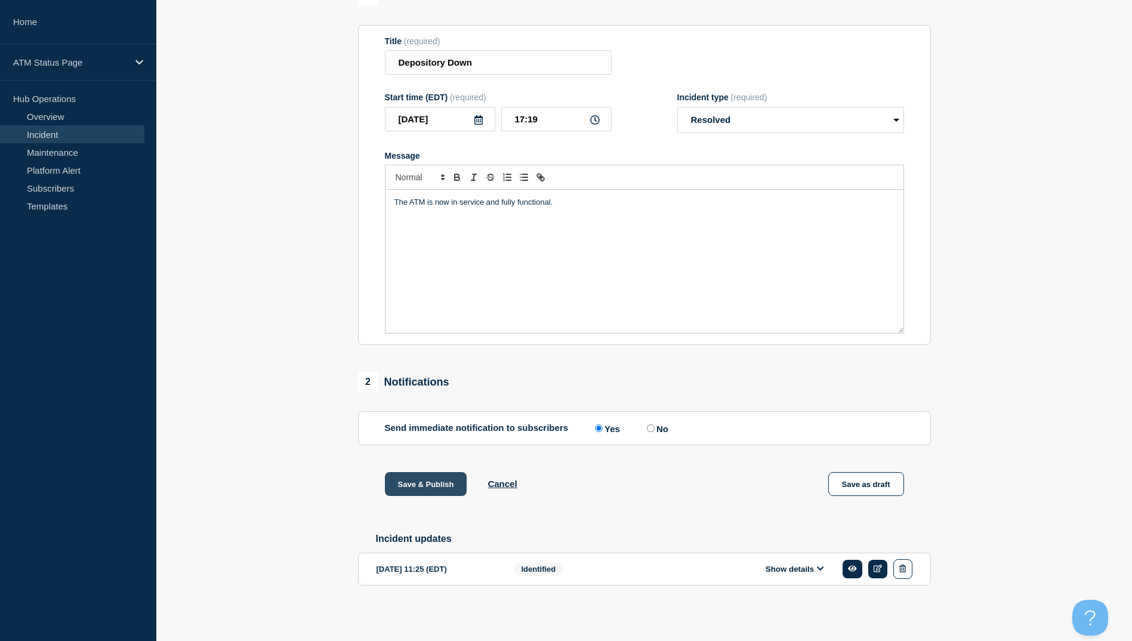
click at [416, 479] on button "Save & Publish" at bounding box center [426, 484] width 82 height 24
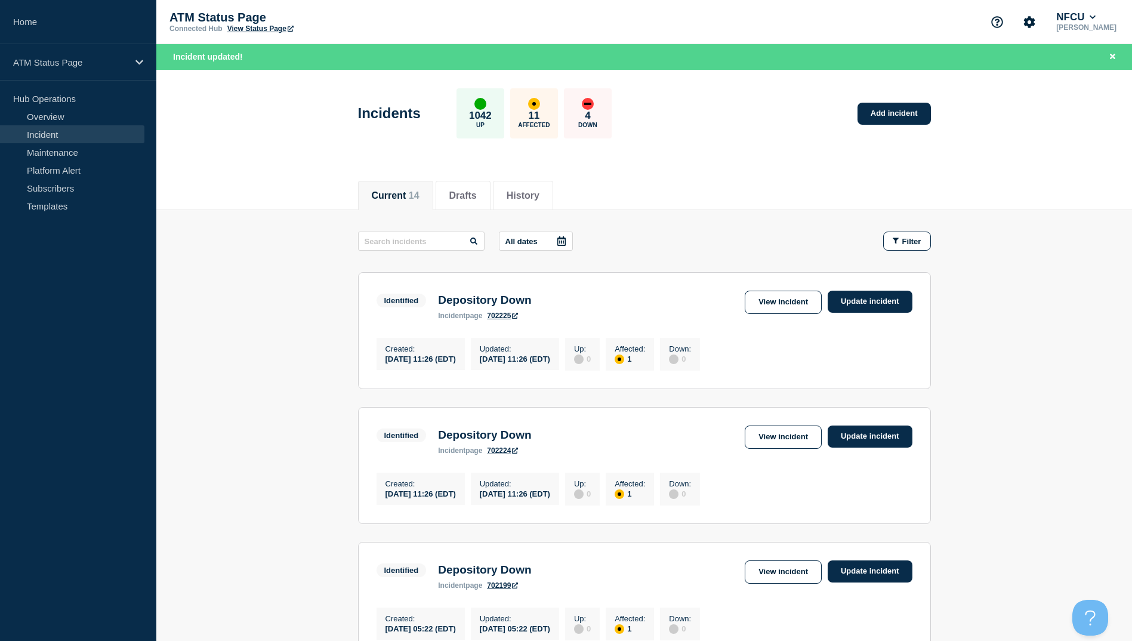
scroll to position [119, 0]
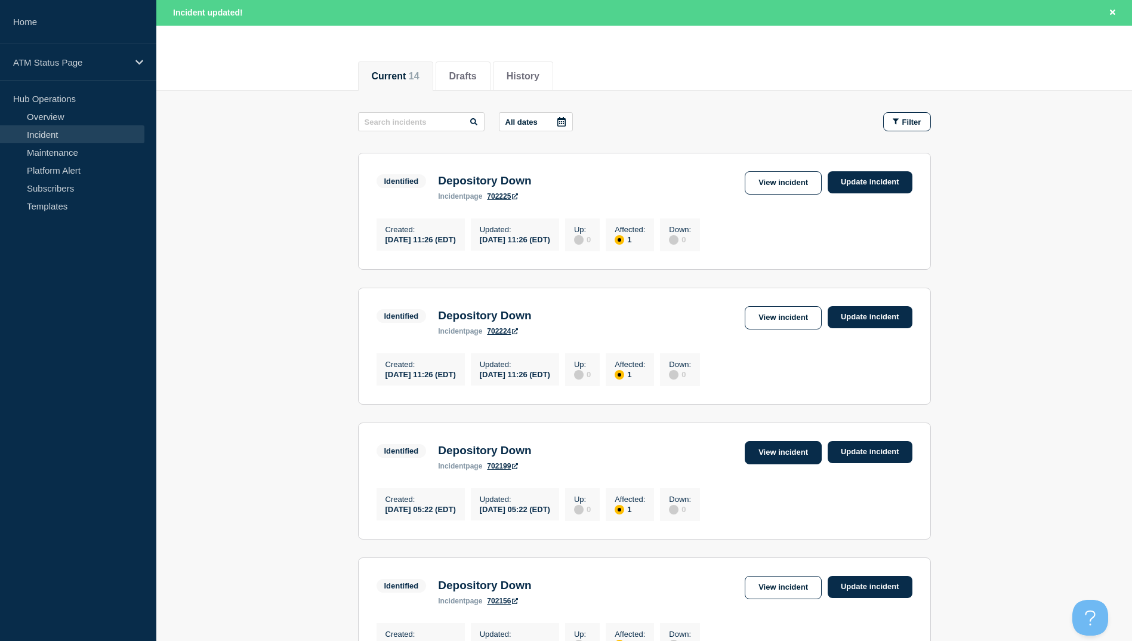
click at [769, 458] on link "View incident" at bounding box center [783, 452] width 77 height 23
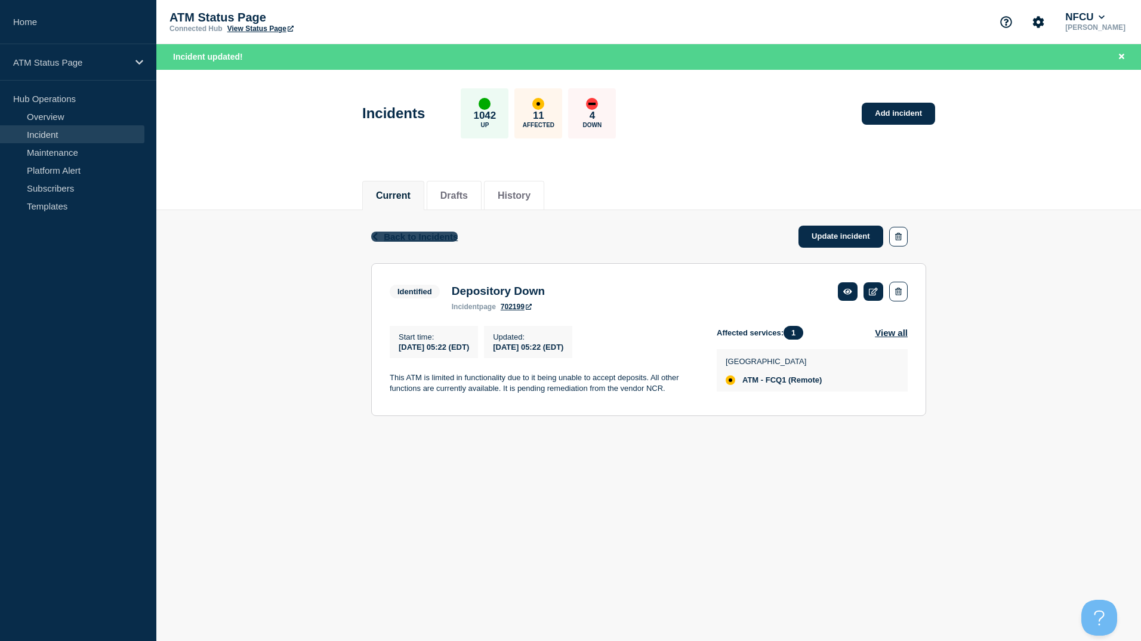
click at [437, 239] on span "Back to Incidents" at bounding box center [421, 237] width 74 height 10
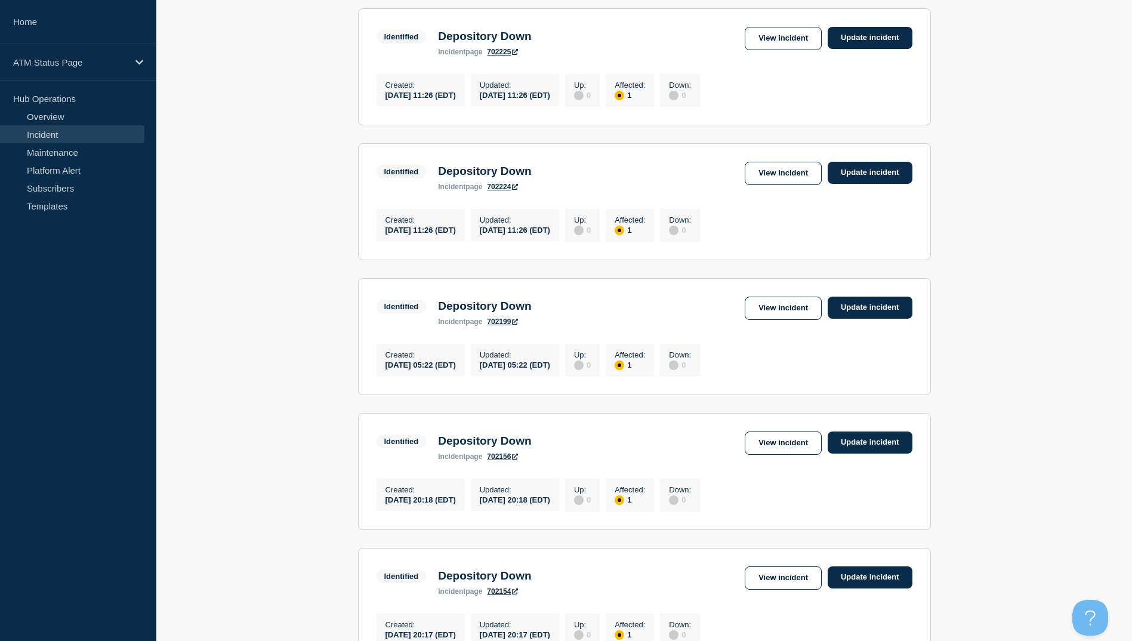
scroll to position [298, 0]
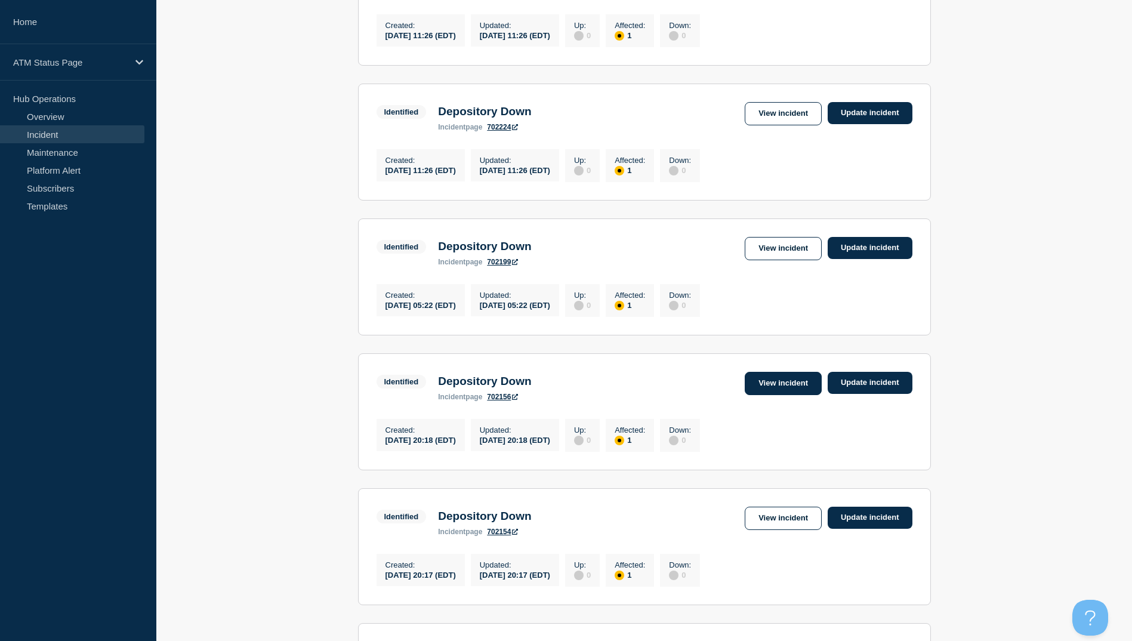
click at [781, 395] on link "View incident" at bounding box center [783, 383] width 77 height 23
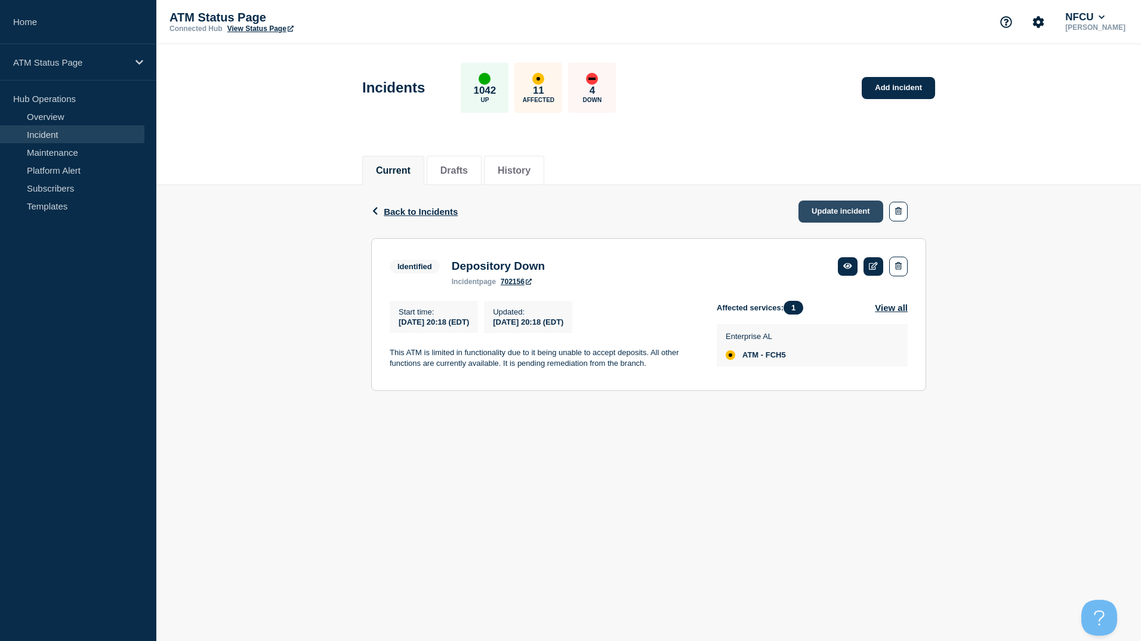
click at [825, 215] on link "Update incident" at bounding box center [840, 211] width 85 height 22
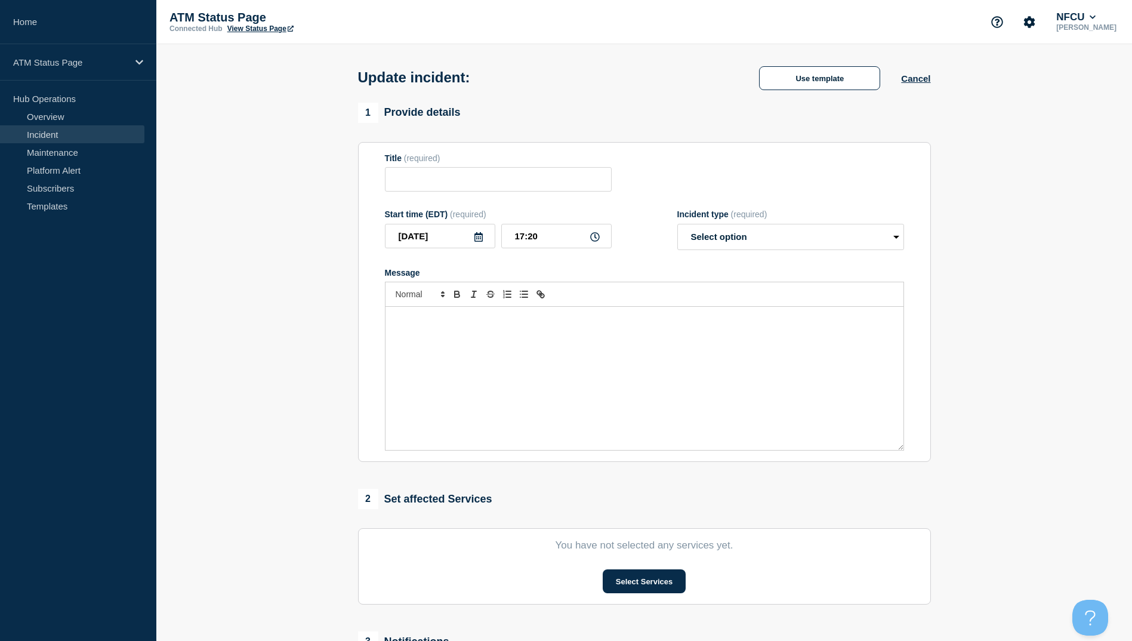
type input "Depository Down"
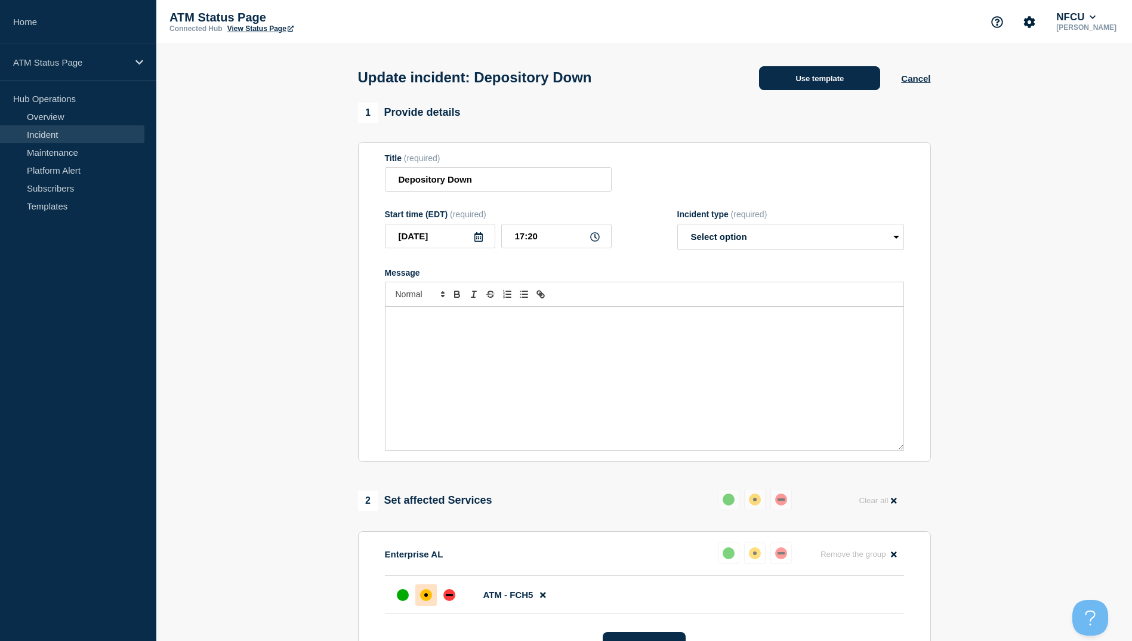
click at [795, 68] on button "Use template" at bounding box center [819, 78] width 121 height 24
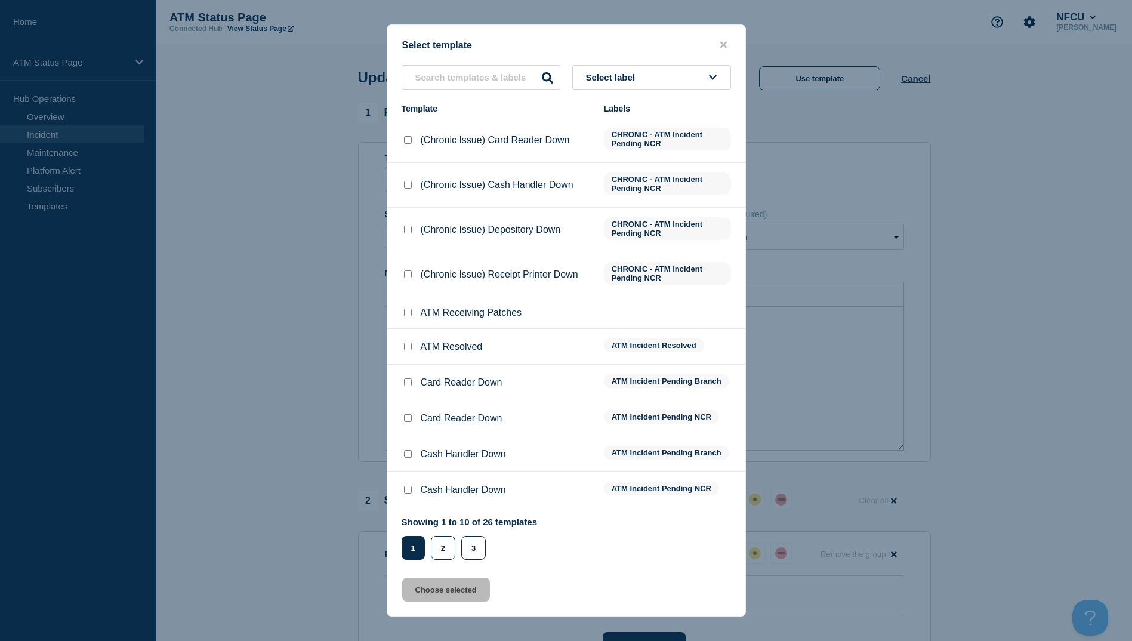
click at [406, 349] on input "ATM Resolved checkbox" at bounding box center [408, 346] width 8 height 8
checkbox input "true"
click at [452, 594] on button "Choose selected" at bounding box center [446, 590] width 88 height 24
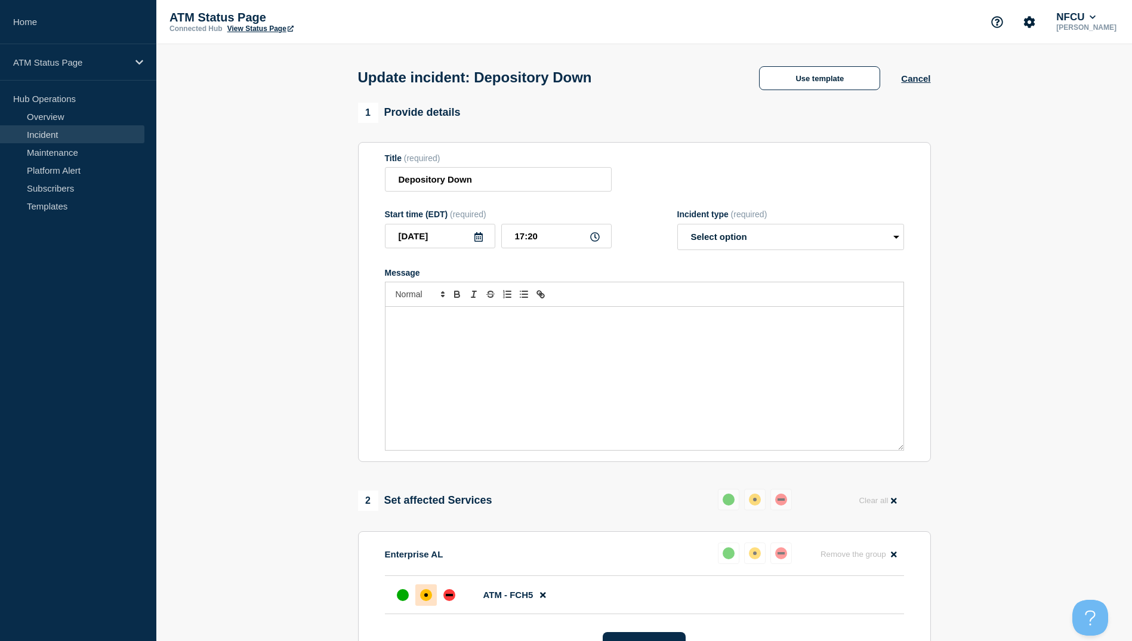
select select "resolved"
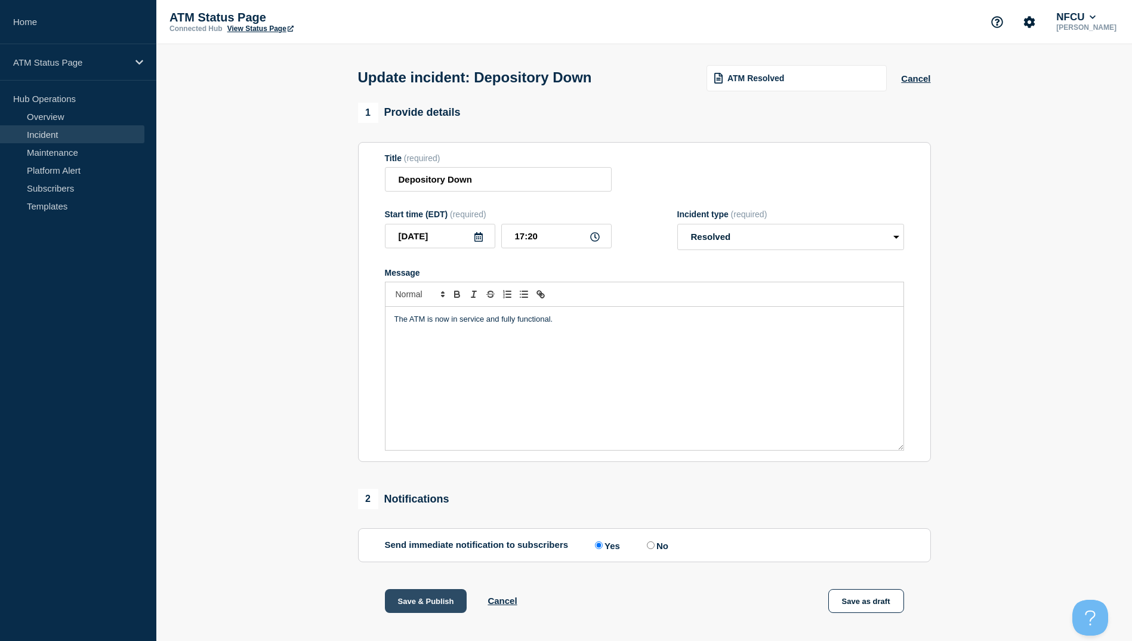
click at [424, 605] on button "Save & Publish" at bounding box center [426, 601] width 82 height 24
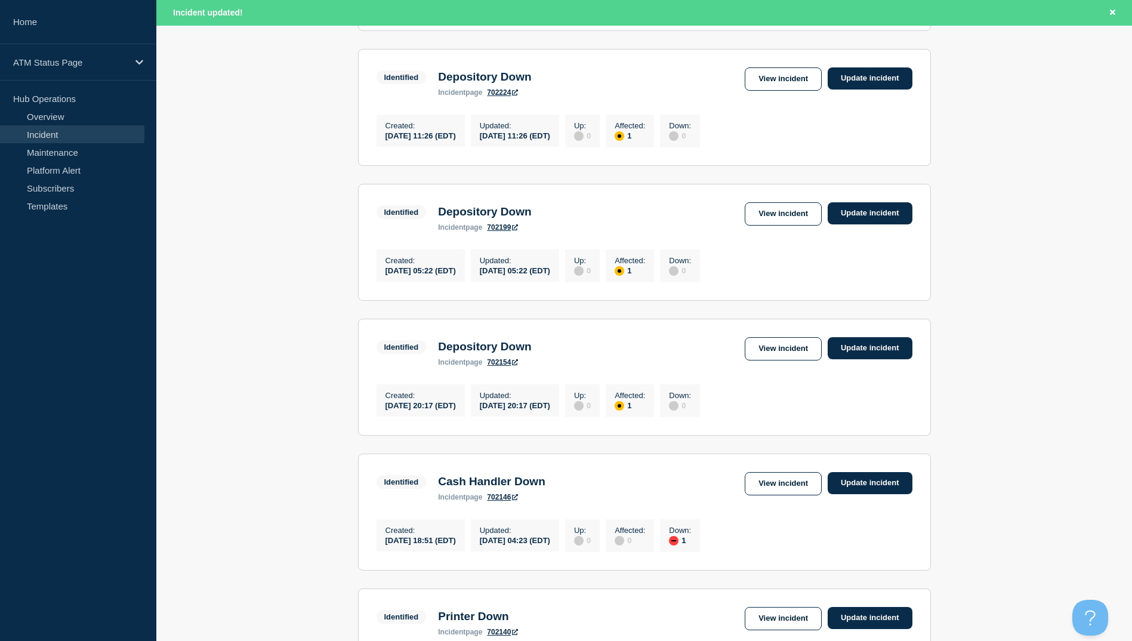
scroll to position [477, 0]
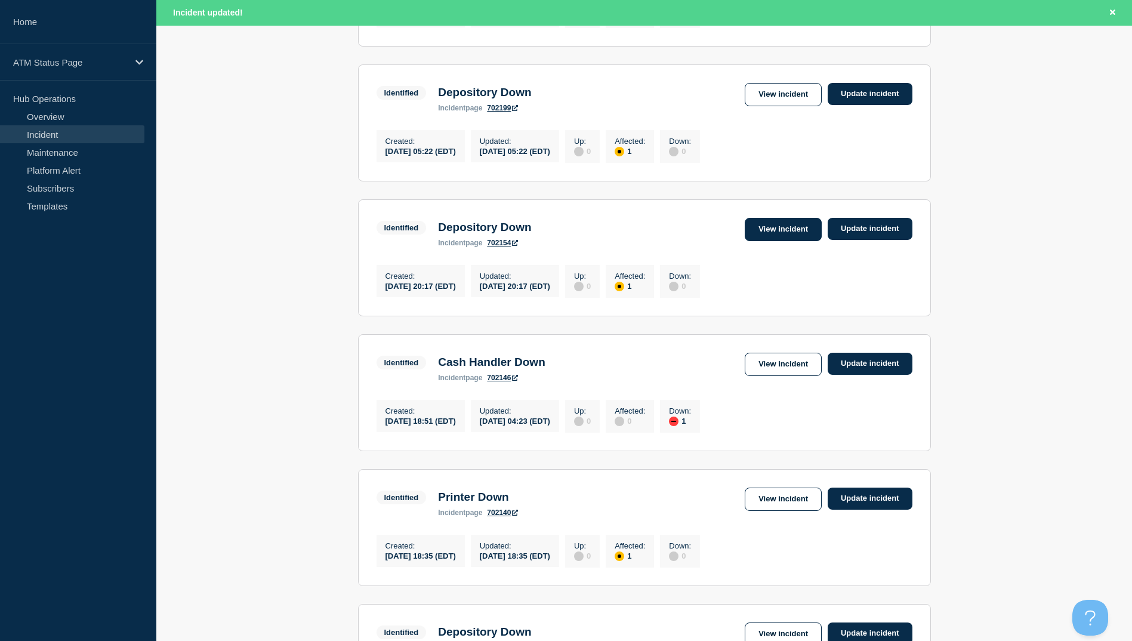
click at [761, 241] on link "View incident" at bounding box center [783, 229] width 77 height 23
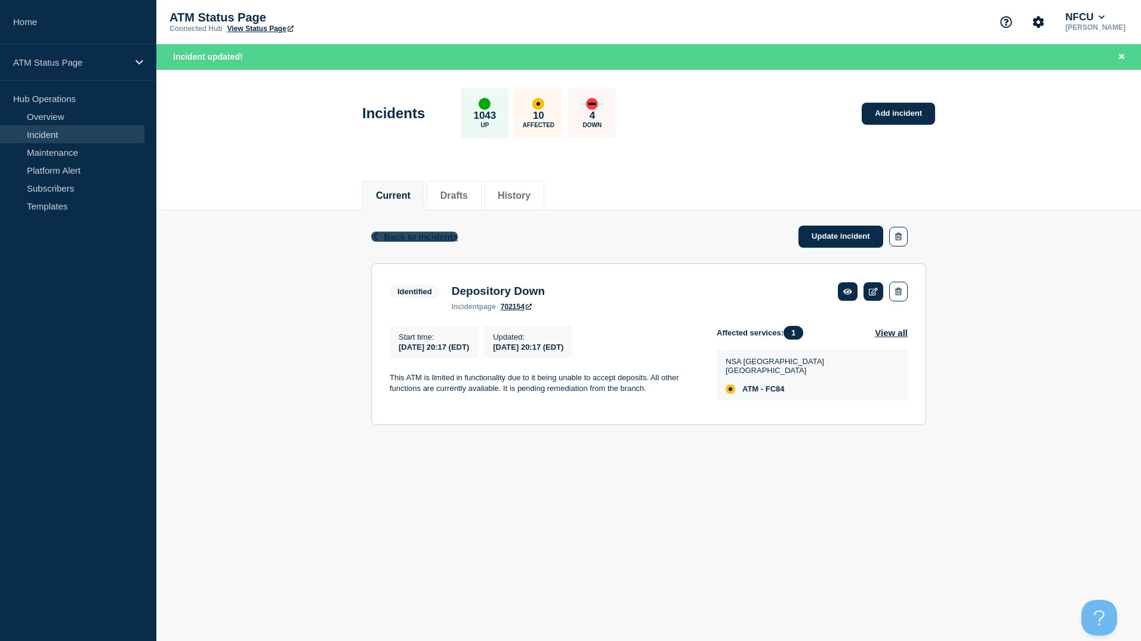
click at [418, 236] on span "Back to Incidents" at bounding box center [421, 237] width 74 height 10
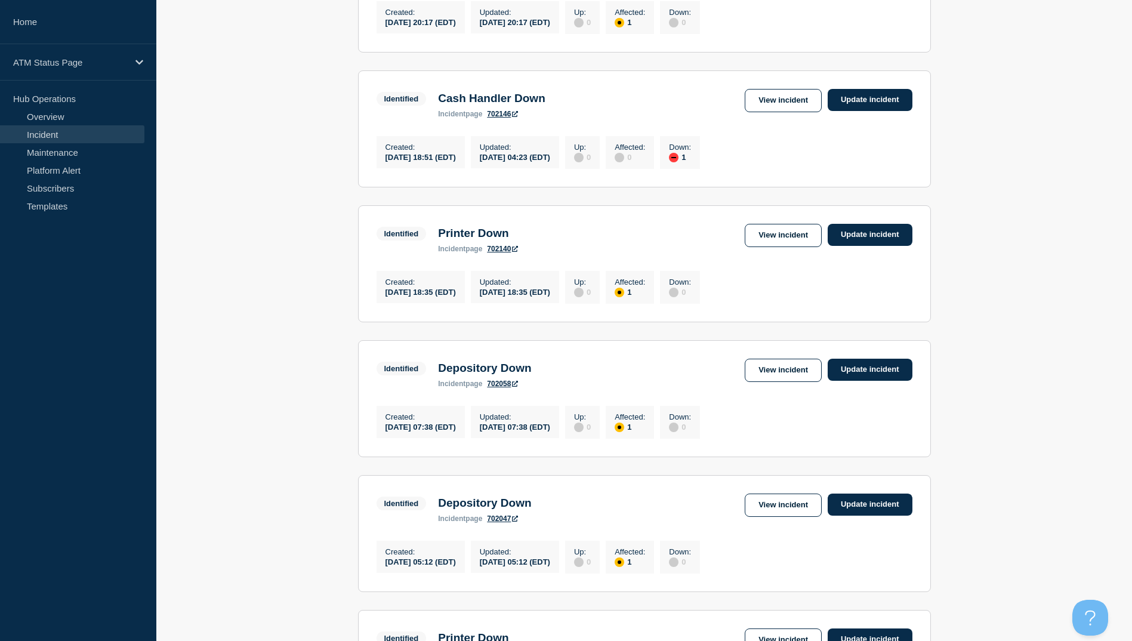
scroll to position [537, 0]
